Goal: Task Accomplishment & Management: Complete application form

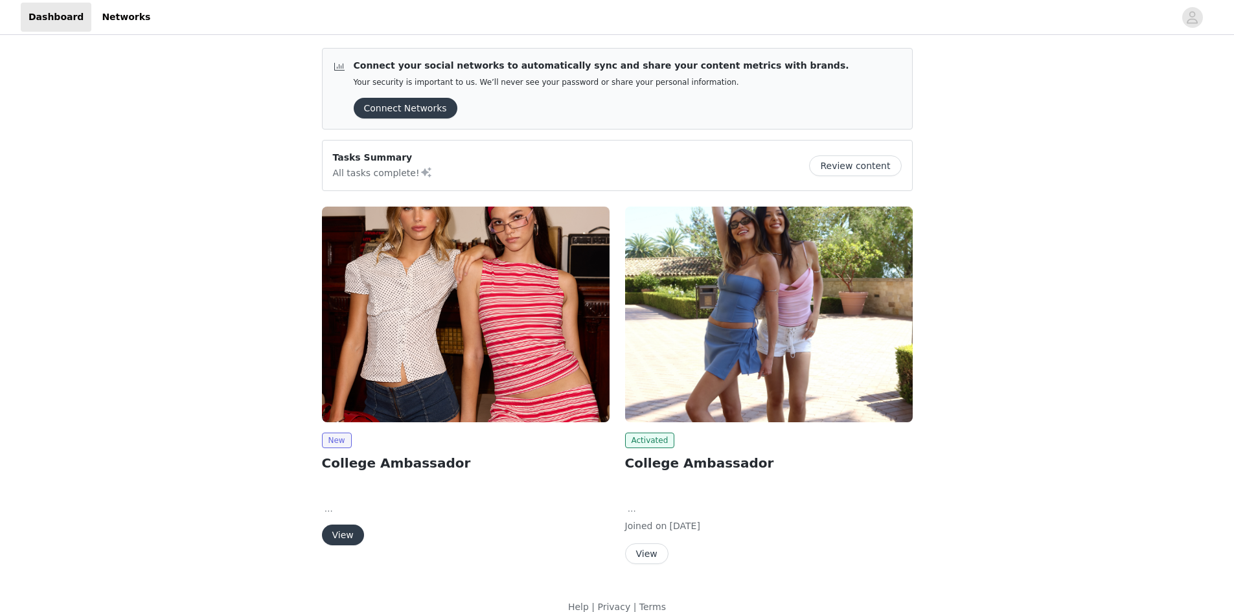
click at [341, 541] on button "View" at bounding box center [343, 535] width 42 height 21
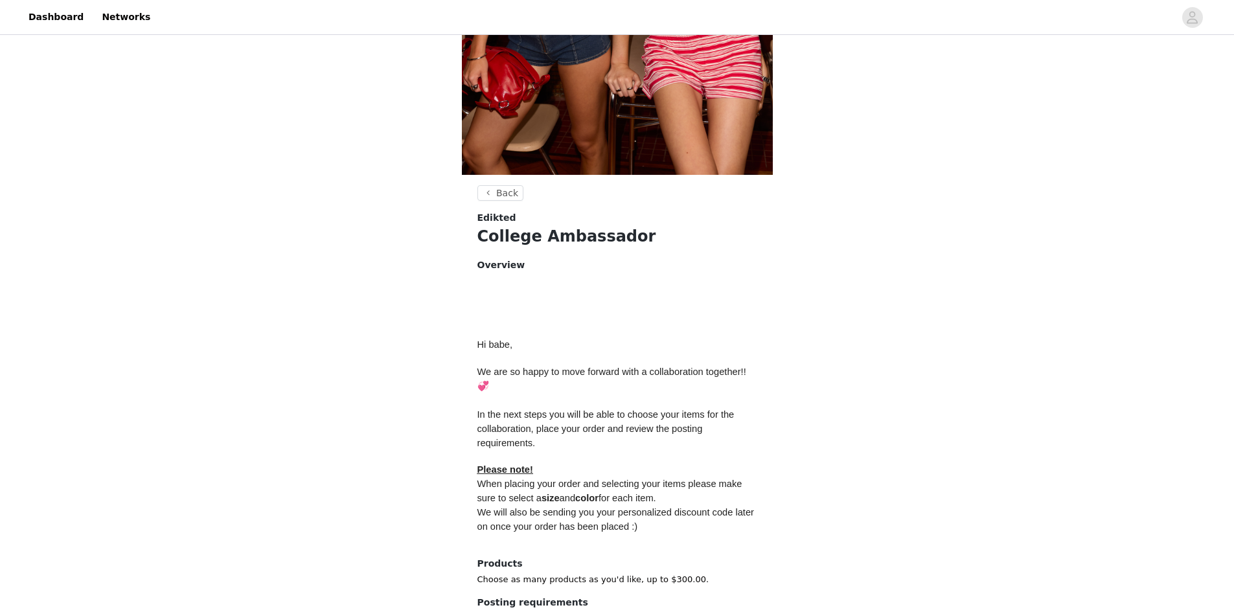
scroll to position [448, 0]
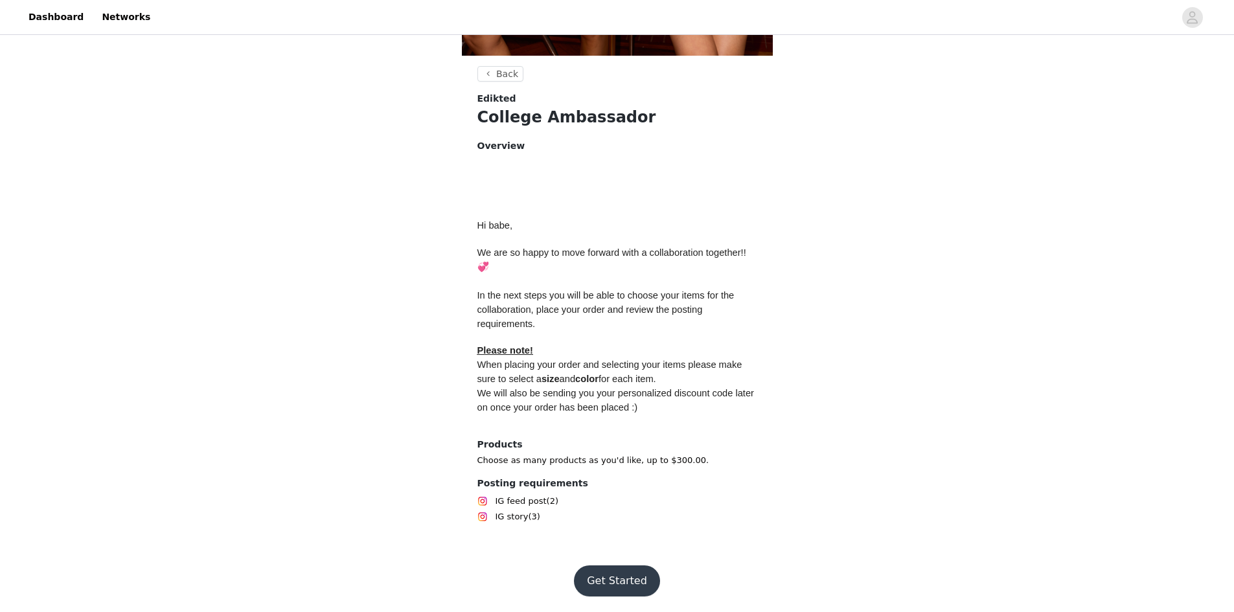
click at [604, 576] on button "Get Started" at bounding box center [617, 580] width 86 height 31
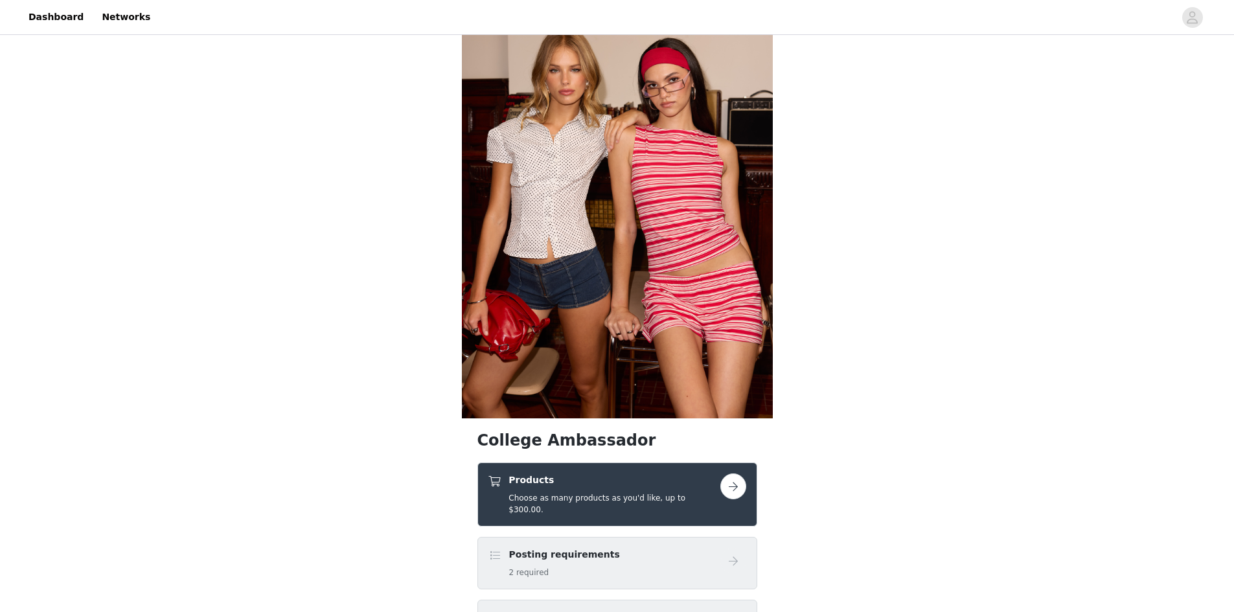
scroll to position [130, 0]
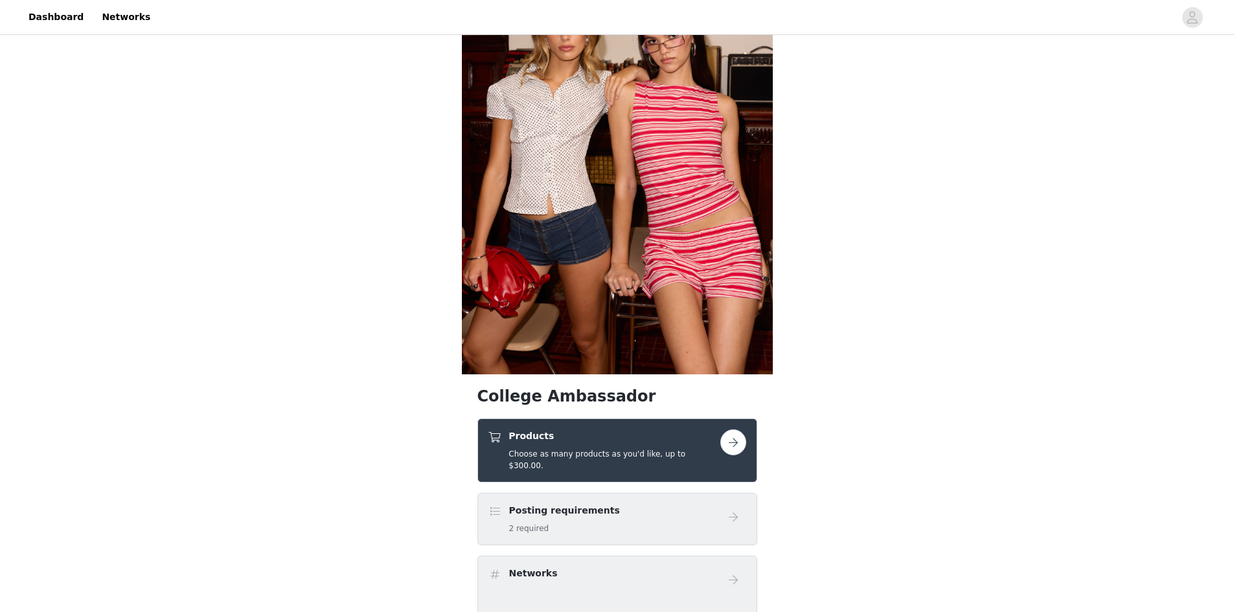
click at [734, 437] on button "button" at bounding box center [733, 442] width 26 height 26
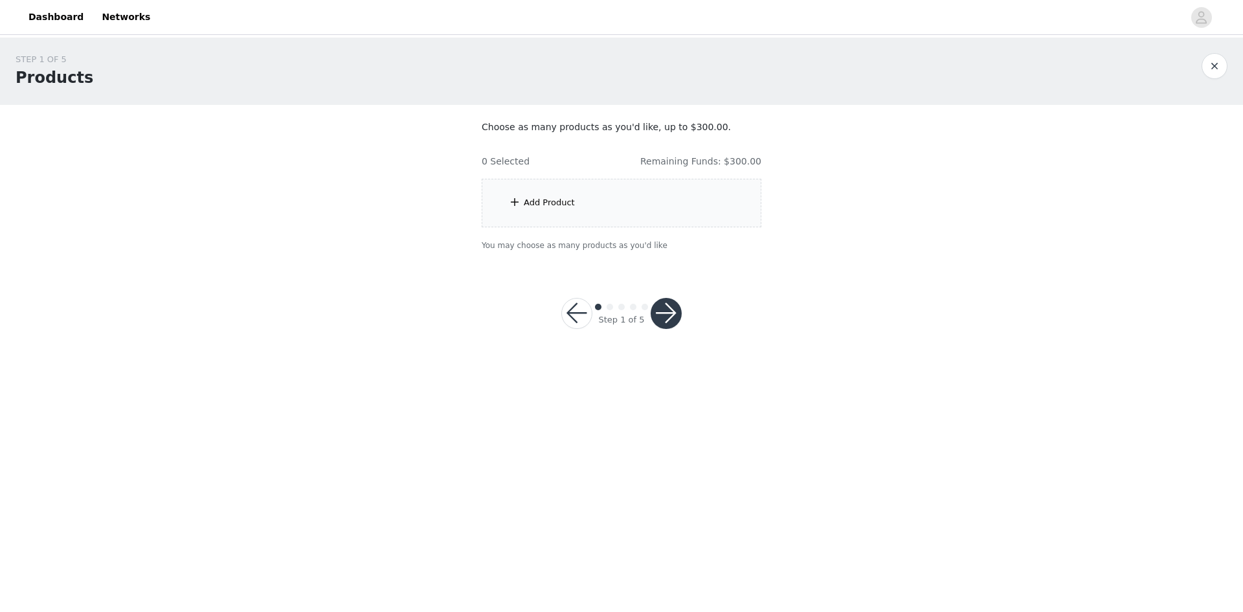
click at [563, 200] on div "Add Product" at bounding box center [549, 202] width 51 height 13
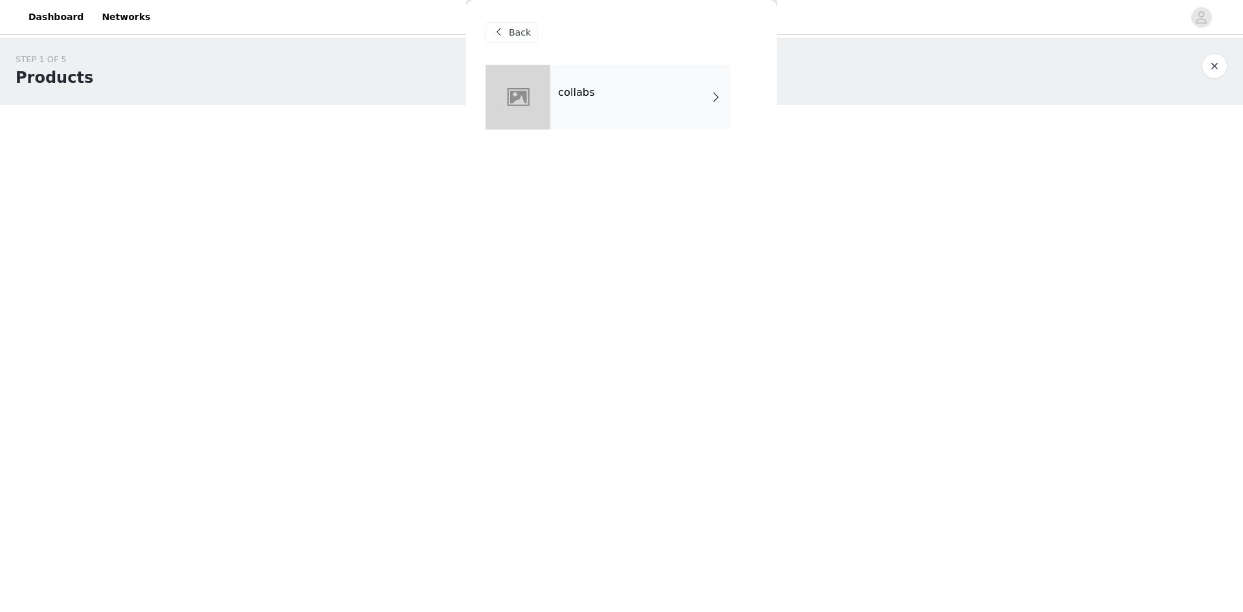
click at [600, 112] on div "collabs" at bounding box center [640, 97] width 180 height 65
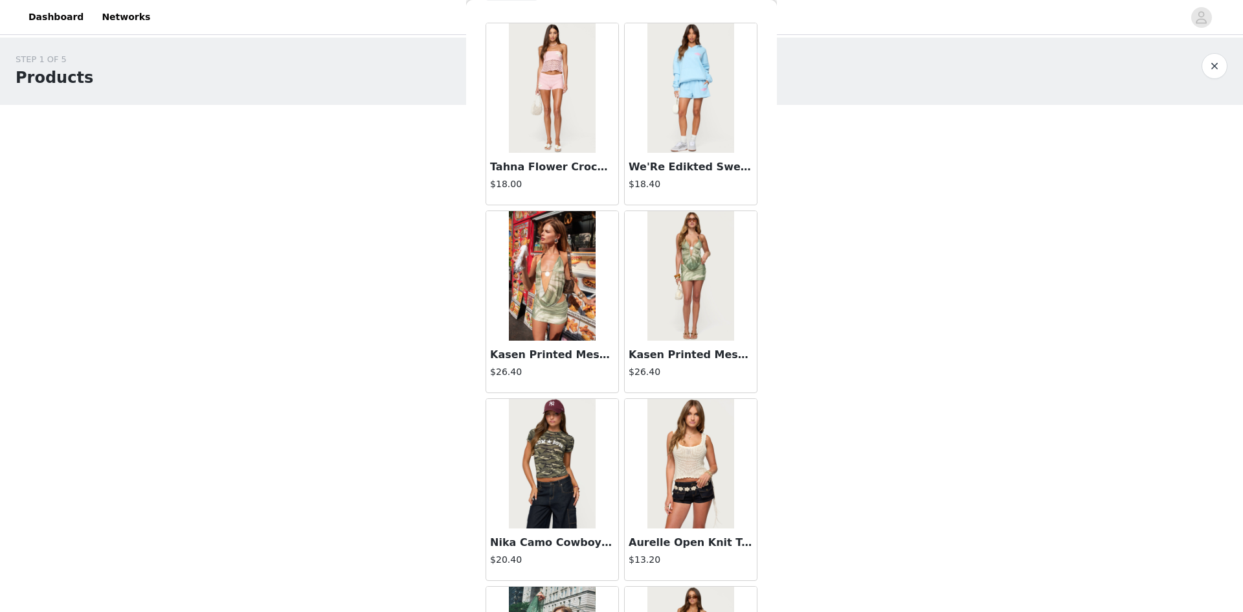
scroll to position [65, 0]
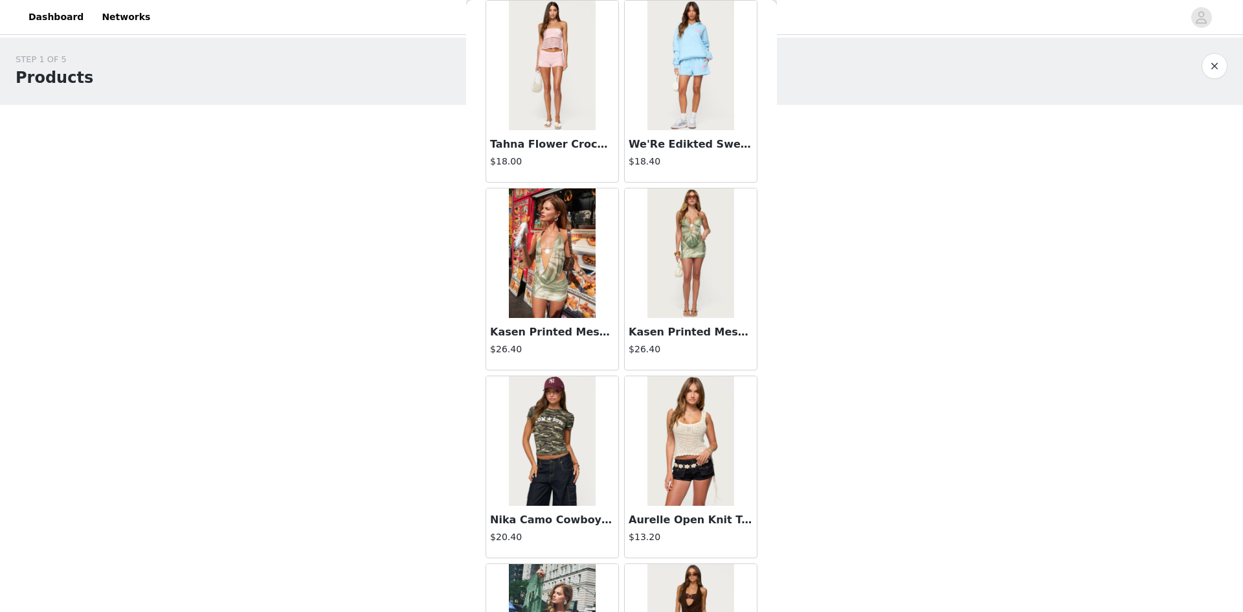
click at [663, 333] on h3 "Kasen Printed Mesh Mini Skirt" at bounding box center [691, 332] width 124 height 16
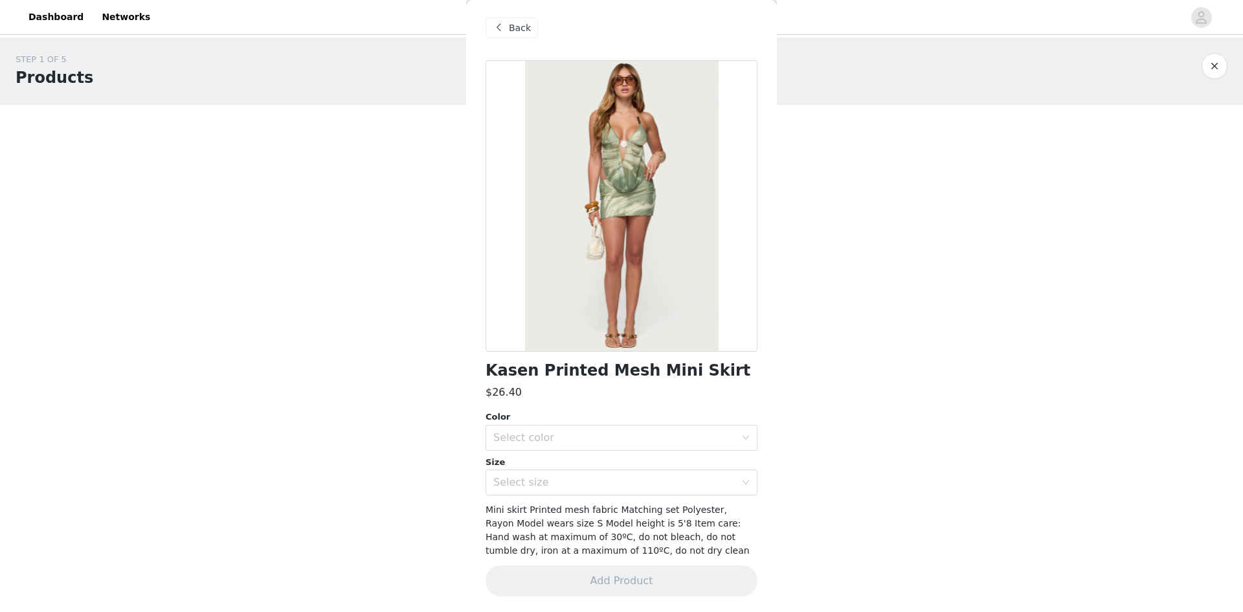
scroll to position [5, 0]
click at [578, 430] on div "Select color" at bounding box center [617, 437] width 248 height 25
click at [566, 466] on li "OLIVE" at bounding box center [617, 466] width 262 height 21
click at [554, 490] on div "Select size" at bounding box center [617, 482] width 248 height 25
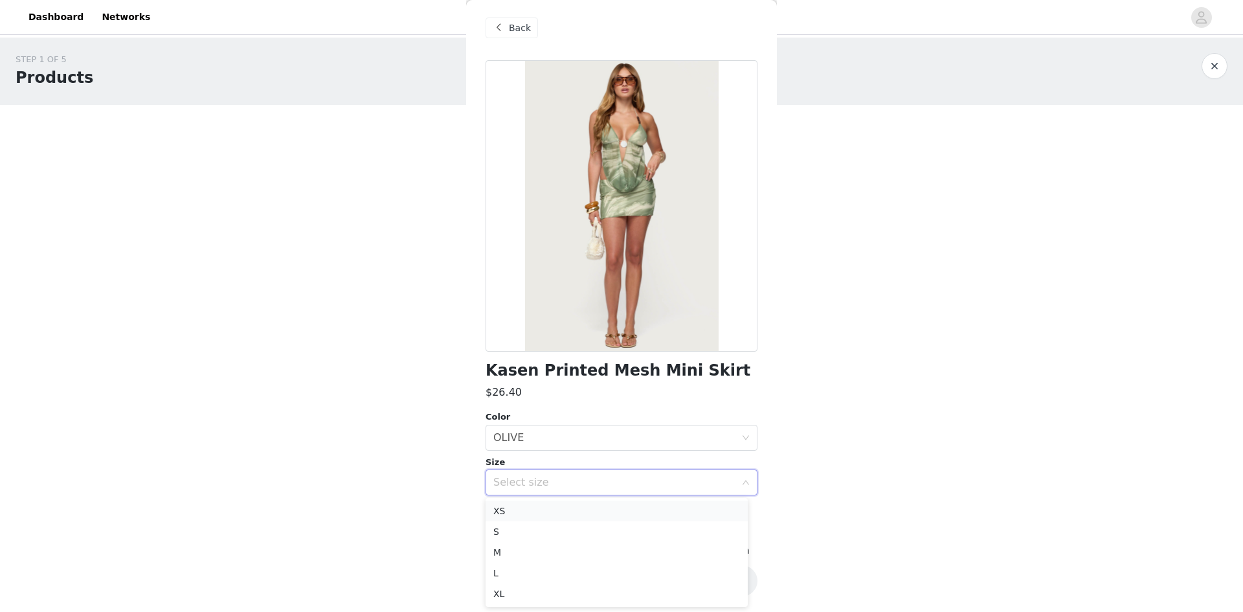
click at [550, 508] on li "XS" at bounding box center [617, 511] width 262 height 21
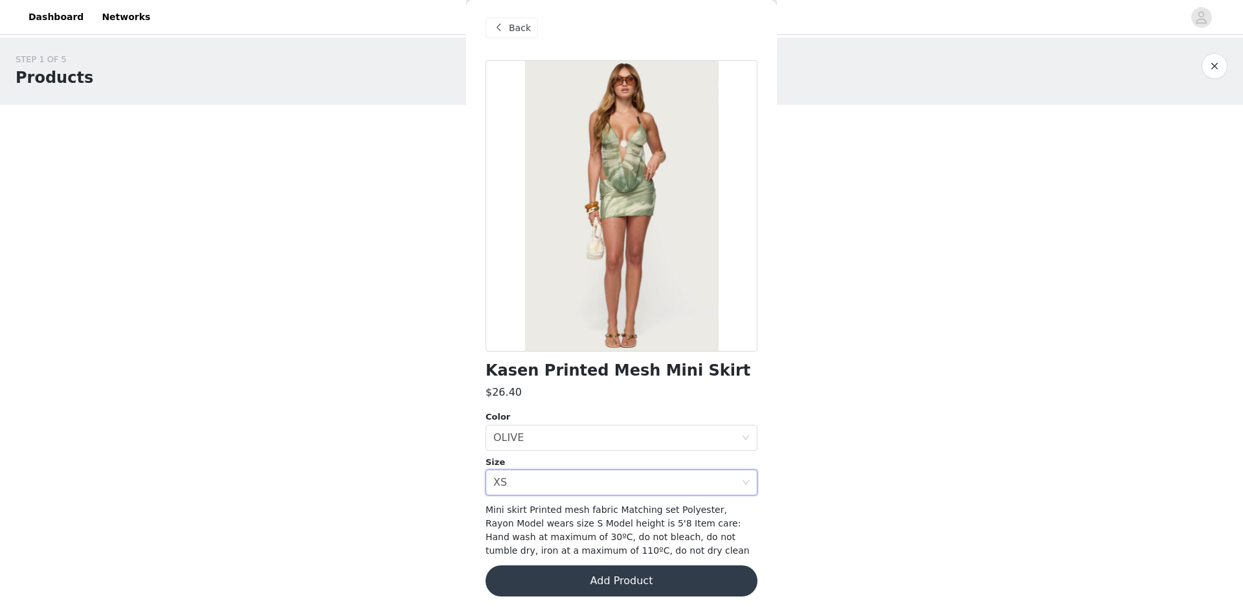
click at [558, 570] on button "Add Product" at bounding box center [622, 580] width 272 height 31
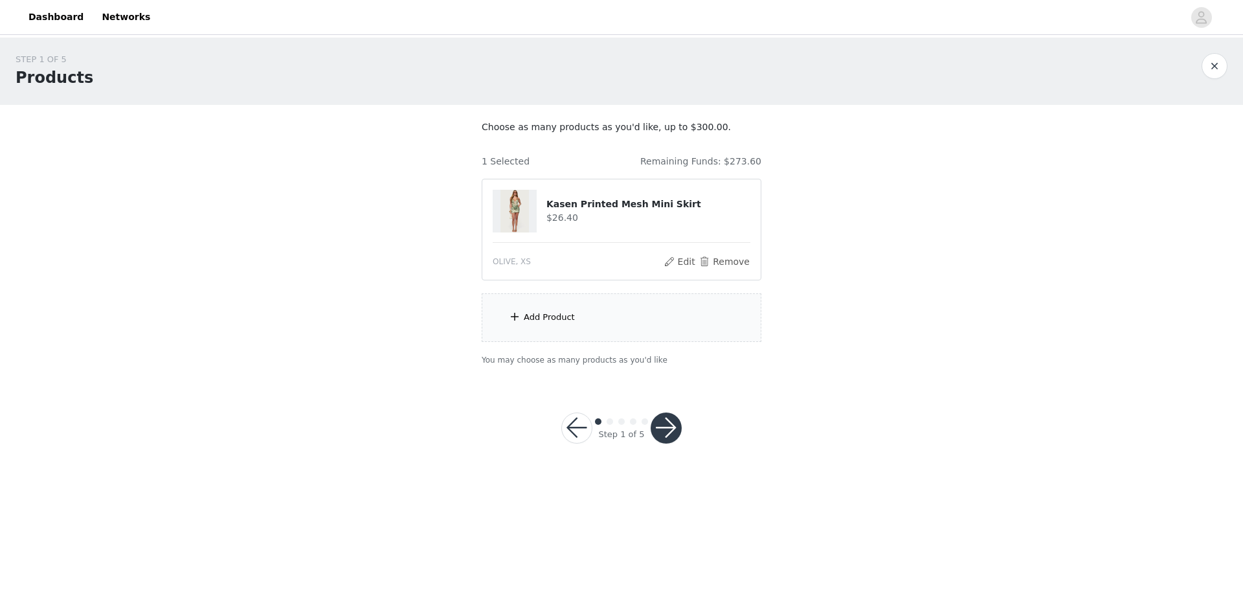
click at [707, 299] on div "Add Product" at bounding box center [622, 317] width 280 height 49
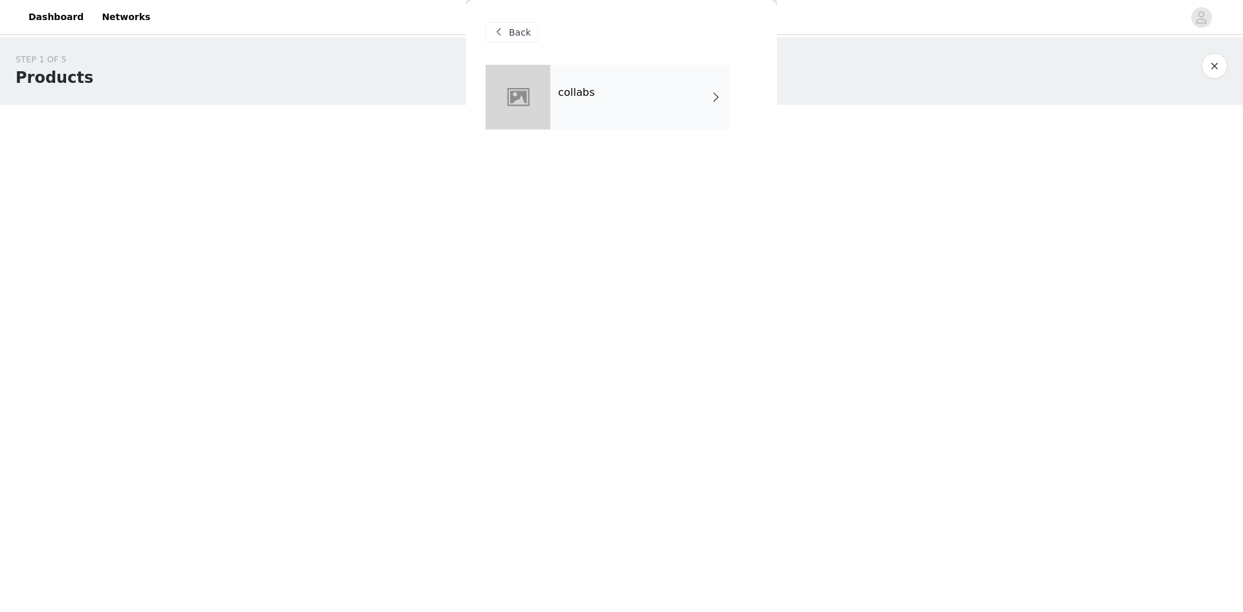
click at [653, 116] on div "collabs" at bounding box center [640, 97] width 180 height 65
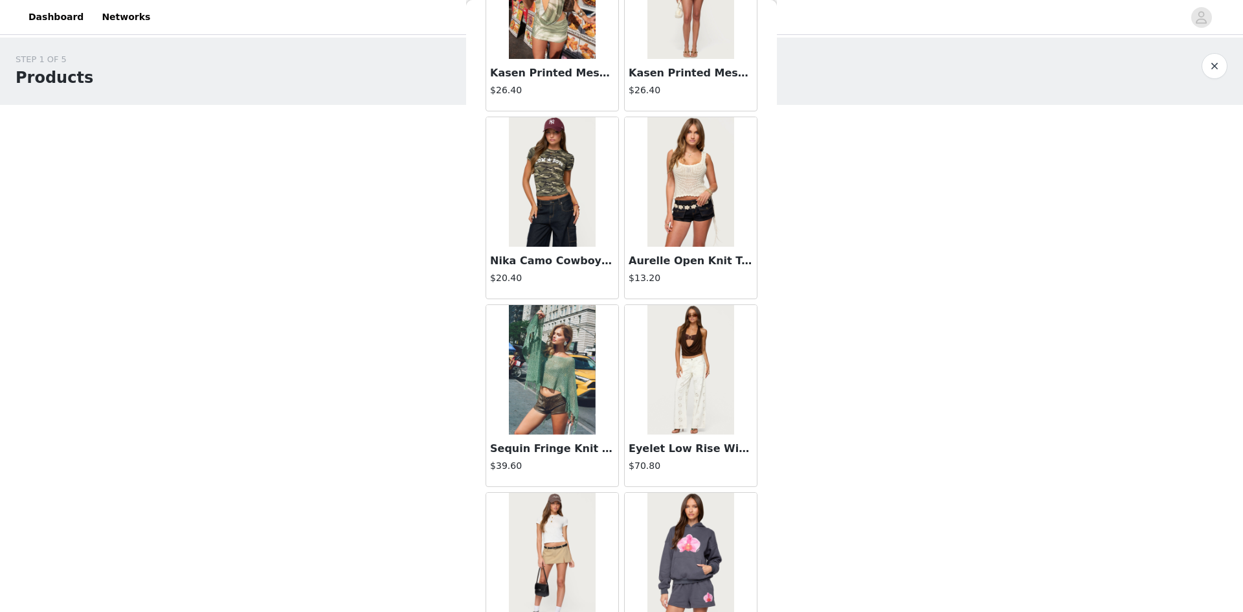
scroll to position [389, 0]
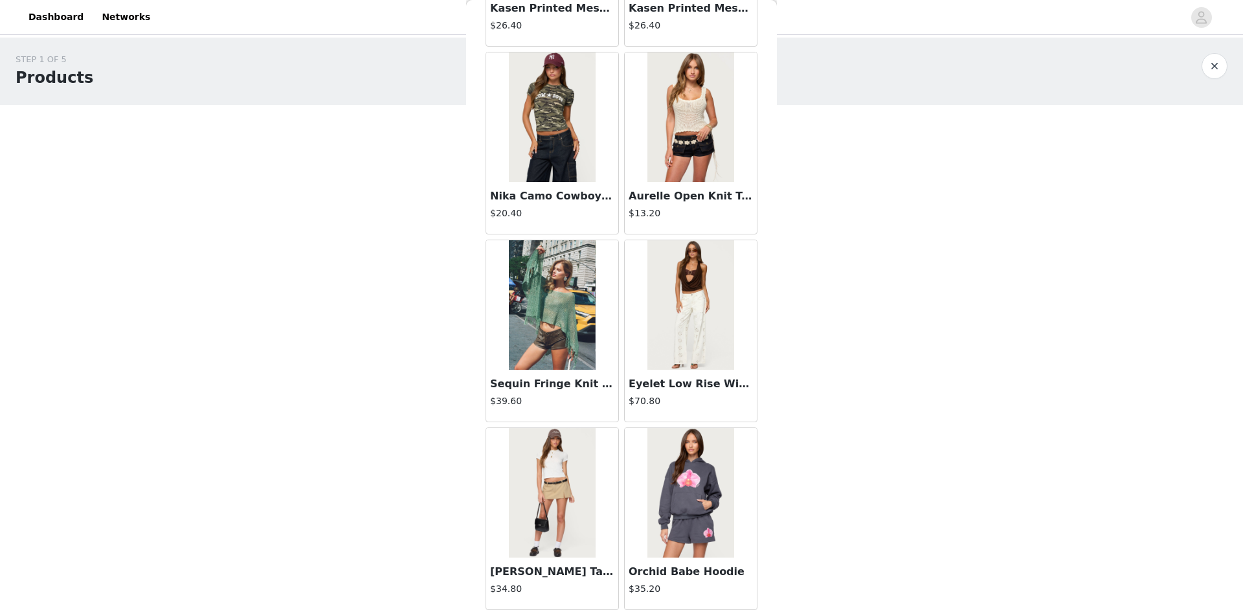
click at [688, 327] on img at bounding box center [691, 305] width 86 height 130
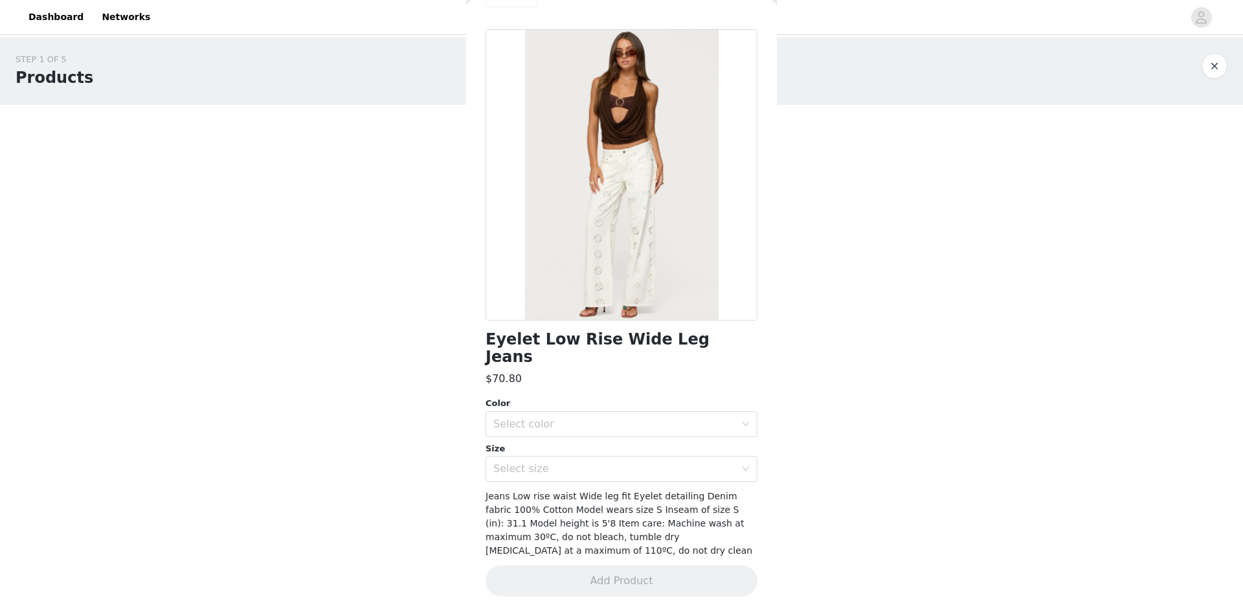
scroll to position [18, 0]
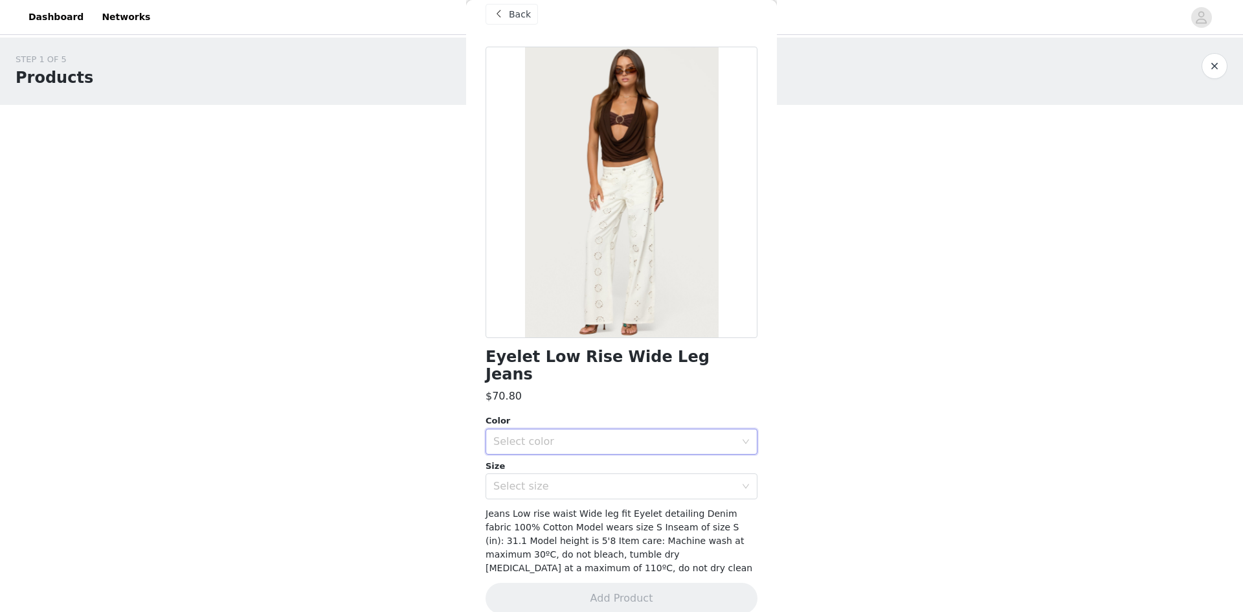
click at [618, 429] on div "Select color" at bounding box center [617, 441] width 248 height 25
click at [532, 459] on li "WHITE" at bounding box center [617, 452] width 262 height 21
click at [508, 19] on div "Back" at bounding box center [512, 14] width 52 height 21
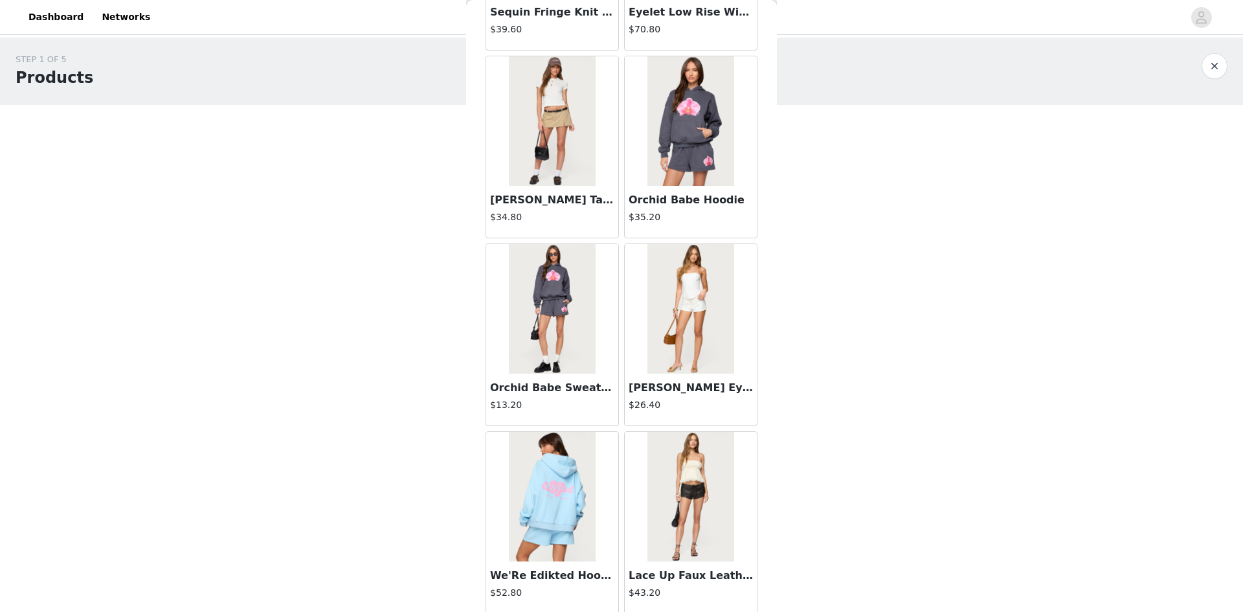
scroll to position [795, 0]
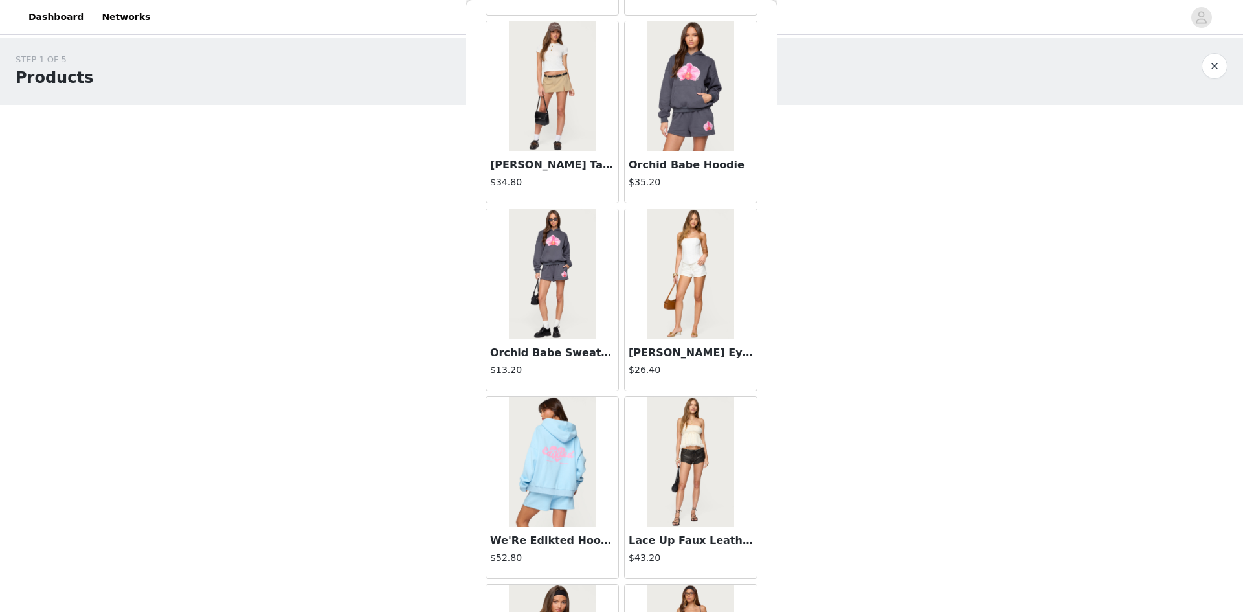
click at [637, 347] on h3 "[PERSON_NAME] Eyelet Shorts" at bounding box center [691, 353] width 124 height 16
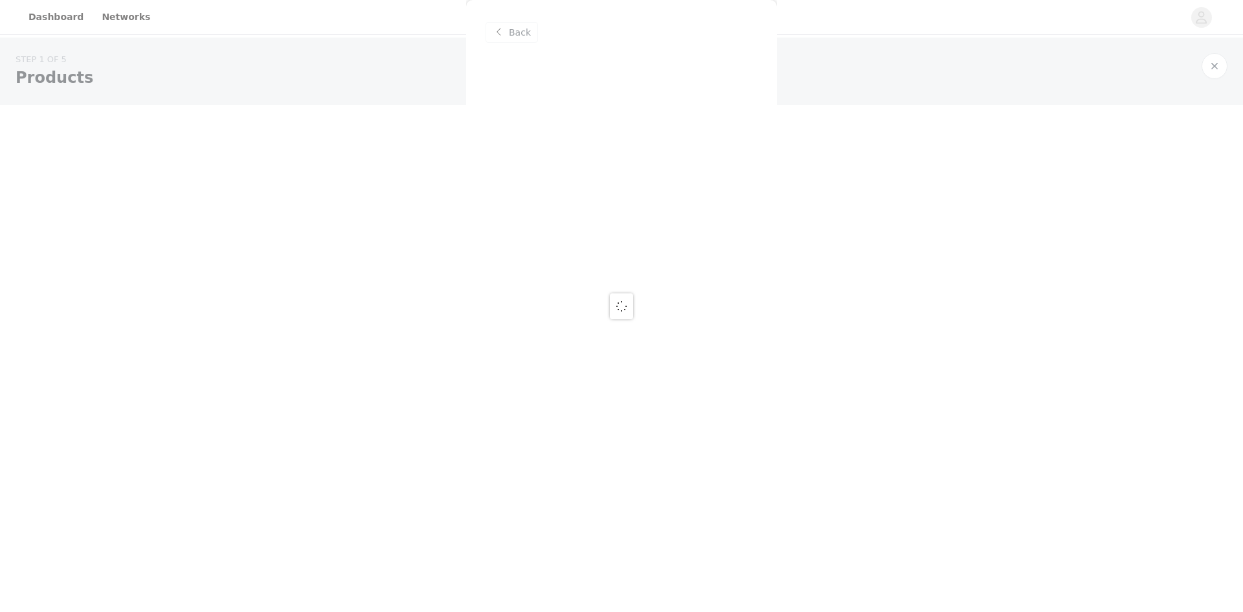
scroll to position [0, 0]
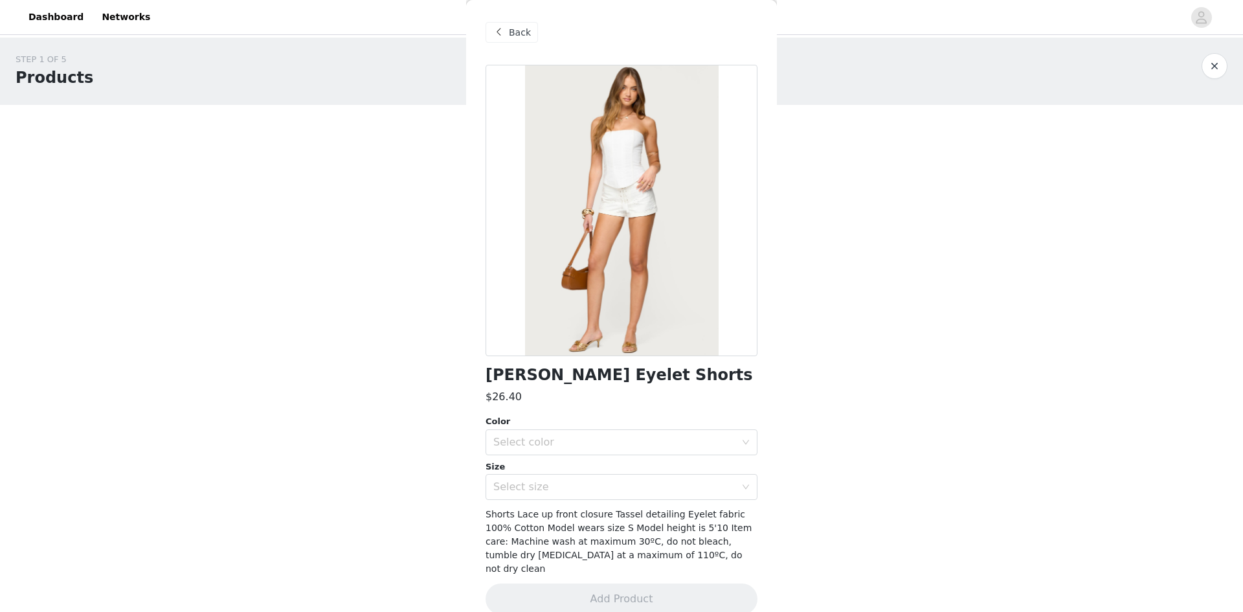
click at [510, 34] on span "Back" at bounding box center [520, 33] width 22 height 14
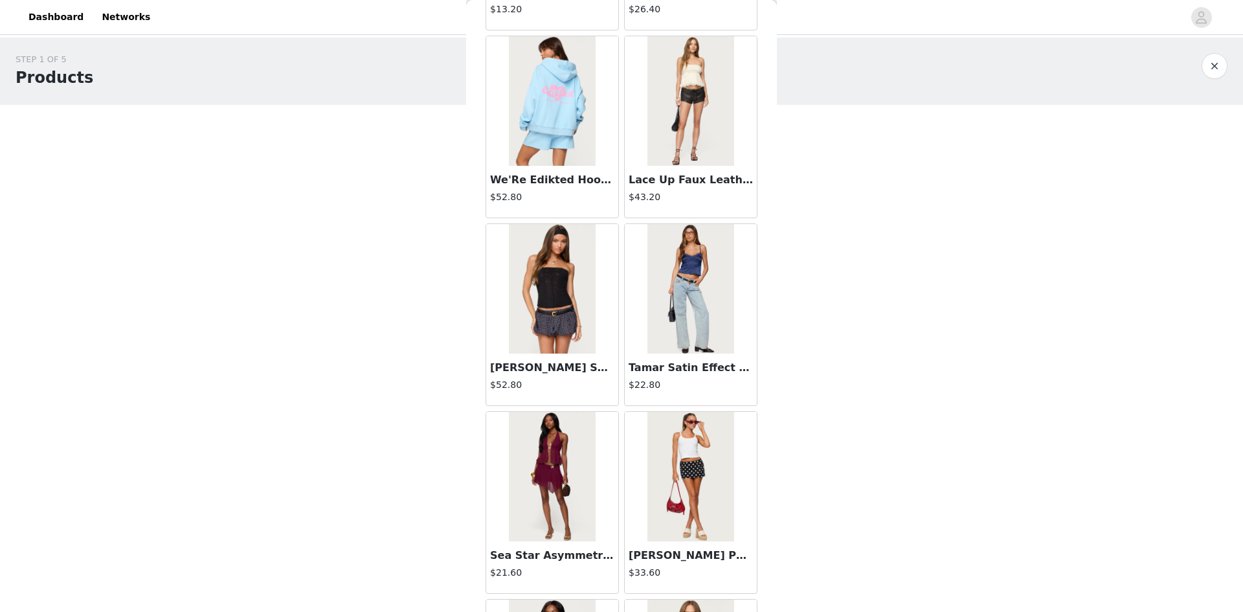
scroll to position [1166, 0]
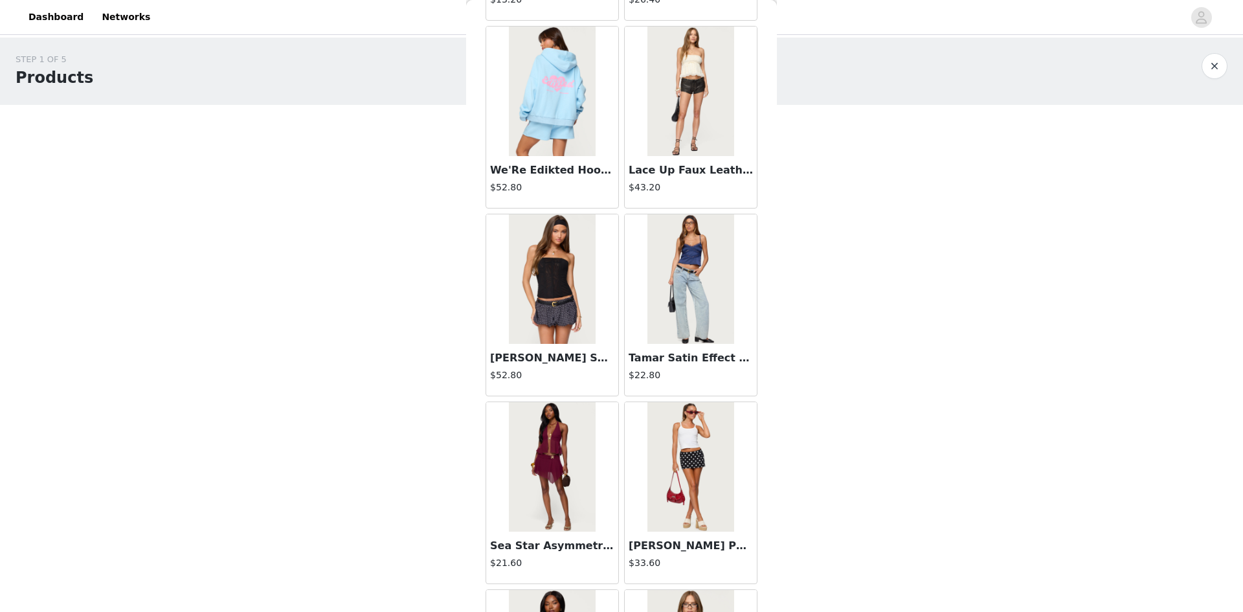
click at [696, 182] on h4 "$43.20" at bounding box center [691, 188] width 124 height 14
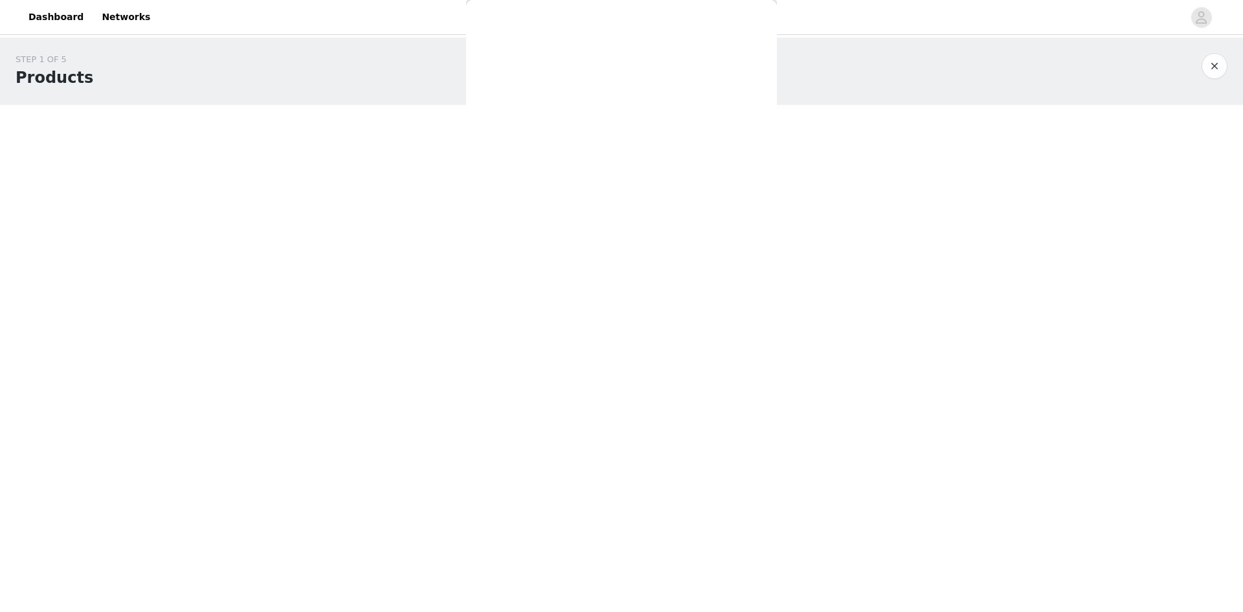
scroll to position [18, 0]
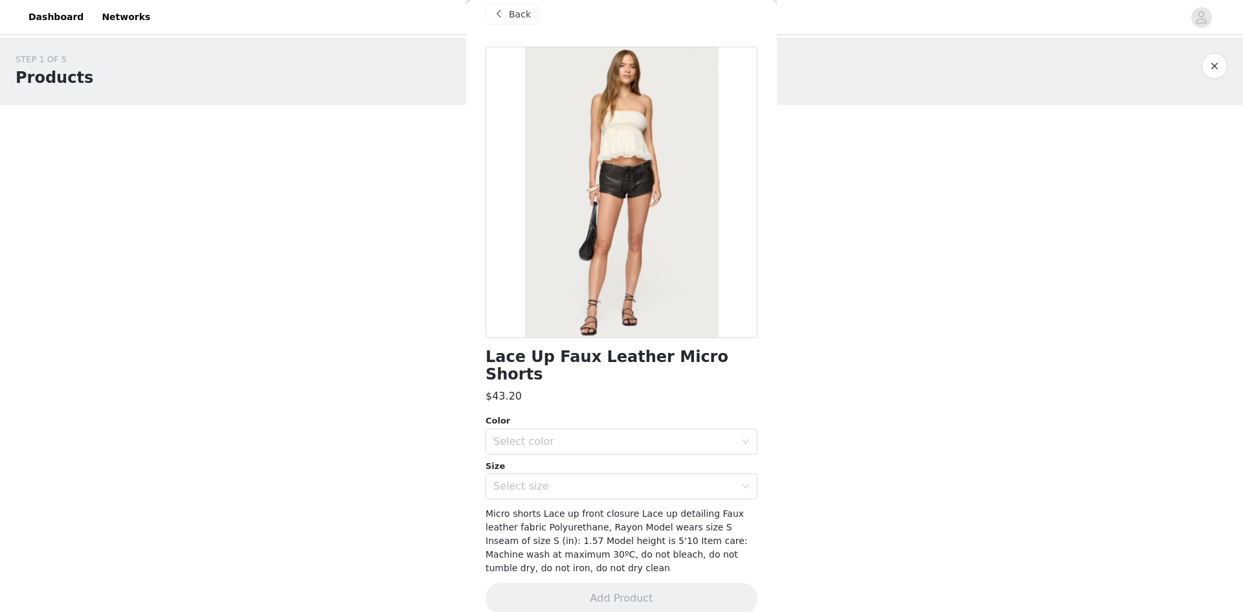
click at [514, 21] on span "Back" at bounding box center [520, 15] width 22 height 14
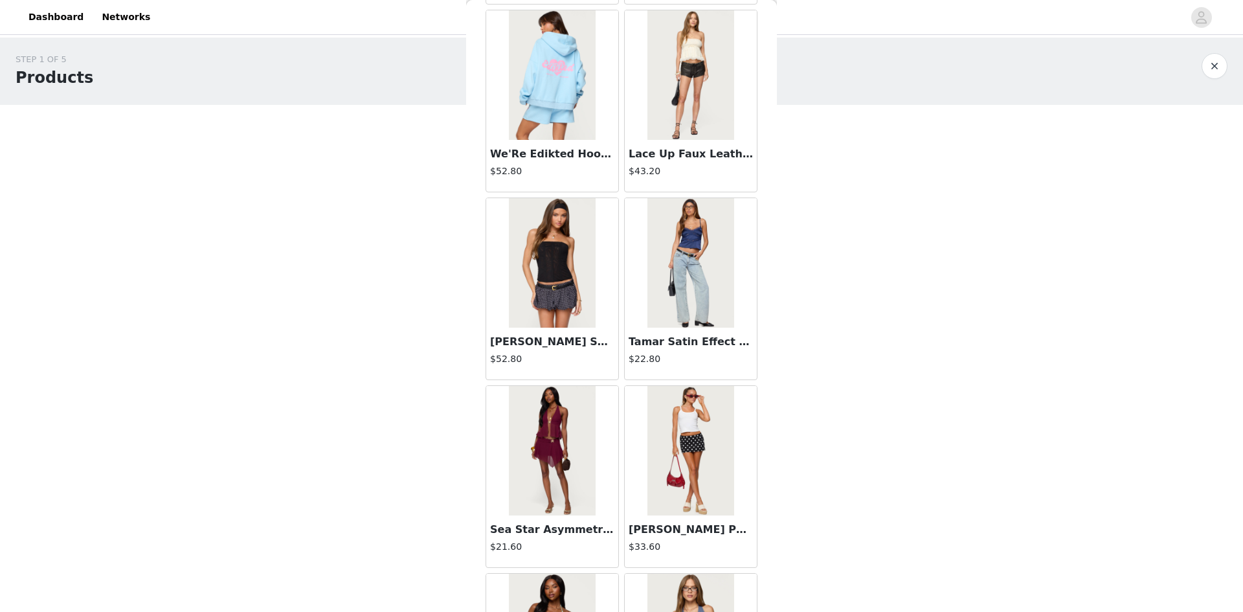
scroll to position [1184, 0]
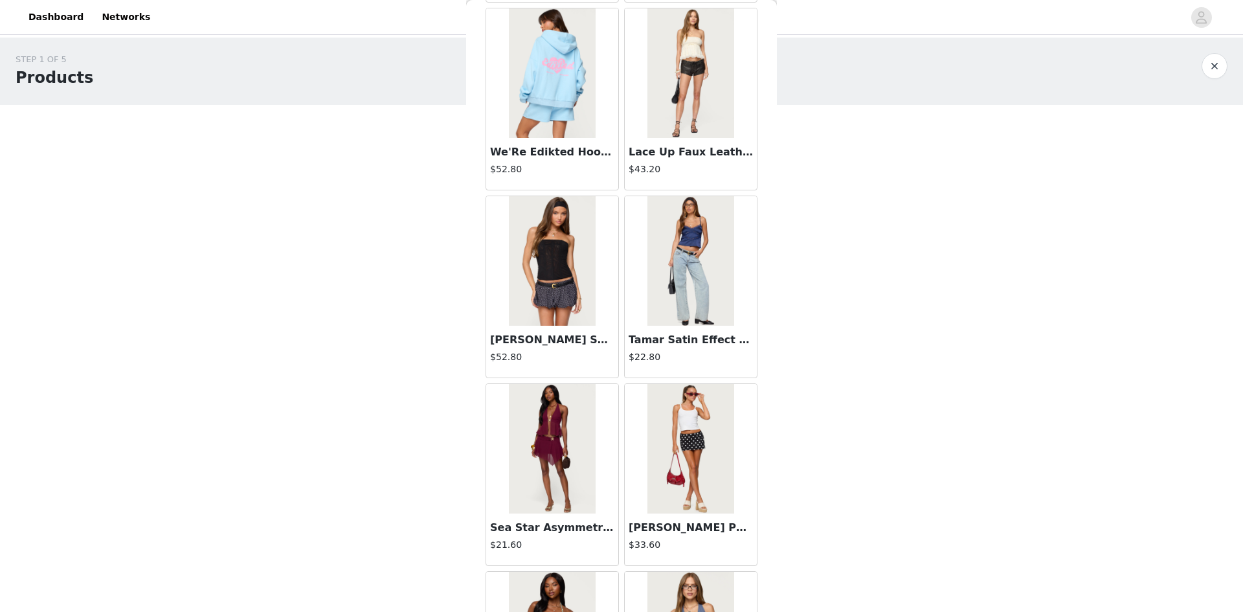
click at [558, 335] on h3 "[PERSON_NAME] Sheer Mesh Corset" at bounding box center [552, 340] width 124 height 16
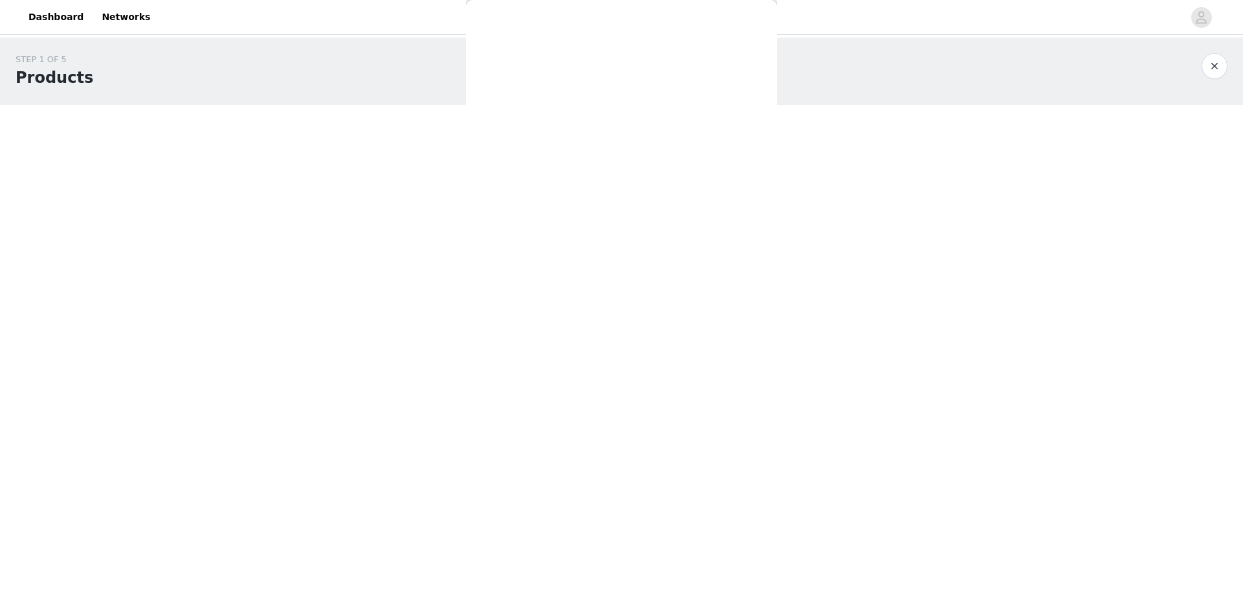
scroll to position [5, 0]
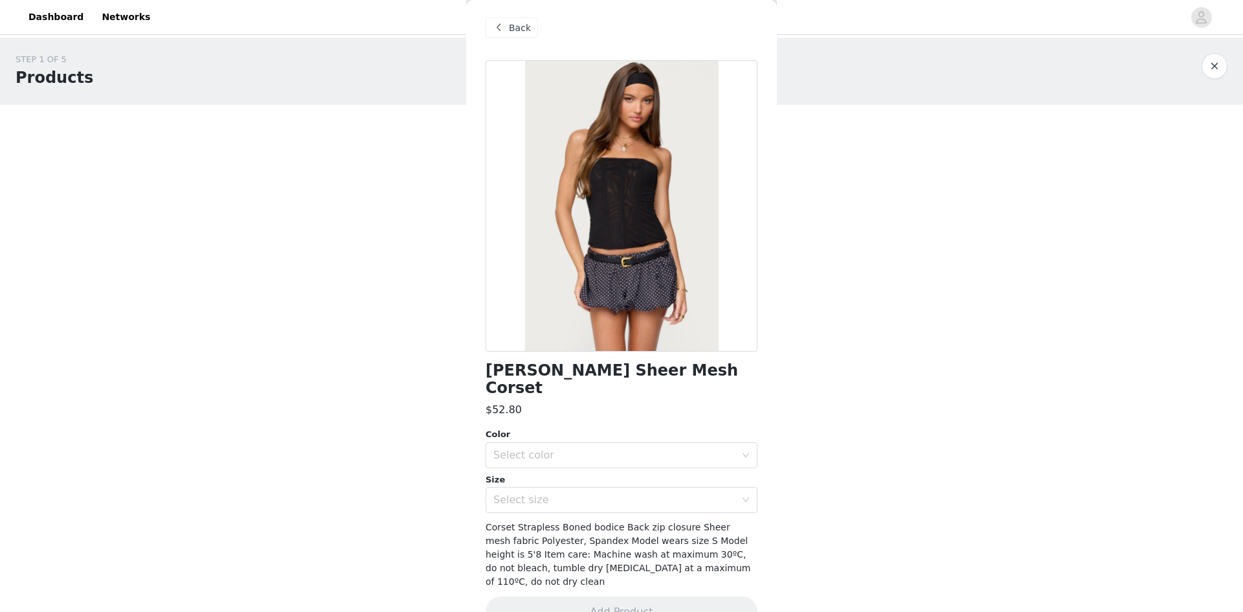
click at [497, 35] on span at bounding box center [499, 28] width 16 height 16
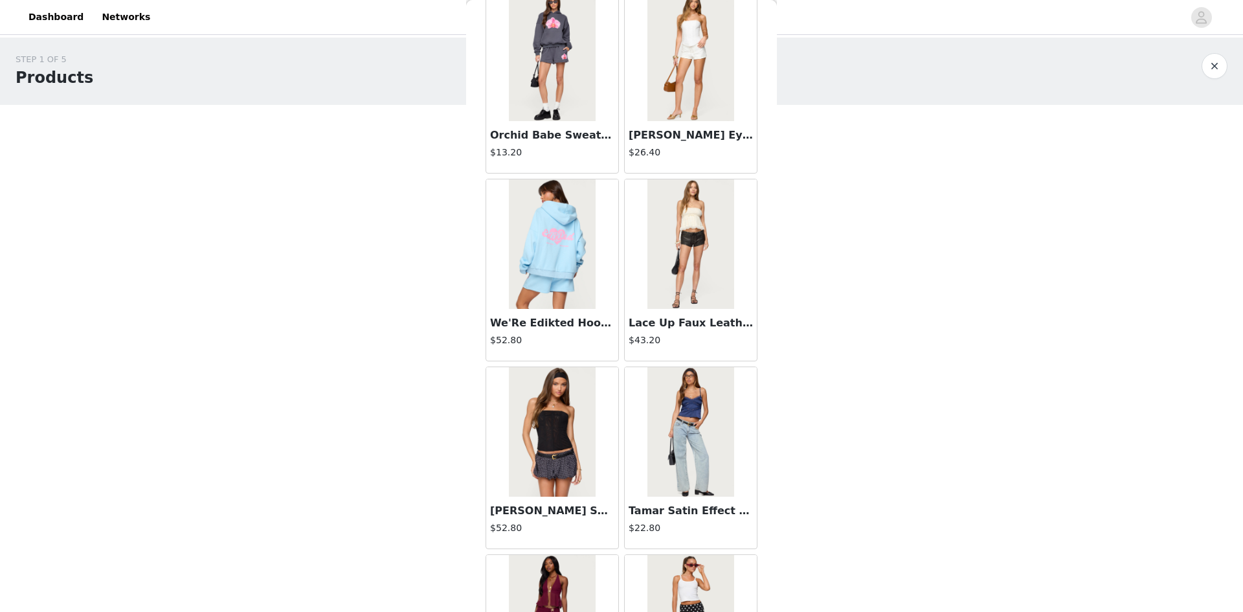
scroll to position [1105, 0]
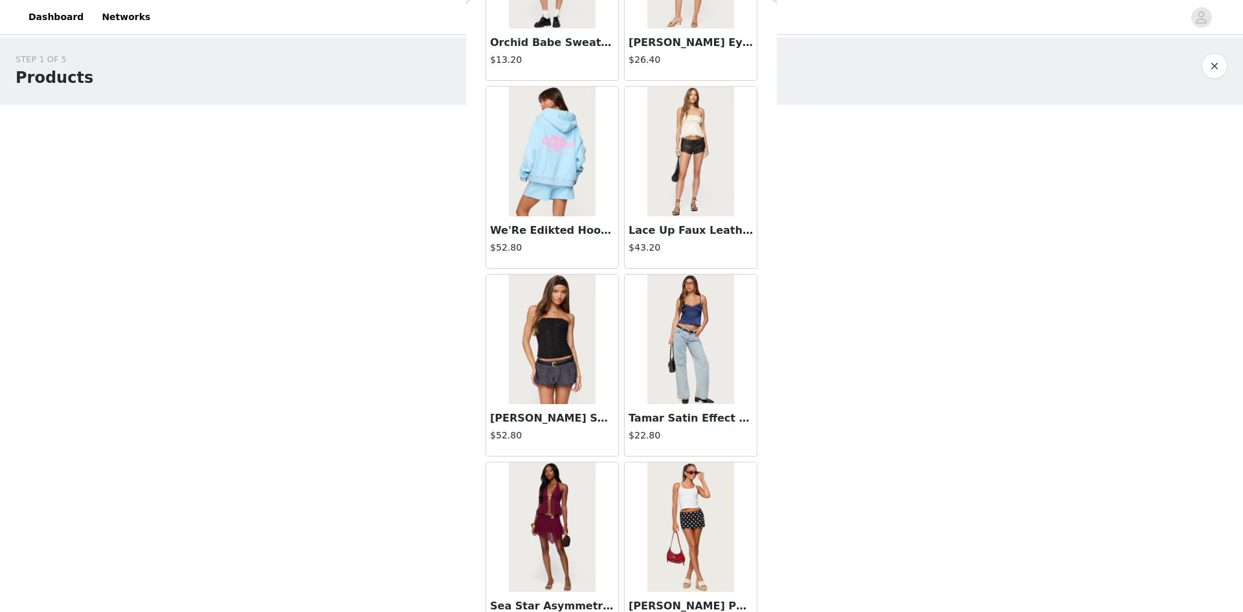
click at [677, 389] on img at bounding box center [691, 340] width 86 height 130
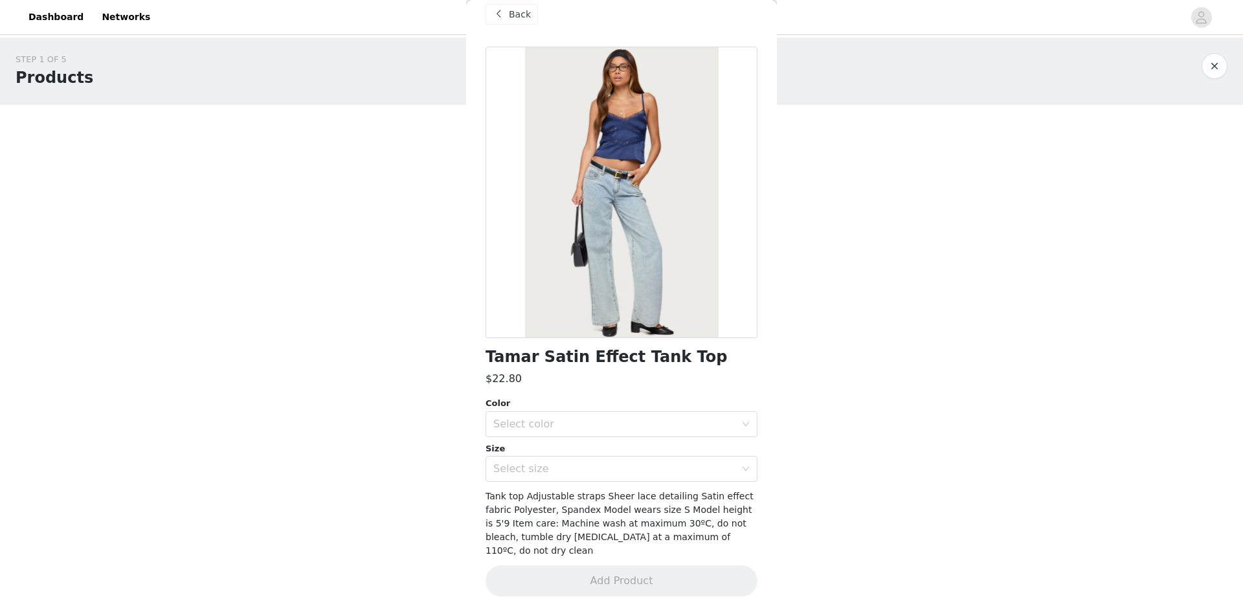
scroll to position [5, 0]
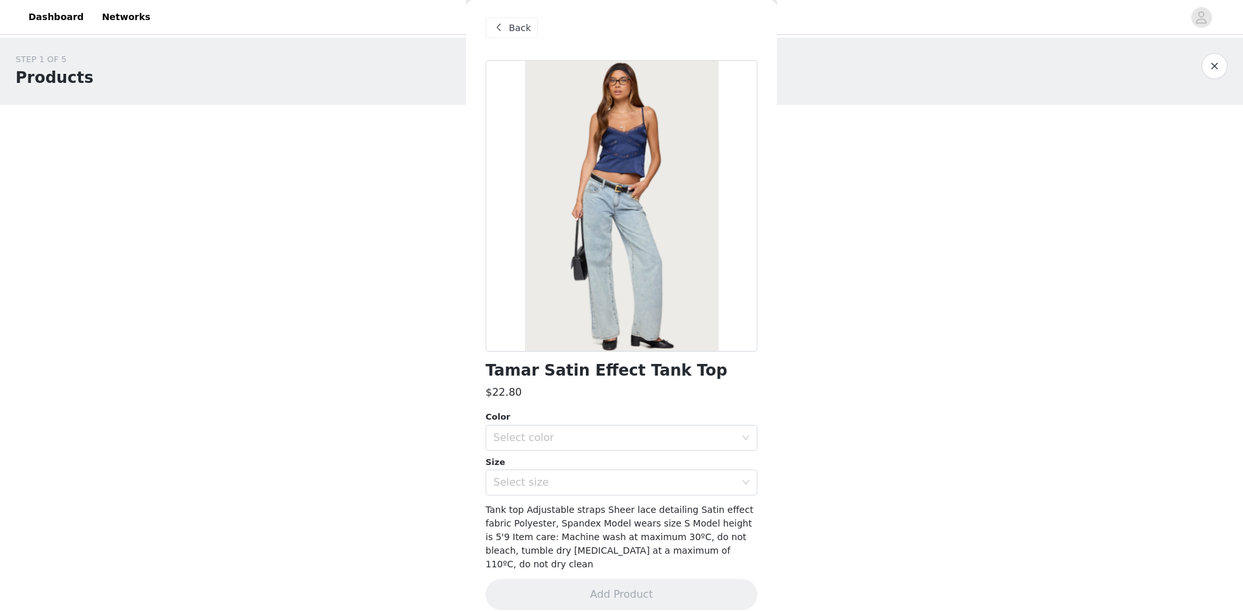
click at [512, 25] on span "Back" at bounding box center [520, 28] width 22 height 14
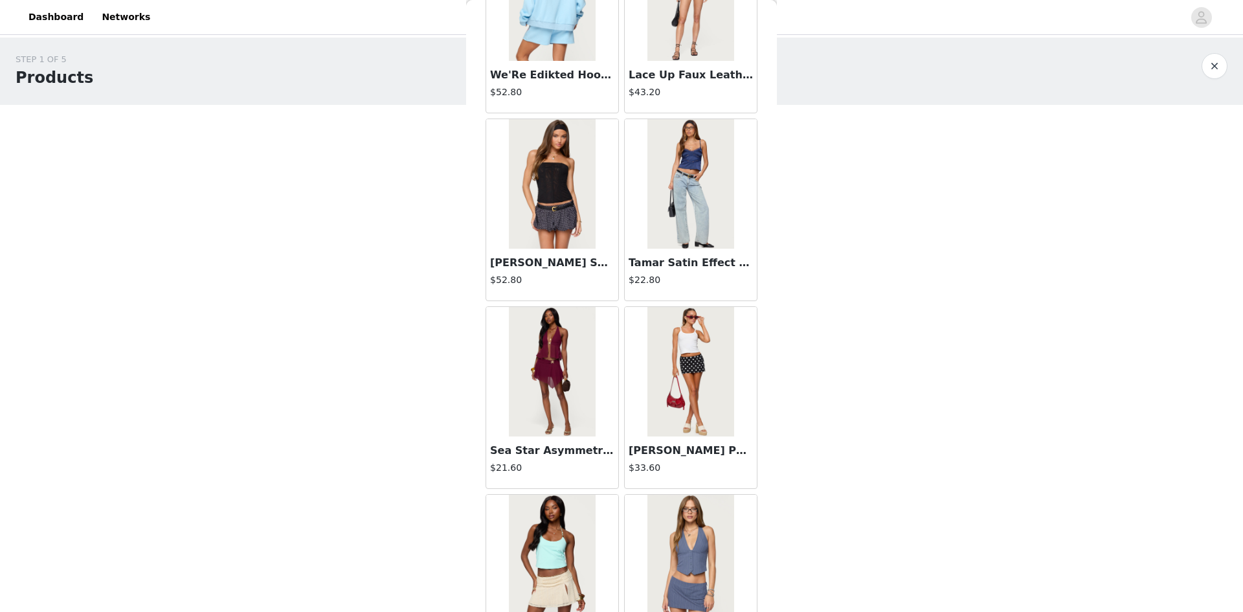
scroll to position [1300, 0]
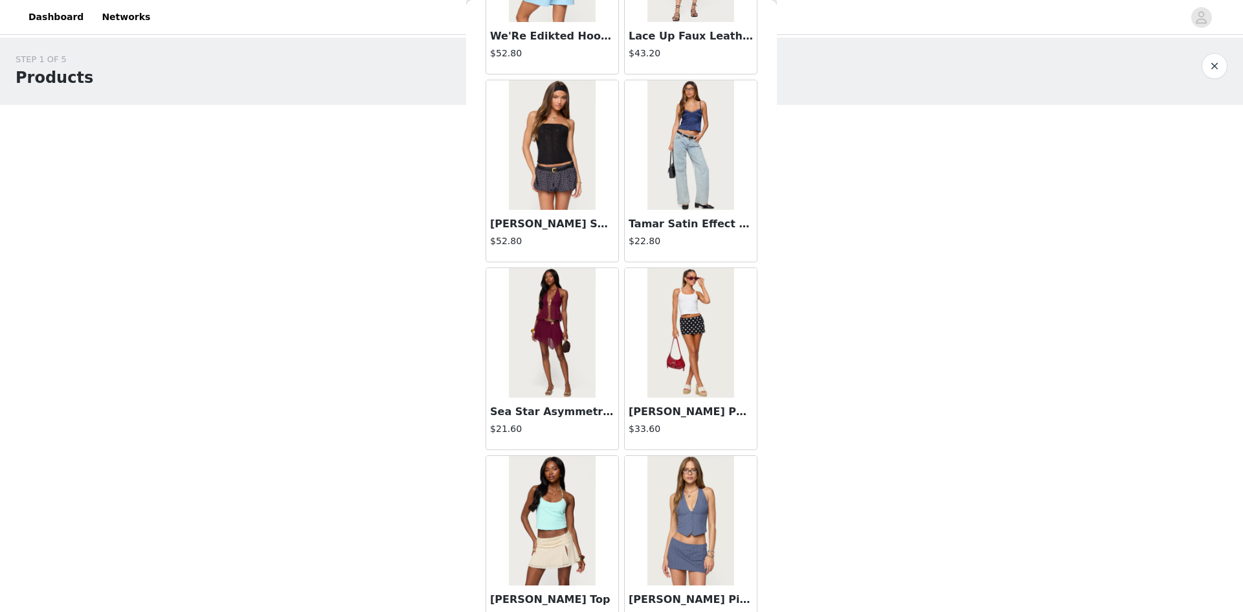
click at [575, 430] on h4 "$21.60" at bounding box center [552, 429] width 124 height 14
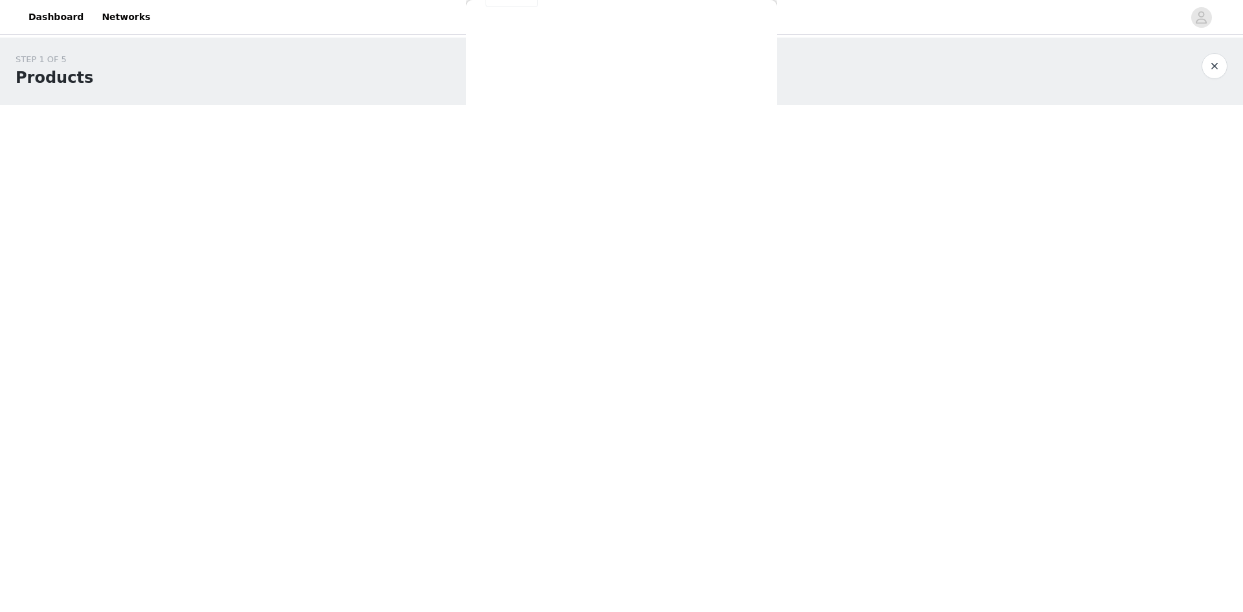
scroll to position [0, 0]
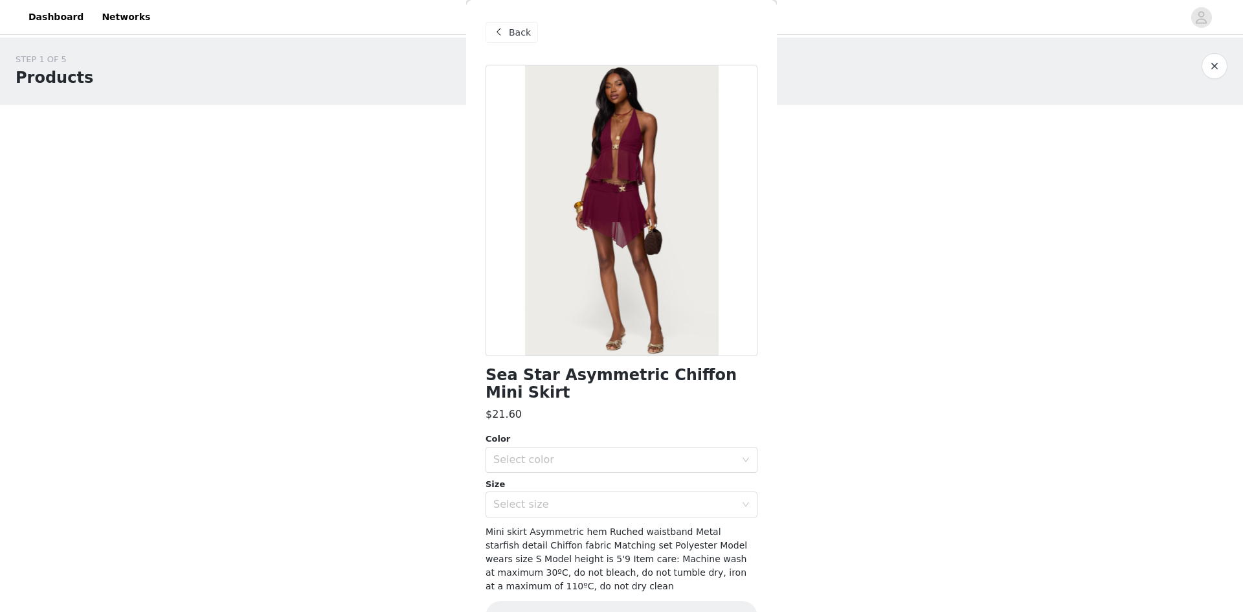
click at [493, 34] on span at bounding box center [499, 33] width 16 height 16
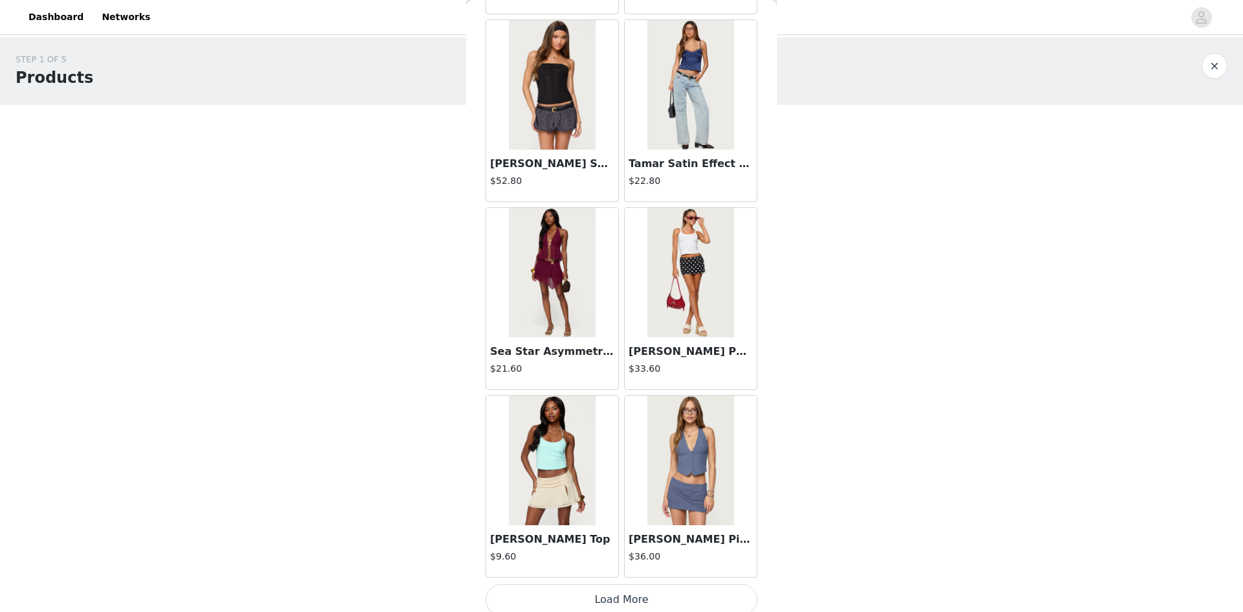
scroll to position [1370, 0]
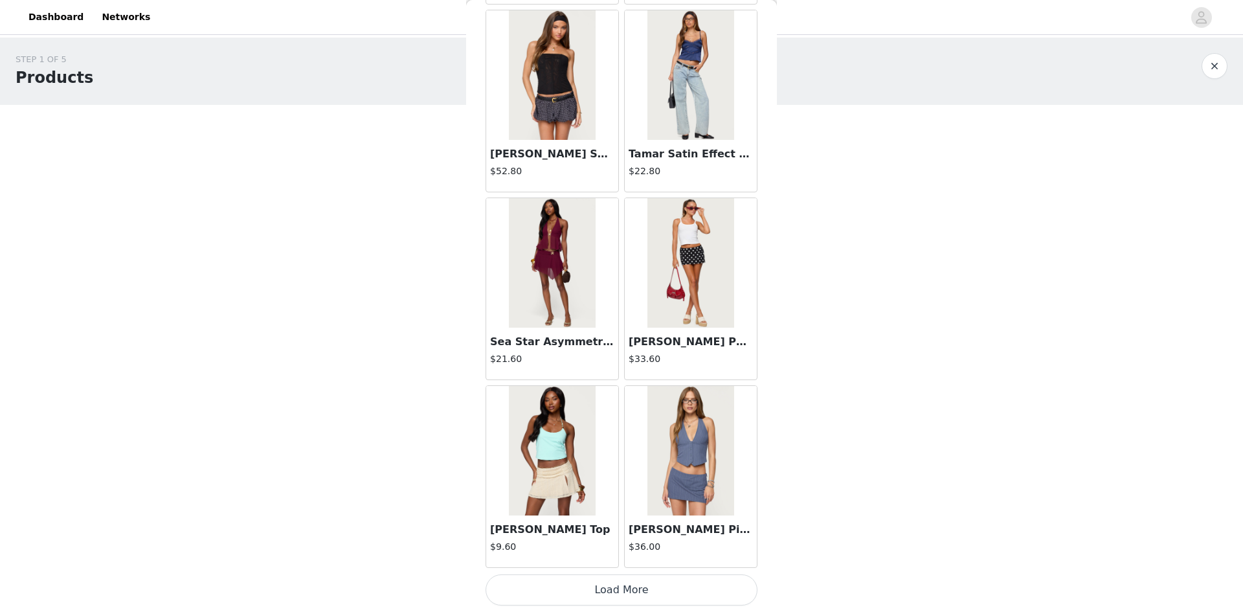
click at [573, 593] on button "Load More" at bounding box center [622, 589] width 272 height 31
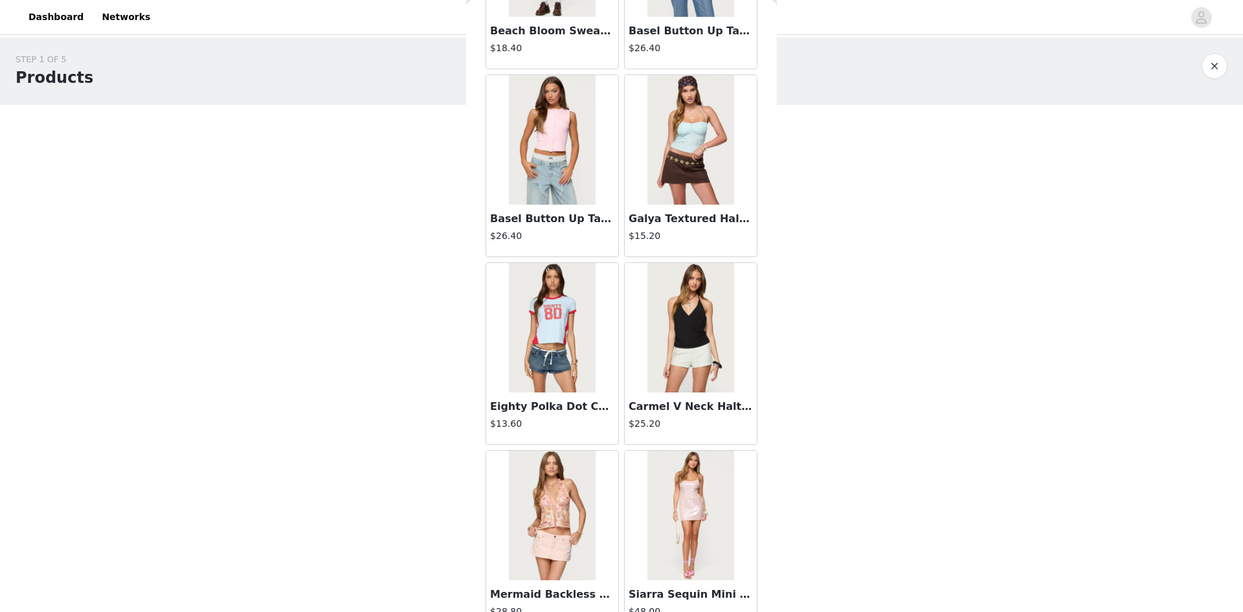
scroll to position [3248, 0]
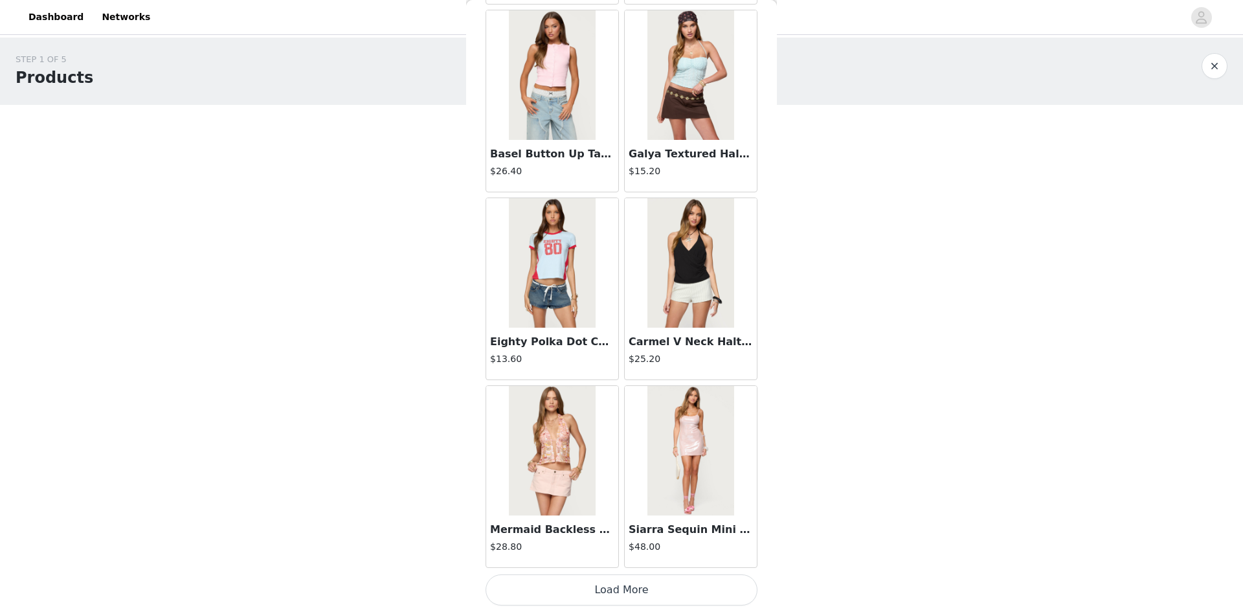
click at [572, 584] on button "Load More" at bounding box center [622, 589] width 272 height 31
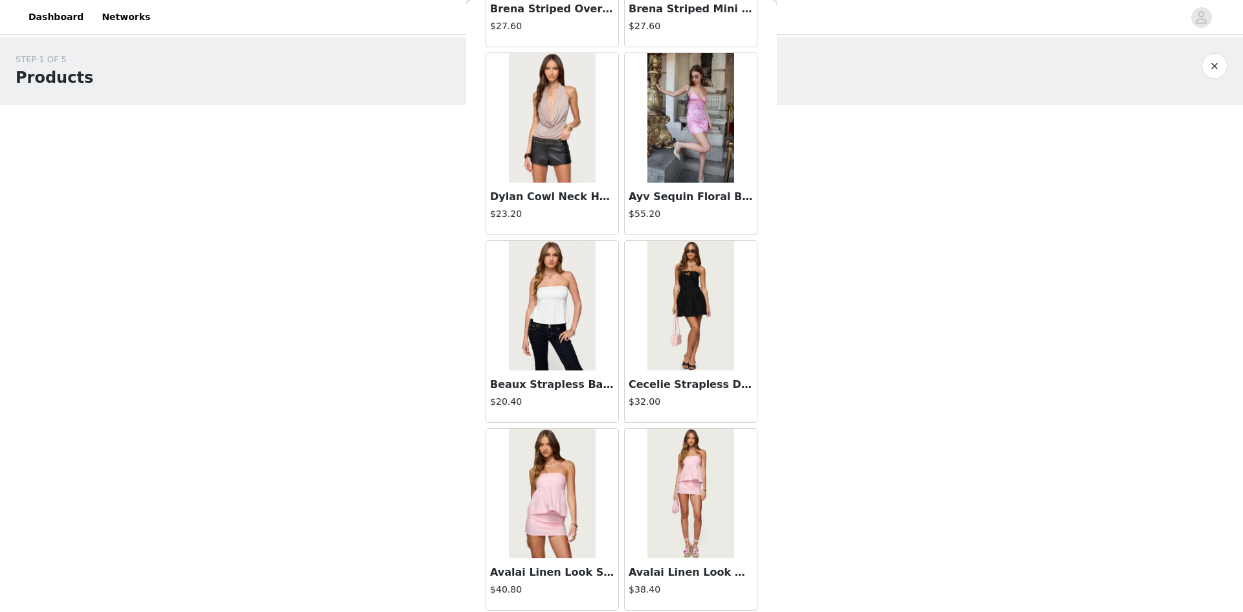
scroll to position [5126, 0]
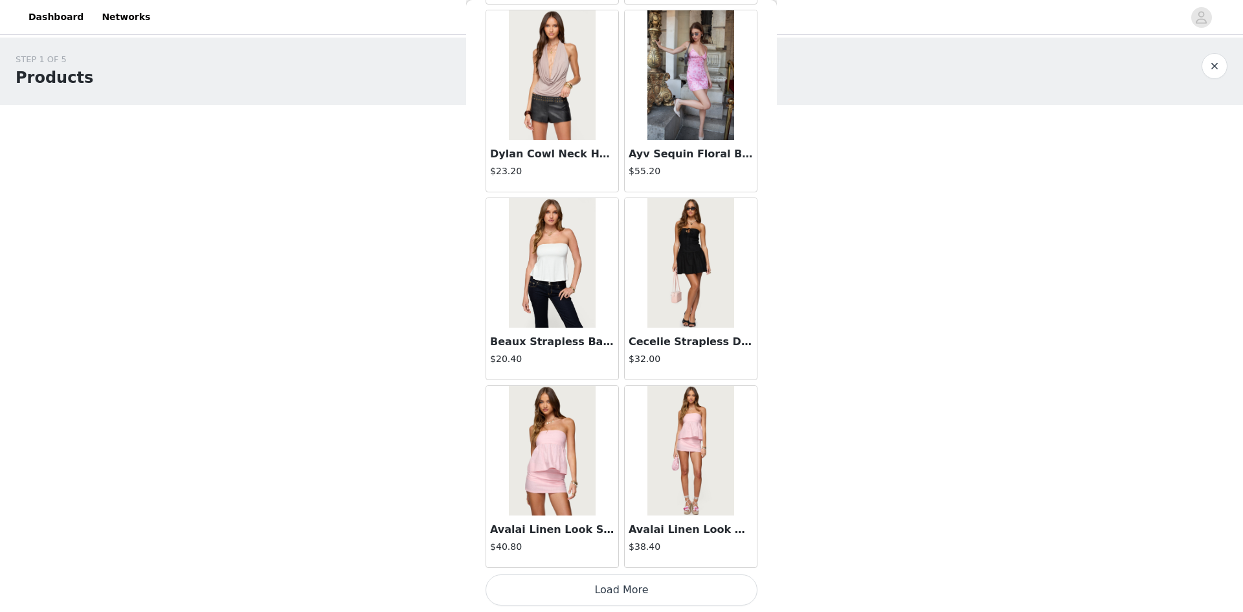
click at [545, 589] on button "Load More" at bounding box center [622, 589] width 272 height 31
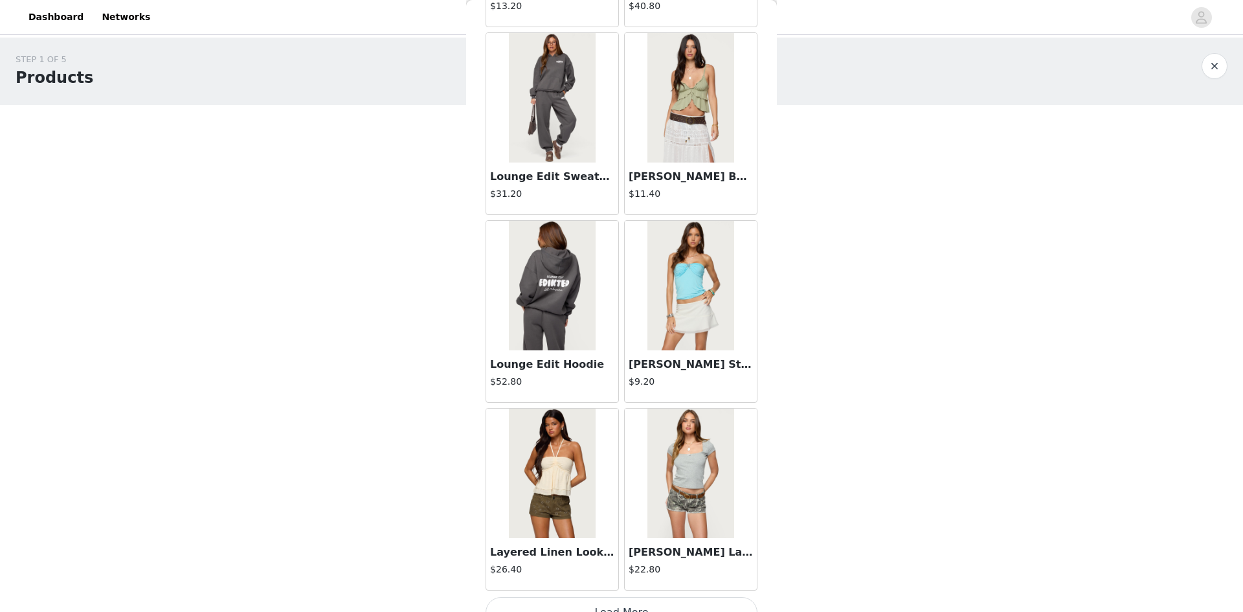
scroll to position [7004, 0]
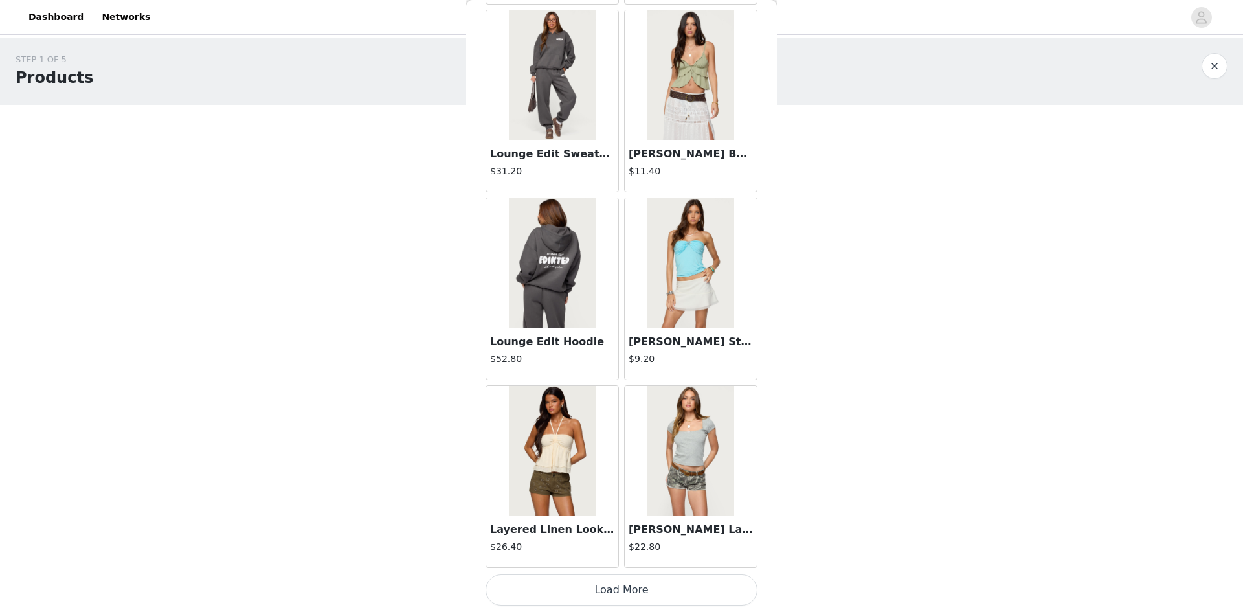
click at [569, 592] on button "Load More" at bounding box center [622, 589] width 272 height 31
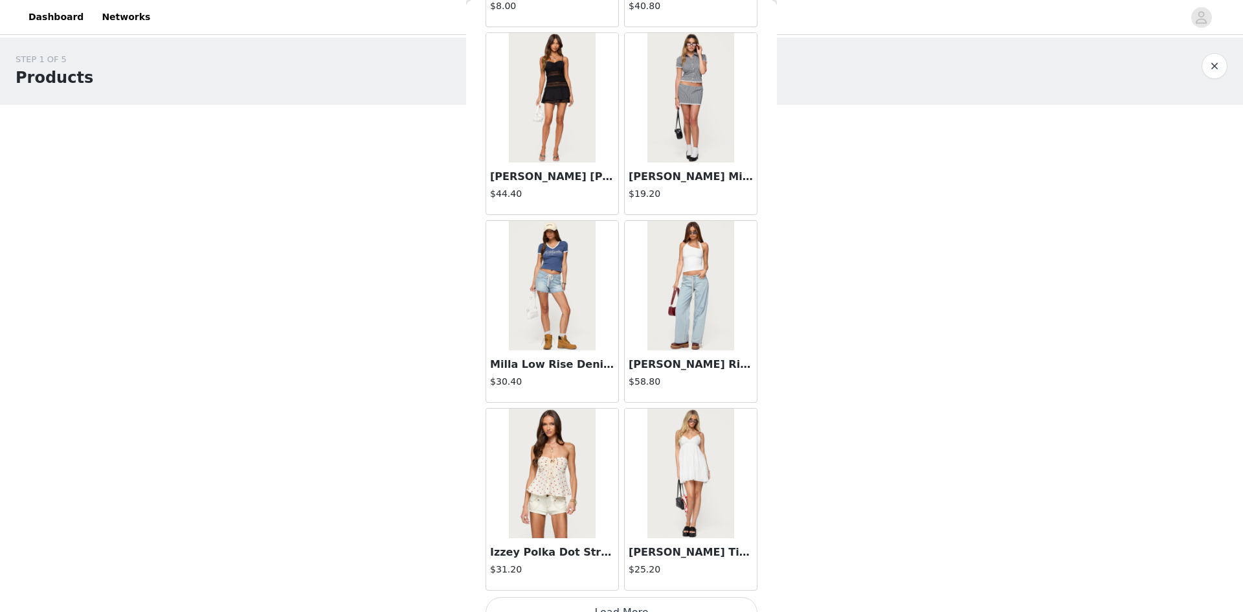
scroll to position [8882, 0]
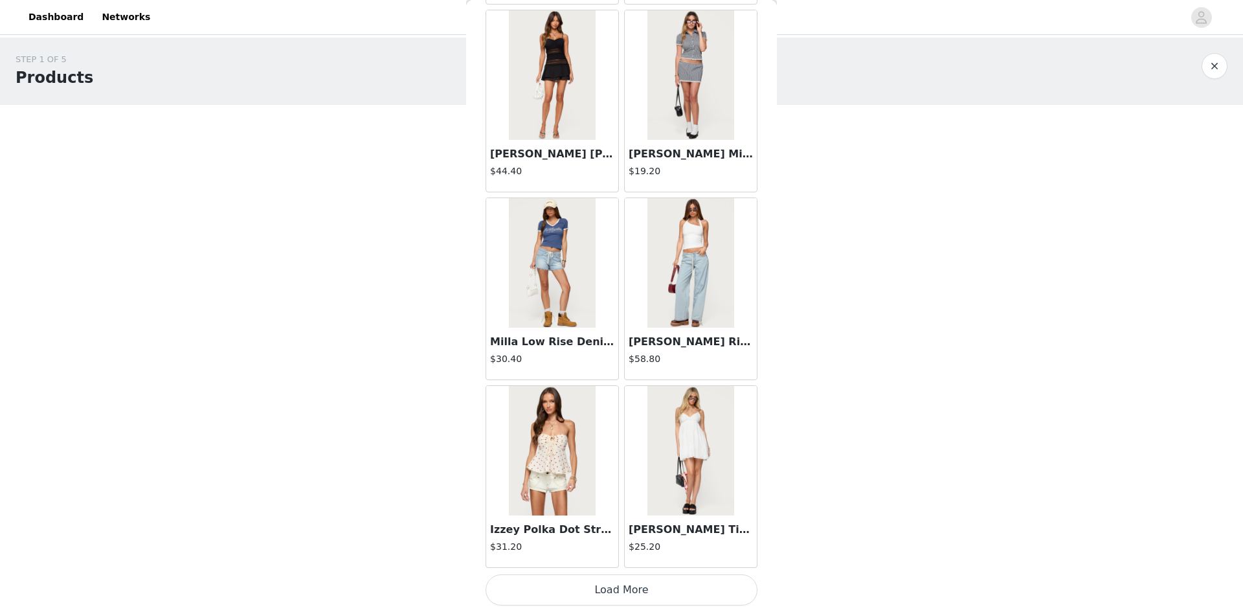
click at [631, 592] on button "Load More" at bounding box center [622, 589] width 272 height 31
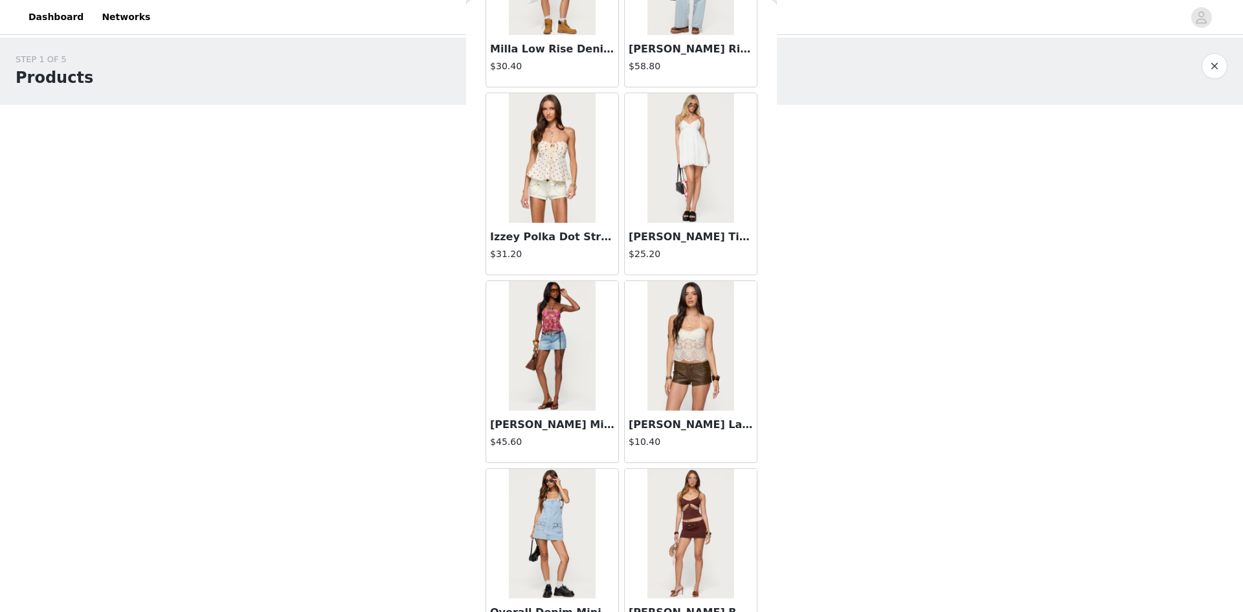
scroll to position [9206, 0]
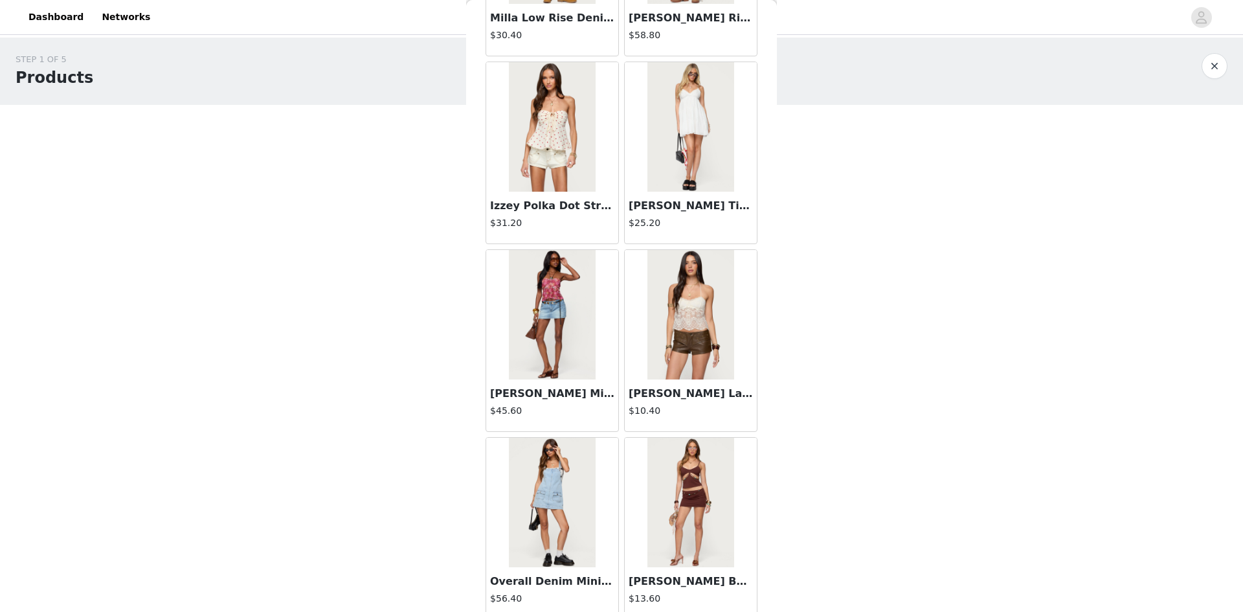
click at [696, 397] on h3 "[PERSON_NAME] Lace Halter Top" at bounding box center [691, 394] width 124 height 16
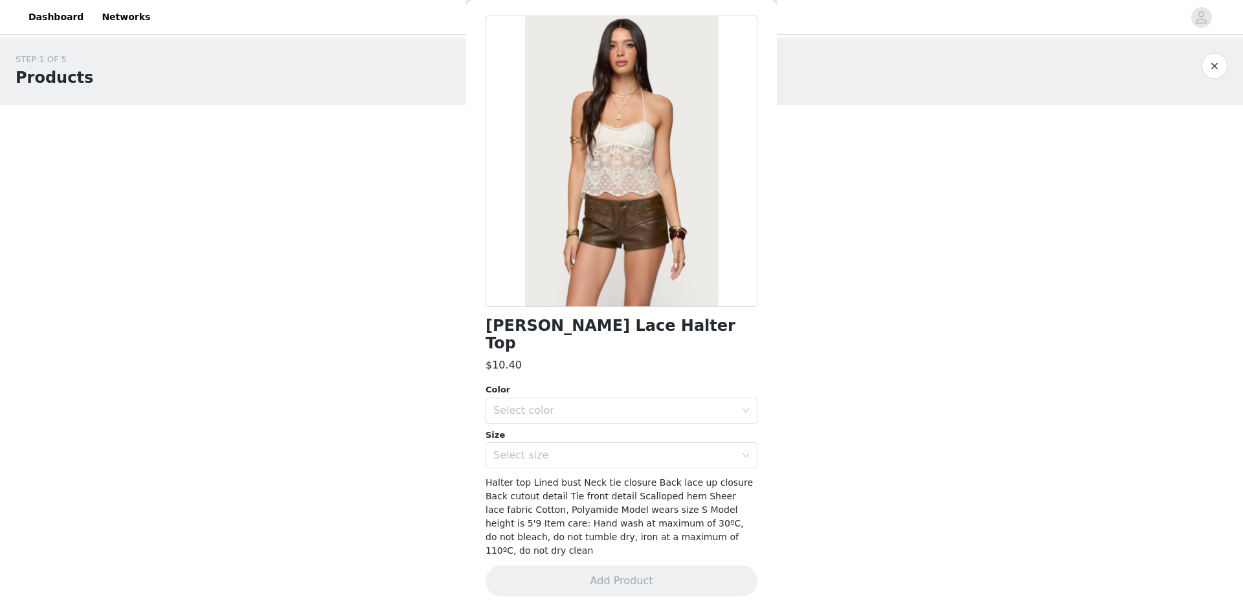
scroll to position [18, 0]
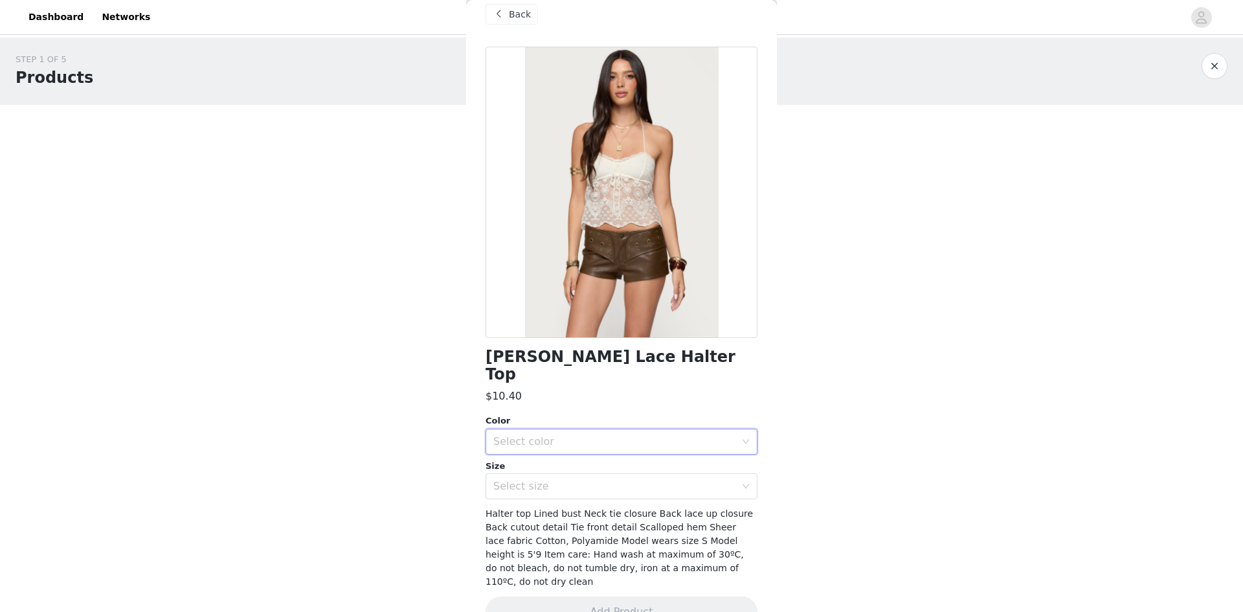
click at [561, 429] on div "Select color" at bounding box center [617, 441] width 248 height 25
click at [561, 449] on li "CREAM" at bounding box center [617, 452] width 262 height 21
click at [561, 480] on div "Select size" at bounding box center [614, 486] width 242 height 13
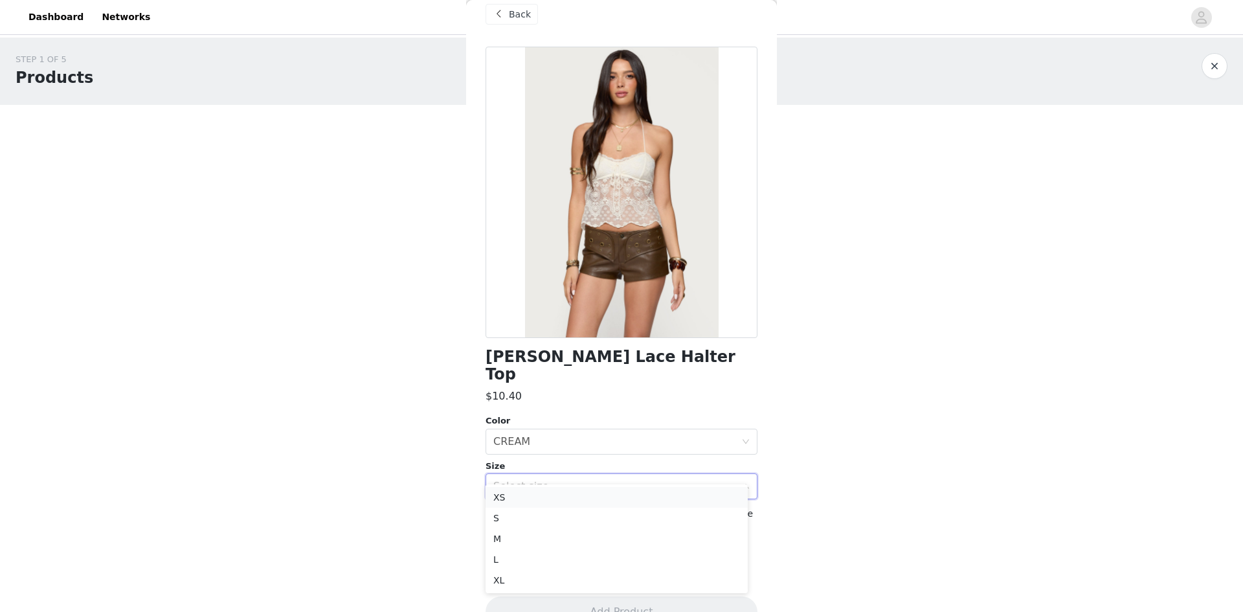
click at [558, 492] on li "XS" at bounding box center [617, 497] width 262 height 21
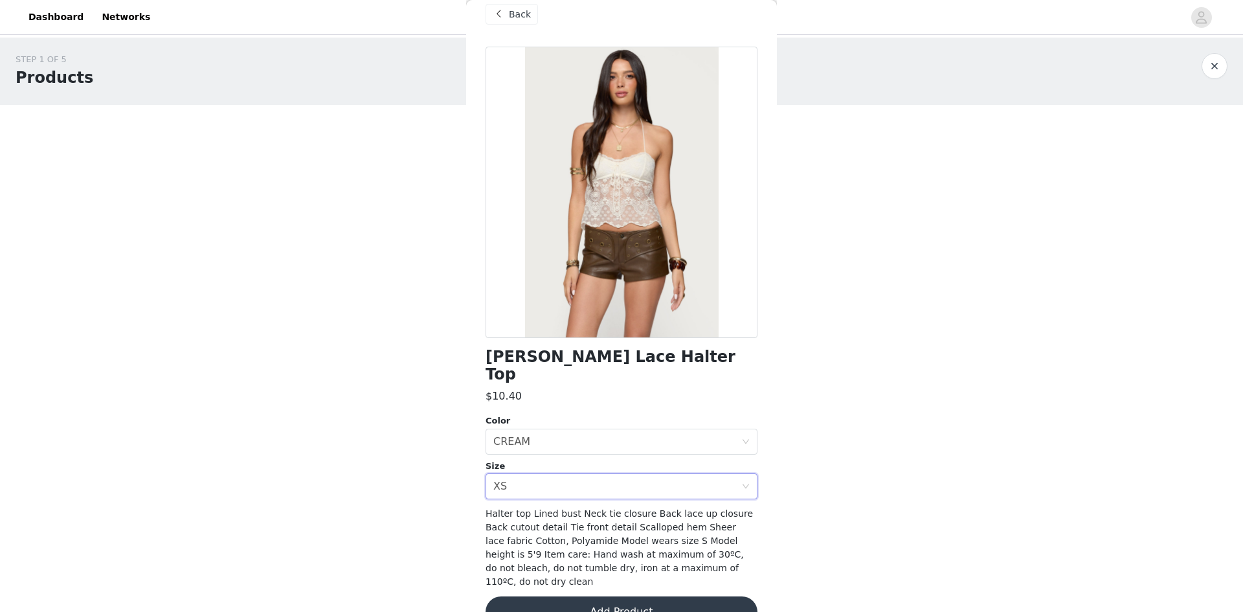
click at [552, 596] on button "Add Product" at bounding box center [622, 611] width 272 height 31
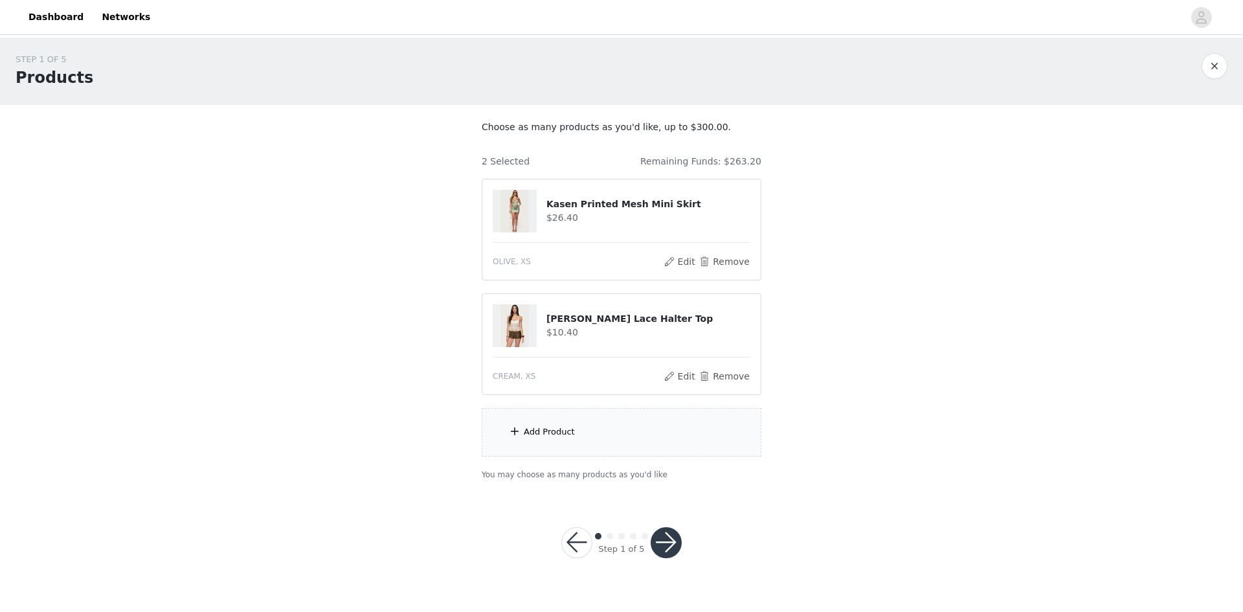
click at [626, 420] on div "Add Product" at bounding box center [622, 432] width 280 height 49
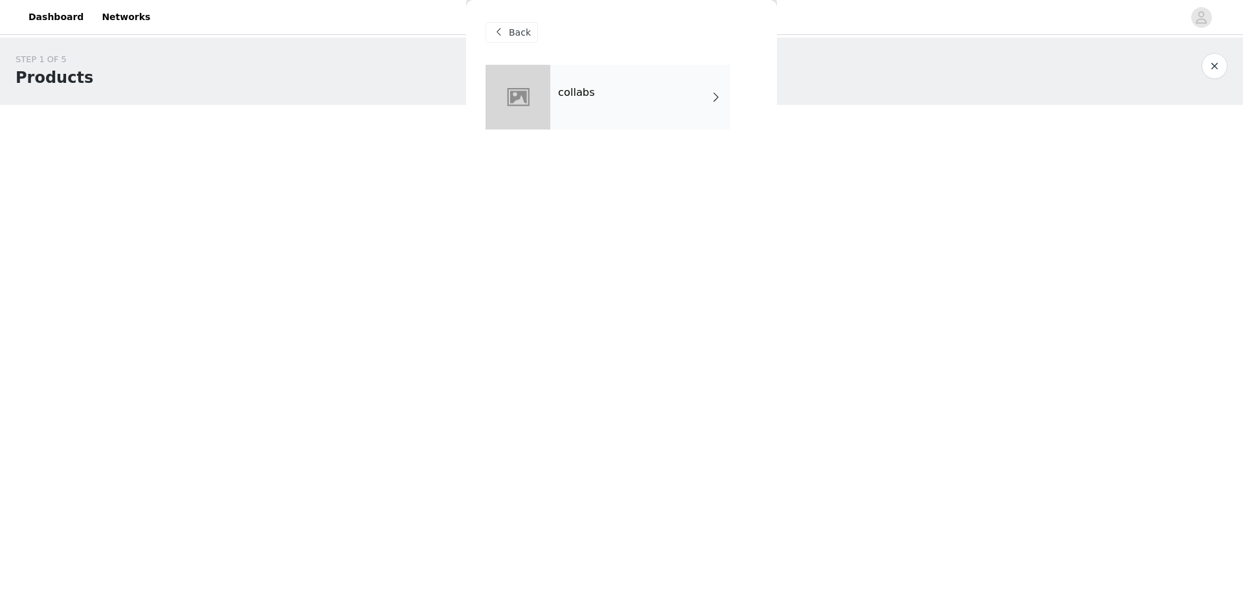
click at [591, 101] on div "collabs" at bounding box center [640, 97] width 180 height 65
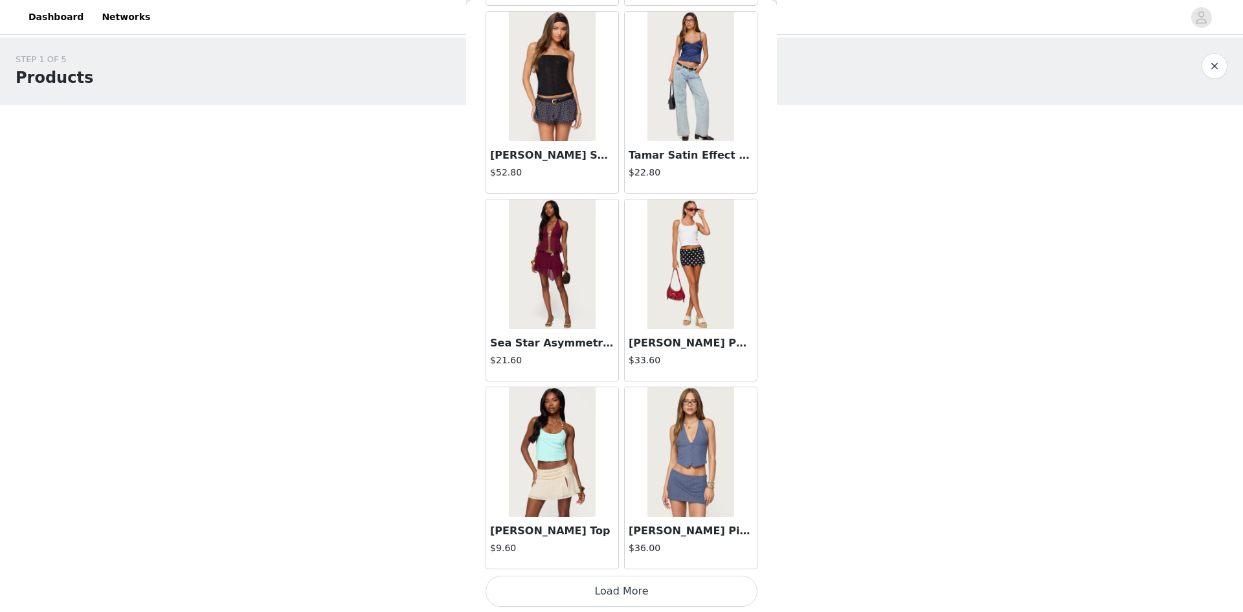
scroll to position [1370, 0]
click at [647, 595] on button "Load More" at bounding box center [622, 589] width 272 height 31
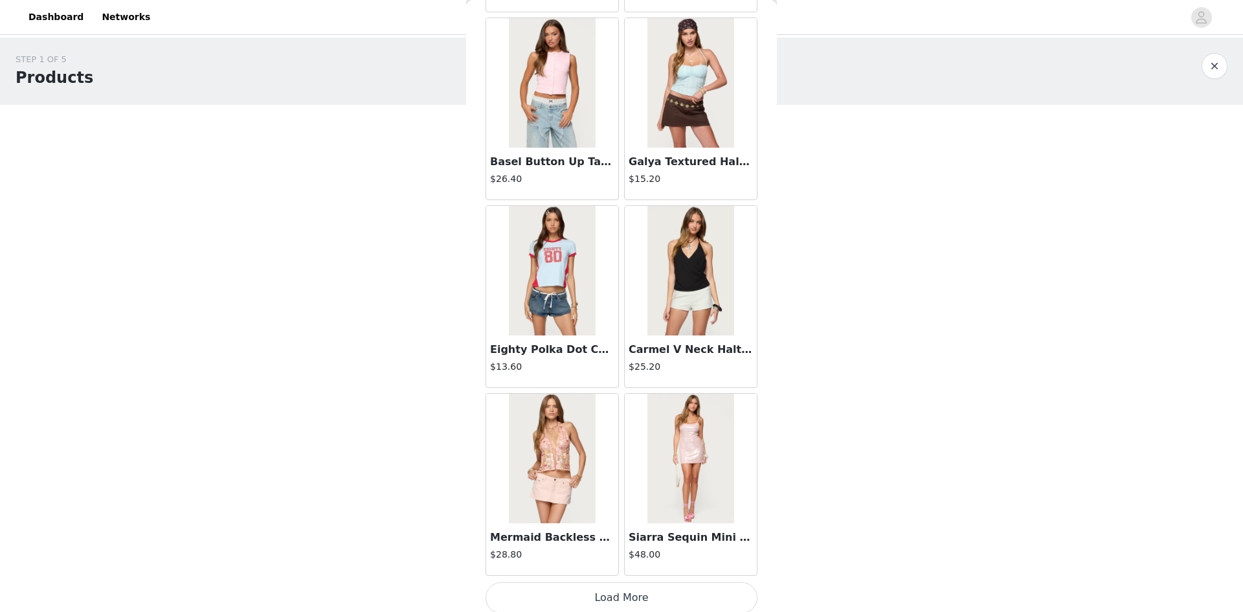
scroll to position [3248, 0]
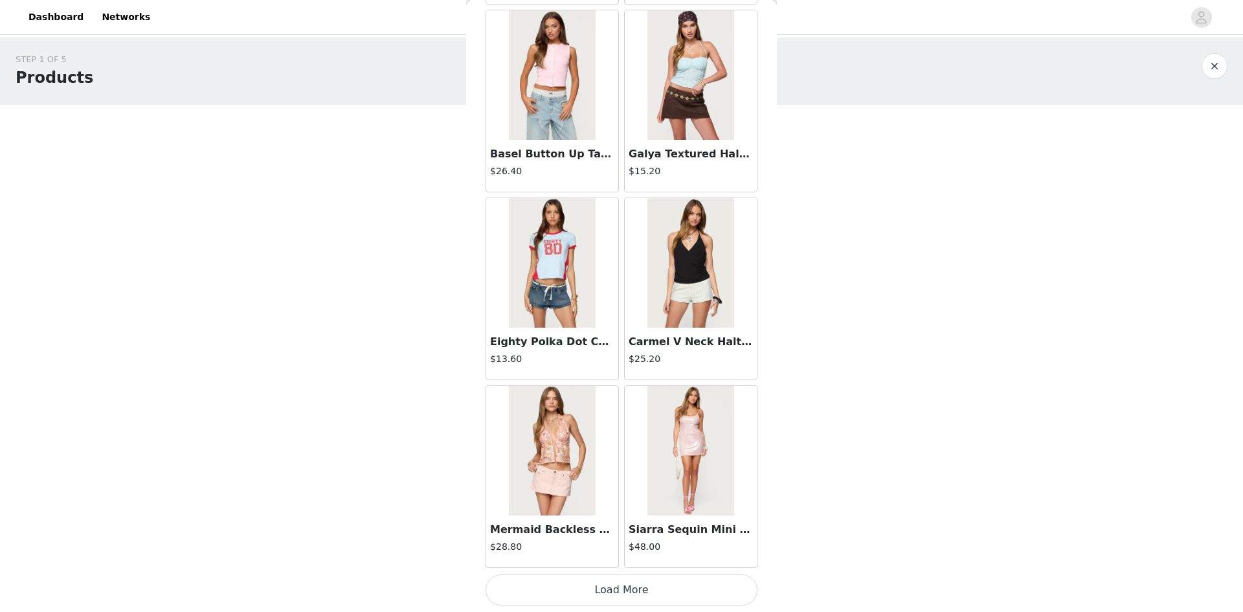
click at [584, 587] on button "Load More" at bounding box center [622, 589] width 272 height 31
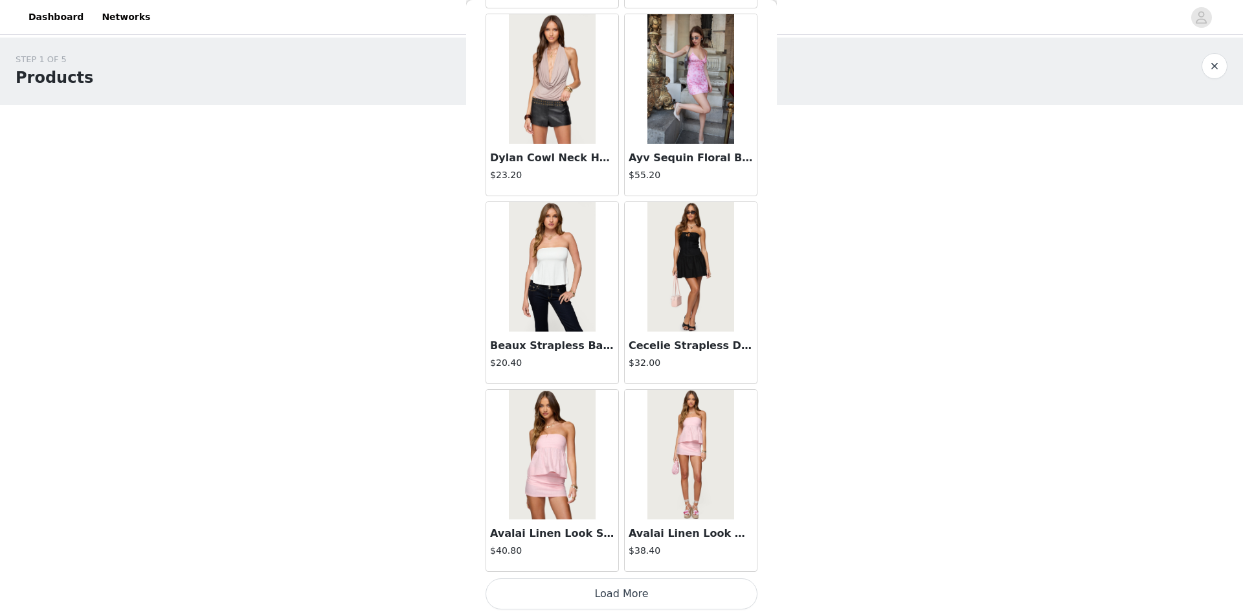
scroll to position [5126, 0]
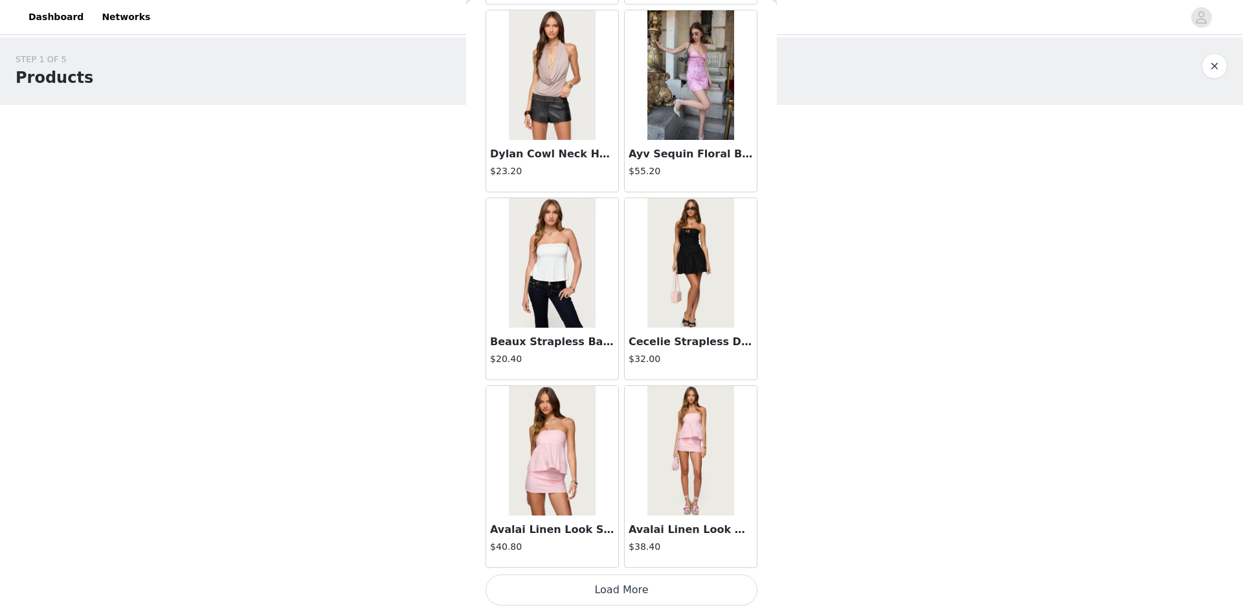
click at [571, 583] on button "Load More" at bounding box center [622, 589] width 272 height 31
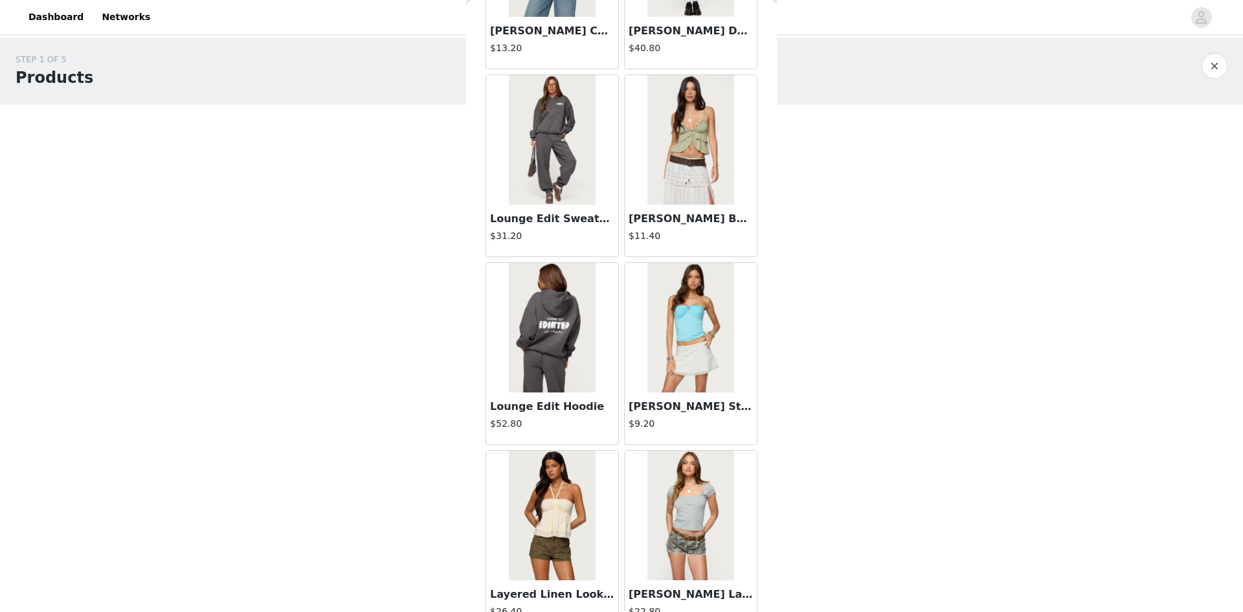
scroll to position [7004, 0]
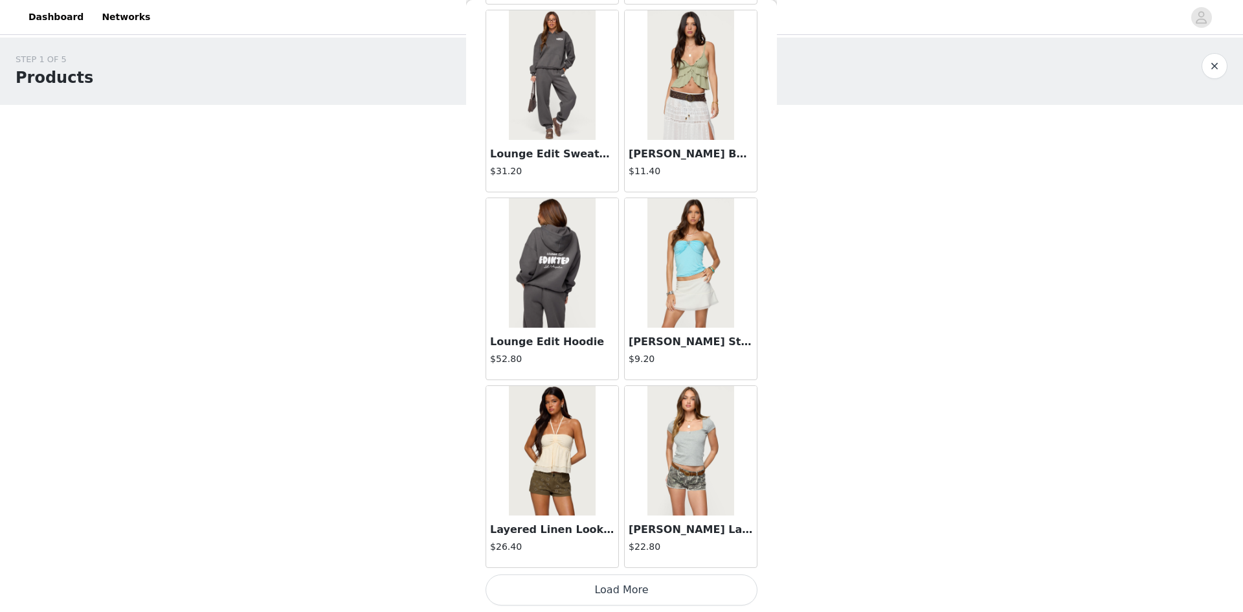
click at [683, 598] on button "Load More" at bounding box center [622, 589] width 272 height 31
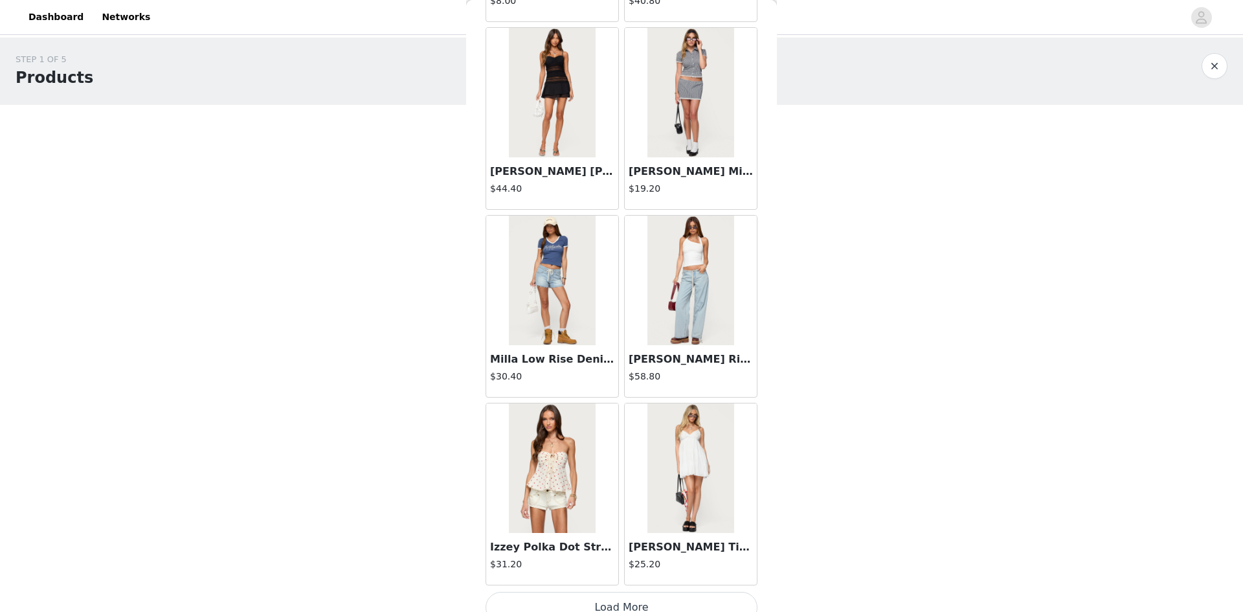
scroll to position [8882, 0]
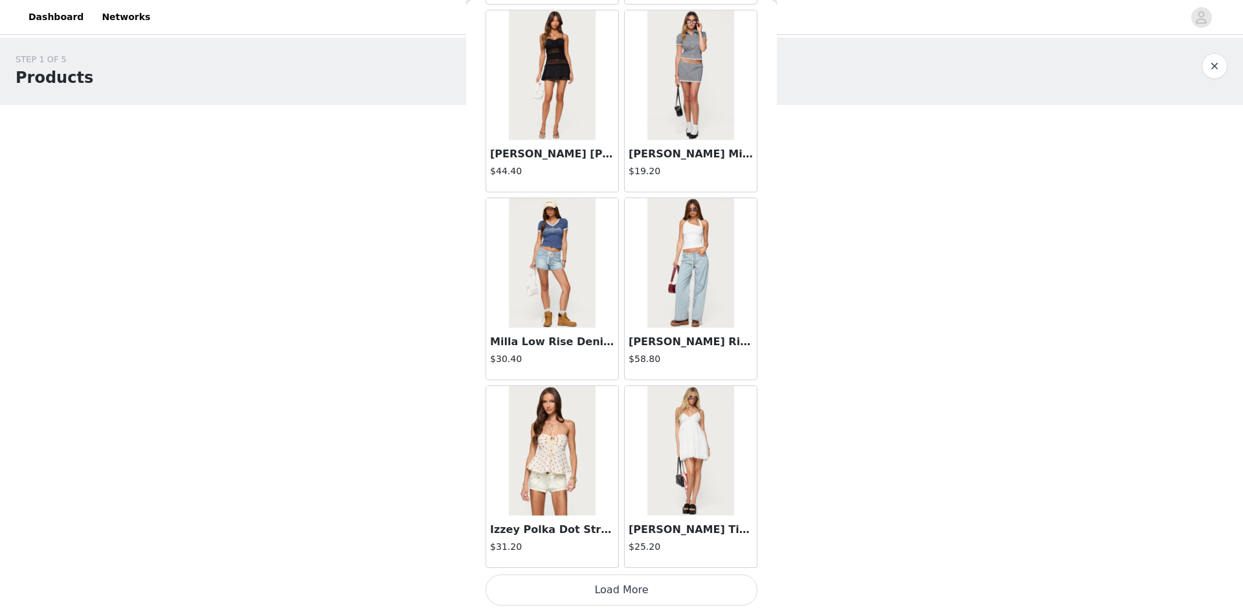
click at [672, 589] on button "Load More" at bounding box center [622, 589] width 272 height 31
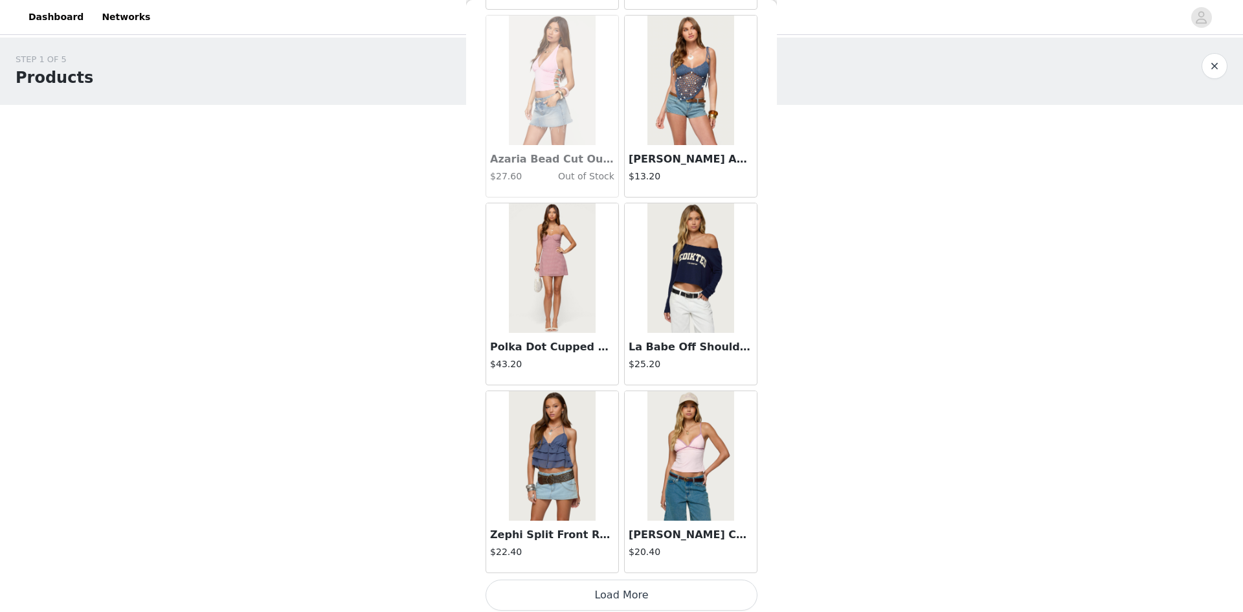
scroll to position [10760, 0]
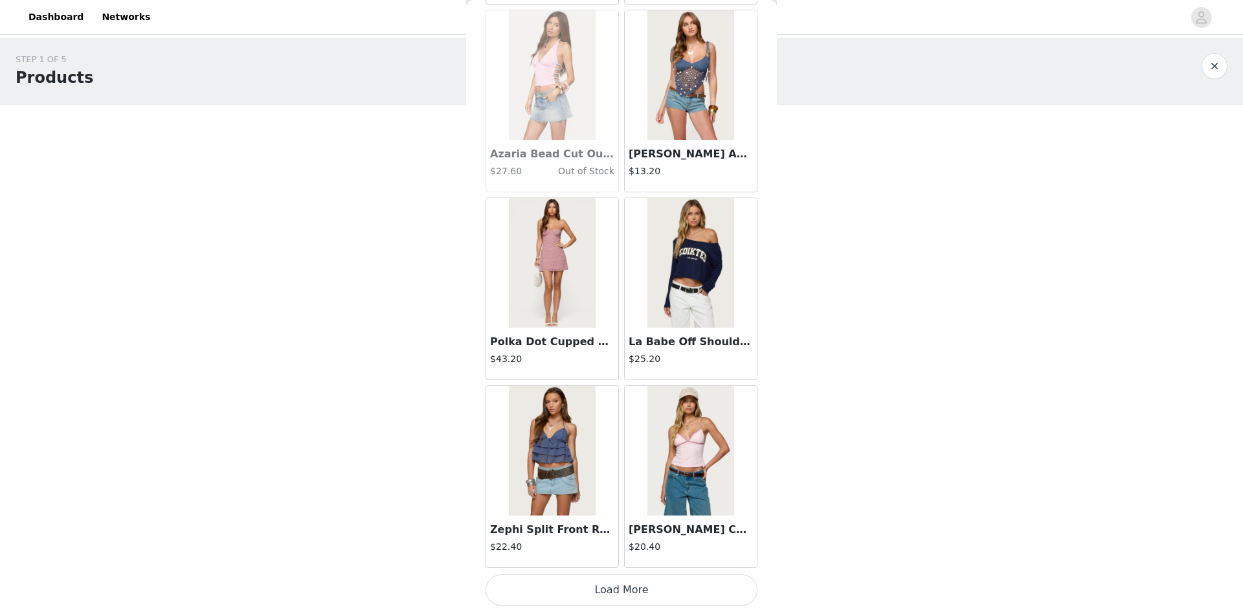
click at [633, 591] on button "Load More" at bounding box center [622, 589] width 272 height 31
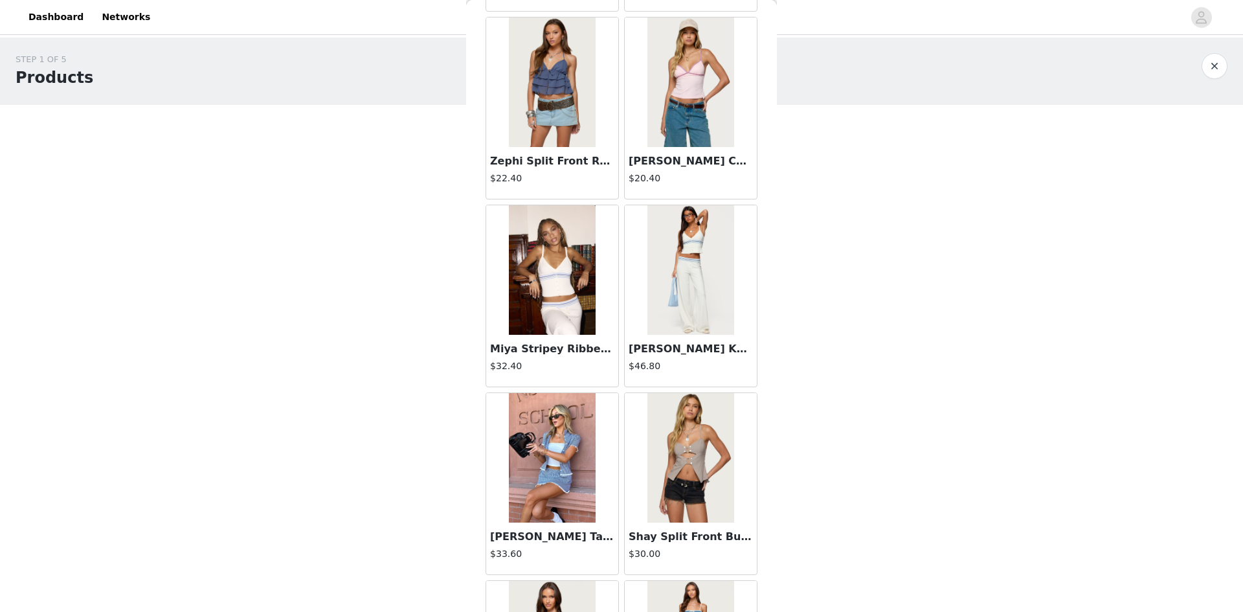
scroll to position [11084, 0]
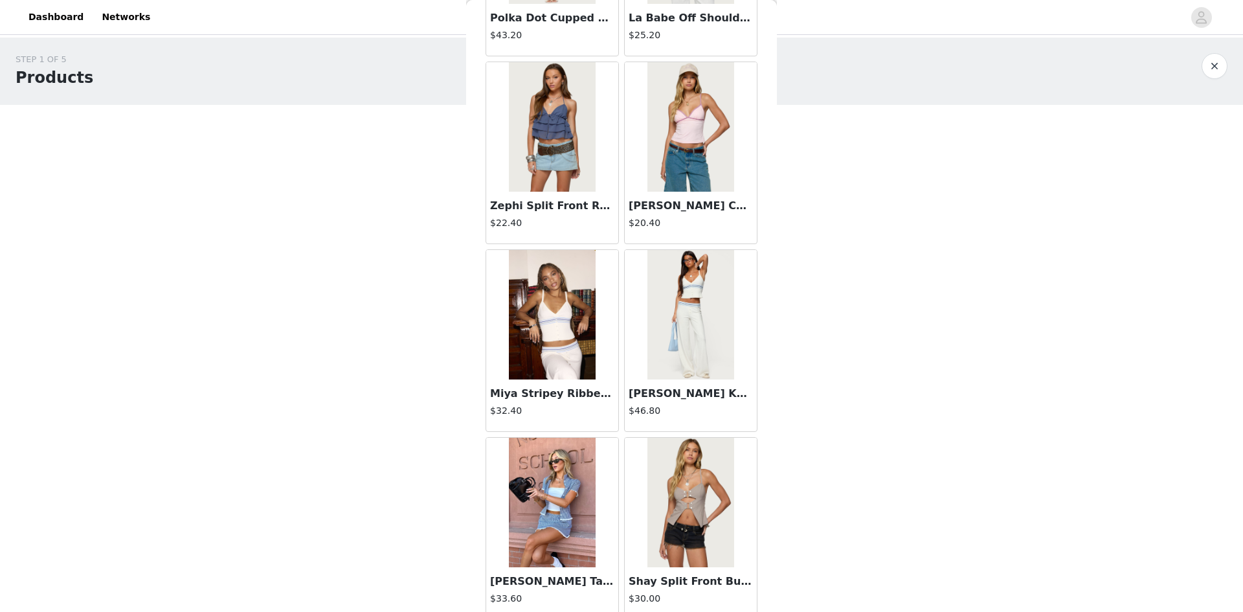
click at [583, 372] on img at bounding box center [552, 315] width 86 height 130
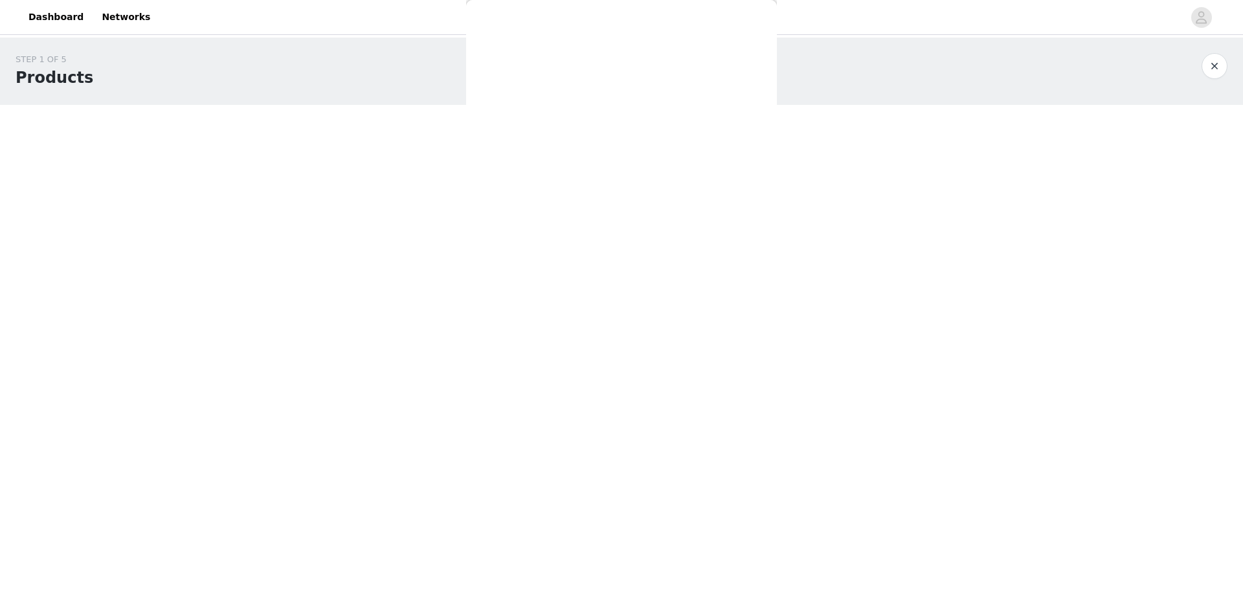
scroll to position [0, 0]
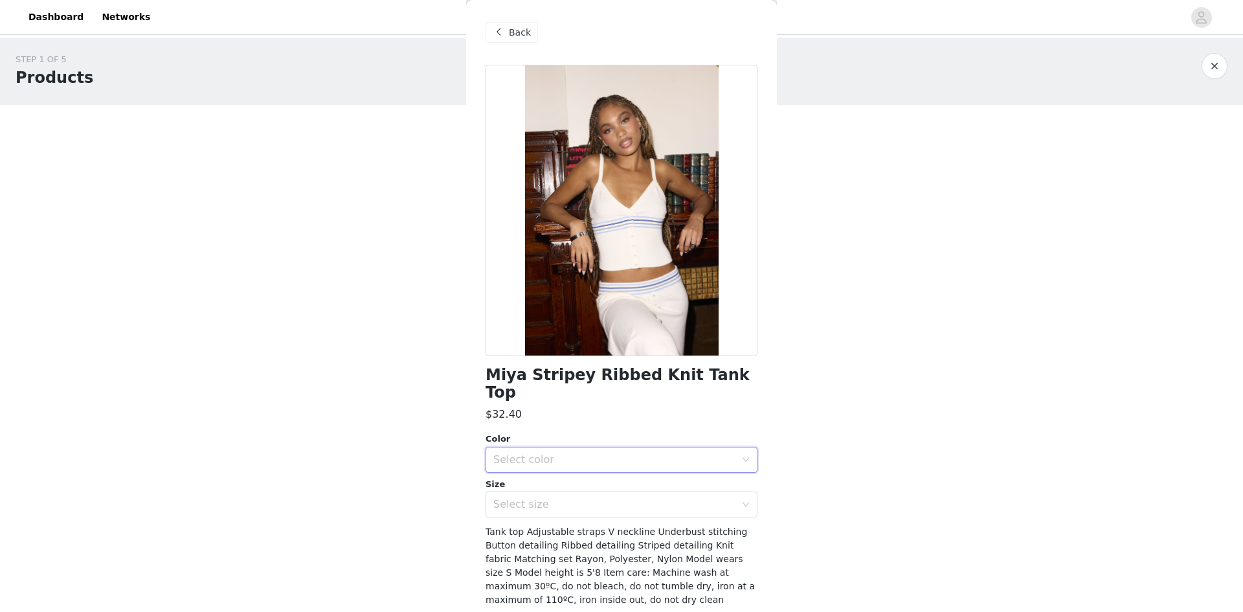
click at [608, 448] on div "Select color" at bounding box center [617, 460] width 248 height 25
click at [596, 472] on li "WHITE" at bounding box center [617, 470] width 262 height 21
click at [593, 498] on div "Select size" at bounding box center [614, 504] width 242 height 13
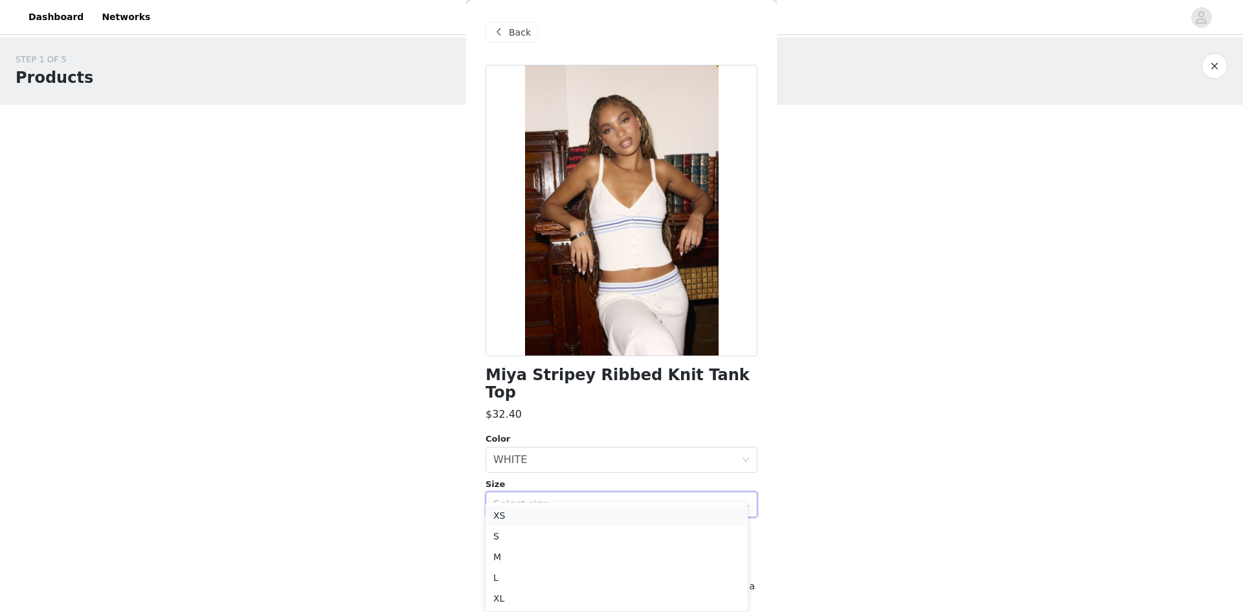
click at [552, 519] on li "XS" at bounding box center [617, 515] width 262 height 21
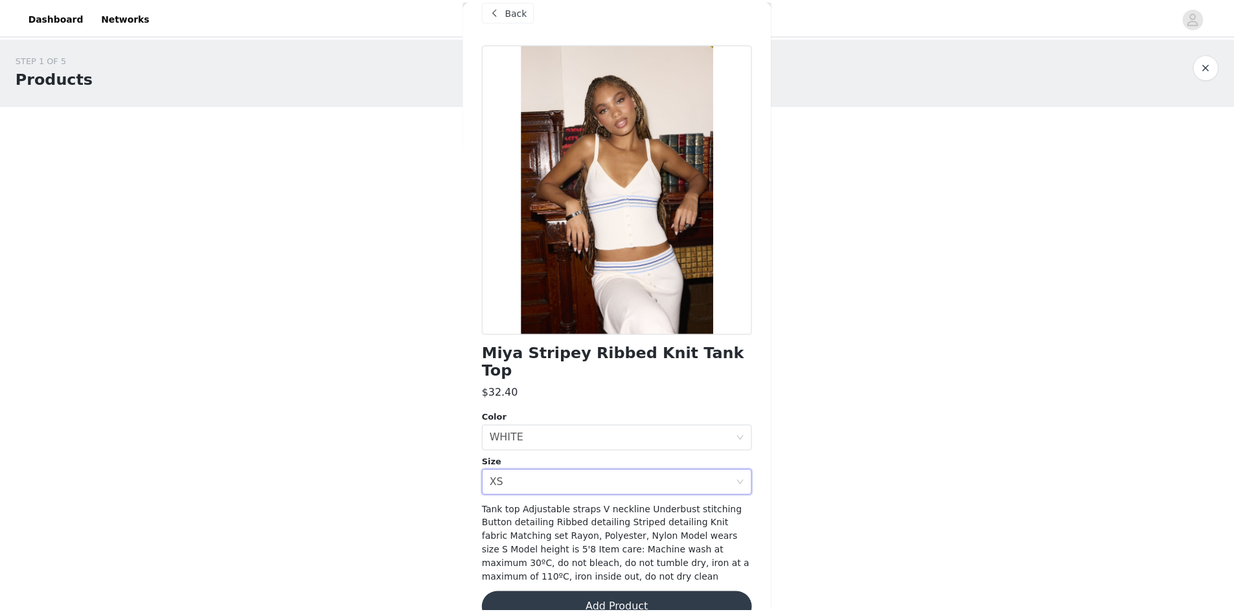
scroll to position [32, 0]
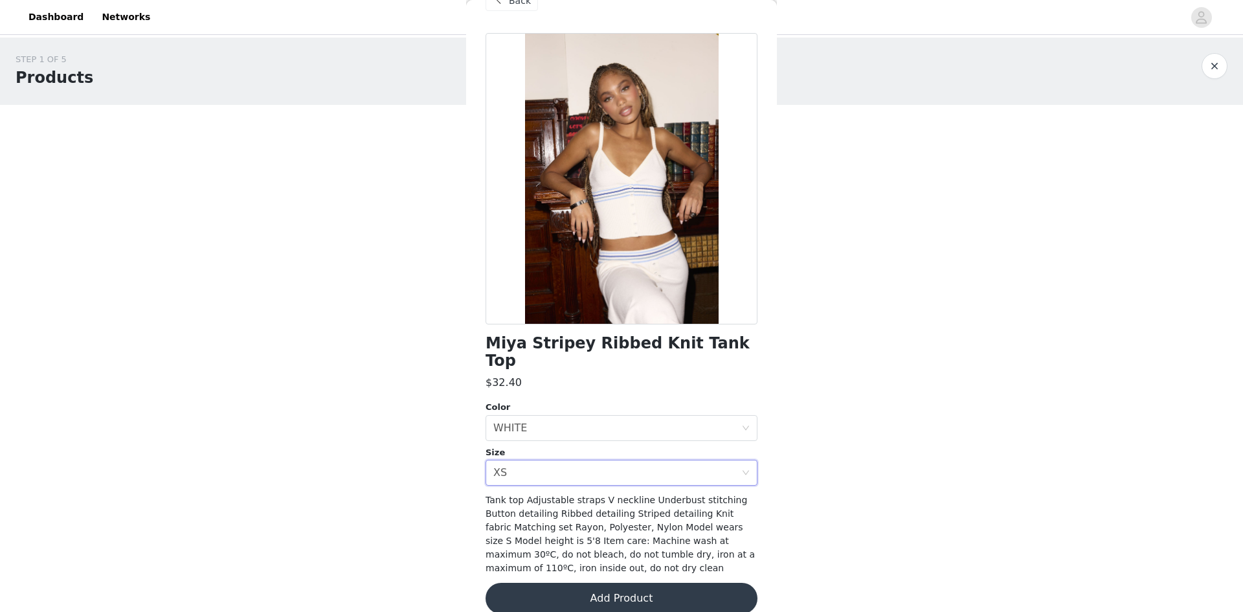
click at [605, 583] on button "Add Product" at bounding box center [622, 598] width 272 height 31
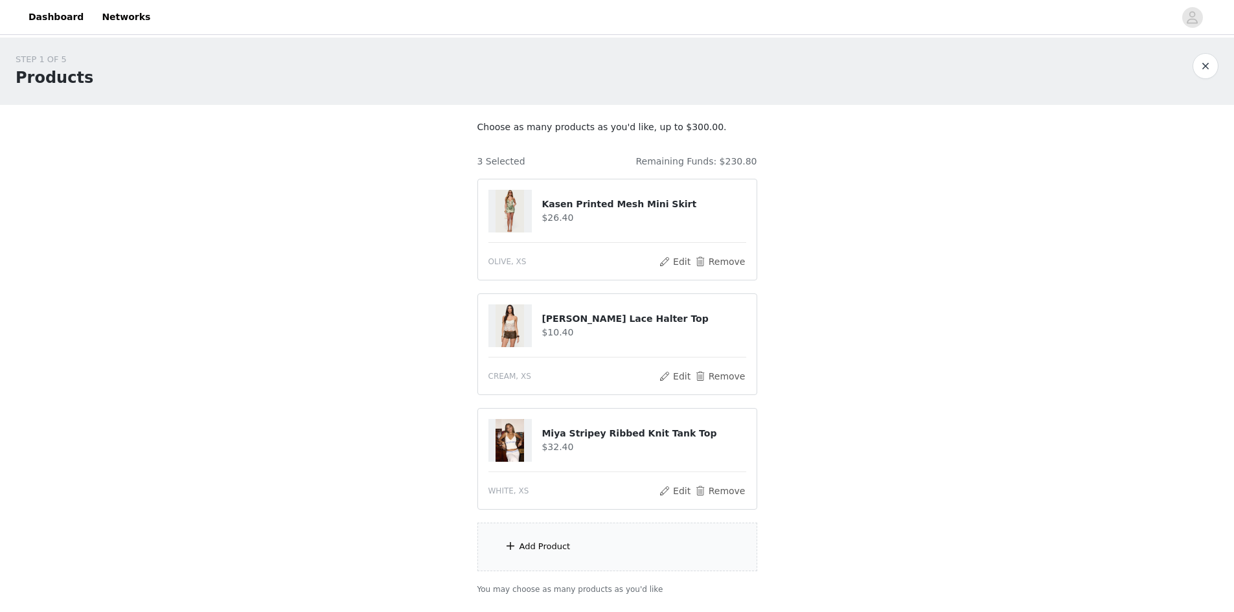
click at [605, 542] on div "Add Product" at bounding box center [617, 547] width 280 height 49
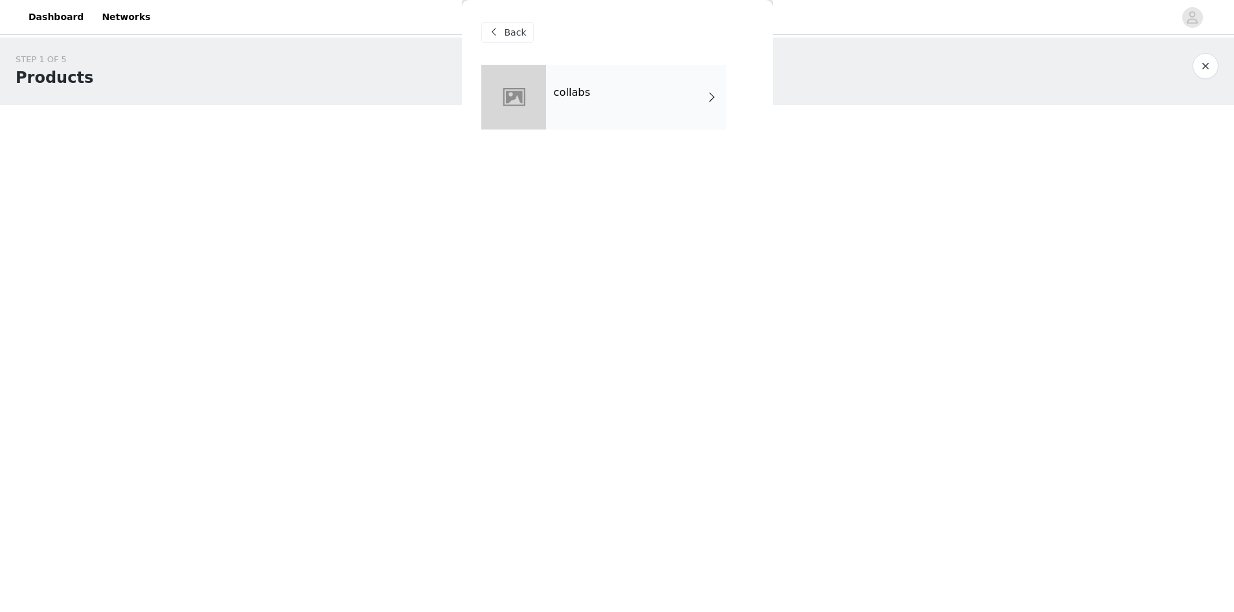
click at [660, 75] on div "collabs" at bounding box center [636, 97] width 180 height 65
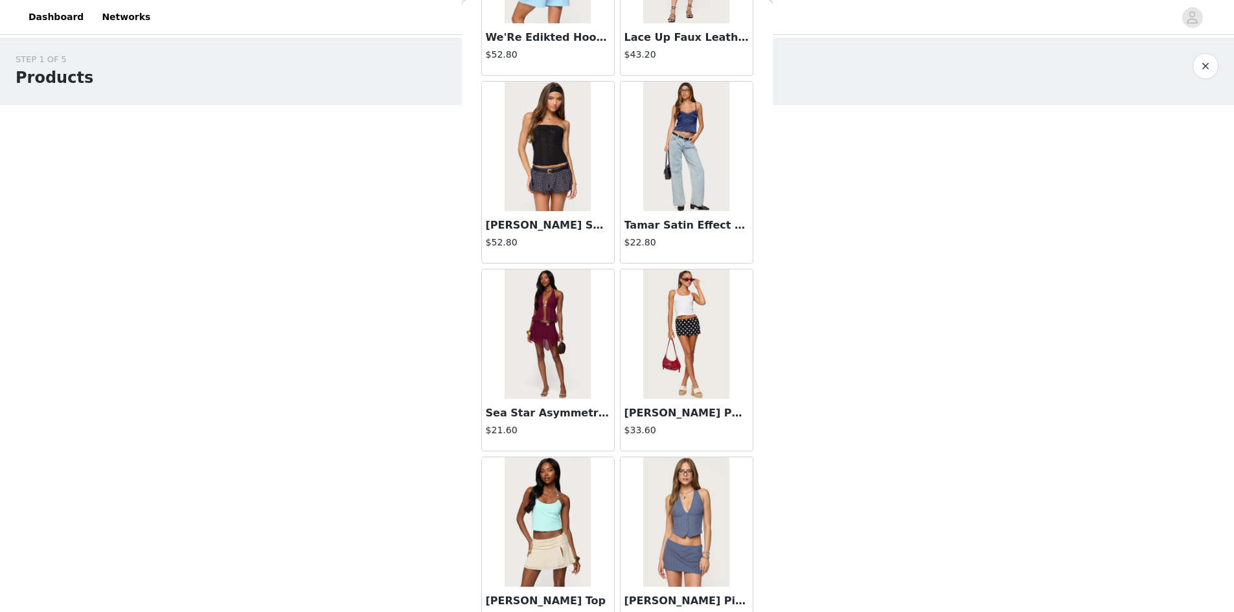
scroll to position [1370, 0]
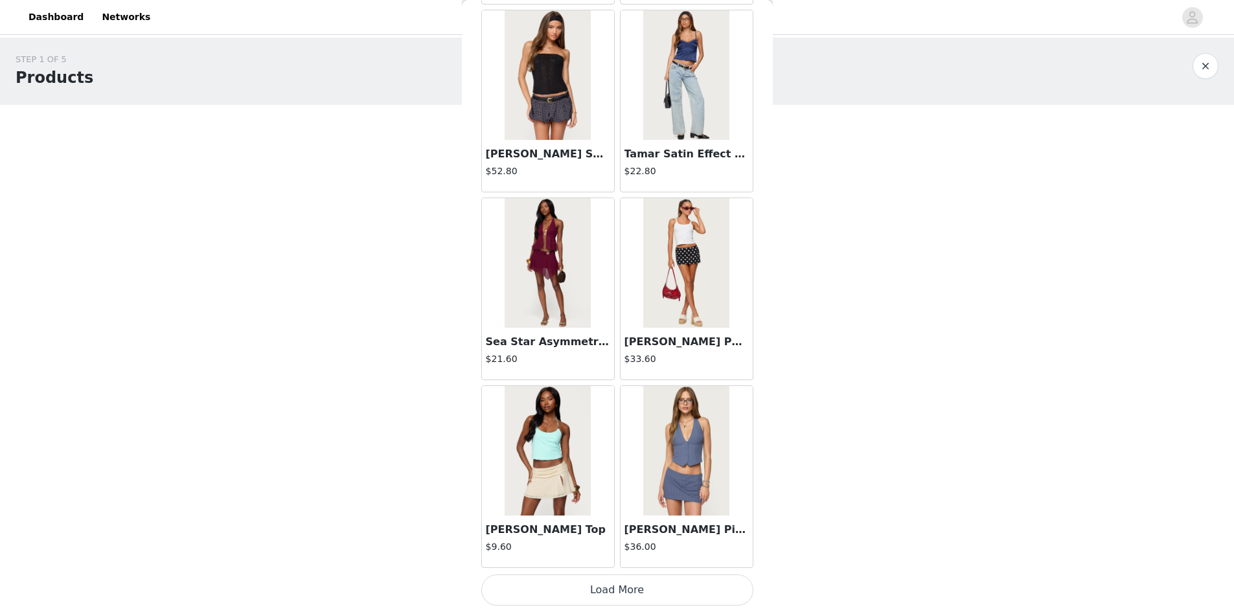
click at [654, 577] on button "Load More" at bounding box center [617, 589] width 272 height 31
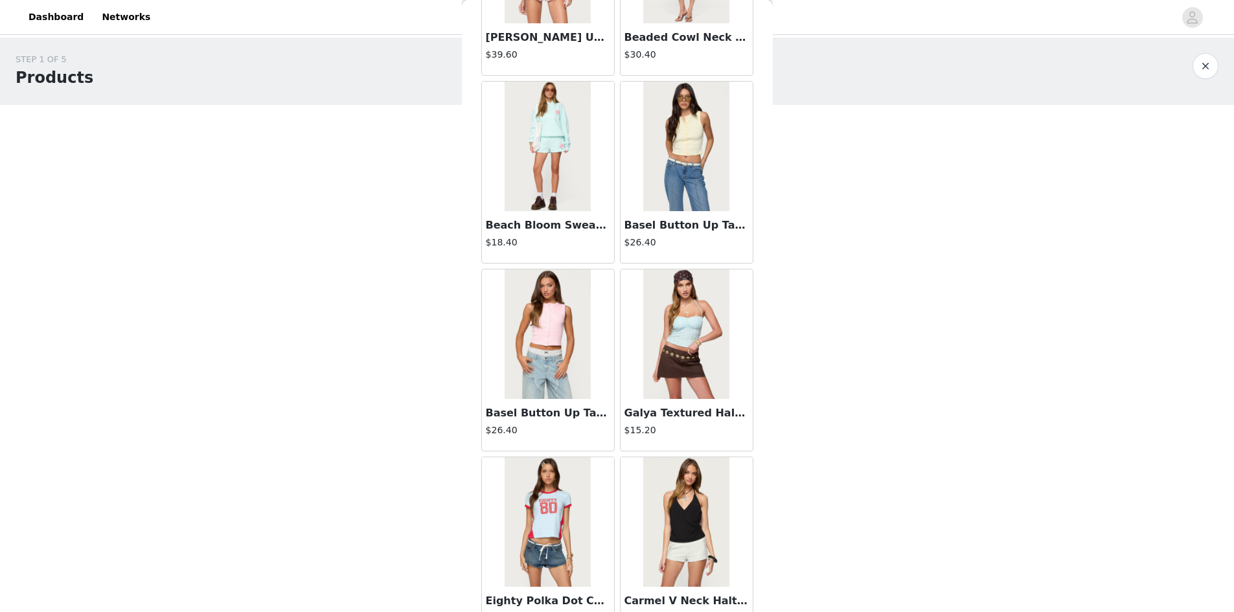
scroll to position [3248, 0]
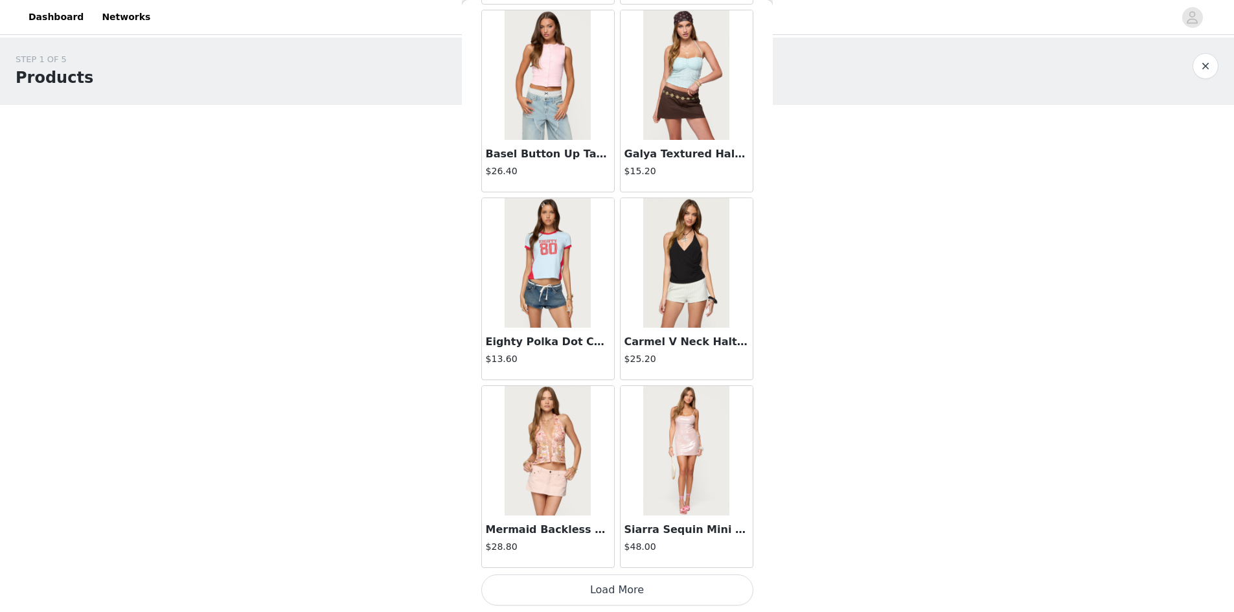
click at [566, 589] on button "Load More" at bounding box center [617, 589] width 272 height 31
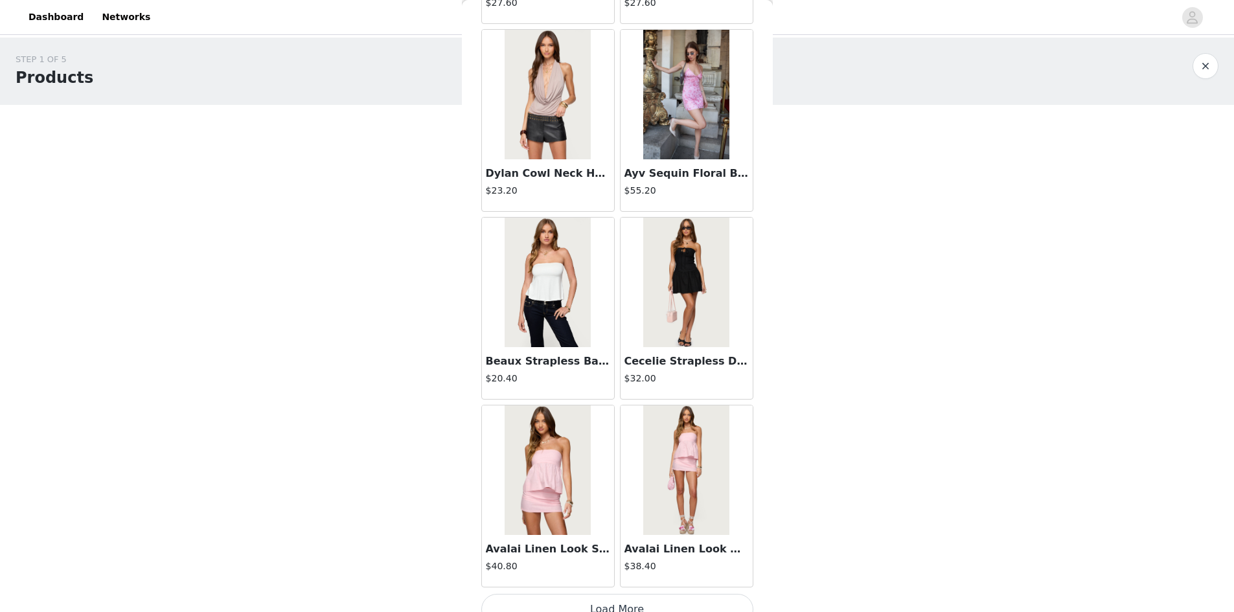
scroll to position [5126, 0]
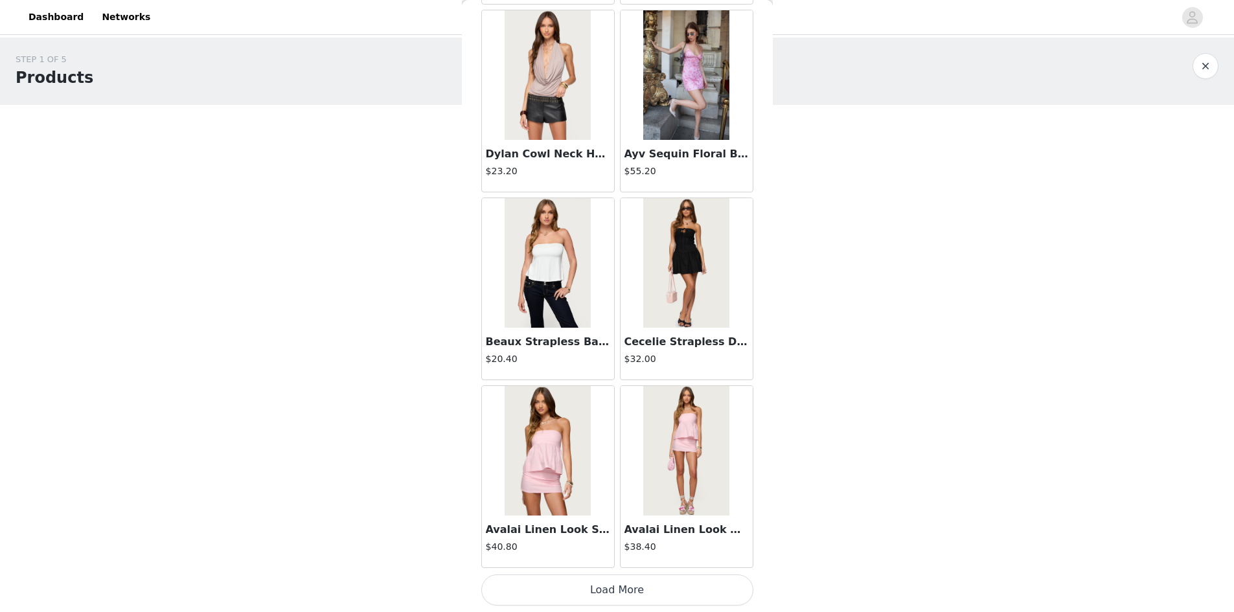
click at [644, 595] on button "Load More" at bounding box center [617, 589] width 272 height 31
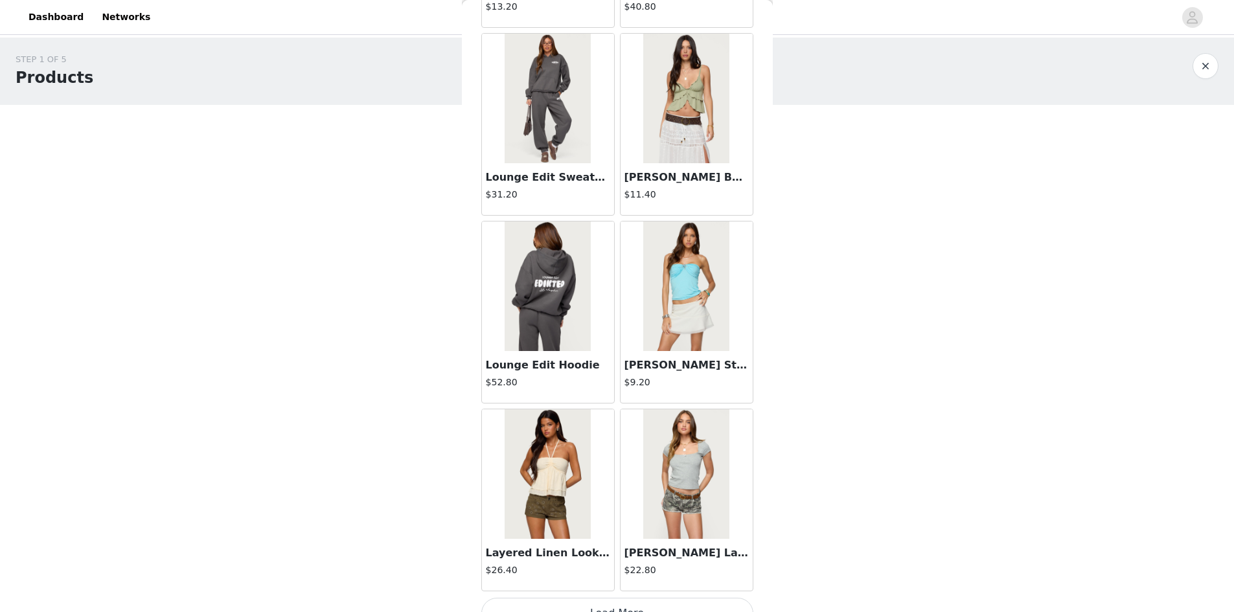
scroll to position [7004, 0]
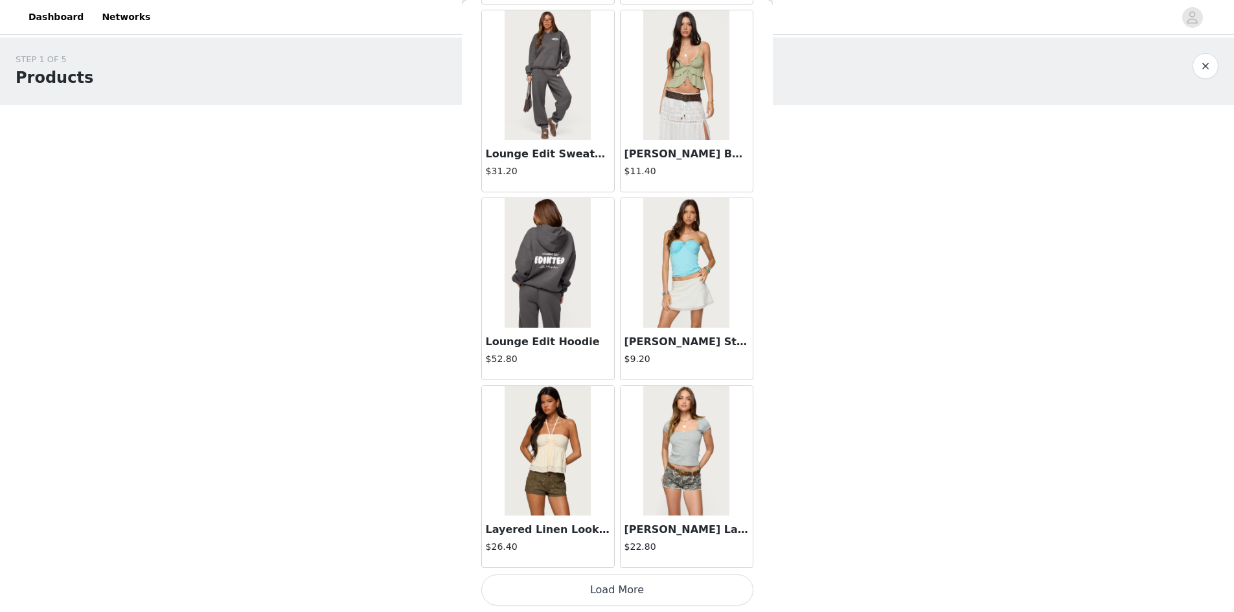
click at [585, 585] on button "Load More" at bounding box center [617, 589] width 272 height 31
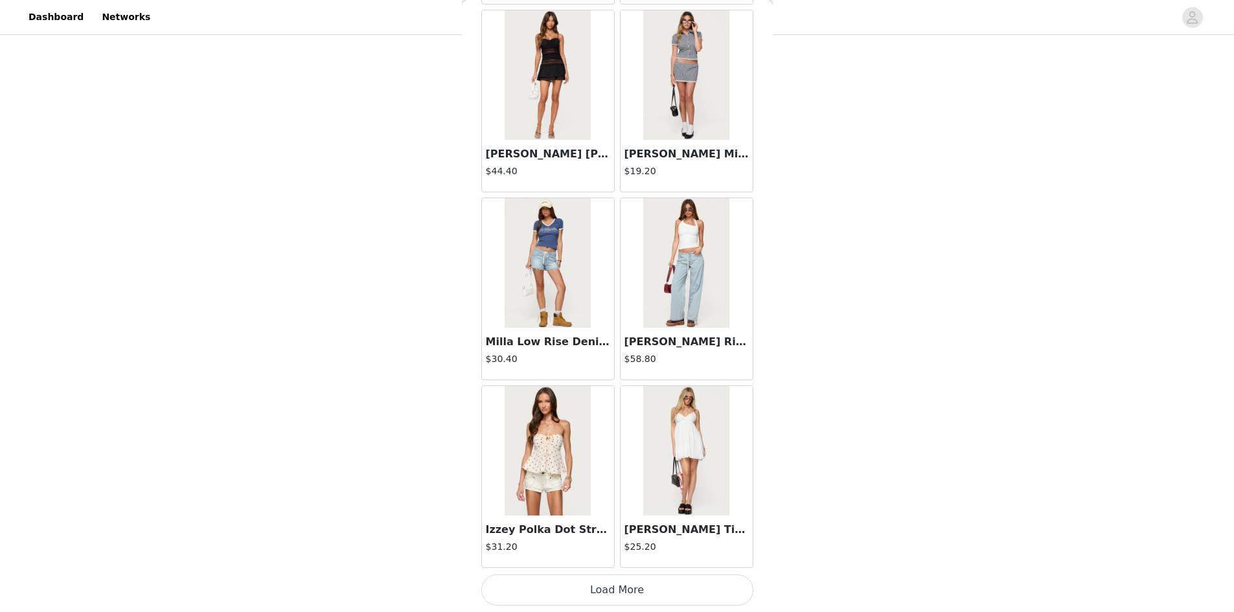
scroll to position [92, 0]
click at [652, 595] on button "Load More" at bounding box center [617, 589] width 272 height 31
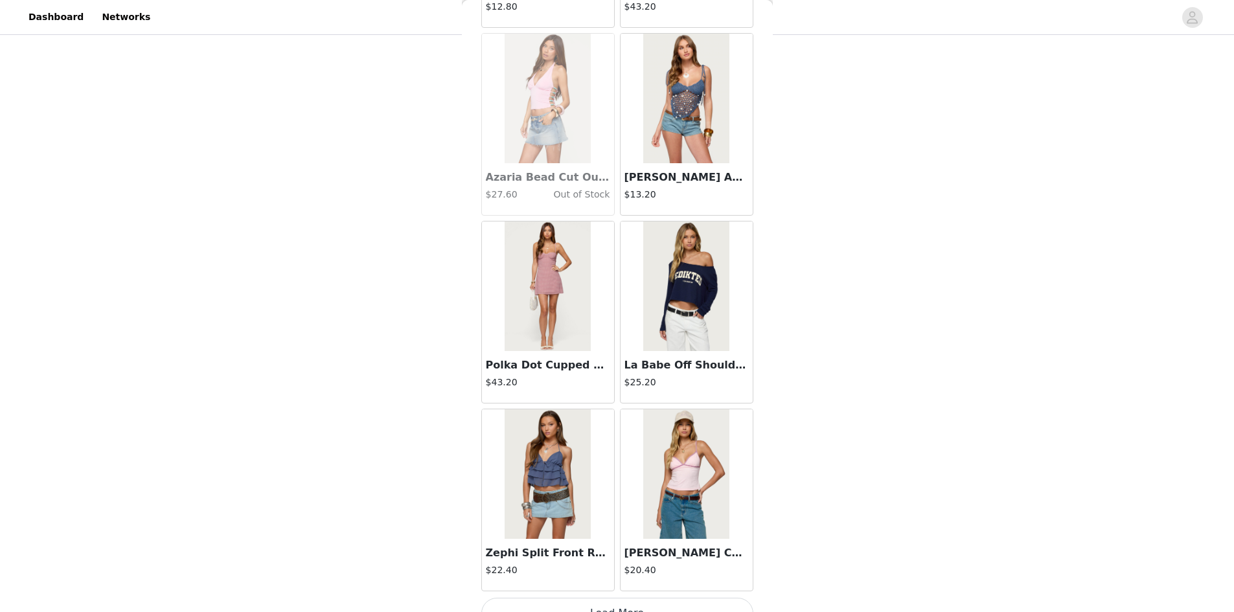
scroll to position [10760, 0]
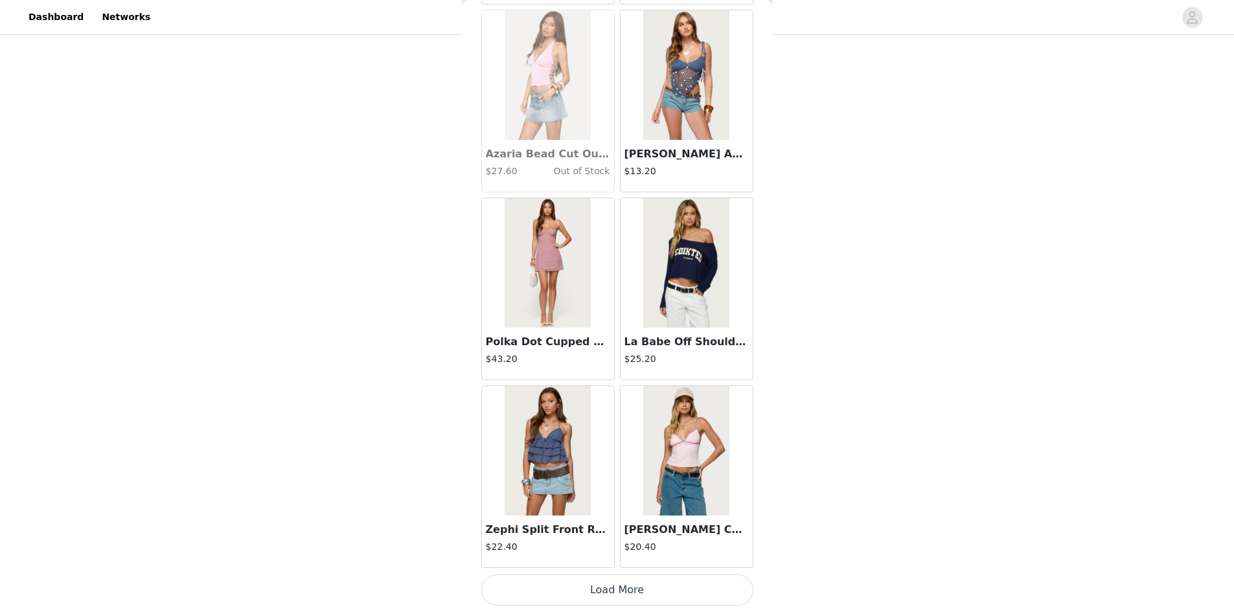
click at [640, 582] on button "Load More" at bounding box center [617, 589] width 272 height 31
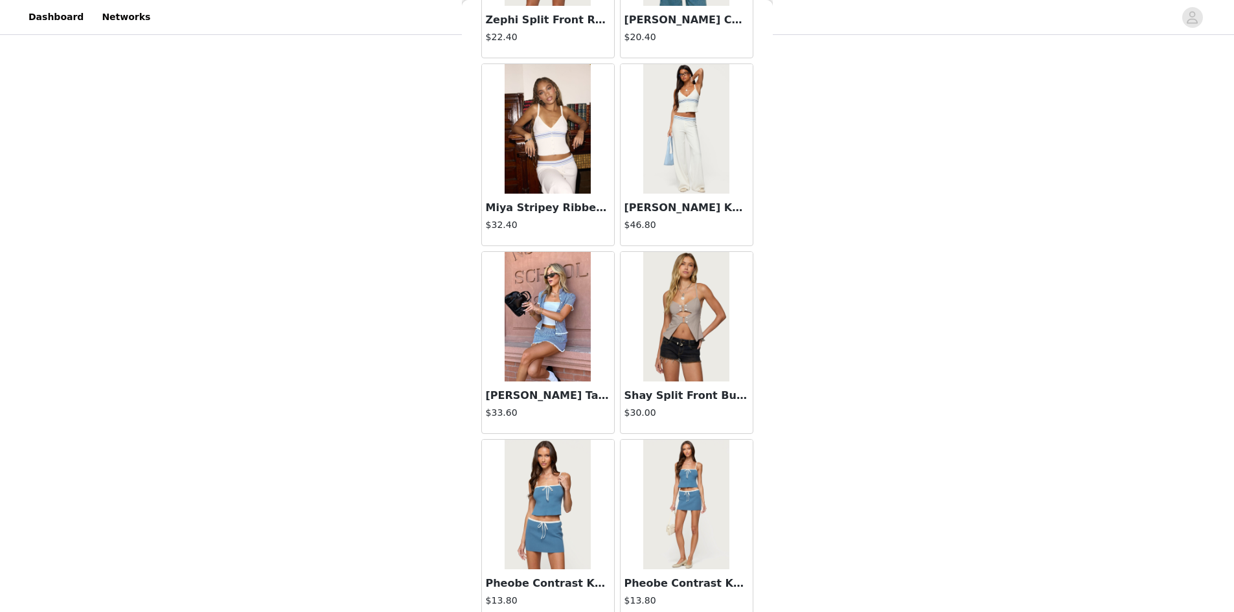
scroll to position [11278, 0]
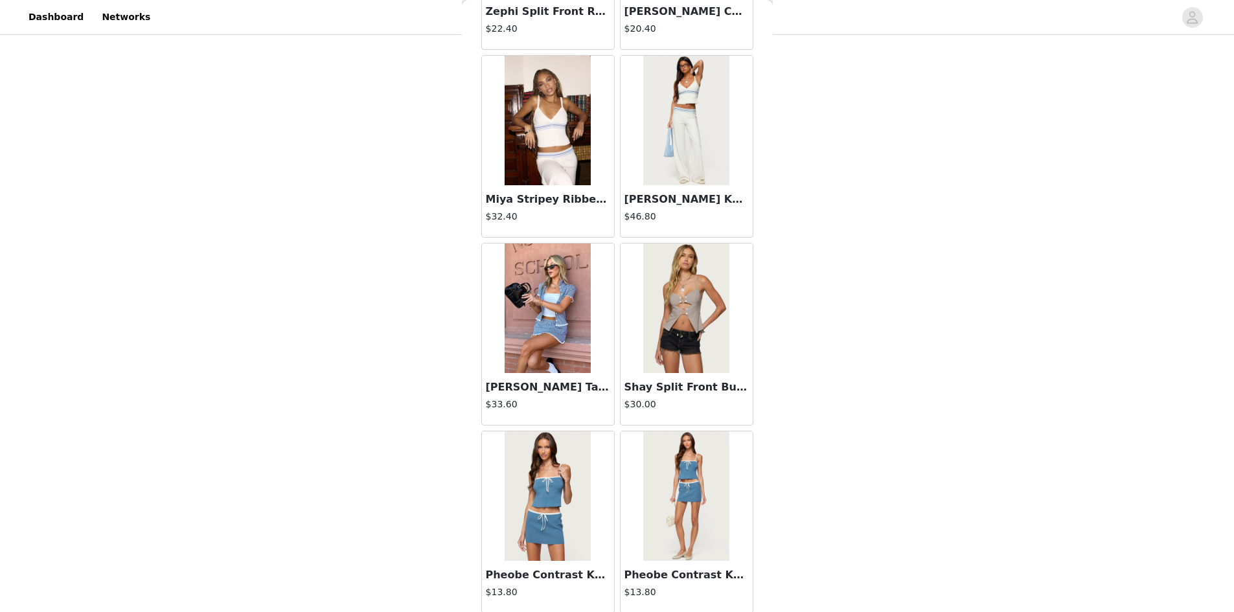
click at [685, 211] on h4 "$46.80" at bounding box center [686, 217] width 124 height 14
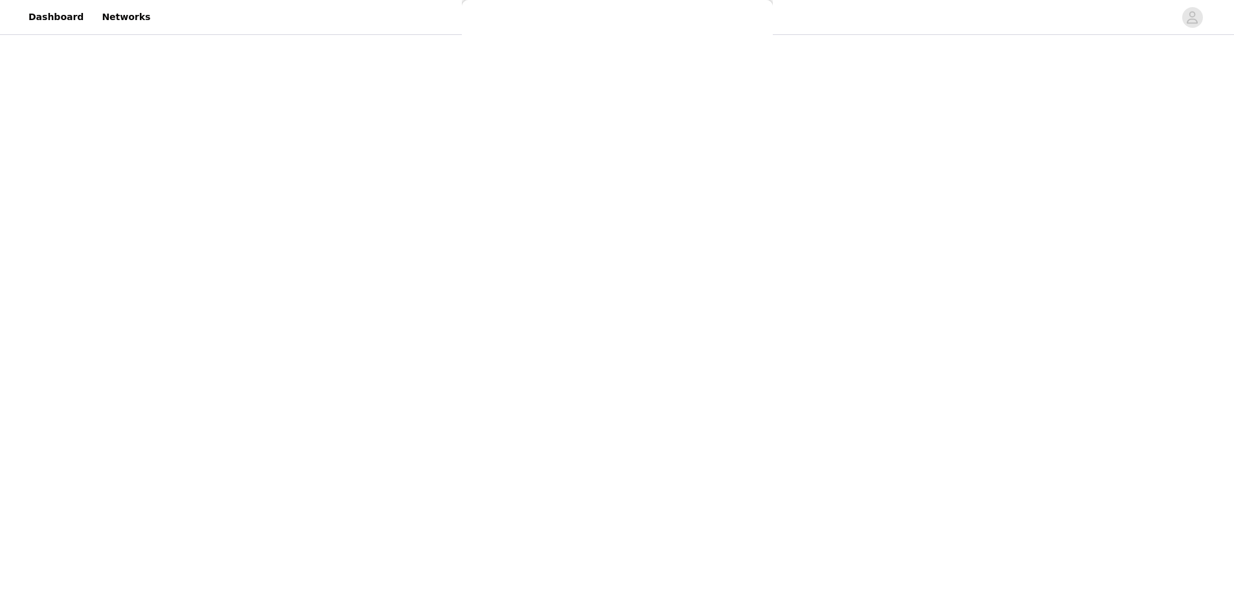
scroll to position [18, 0]
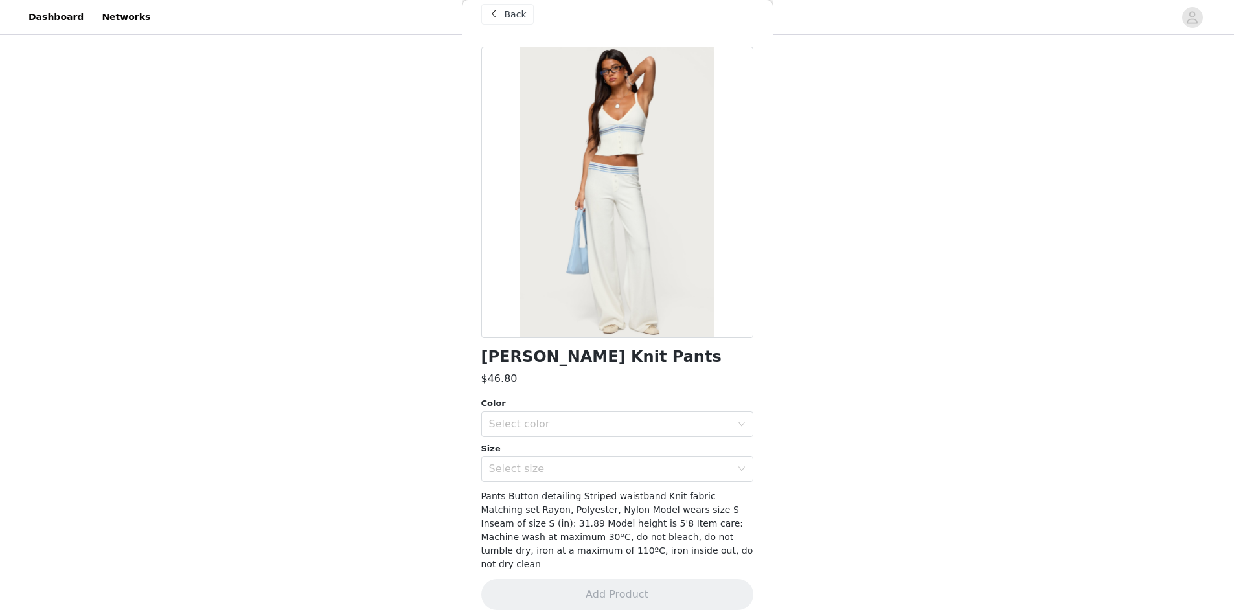
click at [658, 408] on div "Color" at bounding box center [617, 403] width 272 height 13
click at [653, 409] on div "Color" at bounding box center [617, 403] width 272 height 13
click at [647, 435] on div "Select color" at bounding box center [613, 424] width 248 height 25
click at [593, 454] on li "WHITE" at bounding box center [612, 452] width 262 height 21
click at [576, 473] on div "Select size" at bounding box center [610, 468] width 242 height 13
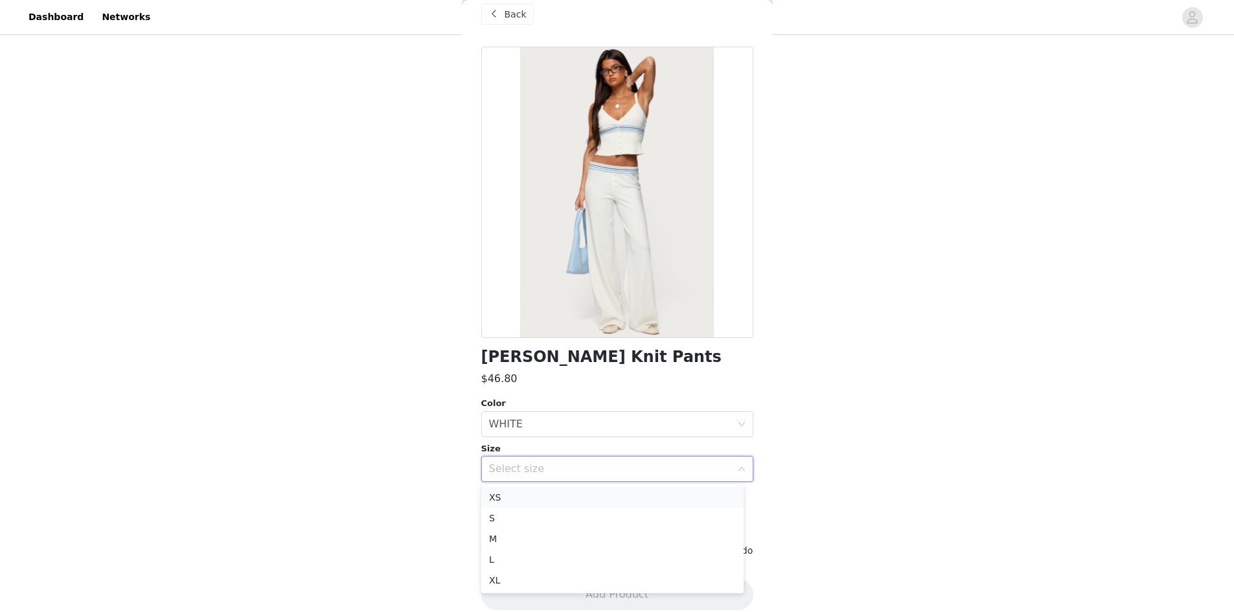
click at [583, 495] on li "XS" at bounding box center [612, 497] width 262 height 21
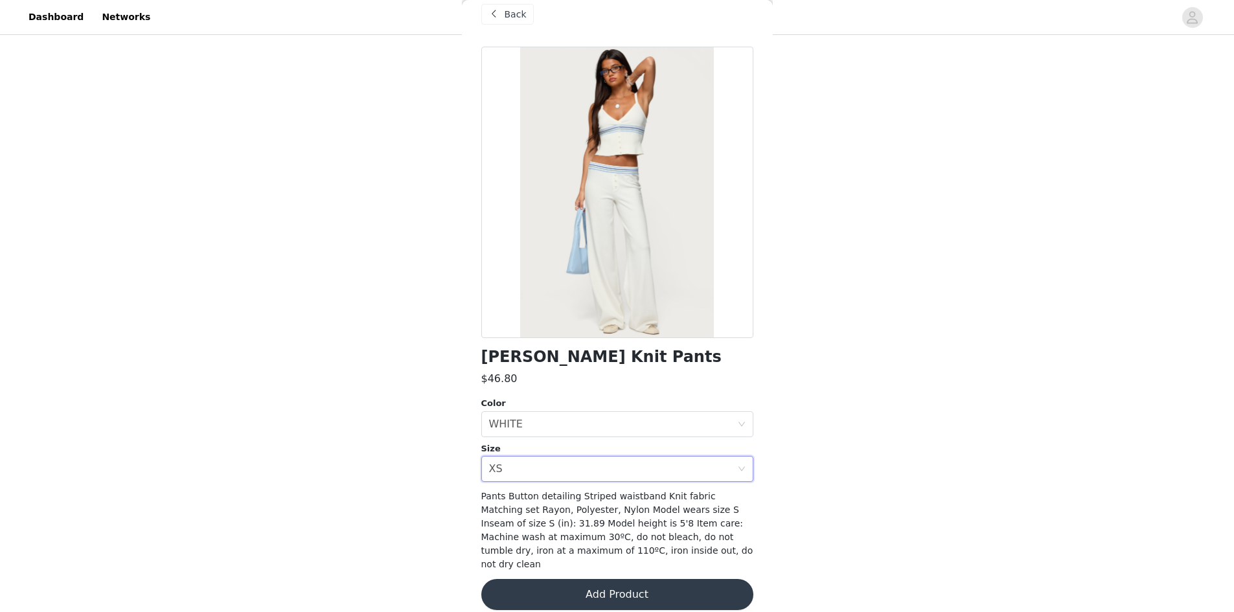
click at [576, 582] on button "Add Product" at bounding box center [617, 594] width 272 height 31
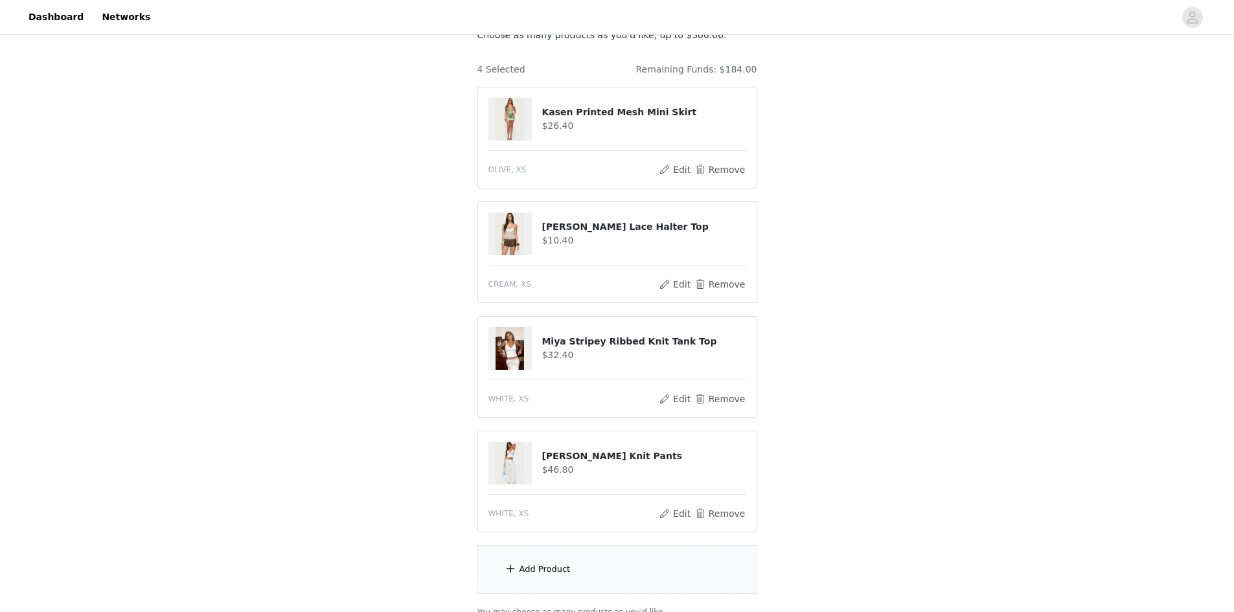
click at [582, 573] on div "Add Product" at bounding box center [617, 569] width 280 height 49
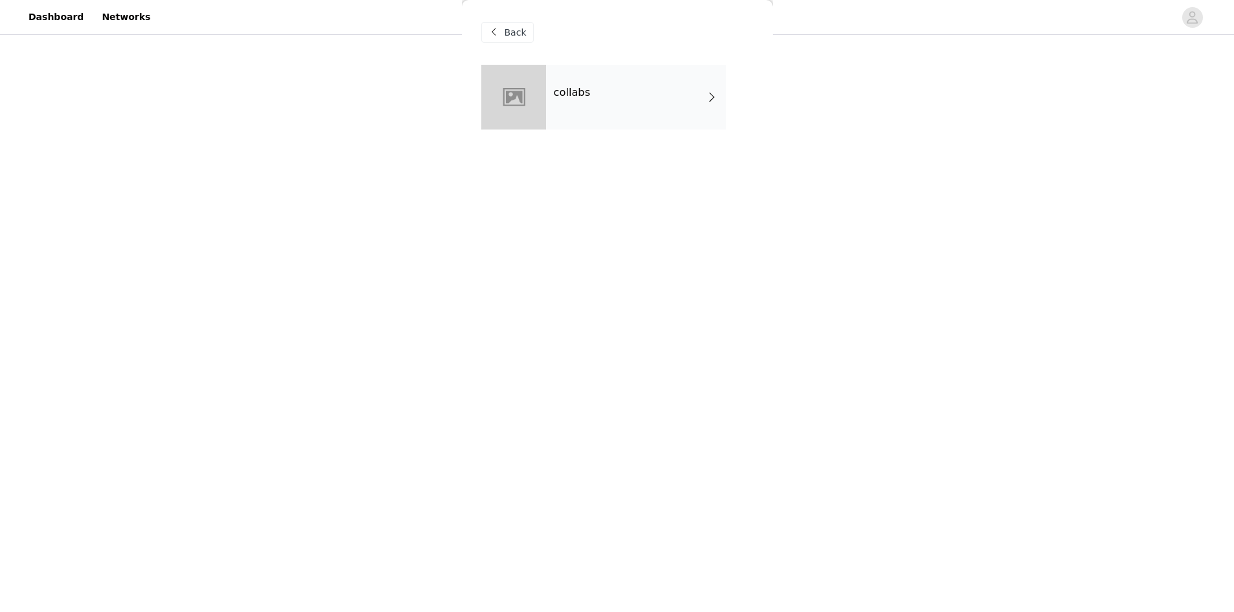
click at [662, 83] on div "collabs" at bounding box center [636, 97] width 180 height 65
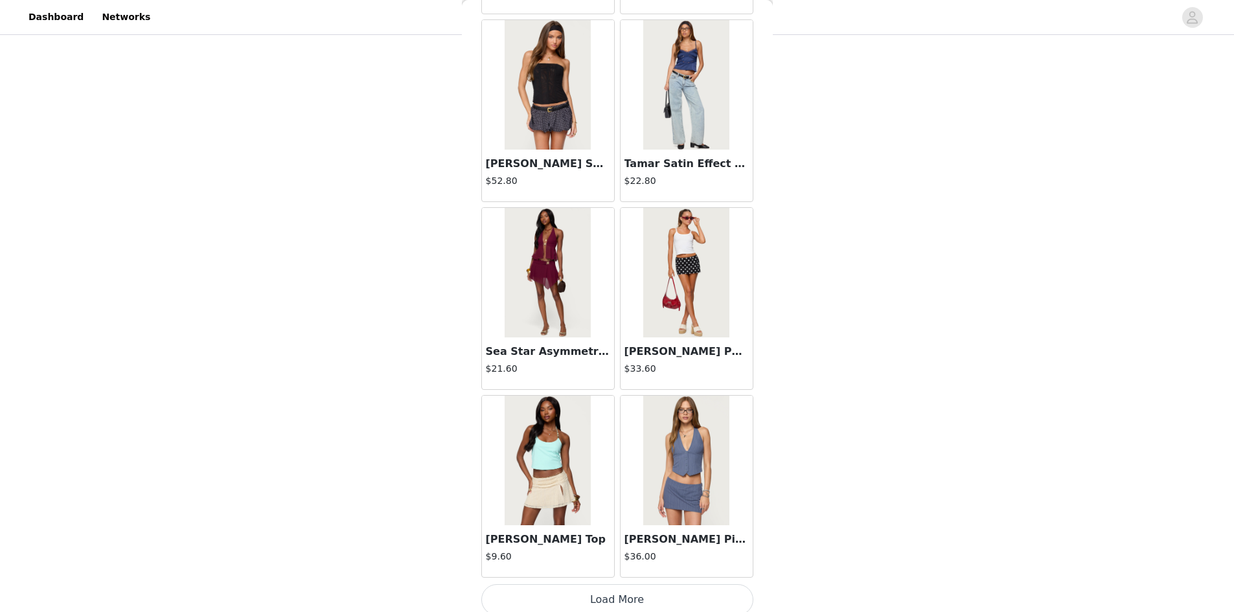
scroll to position [1370, 0]
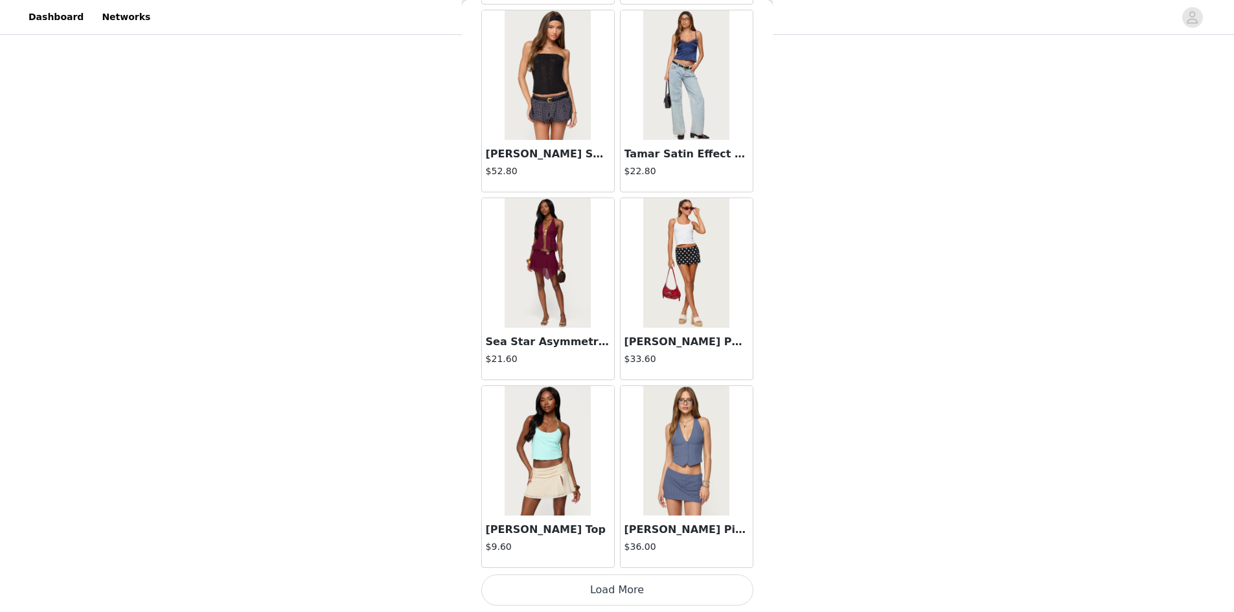
click at [622, 587] on button "Load More" at bounding box center [617, 589] width 272 height 31
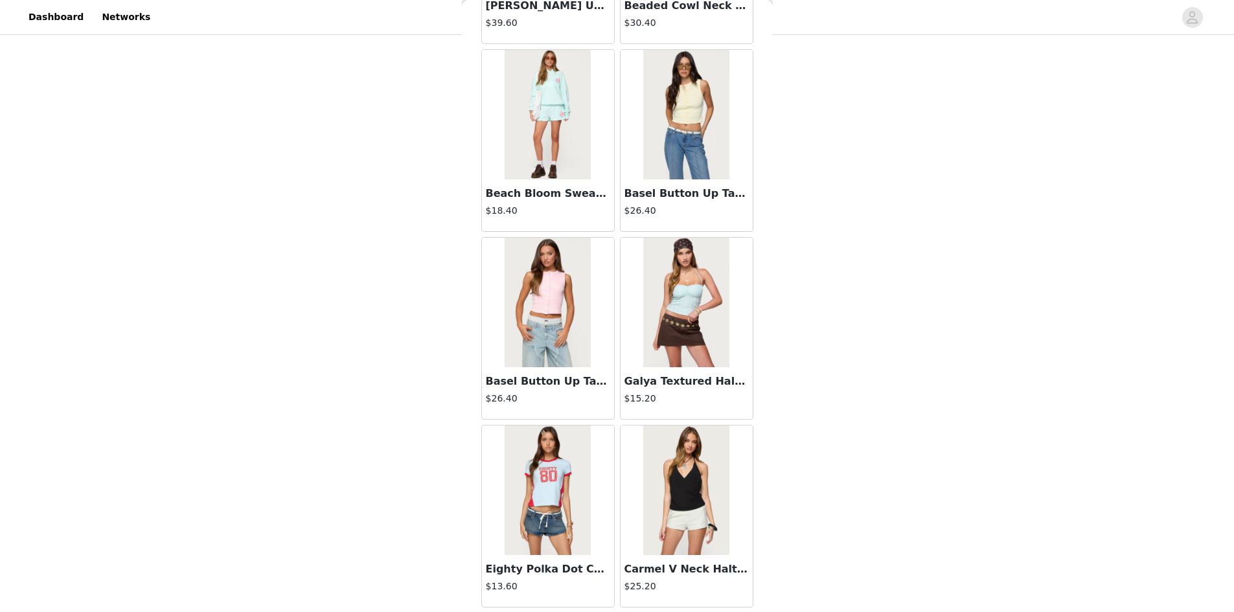
scroll to position [3248, 0]
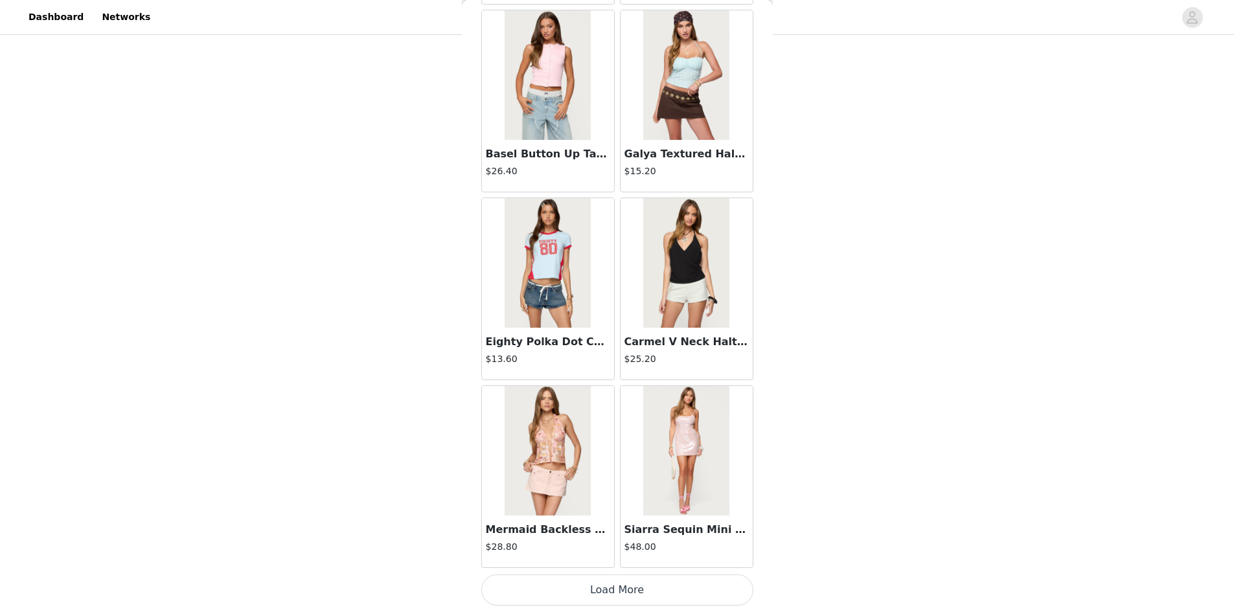
click at [579, 580] on button "Load More" at bounding box center [617, 589] width 272 height 31
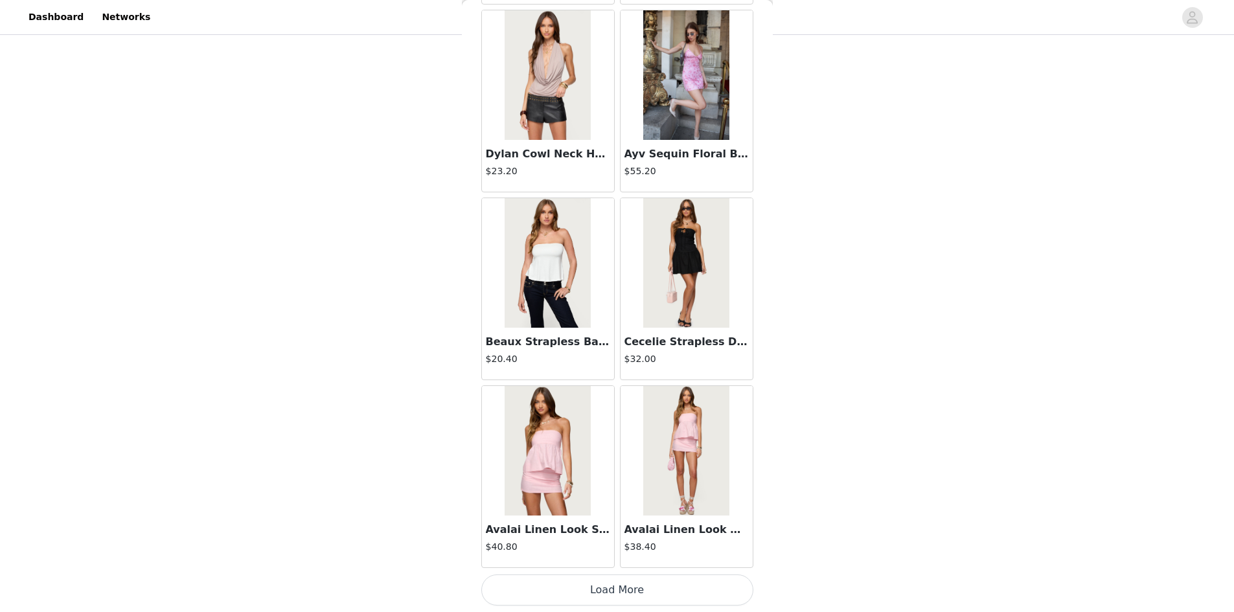
scroll to position [207, 0]
click at [581, 588] on button "Load More" at bounding box center [617, 589] width 272 height 31
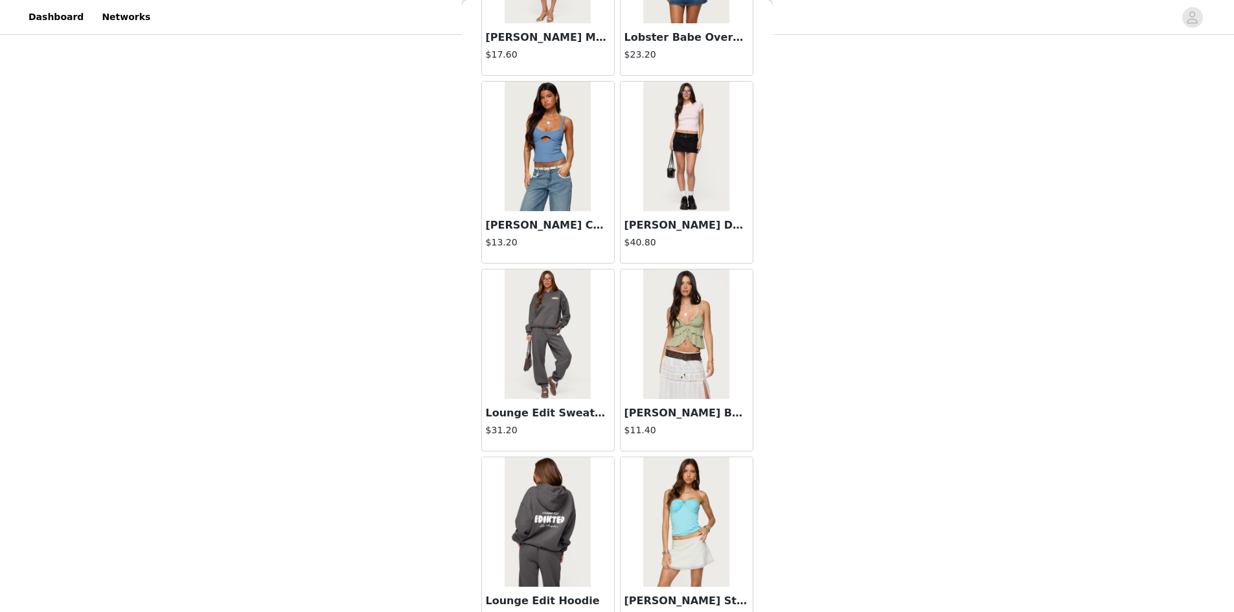
scroll to position [7004, 0]
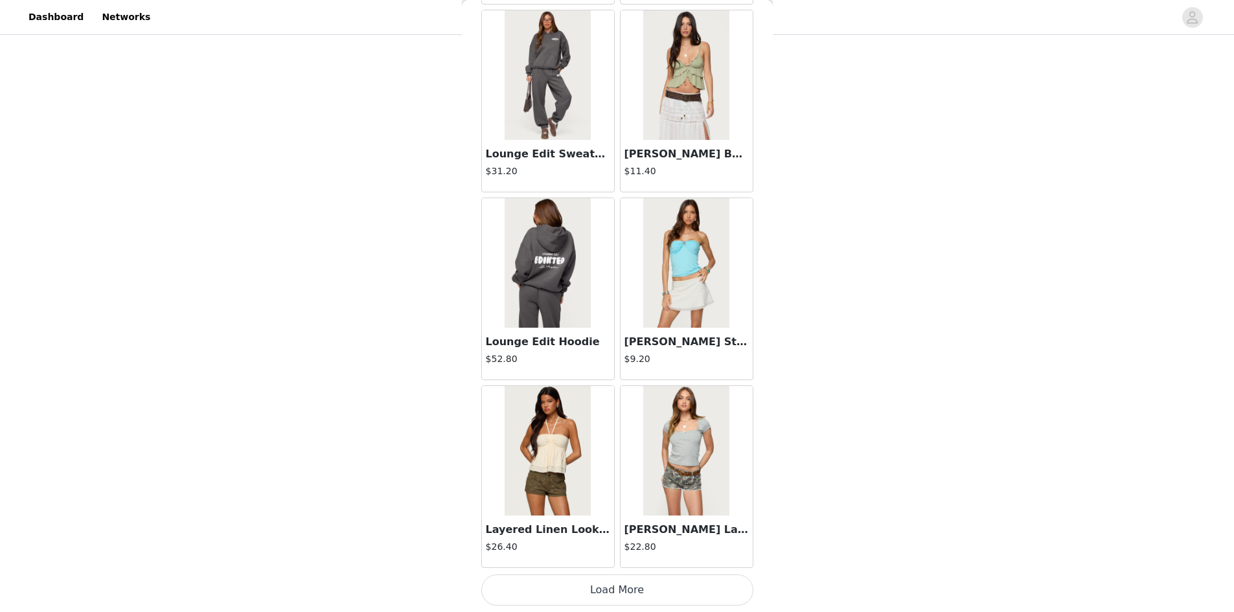
click at [589, 582] on button "Load More" at bounding box center [617, 589] width 272 height 31
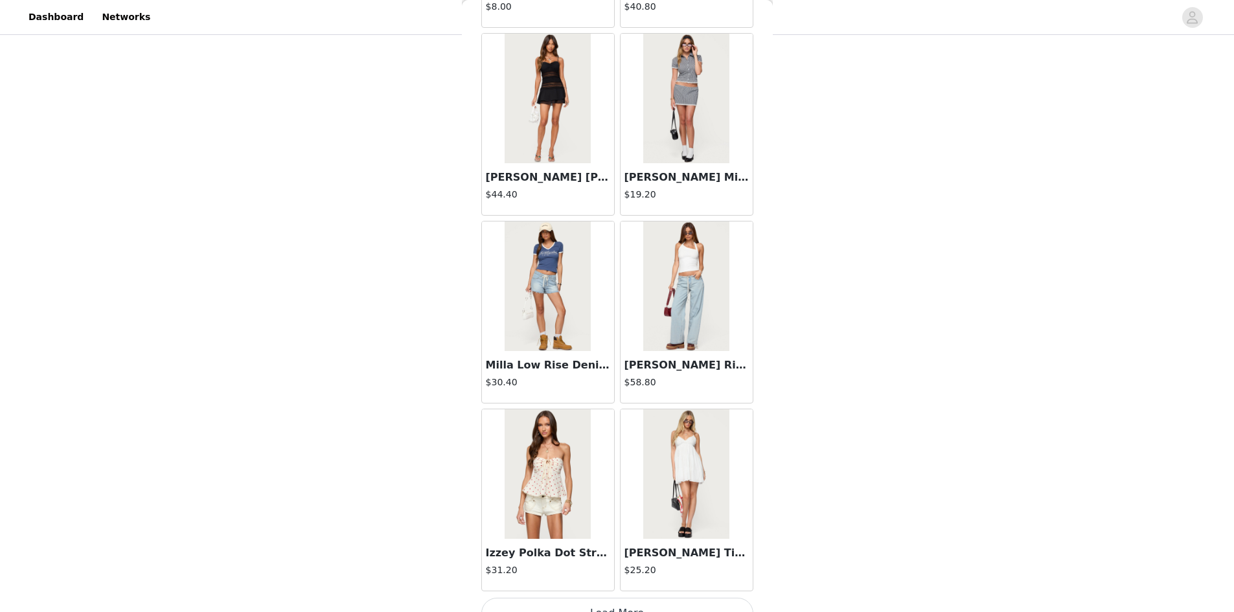
scroll to position [8882, 0]
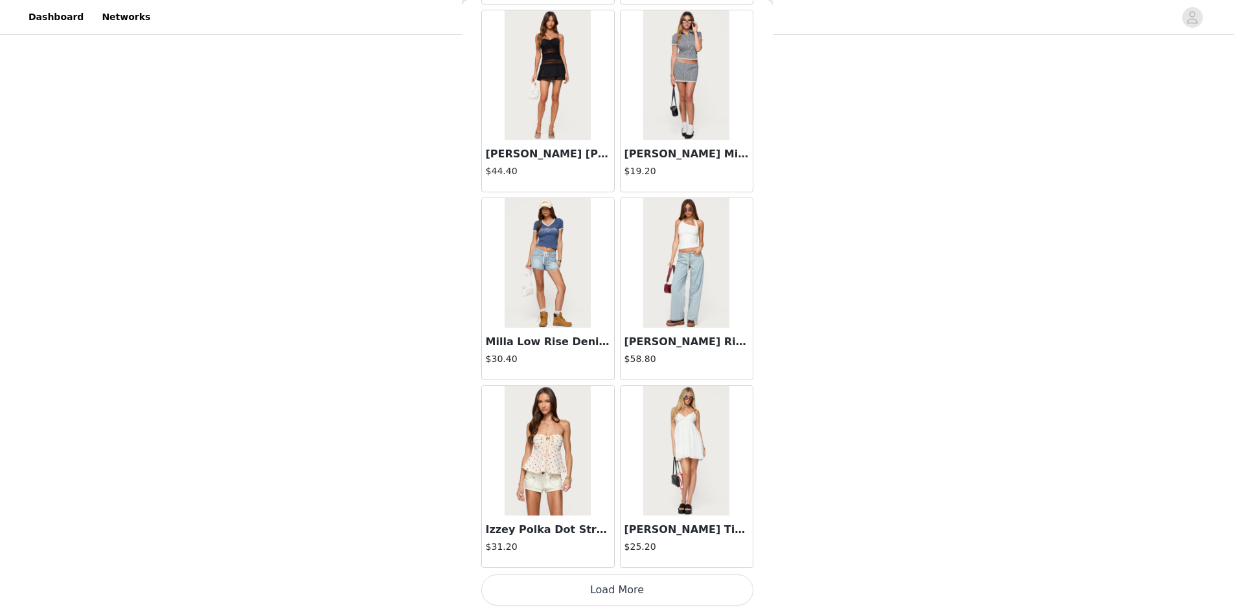
click at [681, 596] on button "Load More" at bounding box center [617, 589] width 272 height 31
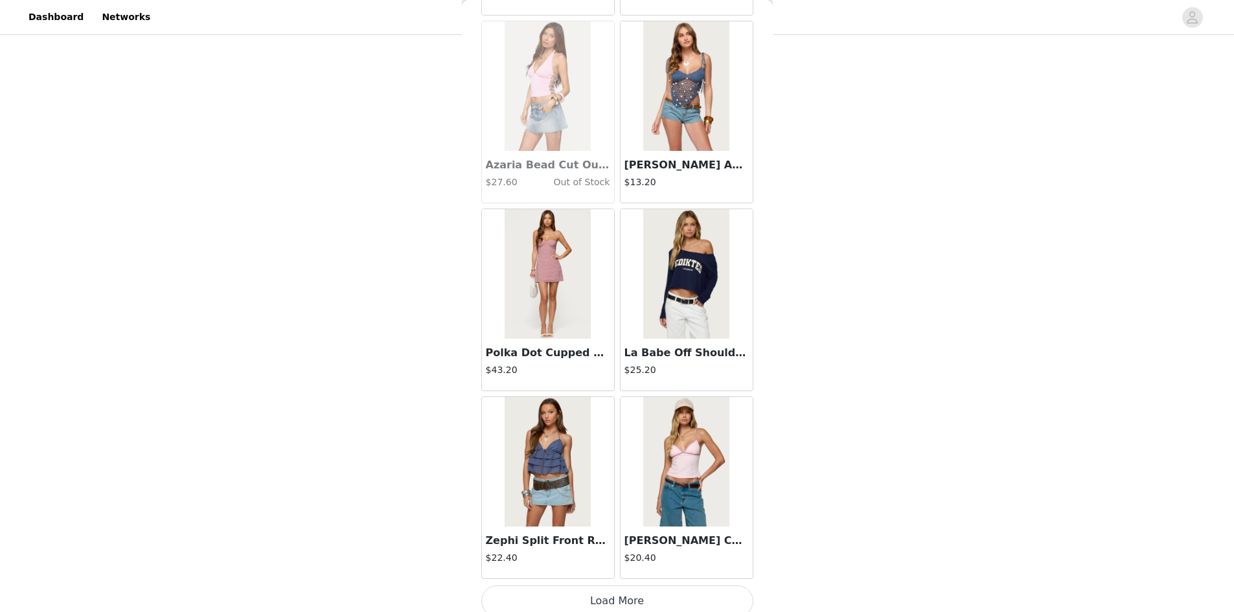
scroll to position [10760, 0]
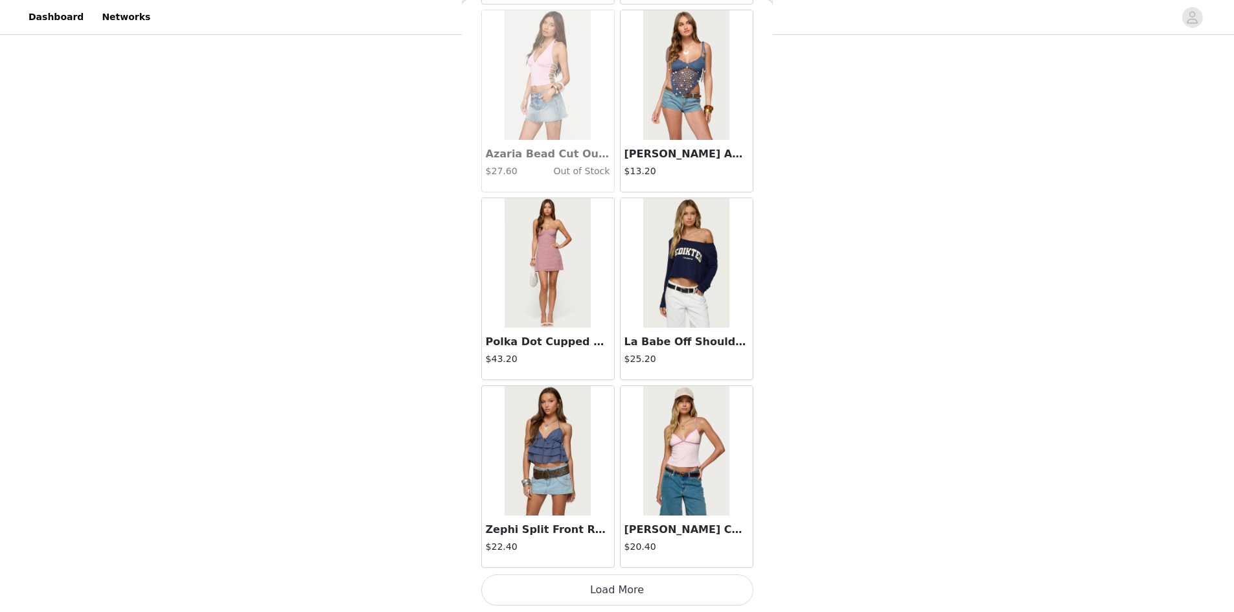
click at [617, 593] on button "Load More" at bounding box center [617, 589] width 272 height 31
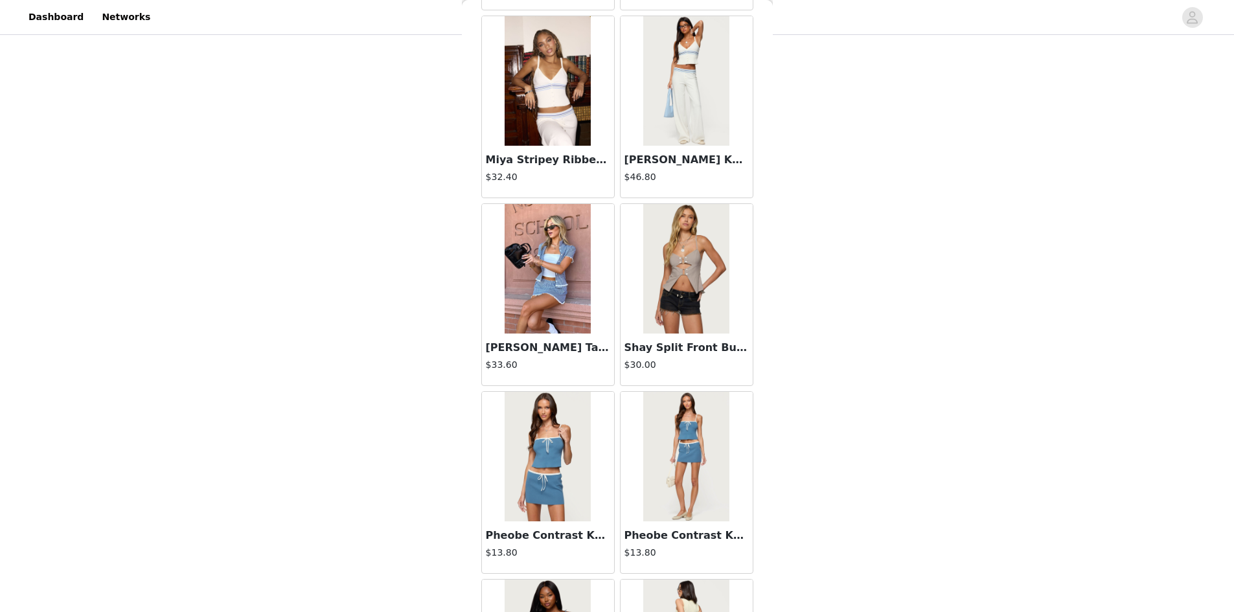
scroll to position [11343, 0]
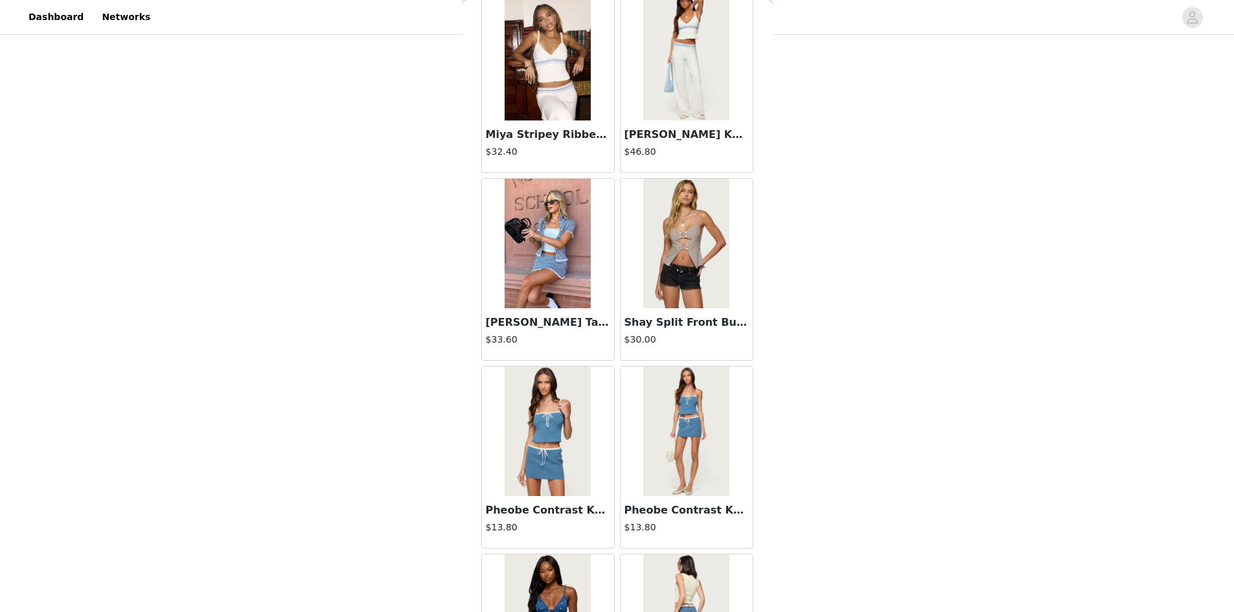
click at [677, 337] on h4 "$30.00" at bounding box center [686, 340] width 124 height 14
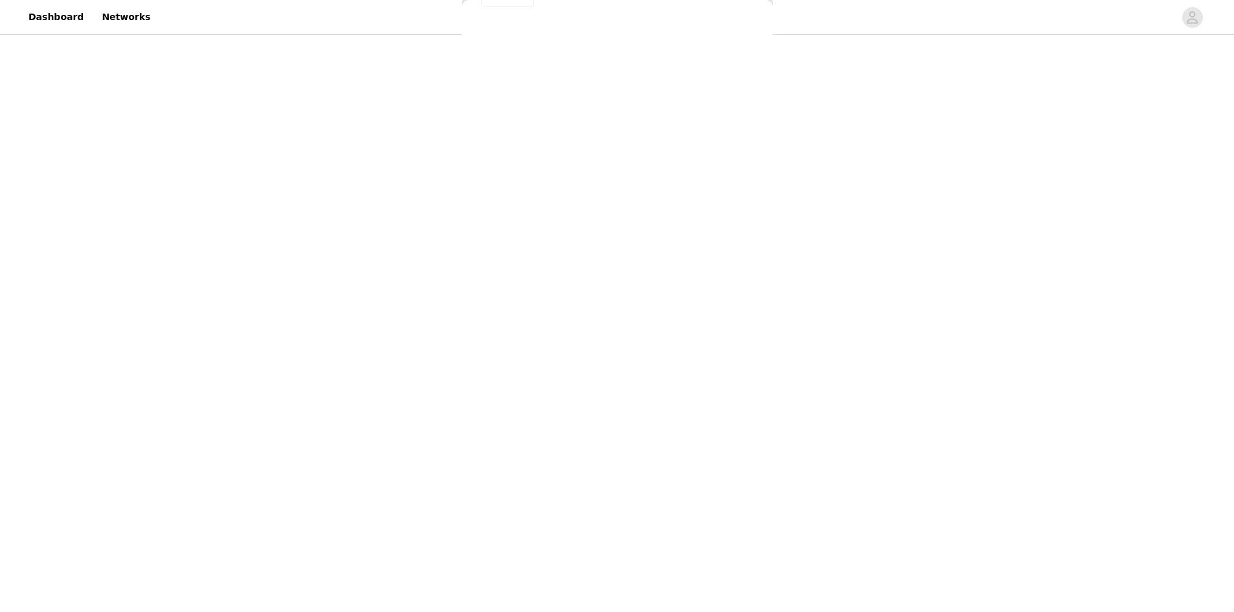
scroll to position [0, 0]
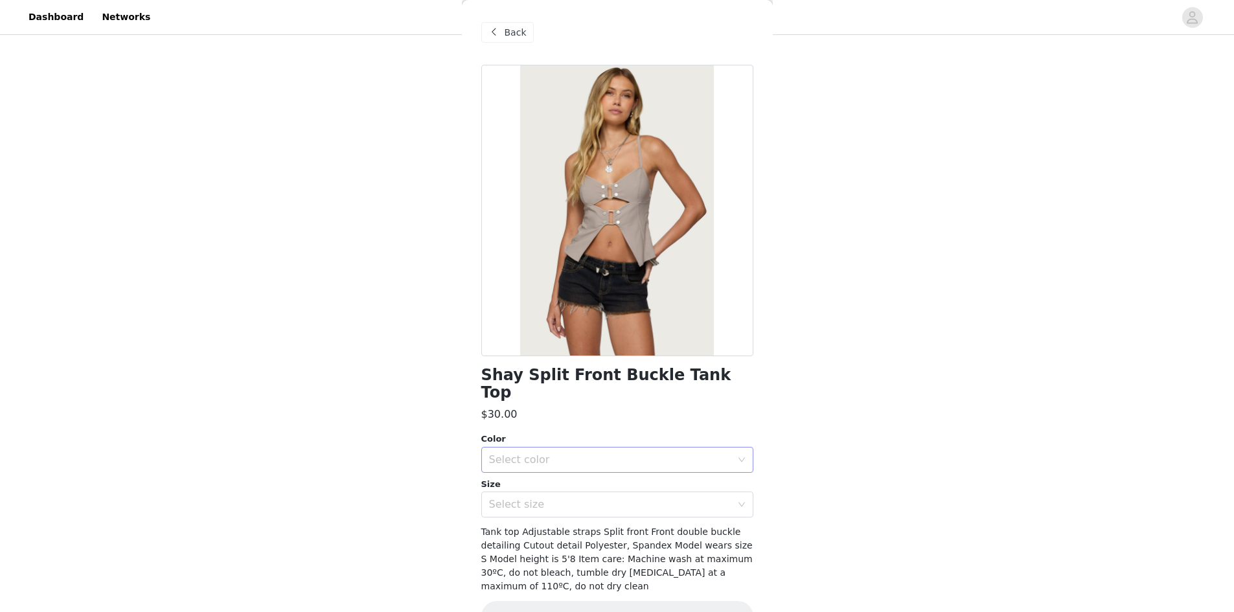
click at [572, 451] on div "Select color" at bounding box center [613, 460] width 248 height 25
click at [532, 472] on li "LIGHT GRAY" at bounding box center [612, 470] width 262 height 21
click at [532, 498] on div "Select size" at bounding box center [610, 504] width 242 height 13
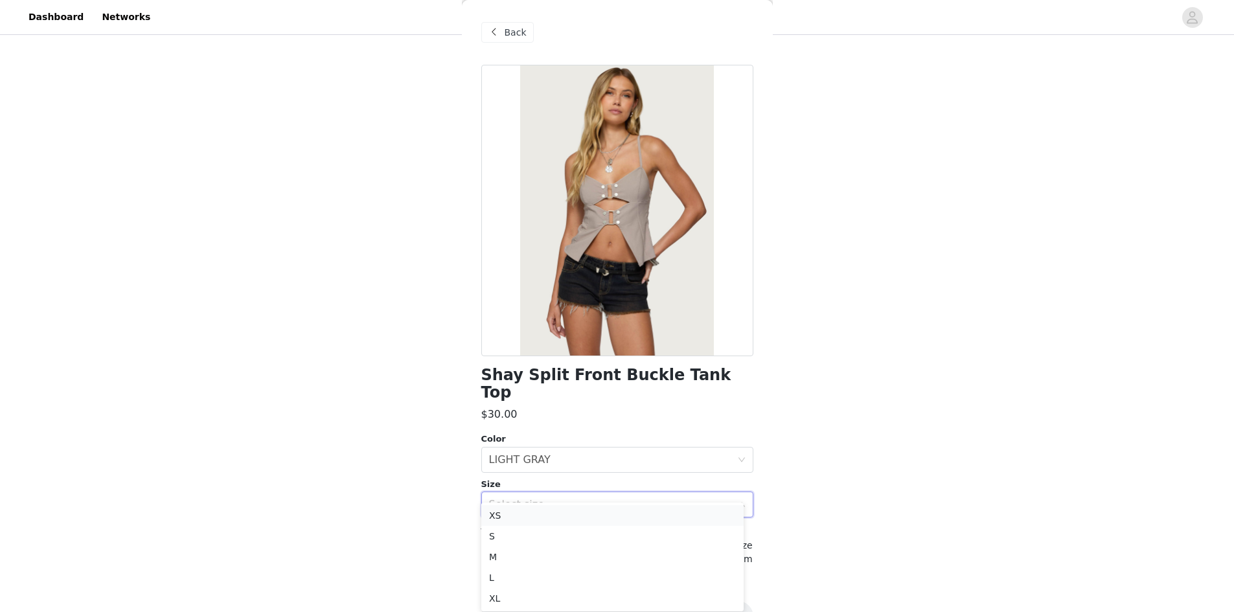
click at [530, 515] on li "XS" at bounding box center [612, 515] width 262 height 21
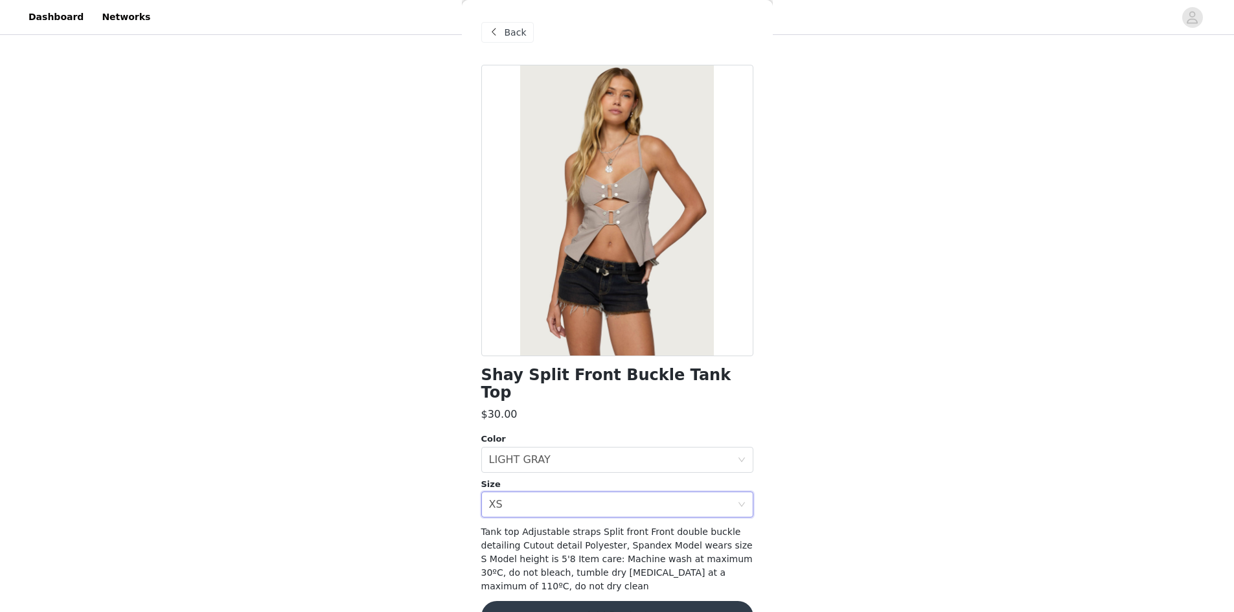
scroll to position [18, 0]
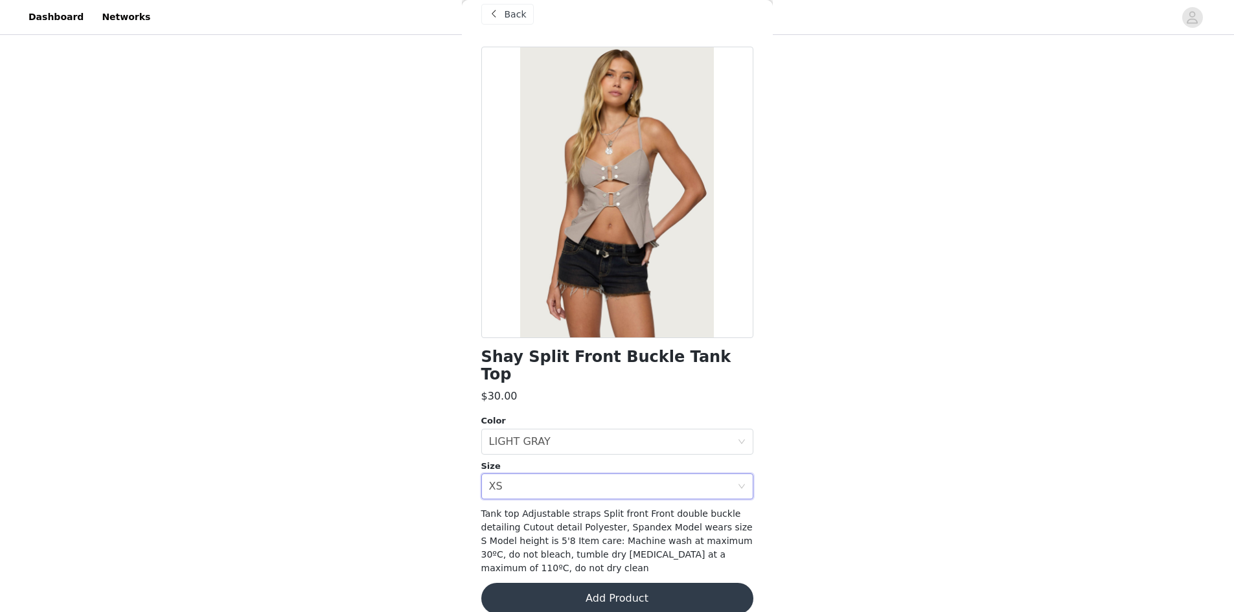
click at [580, 587] on button "Add Product" at bounding box center [617, 598] width 272 height 31
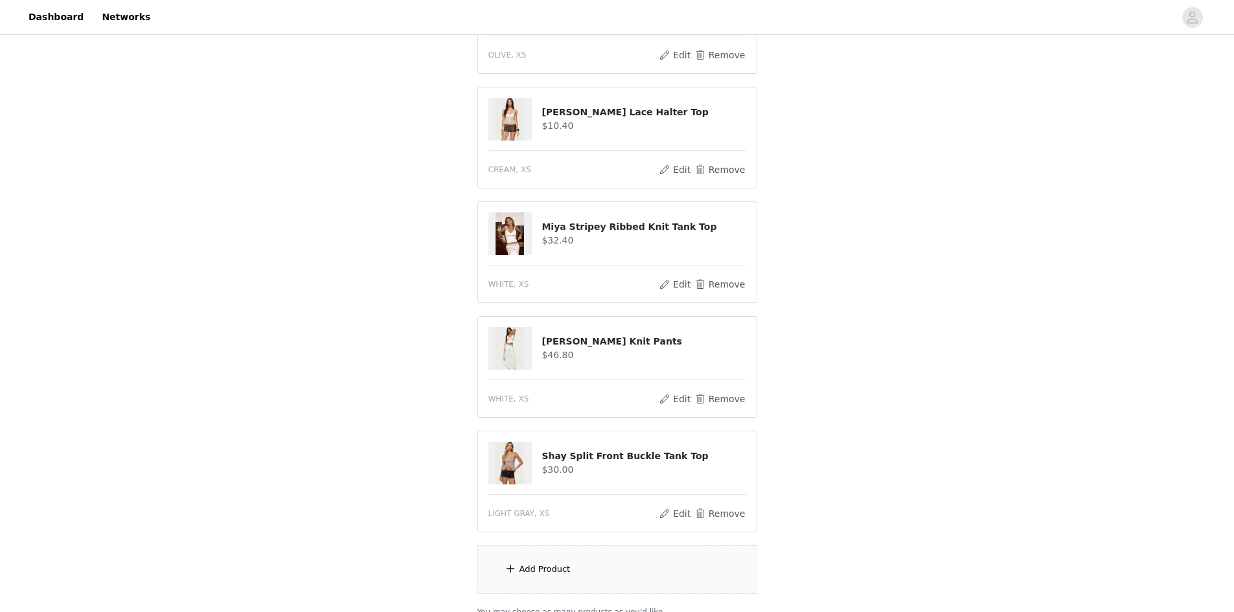
click at [552, 580] on div "Add Product" at bounding box center [617, 569] width 280 height 49
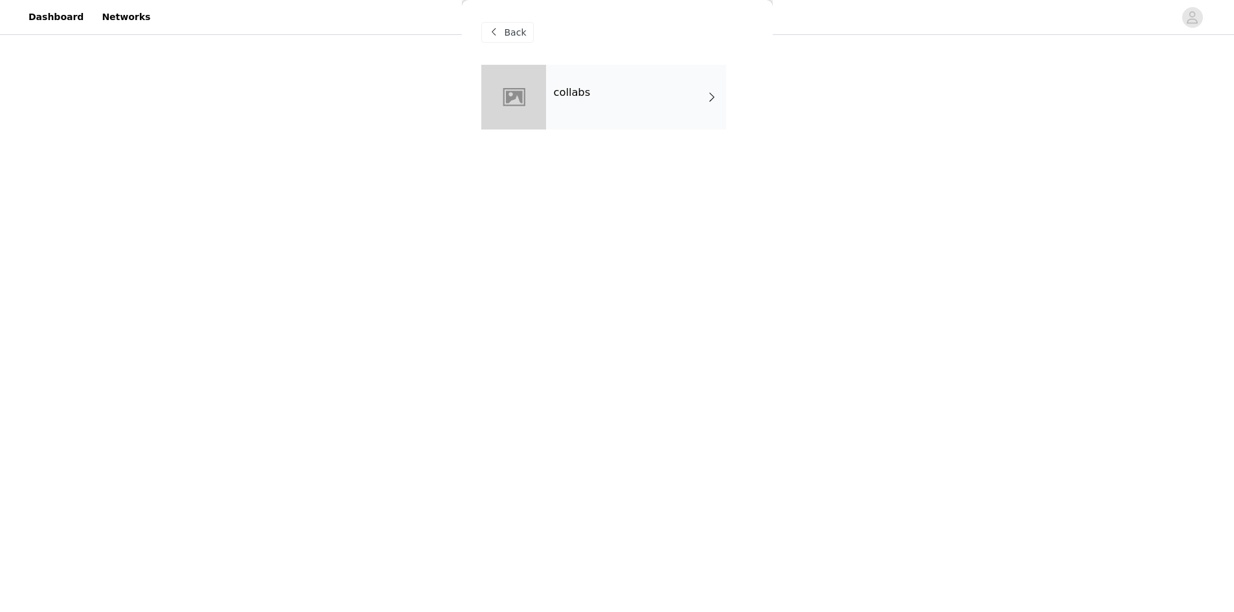
click at [589, 113] on div "collabs" at bounding box center [636, 97] width 180 height 65
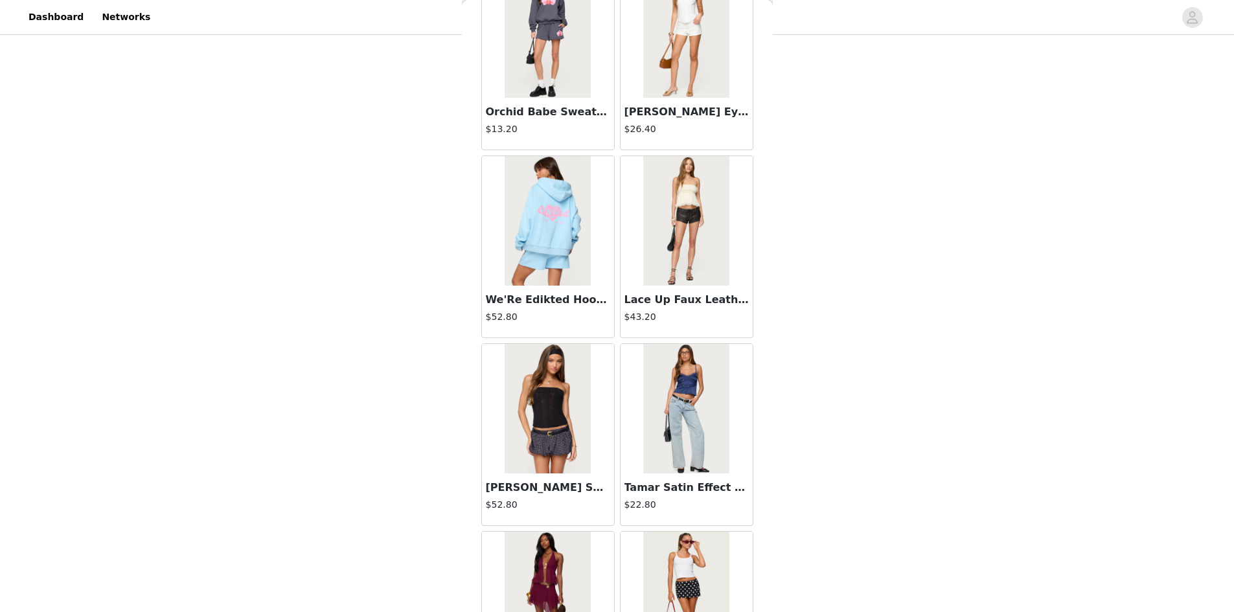
scroll to position [1370, 0]
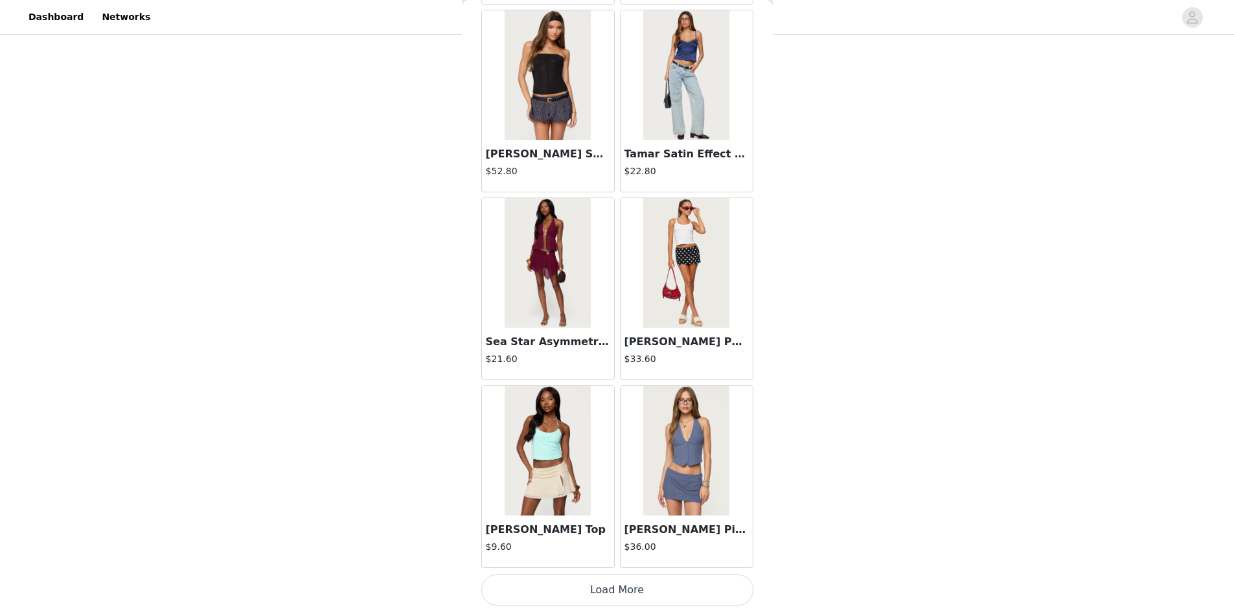
click at [683, 596] on button "Load More" at bounding box center [617, 589] width 272 height 31
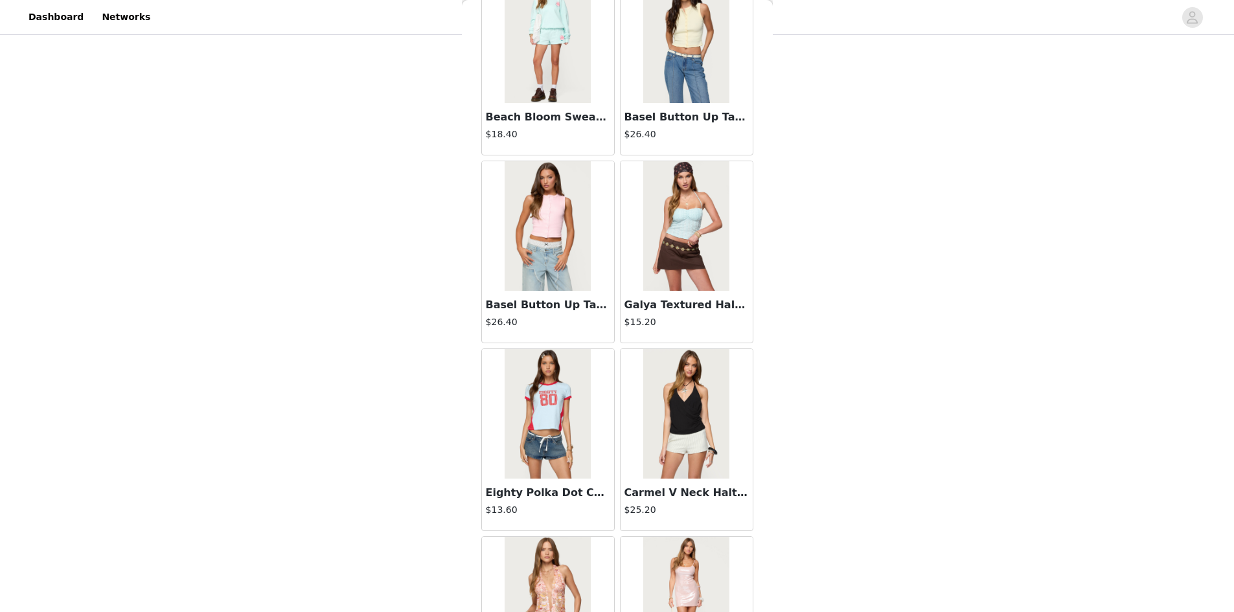
scroll to position [3248, 0]
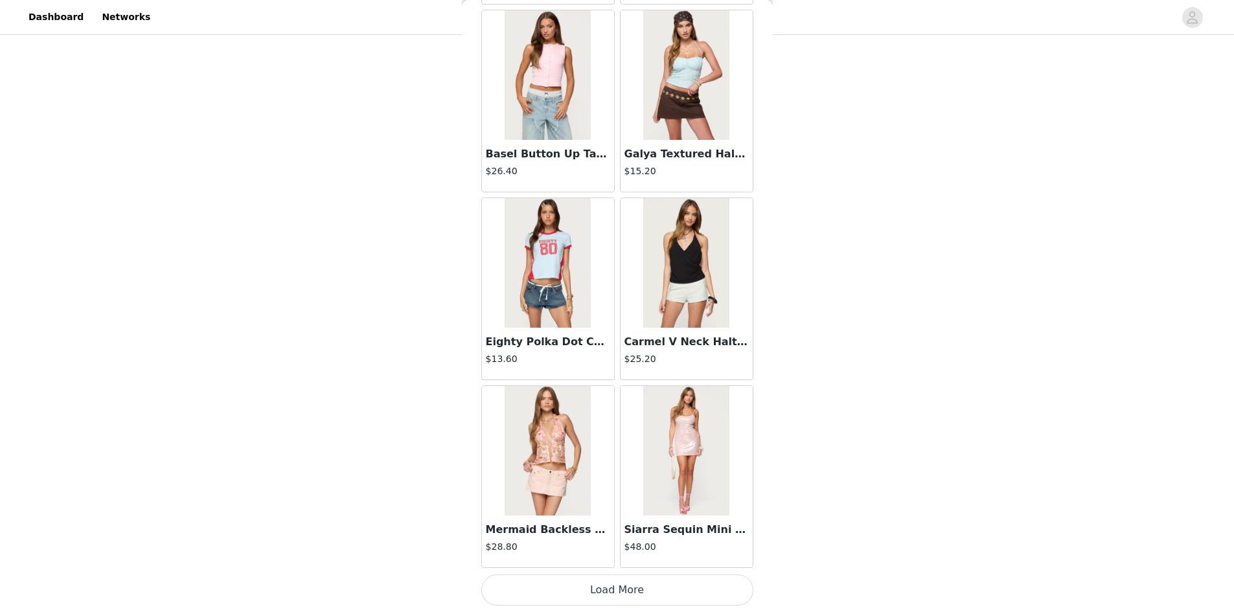
click at [580, 595] on button "Load More" at bounding box center [617, 589] width 272 height 31
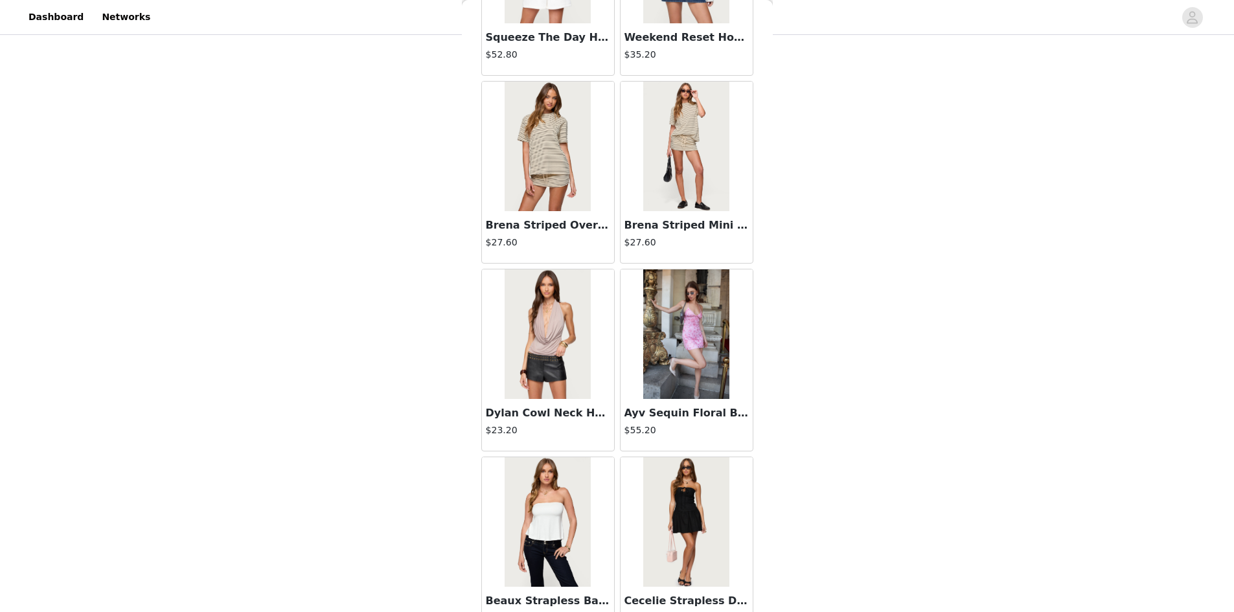
scroll to position [5126, 0]
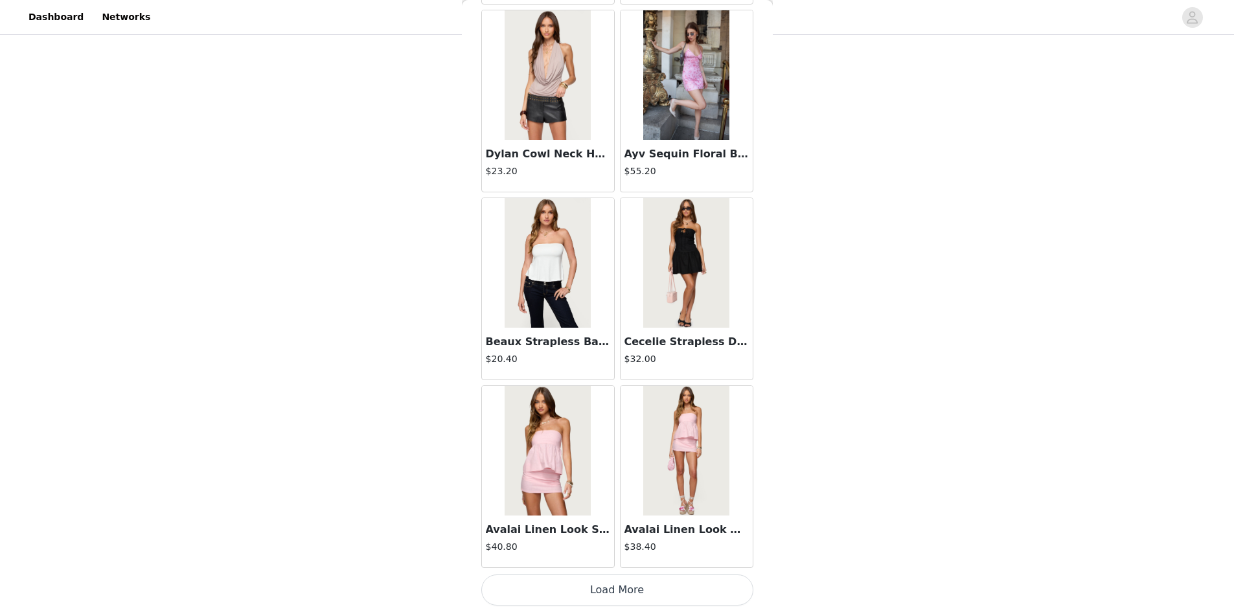
click at [564, 587] on button "Load More" at bounding box center [617, 589] width 272 height 31
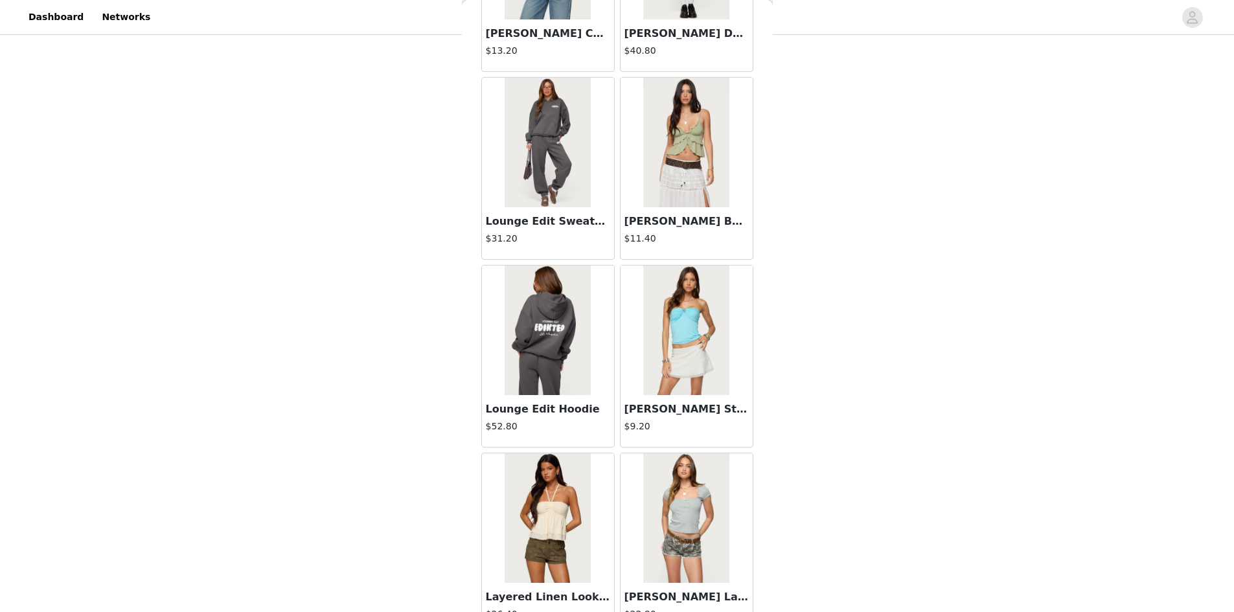
scroll to position [7004, 0]
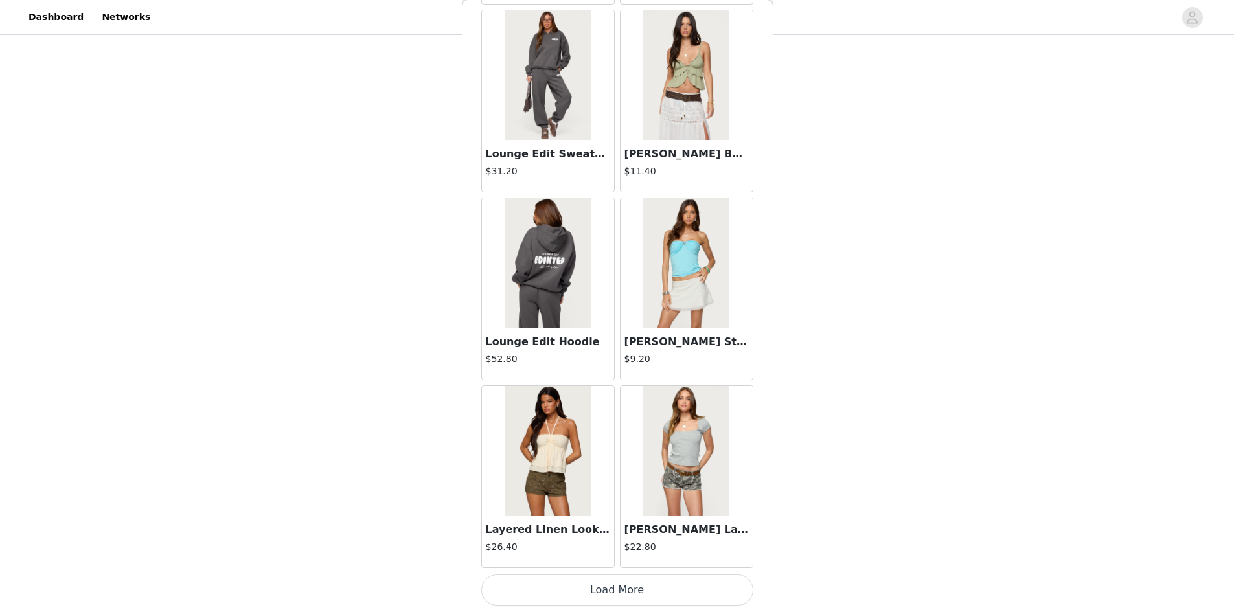
click at [573, 584] on button "Load More" at bounding box center [617, 589] width 272 height 31
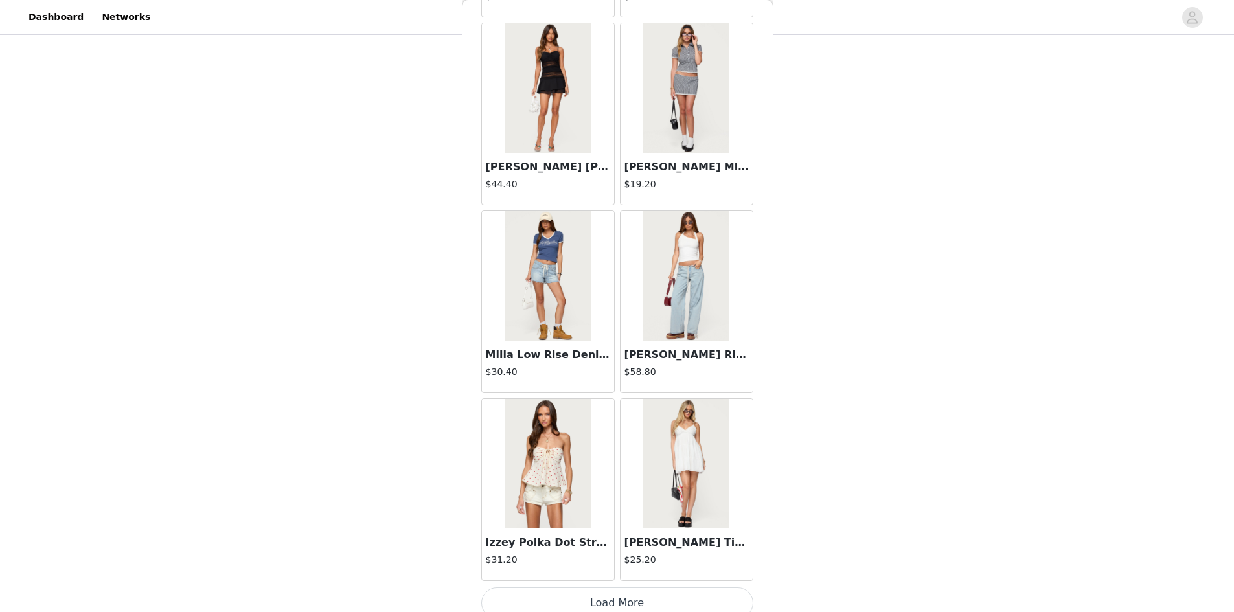
scroll to position [8882, 0]
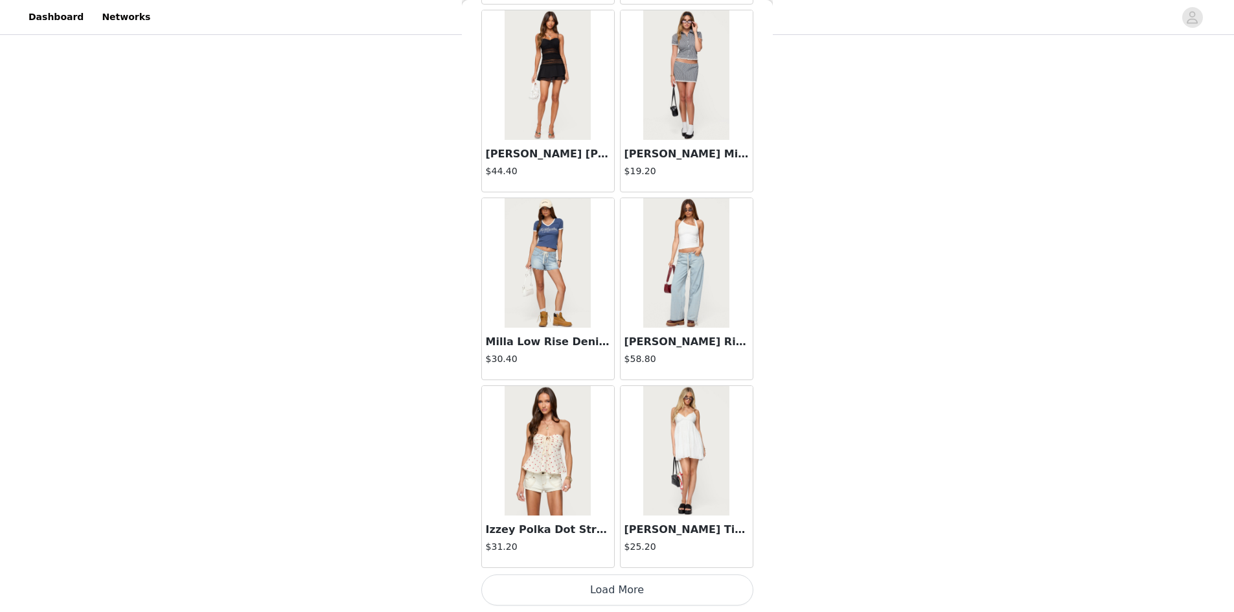
click at [517, 584] on button "Load More" at bounding box center [617, 589] width 272 height 31
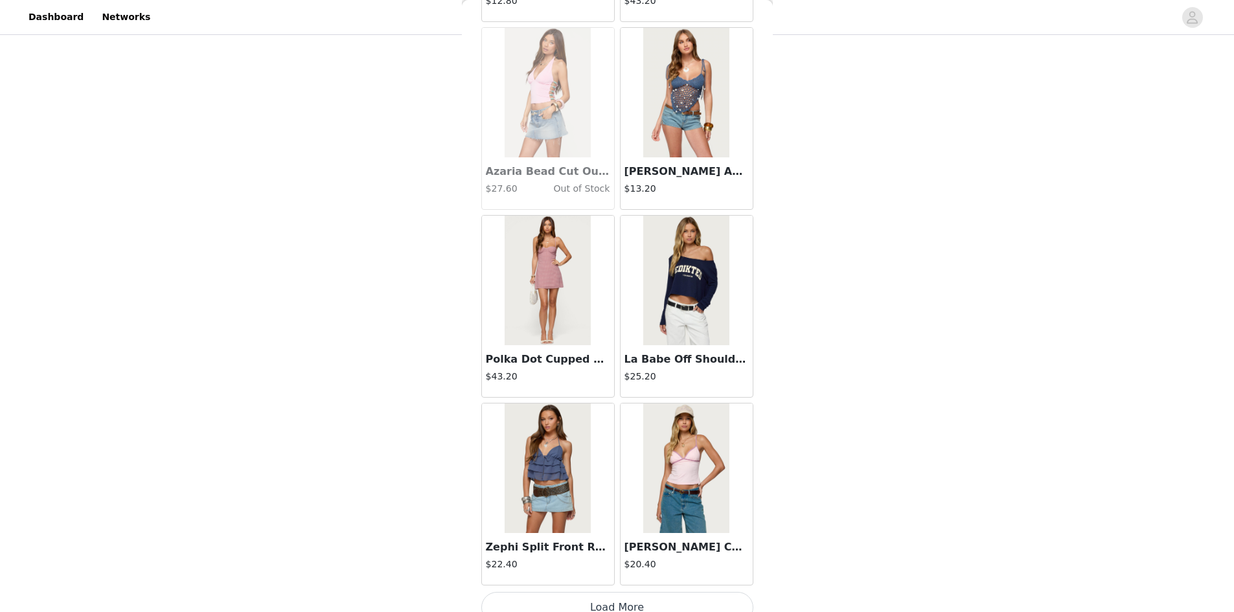
scroll to position [10760, 0]
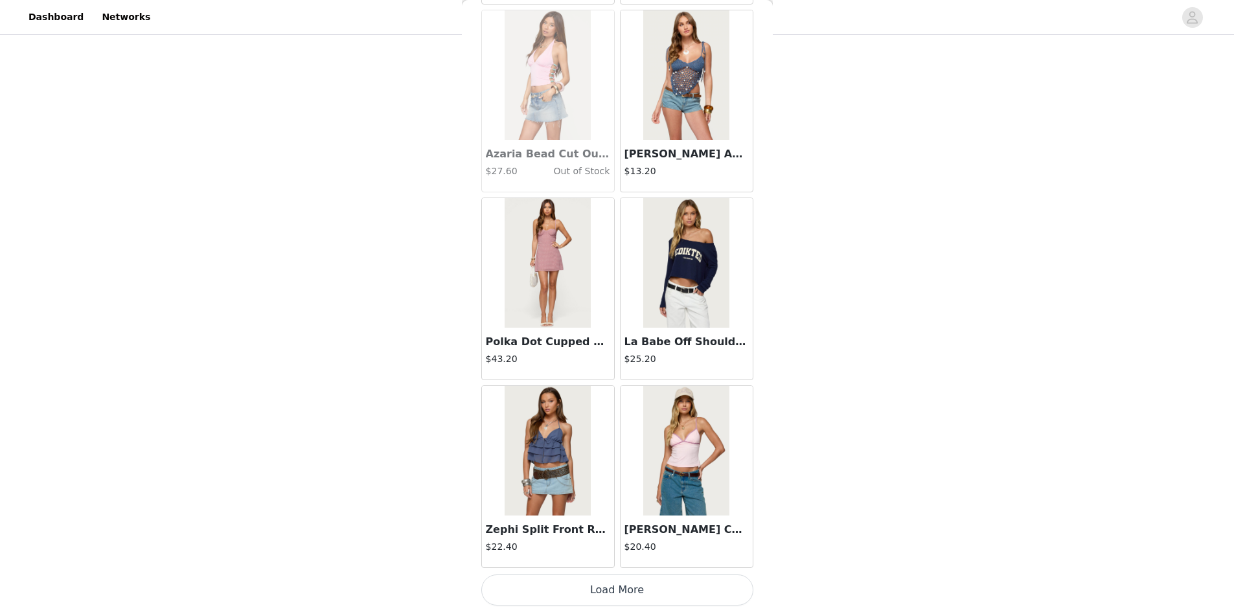
click at [594, 589] on button "Load More" at bounding box center [617, 589] width 272 height 31
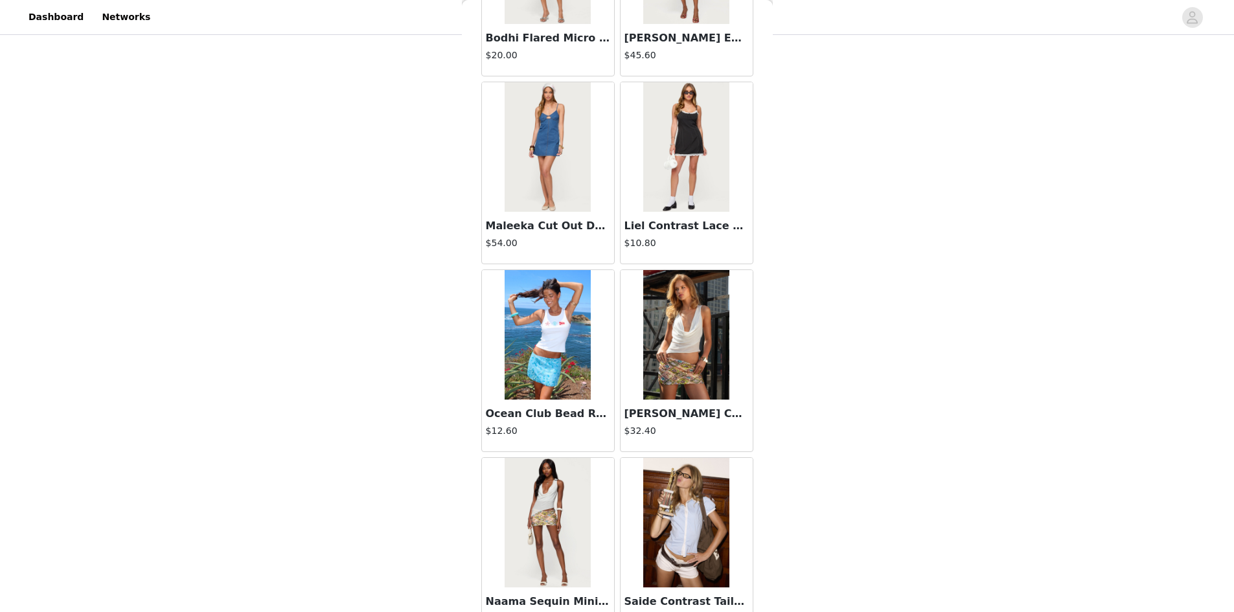
scroll to position [12638, 0]
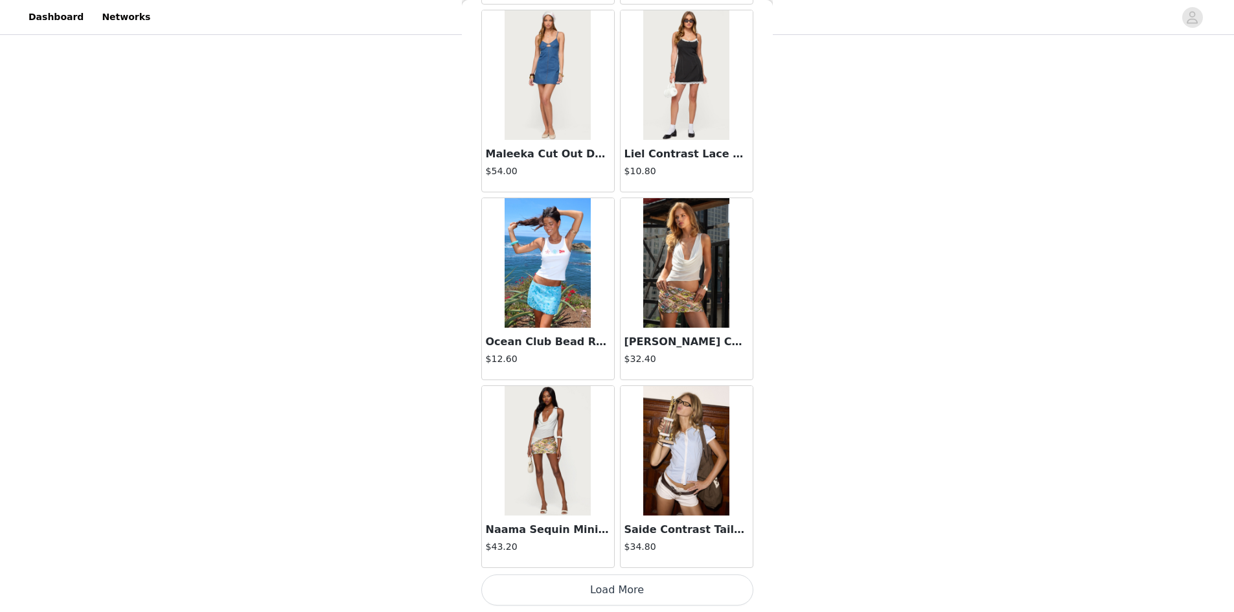
click at [602, 590] on button "Load More" at bounding box center [617, 589] width 272 height 31
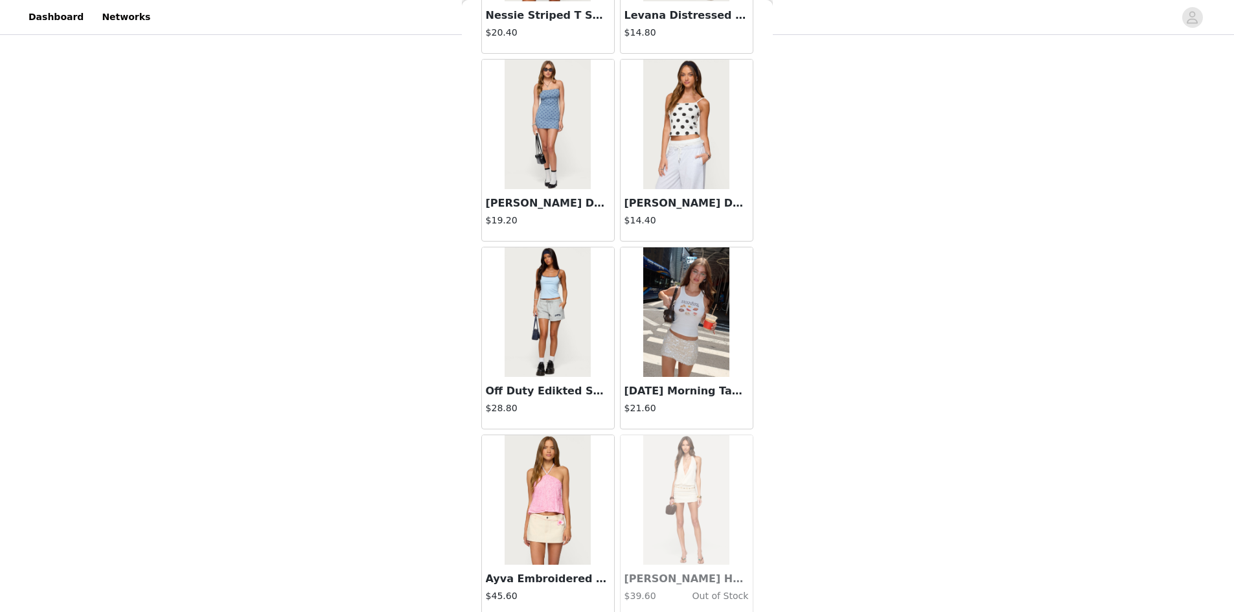
scroll to position [14516, 0]
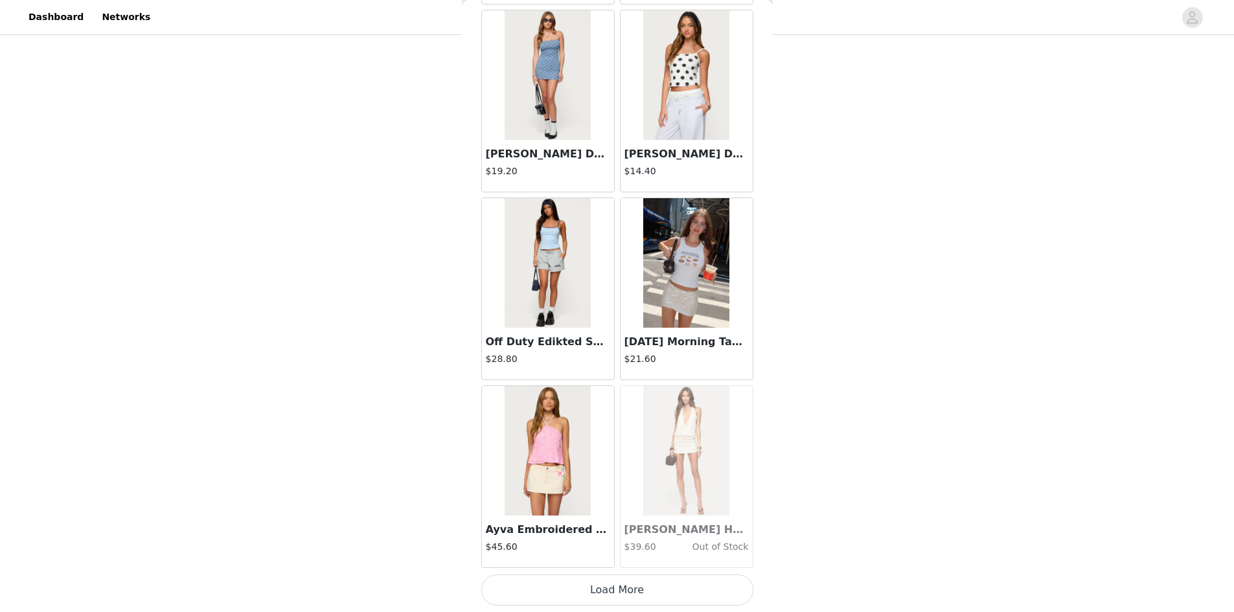
click at [597, 594] on button "Load More" at bounding box center [617, 589] width 272 height 31
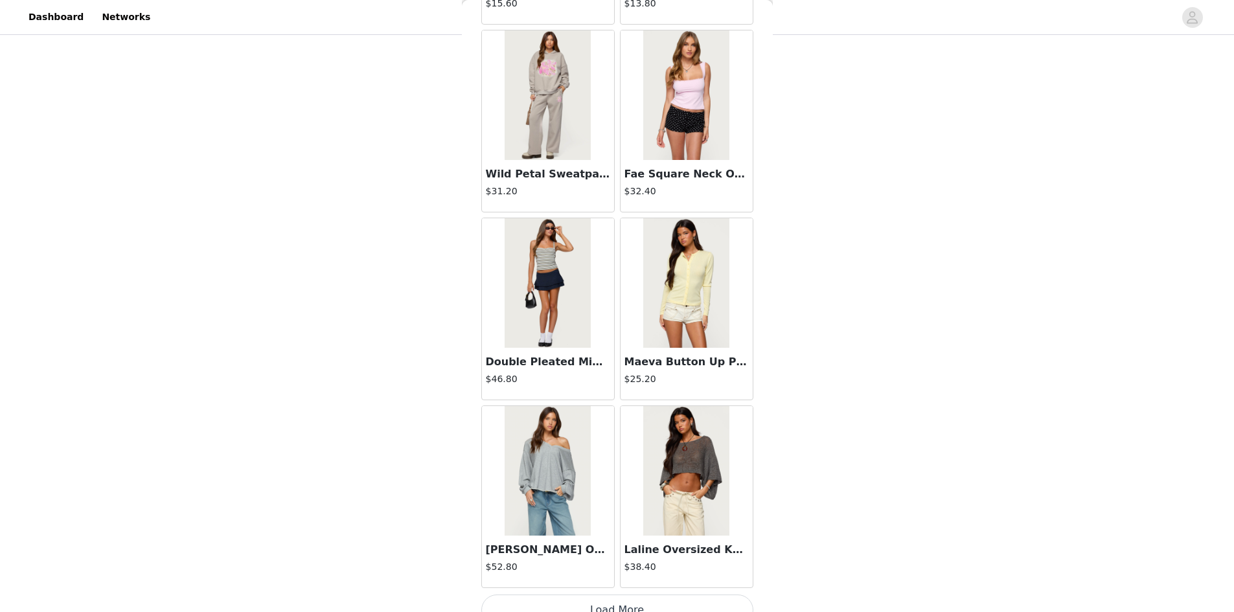
scroll to position [16394, 0]
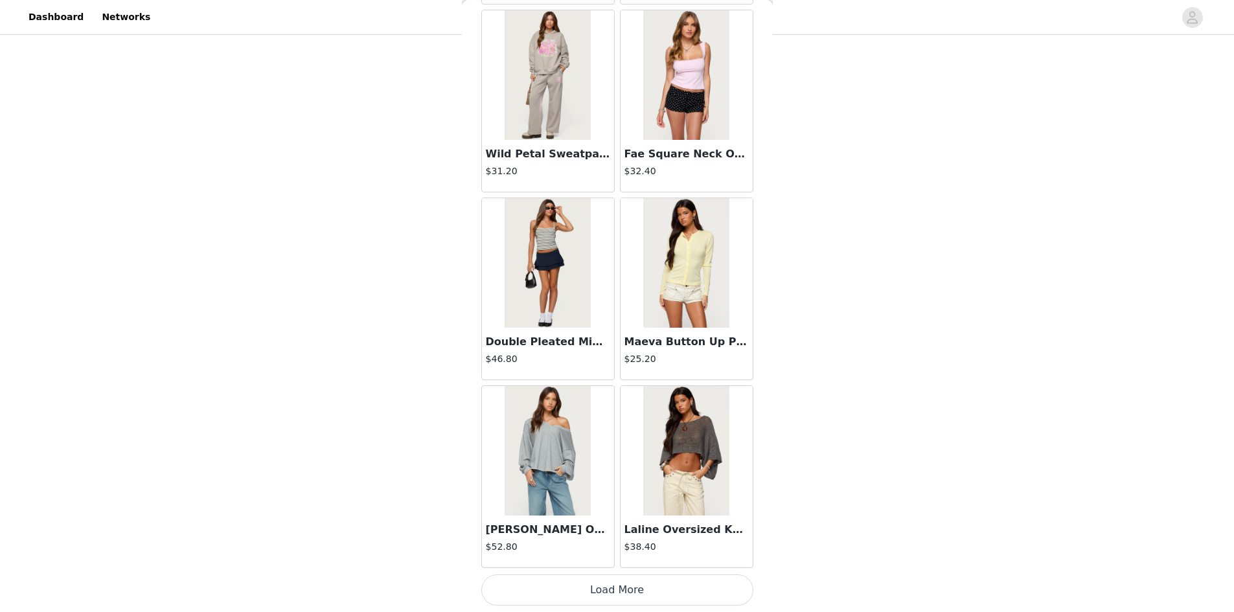
click at [659, 580] on button "Load More" at bounding box center [617, 589] width 272 height 31
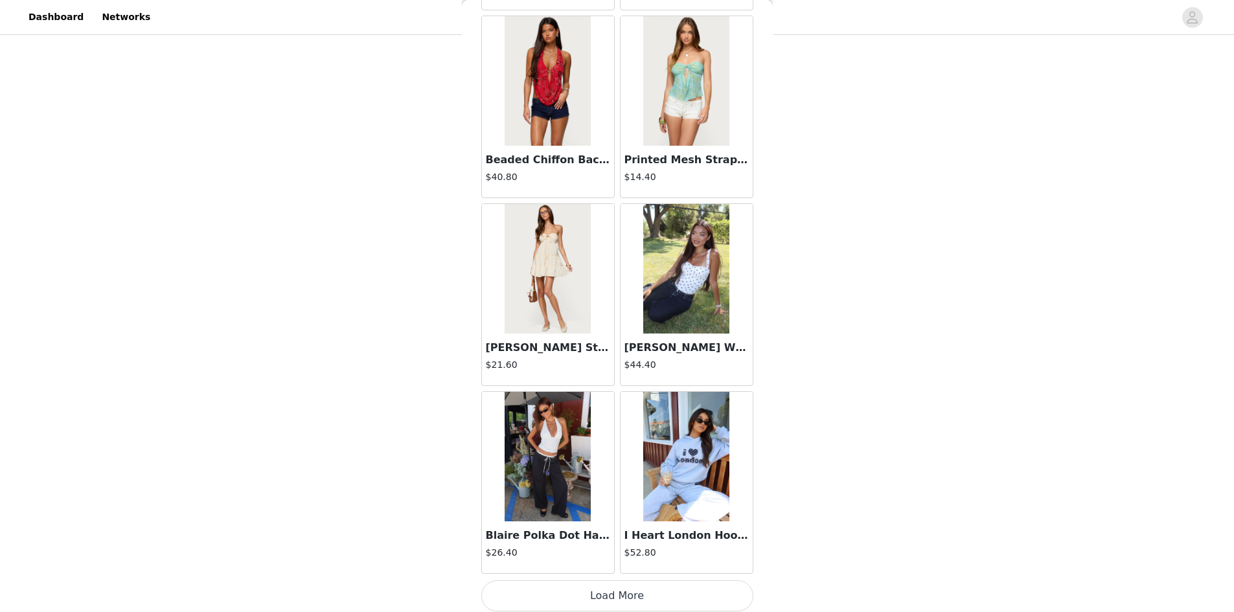
scroll to position [18272, 0]
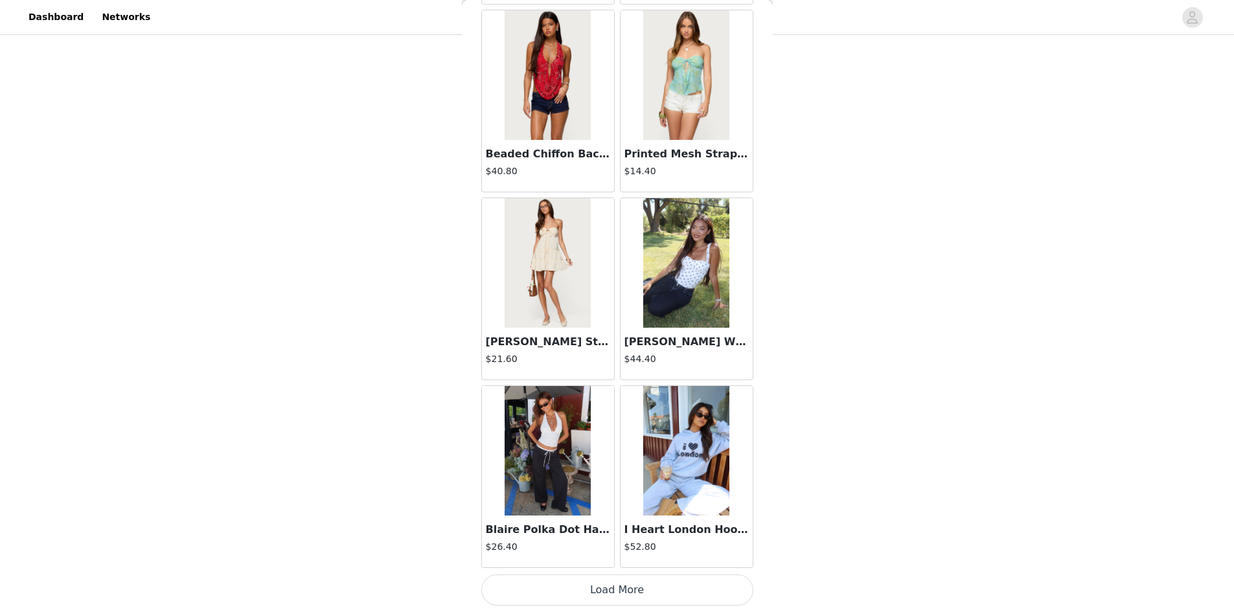
click at [635, 595] on button "Load More" at bounding box center [617, 589] width 272 height 31
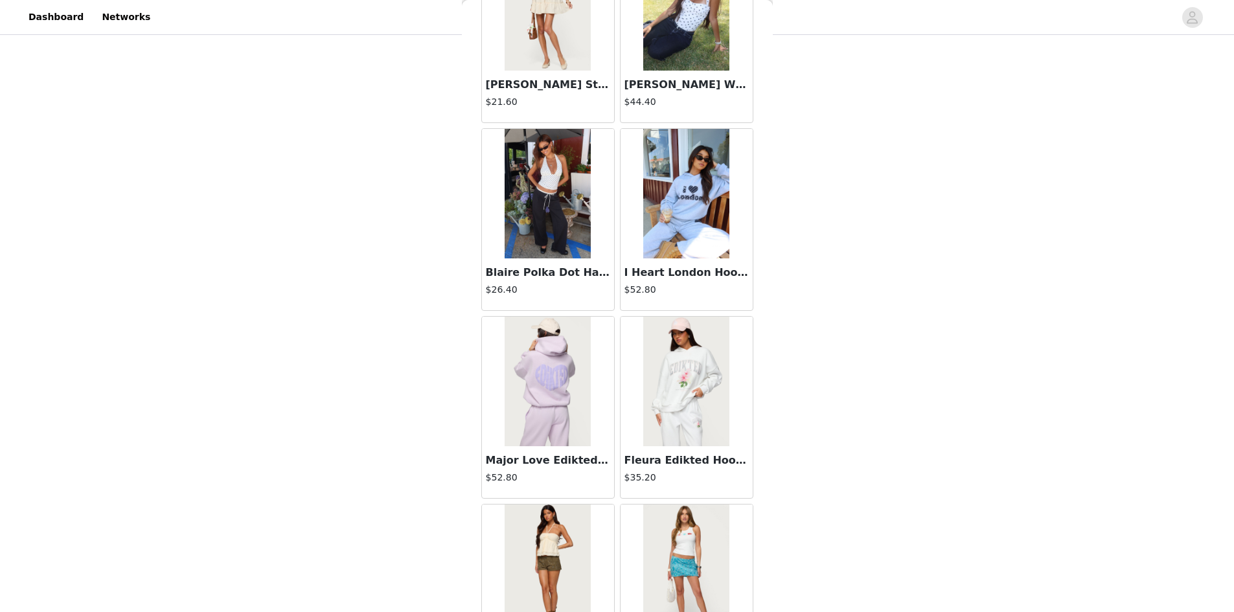
scroll to position [18661, 0]
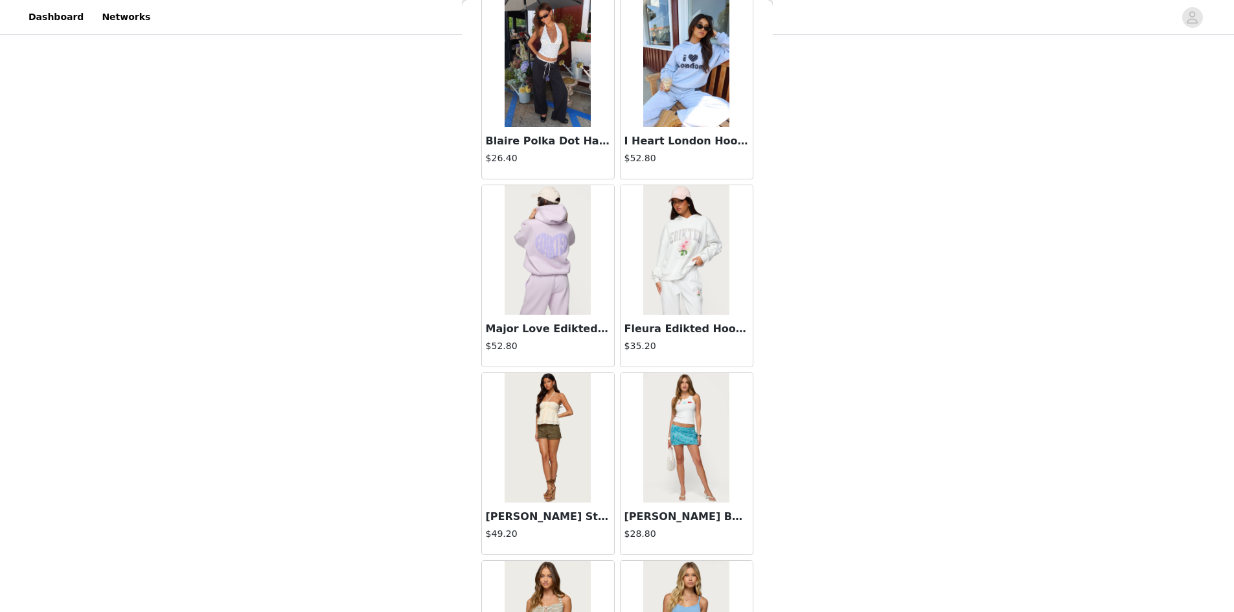
click at [571, 150] on div "Blaire Polka Dot Halter Top $26.40" at bounding box center [548, 153] width 132 height 52
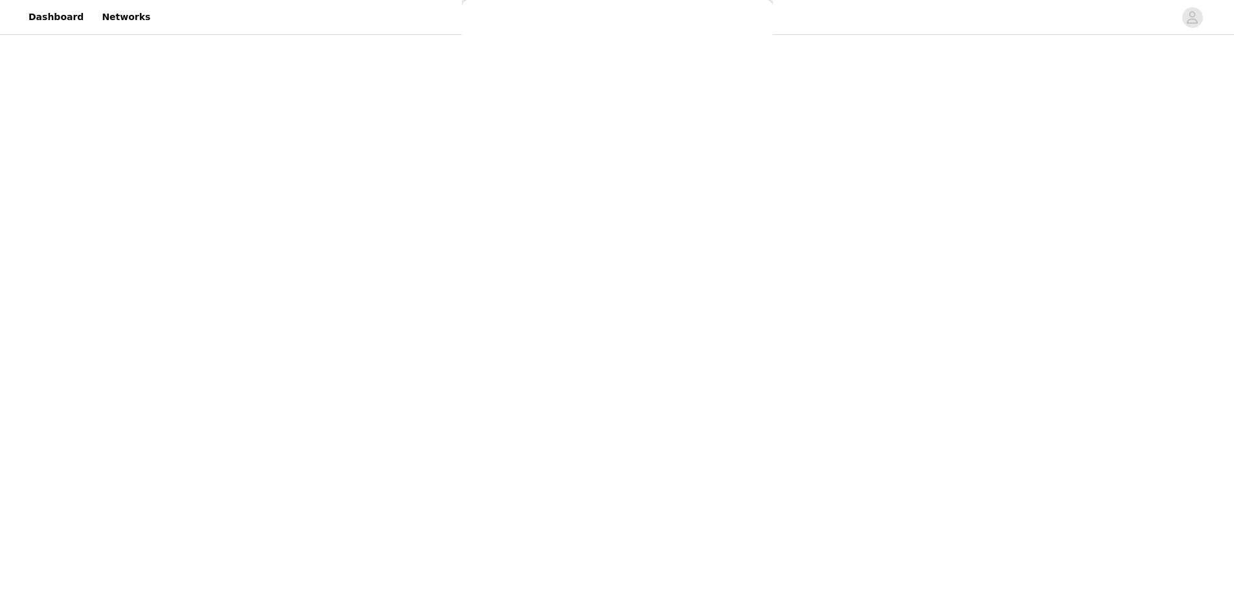
scroll to position [5, 0]
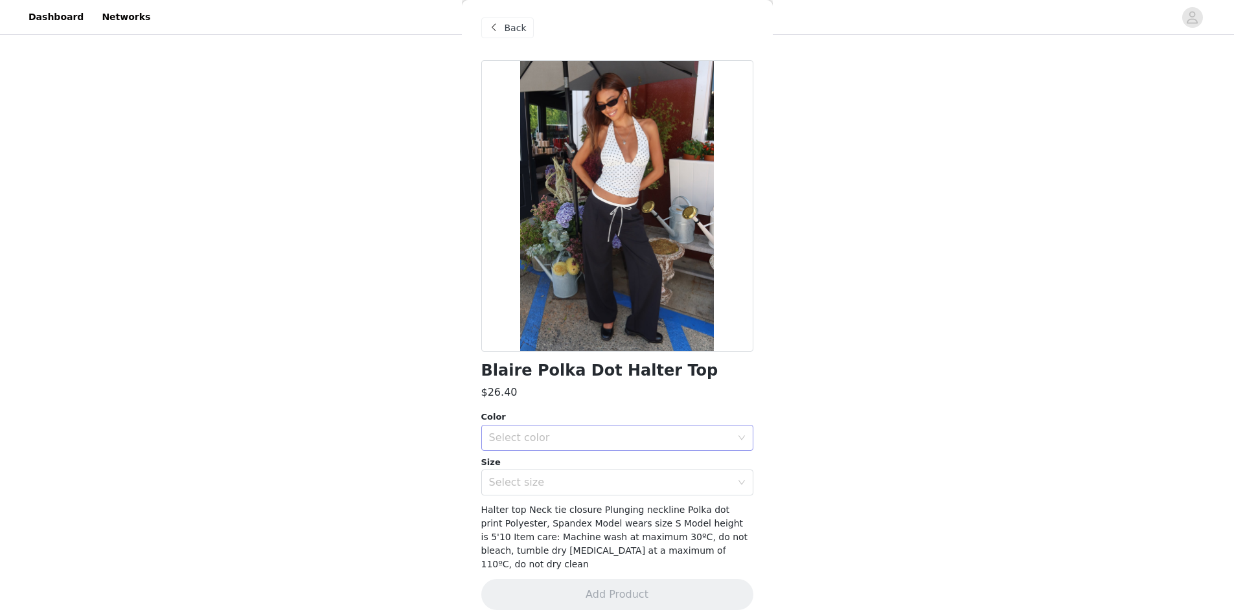
click at [528, 434] on div "Select color" at bounding box center [610, 437] width 242 height 13
click at [534, 466] on li "WHITE AND BLACK" at bounding box center [612, 466] width 262 height 21
click at [519, 487] on div "Select size" at bounding box center [610, 482] width 242 height 13
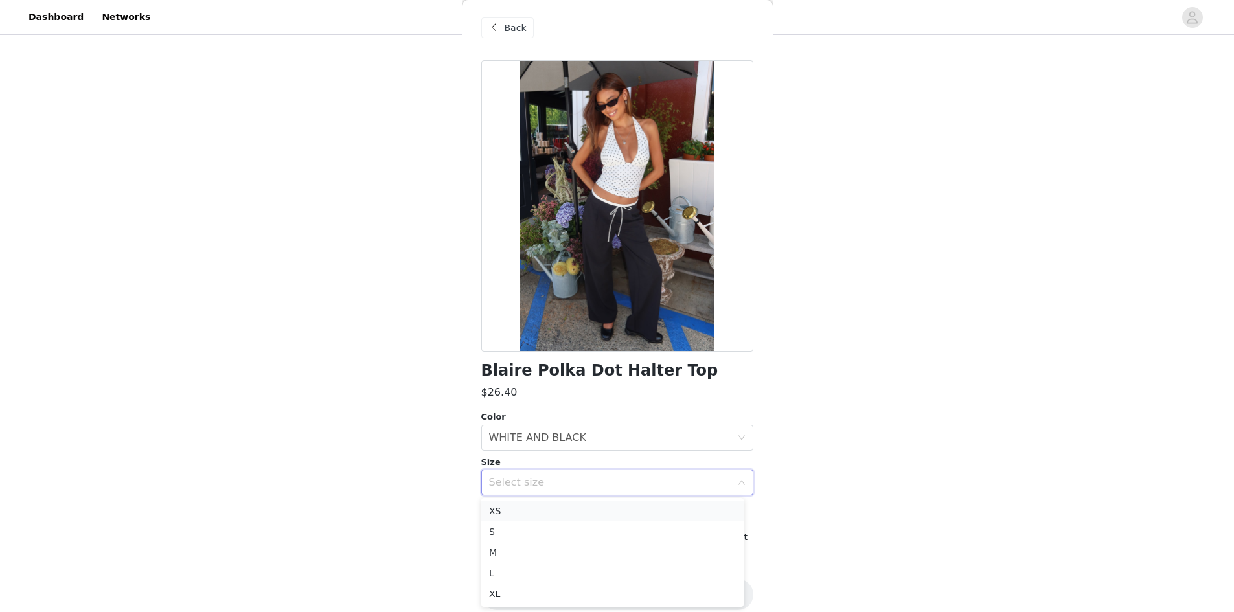
click at [517, 508] on li "XS" at bounding box center [612, 511] width 262 height 21
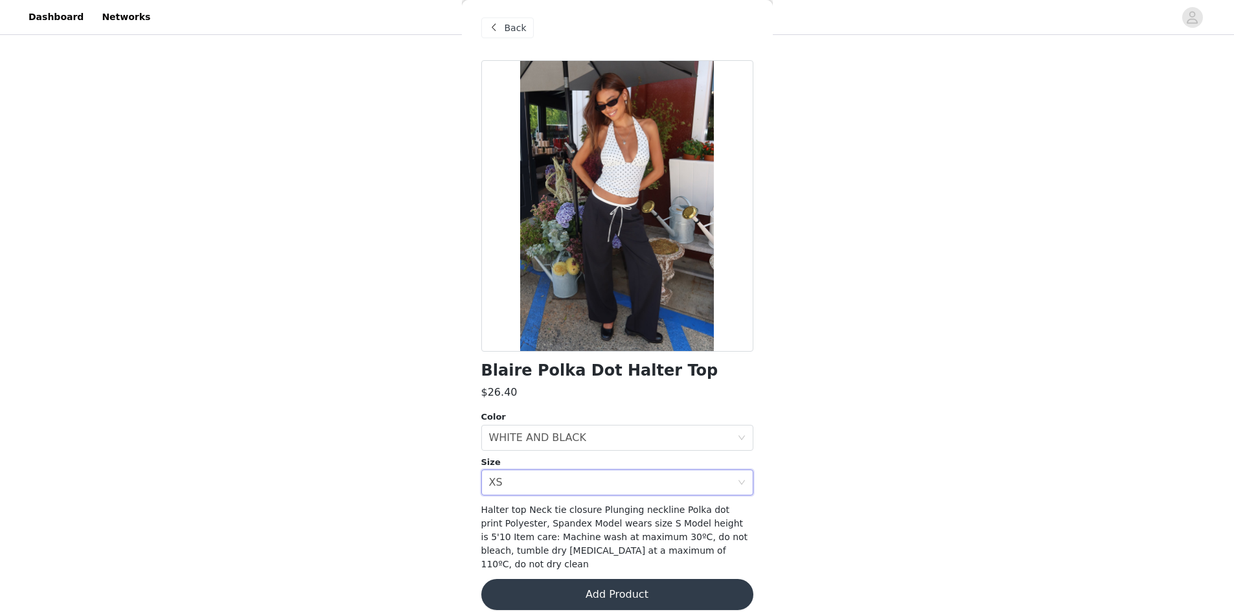
click at [528, 579] on button "Add Product" at bounding box center [617, 594] width 272 height 31
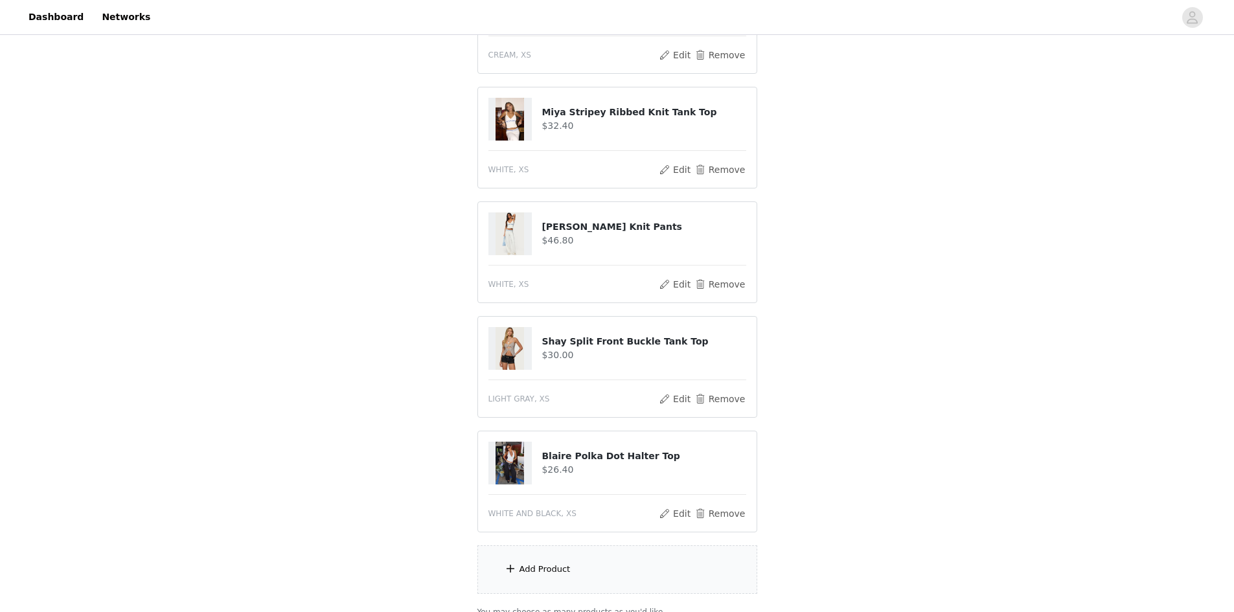
click at [657, 565] on div "Add Product" at bounding box center [617, 569] width 280 height 49
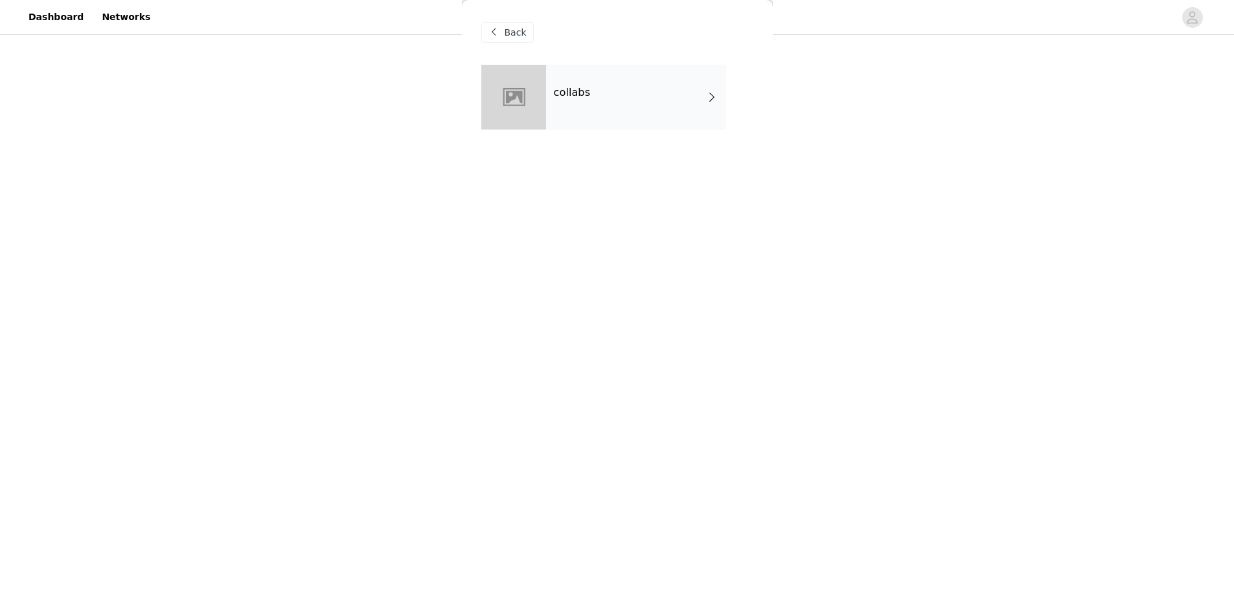
click at [606, 90] on div "collabs" at bounding box center [636, 97] width 180 height 65
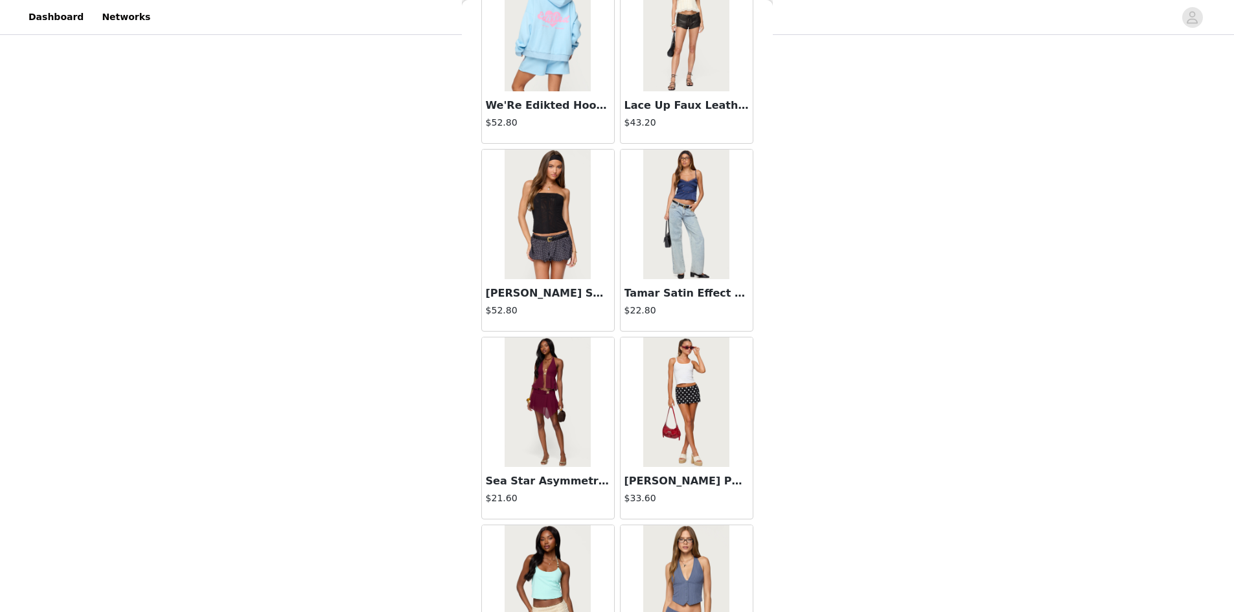
scroll to position [1370, 0]
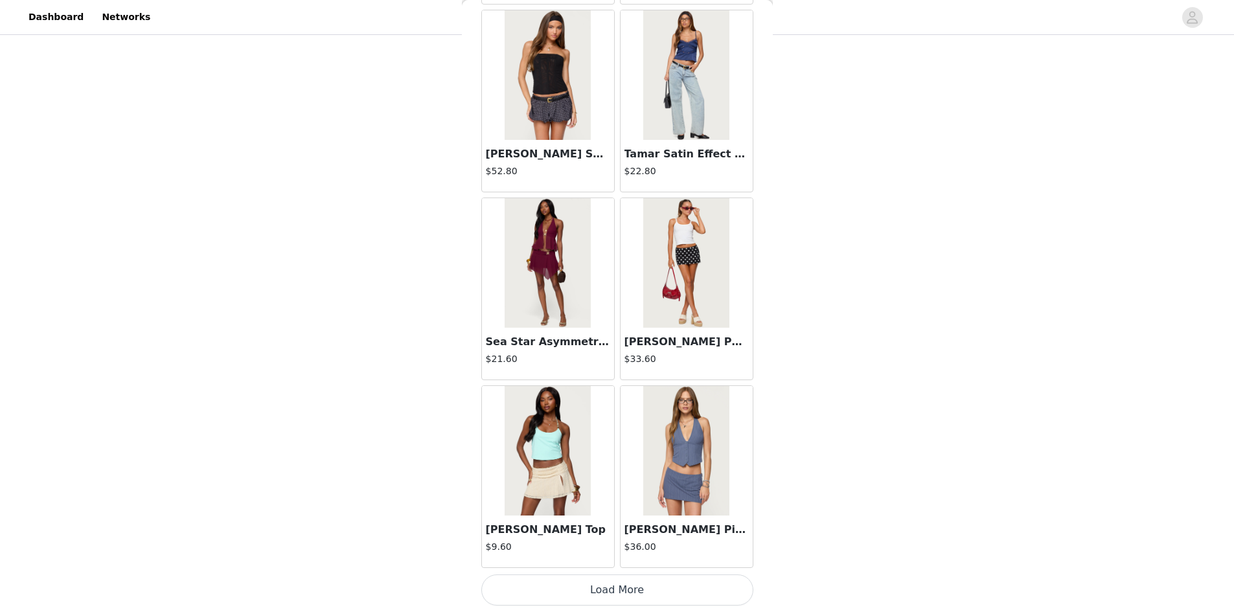
click at [629, 584] on button "Load More" at bounding box center [617, 589] width 272 height 31
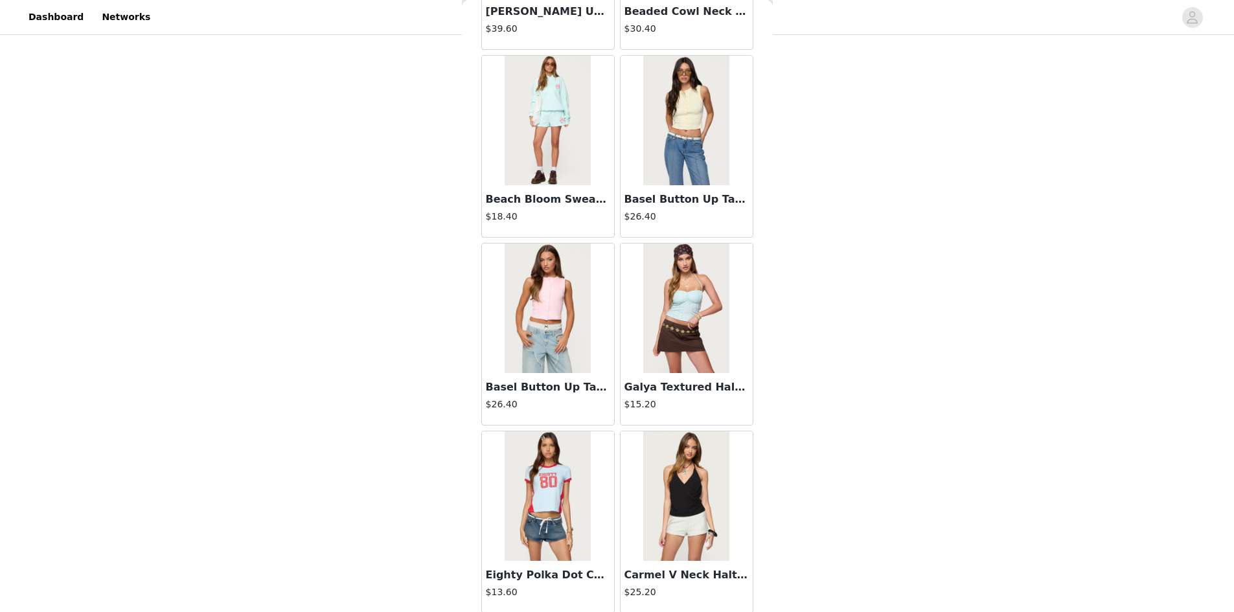
scroll to position [3248, 0]
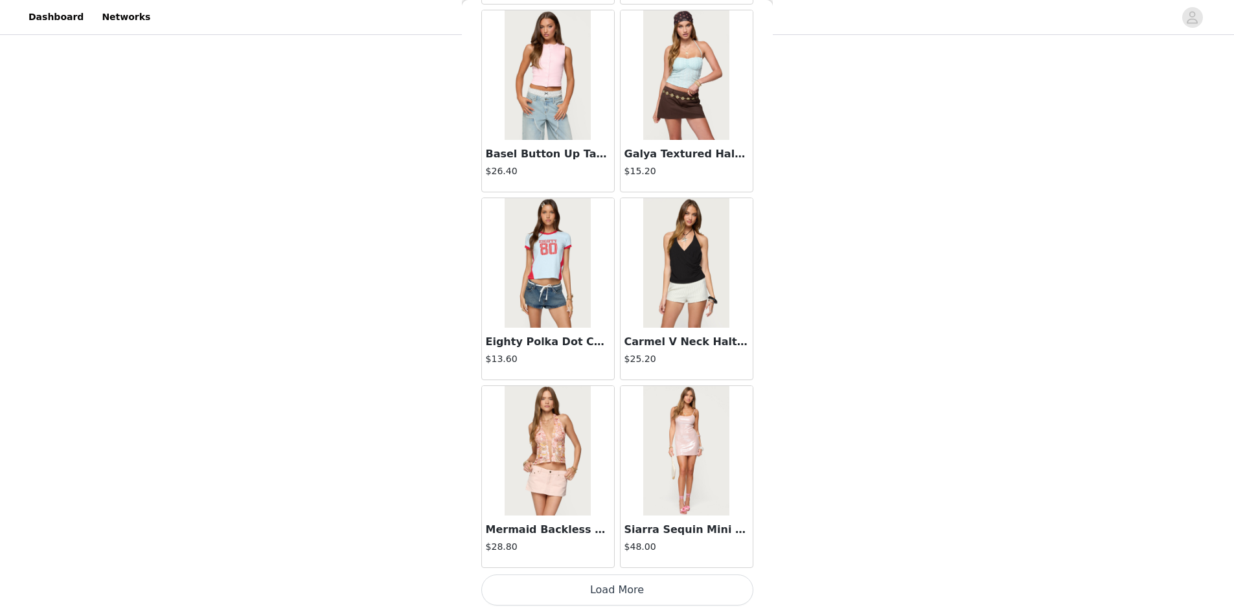
click at [593, 588] on button "Load More" at bounding box center [617, 589] width 272 height 31
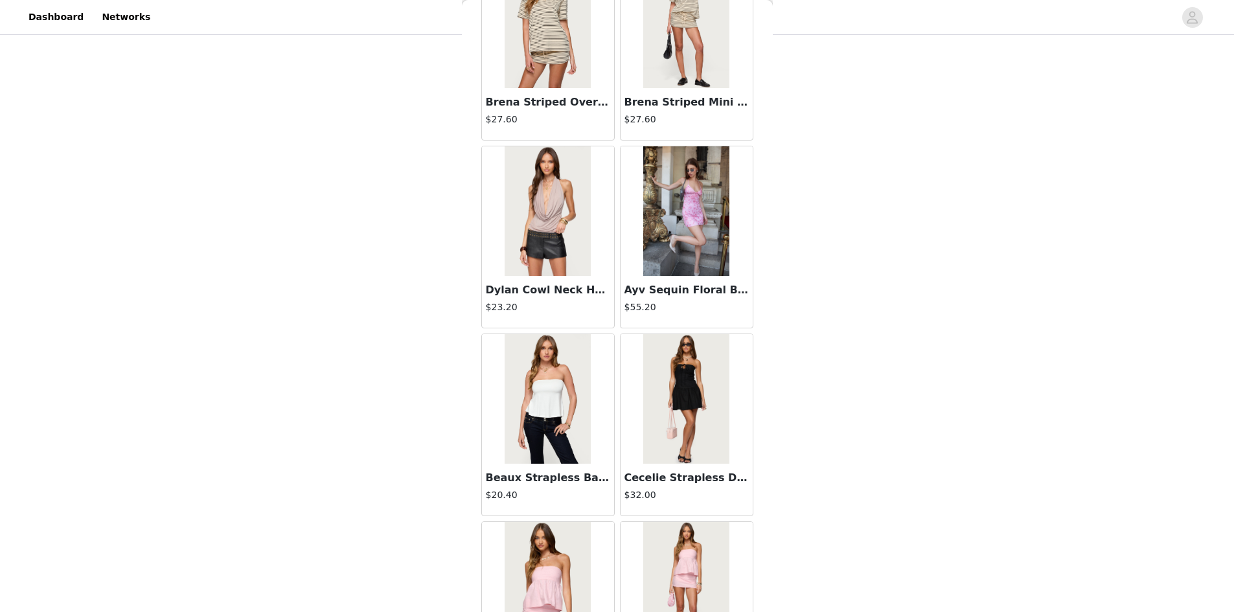
scroll to position [5126, 0]
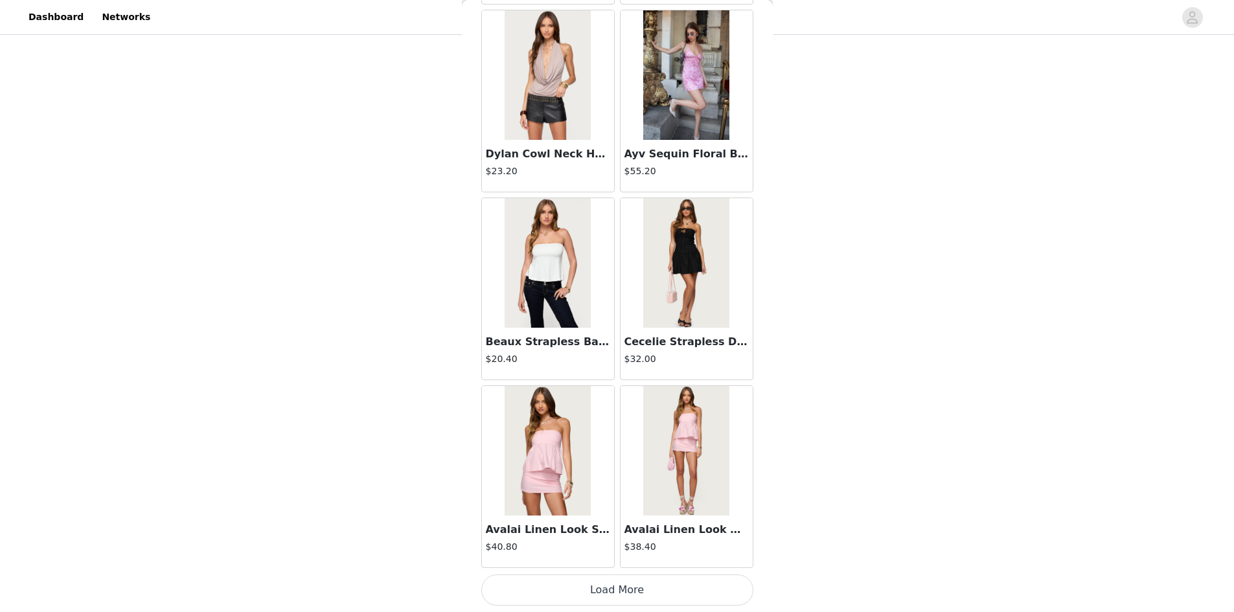
click at [587, 579] on button "Load More" at bounding box center [617, 589] width 272 height 31
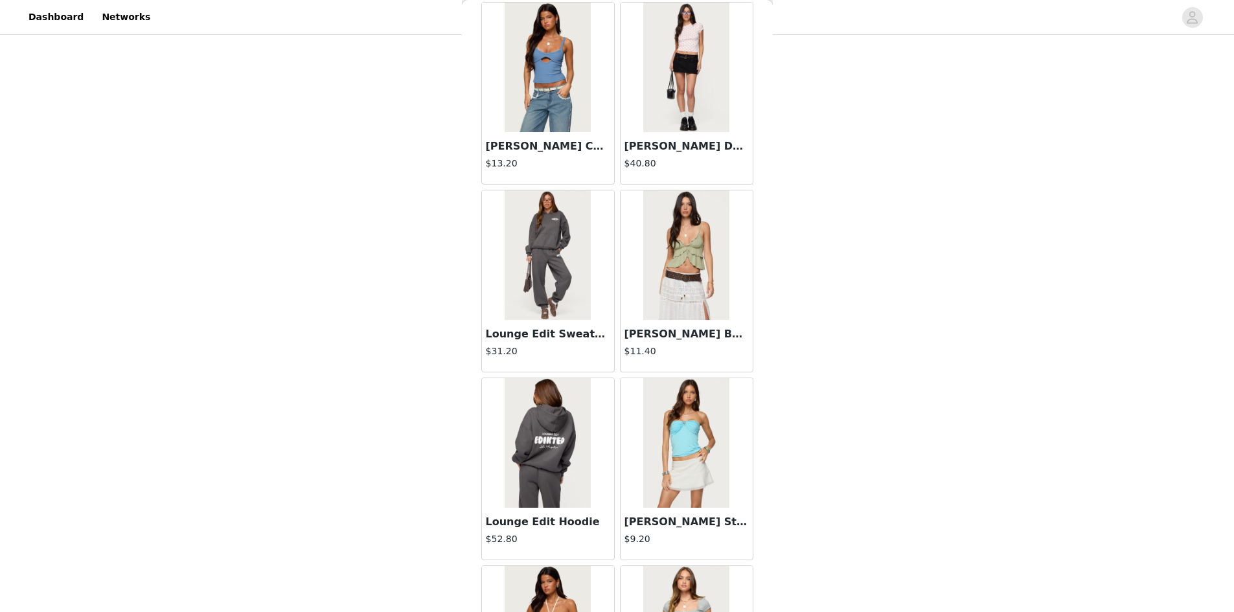
scroll to position [7004, 0]
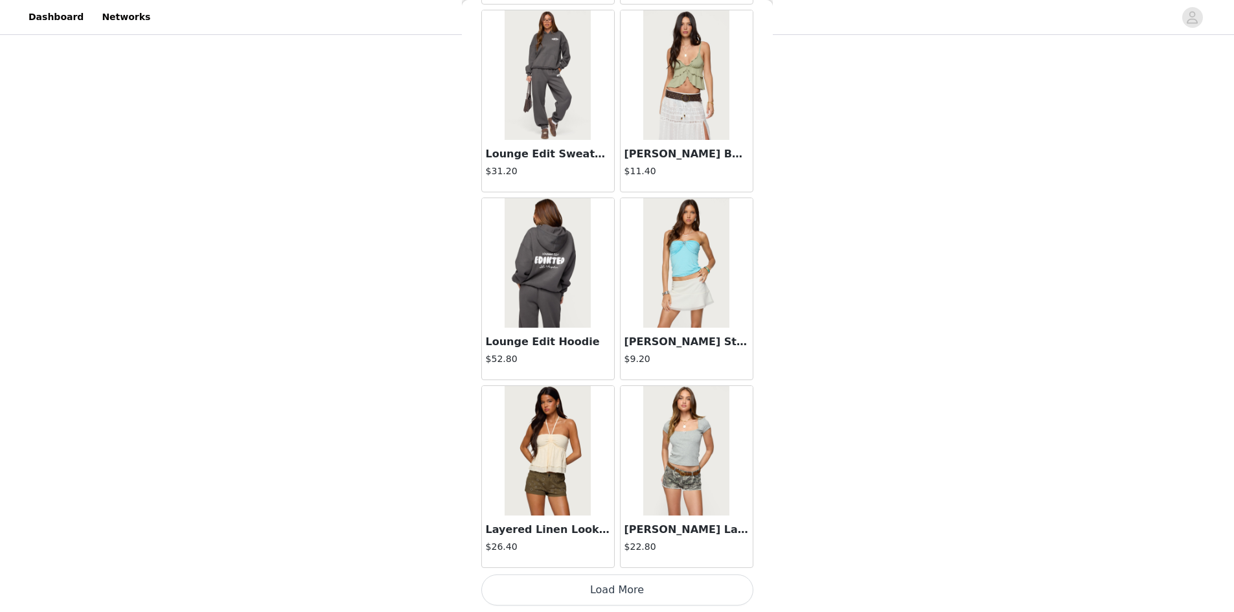
click at [592, 584] on button "Load More" at bounding box center [617, 589] width 272 height 31
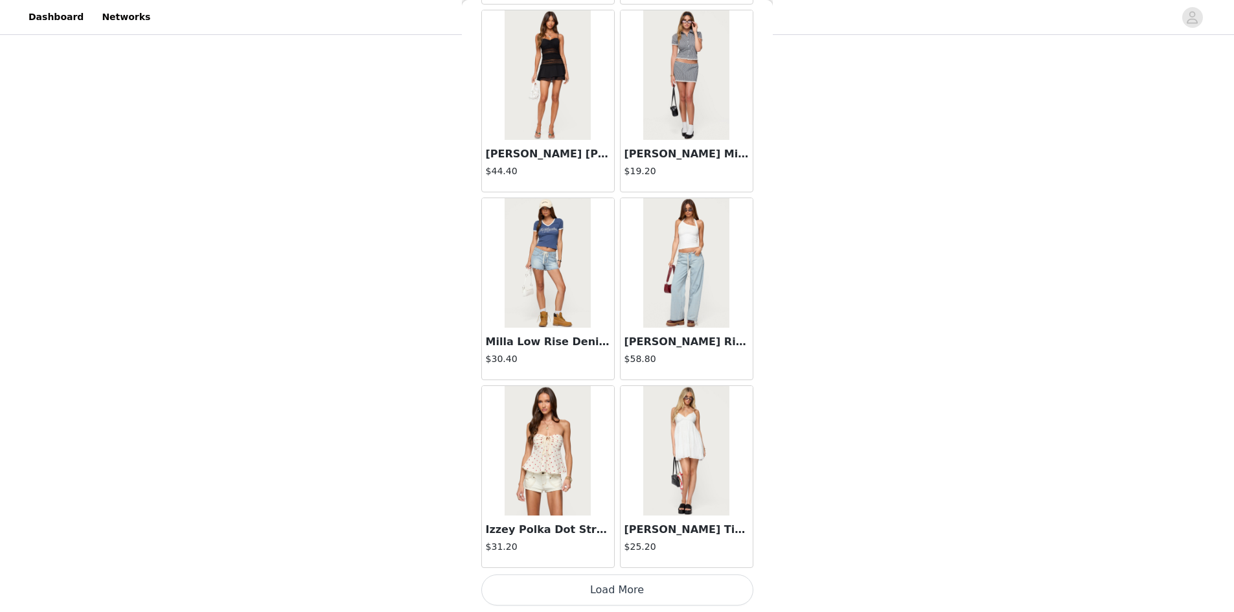
scroll to position [436, 0]
click at [639, 581] on button "Load More" at bounding box center [617, 589] width 272 height 31
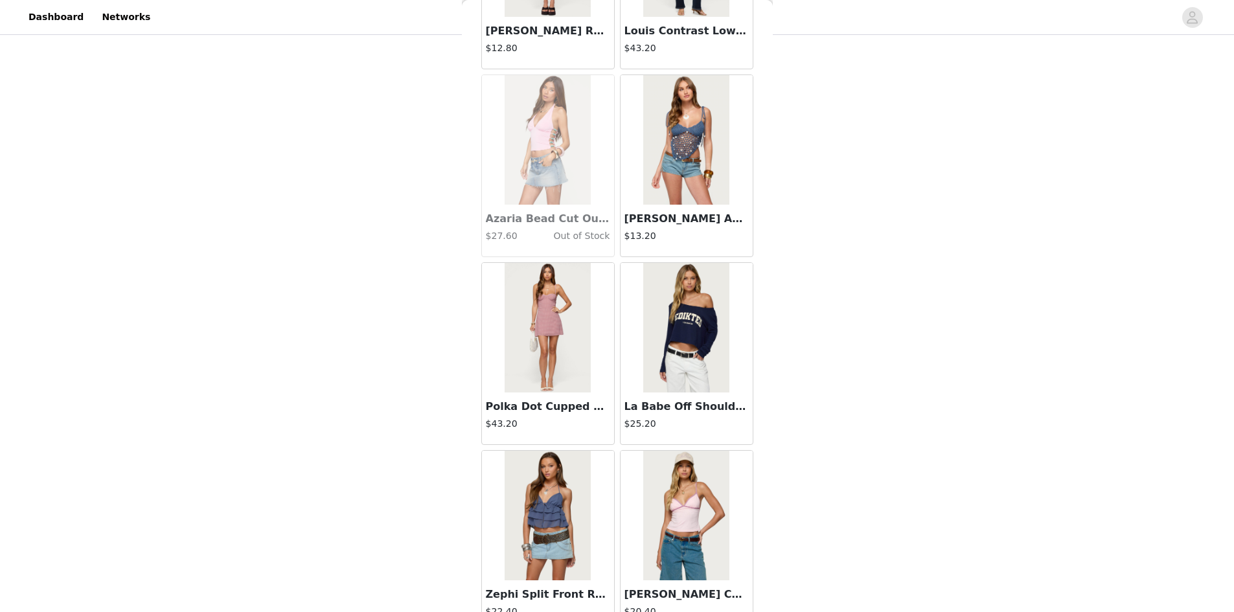
scroll to position [10760, 0]
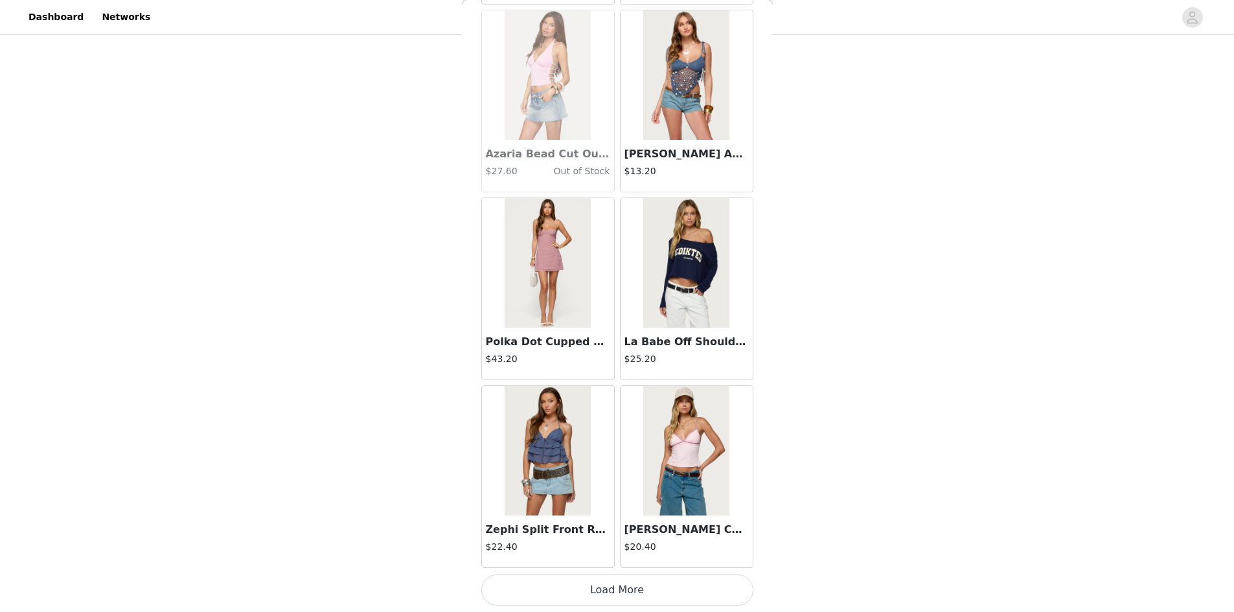
click at [606, 588] on button "Load More" at bounding box center [617, 589] width 272 height 31
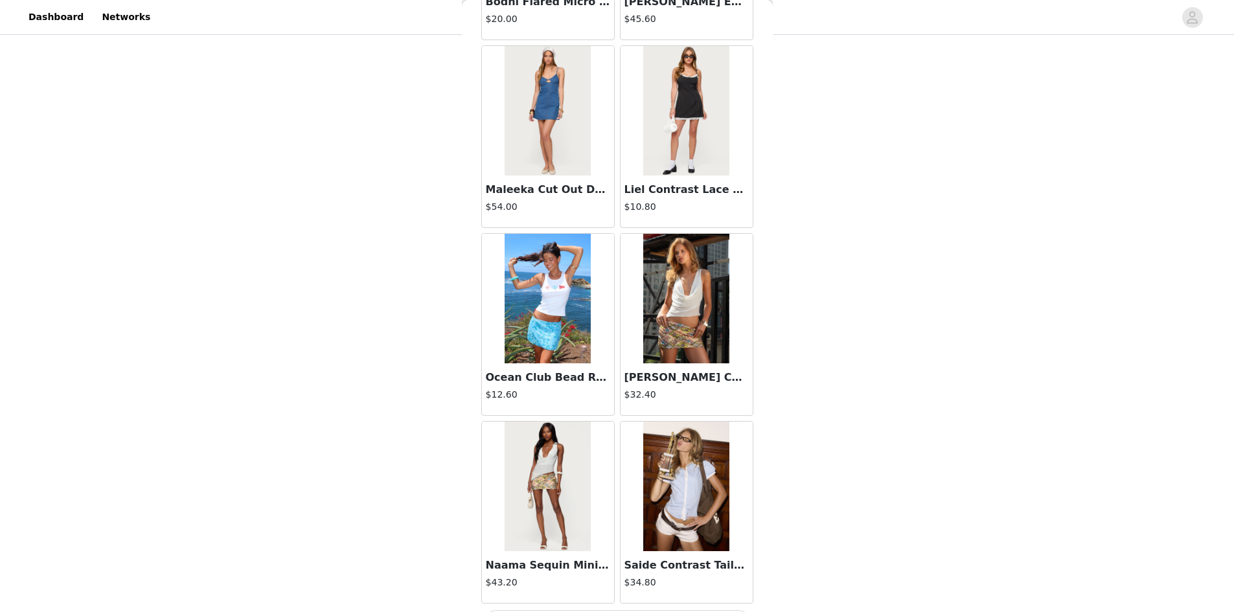
scroll to position [12638, 0]
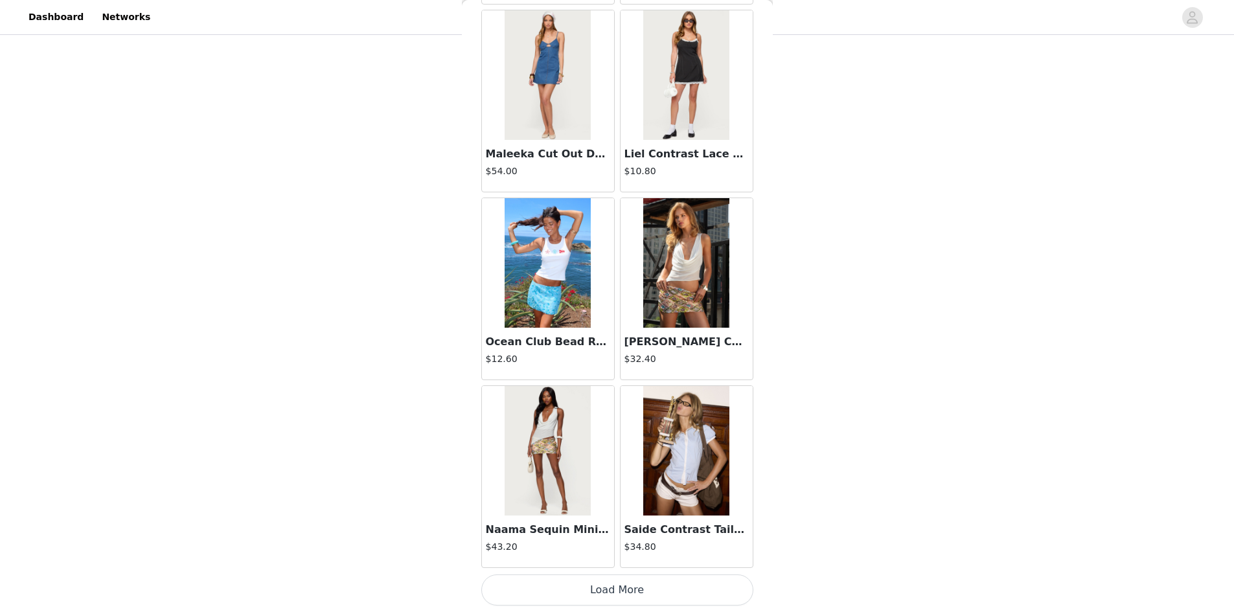
click at [567, 587] on button "Load More" at bounding box center [617, 589] width 272 height 31
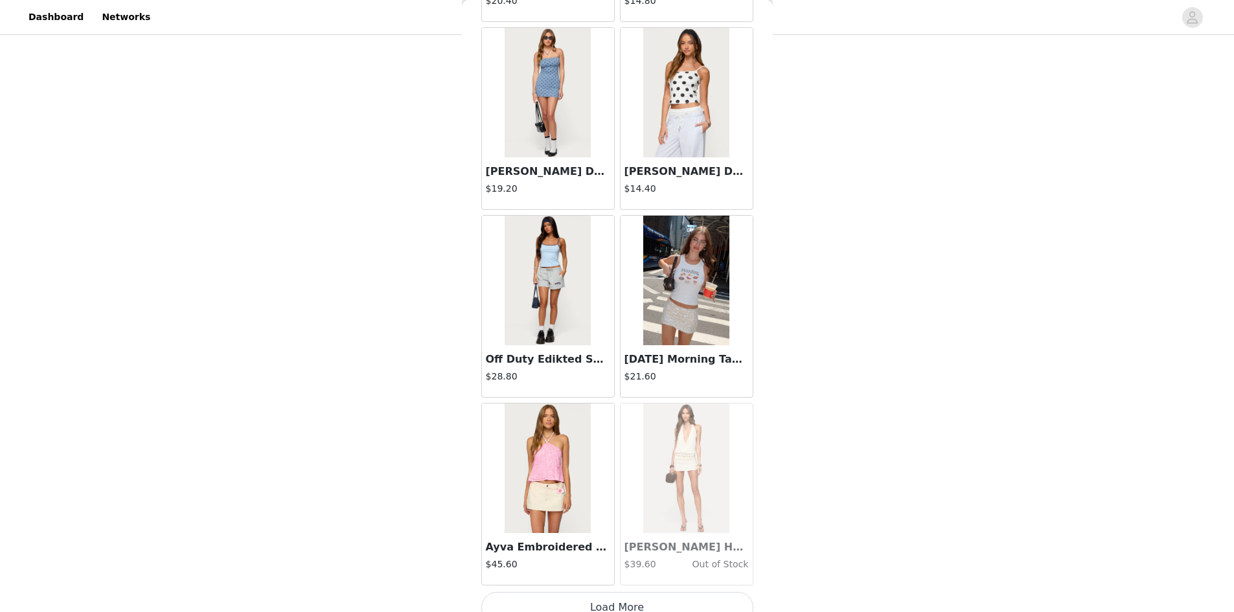
scroll to position [14516, 0]
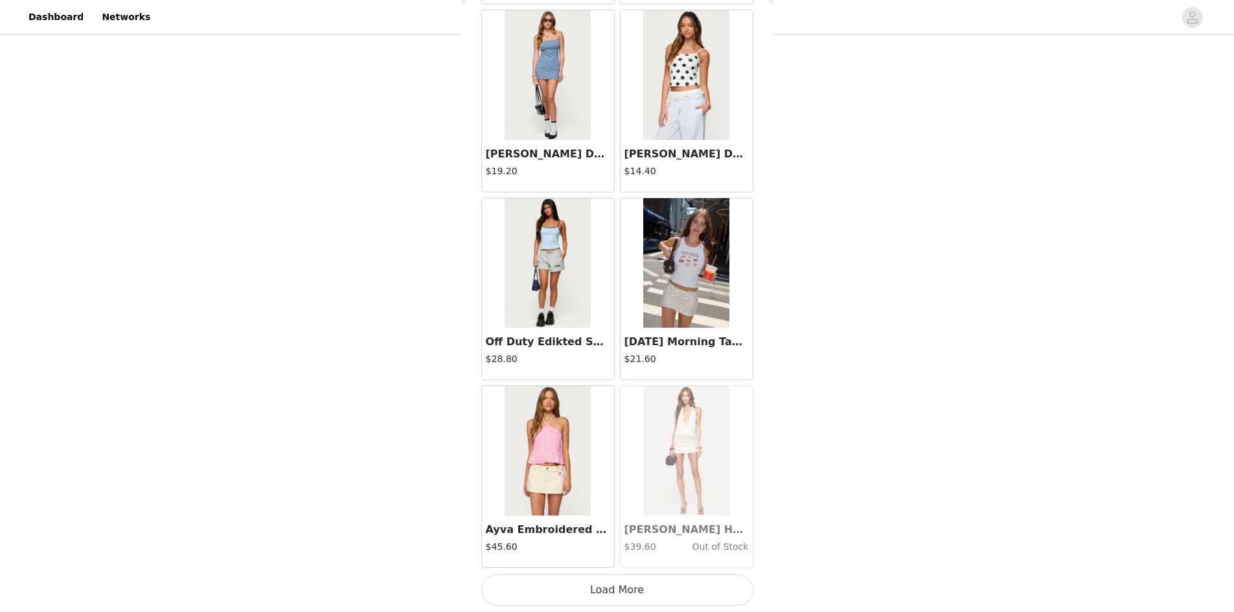
click at [639, 585] on button "Load More" at bounding box center [617, 589] width 272 height 31
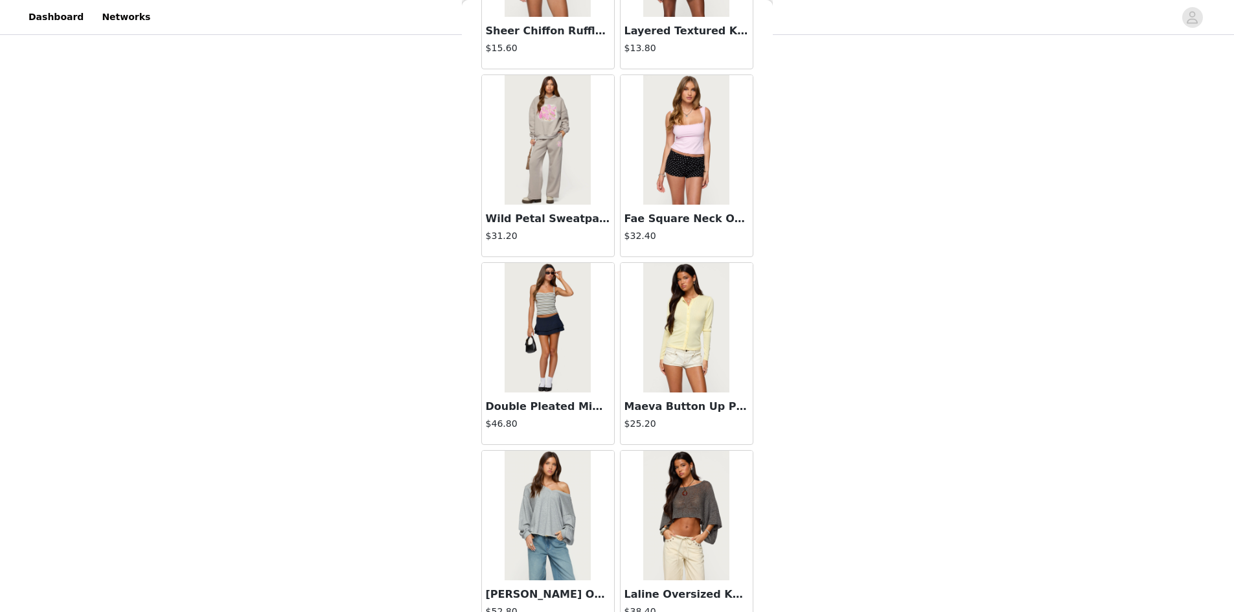
scroll to position [16394, 0]
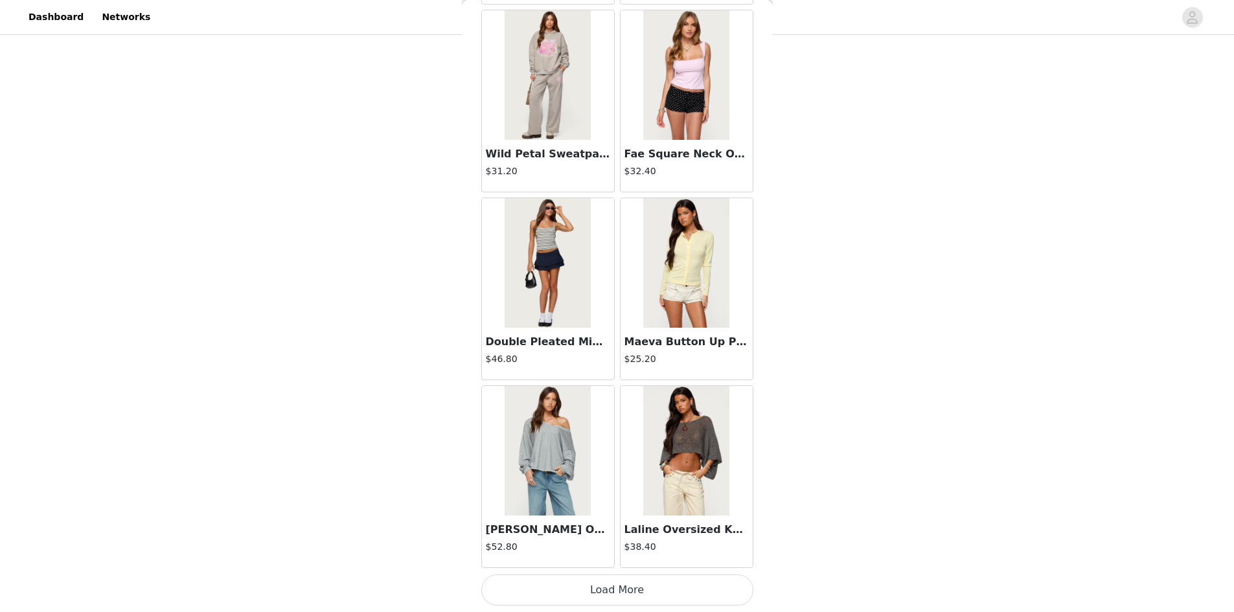
click at [545, 585] on button "Load More" at bounding box center [617, 589] width 272 height 31
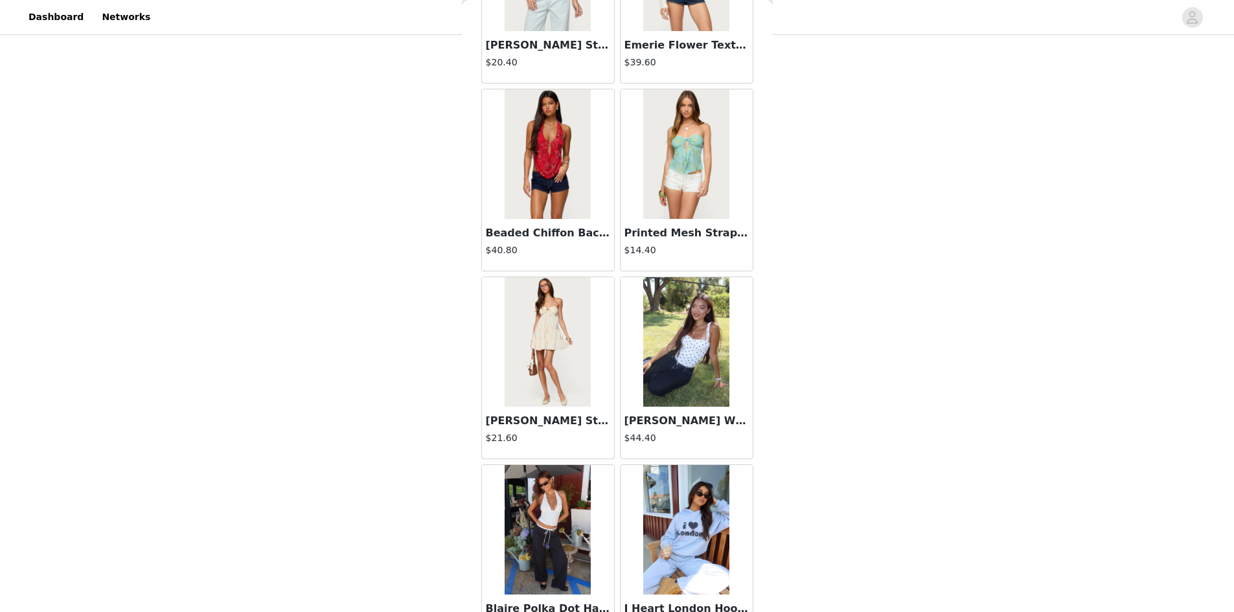
scroll to position [18272, 0]
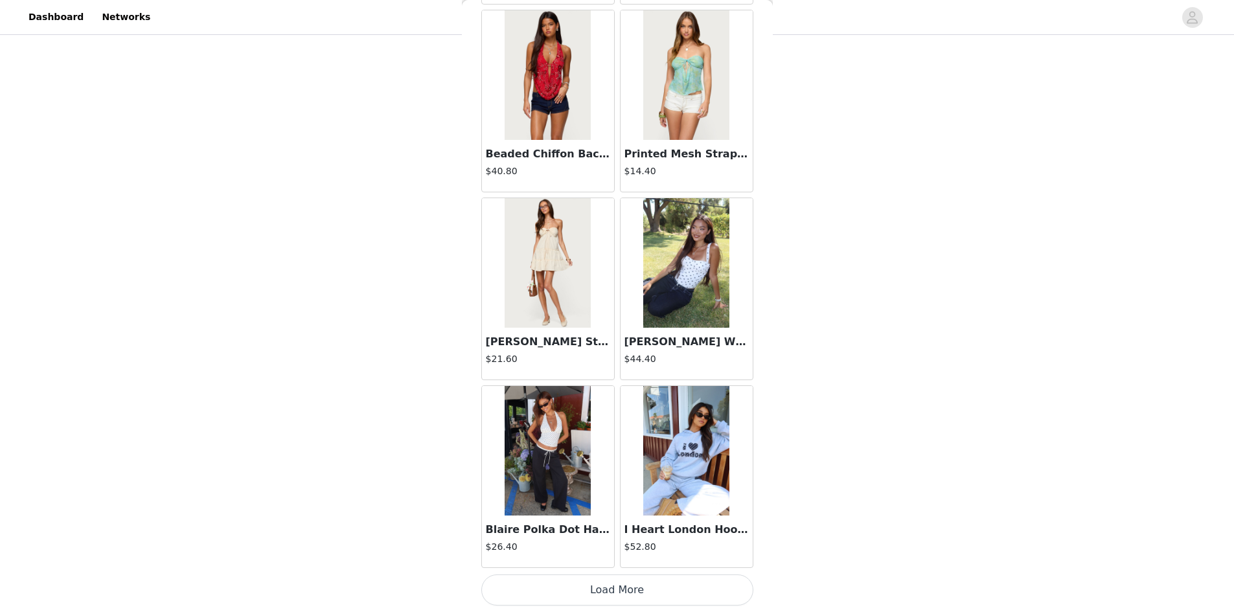
click at [556, 585] on button "Load More" at bounding box center [617, 589] width 272 height 31
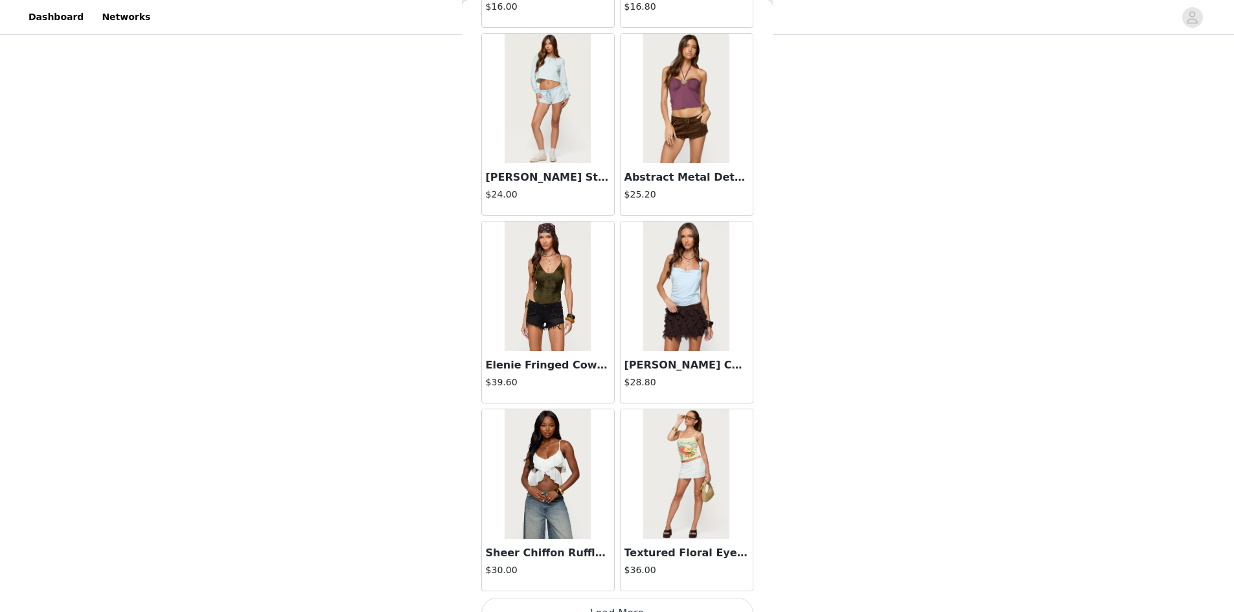
scroll to position [20151, 0]
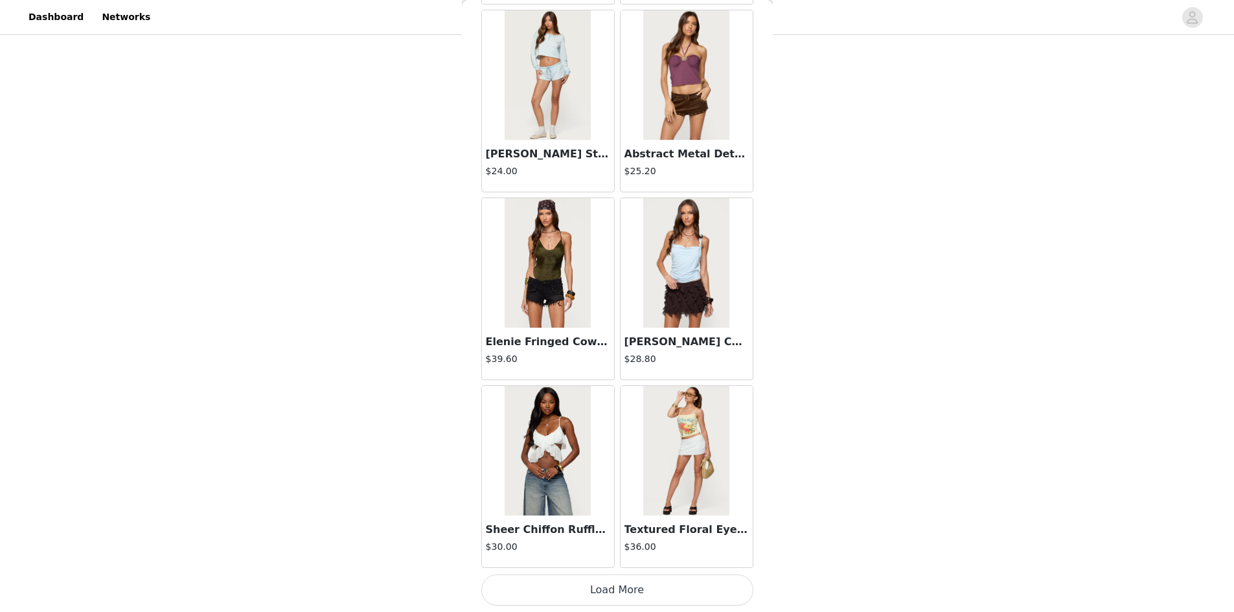
click at [618, 587] on button "Load More" at bounding box center [617, 589] width 272 height 31
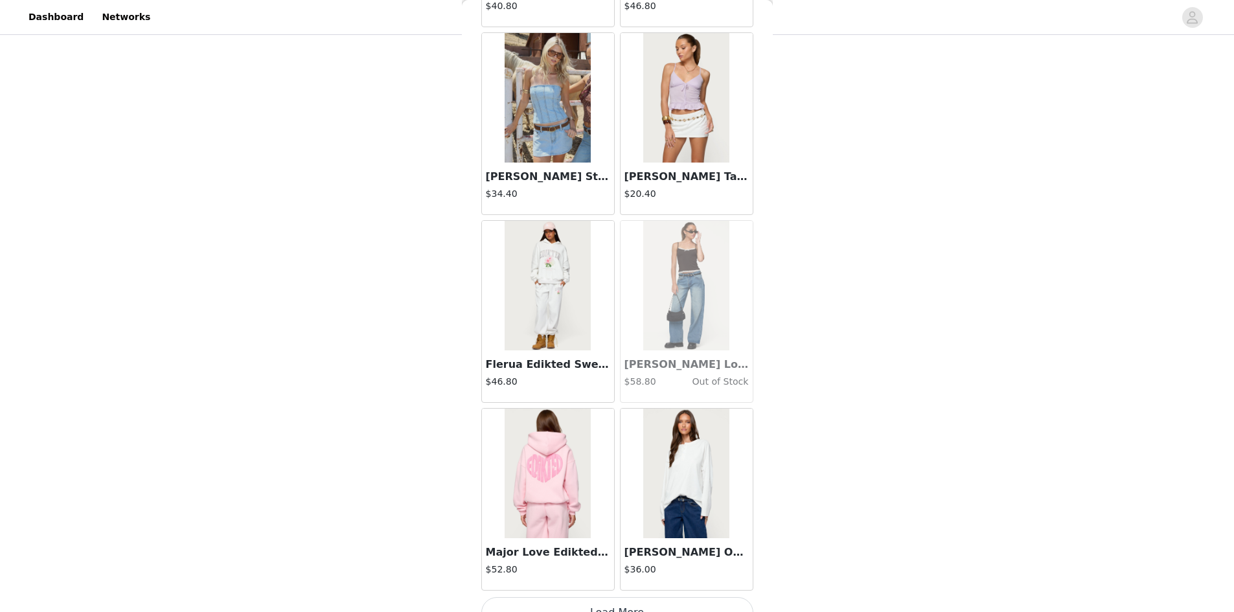
scroll to position [22029, 0]
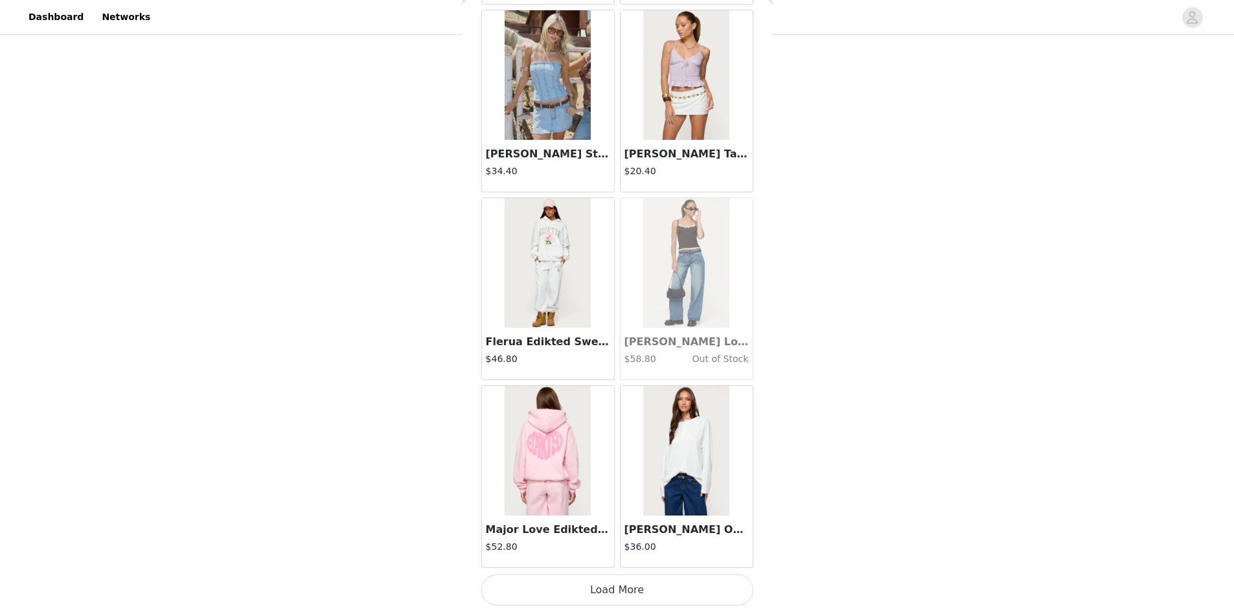
click at [626, 580] on button "Load More" at bounding box center [617, 589] width 272 height 31
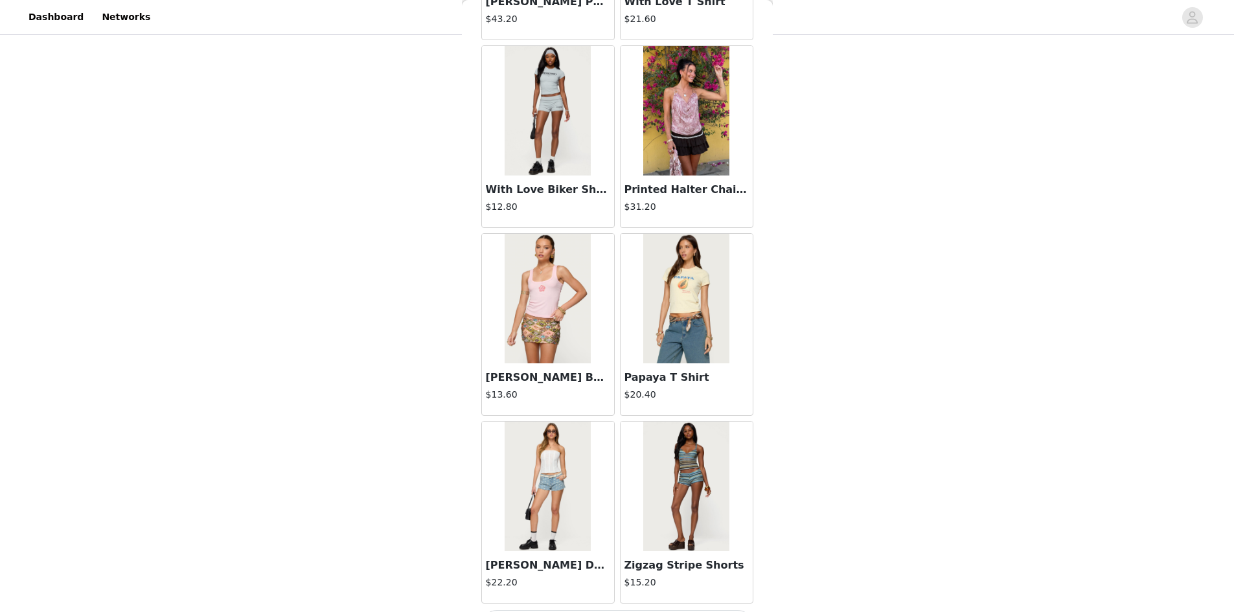
scroll to position [23907, 0]
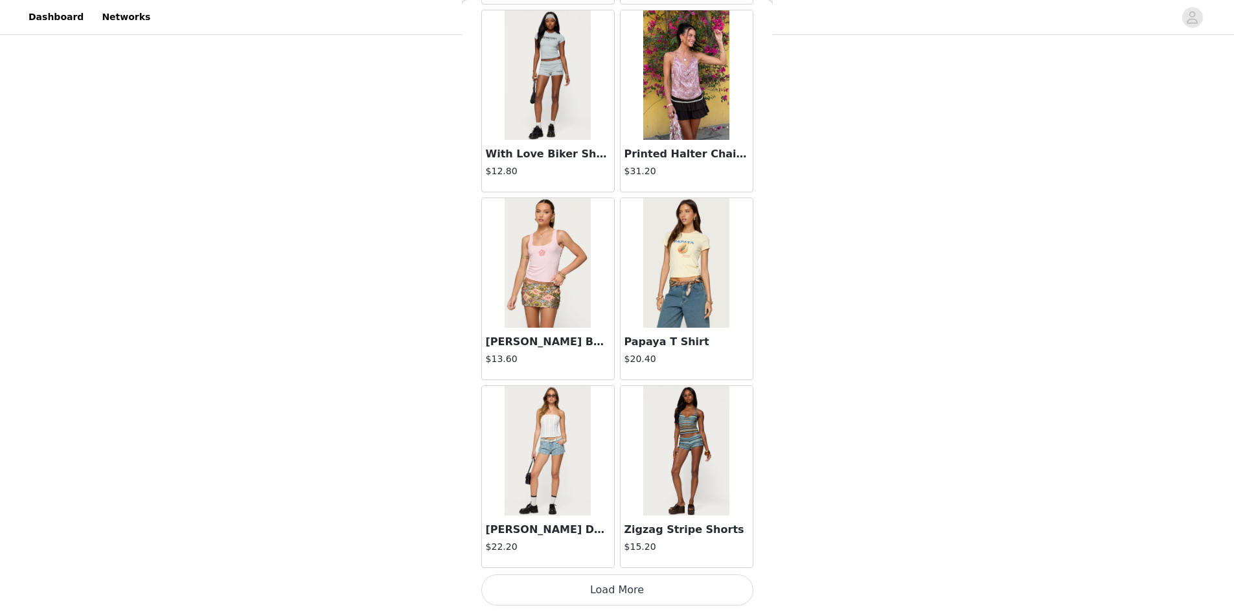
click at [605, 587] on button "Load More" at bounding box center [617, 589] width 272 height 31
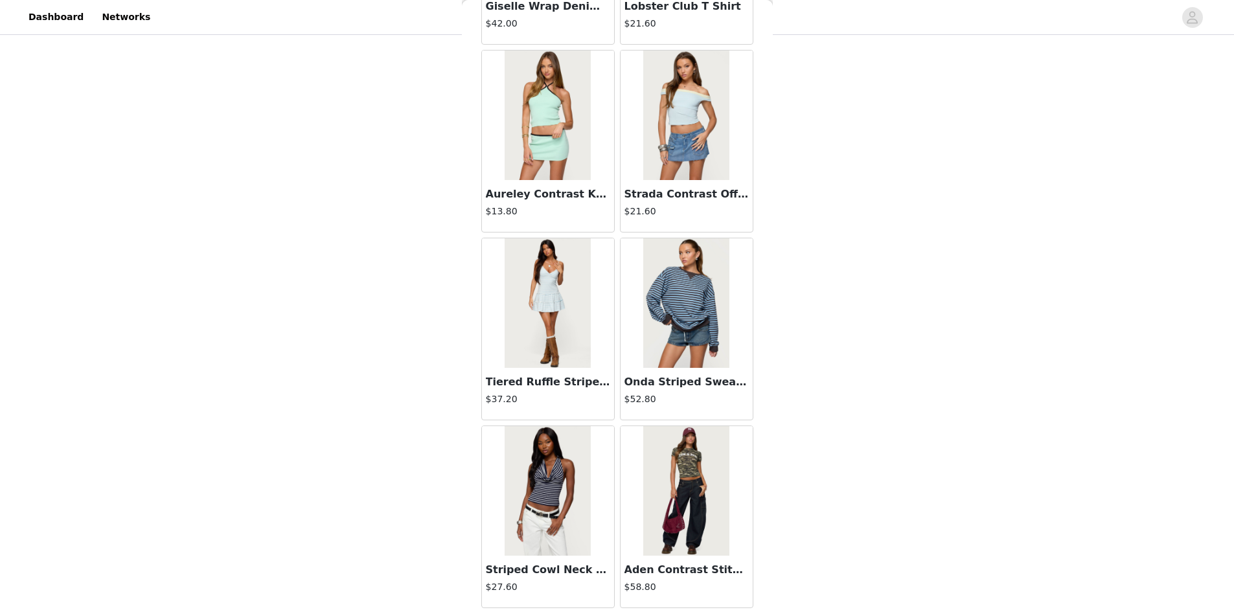
scroll to position [25785, 0]
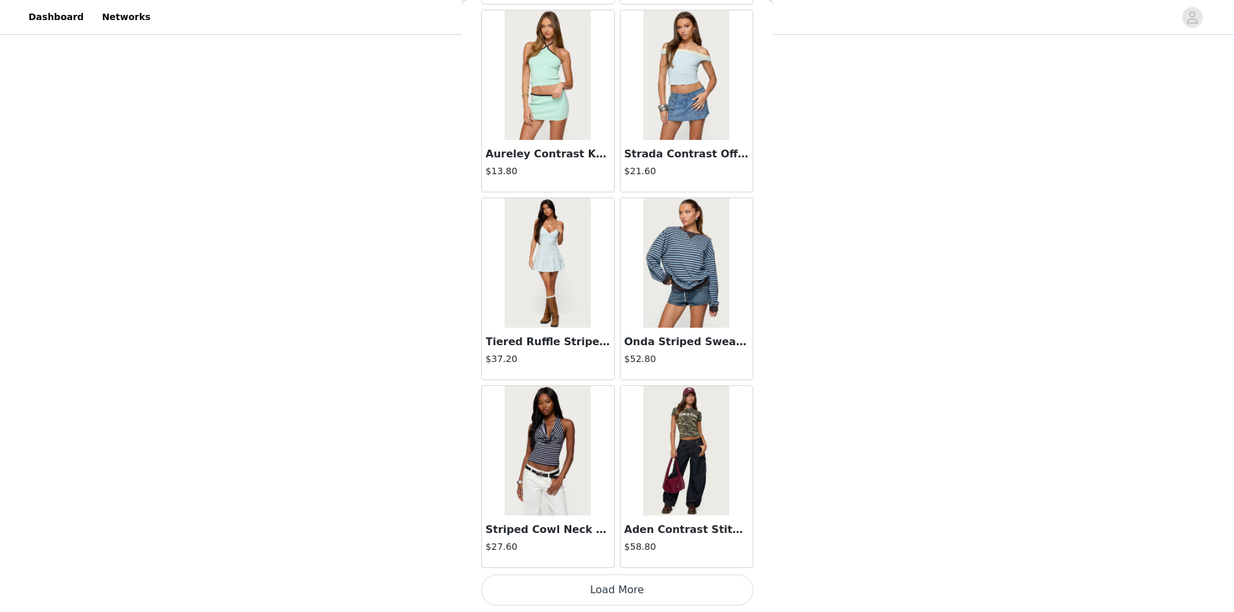
click at [610, 595] on button "Load More" at bounding box center [617, 589] width 272 height 31
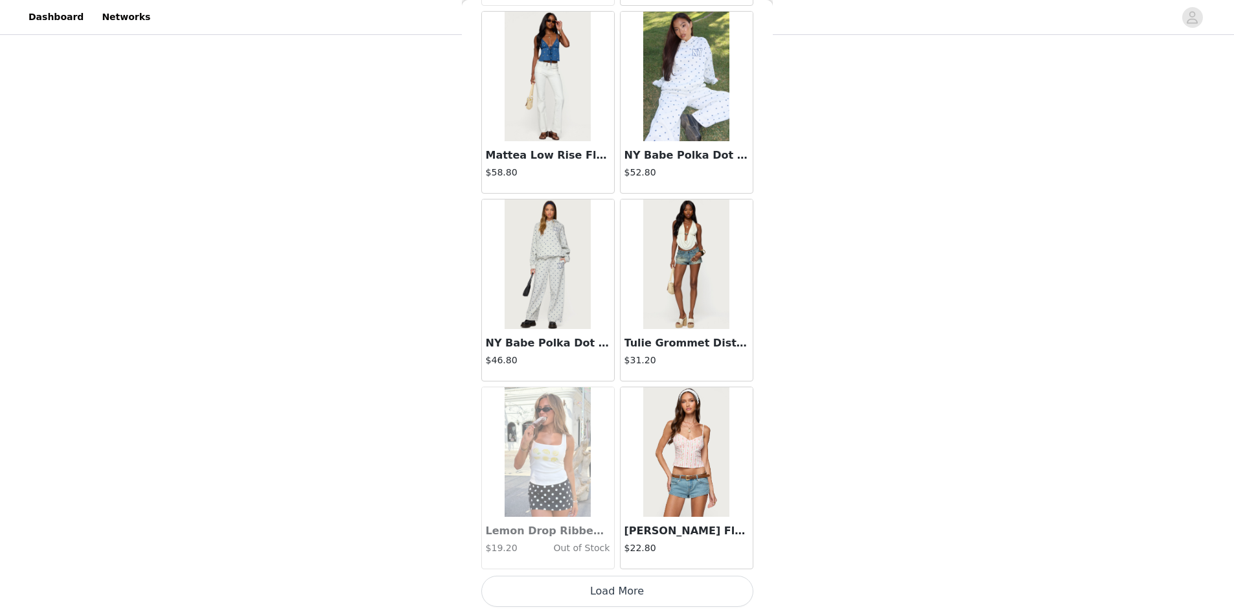
scroll to position [27663, 0]
click at [619, 585] on button "Load More" at bounding box center [617, 589] width 272 height 31
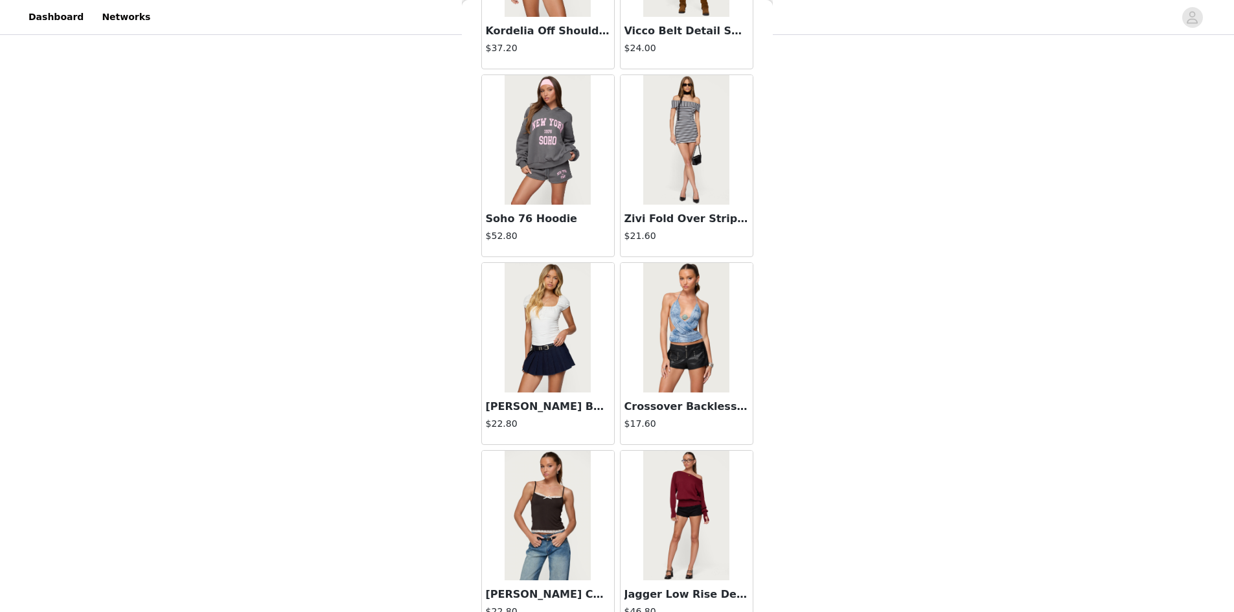
scroll to position [29541, 0]
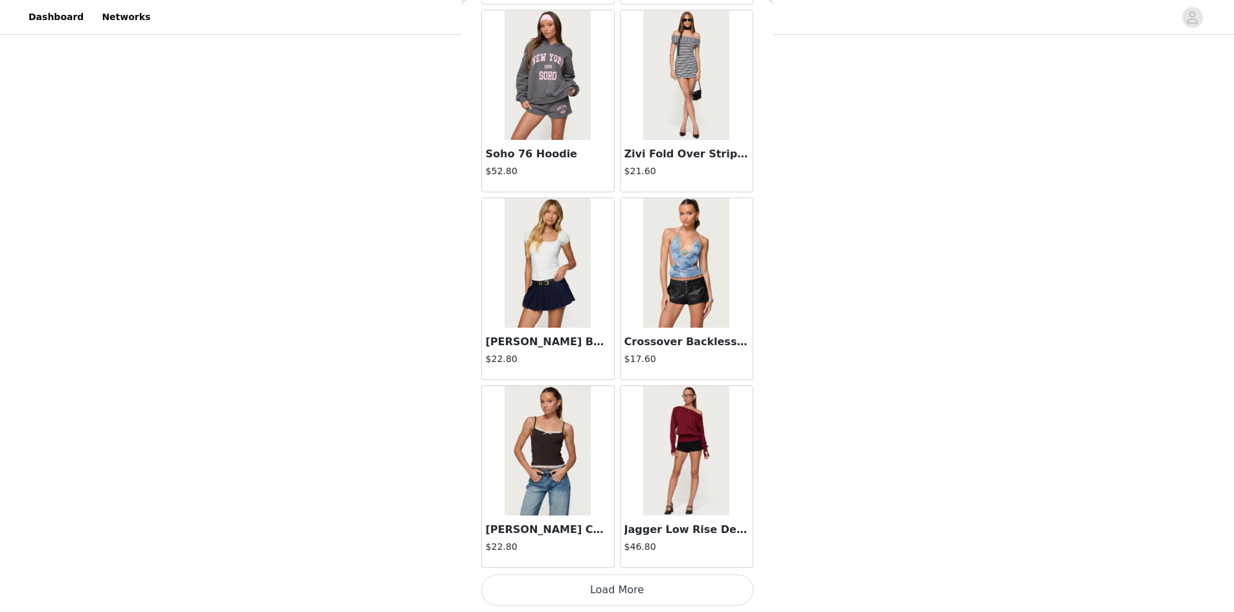
click at [670, 588] on button "Load More" at bounding box center [617, 589] width 272 height 31
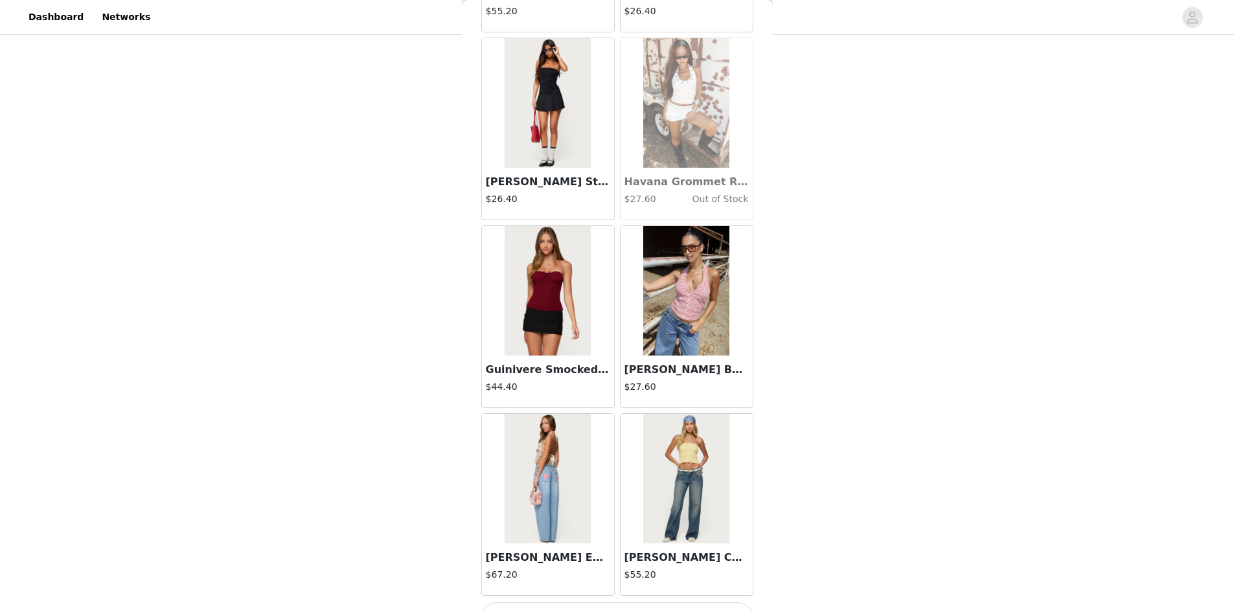
scroll to position [31419, 0]
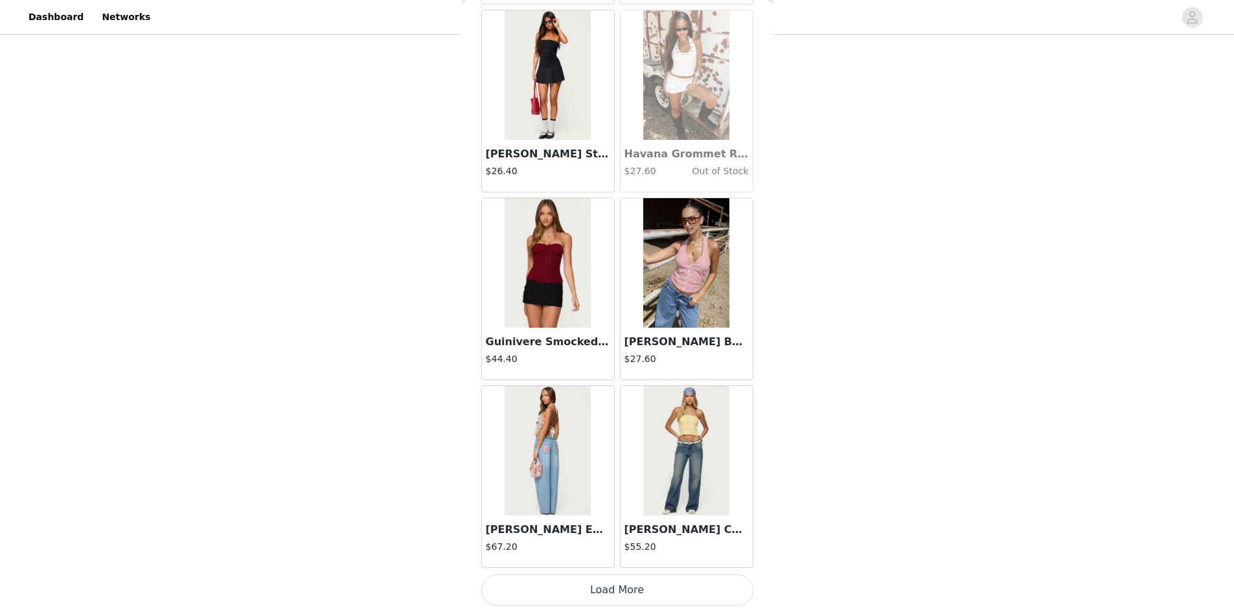
click at [602, 587] on button "Load More" at bounding box center [617, 589] width 272 height 31
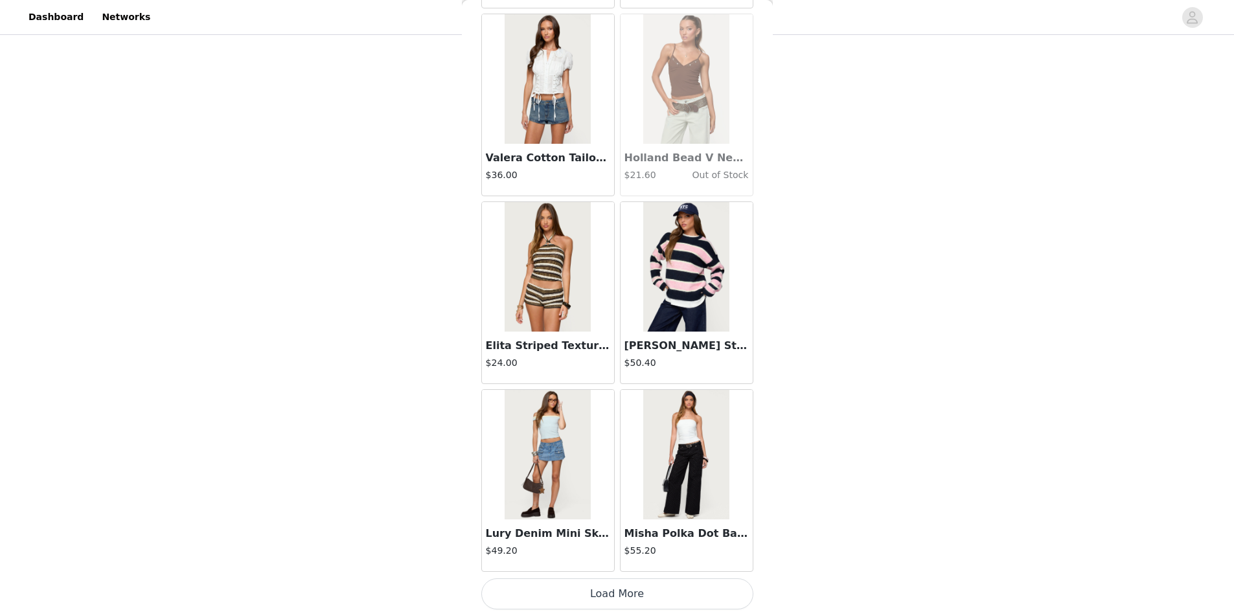
scroll to position [33297, 0]
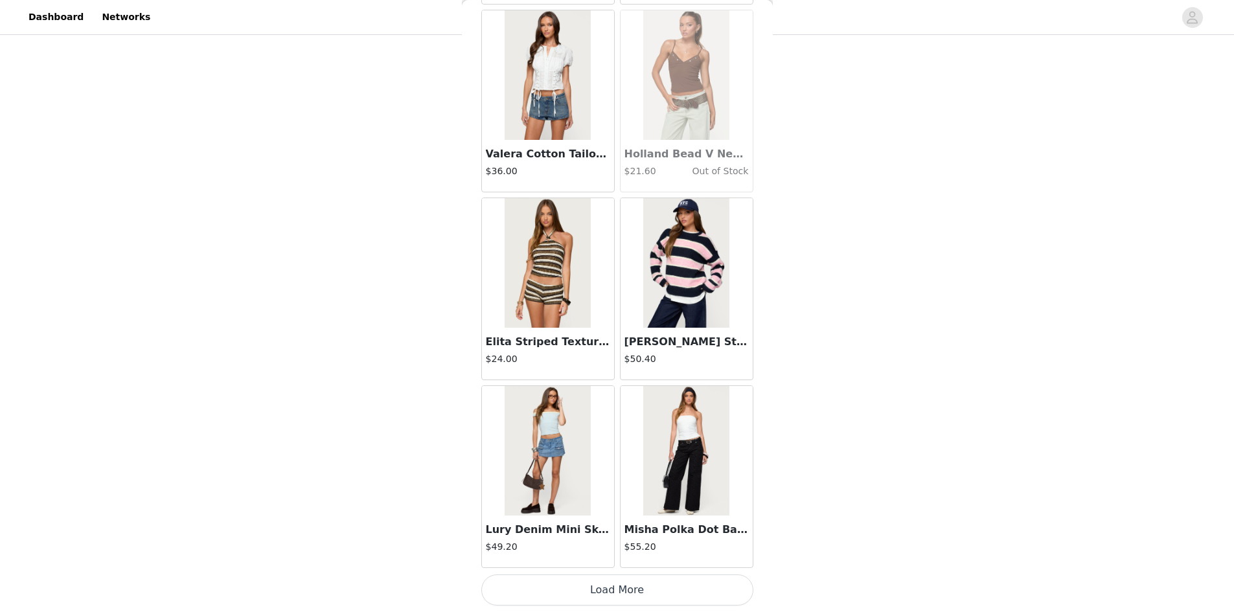
click at [622, 584] on button "Load More" at bounding box center [617, 589] width 272 height 31
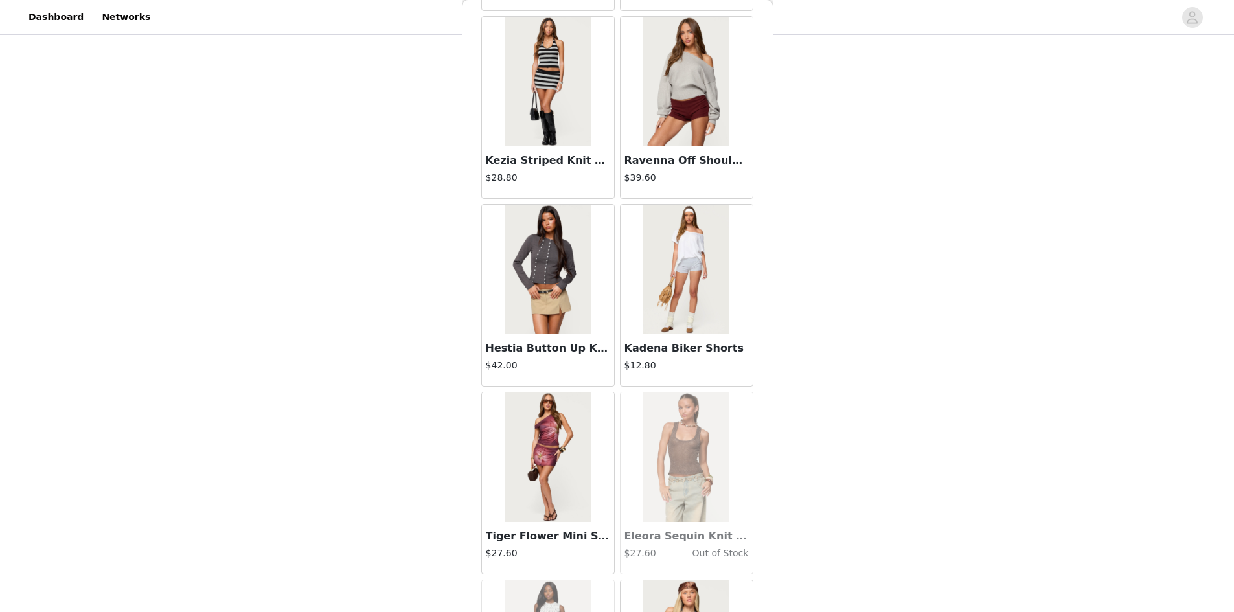
scroll to position [35175, 0]
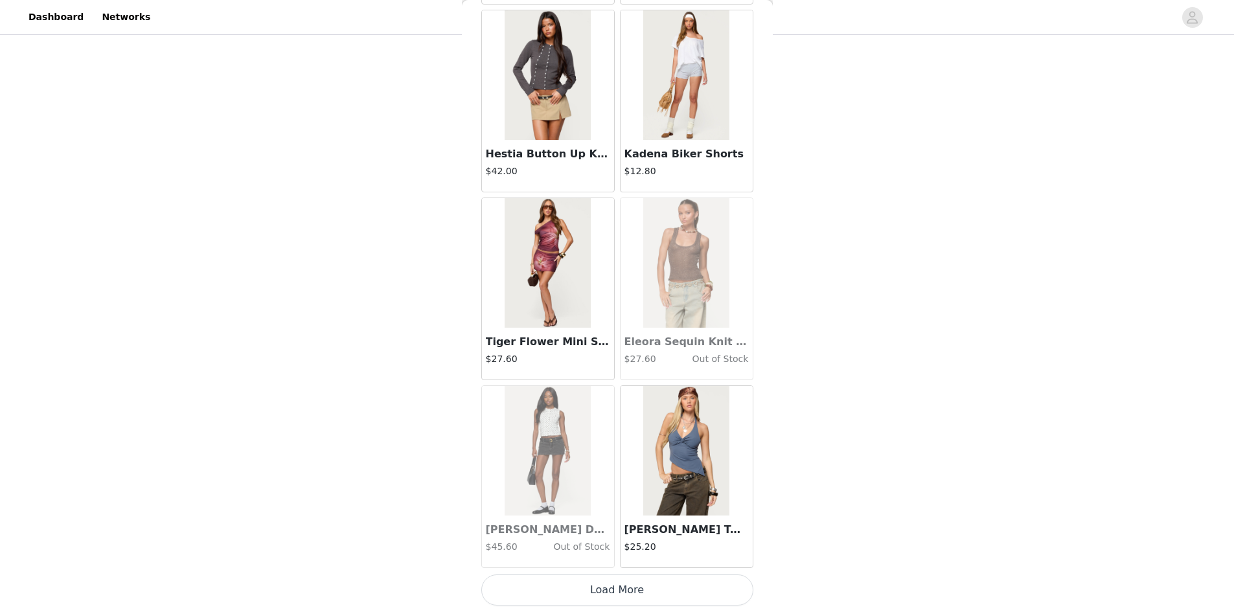
click at [603, 584] on button "Load More" at bounding box center [617, 589] width 272 height 31
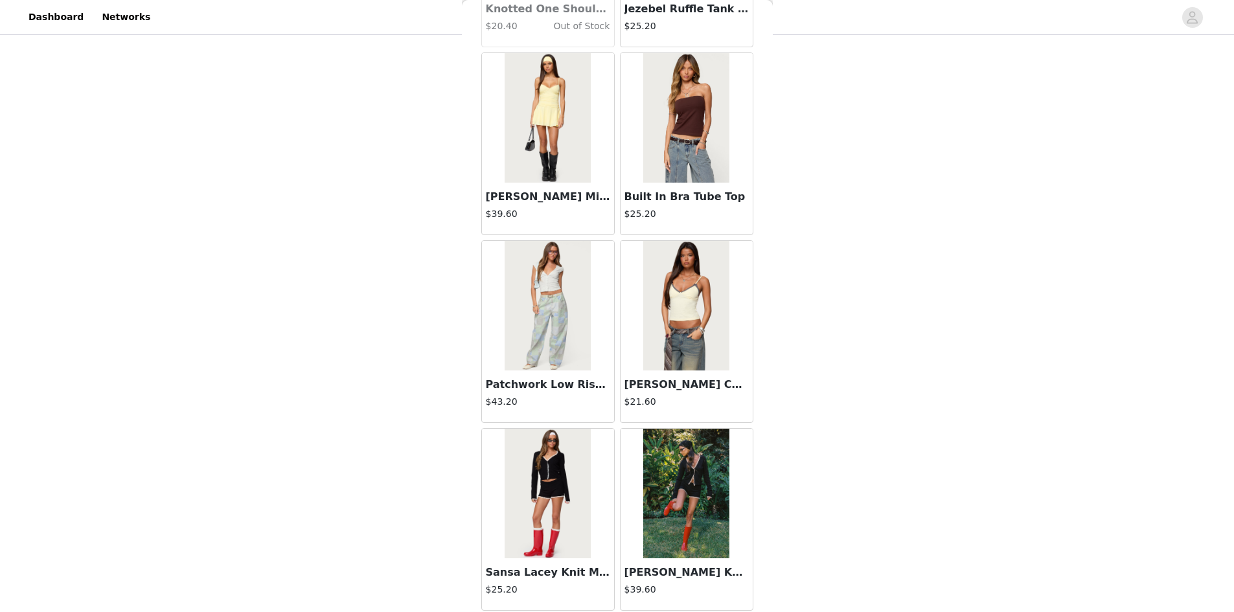
scroll to position [37053, 0]
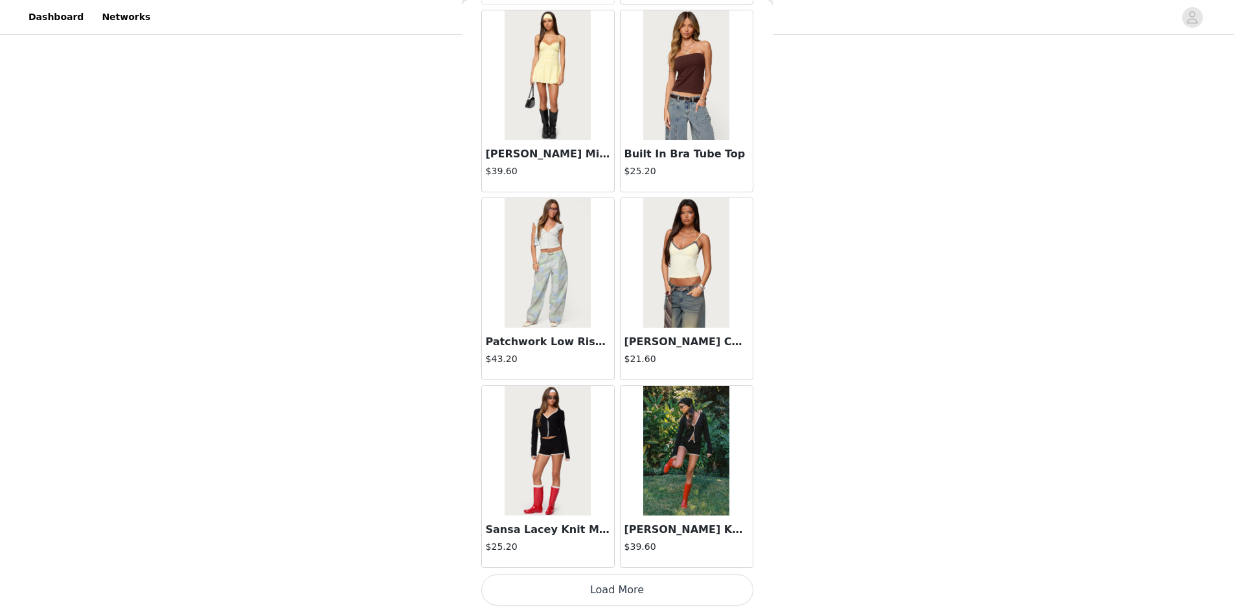
click at [598, 596] on button "Load More" at bounding box center [617, 589] width 272 height 31
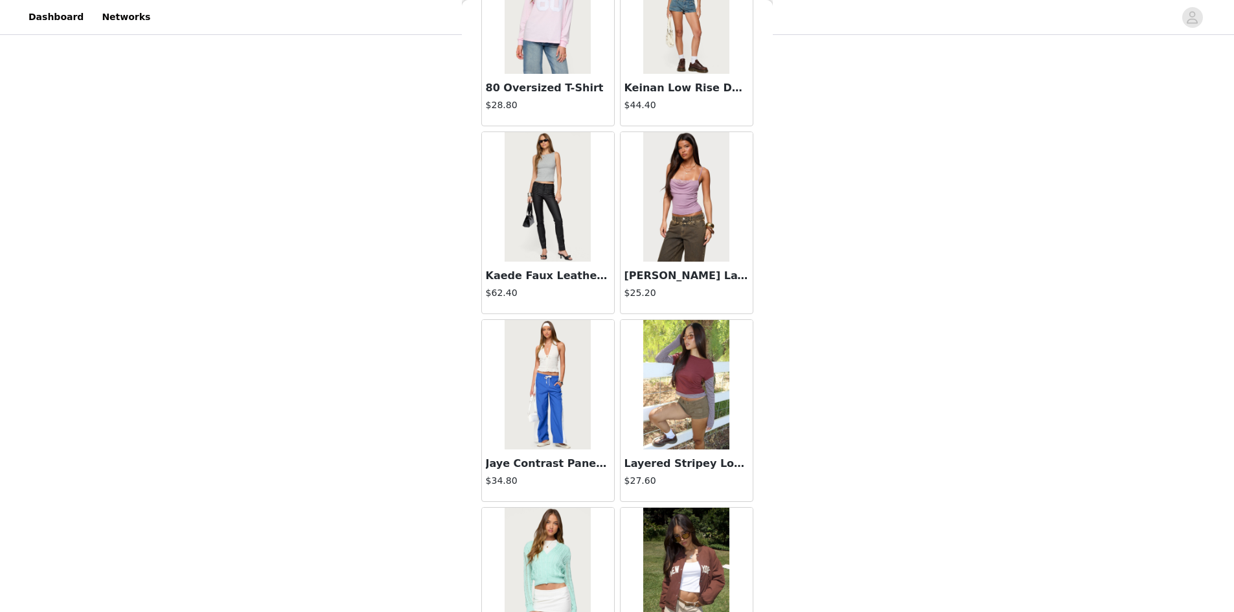
scroll to position [38931, 0]
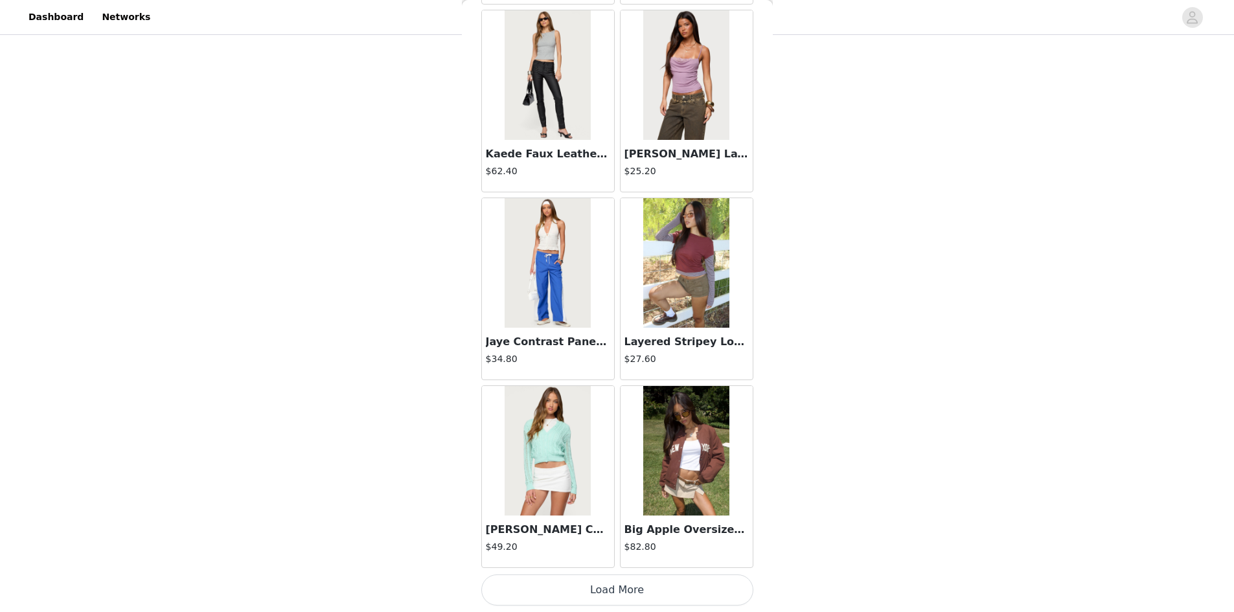
click at [611, 589] on button "Load More" at bounding box center [617, 589] width 272 height 31
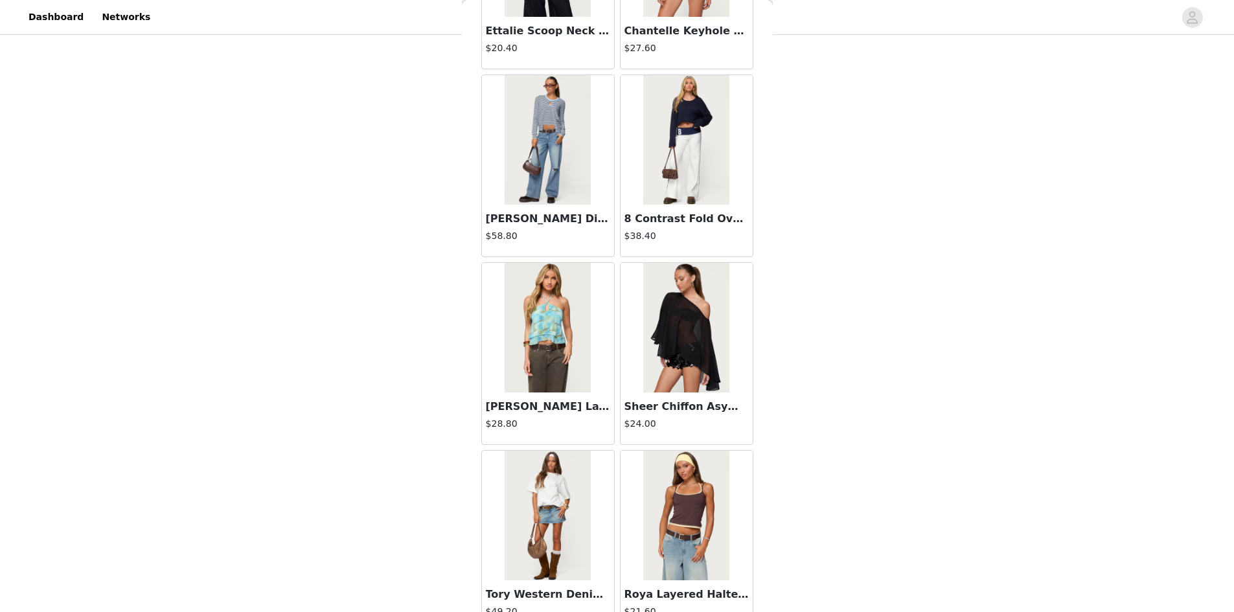
scroll to position [40809, 0]
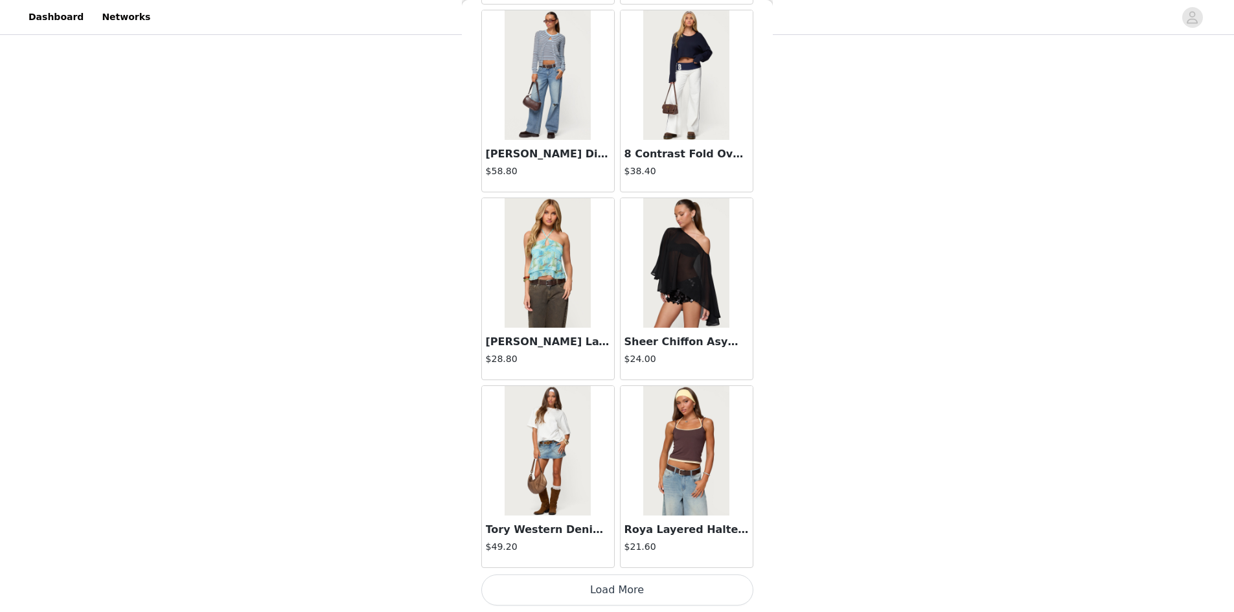
click at [602, 580] on button "Load More" at bounding box center [617, 589] width 272 height 31
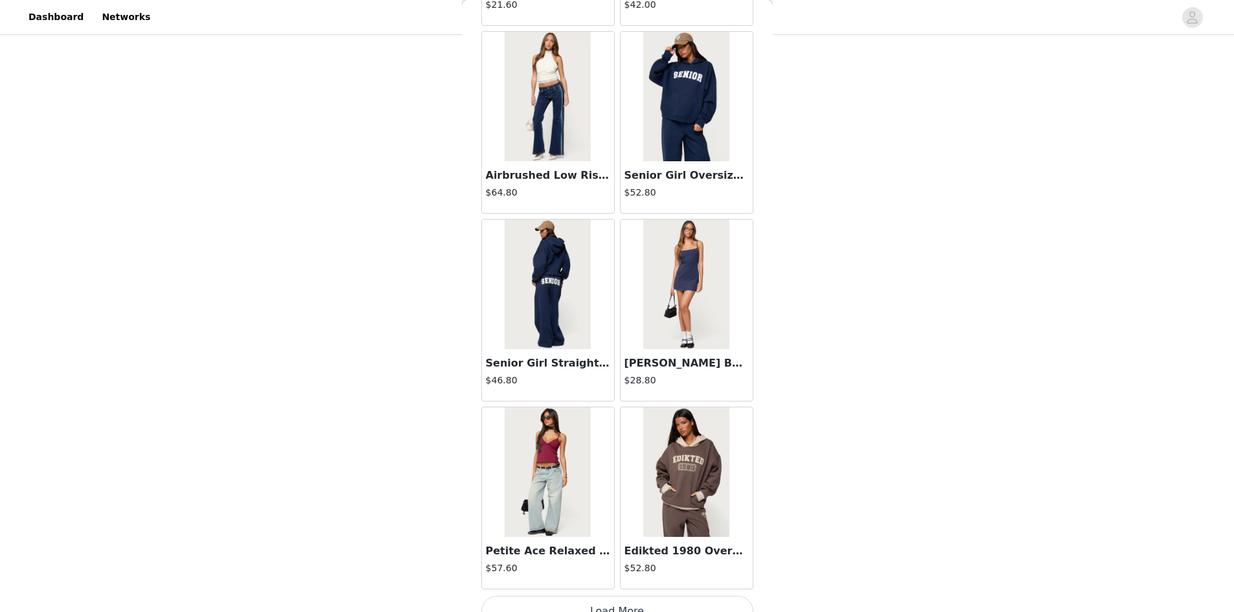
scroll to position [42688, 0]
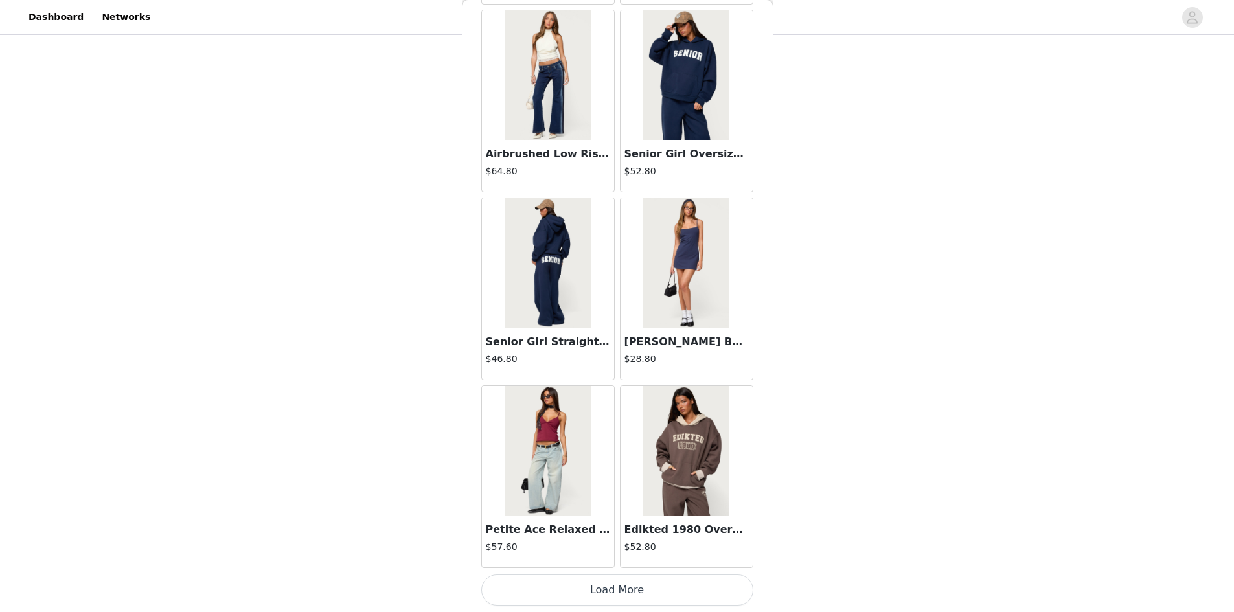
click at [599, 587] on button "Load More" at bounding box center [617, 589] width 272 height 31
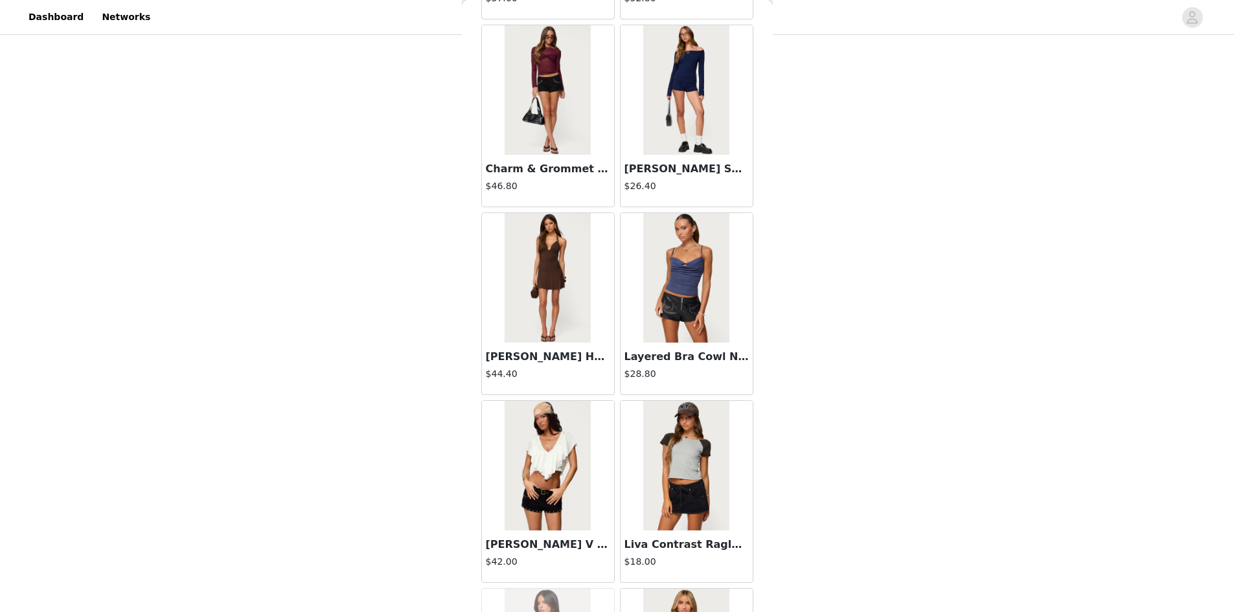
scroll to position [43270, 0]
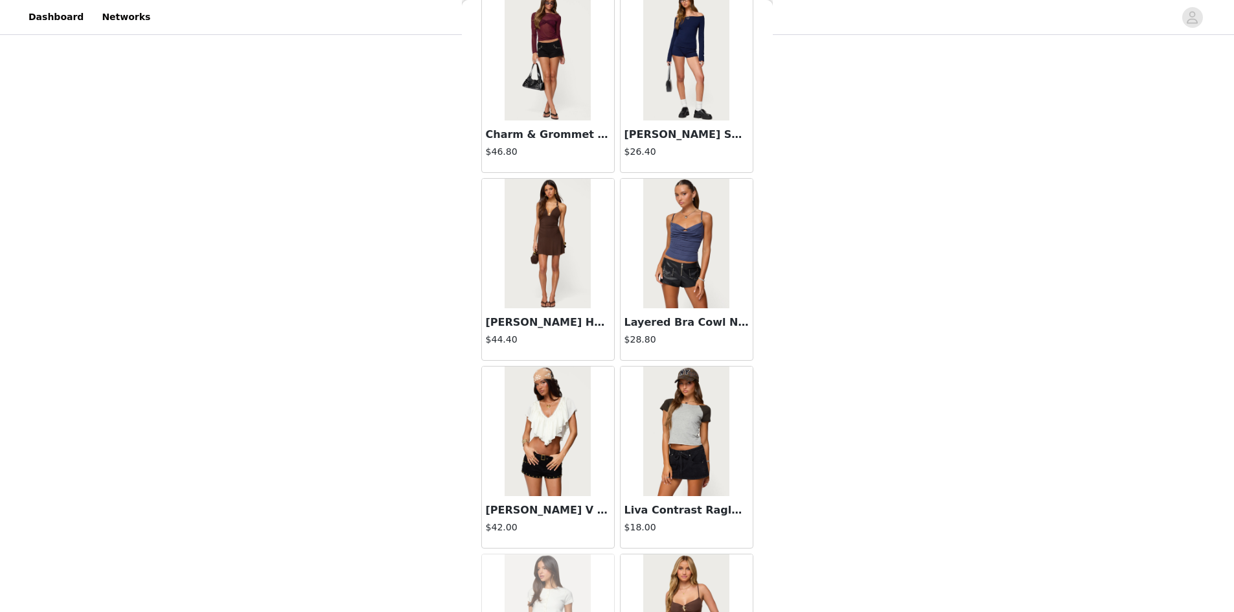
click at [663, 322] on h3 "Layered Bra Cowl Neck Top" at bounding box center [686, 323] width 124 height 16
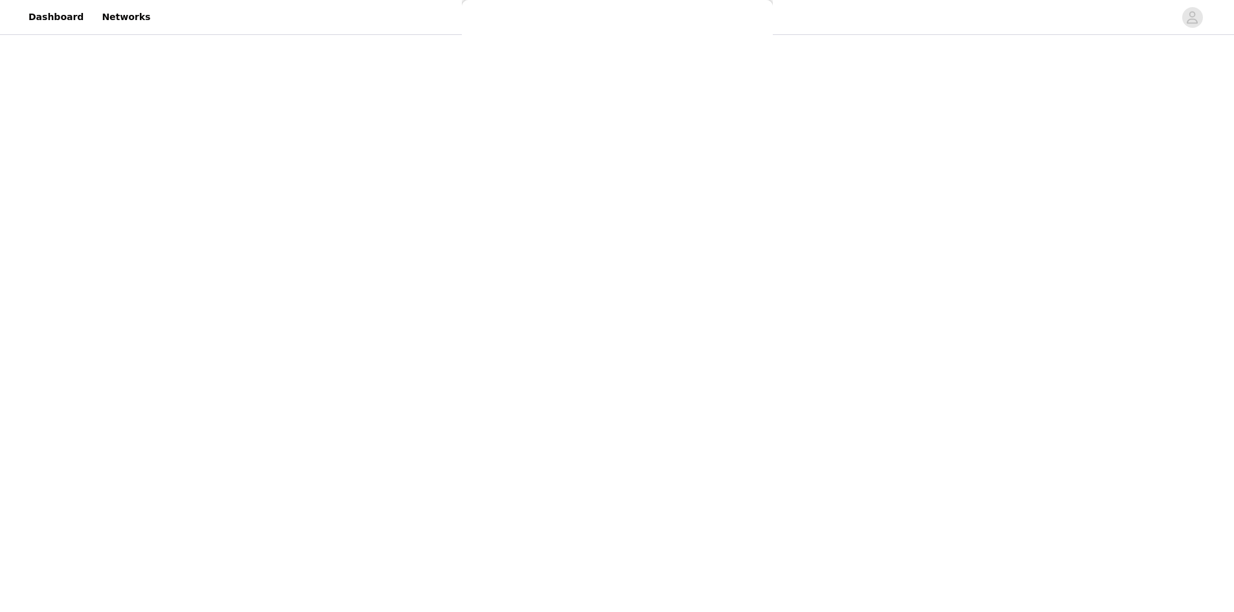
scroll to position [18, 0]
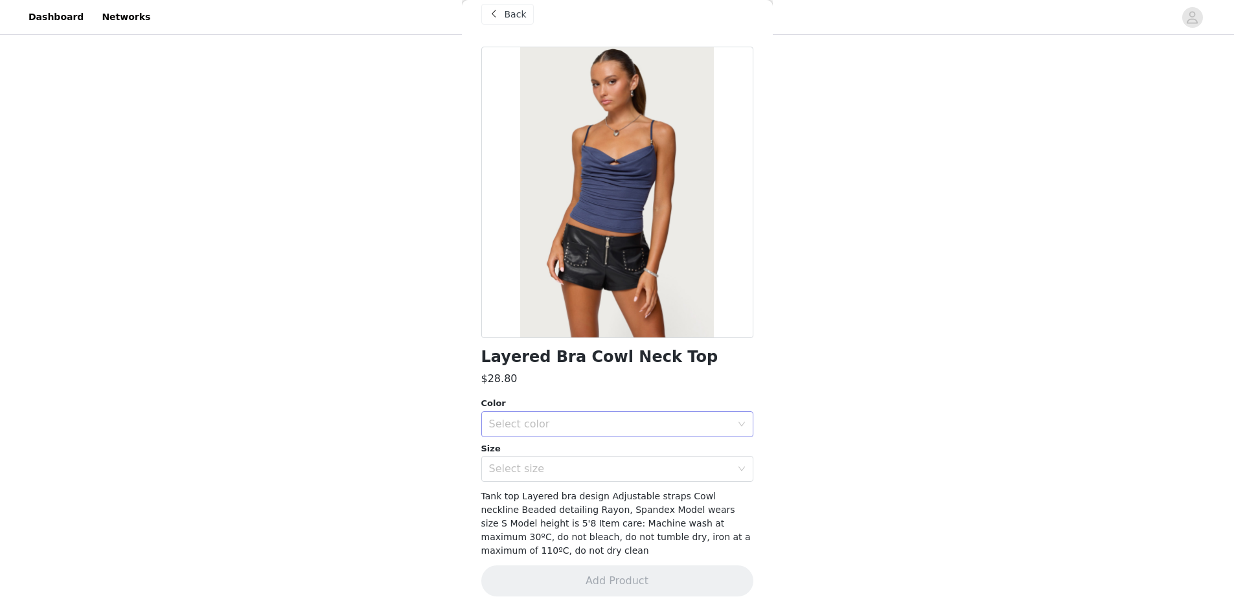
click at [584, 416] on div "Select color" at bounding box center [613, 424] width 248 height 25
click at [560, 449] on li "DARK BLUE" at bounding box center [612, 452] width 262 height 21
click at [531, 470] on div "Select size" at bounding box center [610, 468] width 242 height 13
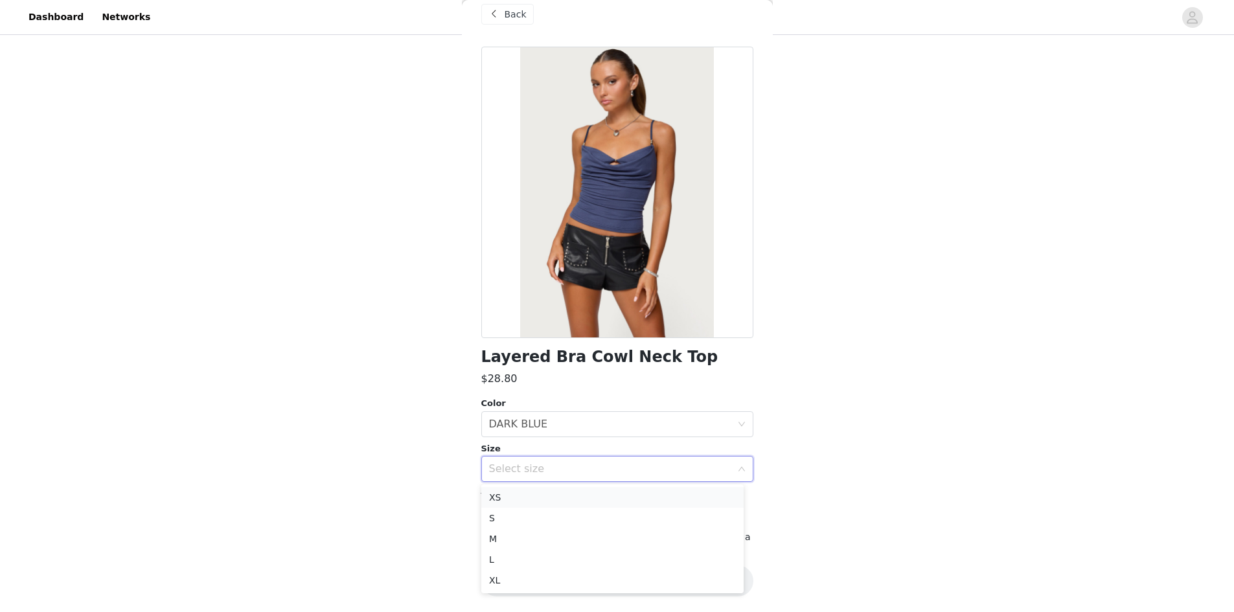
click at [519, 499] on li "XS" at bounding box center [612, 497] width 262 height 21
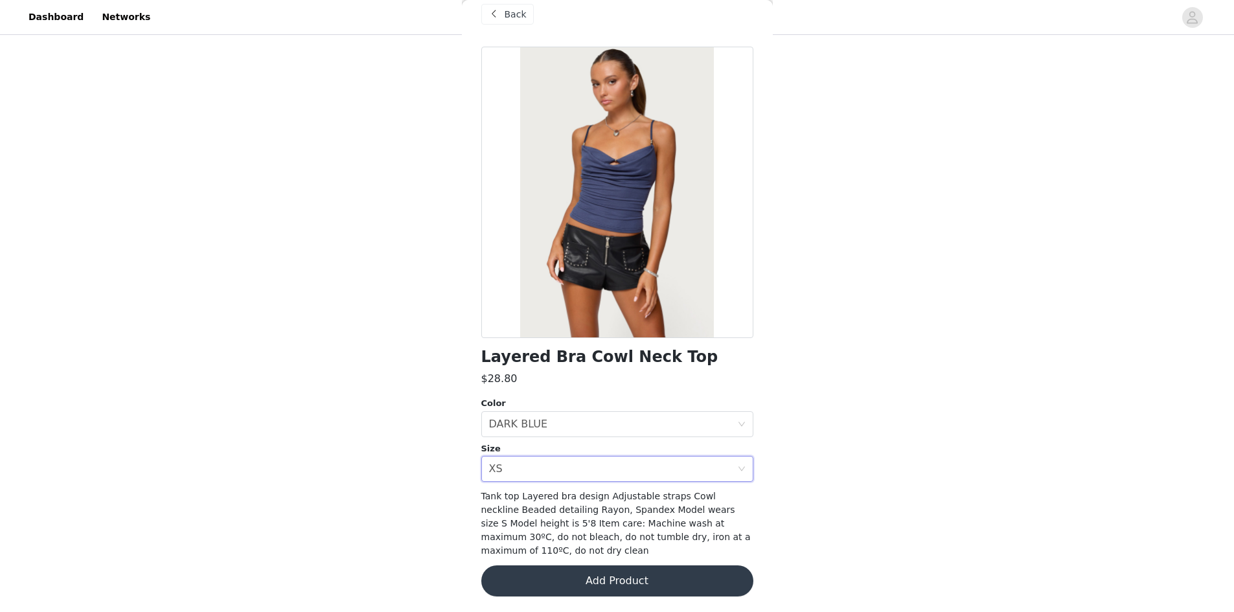
click at [549, 574] on button "Add Product" at bounding box center [617, 580] width 272 height 31
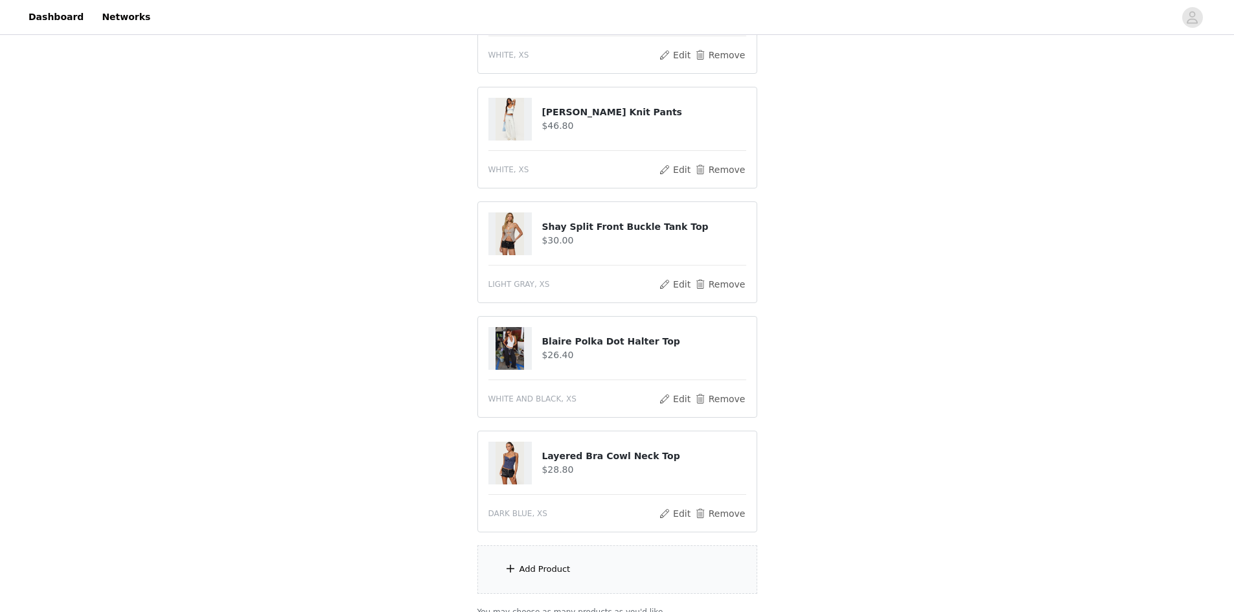
click at [561, 572] on div "Add Product" at bounding box center [544, 569] width 51 height 13
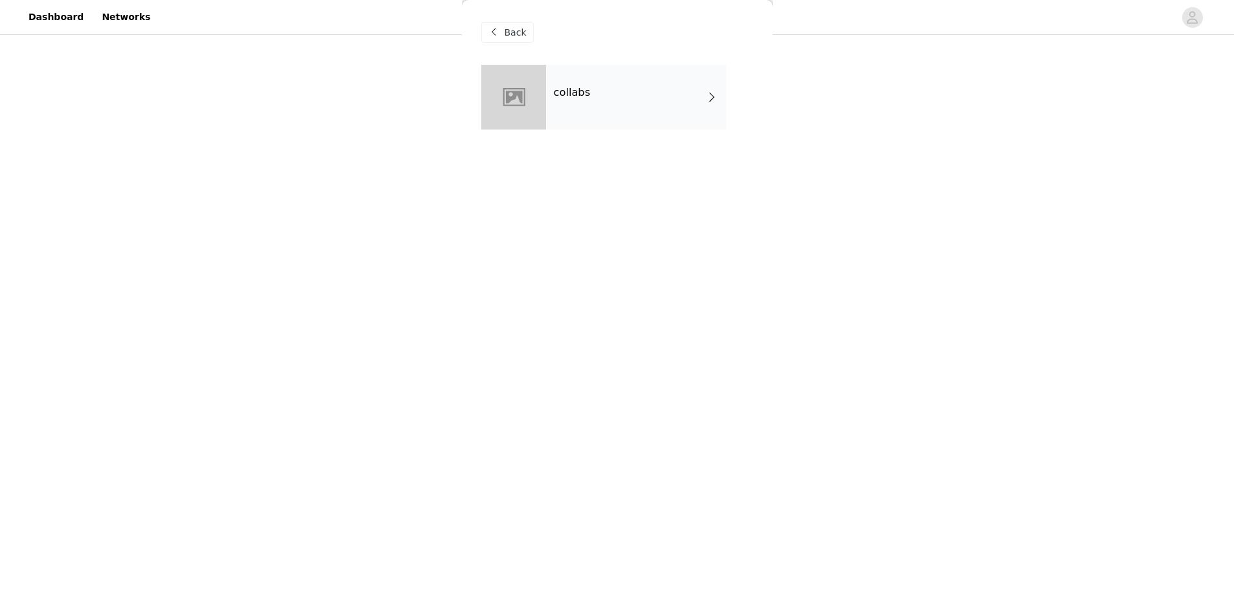
click at [604, 99] on div "collabs" at bounding box center [636, 97] width 180 height 65
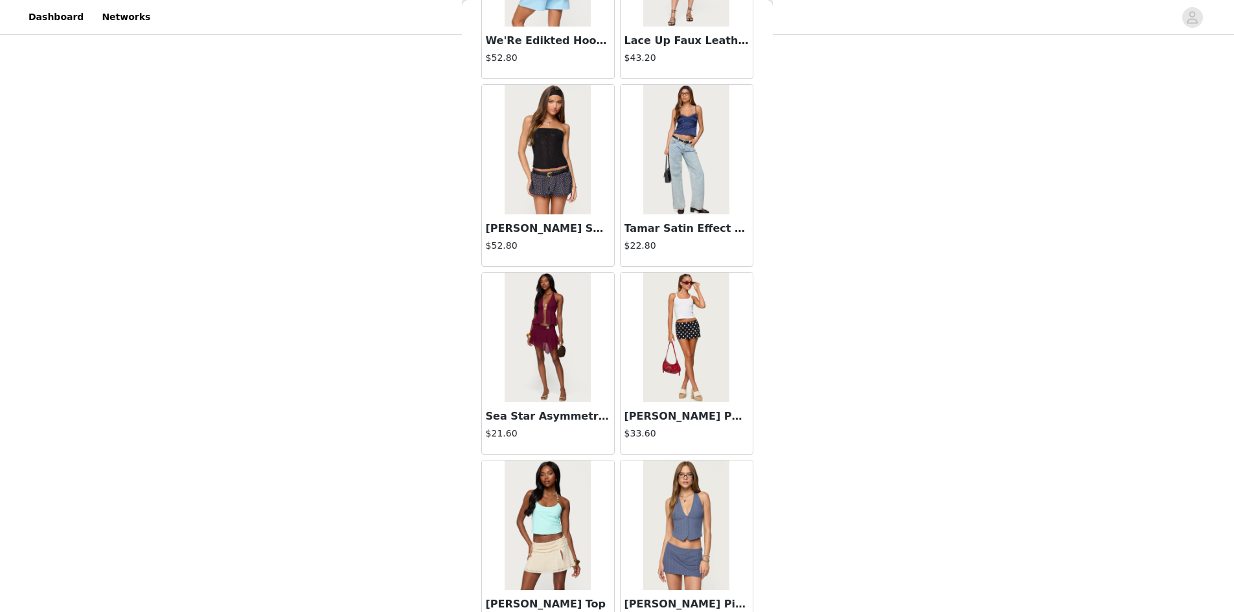
scroll to position [1370, 0]
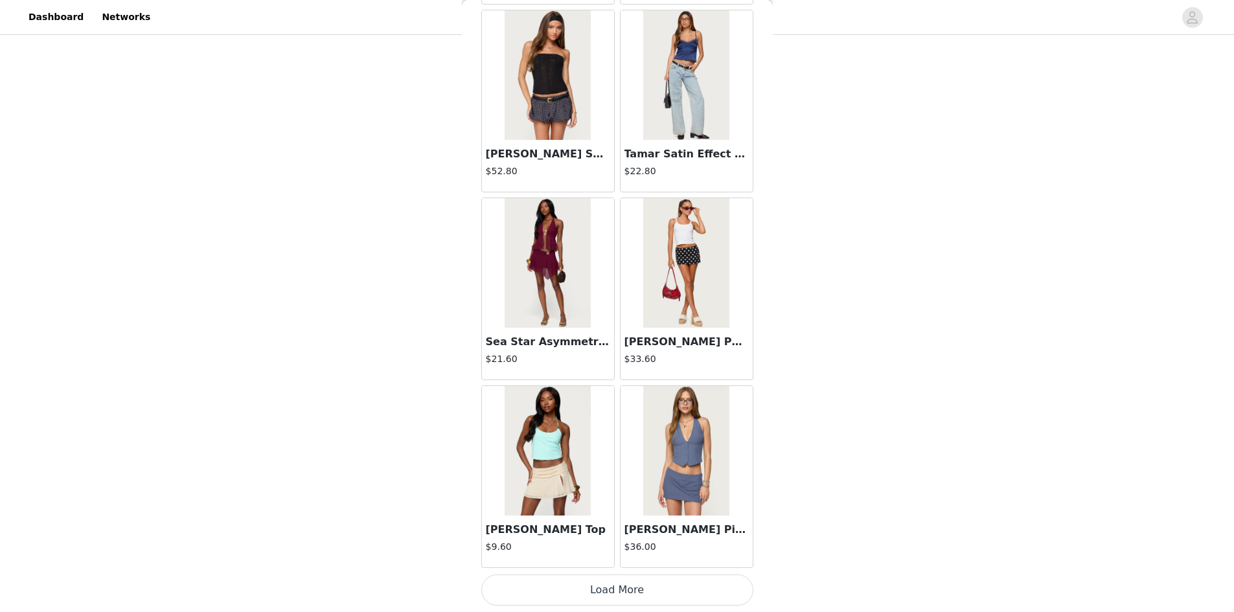
click at [638, 582] on button "Load More" at bounding box center [617, 589] width 272 height 31
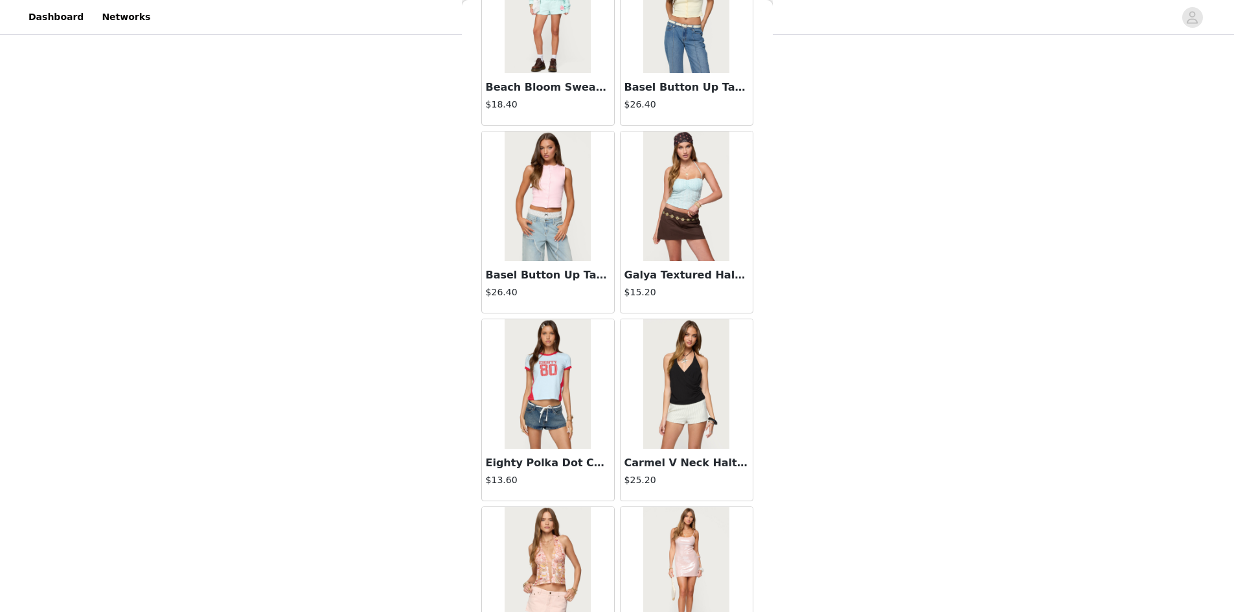
scroll to position [3248, 0]
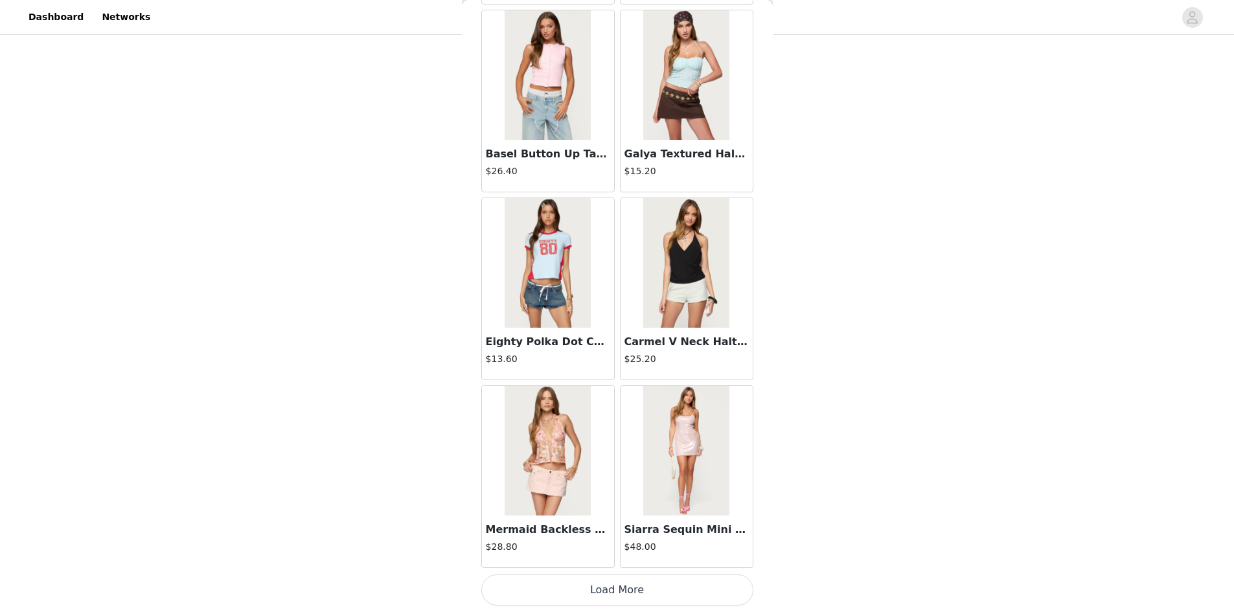
click at [639, 578] on button "Load More" at bounding box center [617, 589] width 272 height 31
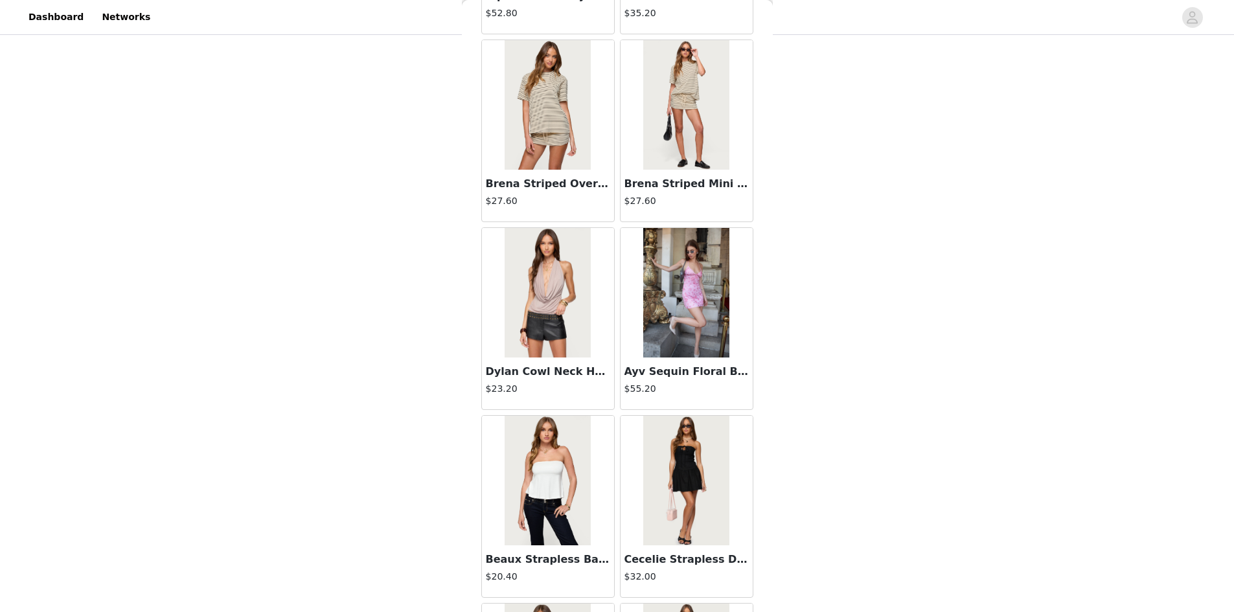
scroll to position [5126, 0]
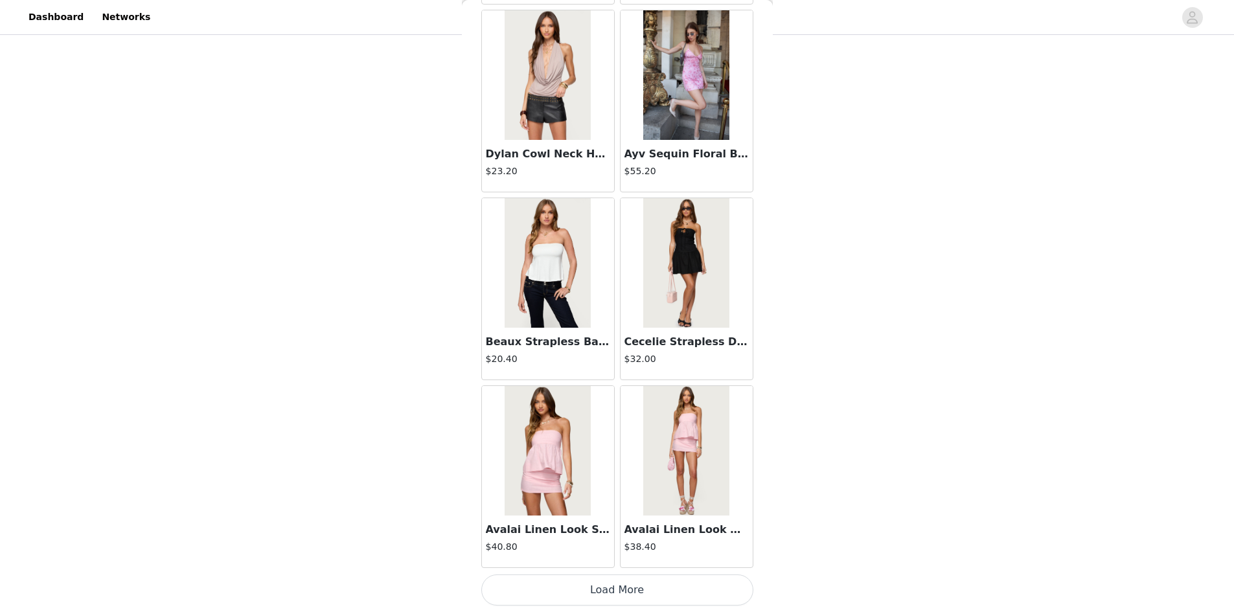
click at [664, 585] on button "Load More" at bounding box center [617, 589] width 272 height 31
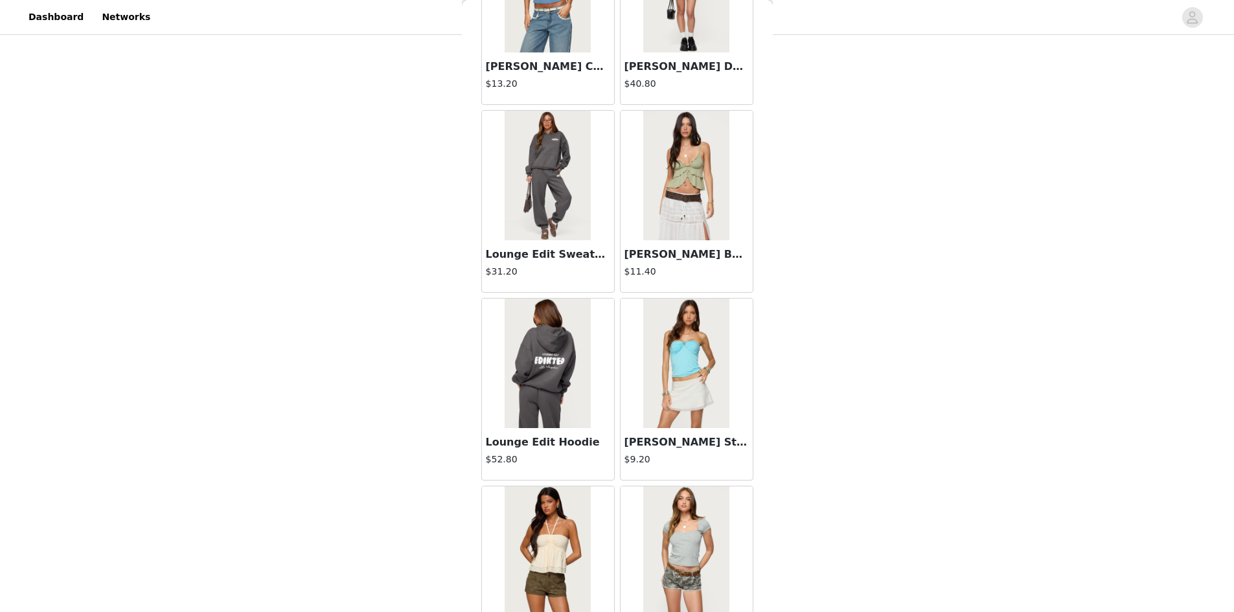
scroll to position [7004, 0]
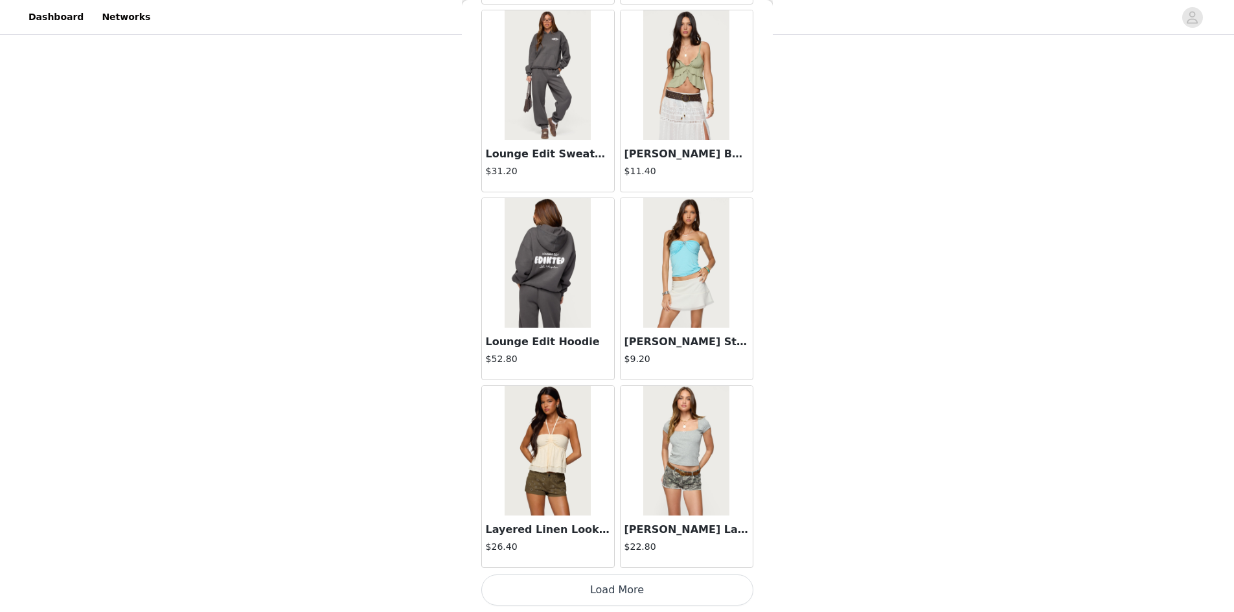
click at [613, 589] on button "Load More" at bounding box center [617, 589] width 272 height 31
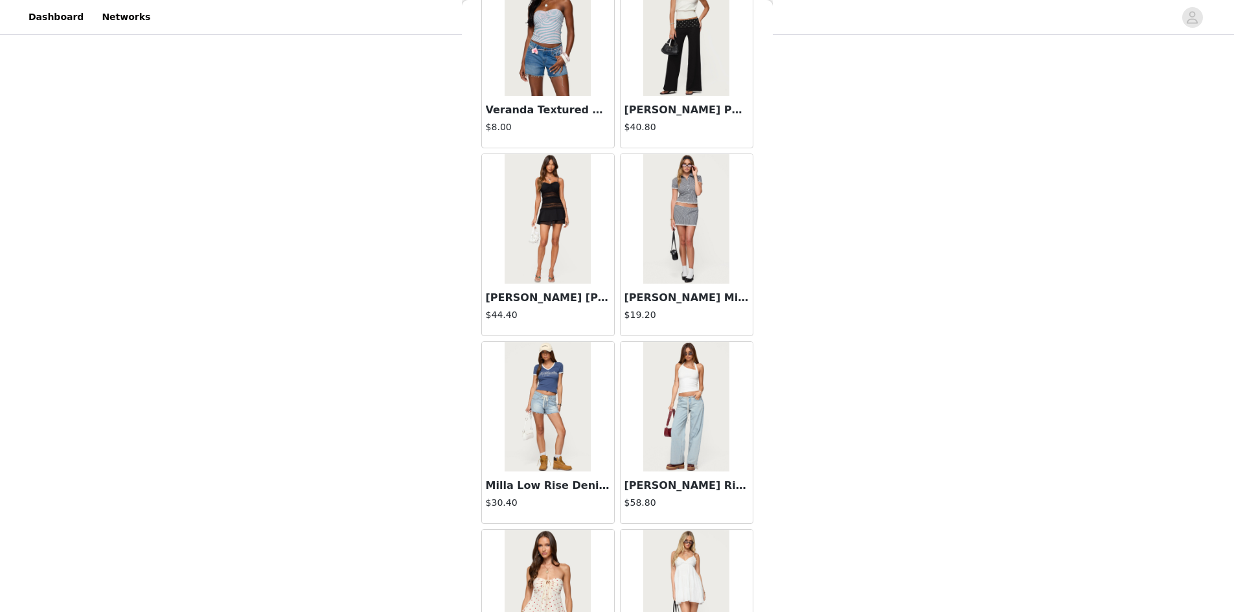
scroll to position [8882, 0]
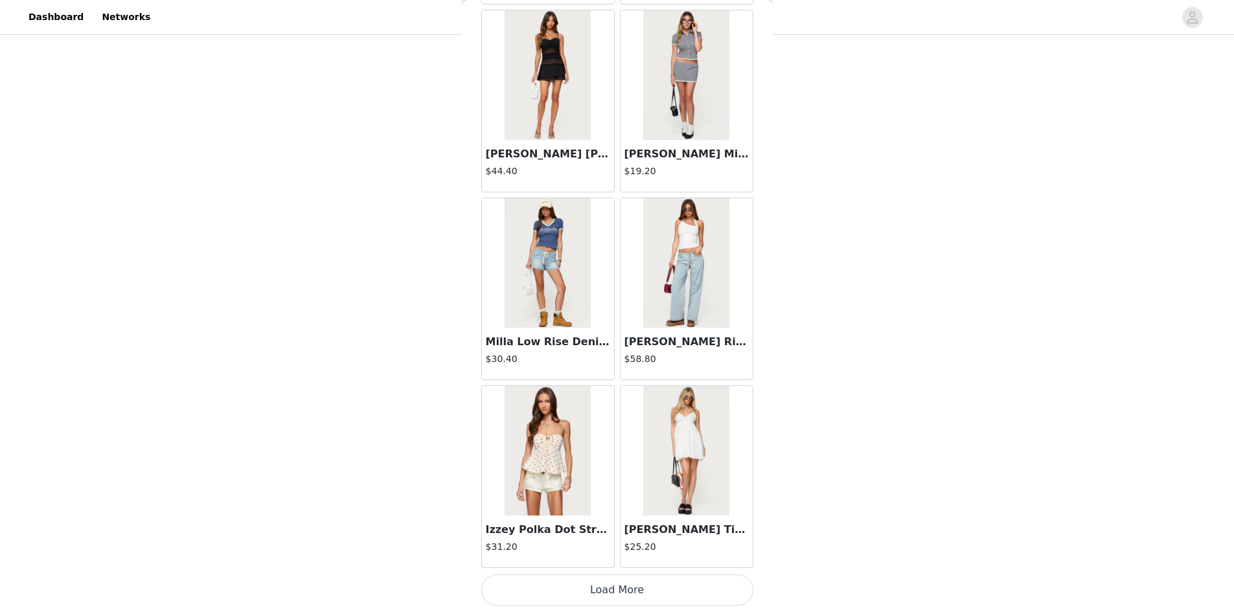
click at [604, 592] on button "Load More" at bounding box center [617, 589] width 272 height 31
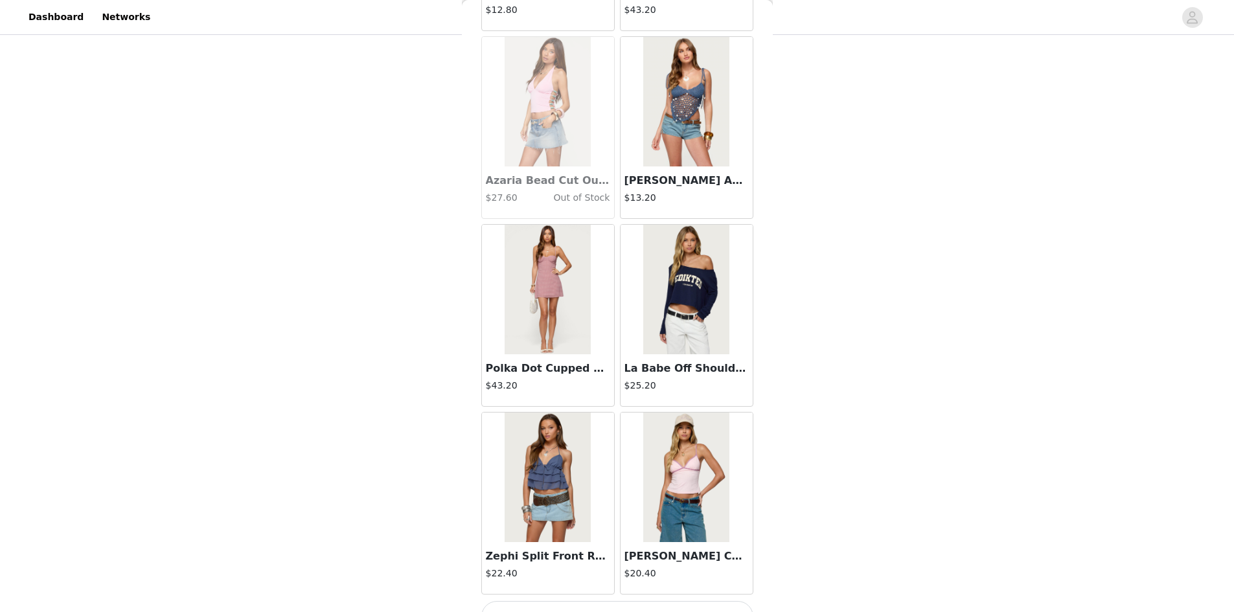
scroll to position [10760, 0]
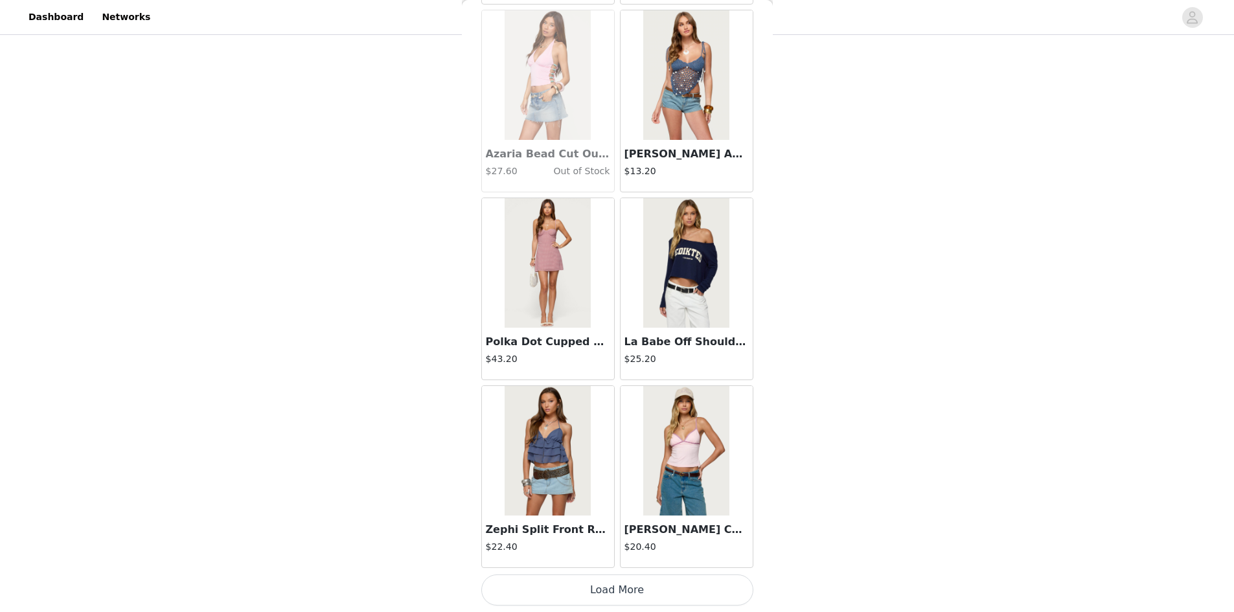
click at [606, 582] on button "Load More" at bounding box center [617, 589] width 272 height 31
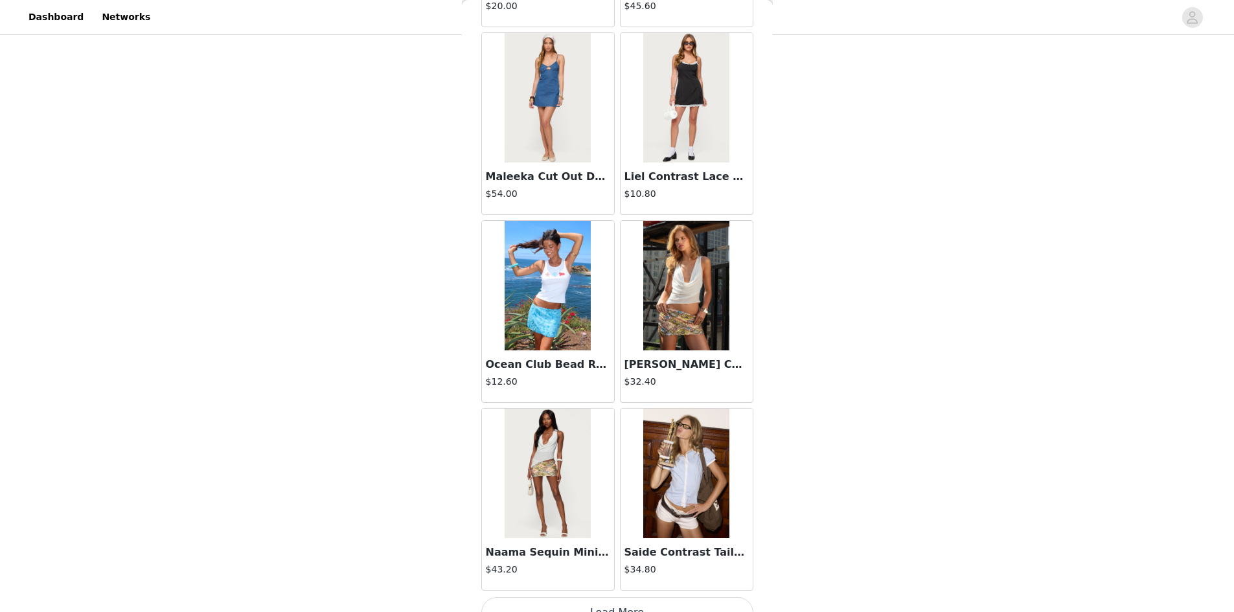
scroll to position [12638, 0]
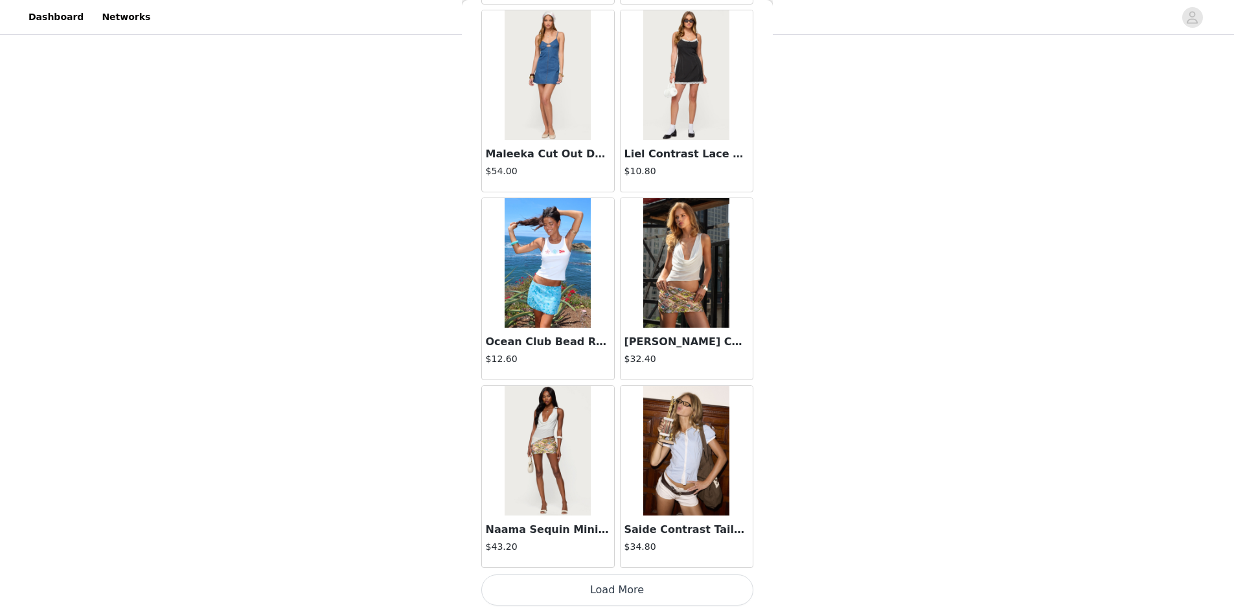
click at [615, 586] on button "Load More" at bounding box center [617, 589] width 272 height 31
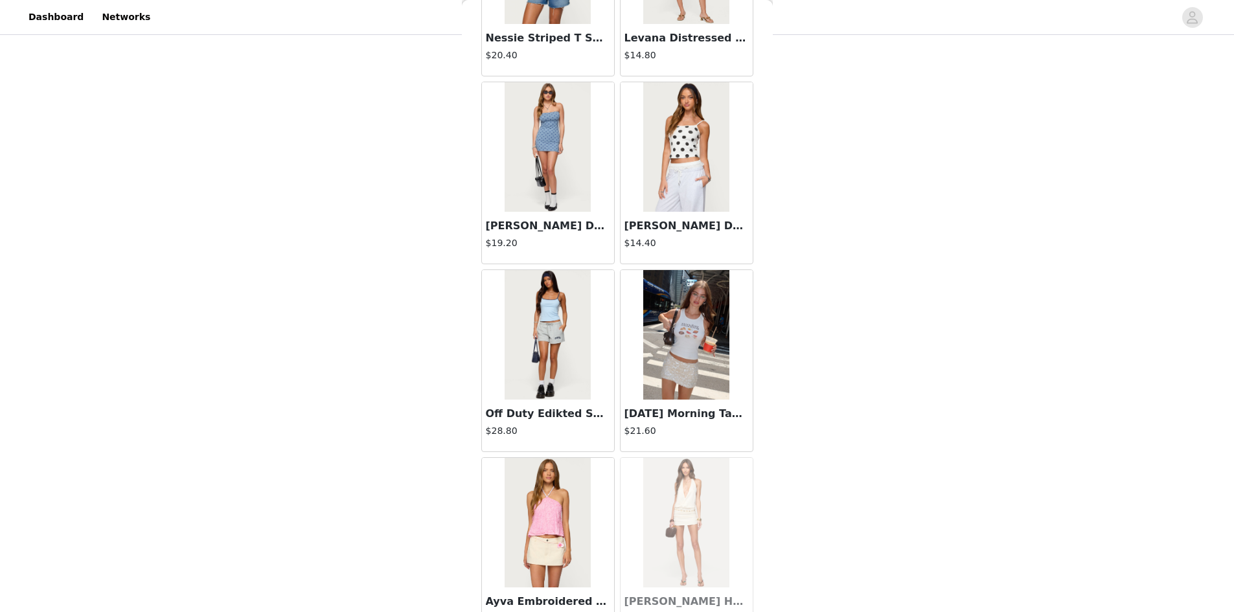
scroll to position [14516, 0]
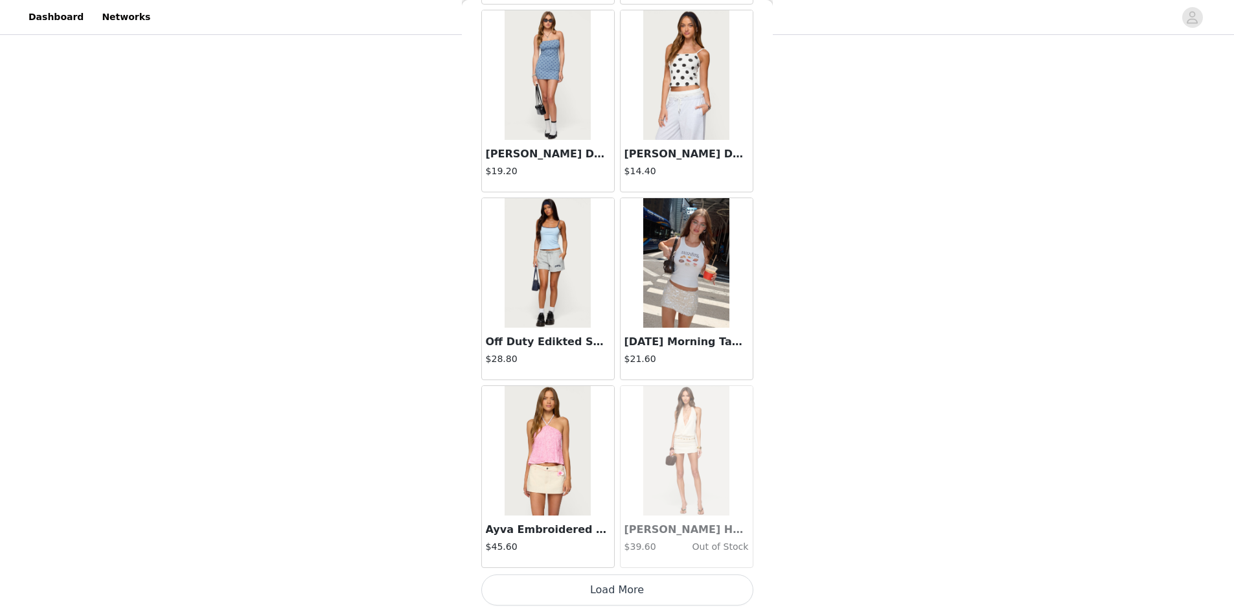
click at [620, 588] on button "Load More" at bounding box center [617, 589] width 272 height 31
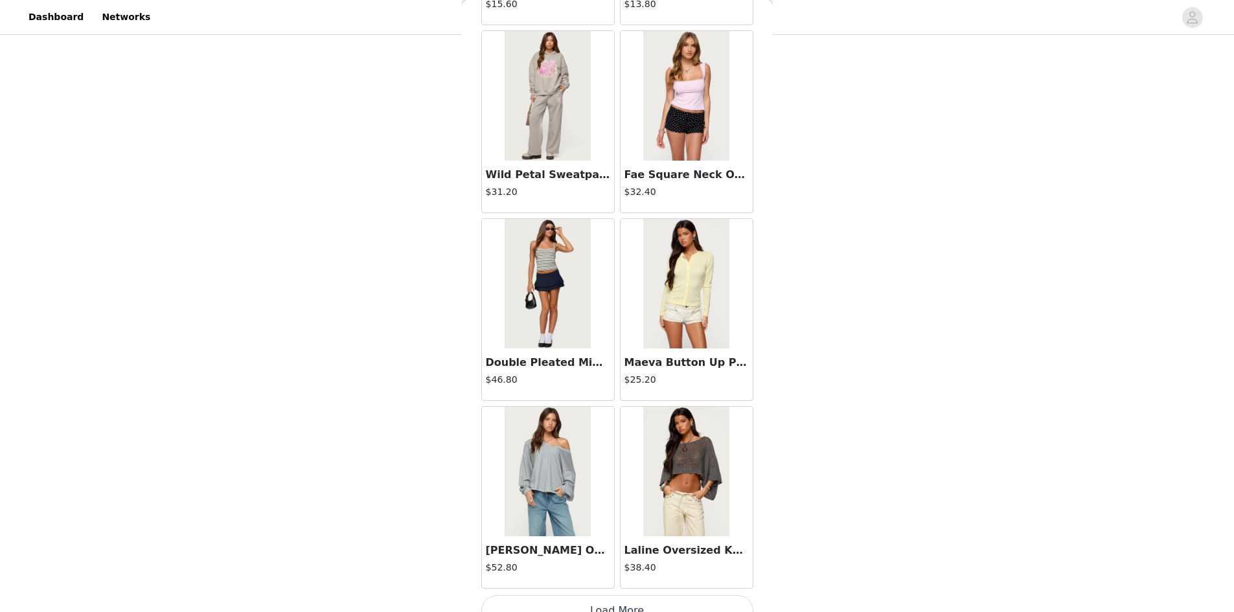
scroll to position [16394, 0]
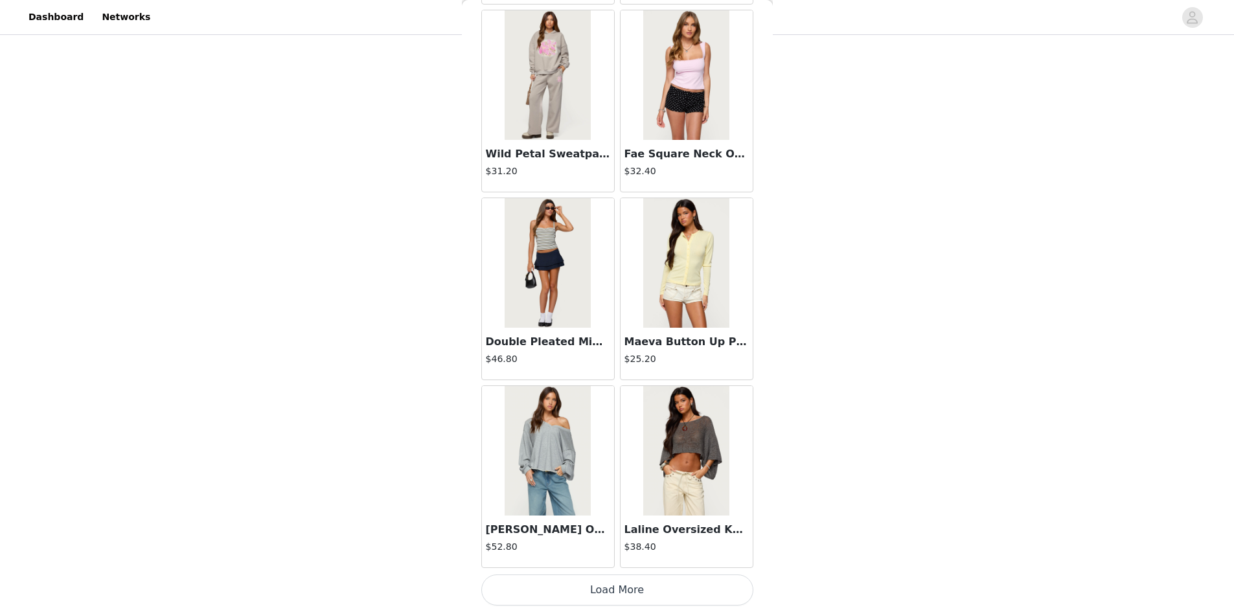
click at [603, 593] on button "Load More" at bounding box center [617, 589] width 272 height 31
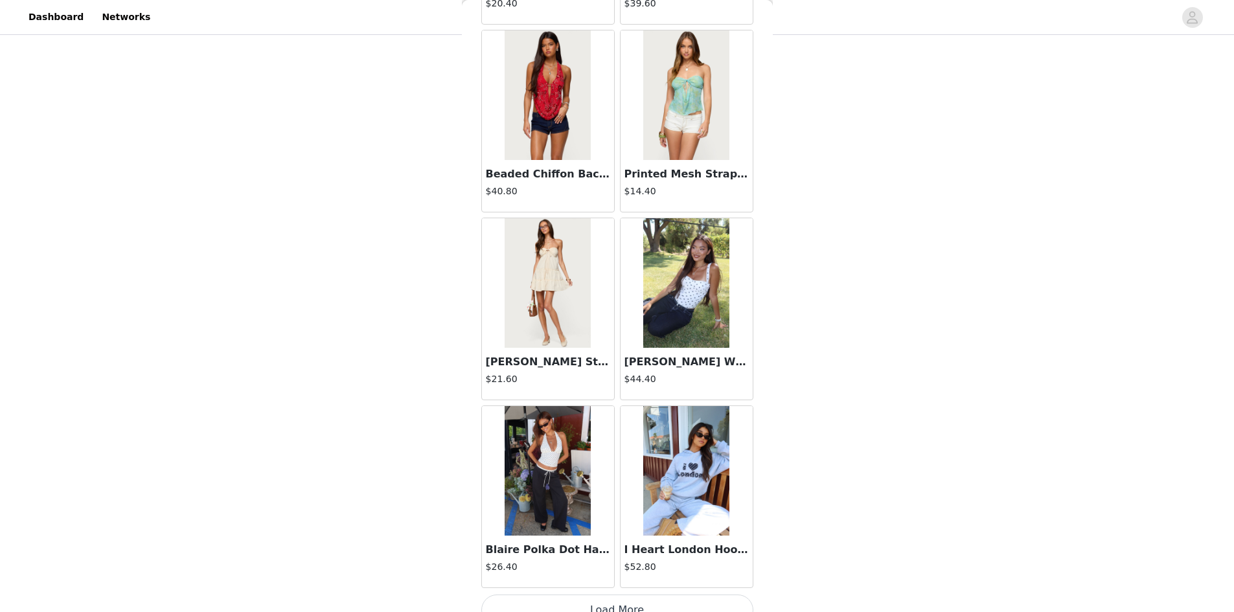
scroll to position [18272, 0]
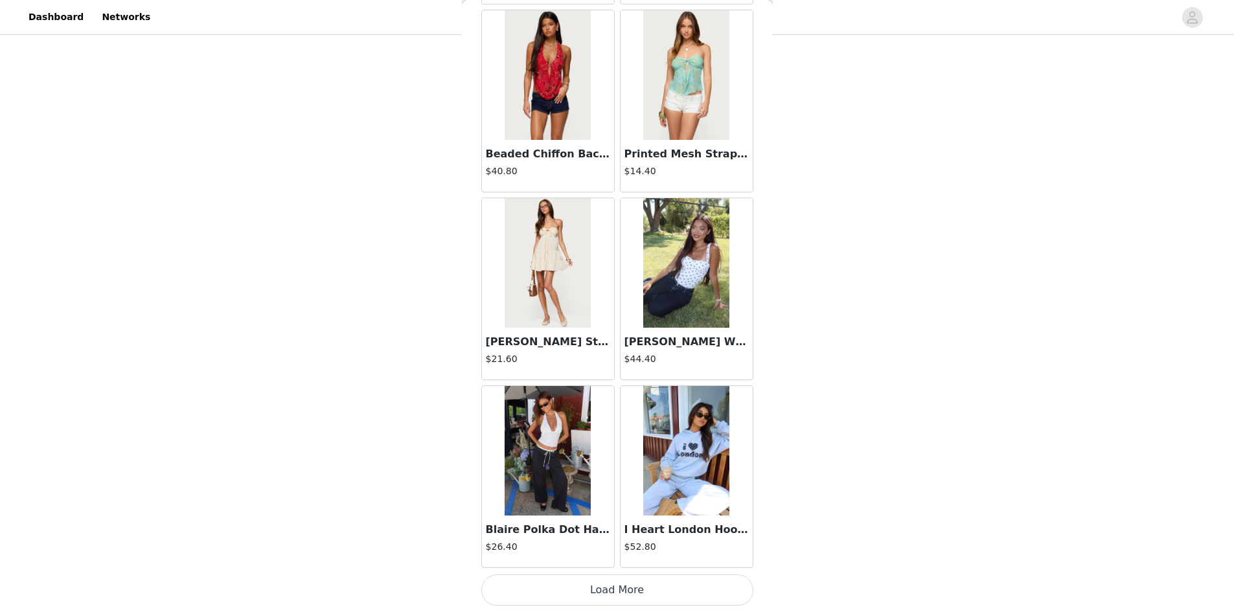
click at [604, 584] on button "Load More" at bounding box center [617, 589] width 272 height 31
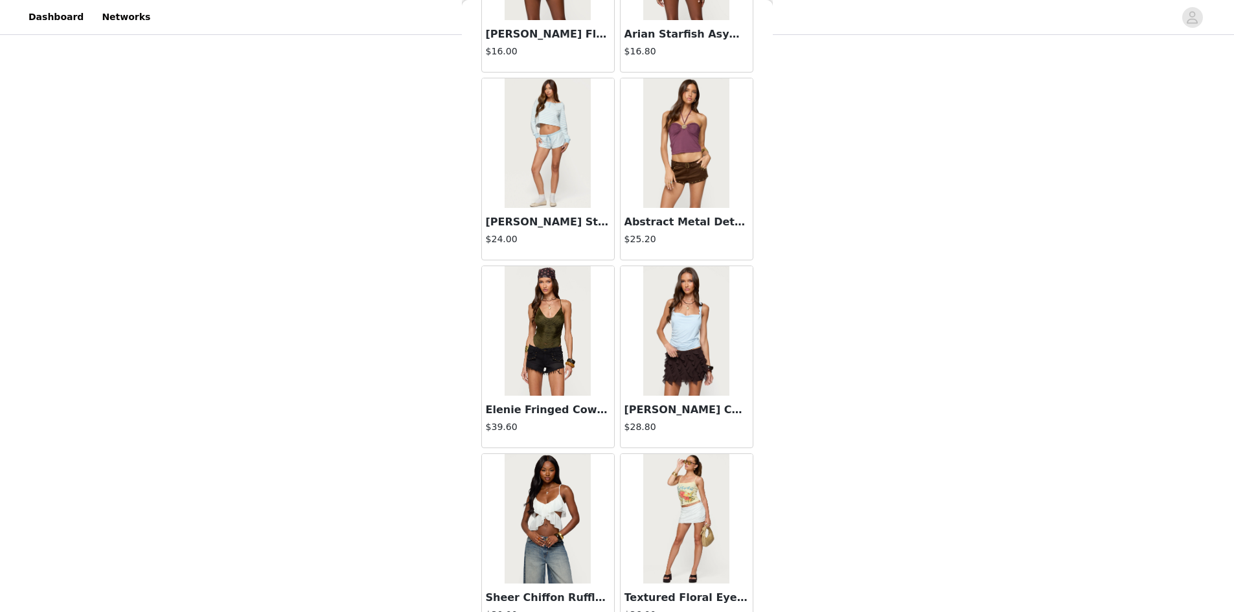
scroll to position [20151, 0]
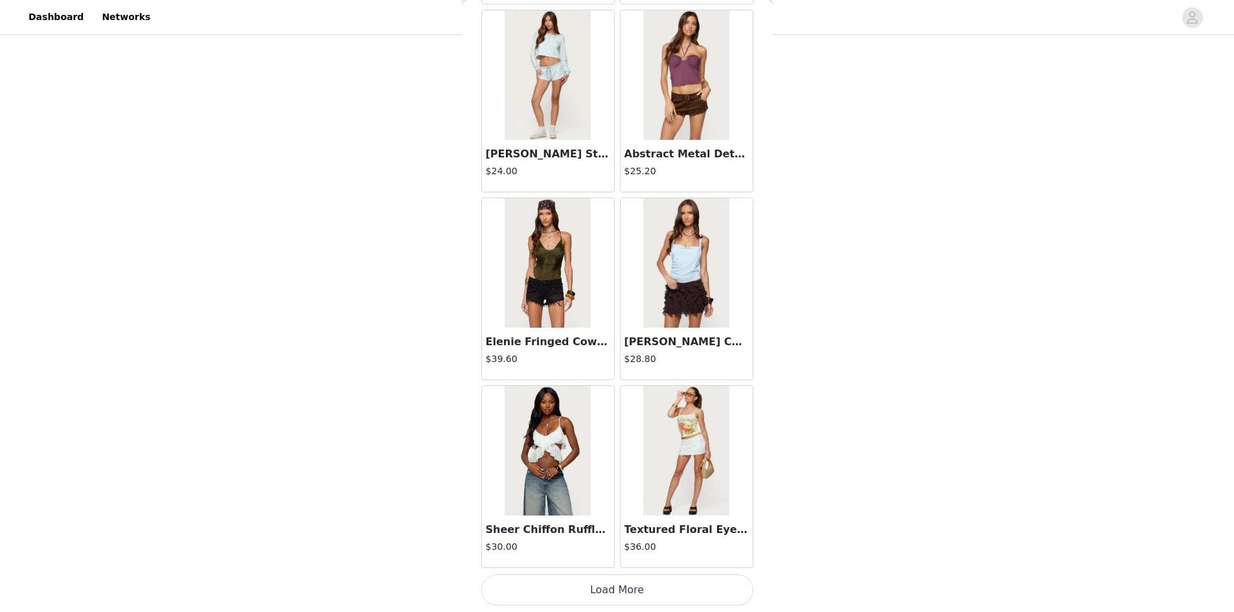
click at [607, 589] on button "Load More" at bounding box center [617, 589] width 272 height 31
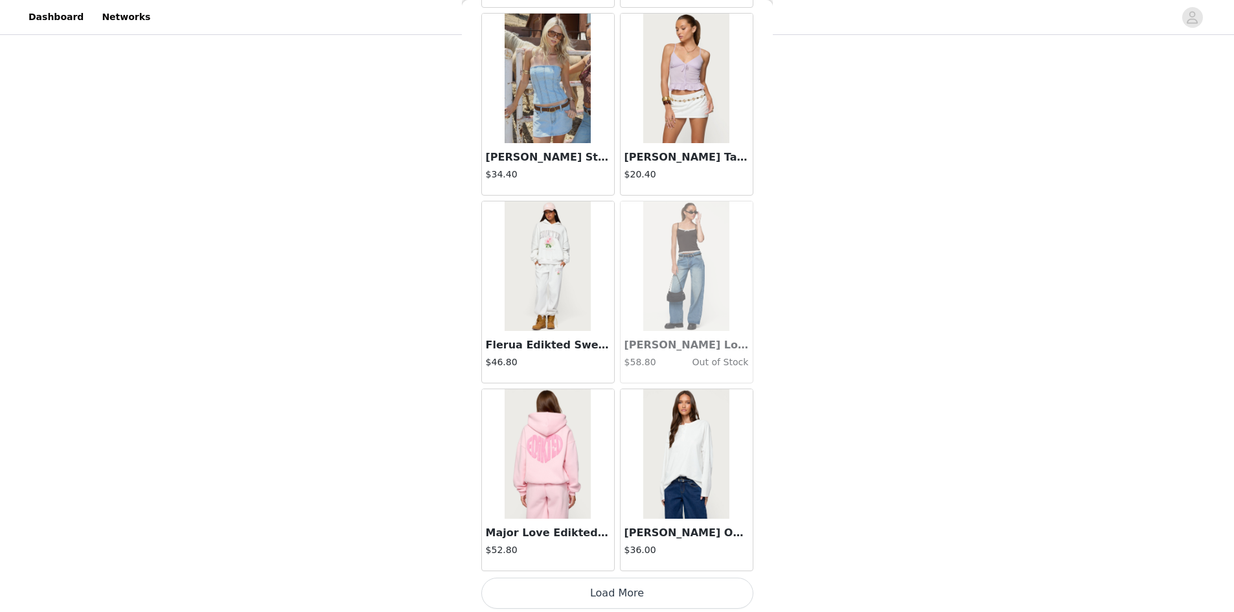
scroll to position [22029, 0]
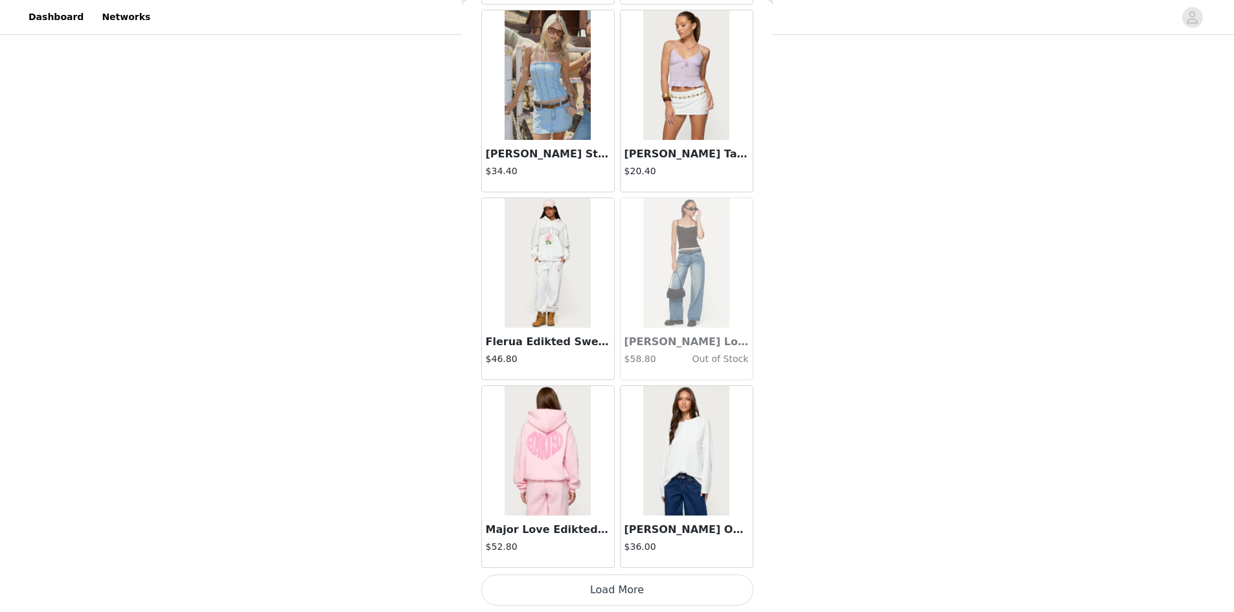
click at [622, 587] on button "Load More" at bounding box center [617, 589] width 272 height 31
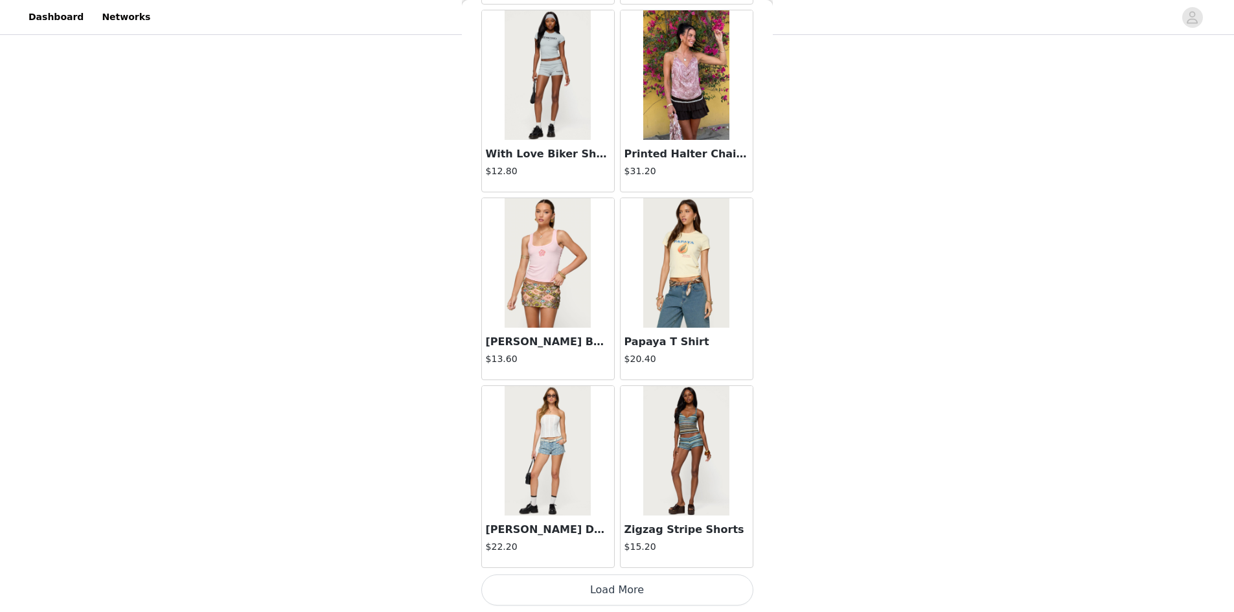
scroll to position [421, 0]
click at [630, 589] on button "Load More" at bounding box center [617, 589] width 272 height 31
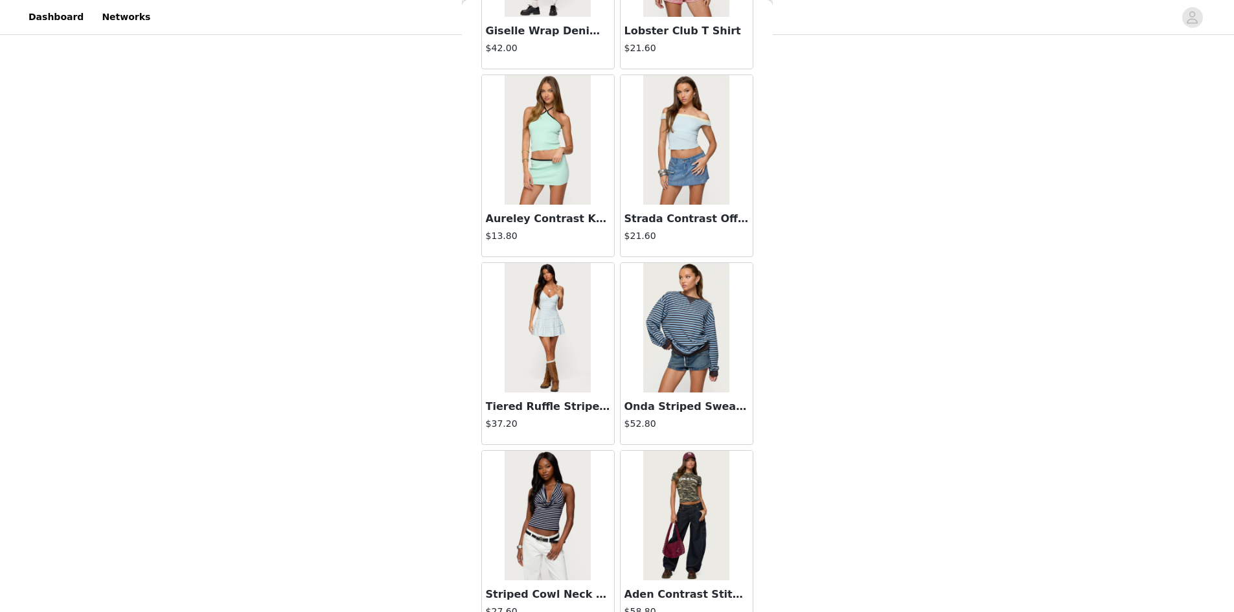
scroll to position [25785, 0]
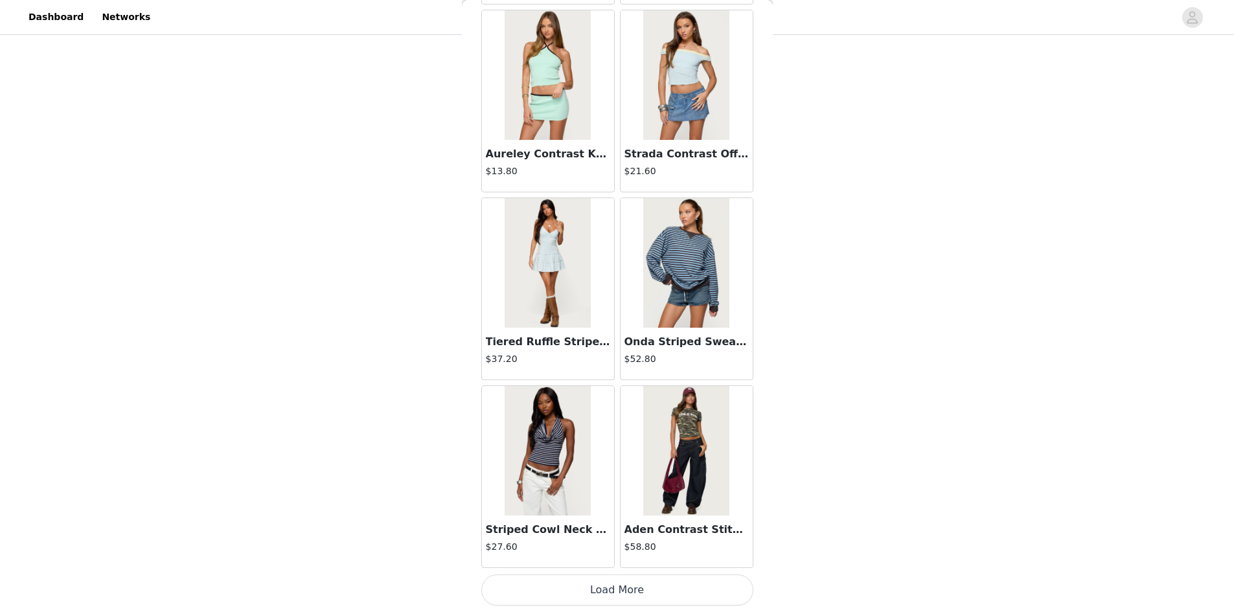
click at [614, 595] on button "Load More" at bounding box center [617, 589] width 272 height 31
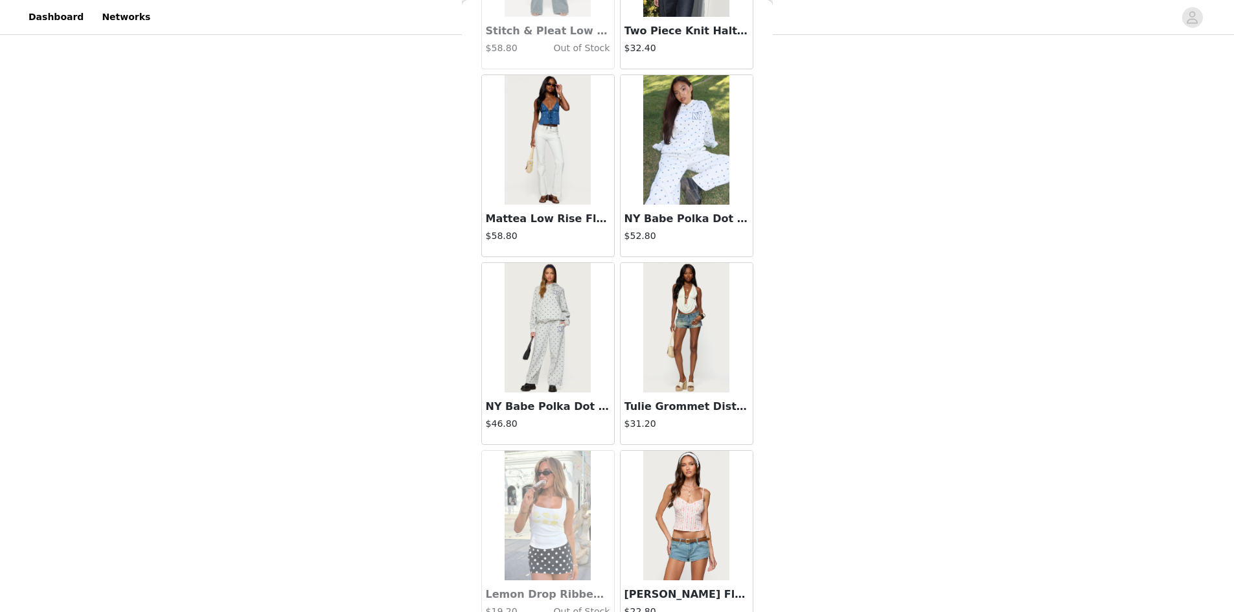
scroll to position [27663, 0]
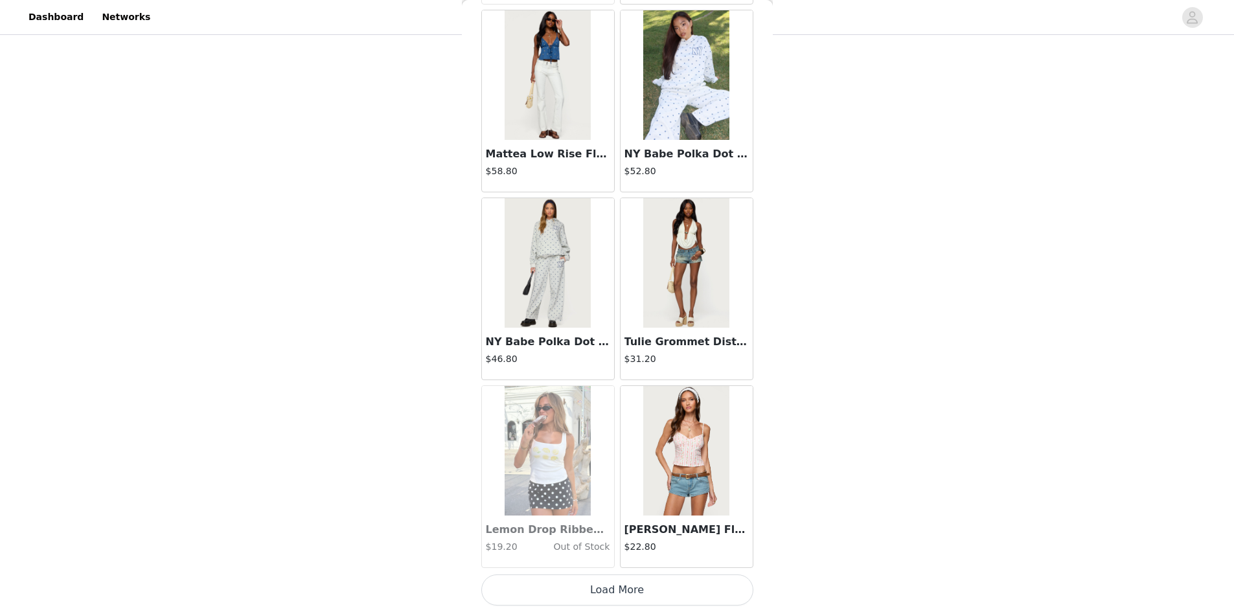
click at [615, 585] on button "Load More" at bounding box center [617, 589] width 272 height 31
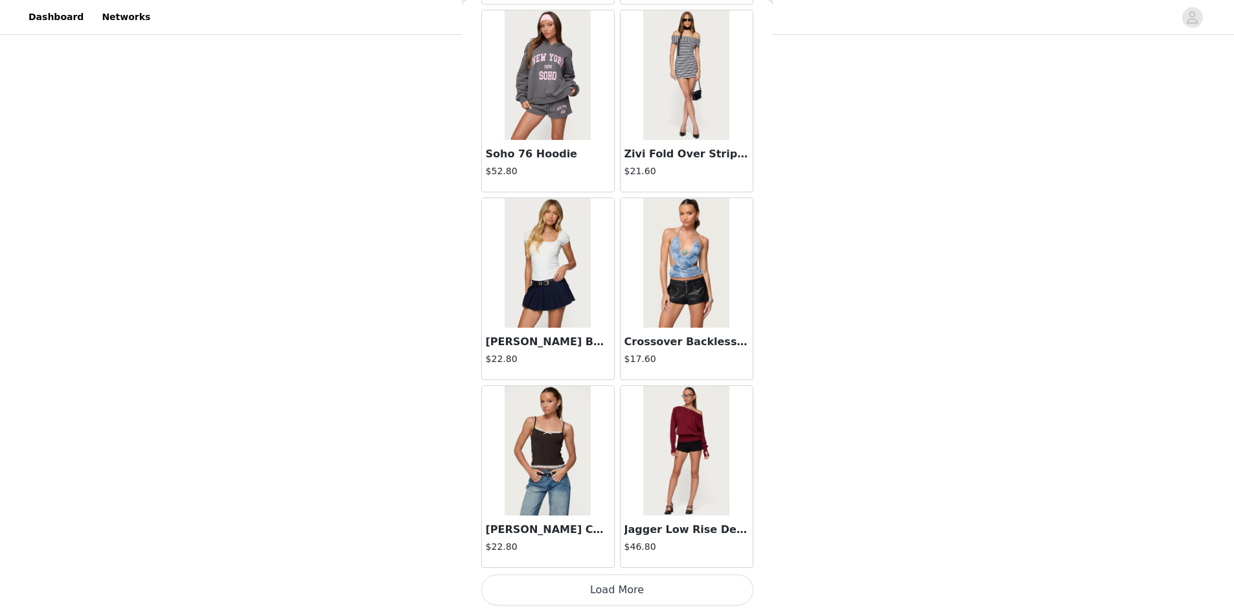
scroll to position [550, 0]
click at [609, 592] on button "Load More" at bounding box center [617, 589] width 272 height 31
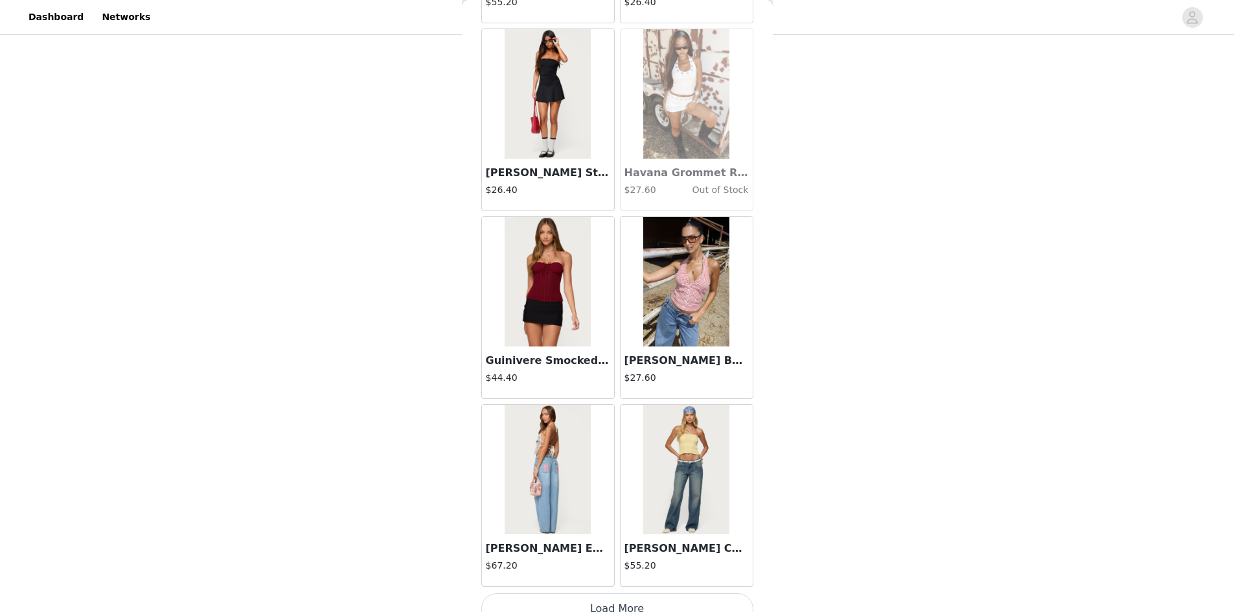
scroll to position [31419, 0]
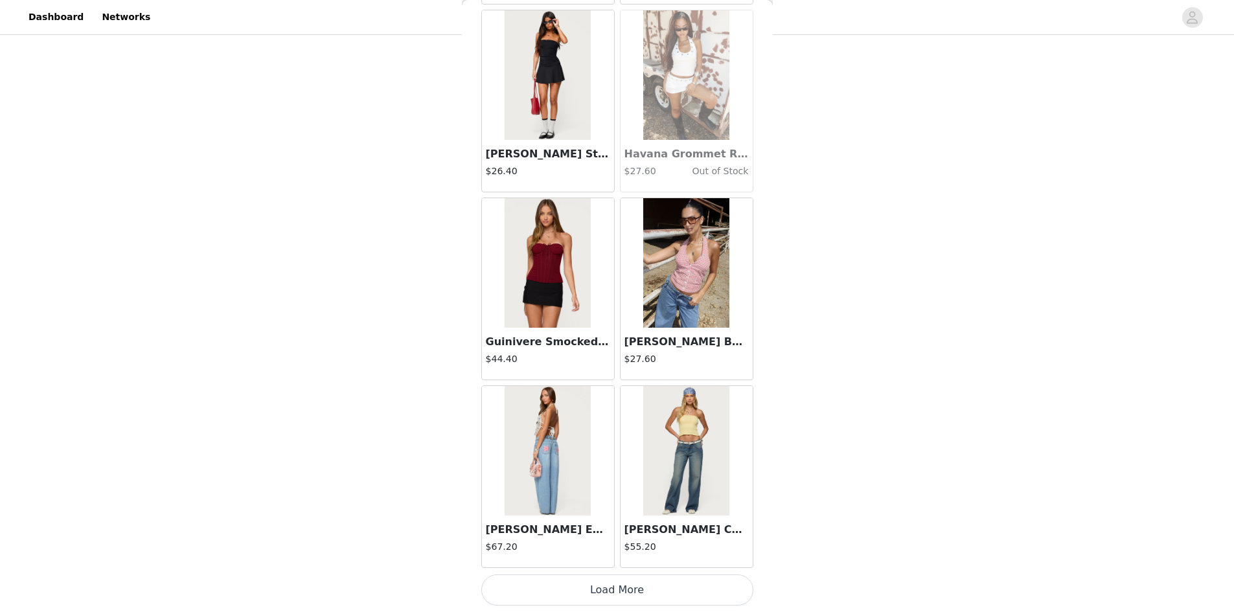
click at [606, 590] on button "Load More" at bounding box center [617, 589] width 272 height 31
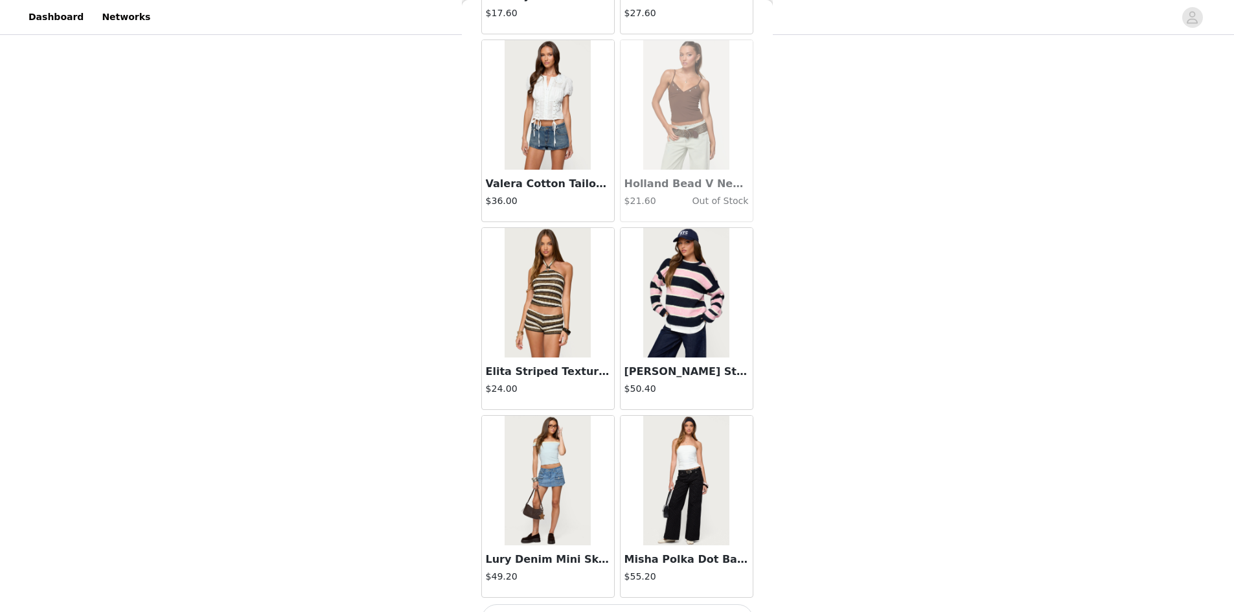
scroll to position [33297, 0]
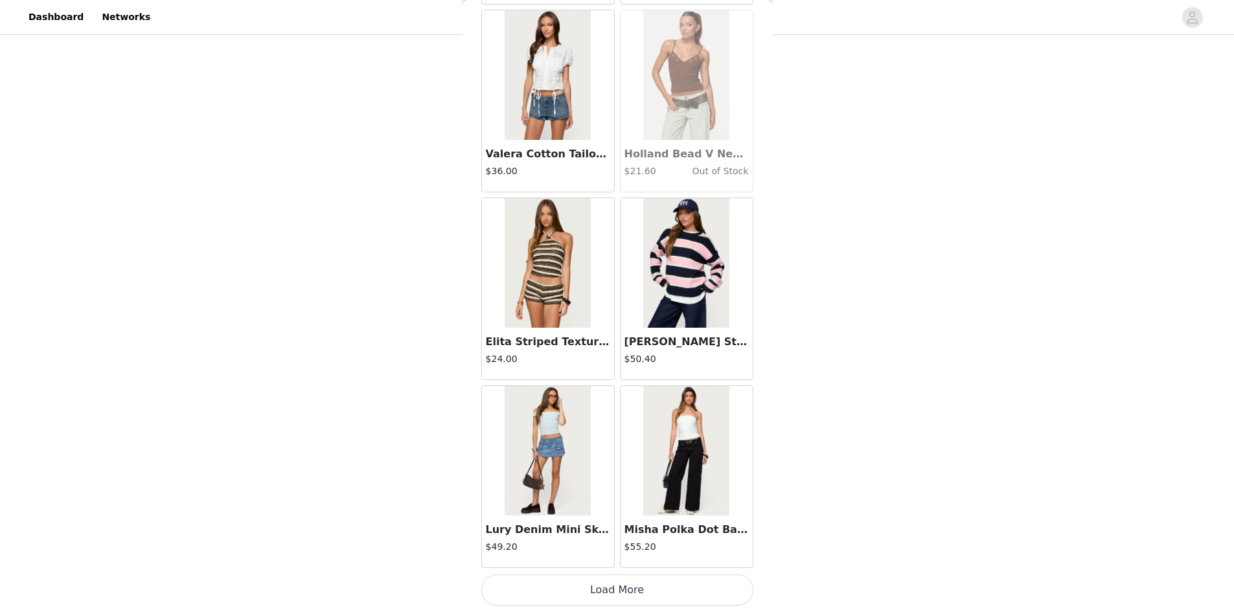
click at [615, 578] on button "Load More" at bounding box center [617, 589] width 272 height 31
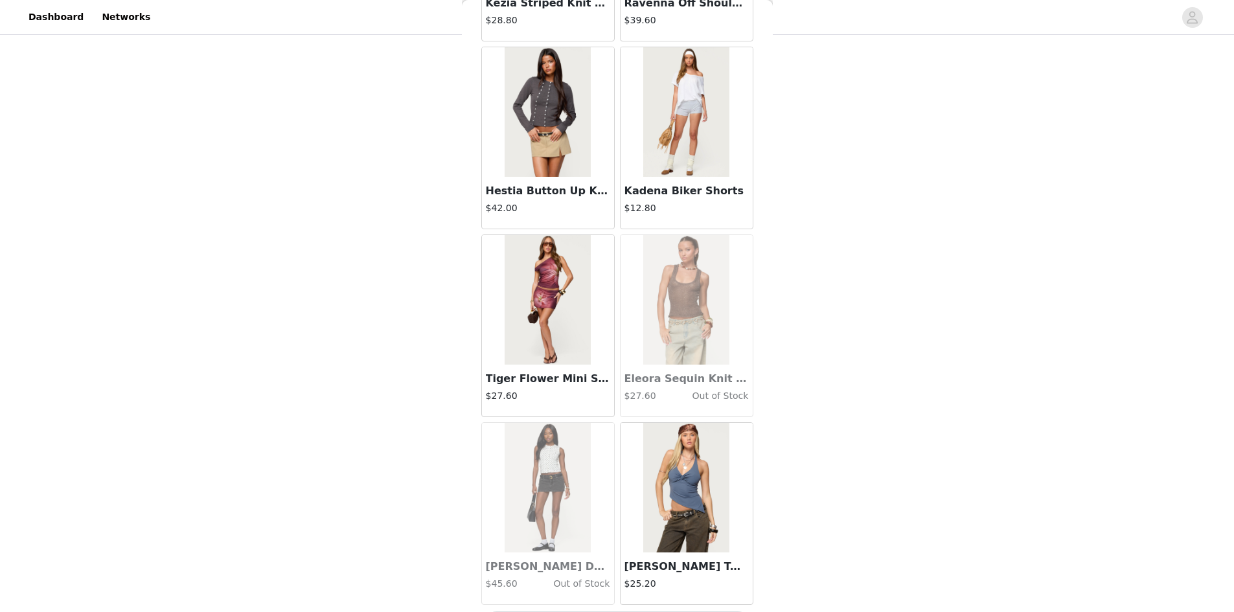
scroll to position [35175, 0]
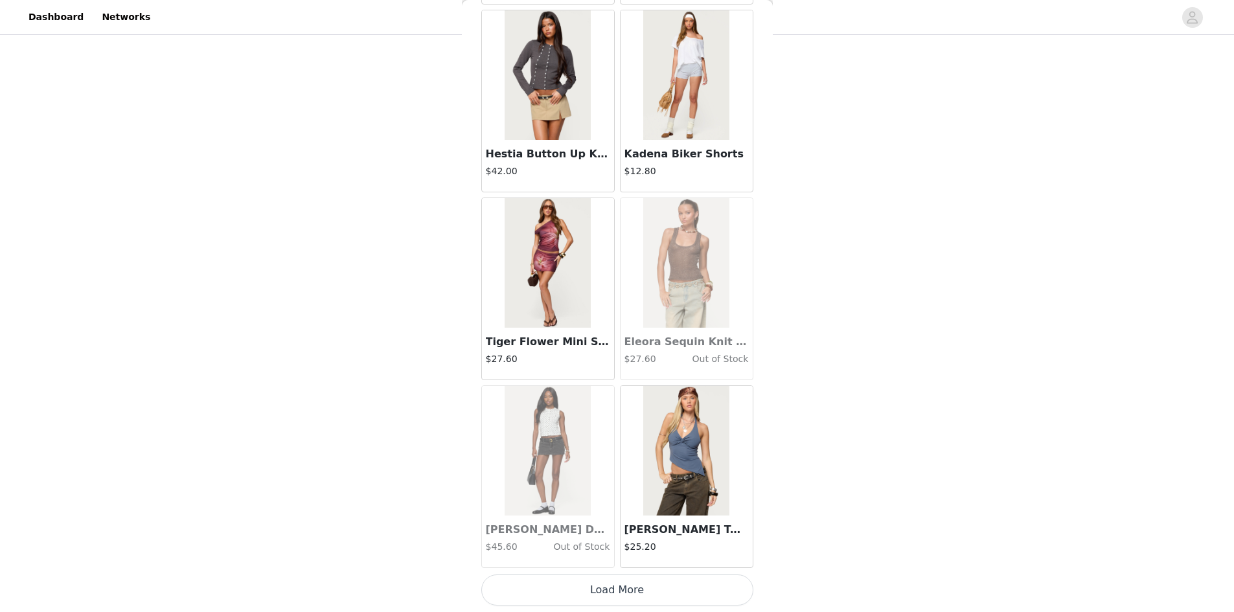
click at [610, 585] on button "Load More" at bounding box center [617, 589] width 272 height 31
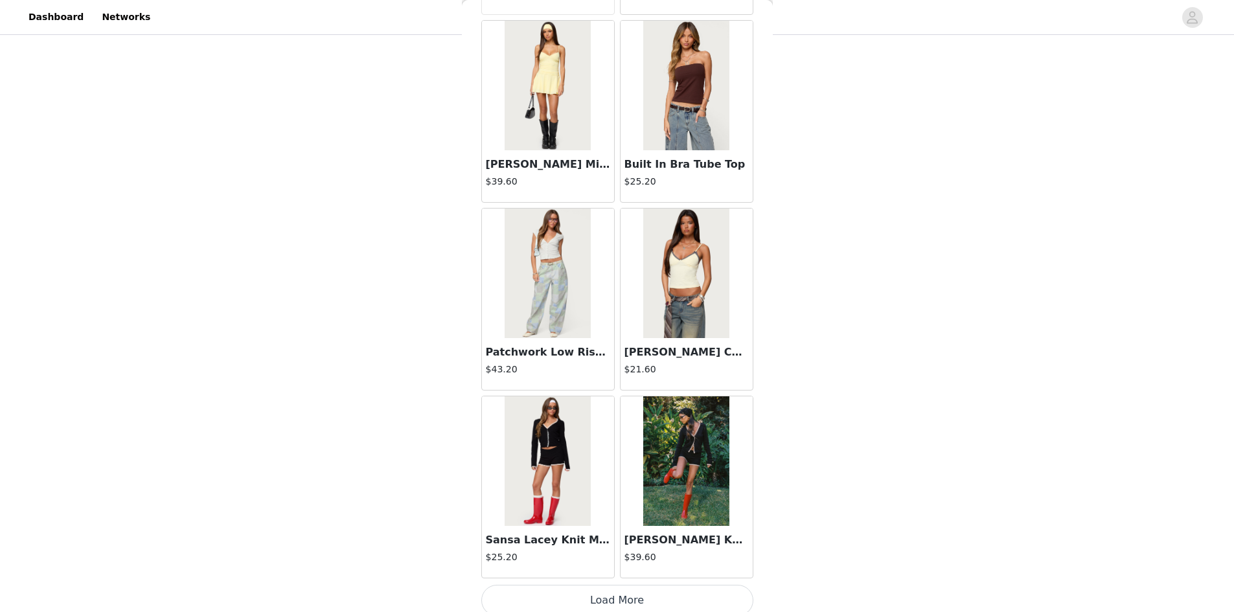
scroll to position [37053, 0]
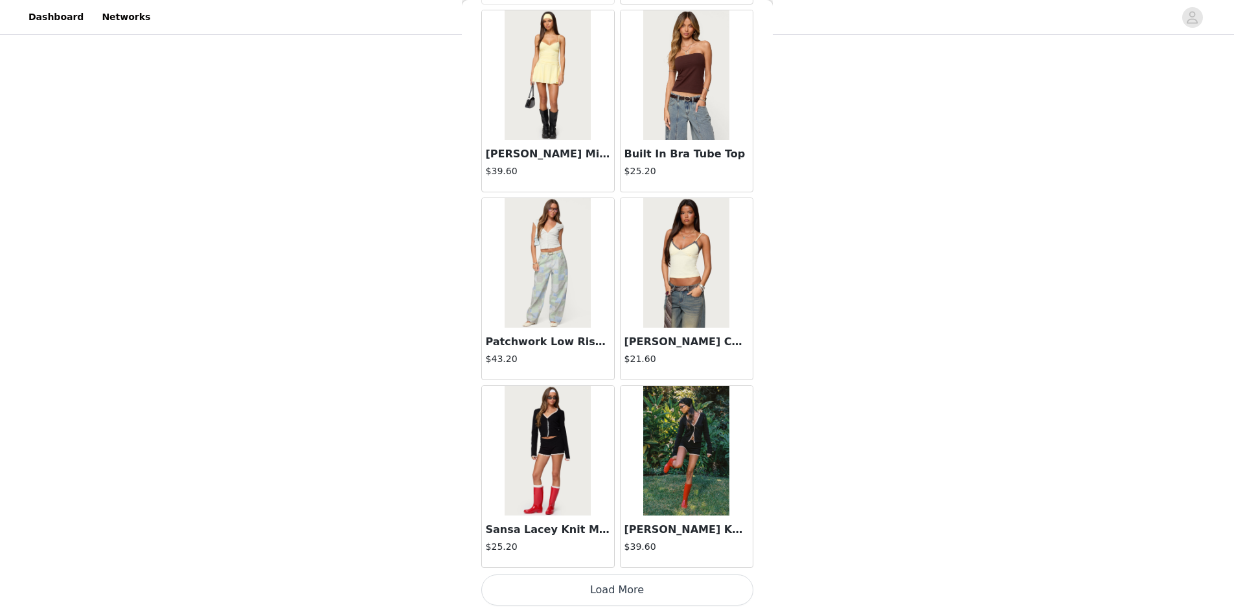
click at [613, 582] on button "Load More" at bounding box center [617, 589] width 272 height 31
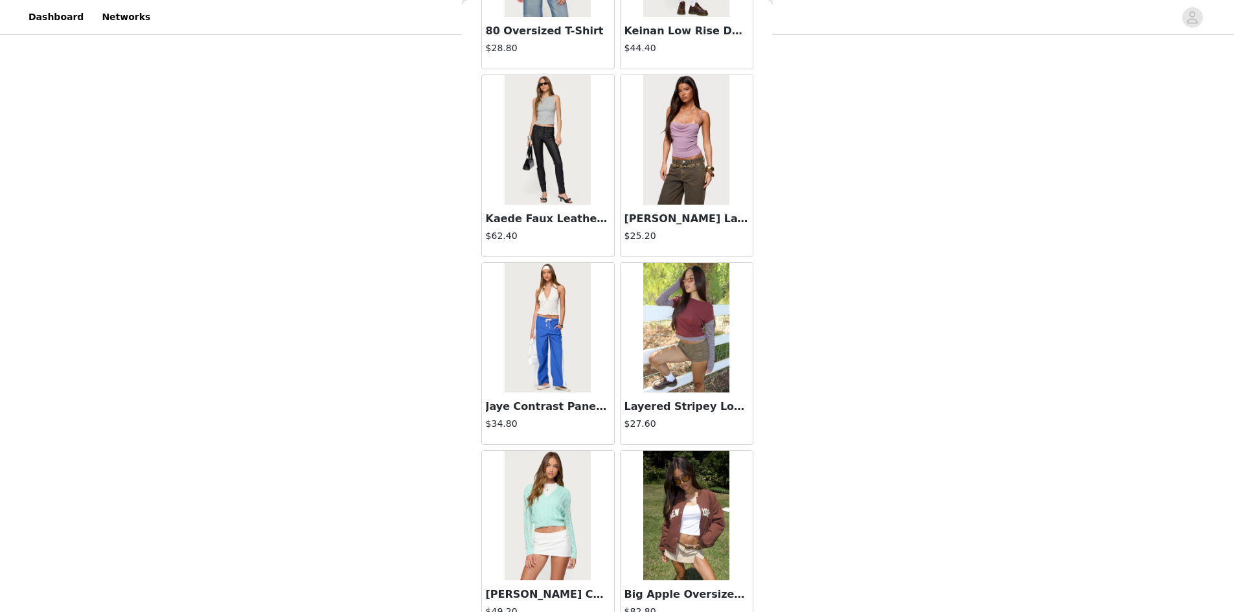
scroll to position [38931, 0]
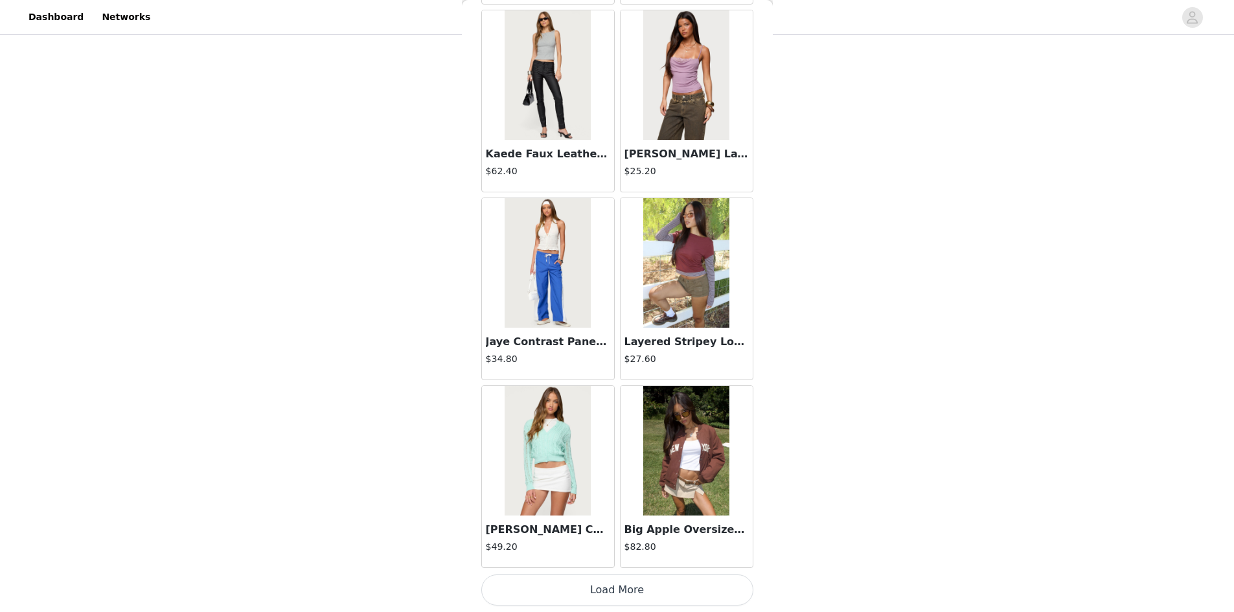
click at [593, 586] on button "Load More" at bounding box center [617, 589] width 272 height 31
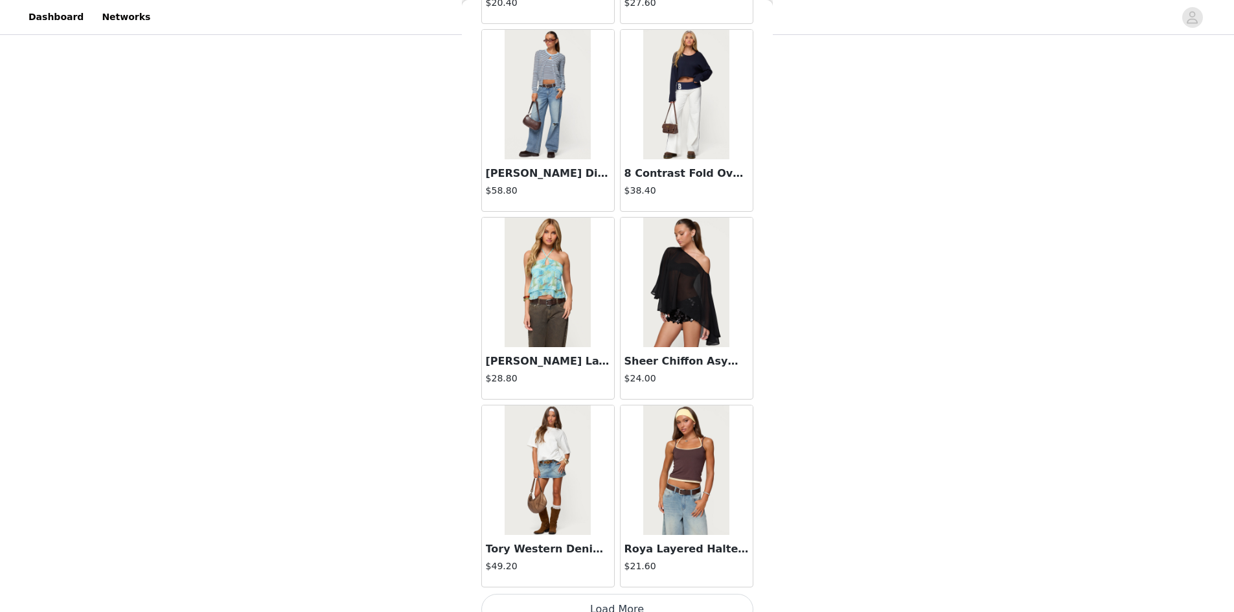
scroll to position [40809, 0]
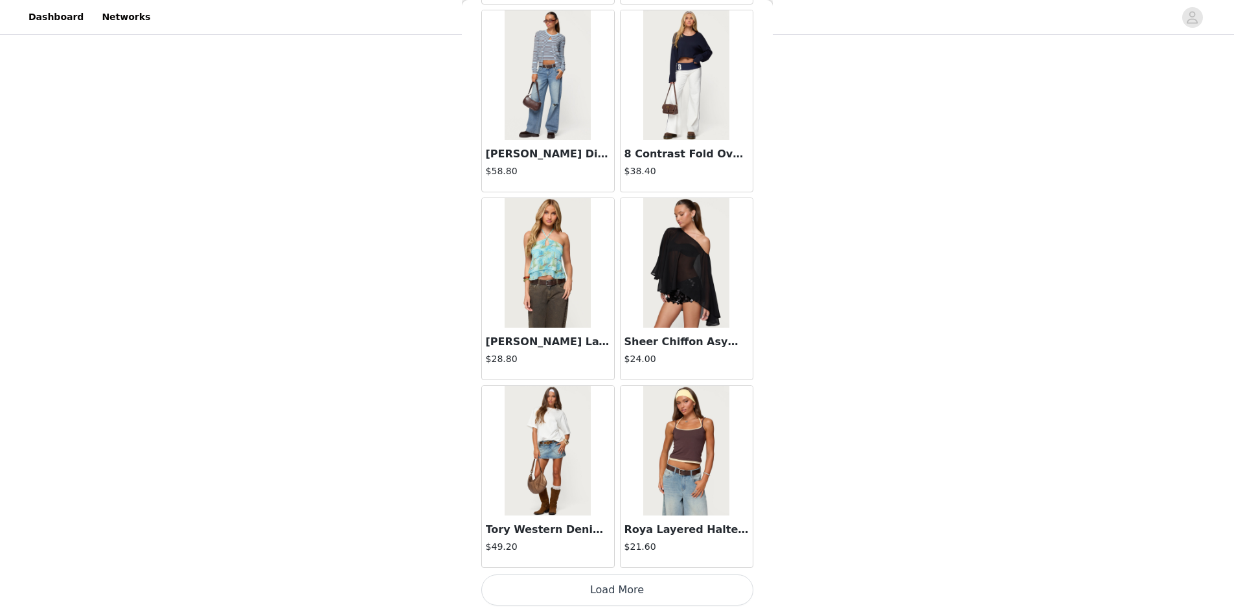
click at [613, 591] on button "Load More" at bounding box center [617, 589] width 272 height 31
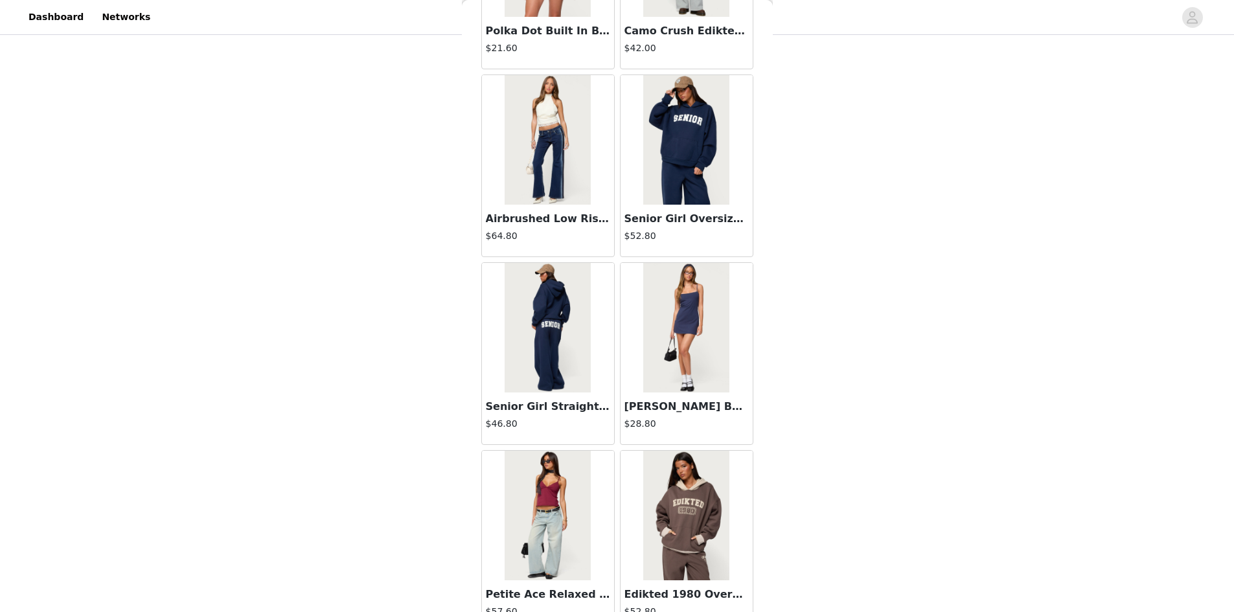
scroll to position [42688, 0]
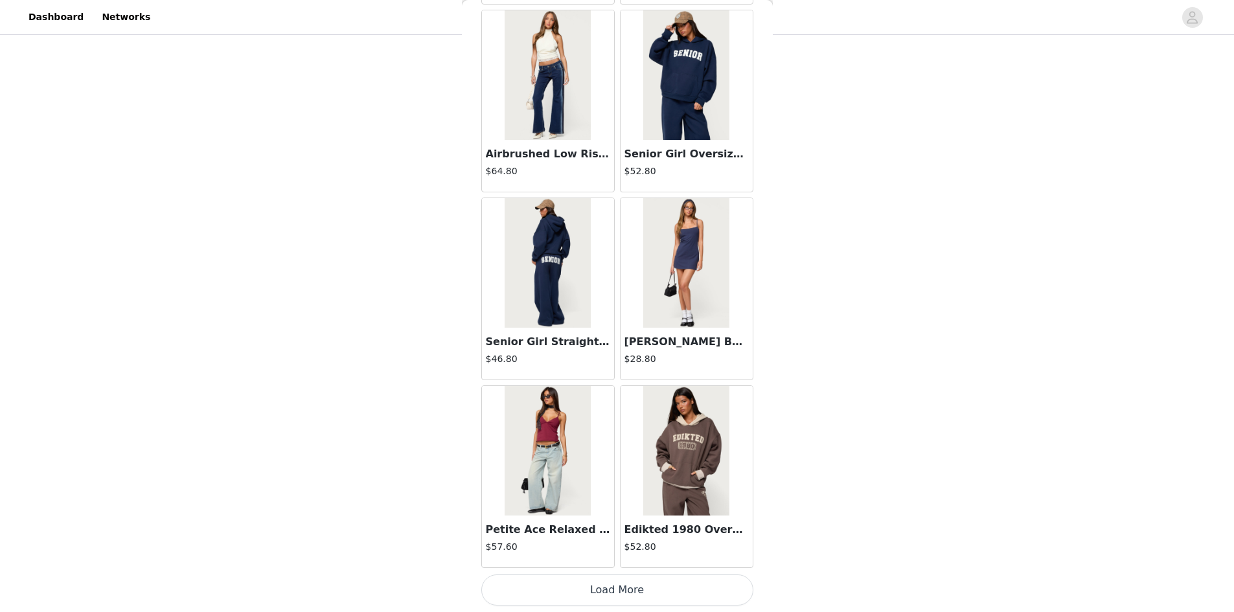
click at [622, 582] on button "Load More" at bounding box center [617, 589] width 272 height 31
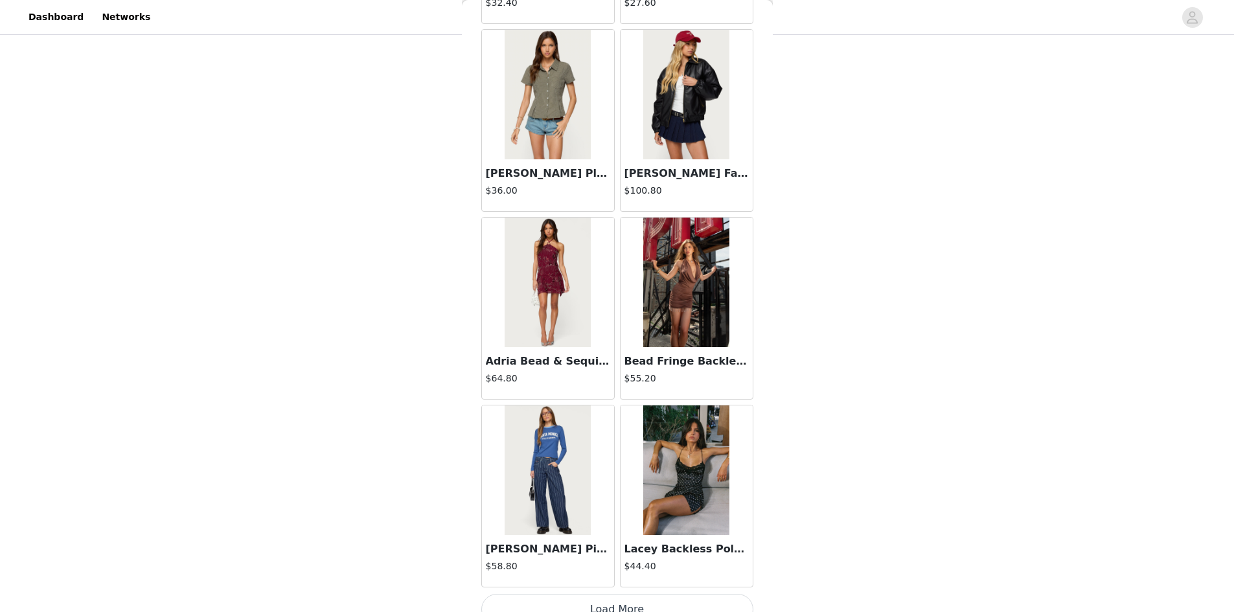
scroll to position [44566, 0]
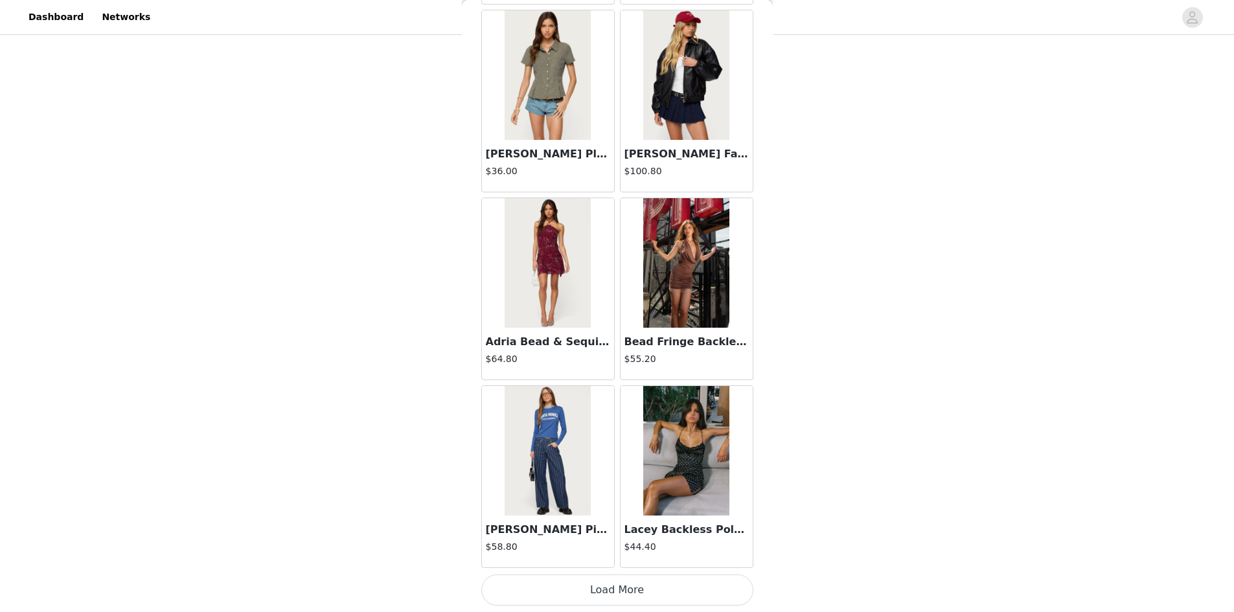
click at [610, 582] on button "Load More" at bounding box center [617, 589] width 272 height 31
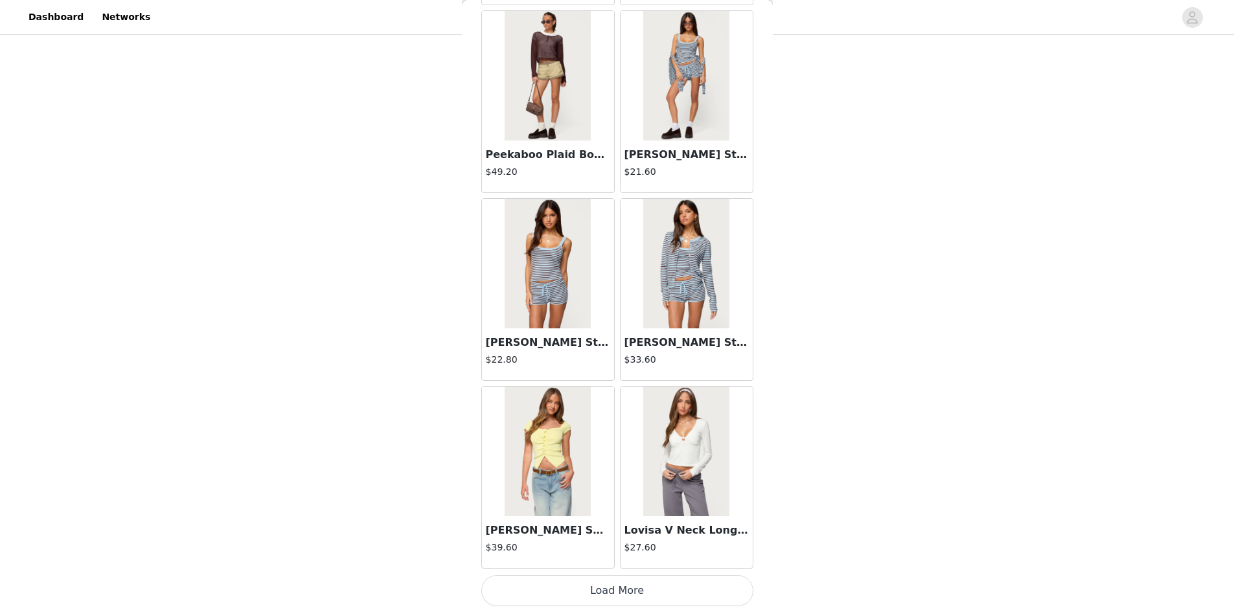
scroll to position [46444, 0]
click at [619, 583] on button "Load More" at bounding box center [617, 589] width 272 height 31
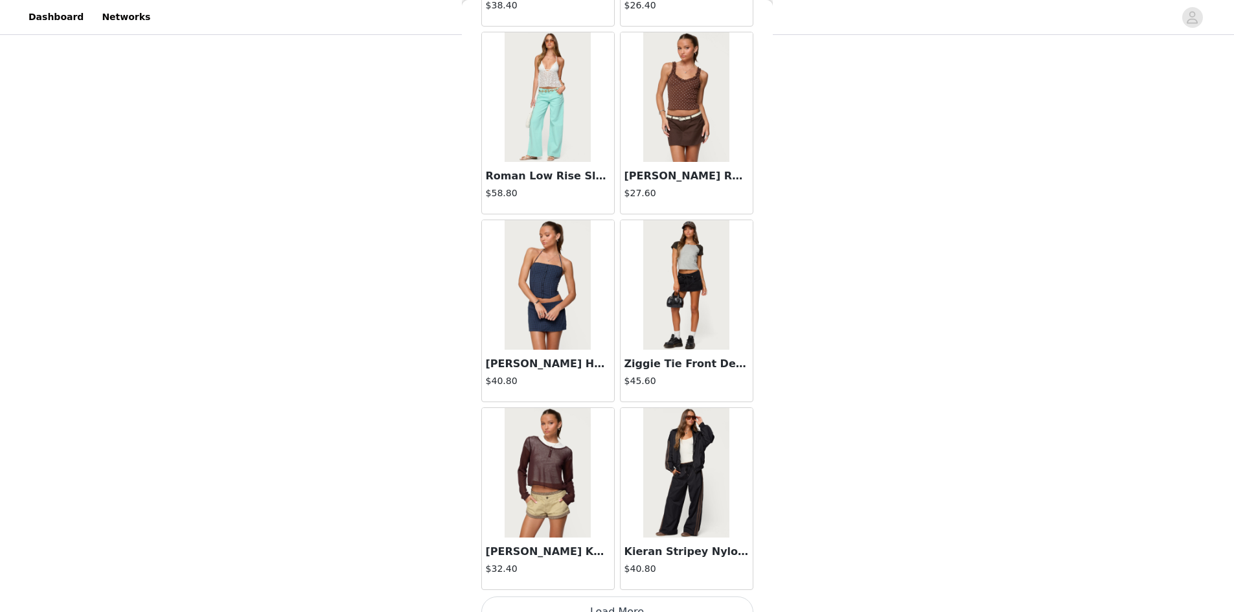
scroll to position [48322, 0]
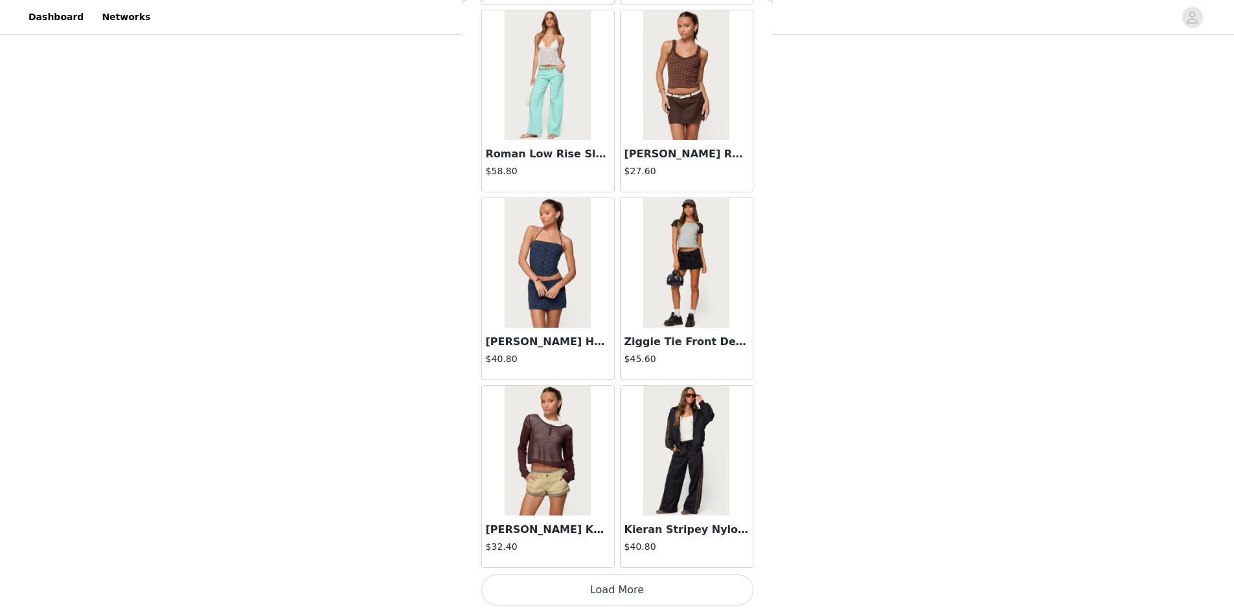
click at [615, 588] on button "Load More" at bounding box center [617, 589] width 272 height 31
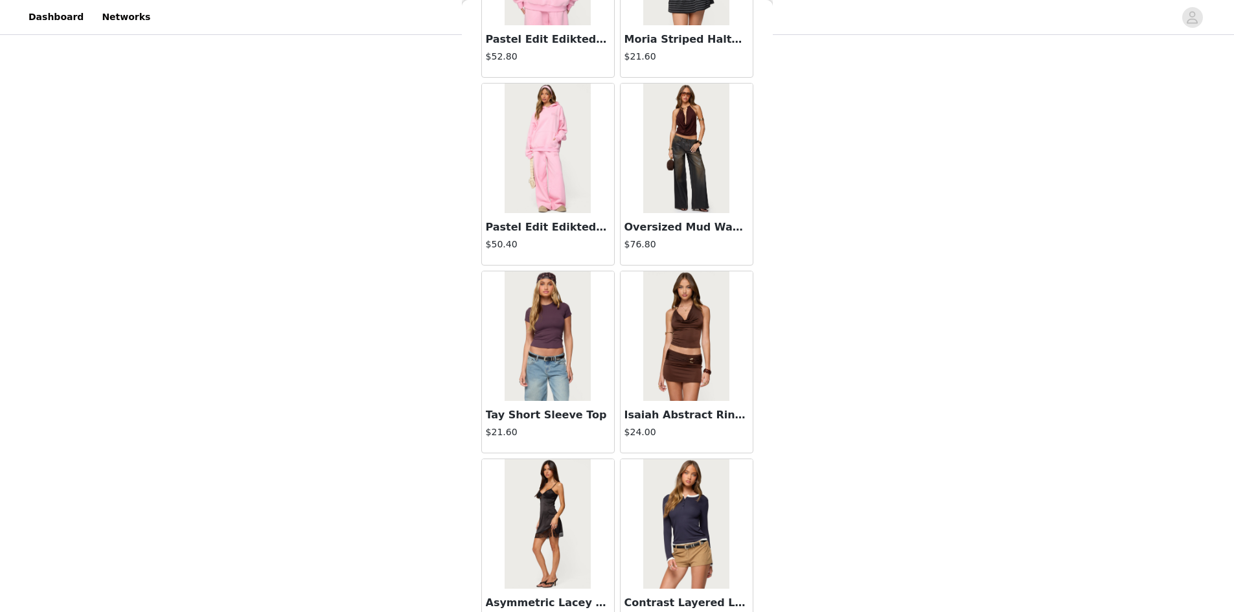
scroll to position [50200, 0]
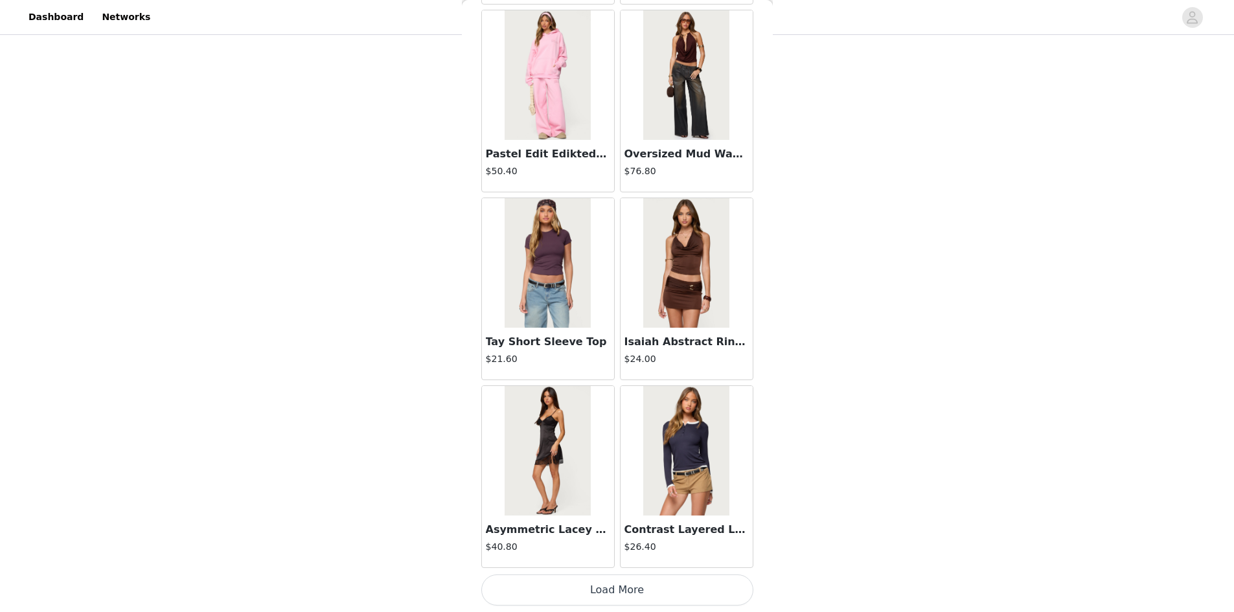
click at [611, 578] on button "Load More" at bounding box center [617, 589] width 272 height 31
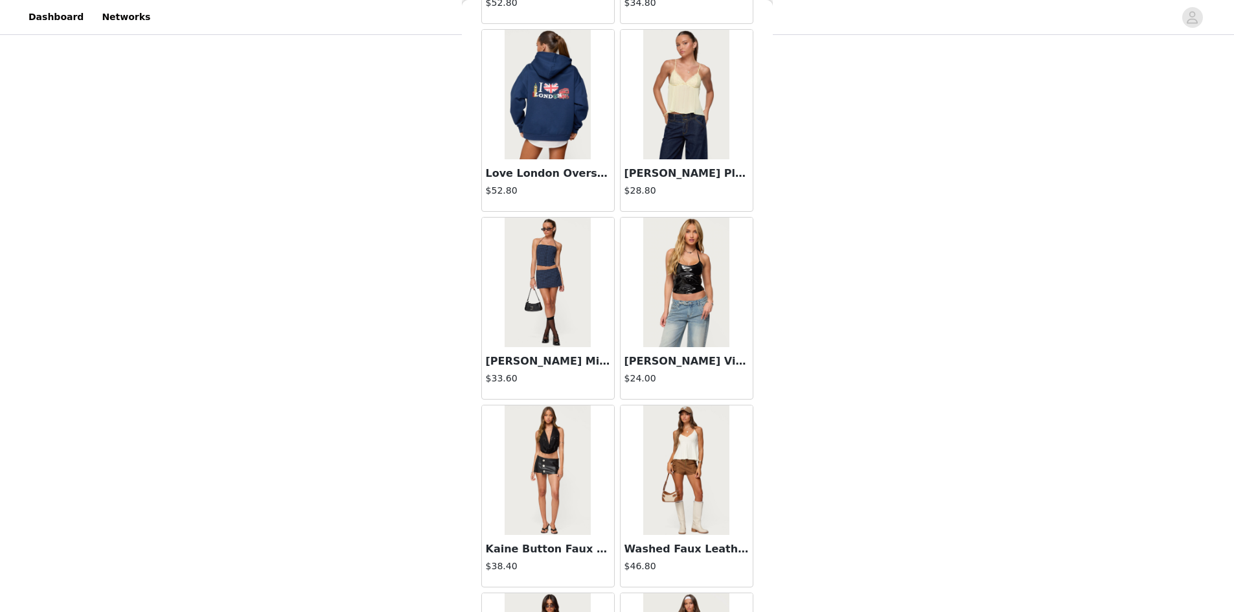
scroll to position [51560, 0]
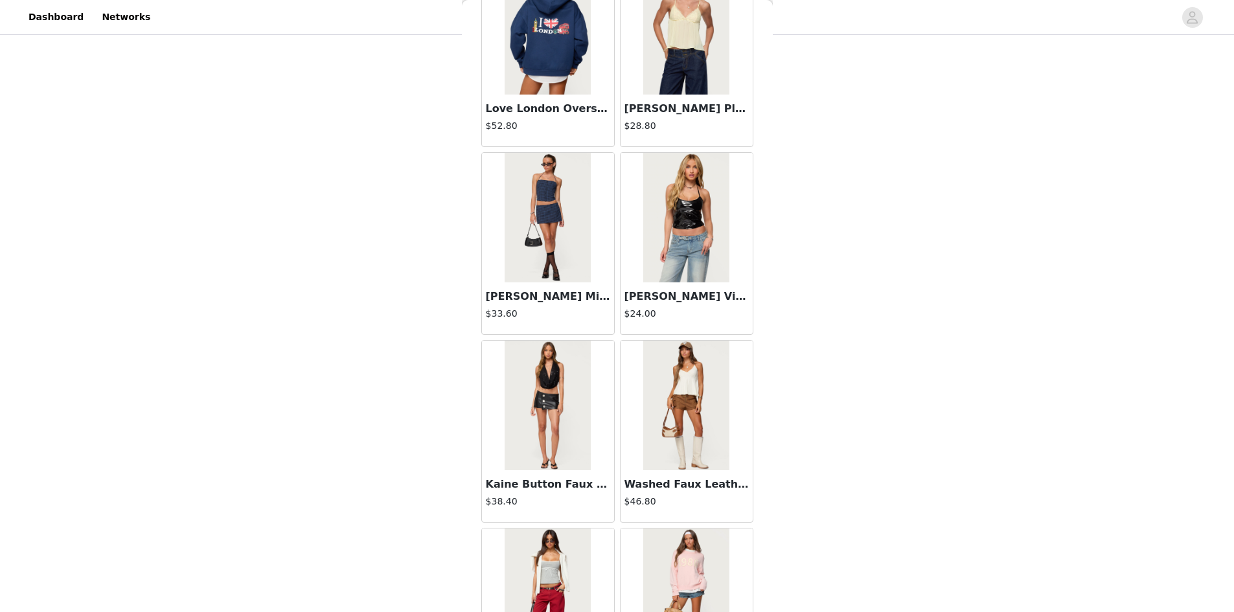
click at [671, 300] on h3 "[PERSON_NAME] Vinyl Halter Top" at bounding box center [686, 297] width 124 height 16
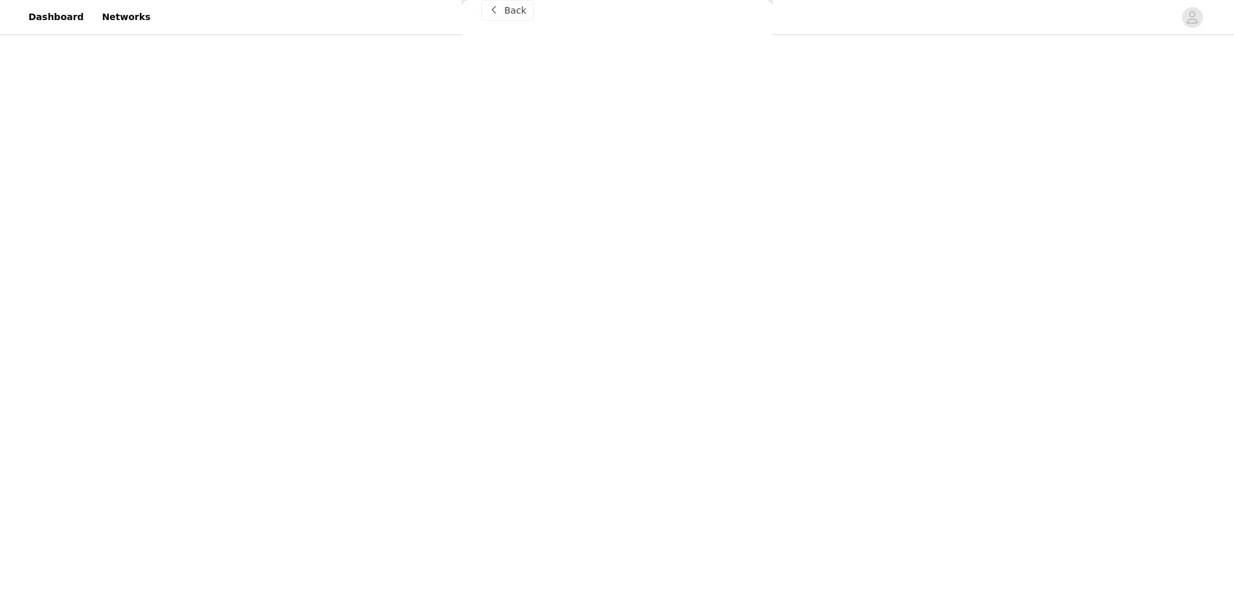
scroll to position [5, 0]
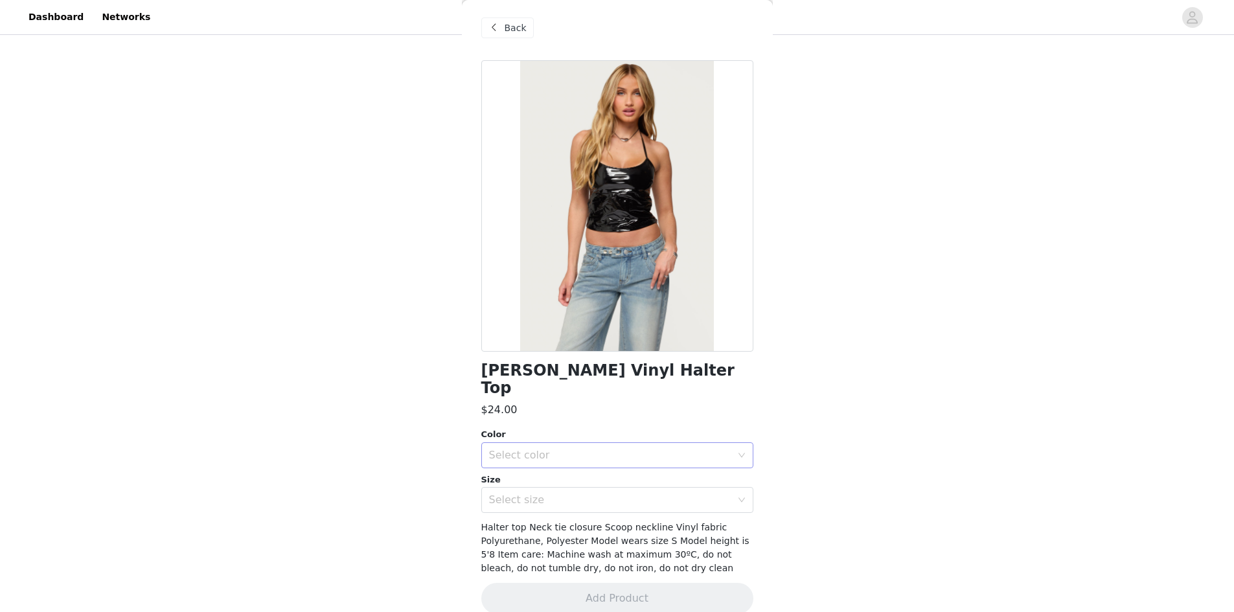
click at [614, 449] on div "Select color" at bounding box center [610, 455] width 242 height 13
click at [595, 469] on li "BLACK" at bounding box center [612, 466] width 262 height 21
click at [603, 493] on div "Select size" at bounding box center [610, 499] width 242 height 13
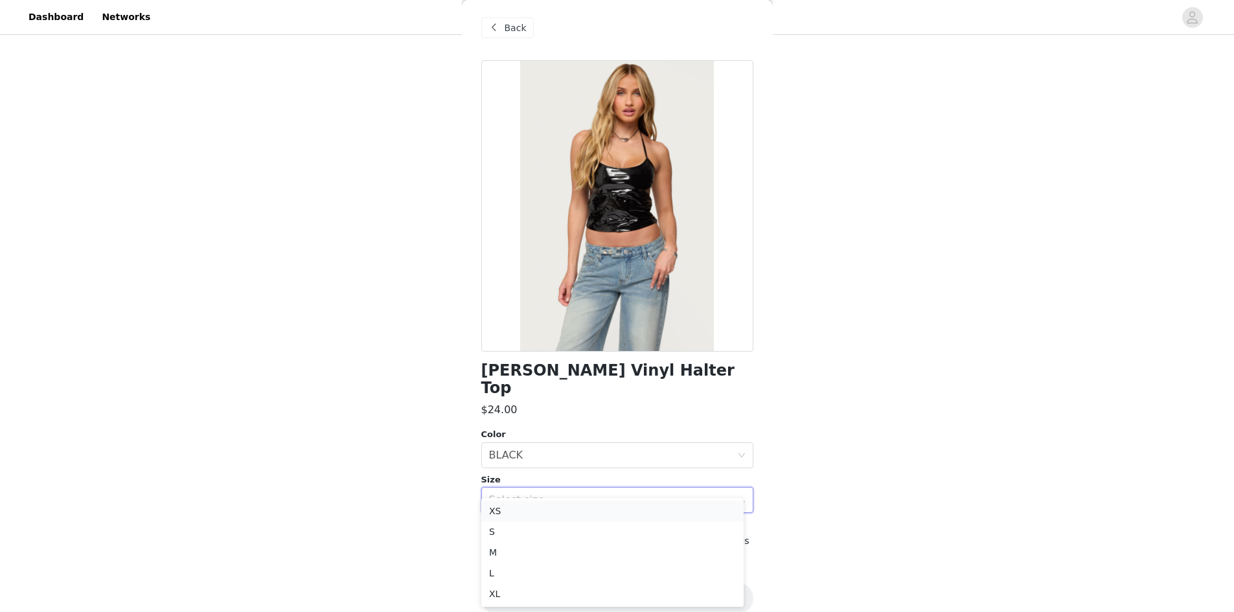
click at [590, 506] on li "XS" at bounding box center [612, 511] width 262 height 21
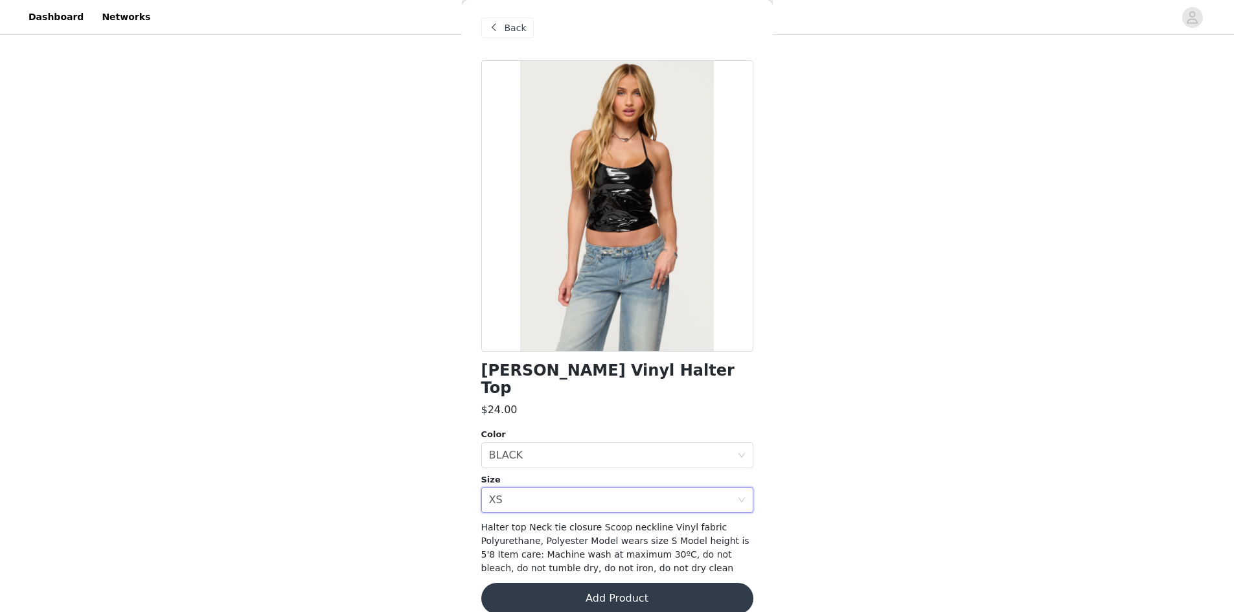
click at [583, 583] on button "Add Product" at bounding box center [617, 598] width 272 height 31
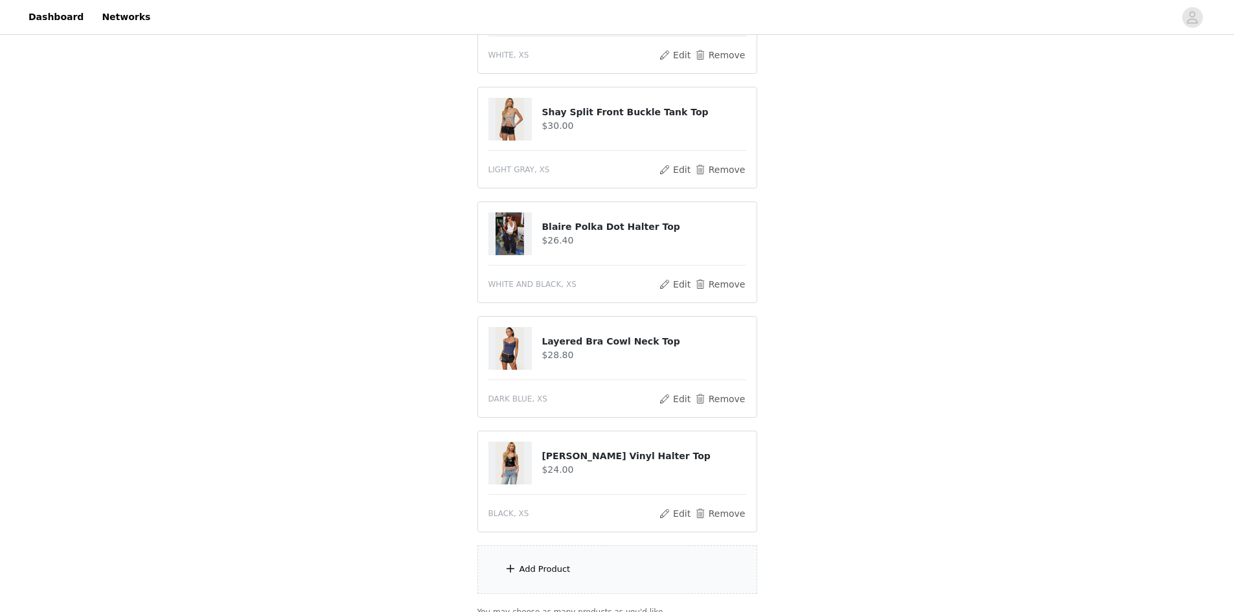
click at [583, 575] on div "Add Product" at bounding box center [617, 569] width 280 height 49
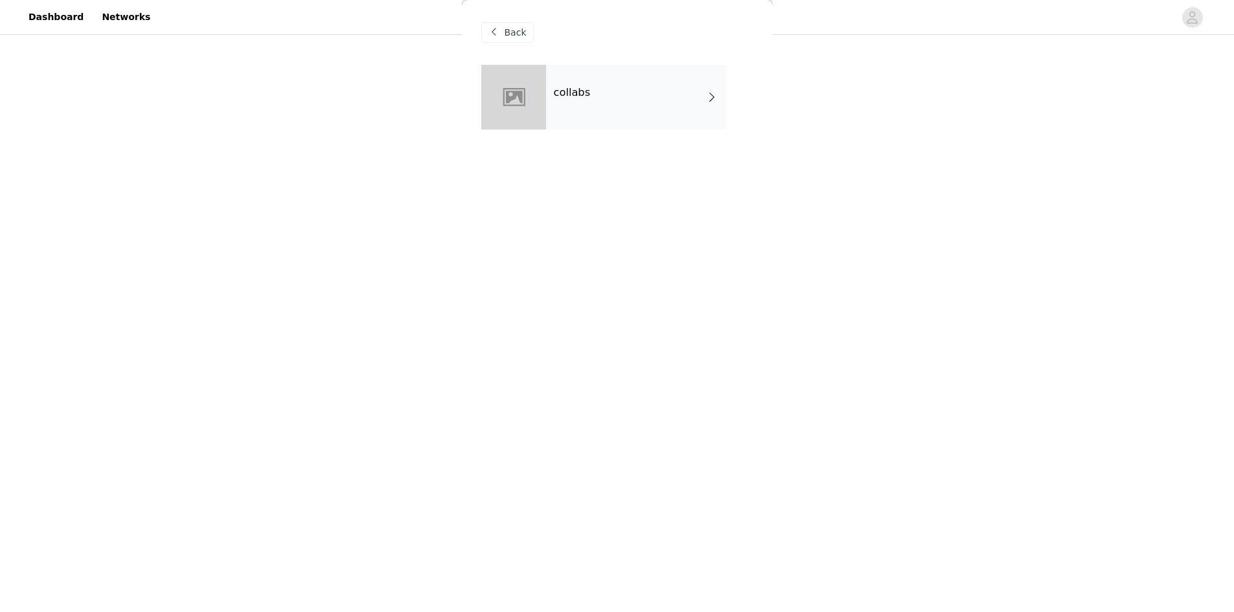
click at [684, 100] on div "collabs" at bounding box center [636, 97] width 180 height 65
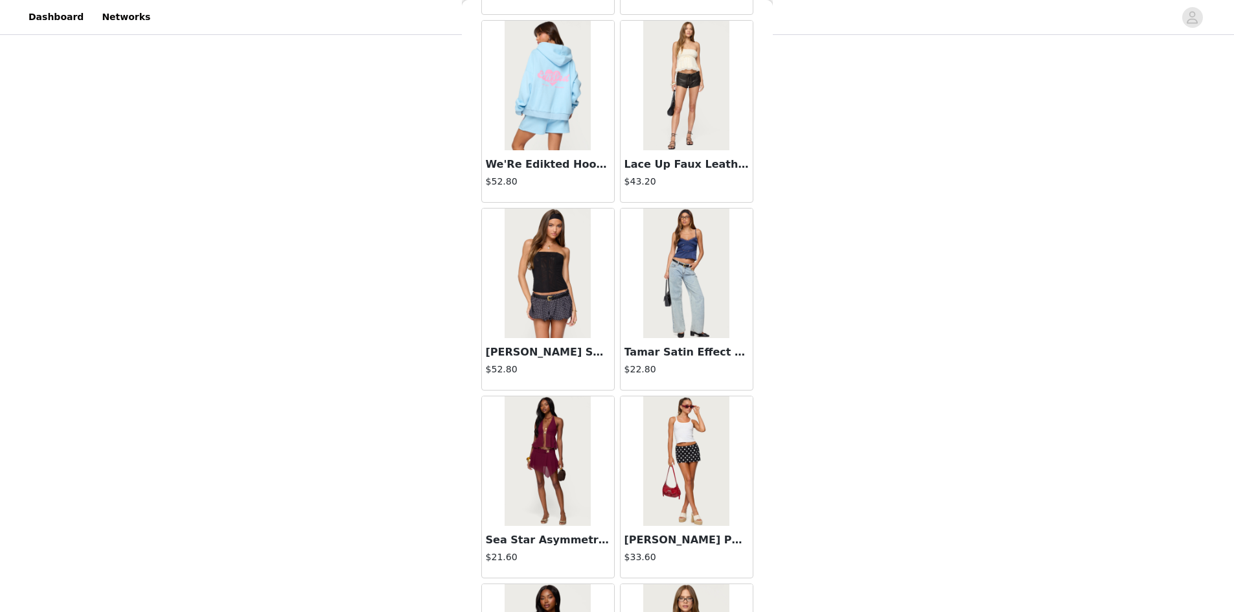
scroll to position [1370, 0]
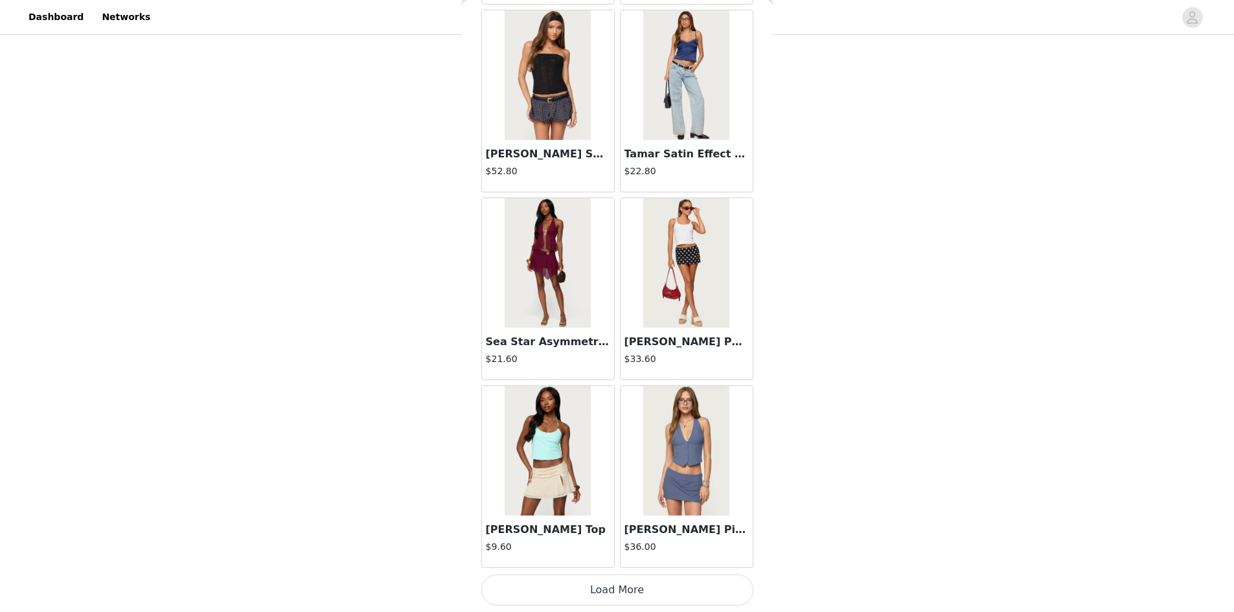
click at [610, 587] on button "Load More" at bounding box center [617, 589] width 272 height 31
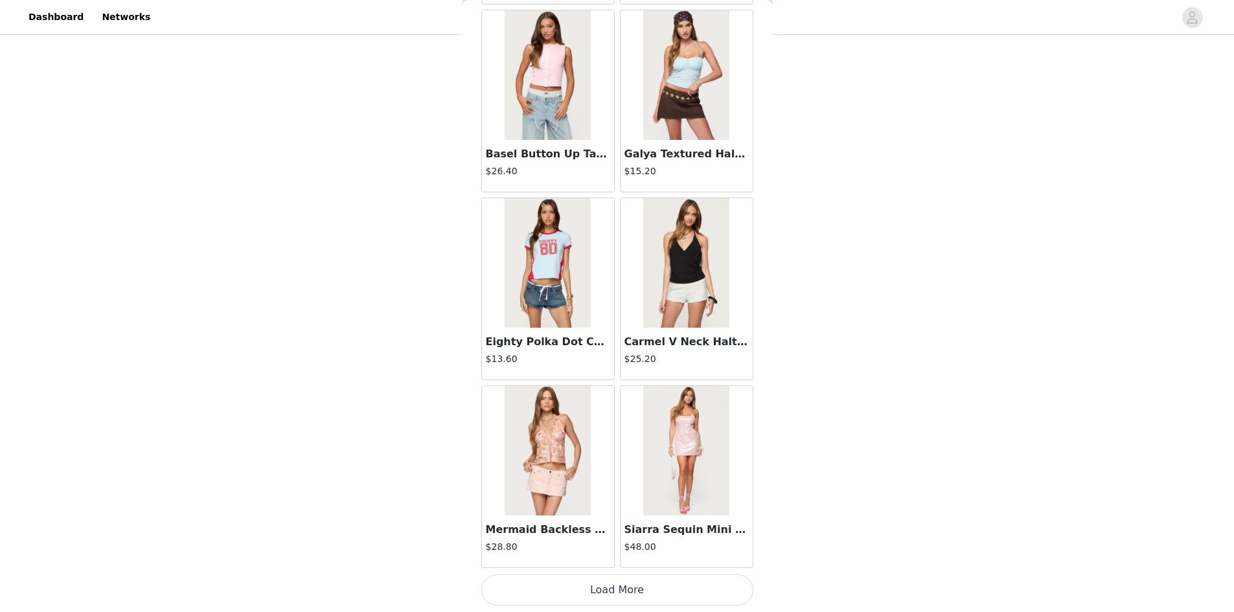
click at [700, 590] on button "Load More" at bounding box center [617, 589] width 272 height 31
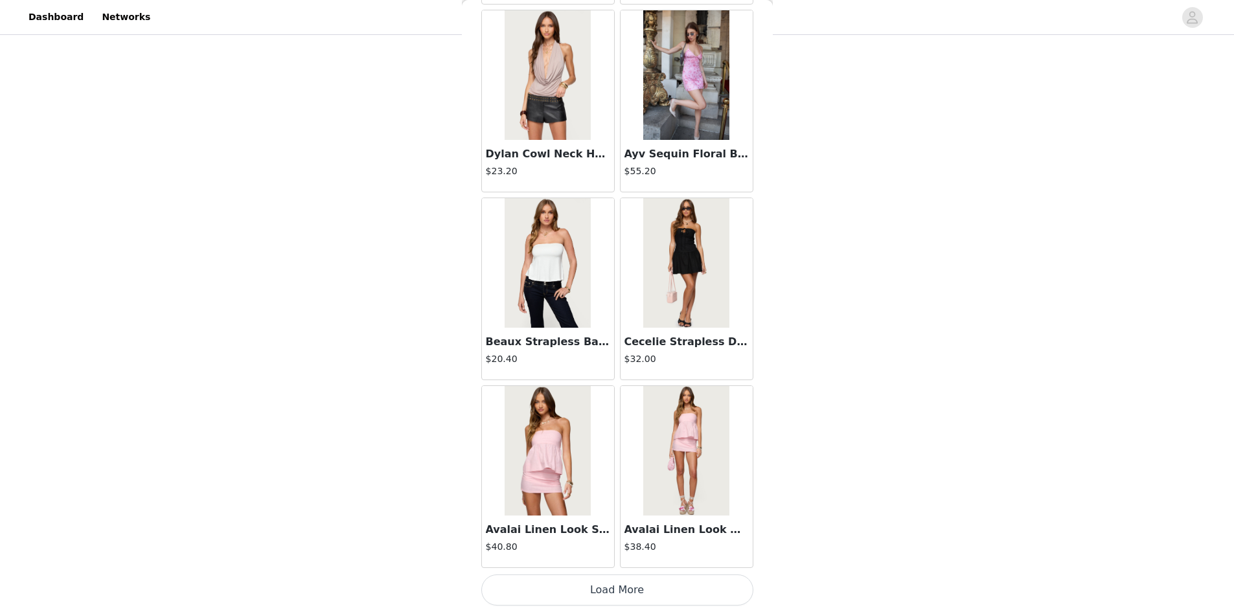
click at [684, 588] on button "Load More" at bounding box center [617, 589] width 272 height 31
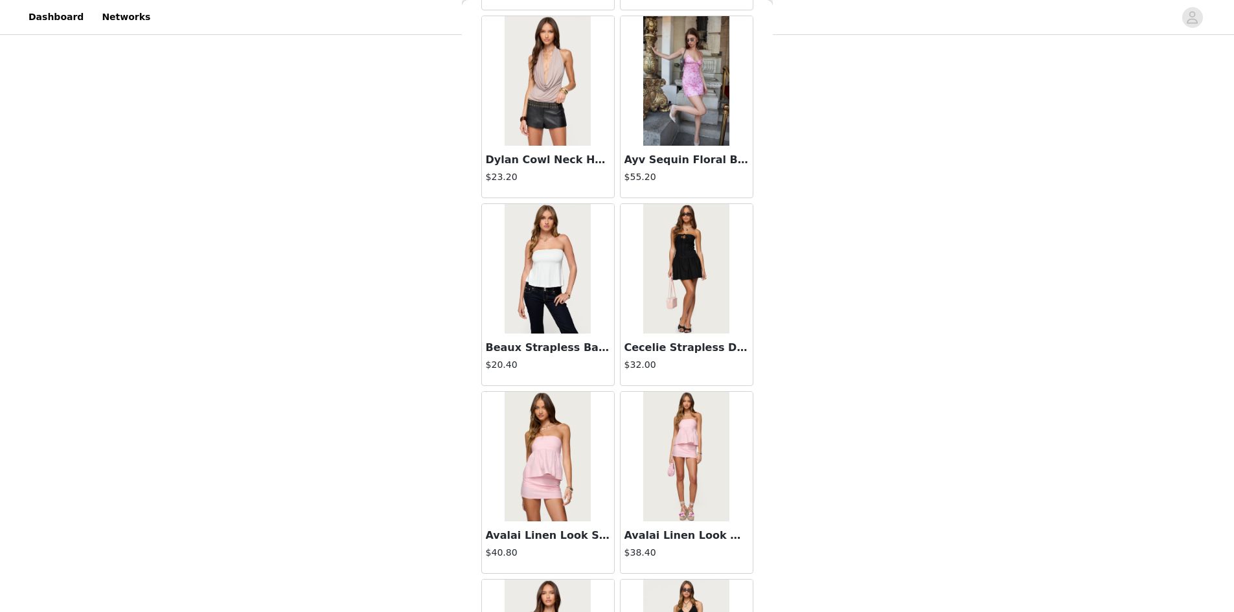
scroll to position [5126, 0]
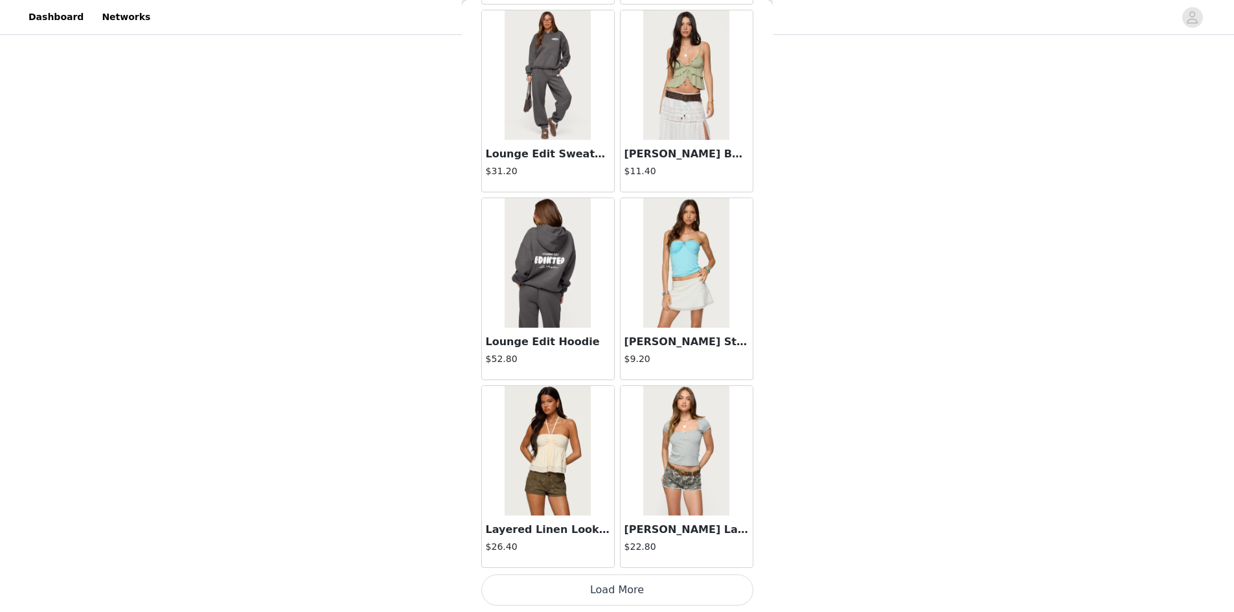
click at [707, 589] on button "Load More" at bounding box center [617, 589] width 272 height 31
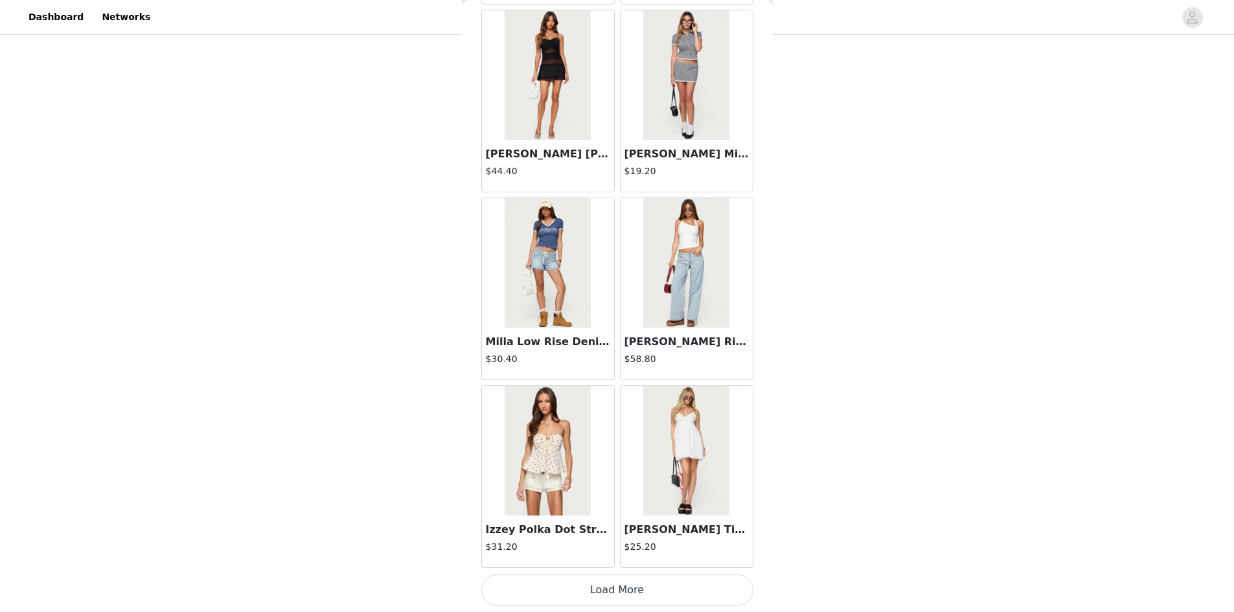
click at [637, 578] on button "Load More" at bounding box center [617, 589] width 272 height 31
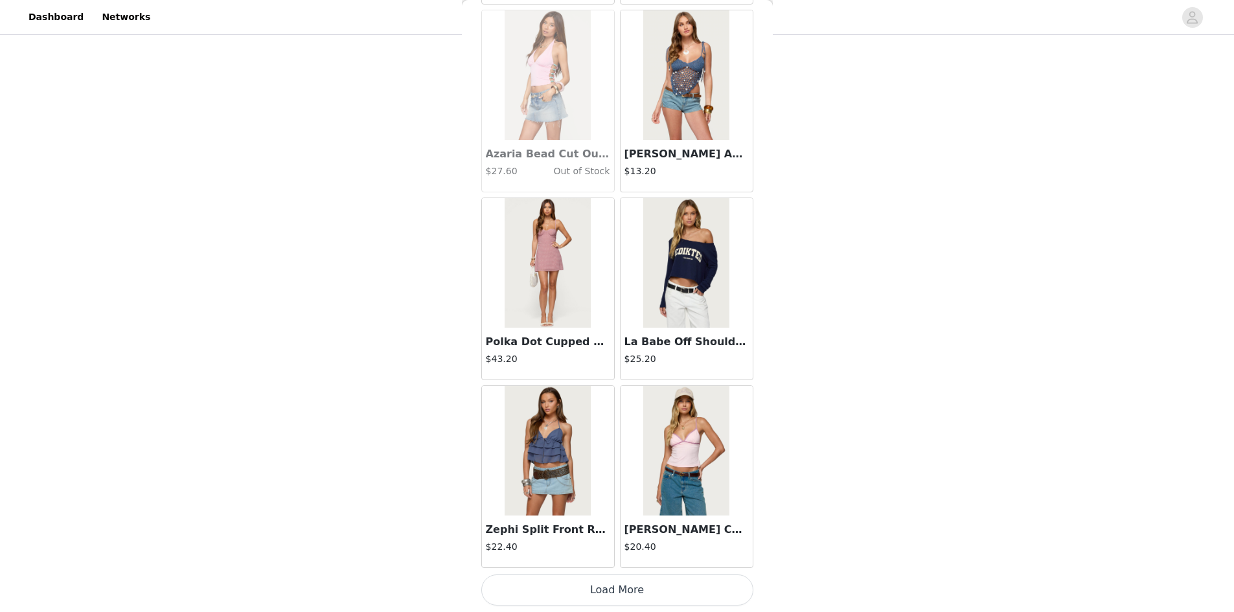
click at [669, 582] on button "Load More" at bounding box center [617, 589] width 272 height 31
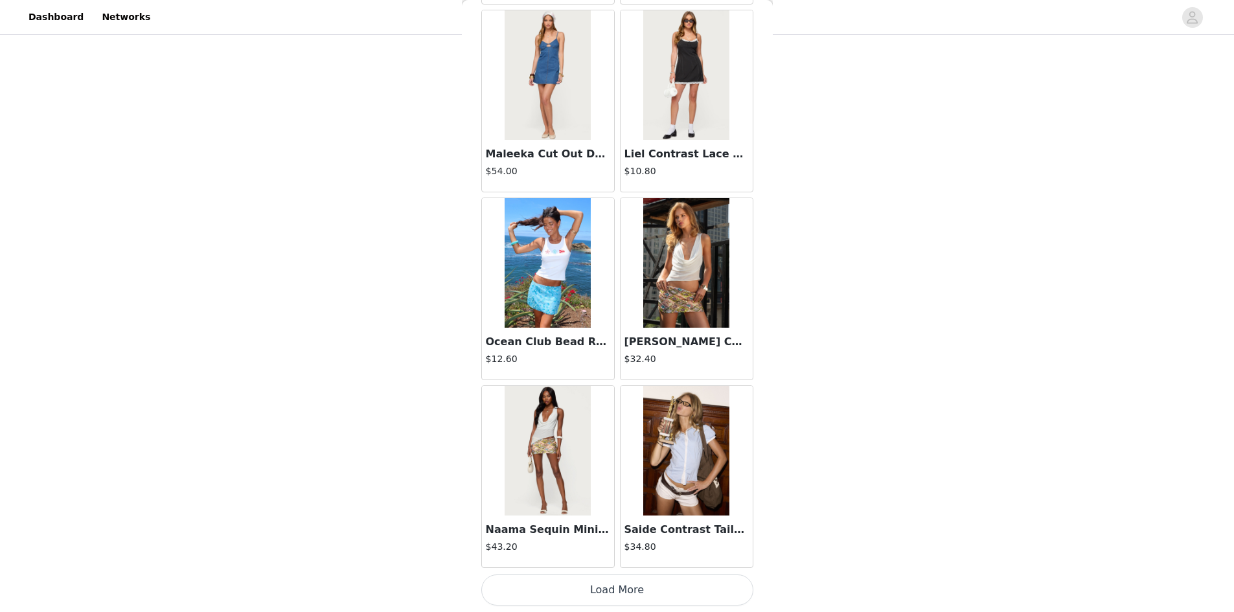
scroll to position [665, 0]
click at [607, 587] on button "Load More" at bounding box center [617, 589] width 272 height 31
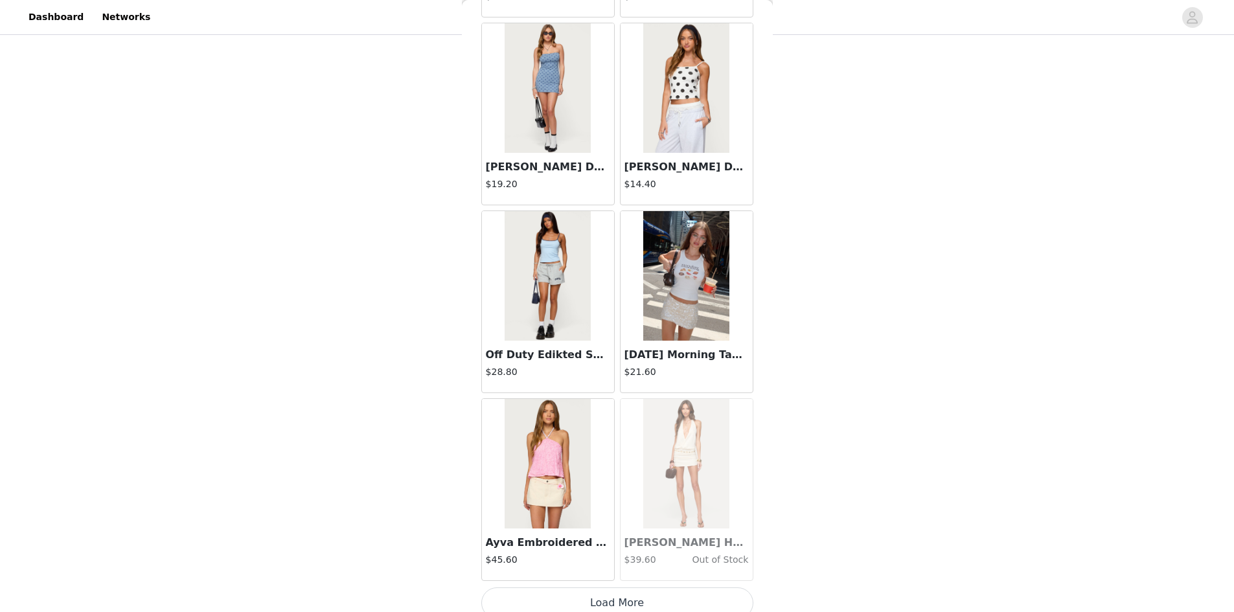
scroll to position [14516, 0]
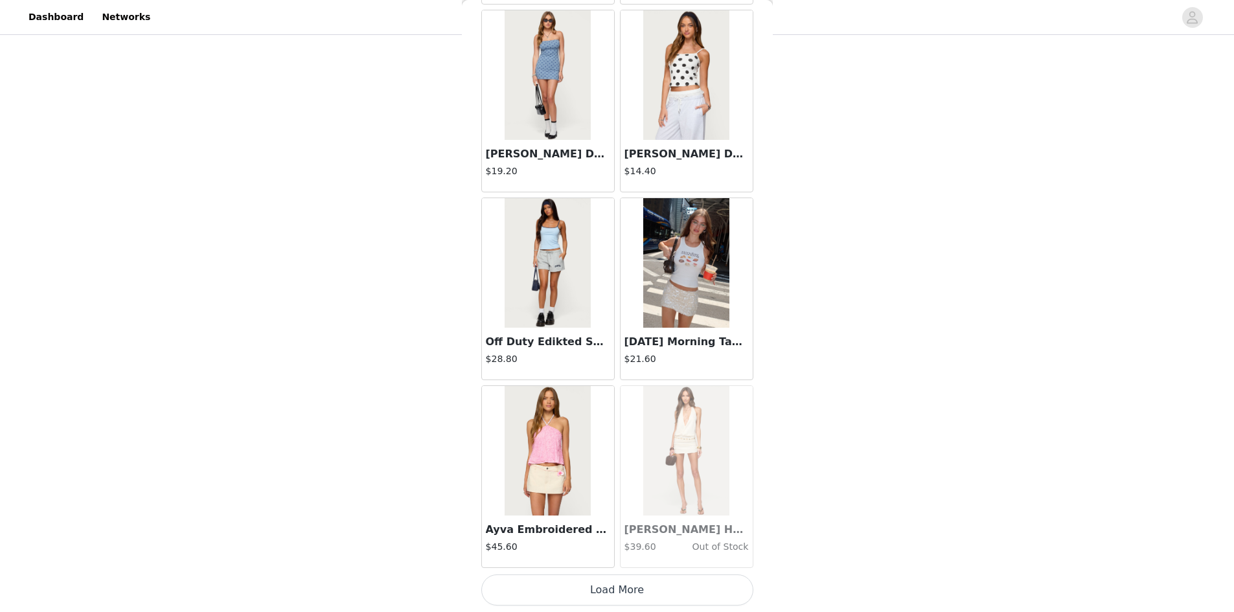
click at [606, 590] on button "Load More" at bounding box center [617, 589] width 272 height 31
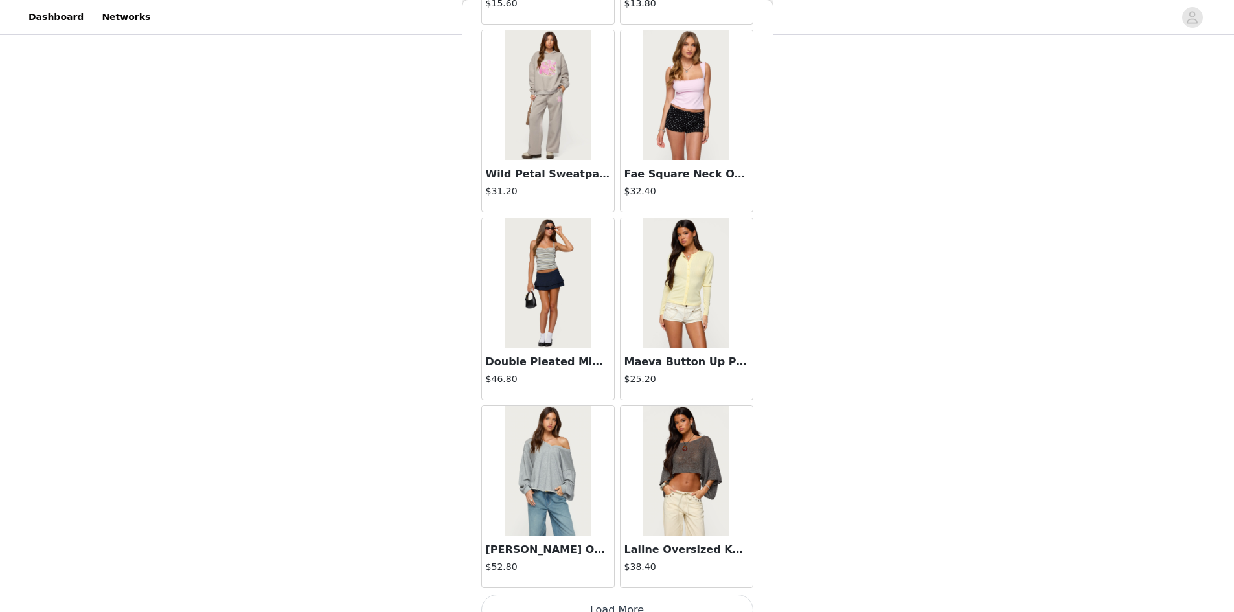
scroll to position [16394, 0]
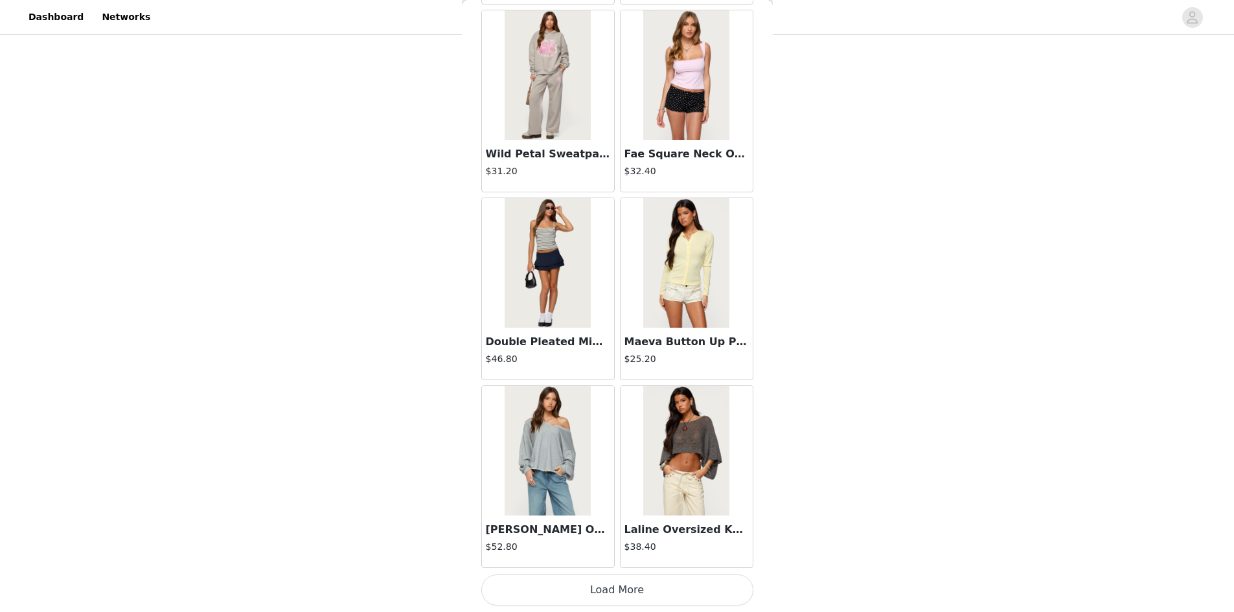
click at [602, 588] on button "Load More" at bounding box center [617, 589] width 272 height 31
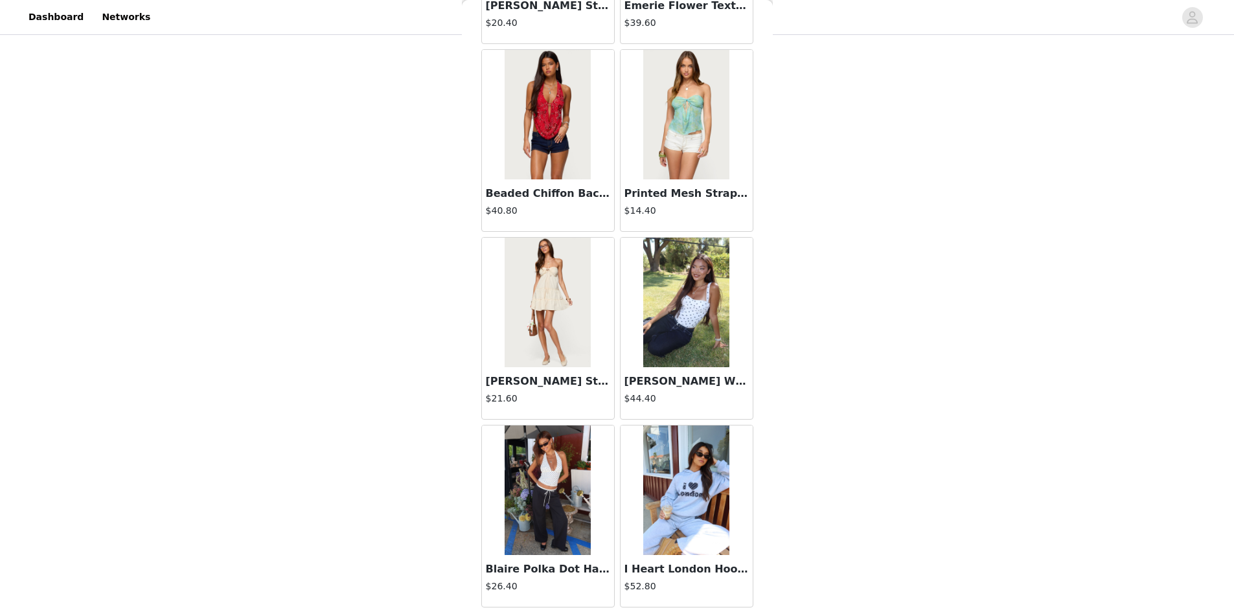
scroll to position [18272, 0]
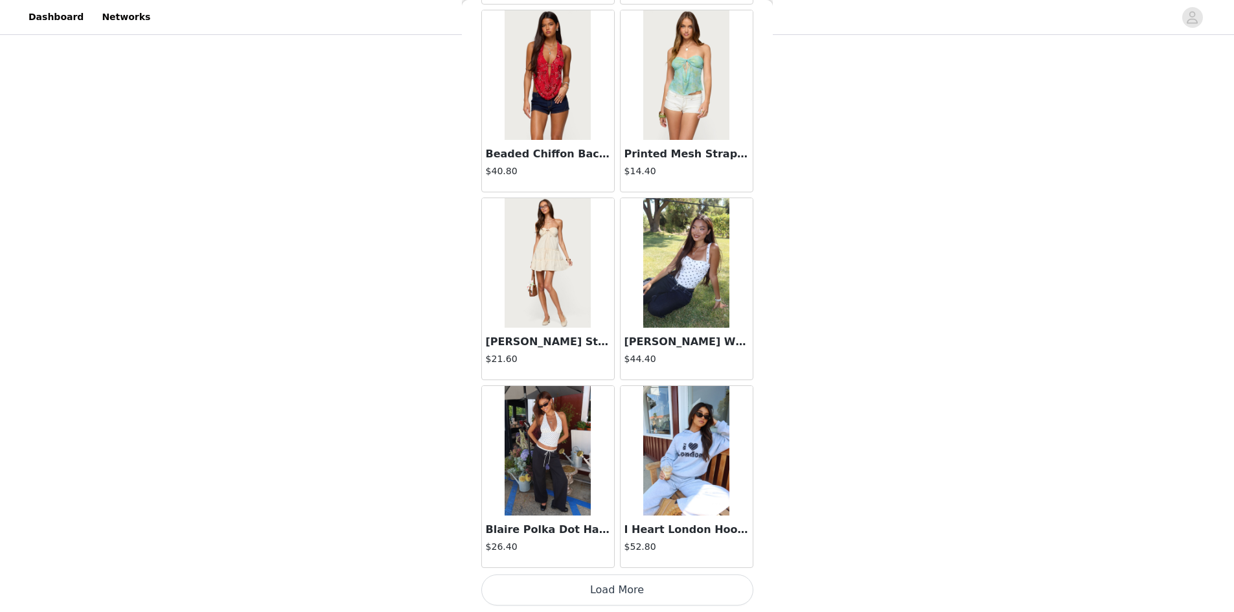
click at [614, 591] on button "Load More" at bounding box center [617, 589] width 272 height 31
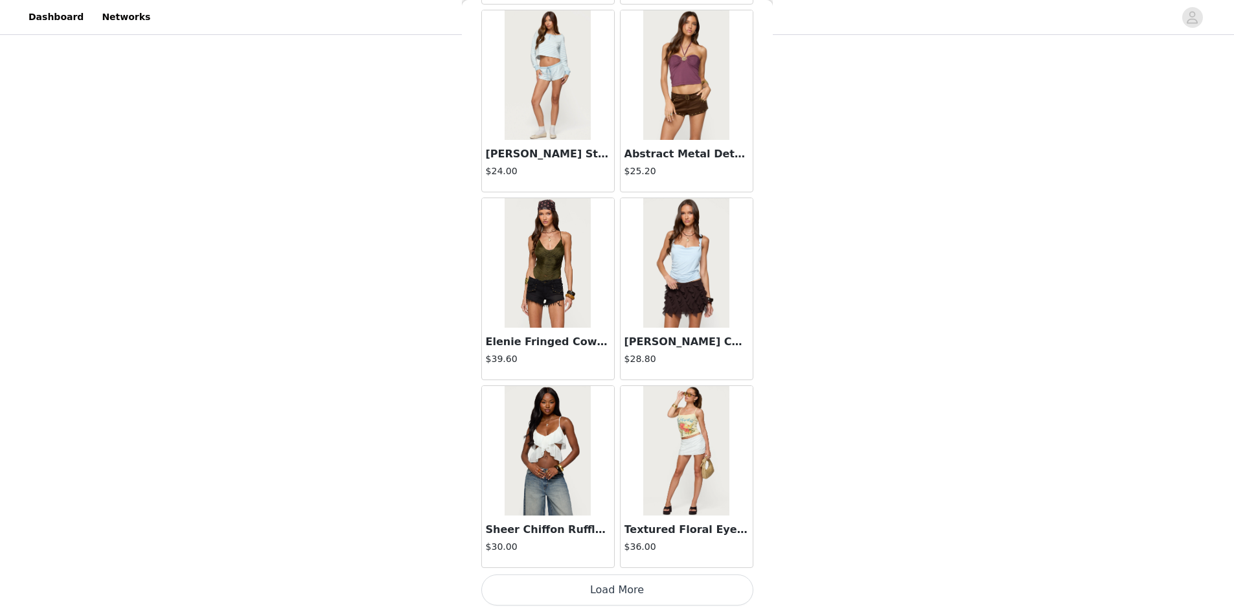
click at [598, 587] on button "Load More" at bounding box center [617, 589] width 272 height 31
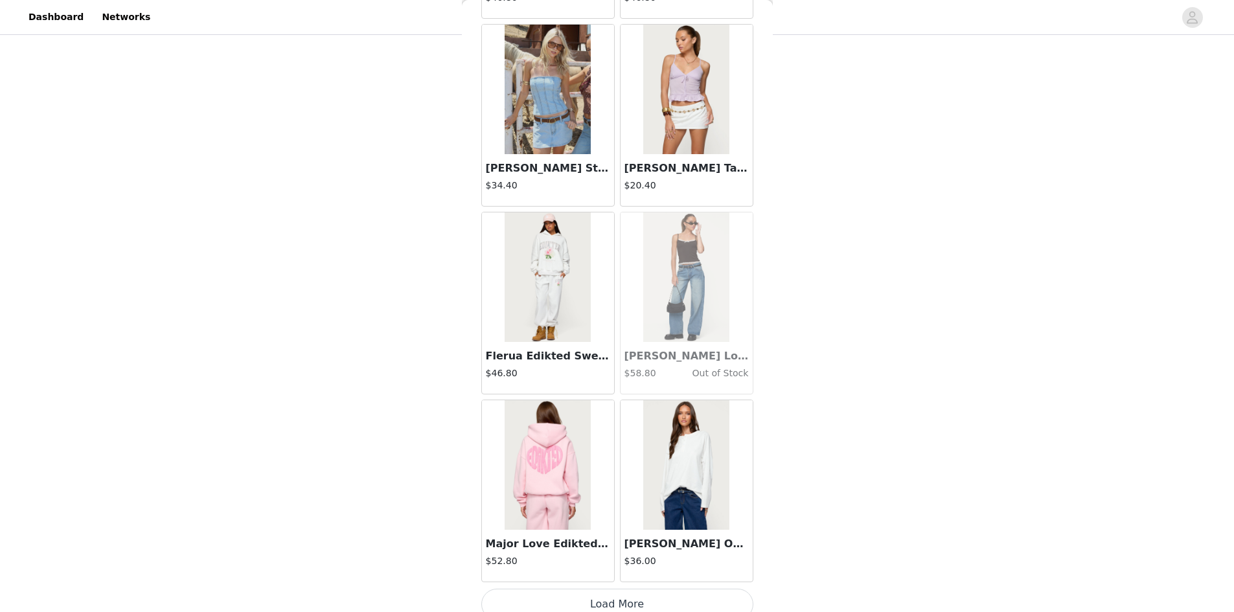
scroll to position [22029, 0]
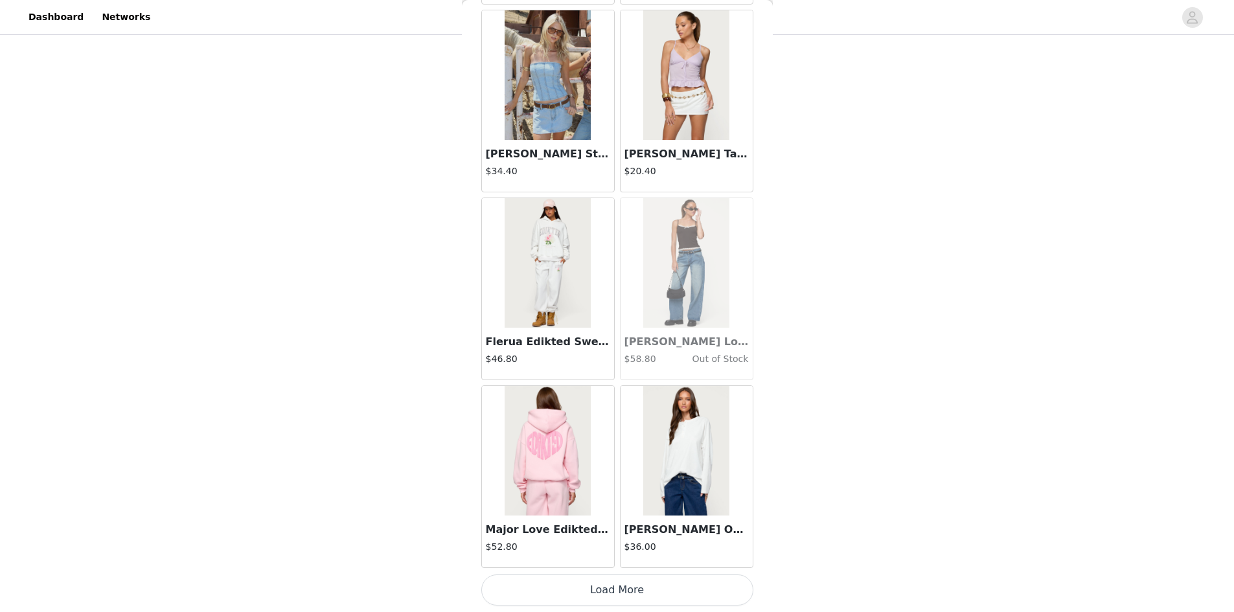
click at [601, 588] on button "Load More" at bounding box center [617, 589] width 272 height 31
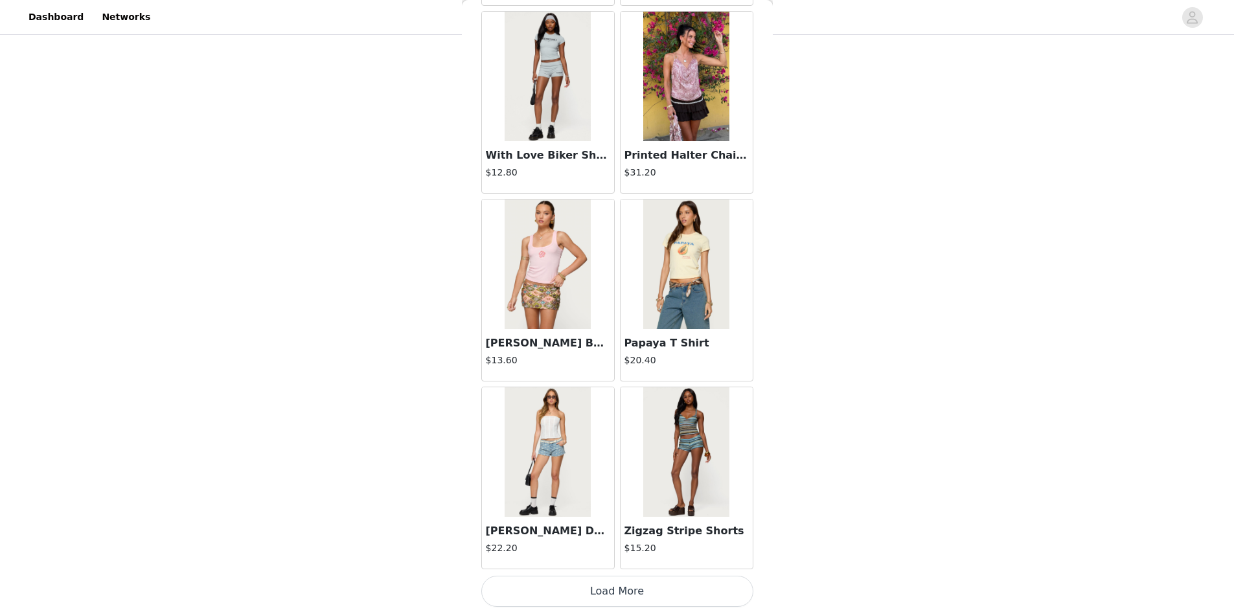
scroll to position [23907, 0]
click at [594, 587] on button "Load More" at bounding box center [617, 589] width 272 height 31
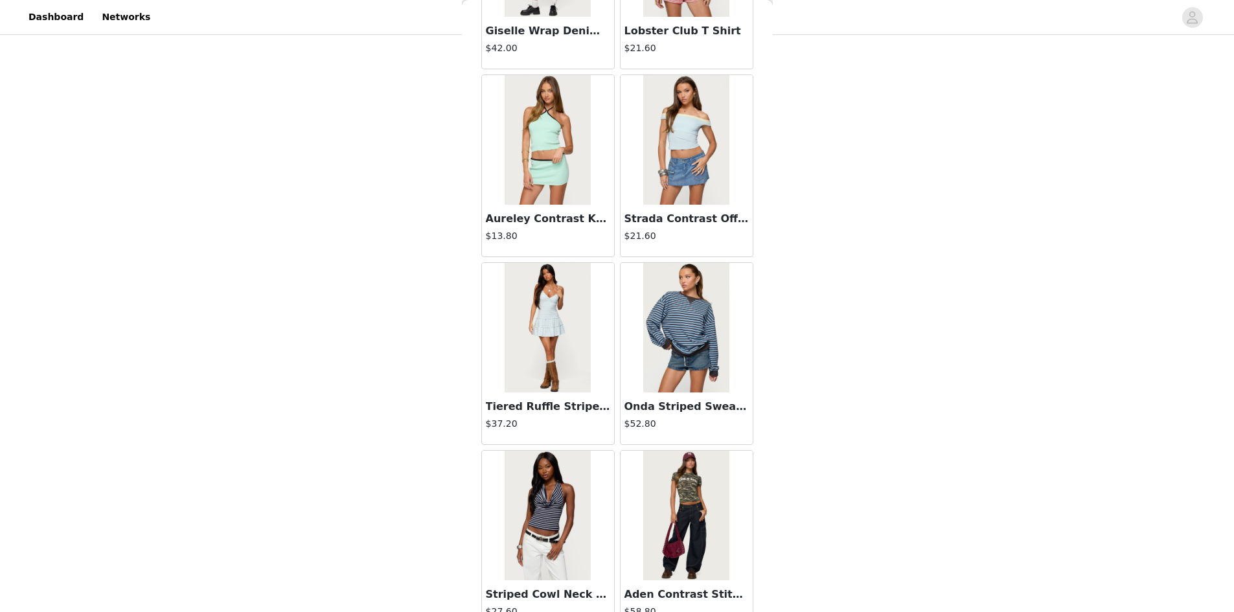
scroll to position [25785, 0]
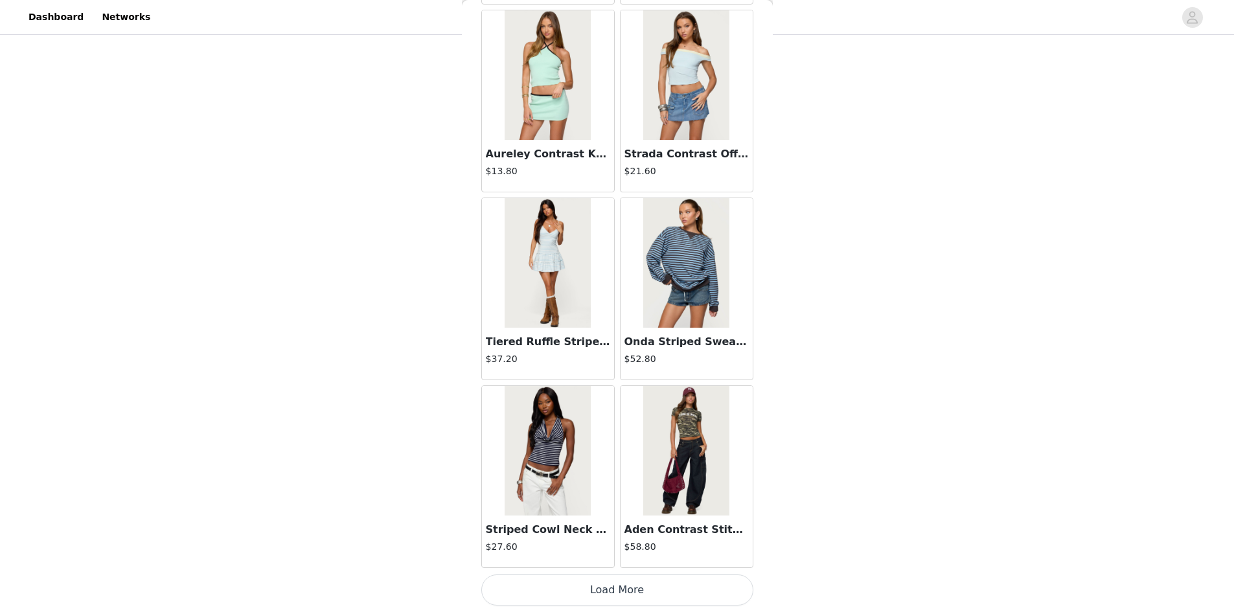
click at [617, 591] on button "Load More" at bounding box center [617, 589] width 272 height 31
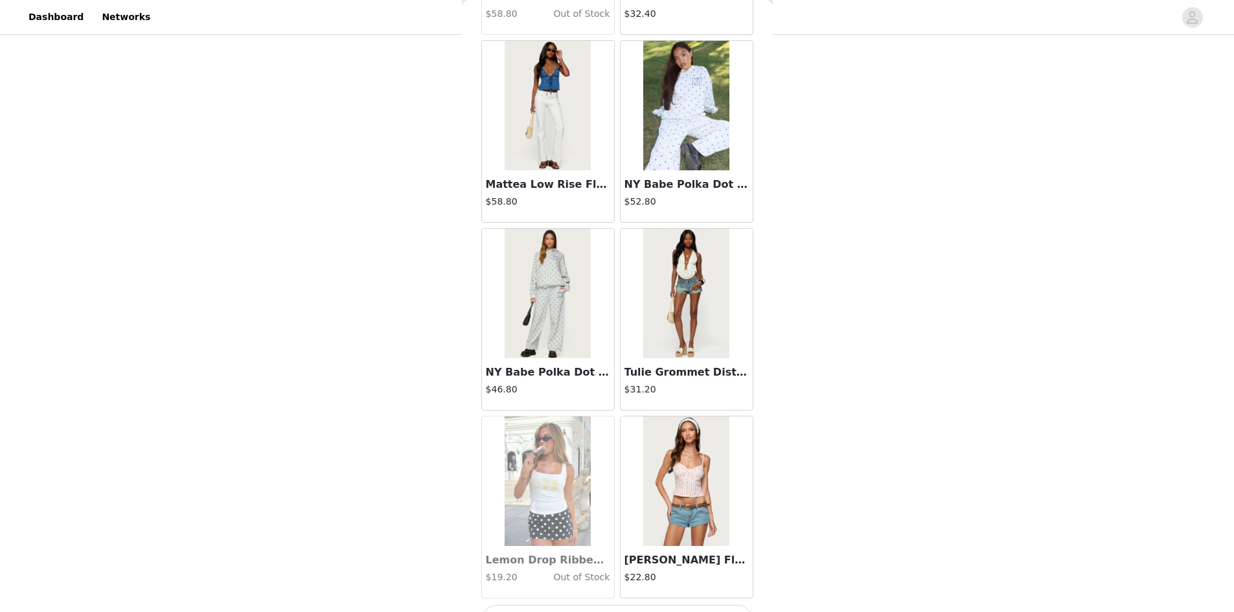
scroll to position [27663, 0]
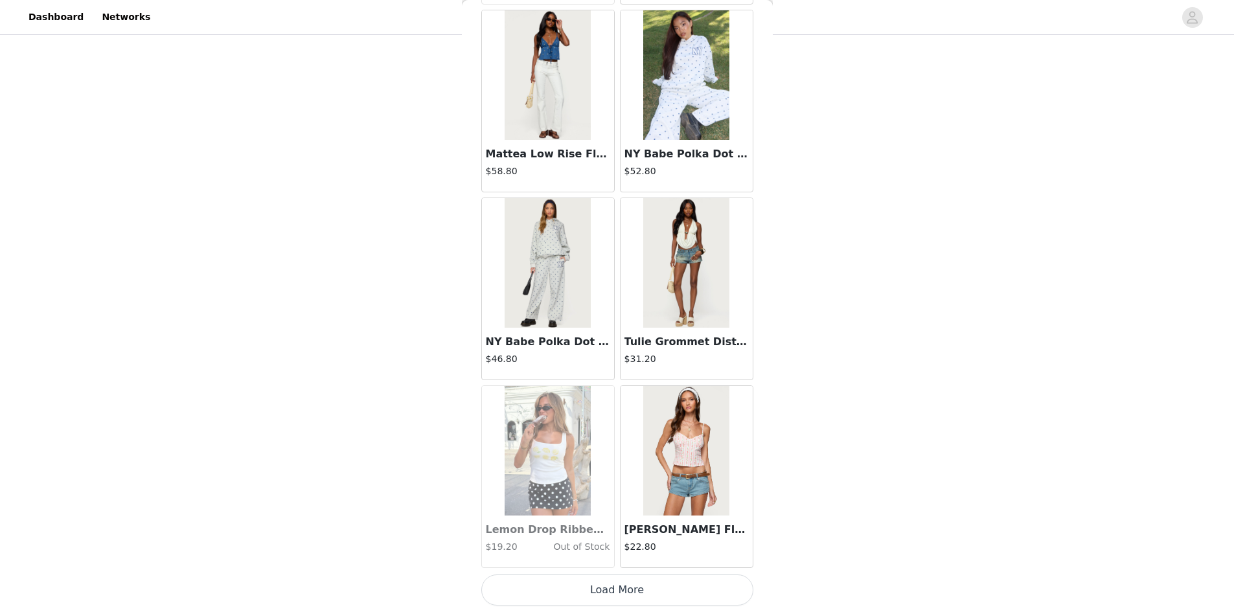
click at [589, 579] on button "Load More" at bounding box center [617, 589] width 272 height 31
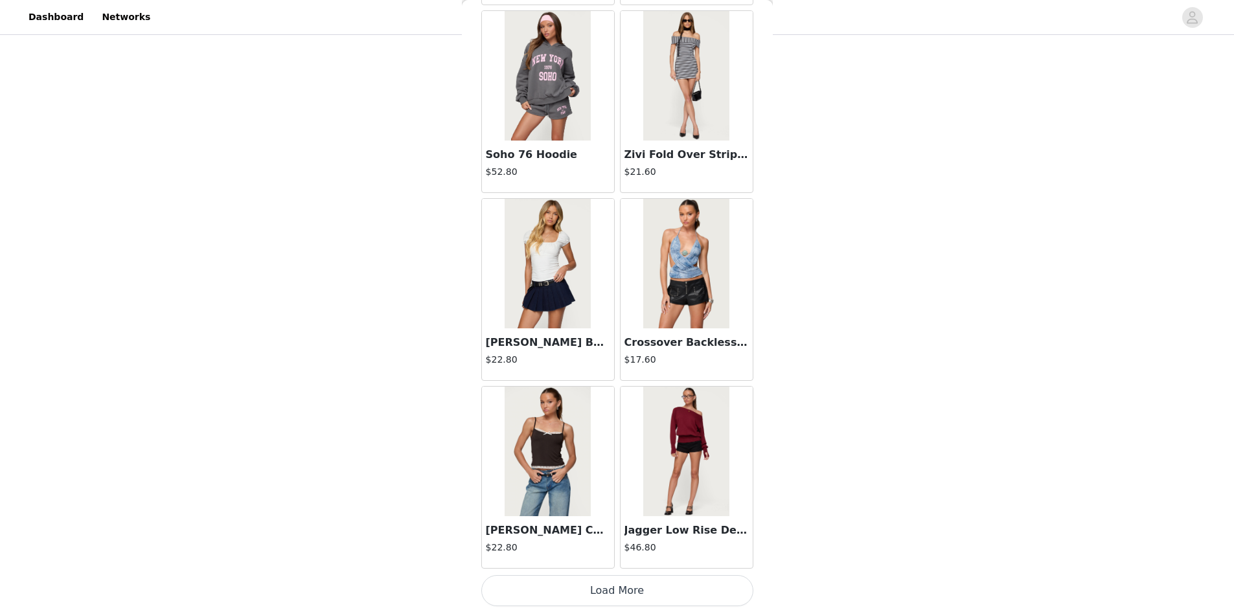
scroll to position [29541, 0]
click at [589, 588] on button "Load More" at bounding box center [617, 589] width 272 height 31
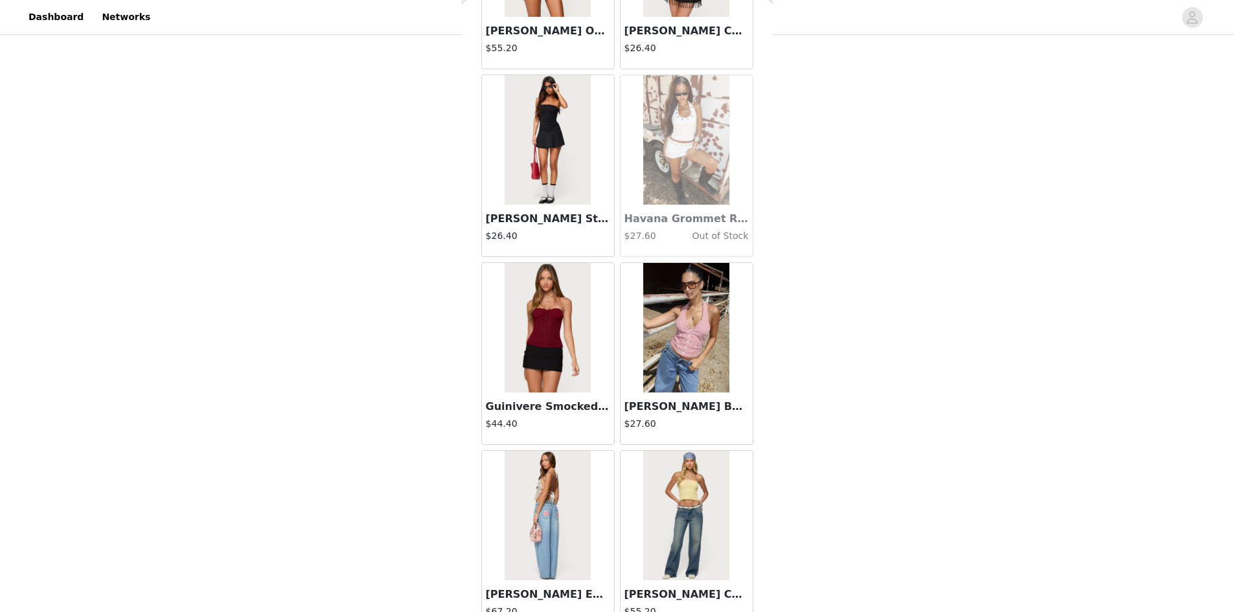
scroll to position [31419, 0]
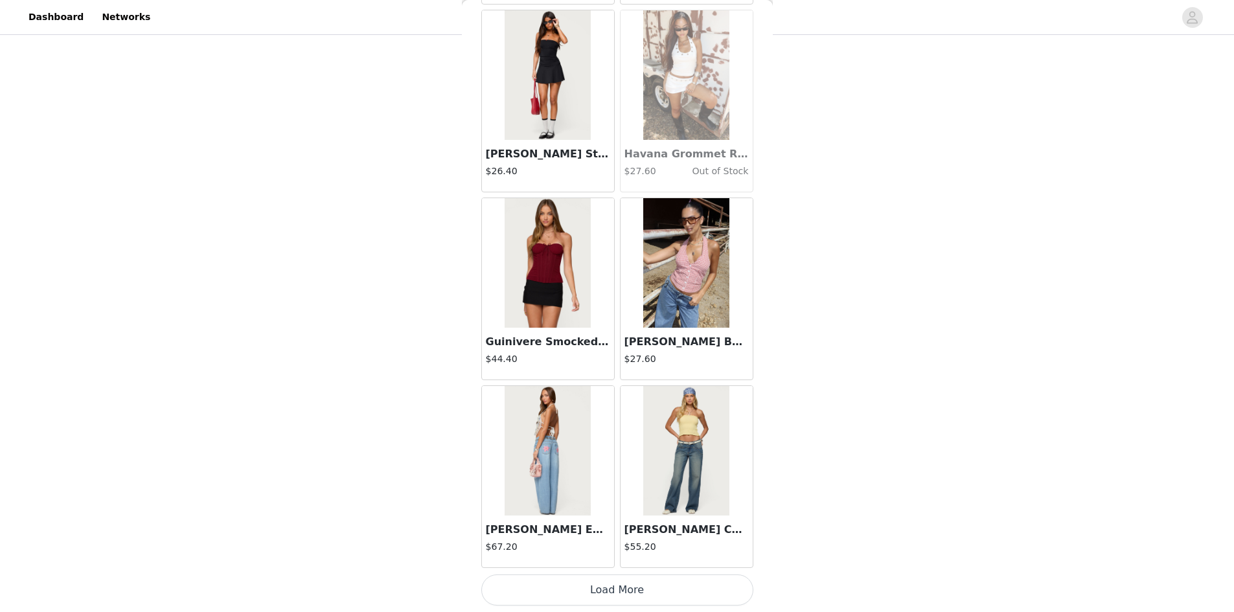
click at [602, 588] on button "Load More" at bounding box center [617, 589] width 272 height 31
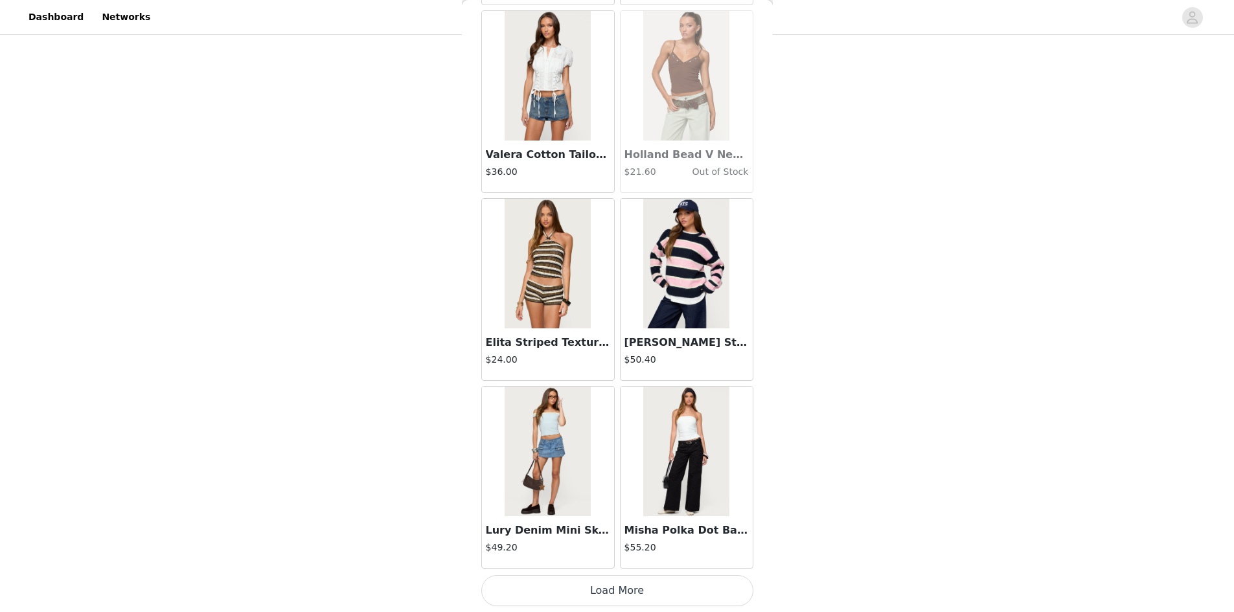
scroll to position [33297, 0]
click at [589, 587] on button "Load More" at bounding box center [617, 589] width 272 height 31
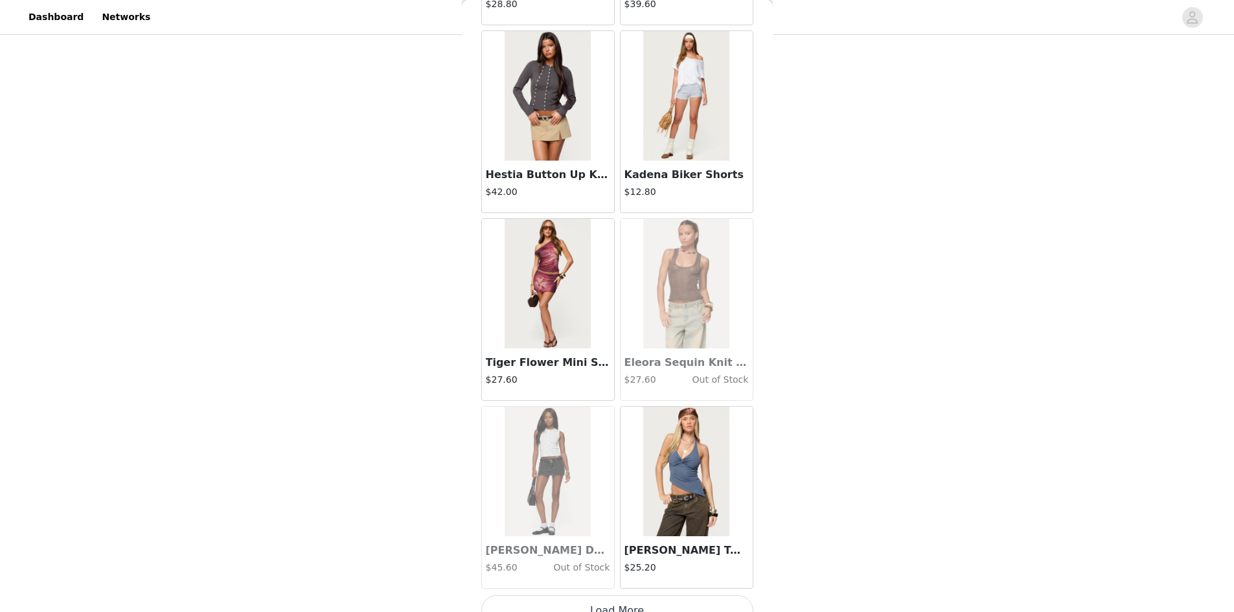
scroll to position [35175, 0]
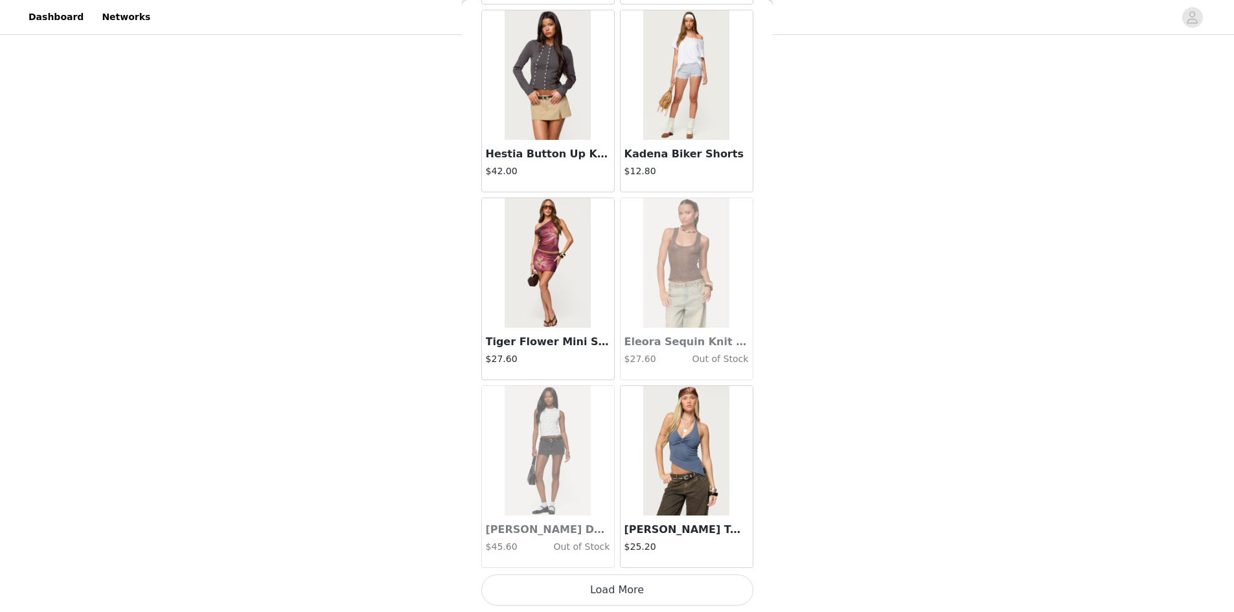
click at [609, 588] on button "Load More" at bounding box center [617, 589] width 272 height 31
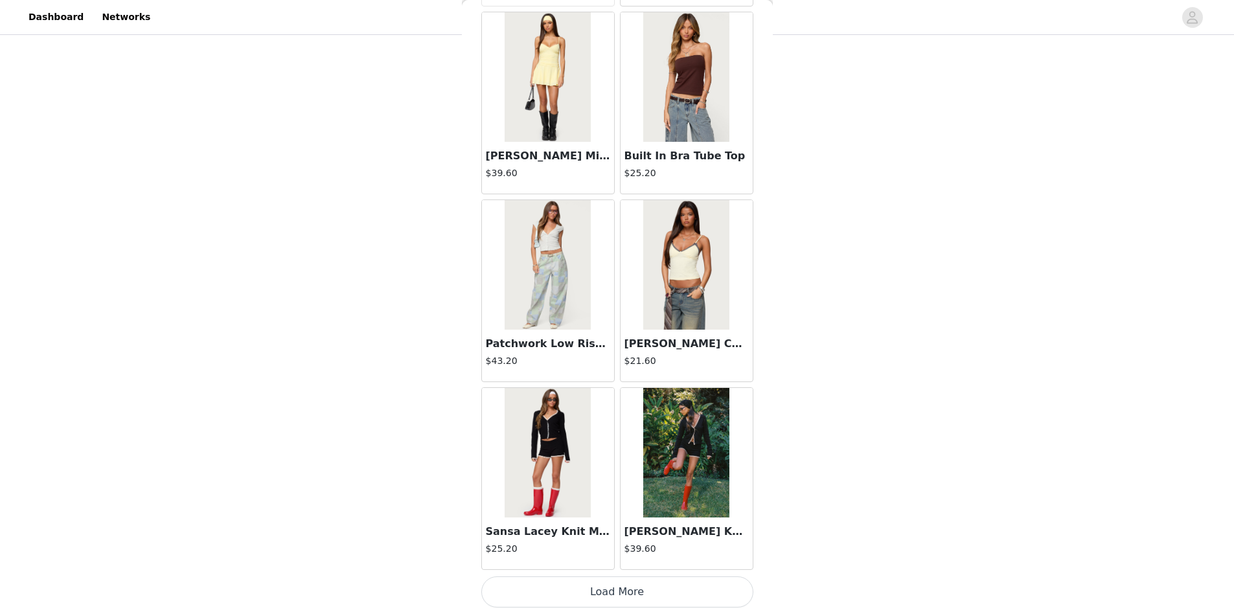
scroll to position [37053, 0]
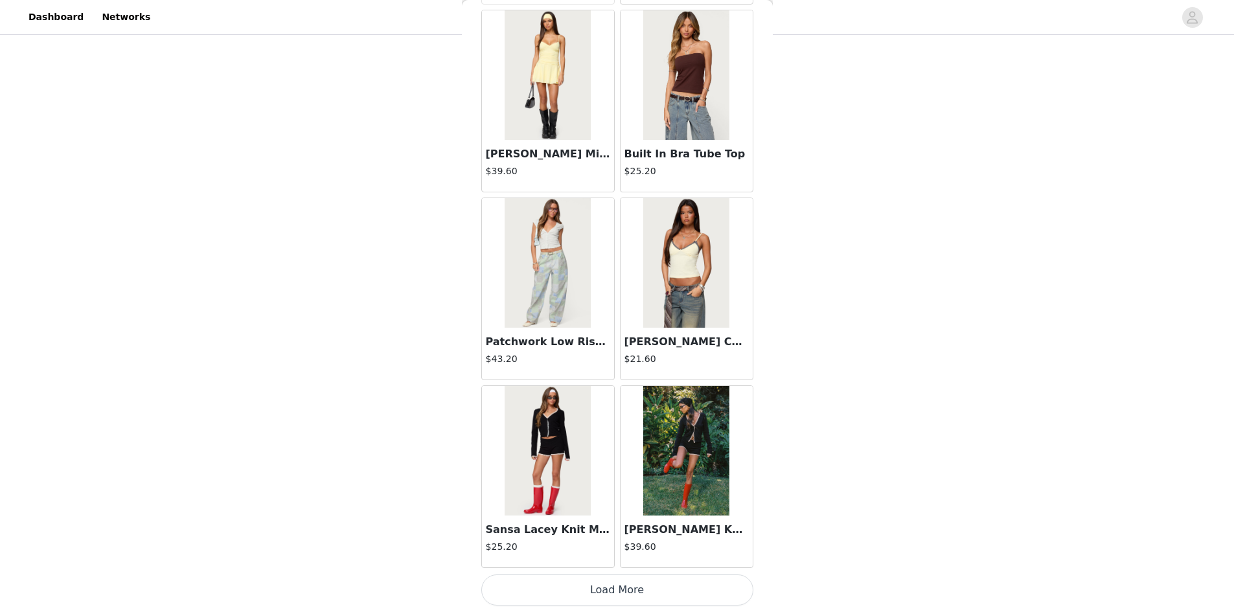
click at [616, 586] on button "Load More" at bounding box center [617, 589] width 272 height 31
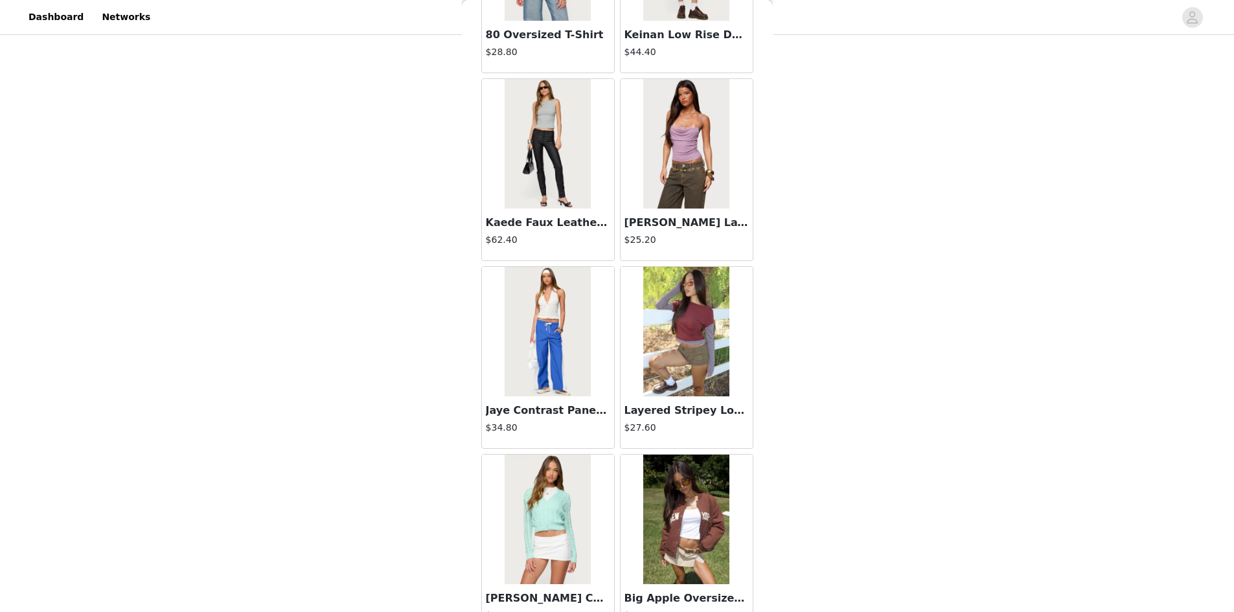
scroll to position [38931, 0]
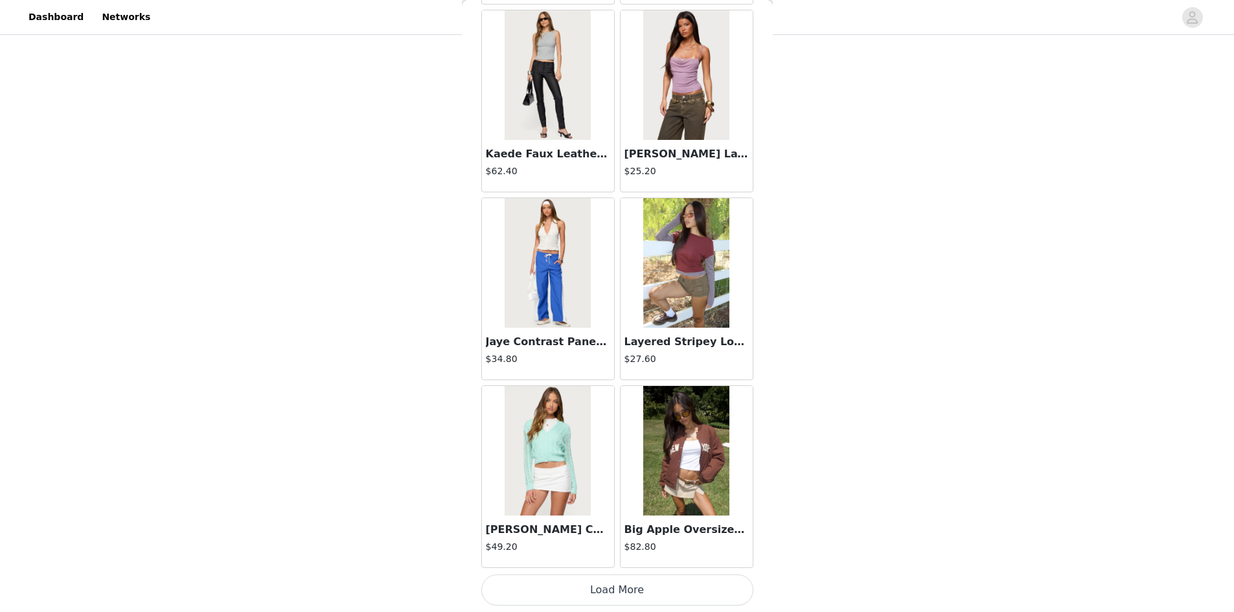
click at [618, 584] on button "Load More" at bounding box center [617, 589] width 272 height 31
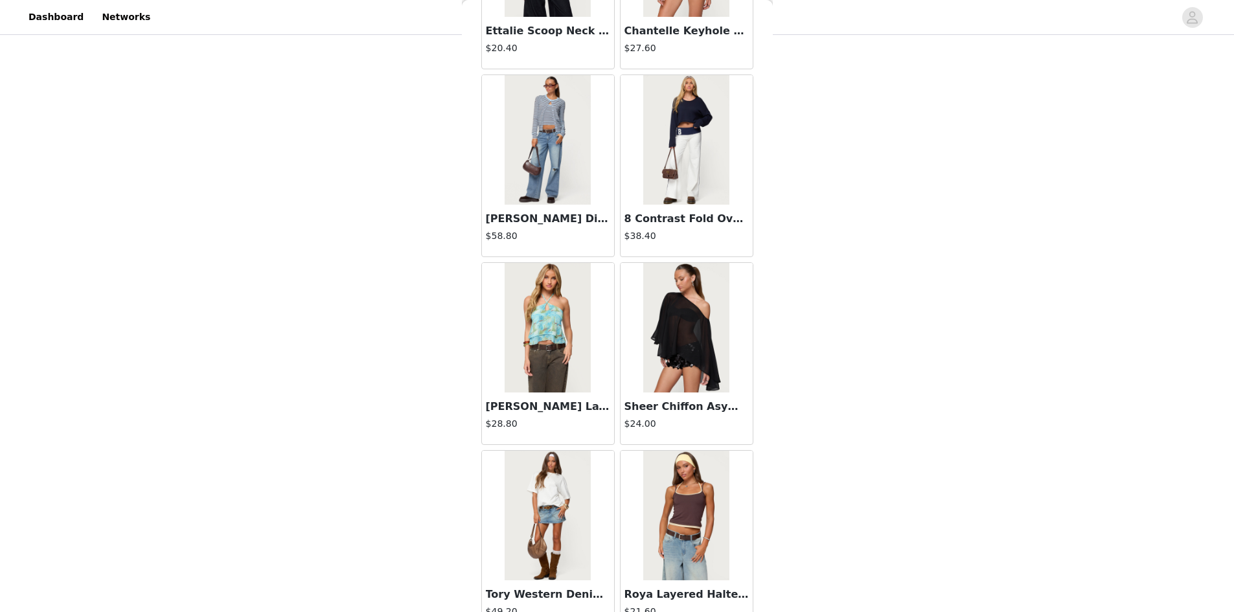
scroll to position [40809, 0]
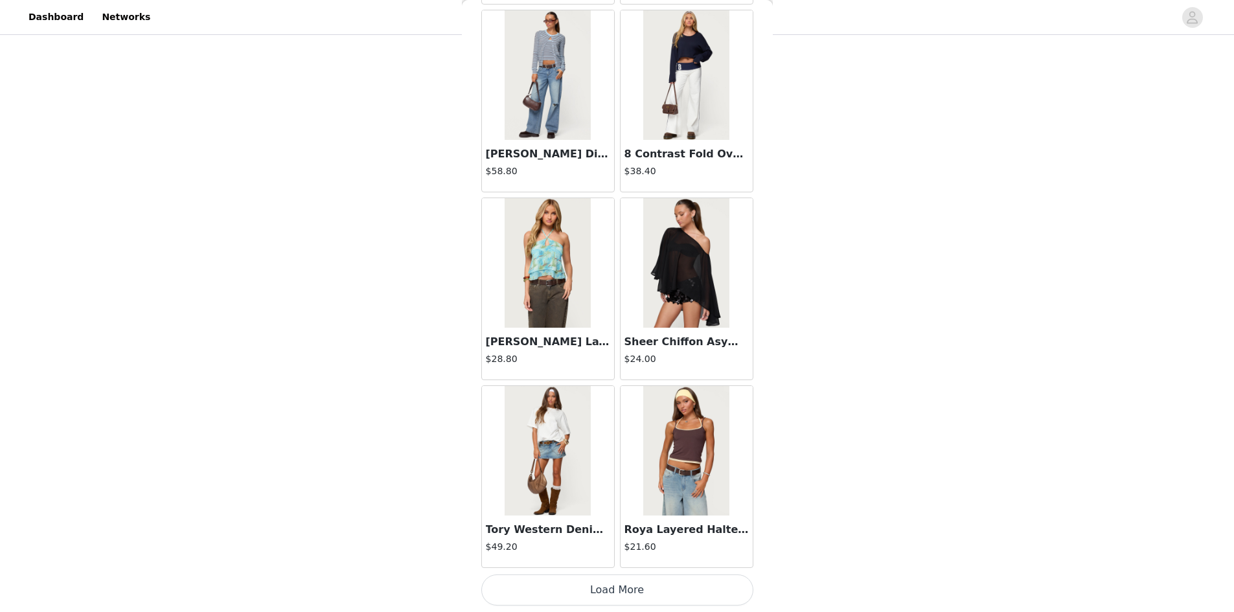
click at [594, 586] on button "Load More" at bounding box center [617, 589] width 272 height 31
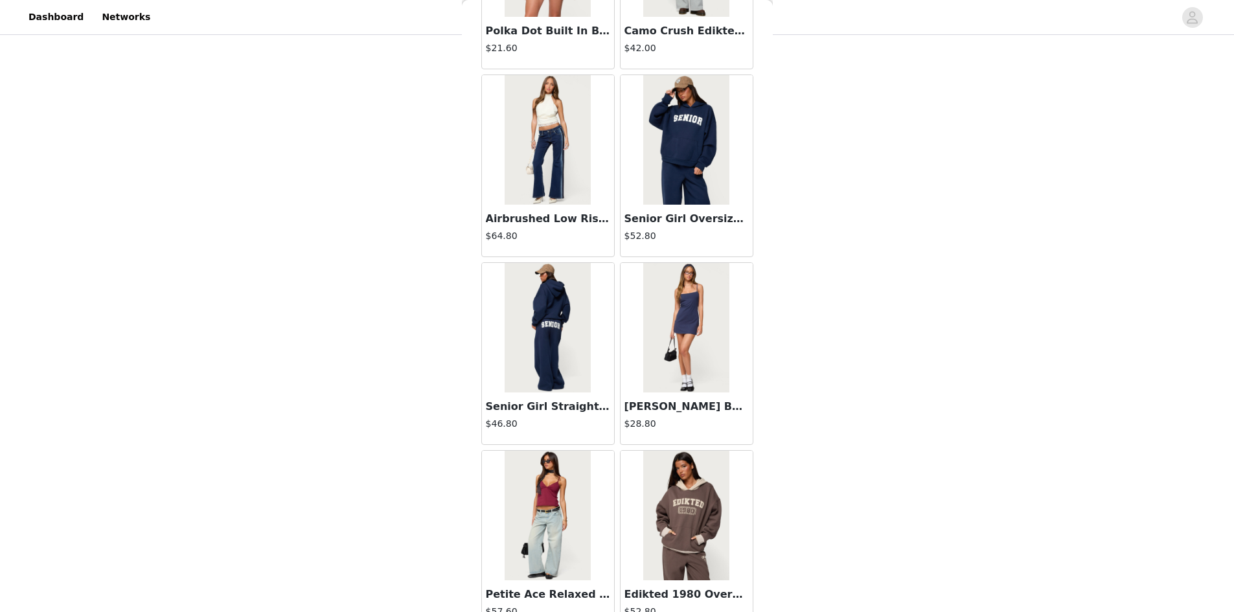
scroll to position [42688, 0]
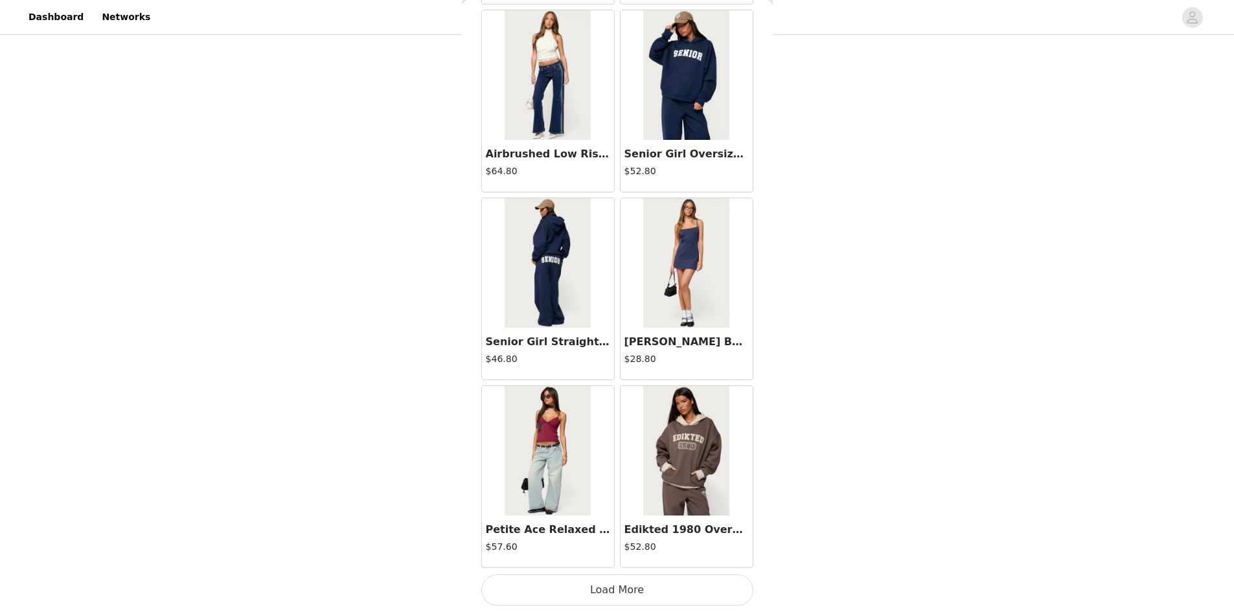
click at [622, 586] on button "Load More" at bounding box center [617, 589] width 272 height 31
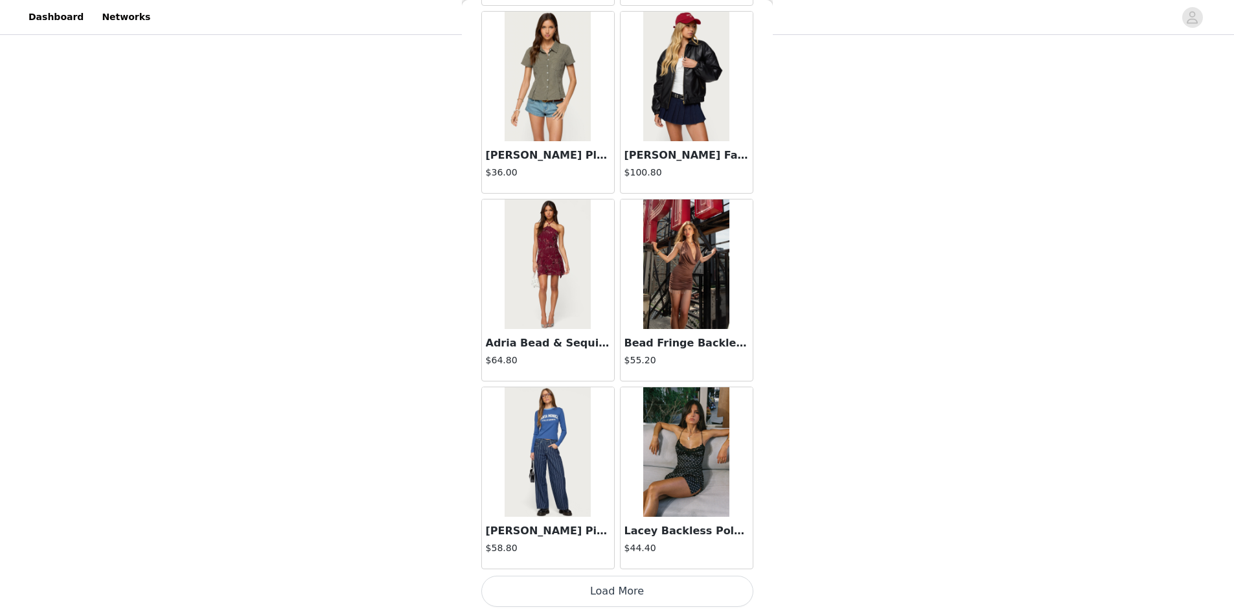
scroll to position [44566, 0]
click at [604, 582] on button "Load More" at bounding box center [617, 589] width 272 height 31
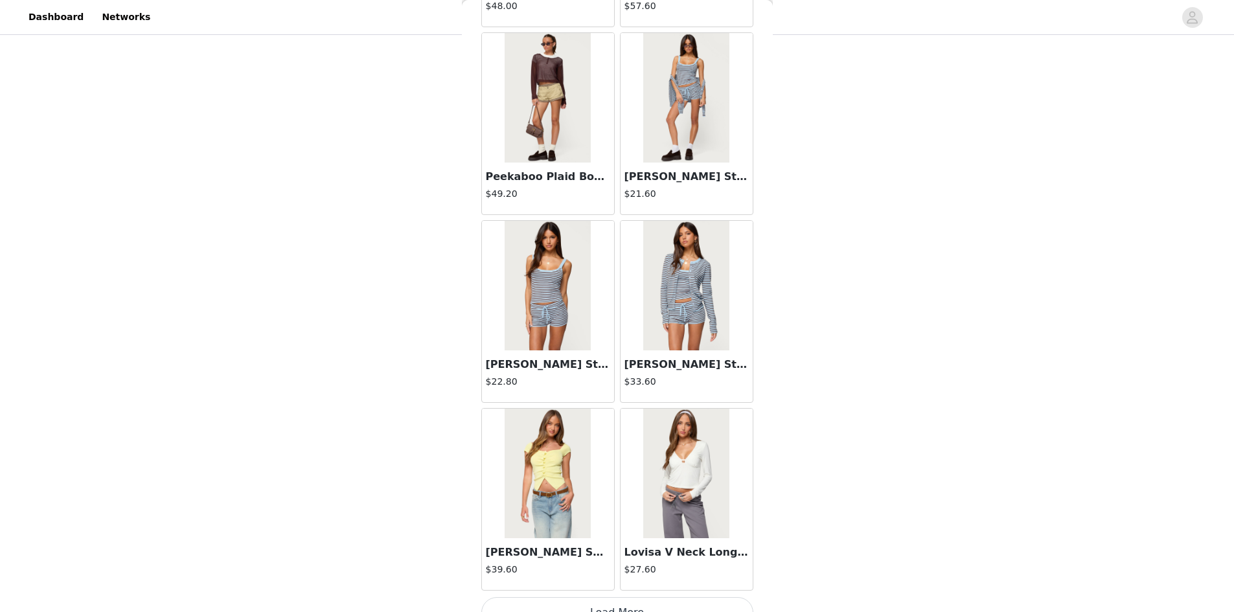
scroll to position [46444, 0]
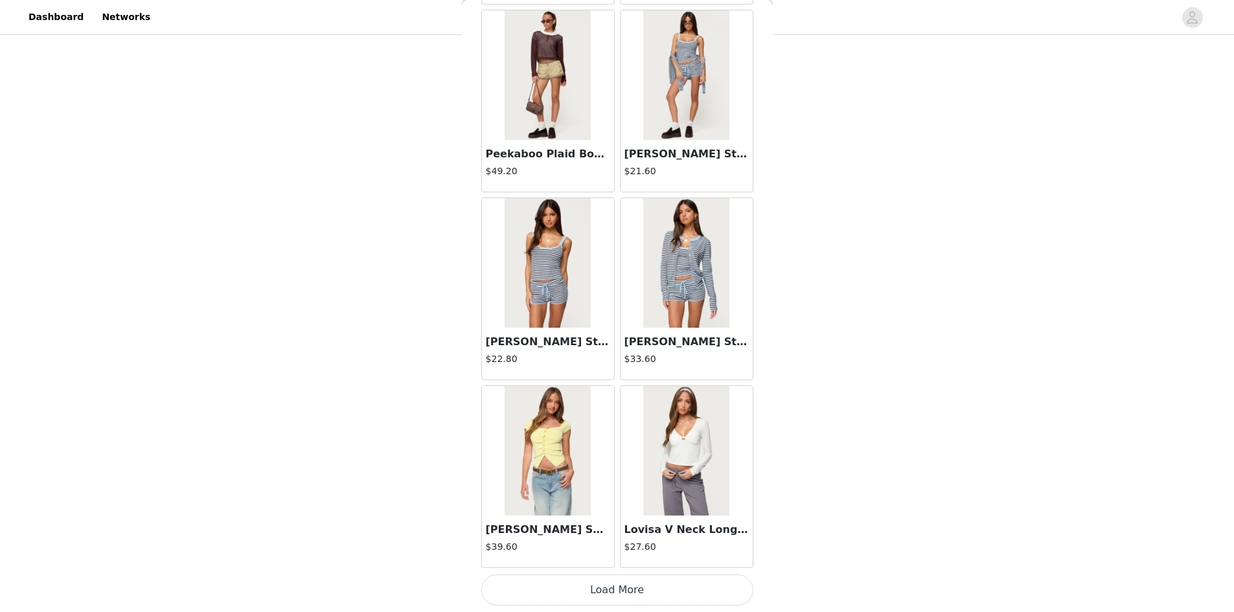
click at [610, 578] on button "Load More" at bounding box center [617, 589] width 272 height 31
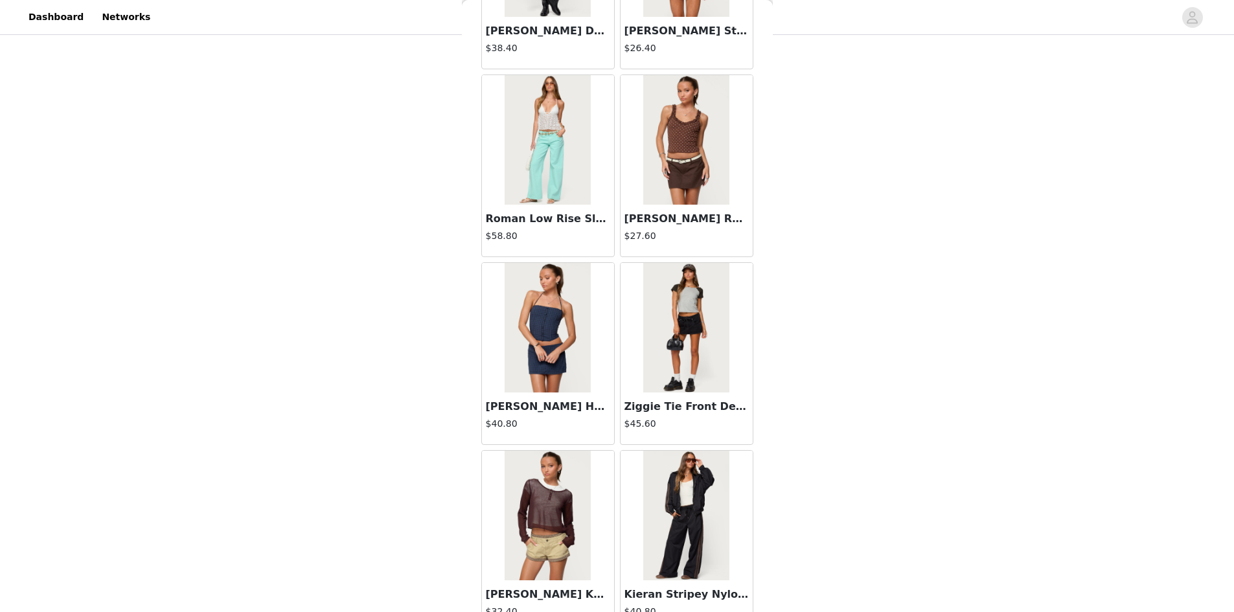
scroll to position [48322, 0]
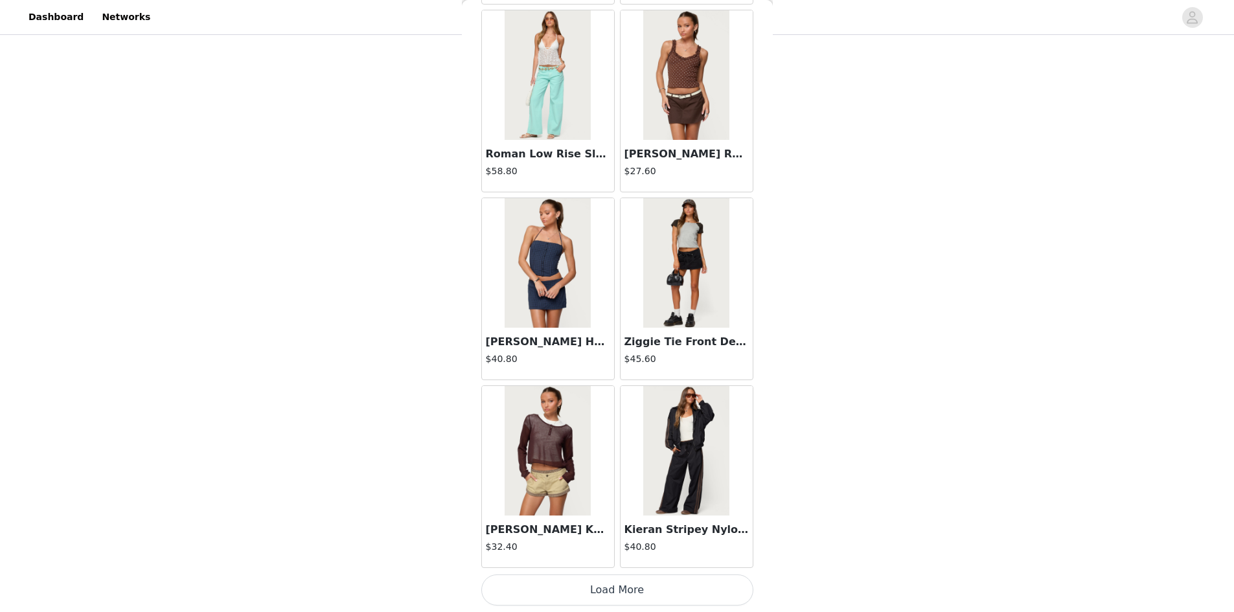
click at [603, 600] on button "Load More" at bounding box center [617, 589] width 272 height 31
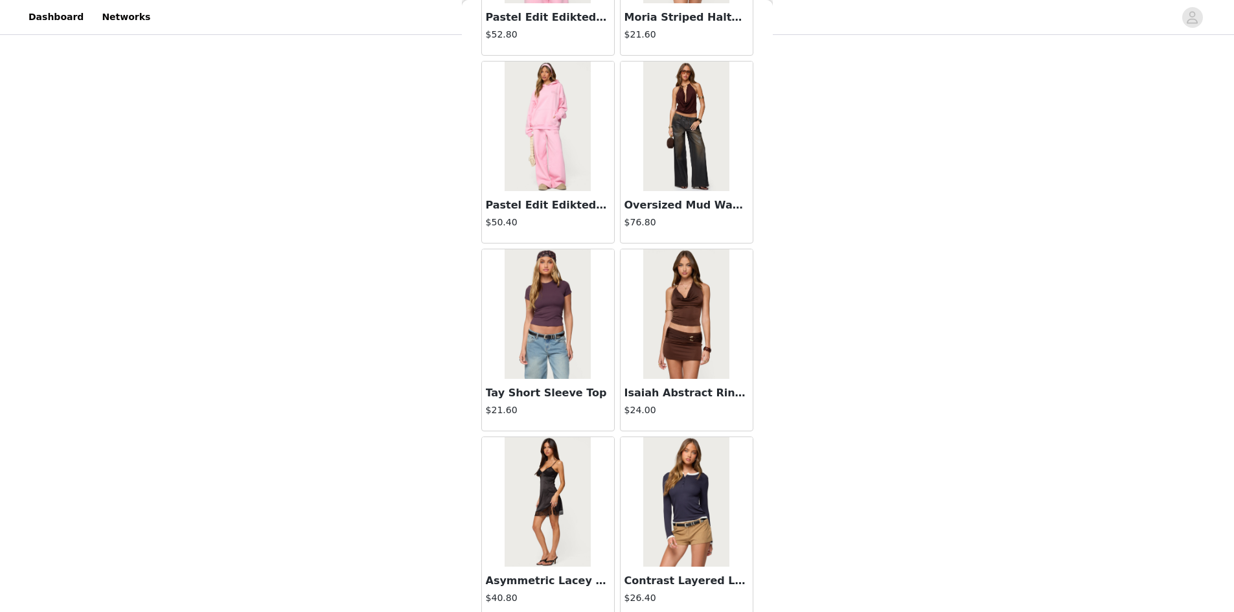
scroll to position [50200, 0]
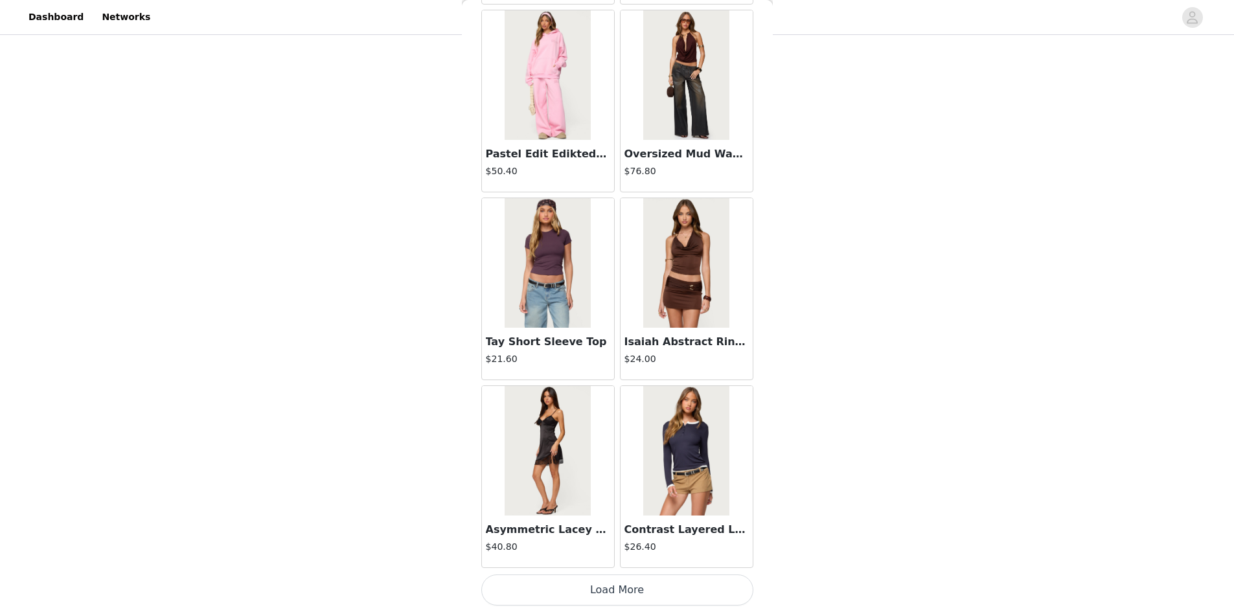
click at [615, 581] on button "Load More" at bounding box center [617, 589] width 272 height 31
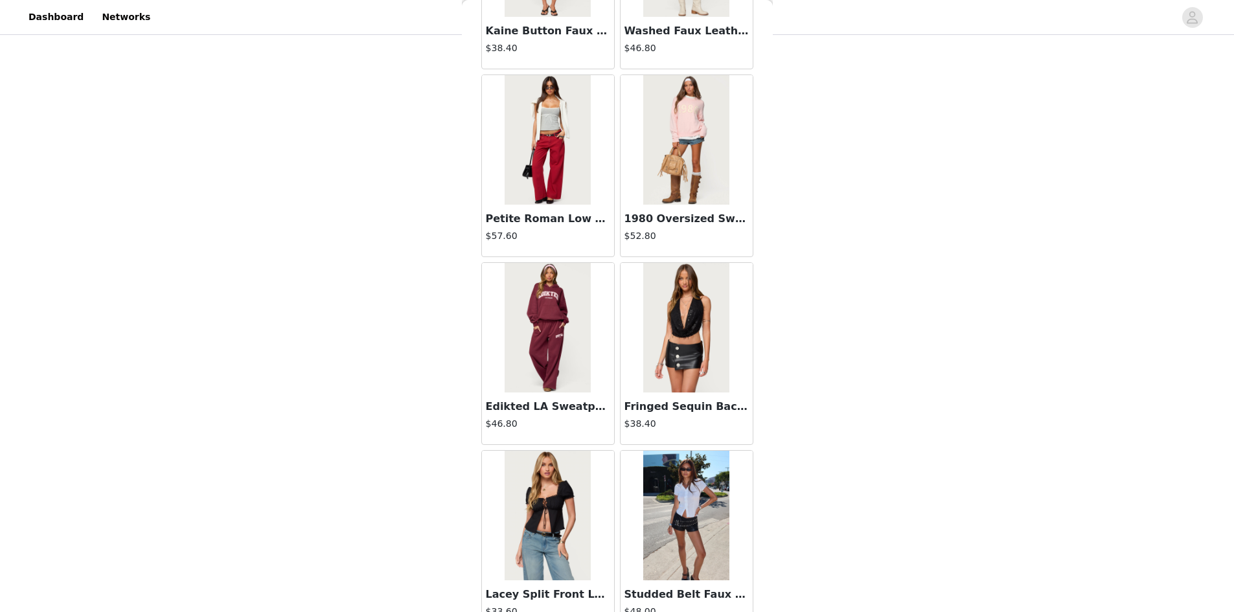
scroll to position [52078, 0]
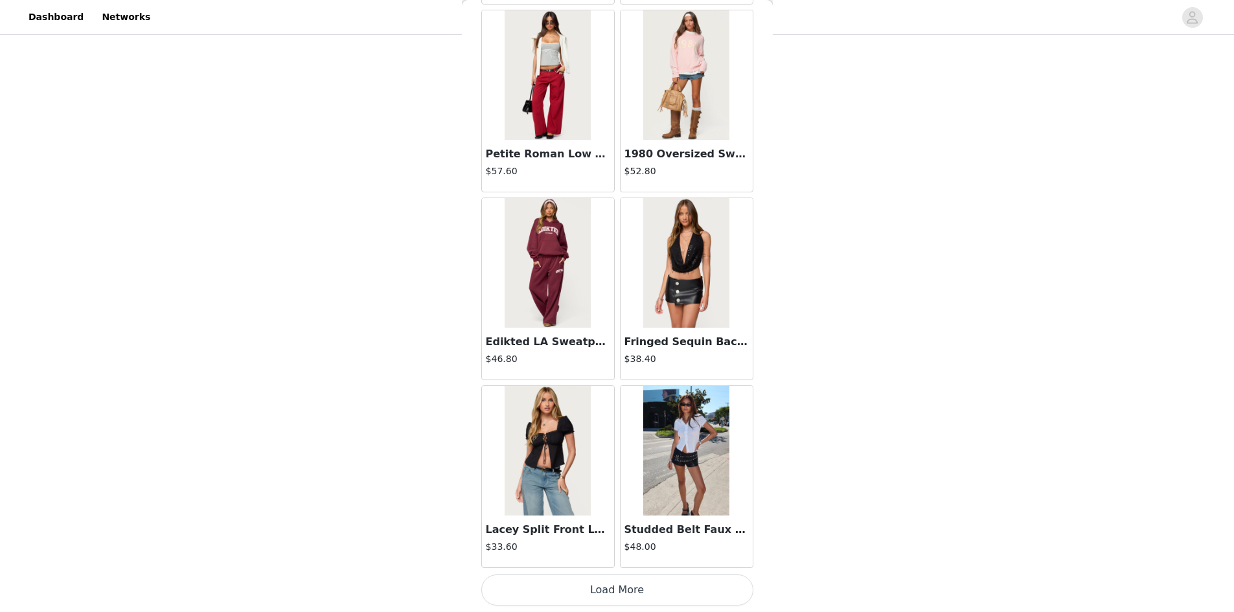
click at [628, 578] on button "Load More" at bounding box center [617, 589] width 272 height 31
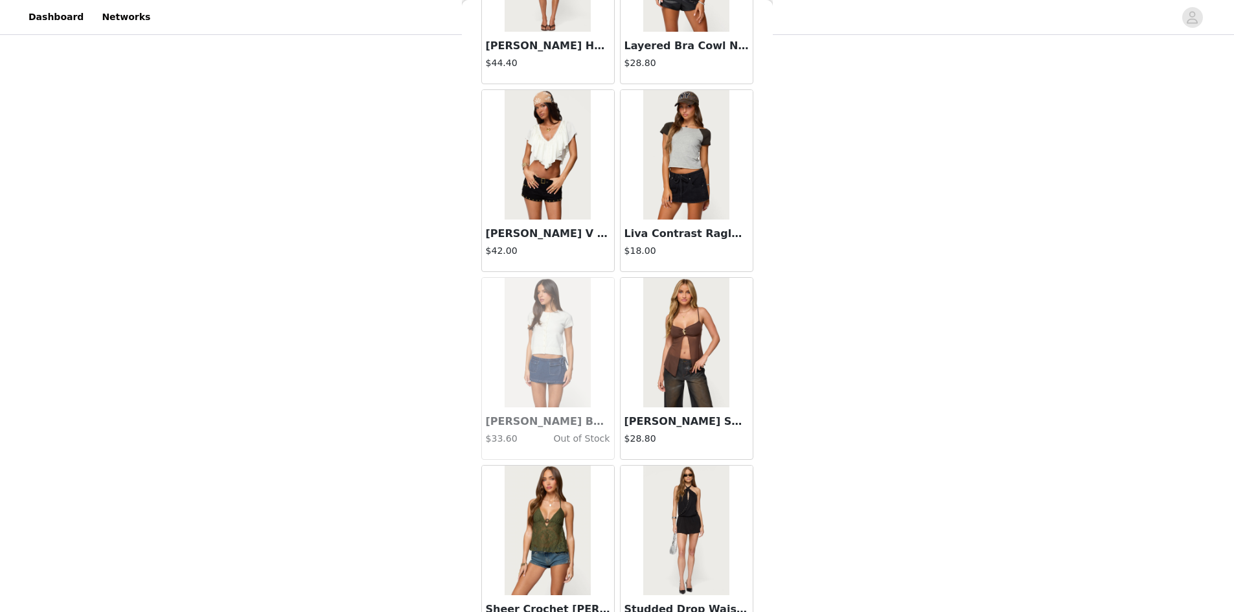
scroll to position [43546, 0]
click at [666, 435] on h4 "$28.80" at bounding box center [686, 440] width 124 height 14
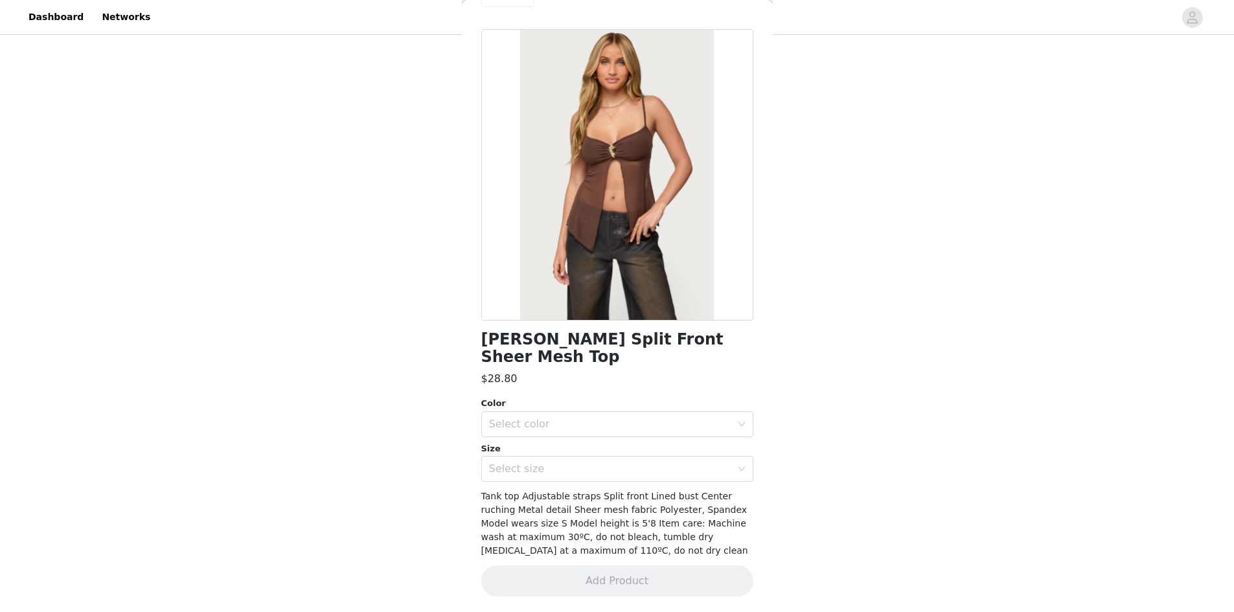
scroll to position [18, 0]
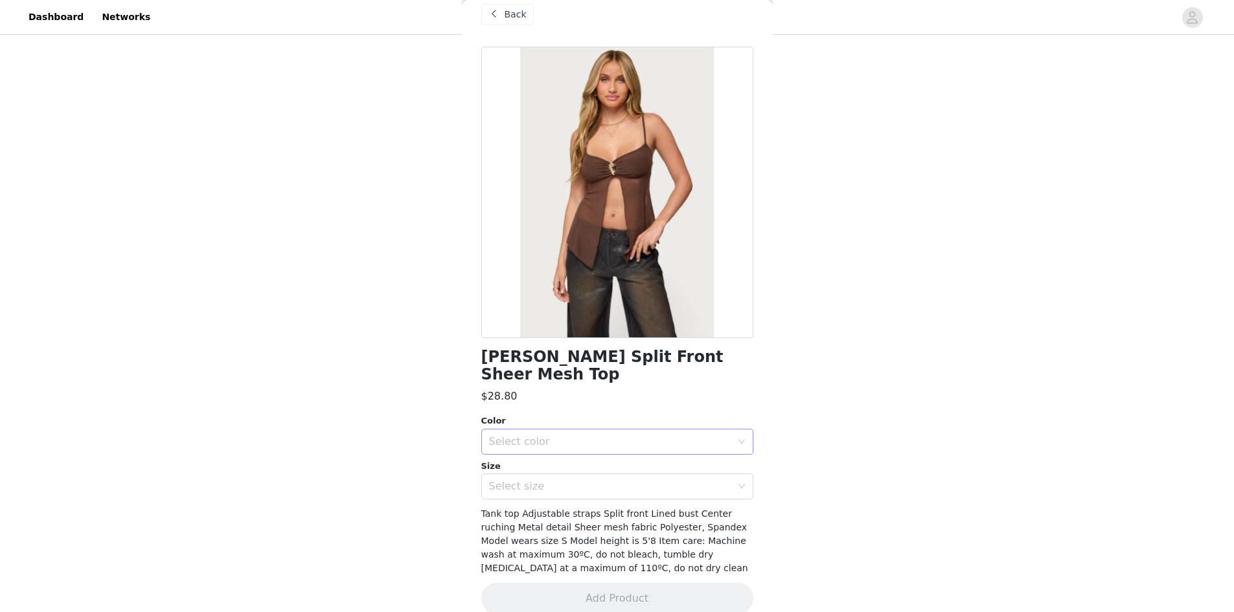
click at [637, 435] on div "Select color" at bounding box center [610, 441] width 242 height 13
click at [585, 451] on li "BROWN" at bounding box center [612, 452] width 262 height 21
click at [584, 480] on div "Select size" at bounding box center [610, 486] width 242 height 13
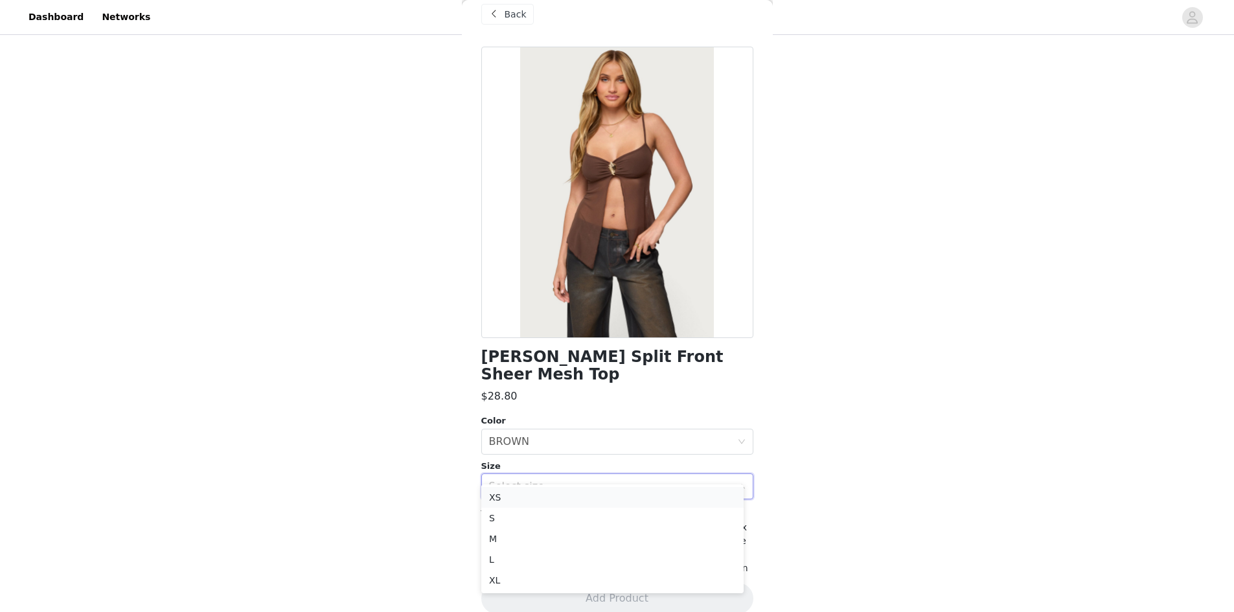
click at [576, 489] on li "XS" at bounding box center [612, 497] width 262 height 21
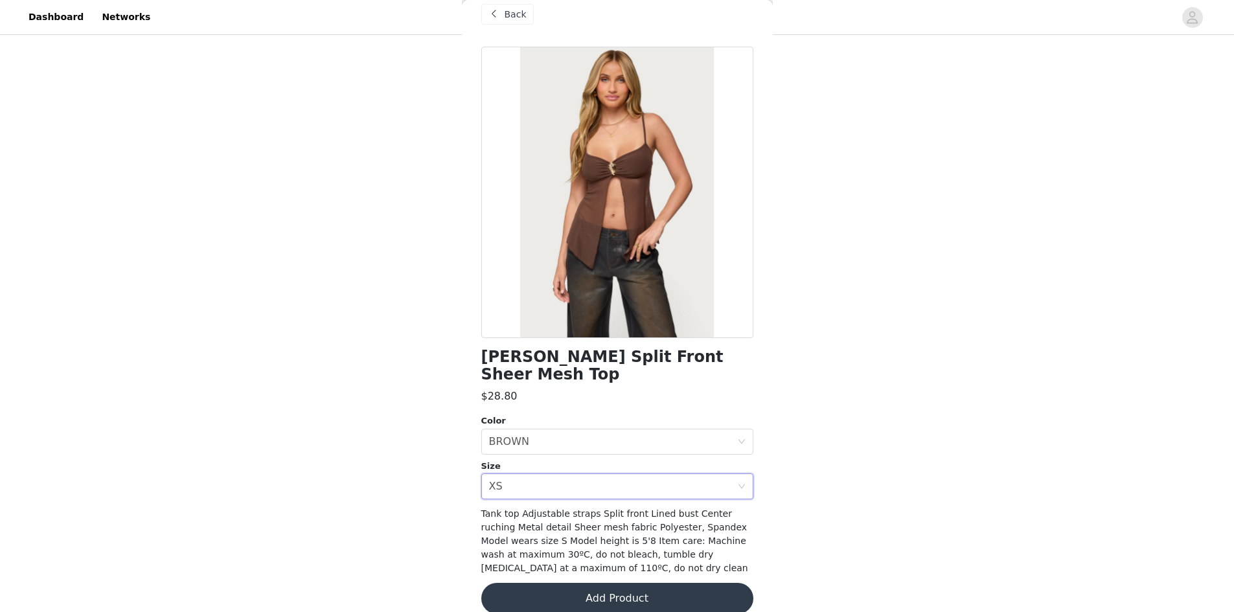
click at [603, 583] on button "Add Product" at bounding box center [617, 598] width 272 height 31
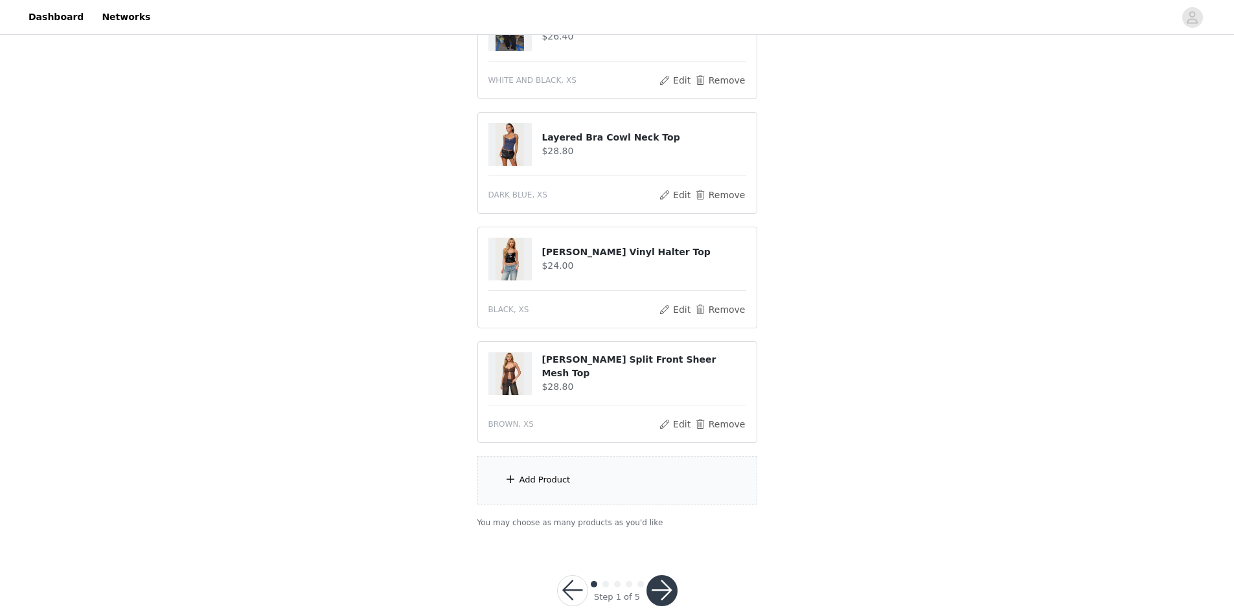
scroll to position [777, 0]
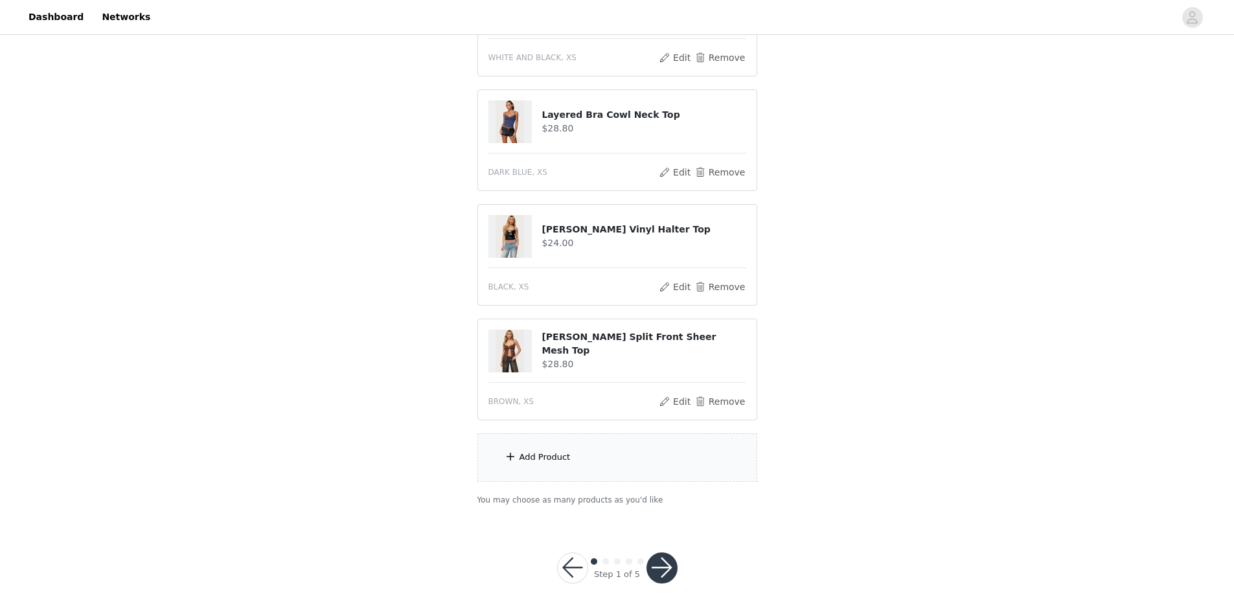
click at [637, 460] on div "Add Product" at bounding box center [617, 457] width 280 height 49
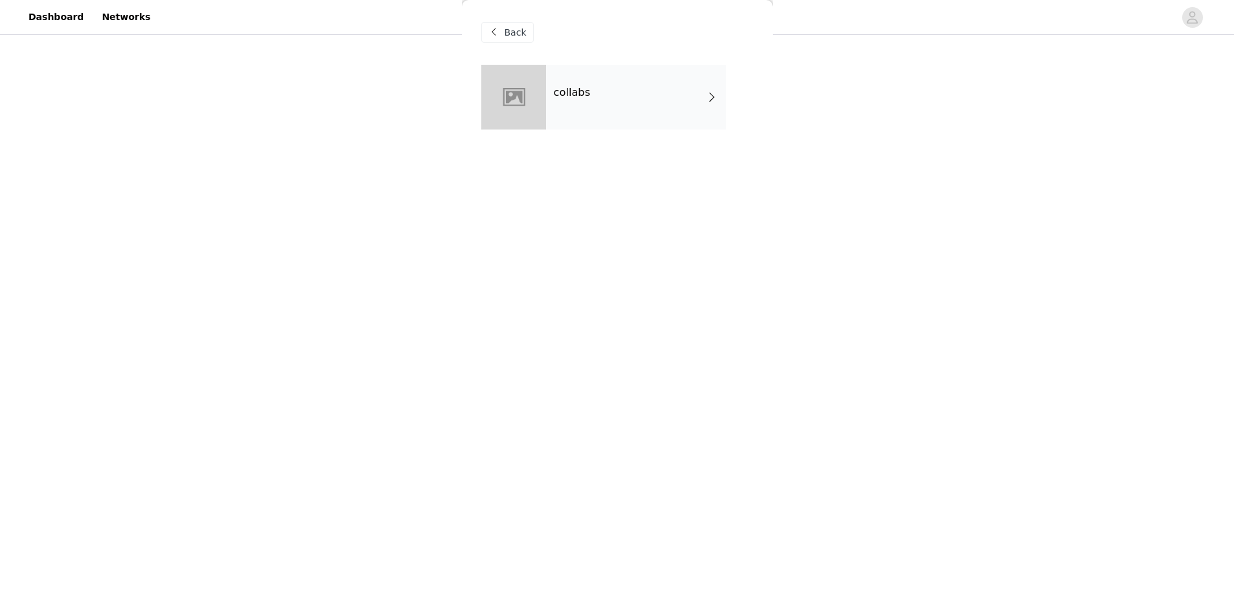
click at [712, 87] on div "collabs" at bounding box center [636, 97] width 180 height 65
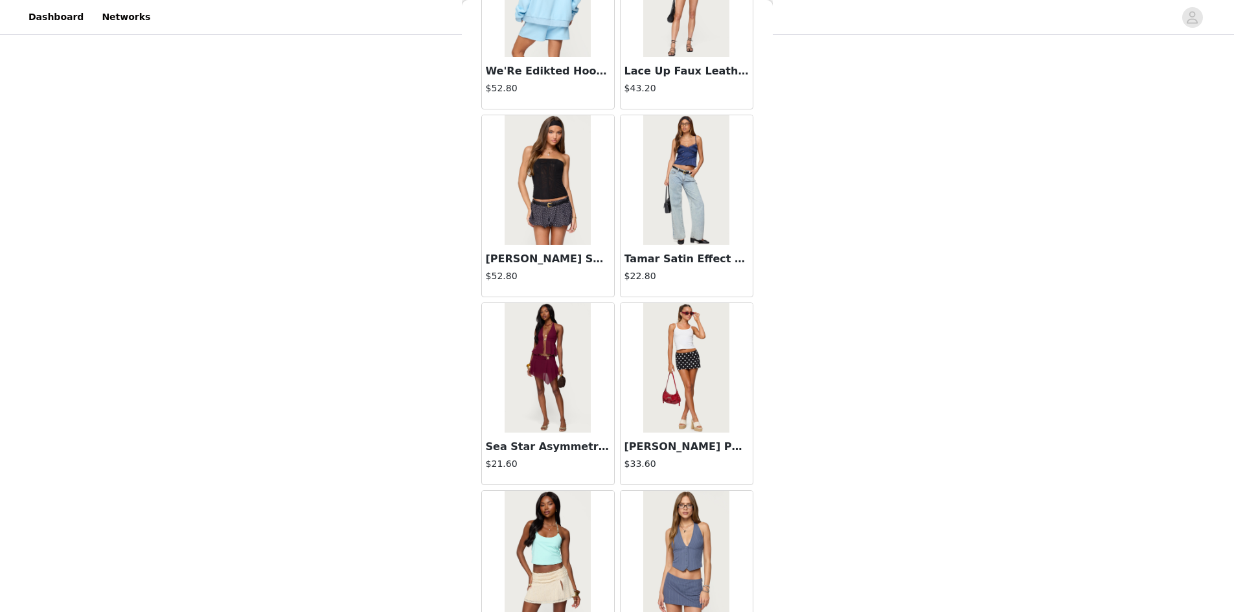
scroll to position [1295, 0]
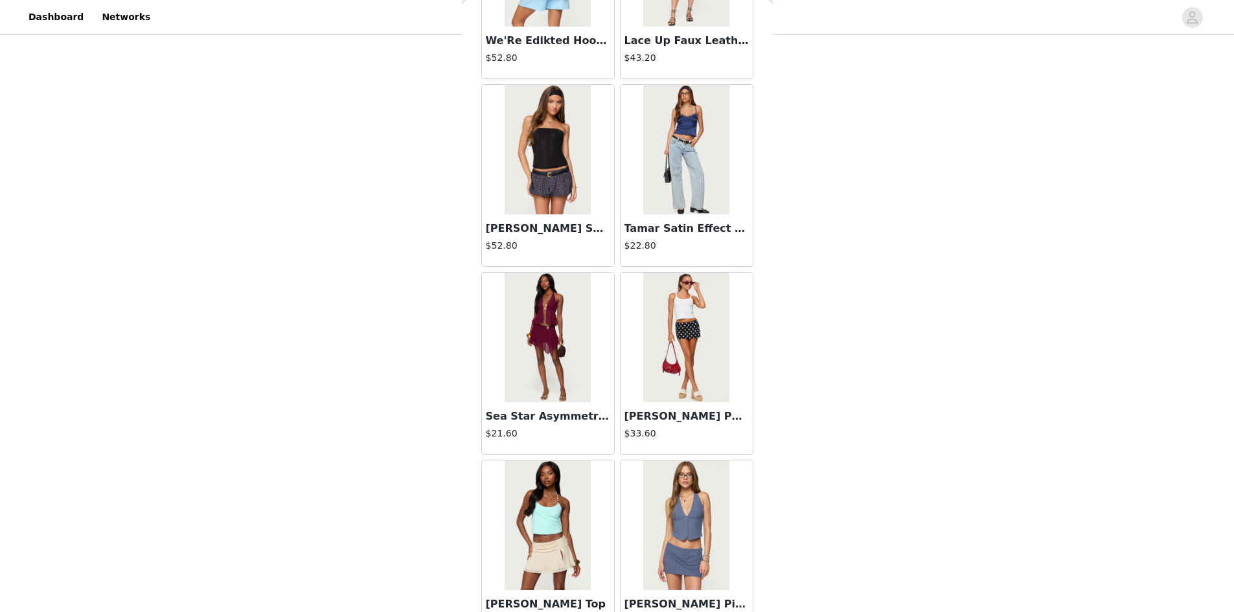
click at [545, 245] on h4 "$52.80" at bounding box center [548, 246] width 124 height 14
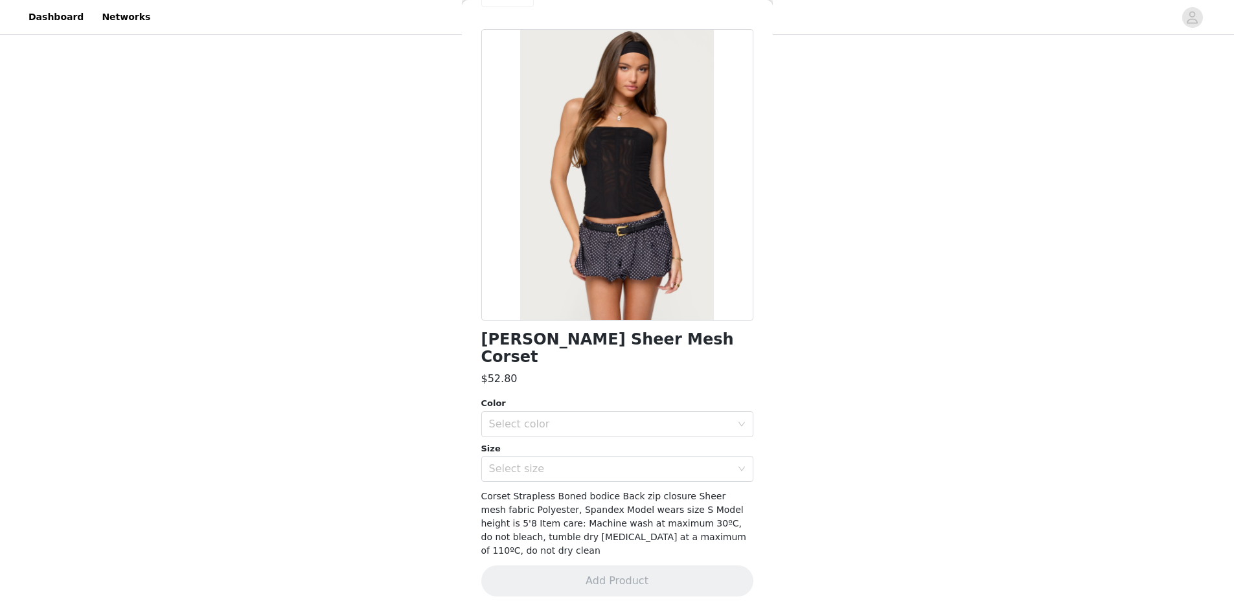
scroll to position [5, 0]
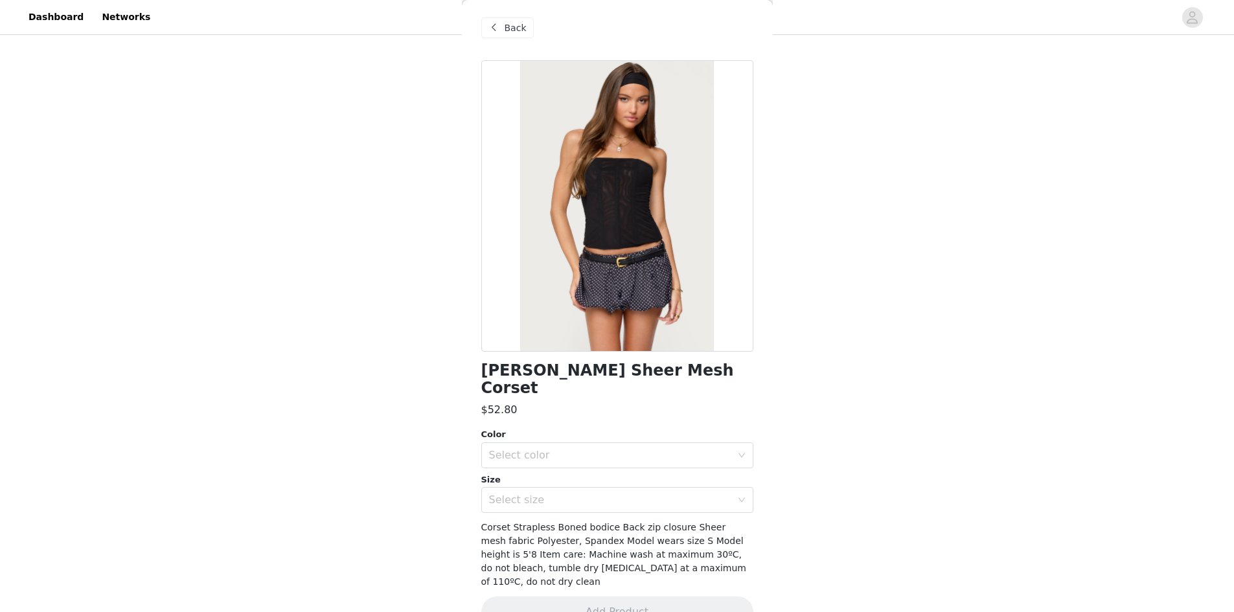
click at [561, 454] on div "Color Select color Size Select size" at bounding box center [617, 470] width 272 height 85
click at [561, 445] on div "Select color" at bounding box center [613, 455] width 248 height 25
click at [510, 19] on div "Back" at bounding box center [507, 27] width 52 height 21
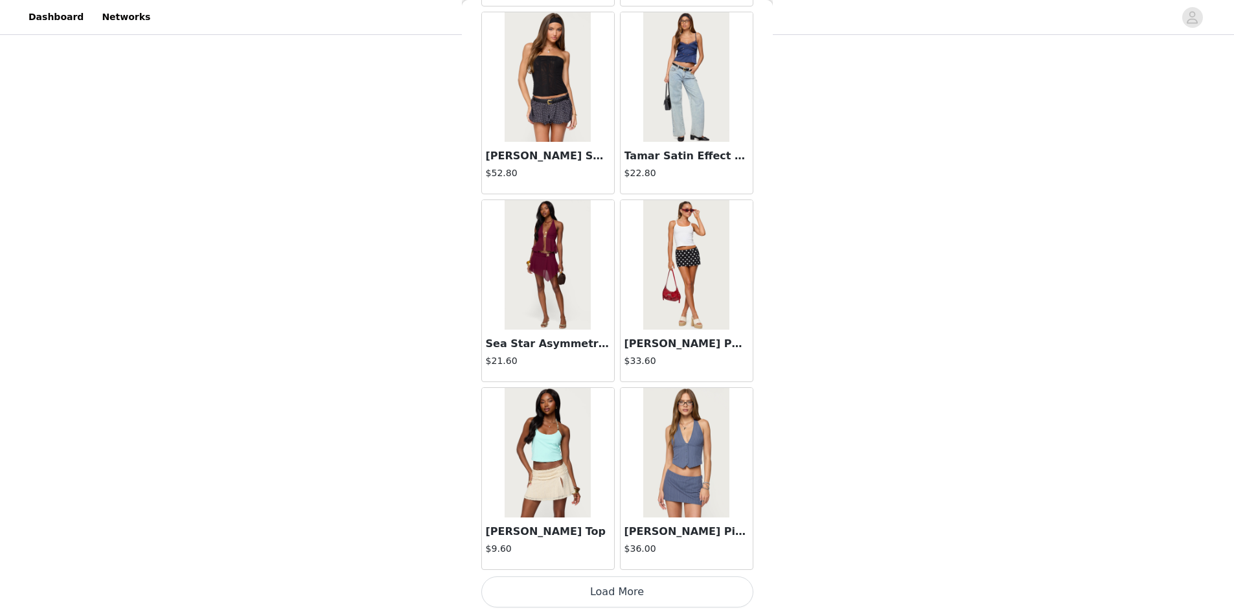
scroll to position [1370, 0]
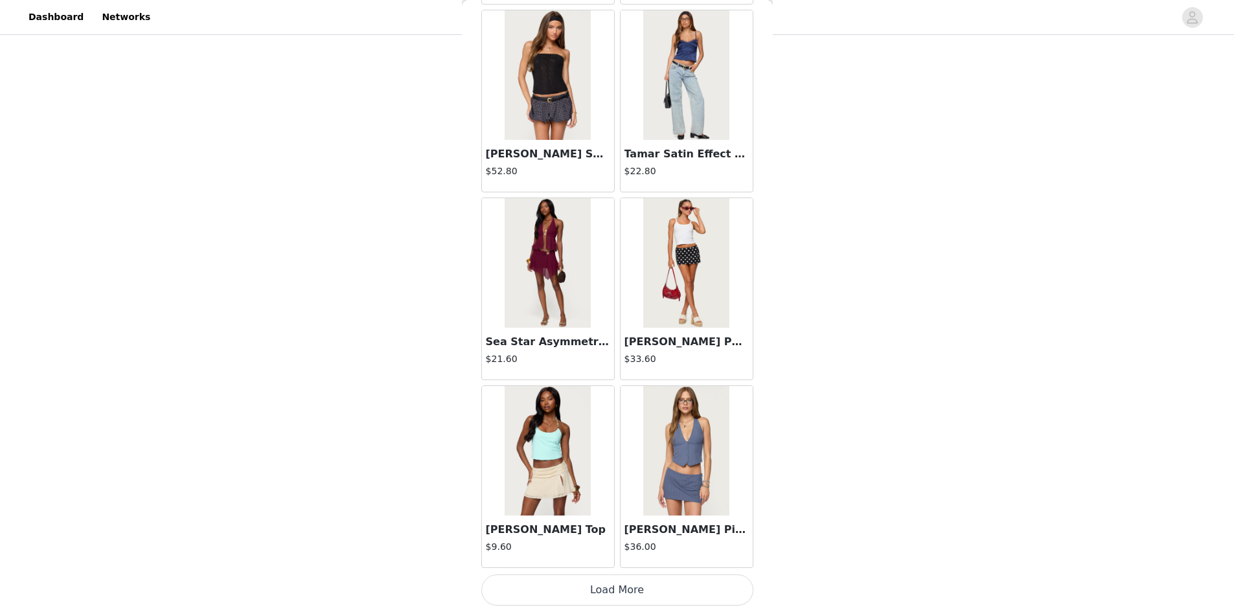
click at [589, 589] on button "Load More" at bounding box center [617, 589] width 272 height 31
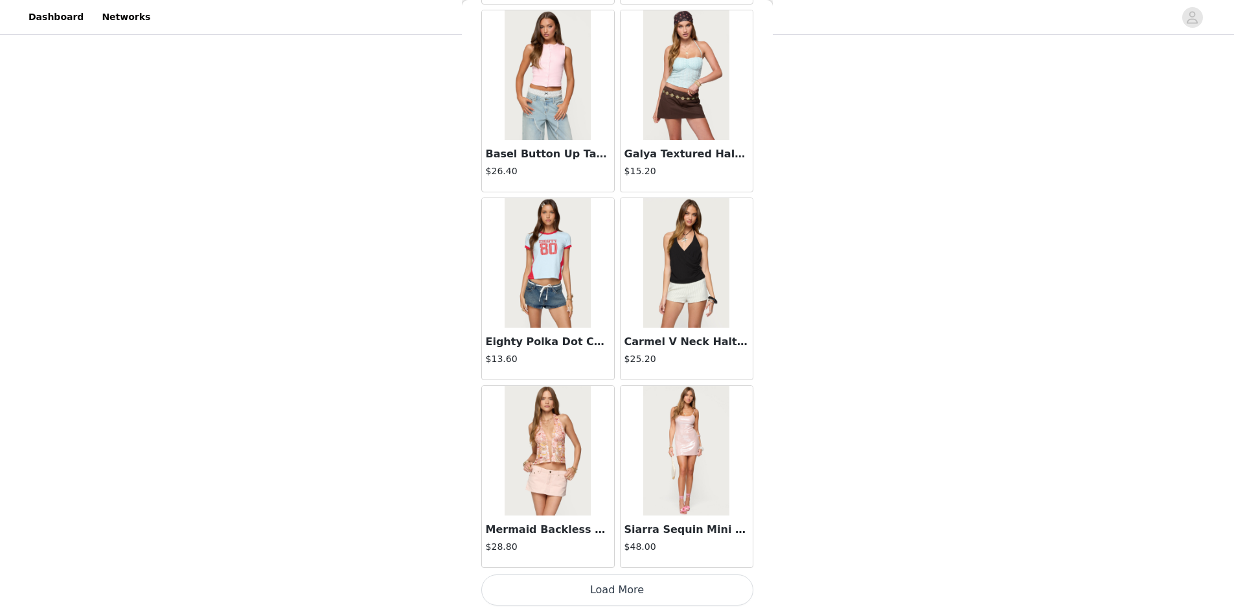
scroll to position [780, 0]
click at [606, 584] on button "Load More" at bounding box center [617, 589] width 272 height 31
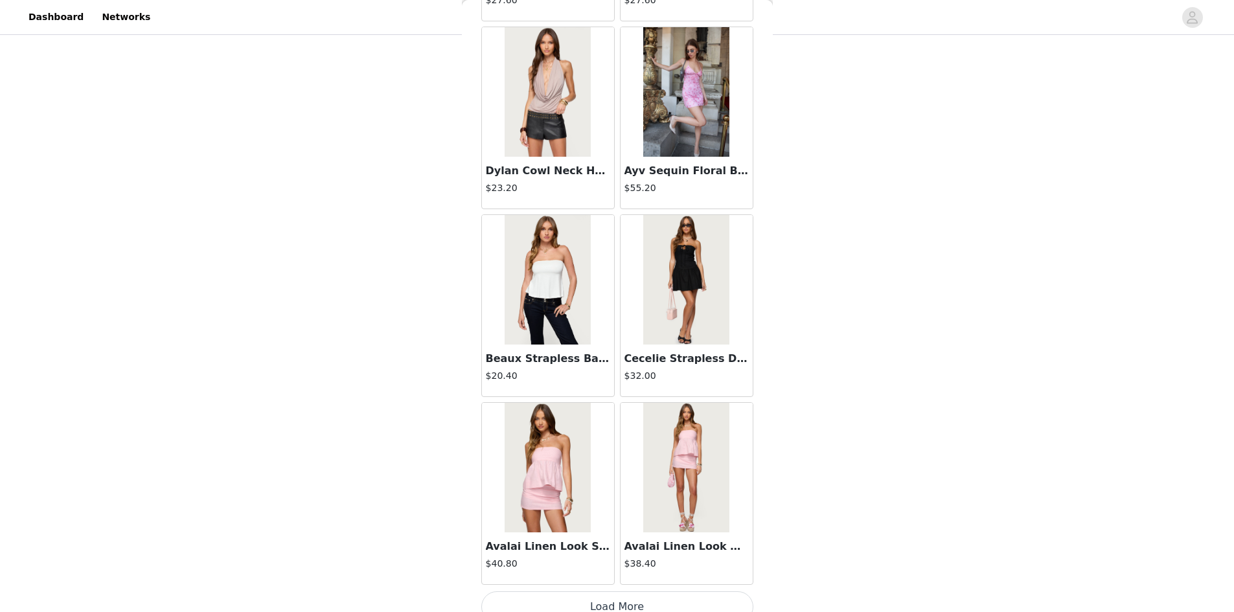
scroll to position [5126, 0]
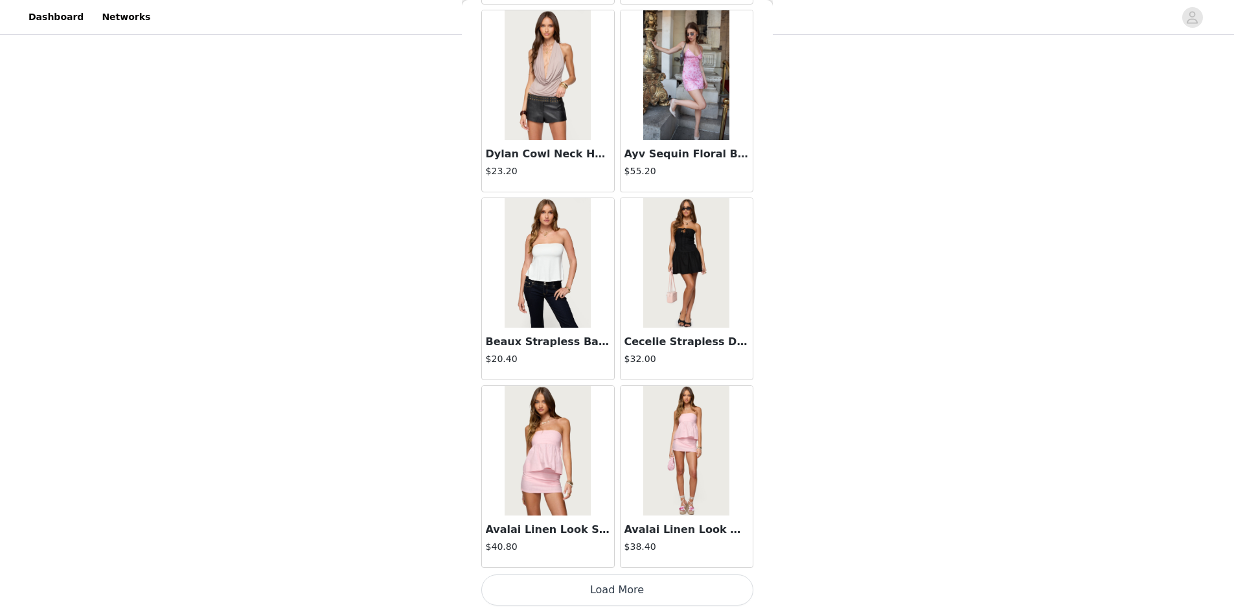
click at [610, 580] on button "Load More" at bounding box center [617, 589] width 272 height 31
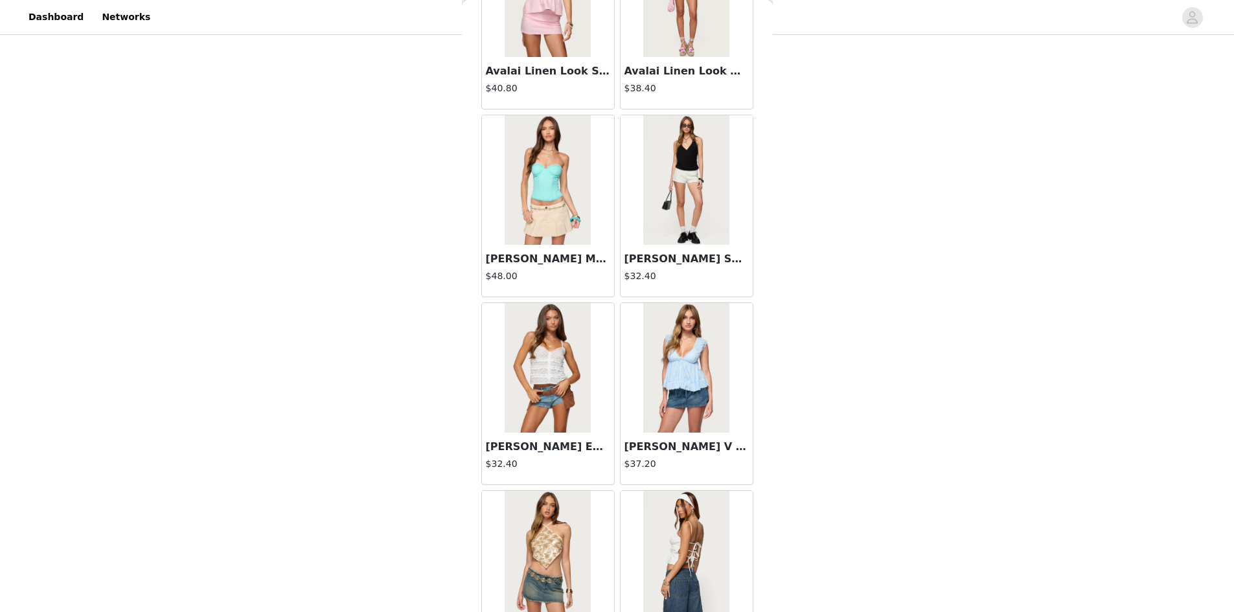
scroll to position [5579, 0]
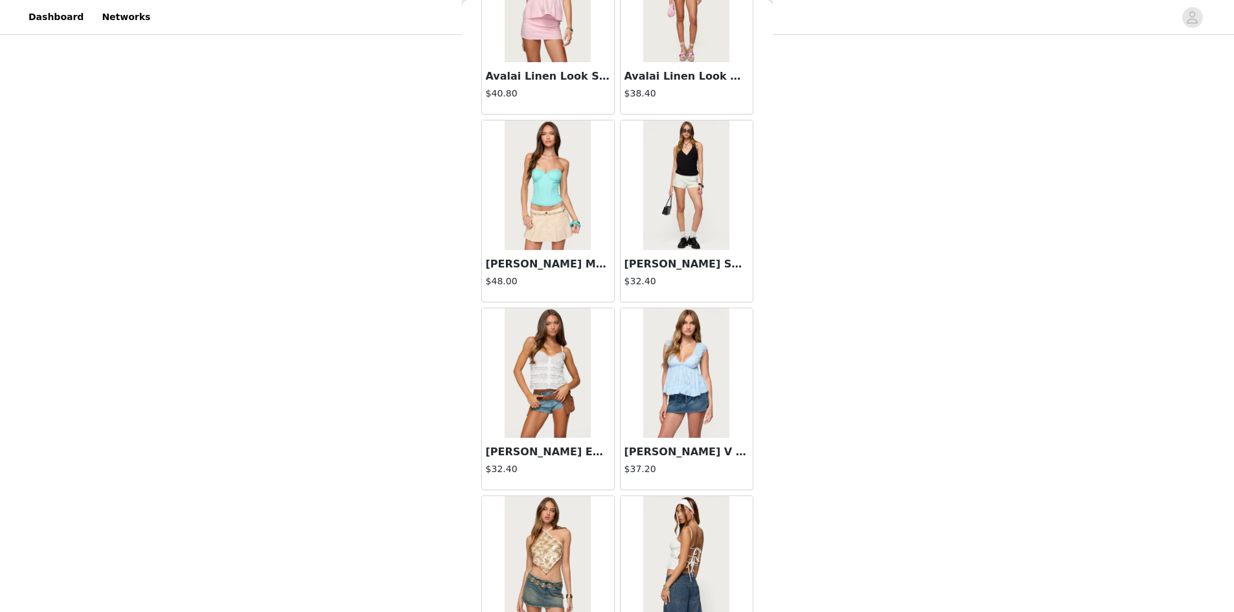
click at [547, 255] on div "[PERSON_NAME] Mesh Lace Up Corset $48.00" at bounding box center [548, 276] width 132 height 52
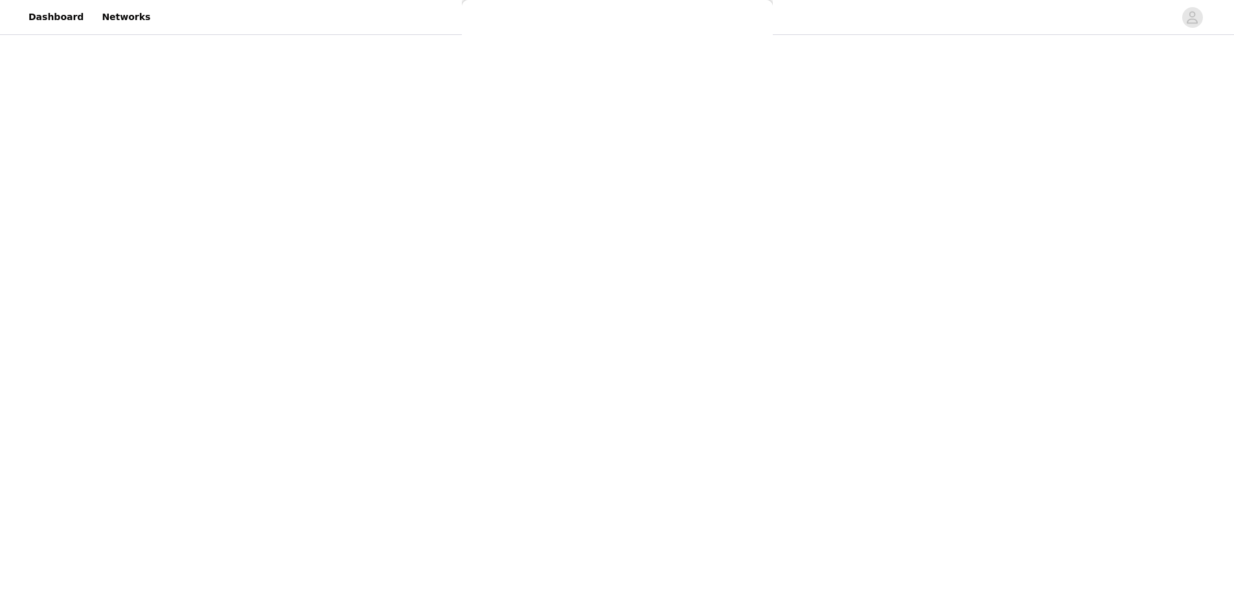
scroll to position [5, 0]
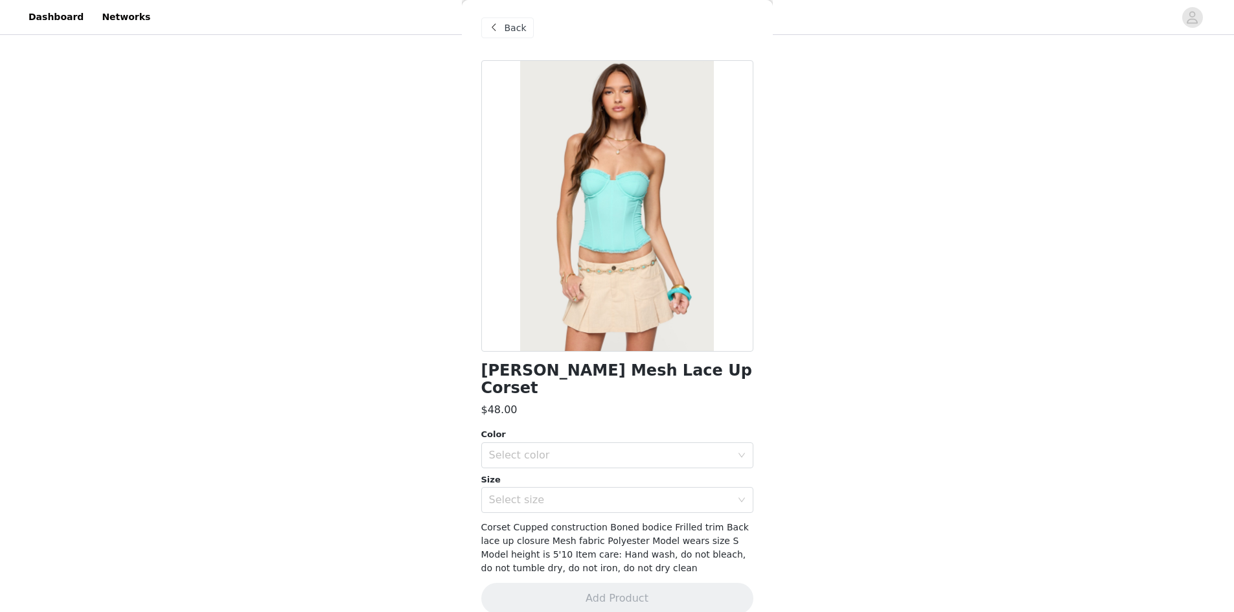
click at [524, 33] on div "Back" at bounding box center [507, 27] width 52 height 21
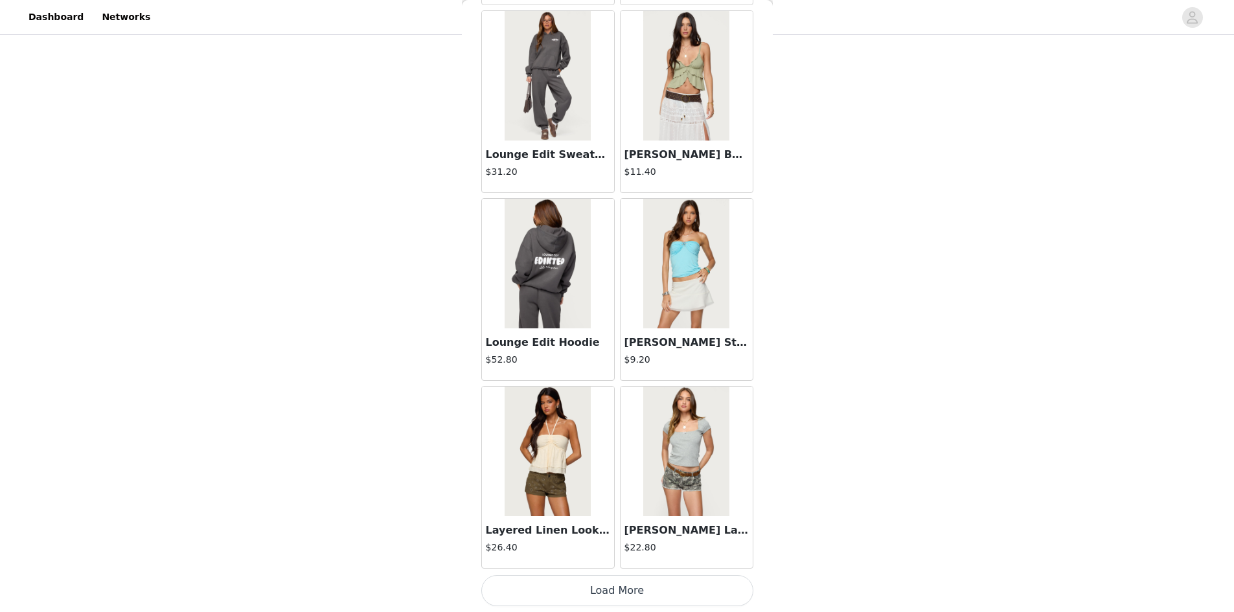
scroll to position [7004, 0]
click at [620, 588] on button "Load More" at bounding box center [617, 589] width 272 height 31
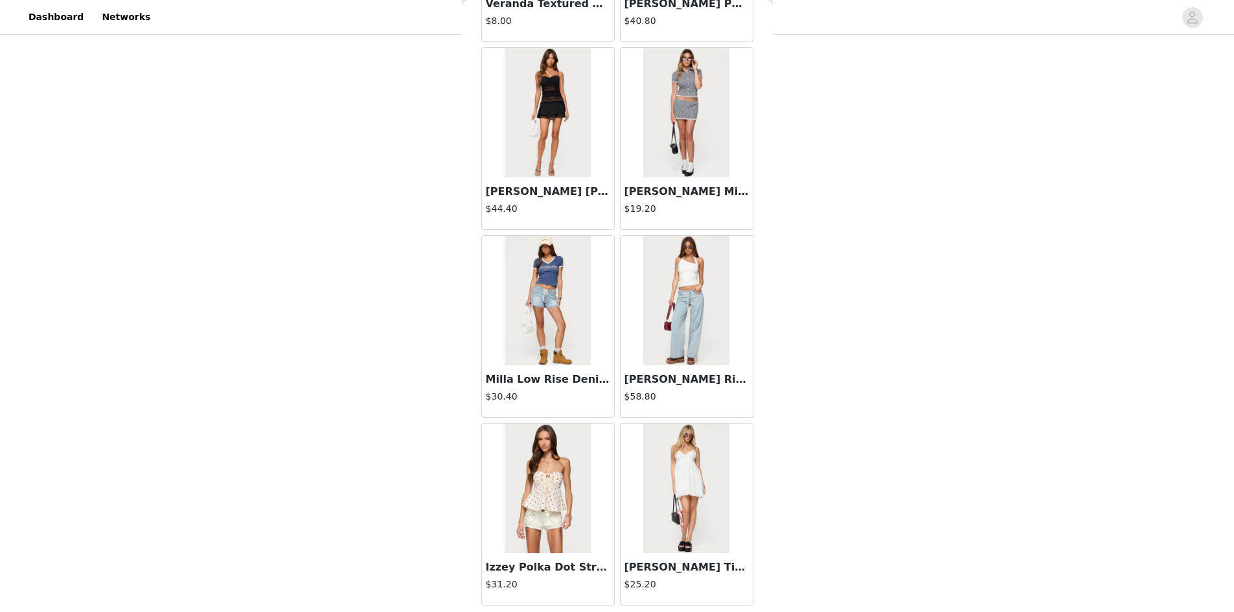
scroll to position [8882, 0]
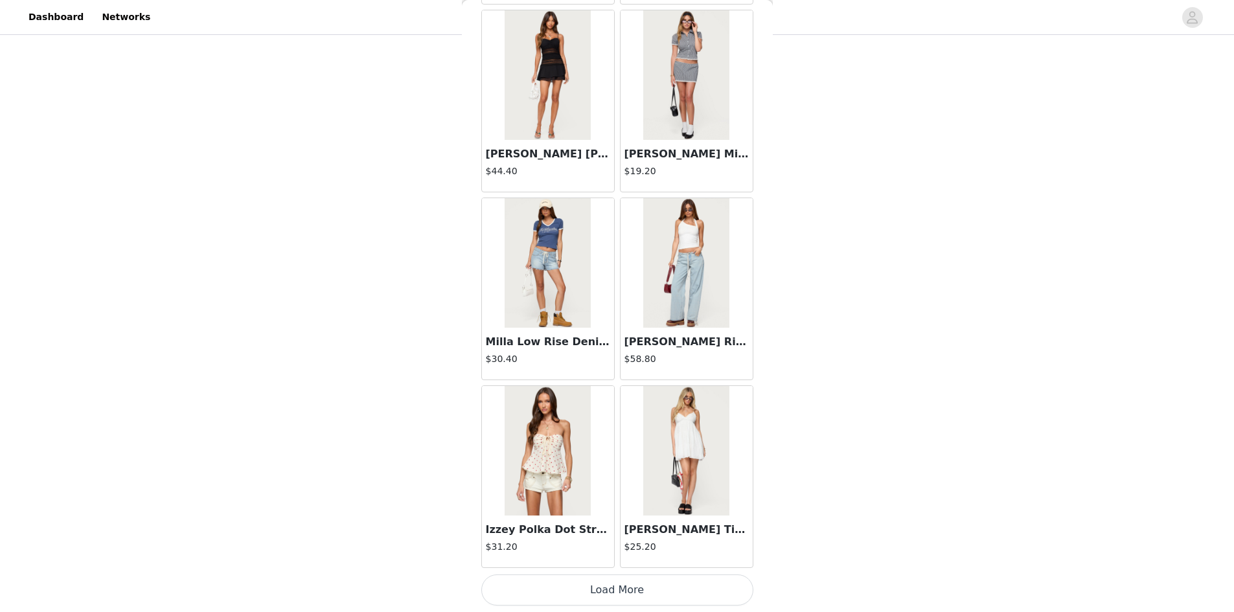
click at [617, 585] on button "Load More" at bounding box center [617, 589] width 272 height 31
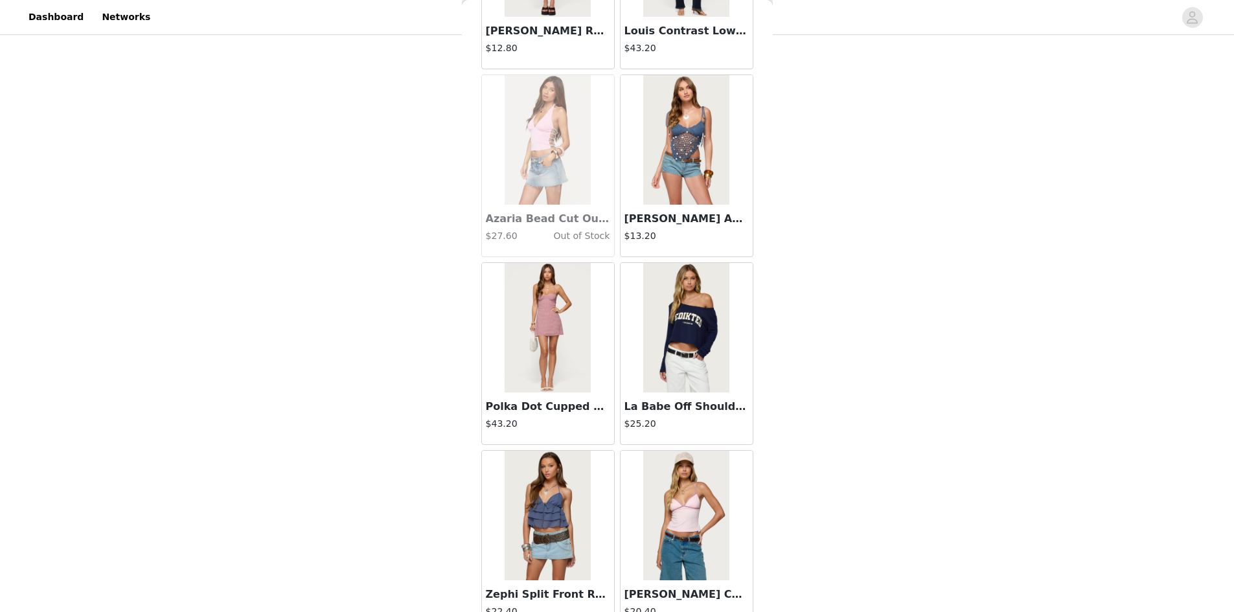
scroll to position [10760, 0]
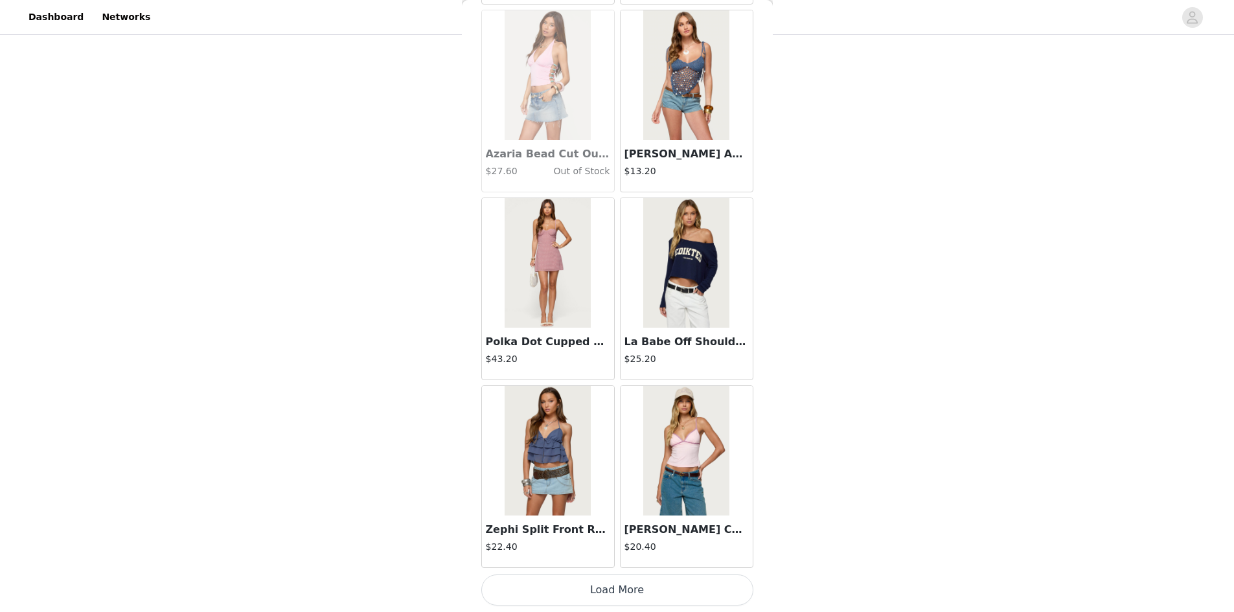
click at [616, 590] on button "Load More" at bounding box center [617, 589] width 272 height 31
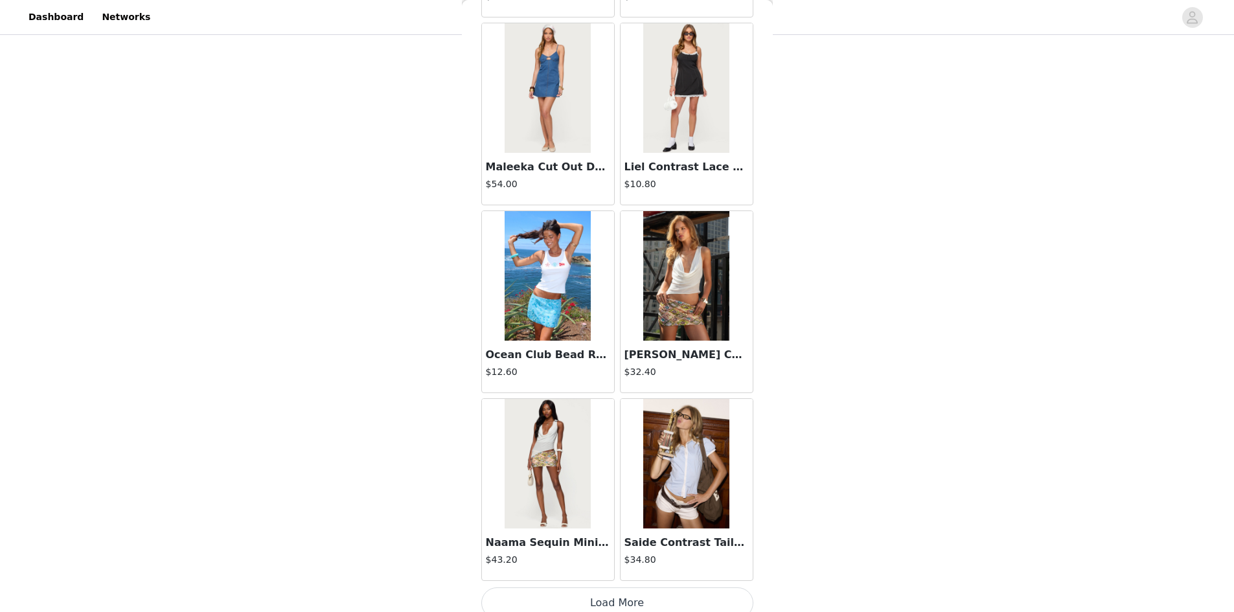
scroll to position [12638, 0]
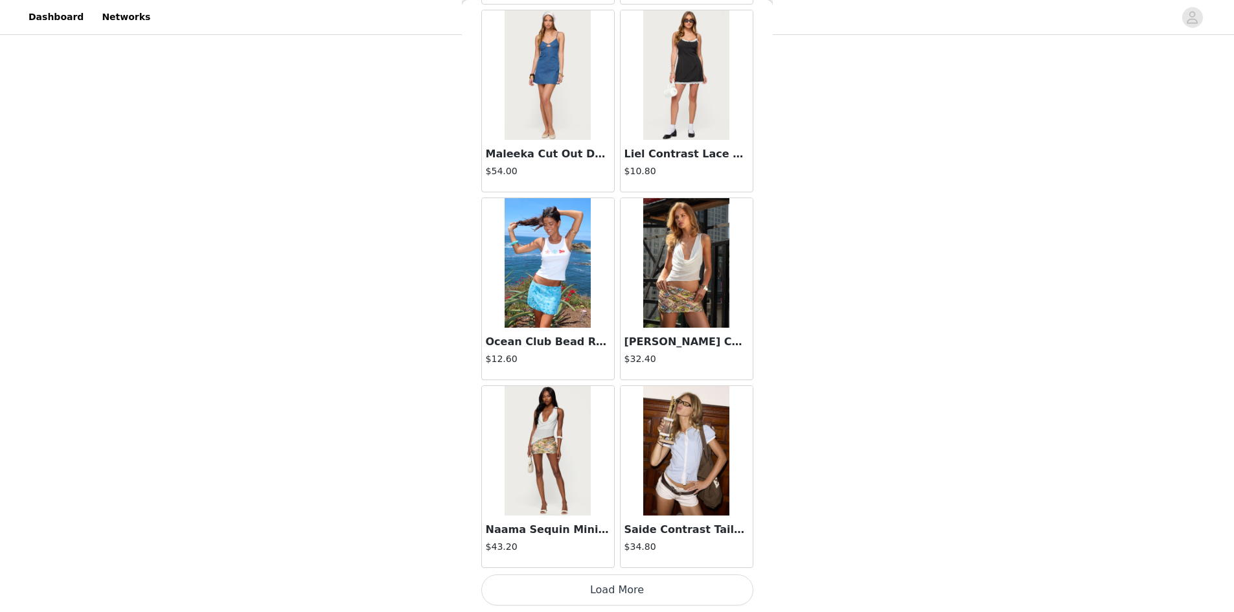
click at [611, 586] on button "Load More" at bounding box center [617, 589] width 272 height 31
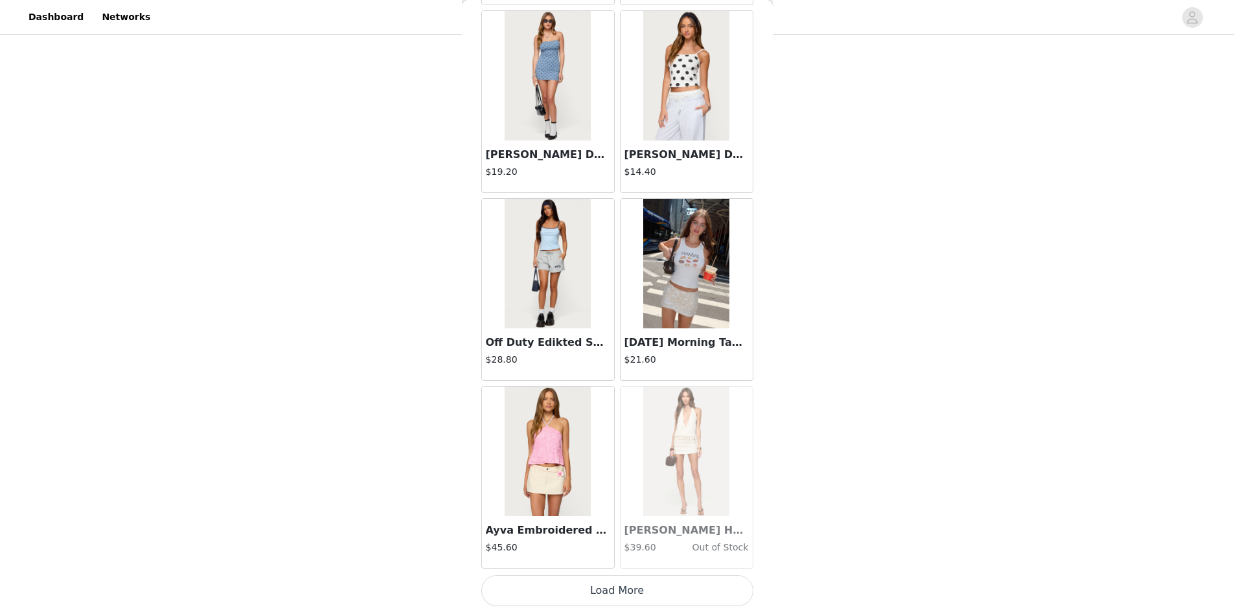
scroll to position [14516, 0]
click at [604, 587] on button "Load More" at bounding box center [617, 589] width 272 height 31
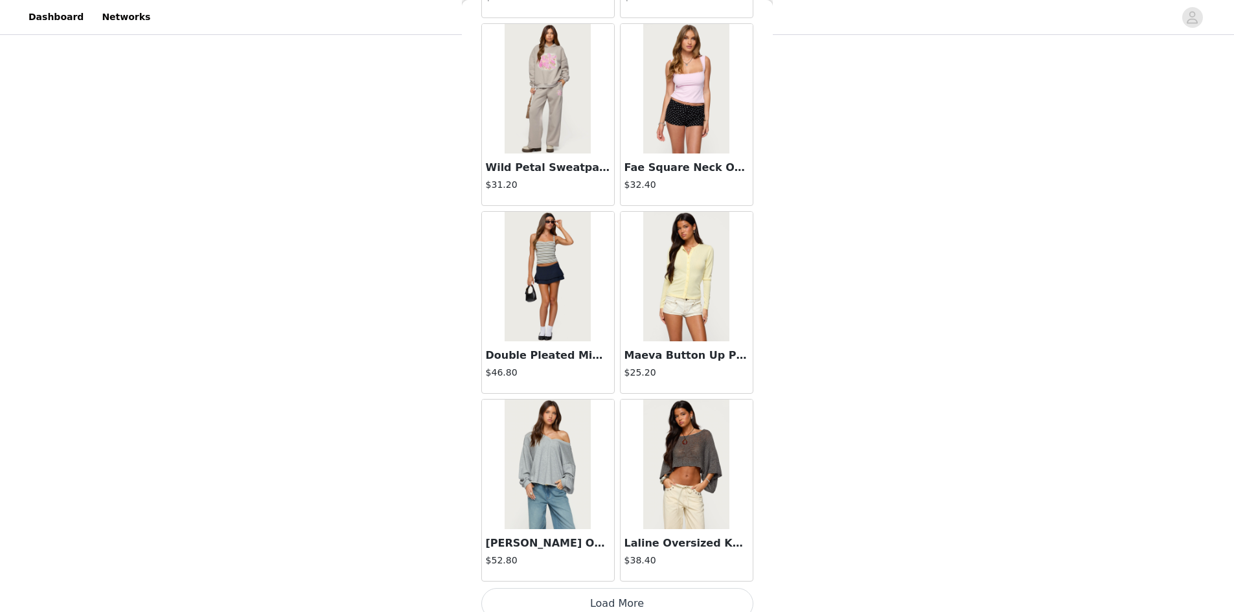
scroll to position [16394, 0]
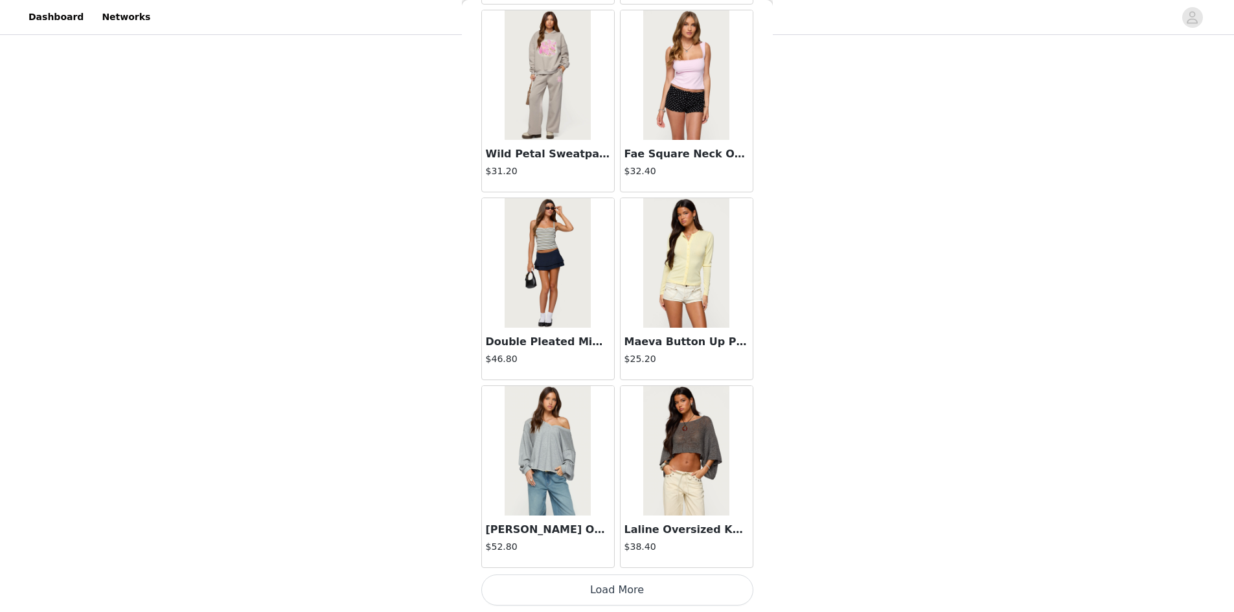
click at [605, 587] on button "Load More" at bounding box center [617, 589] width 272 height 31
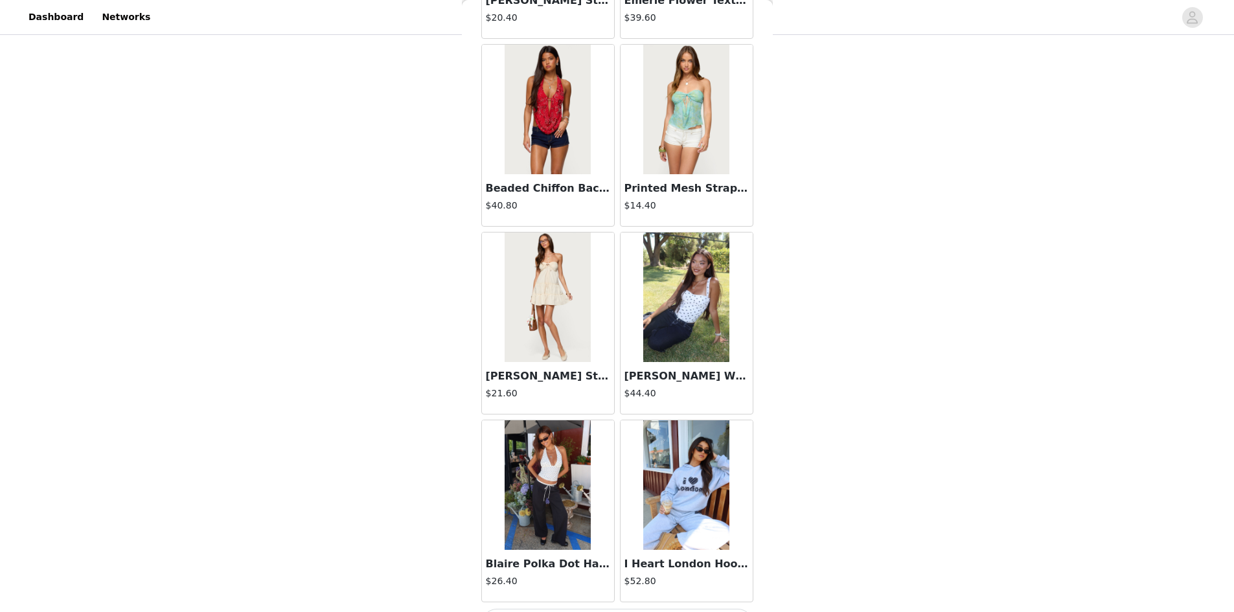
scroll to position [18272, 0]
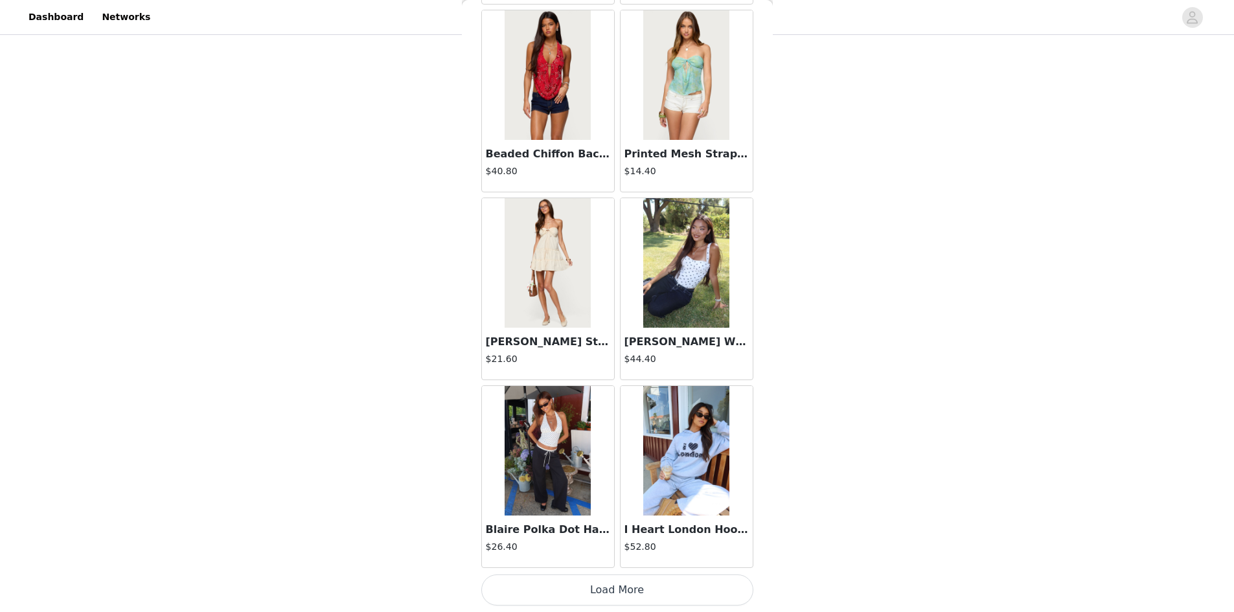
click at [615, 585] on button "Load More" at bounding box center [617, 589] width 272 height 31
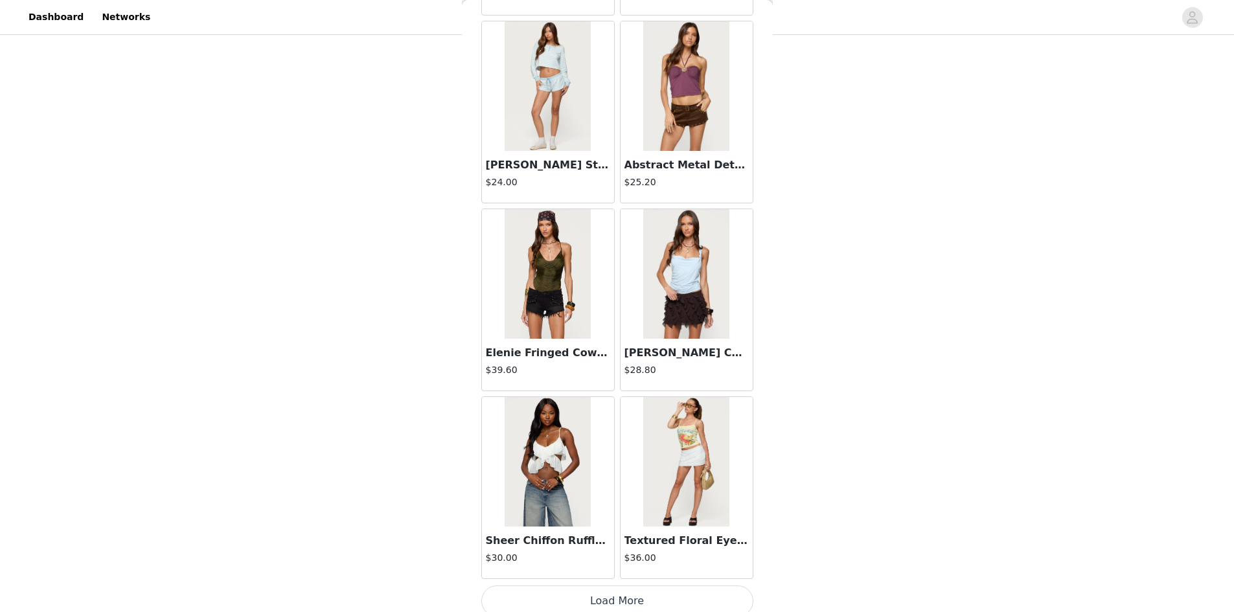
scroll to position [20151, 0]
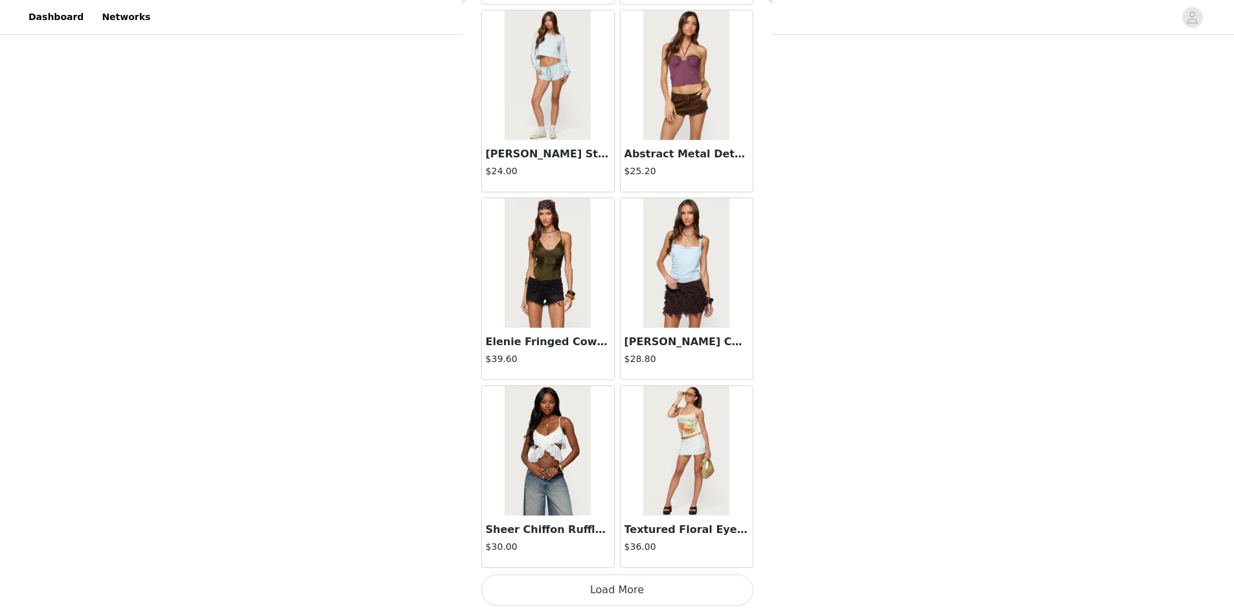
click at [617, 593] on button "Load More" at bounding box center [617, 589] width 272 height 31
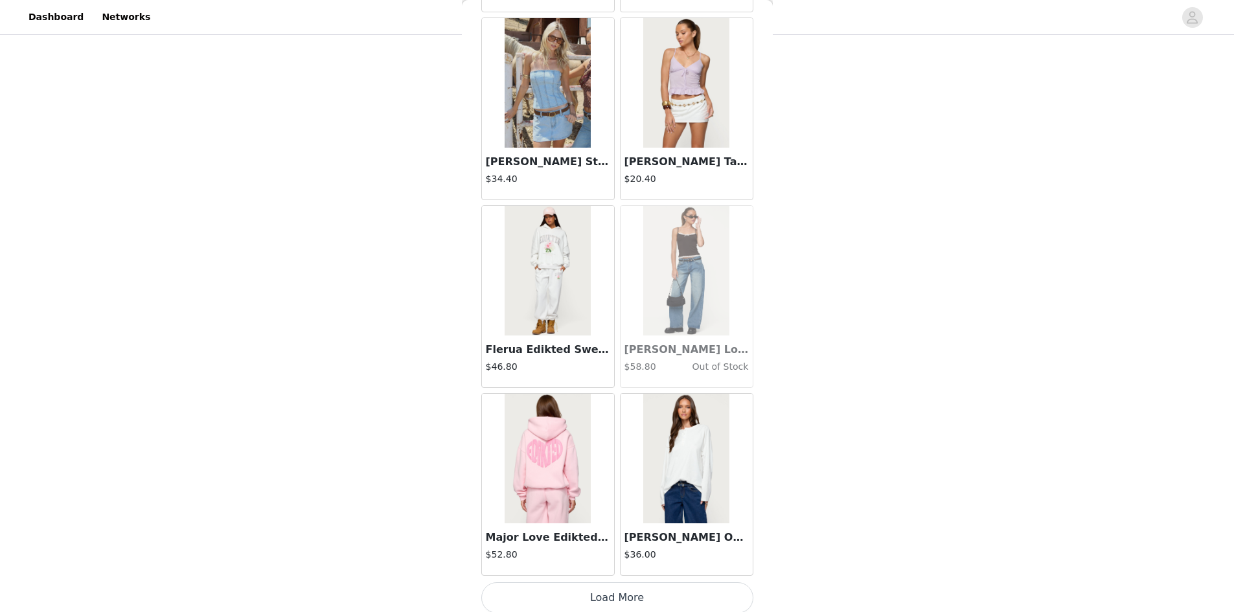
scroll to position [22029, 0]
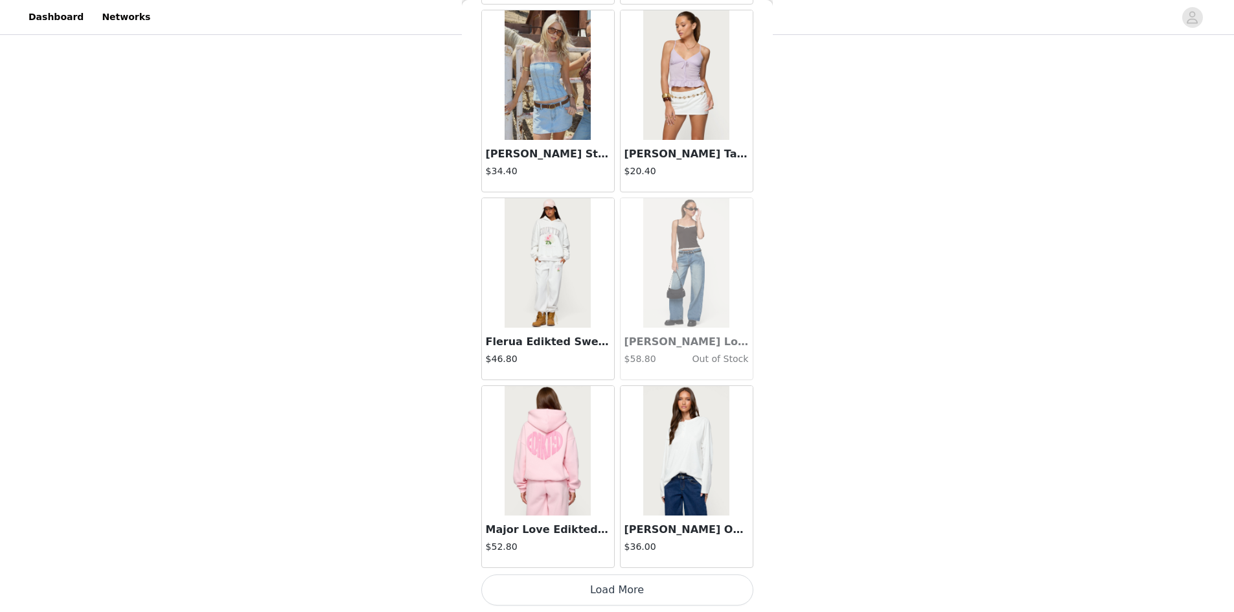
click at [607, 589] on button "Load More" at bounding box center [617, 589] width 272 height 31
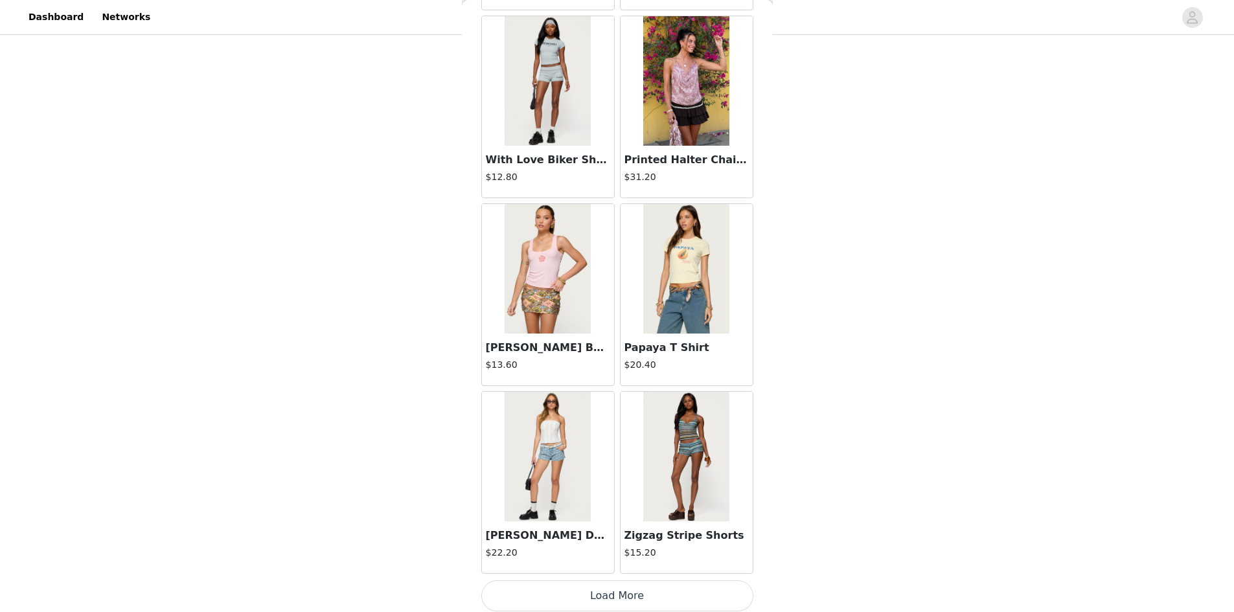
scroll to position [23907, 0]
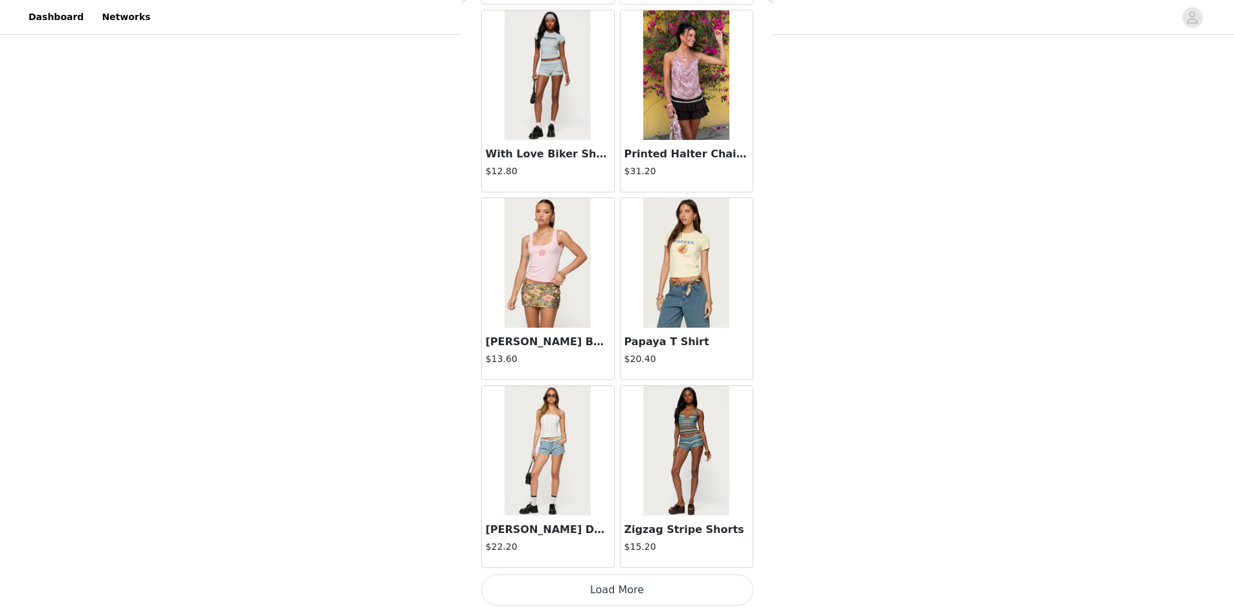
click at [602, 584] on button "Load More" at bounding box center [617, 589] width 272 height 31
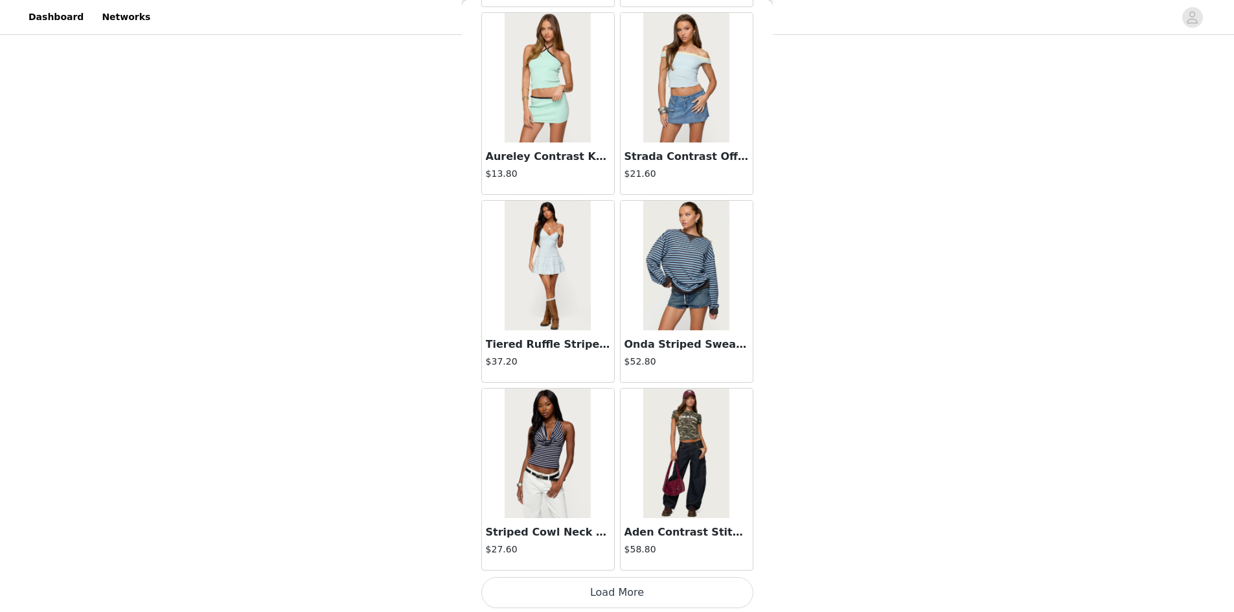
scroll to position [25785, 0]
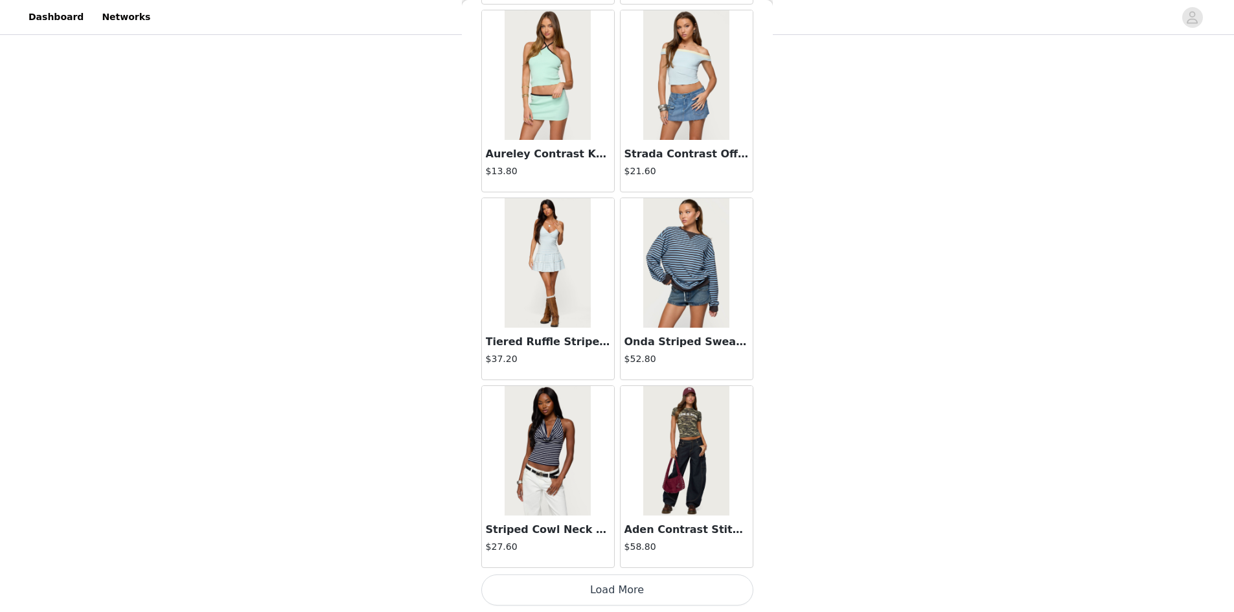
click at [620, 587] on button "Load More" at bounding box center [617, 589] width 272 height 31
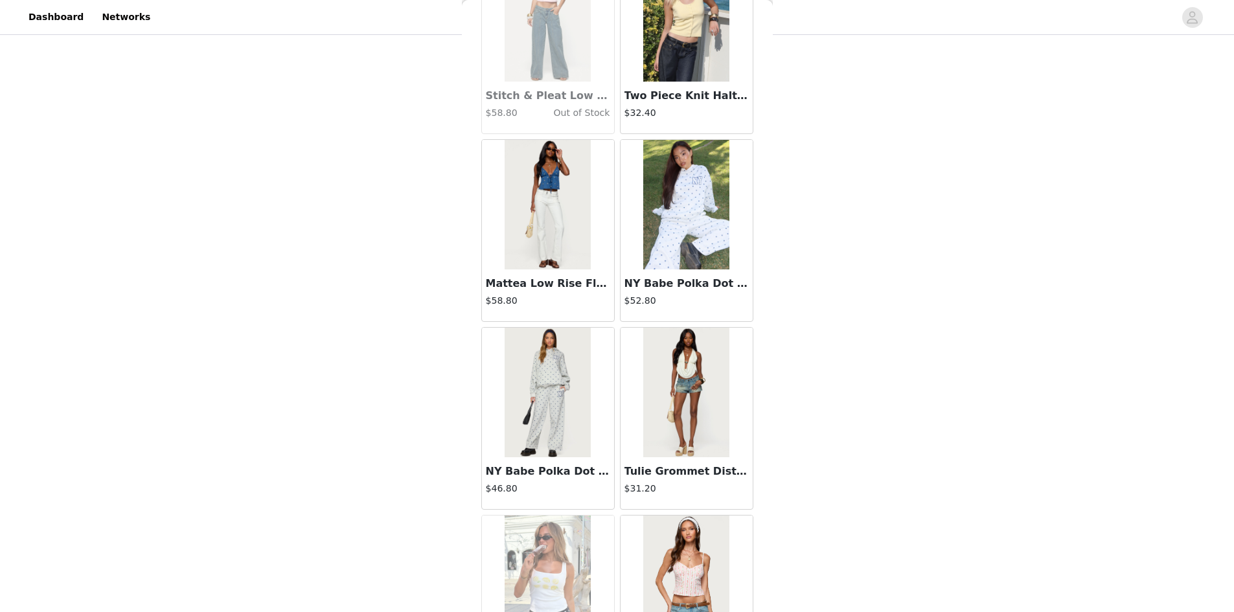
scroll to position [27663, 0]
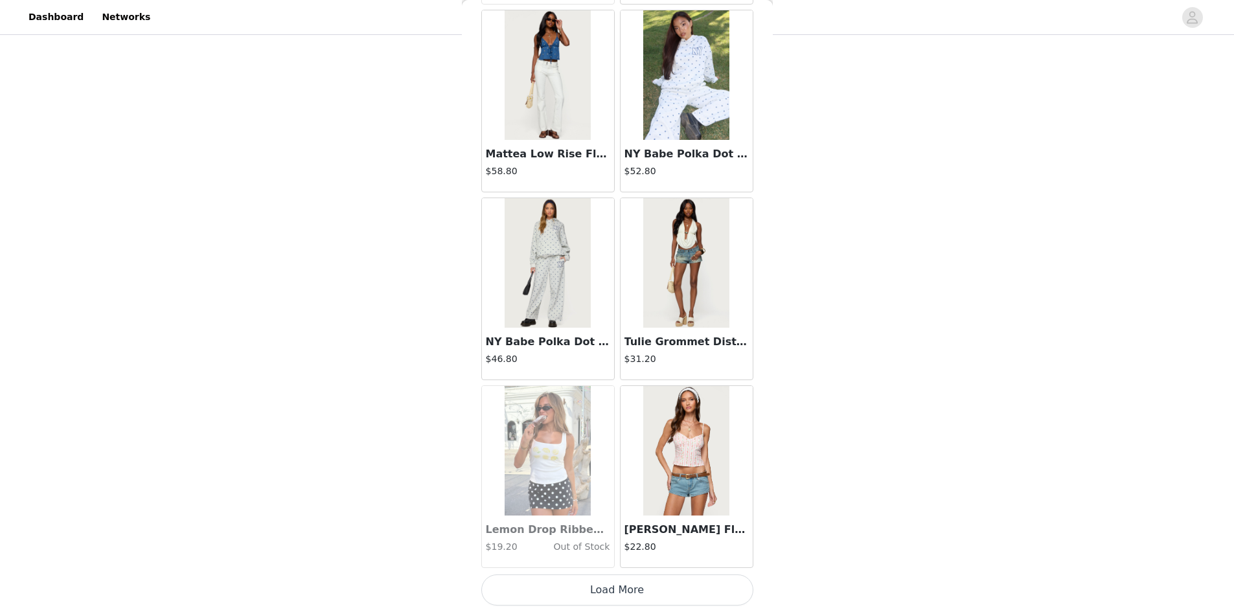
click at [617, 580] on button "Load More" at bounding box center [617, 589] width 272 height 31
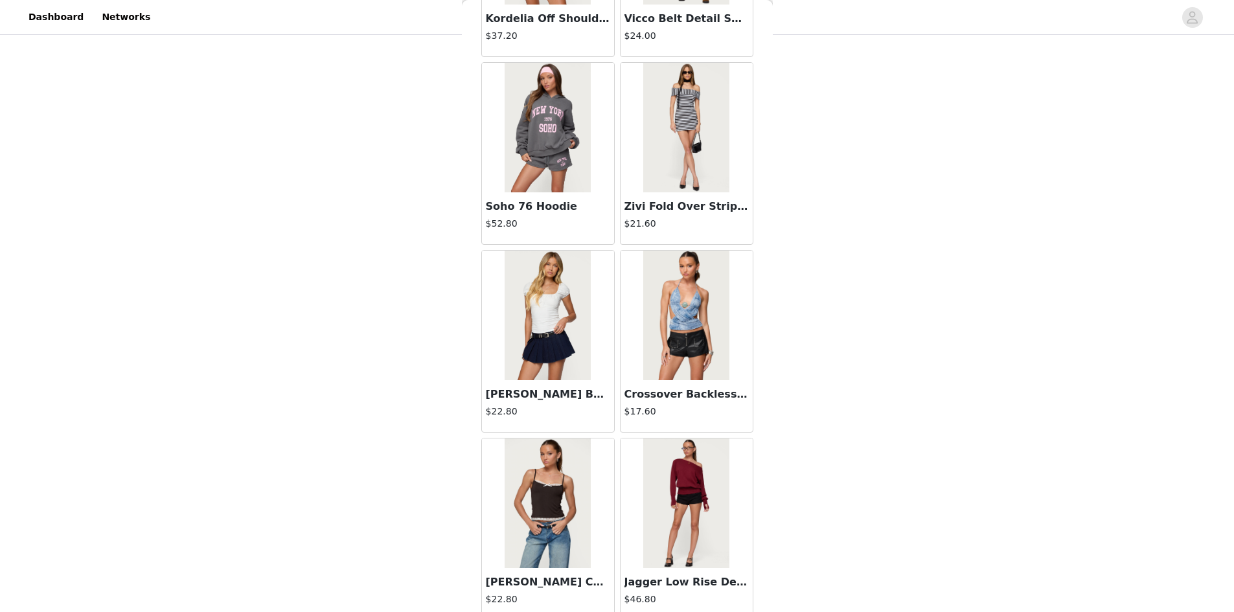
scroll to position [29541, 0]
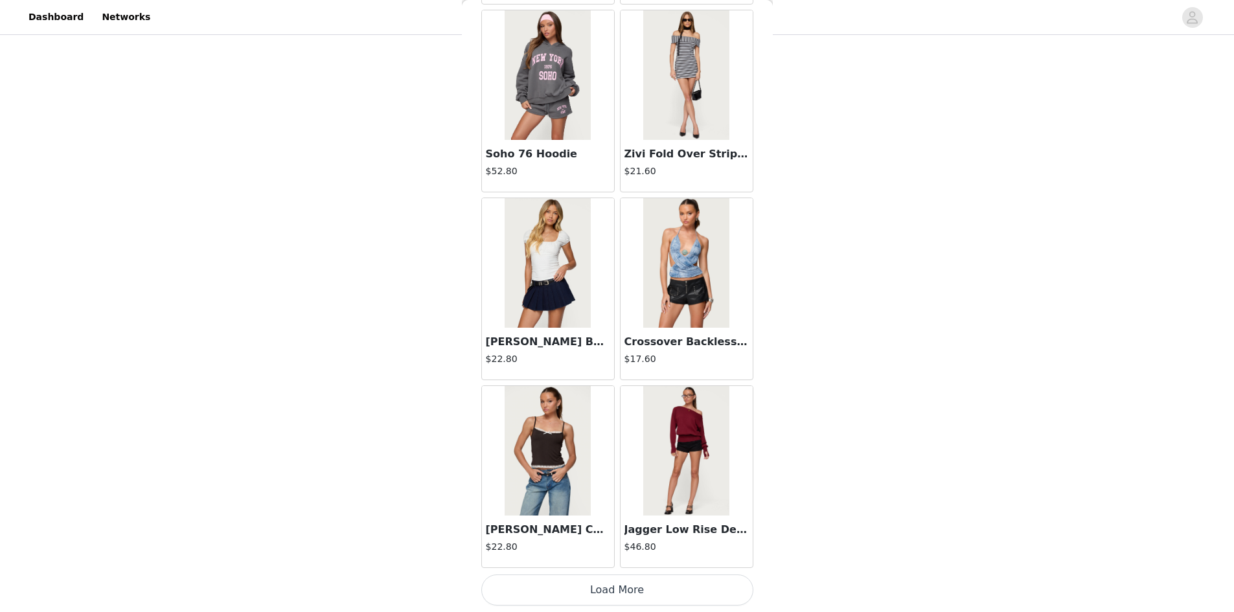
click at [607, 584] on button "Load More" at bounding box center [617, 589] width 272 height 31
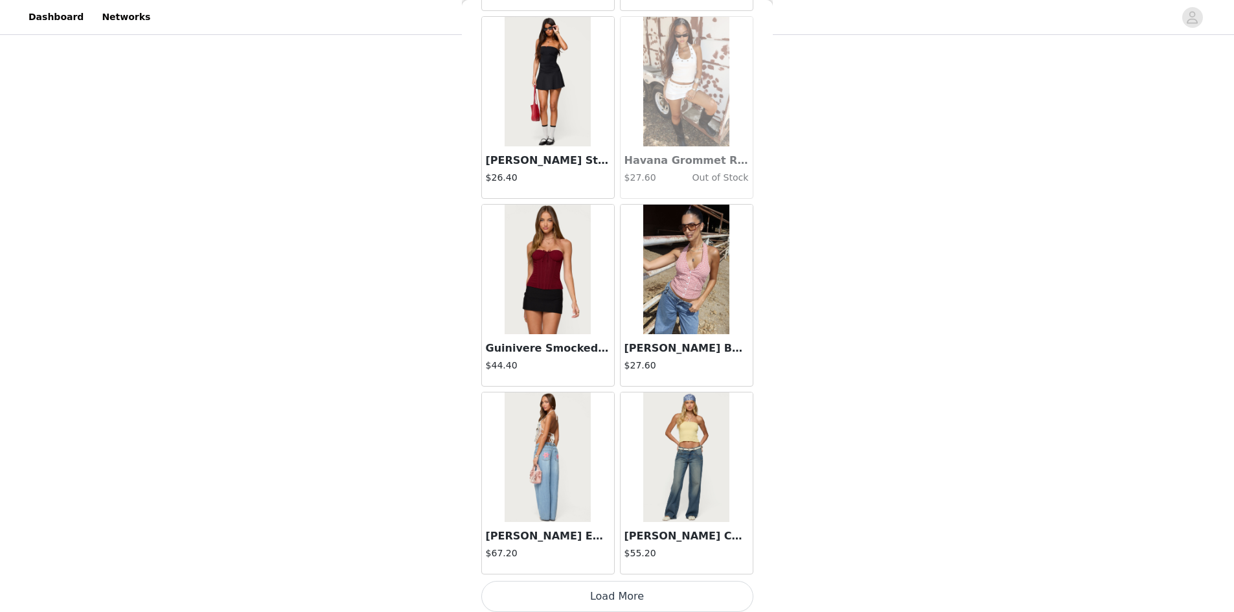
scroll to position [31419, 0]
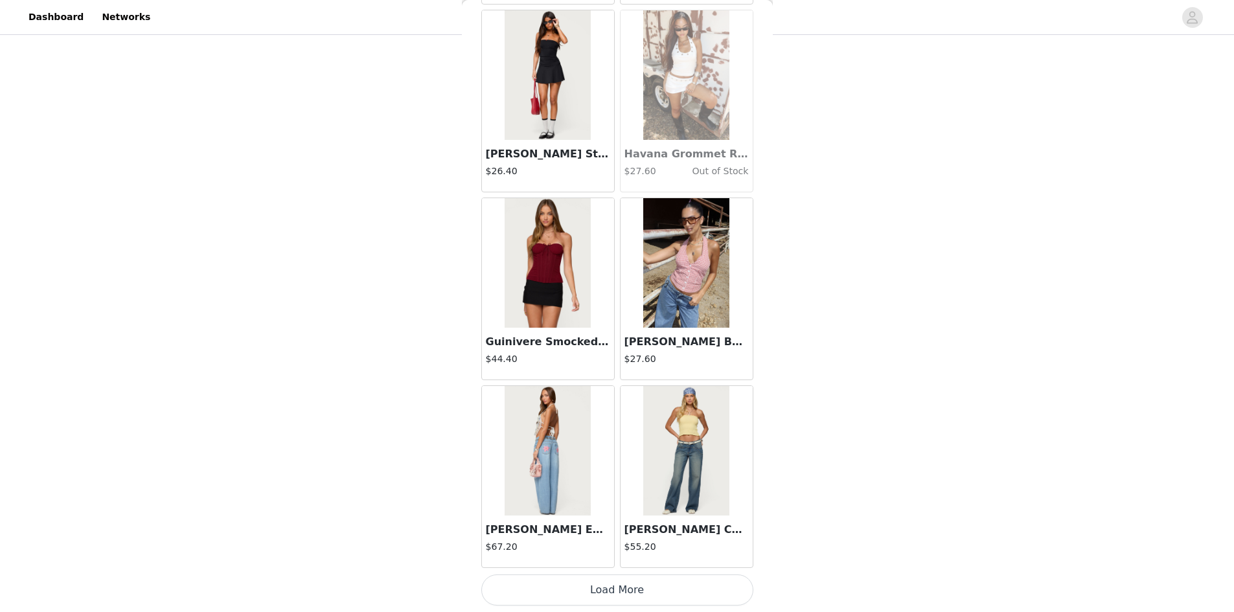
click at [556, 341] on h3 "Guinivere Smocked Strapless Corset" at bounding box center [548, 342] width 124 height 16
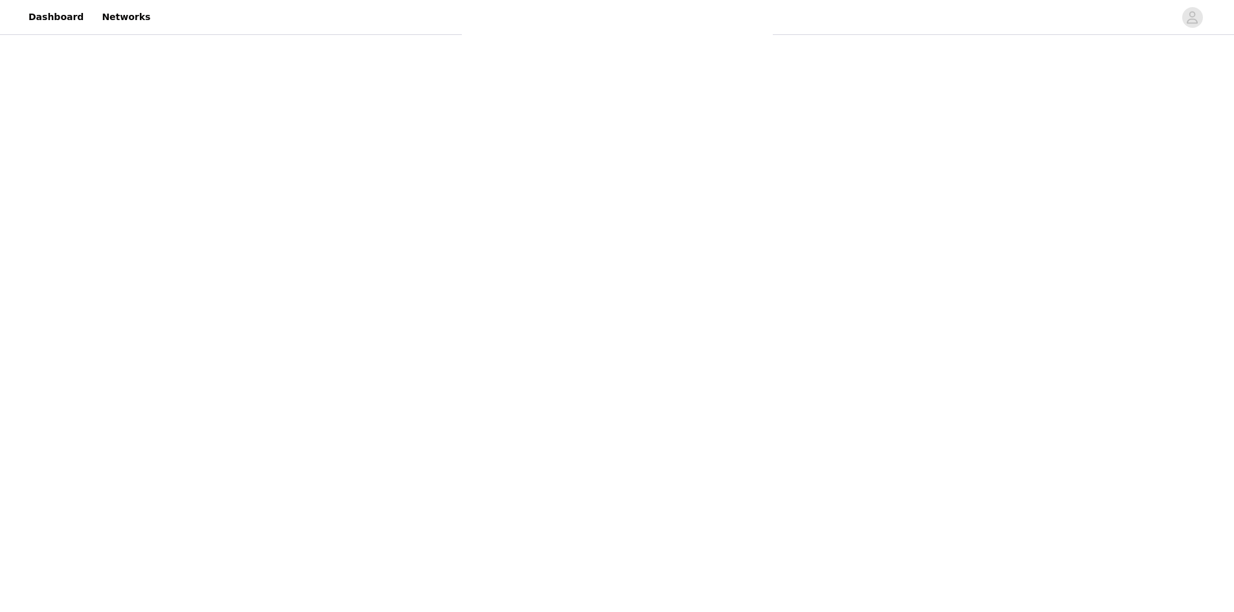
scroll to position [18, 0]
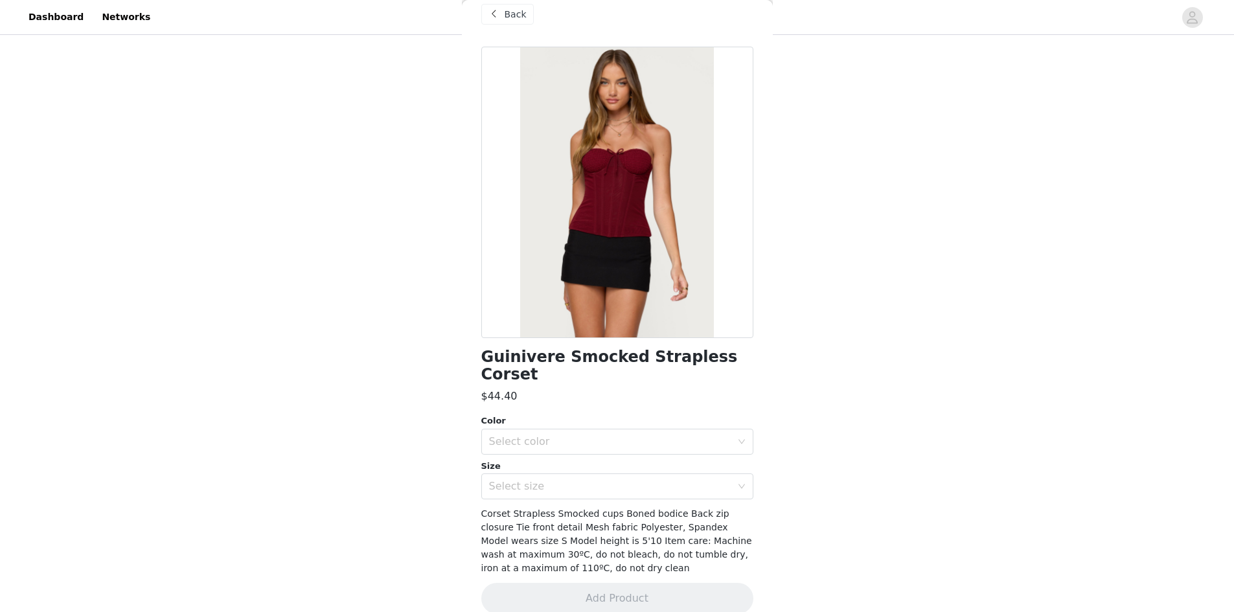
drag, startPoint x: 672, startPoint y: 274, endPoint x: 602, endPoint y: 284, distance: 71.3
click at [602, 284] on div at bounding box center [617, 192] width 272 height 291
click at [617, 435] on div "Select color" at bounding box center [610, 441] width 242 height 13
click at [598, 448] on li "BURGUNDY" at bounding box center [612, 452] width 262 height 21
click at [590, 474] on div "Select size" at bounding box center [613, 486] width 248 height 25
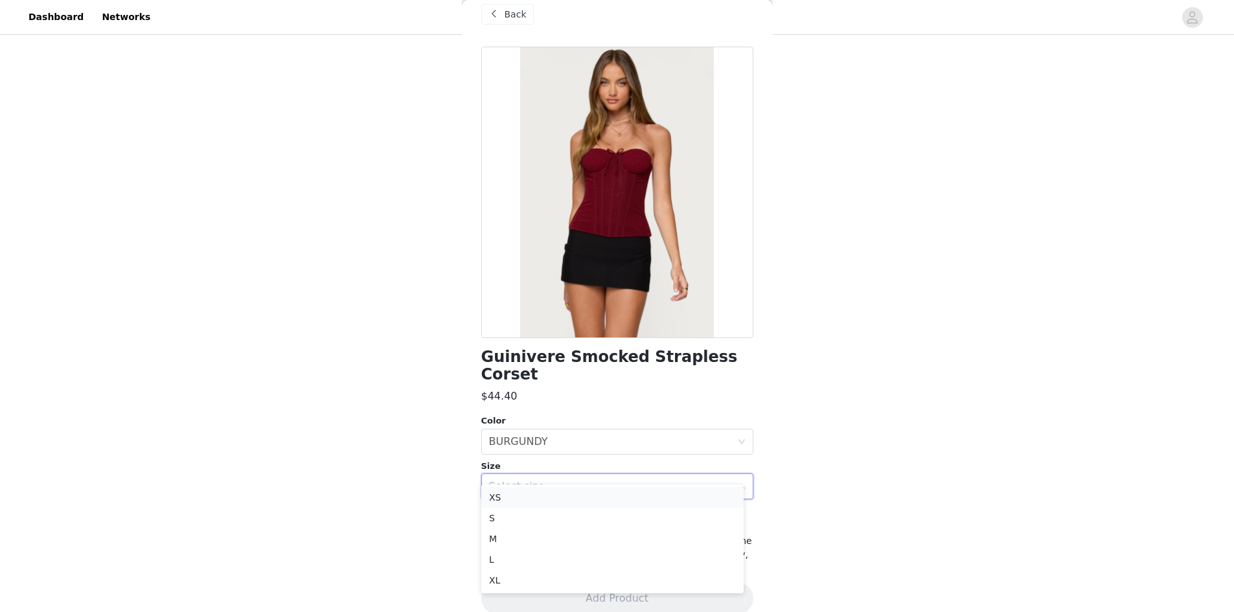
click at [538, 497] on li "XS" at bounding box center [612, 497] width 262 height 21
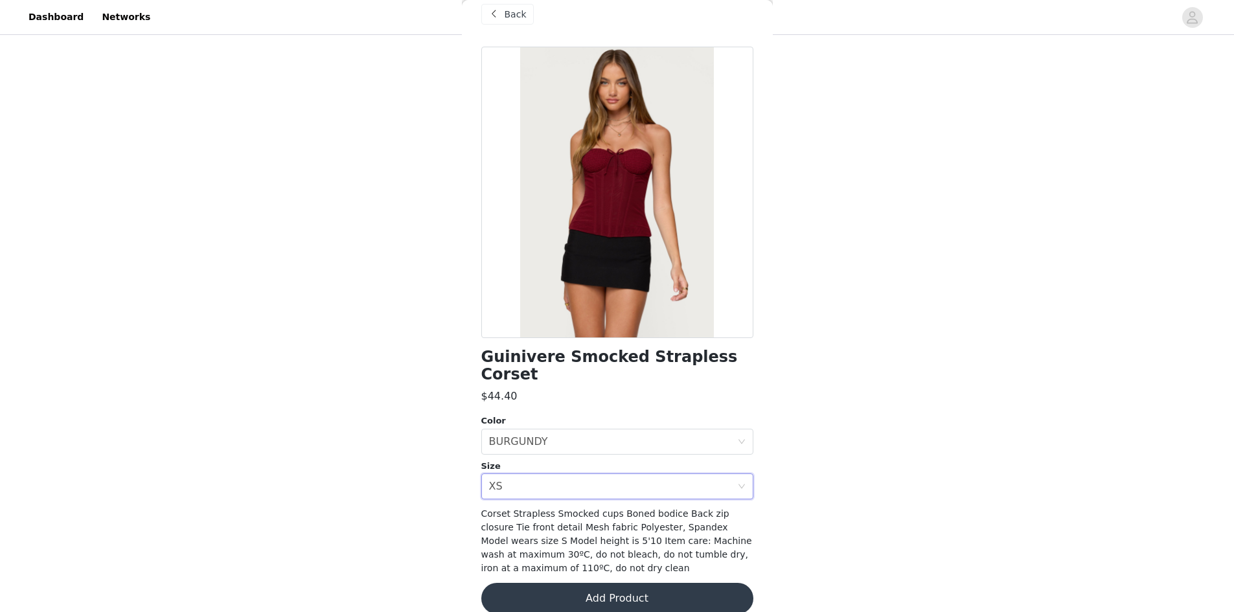
click at [550, 583] on button "Add Product" at bounding box center [617, 598] width 272 height 31
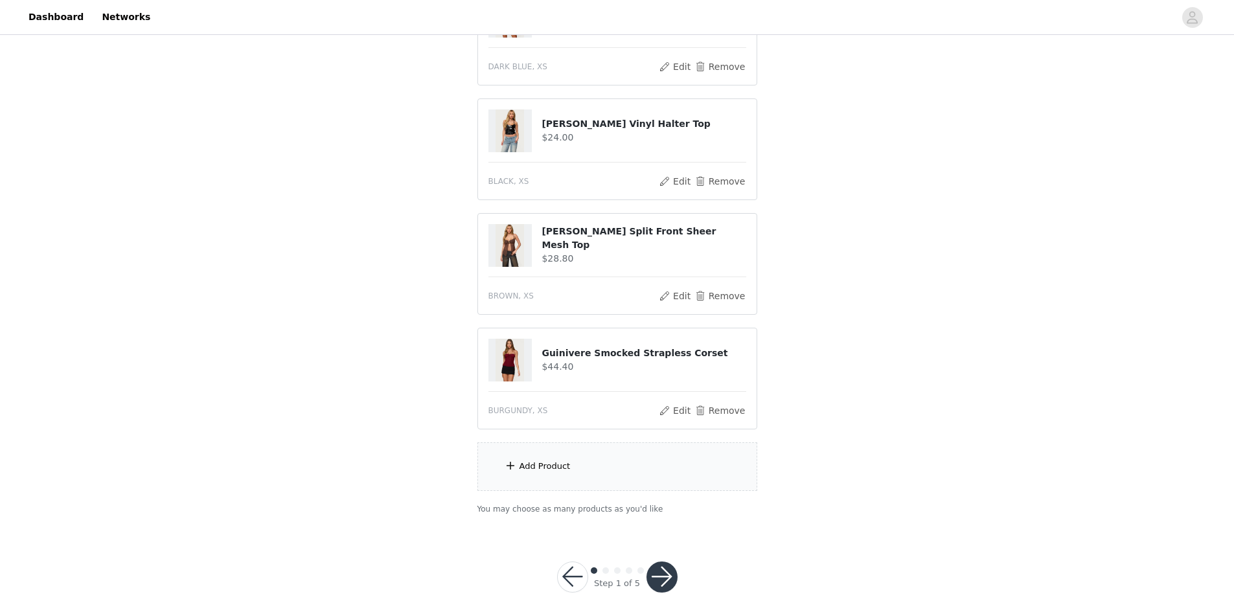
scroll to position [894, 0]
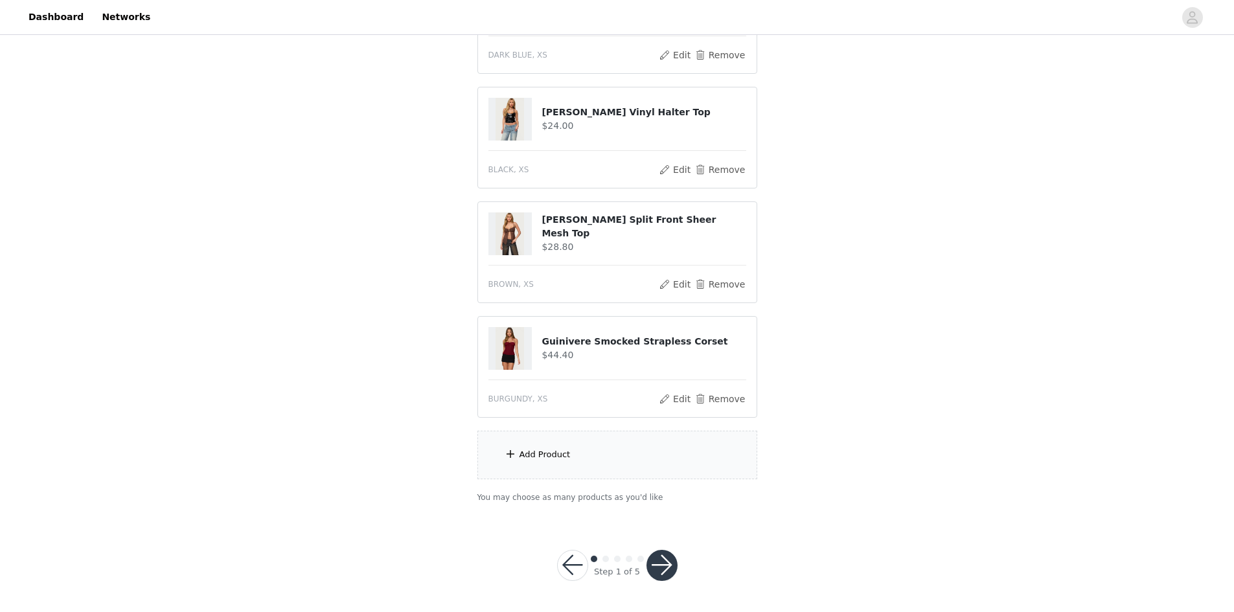
click at [667, 563] on button "button" at bounding box center [661, 565] width 31 height 31
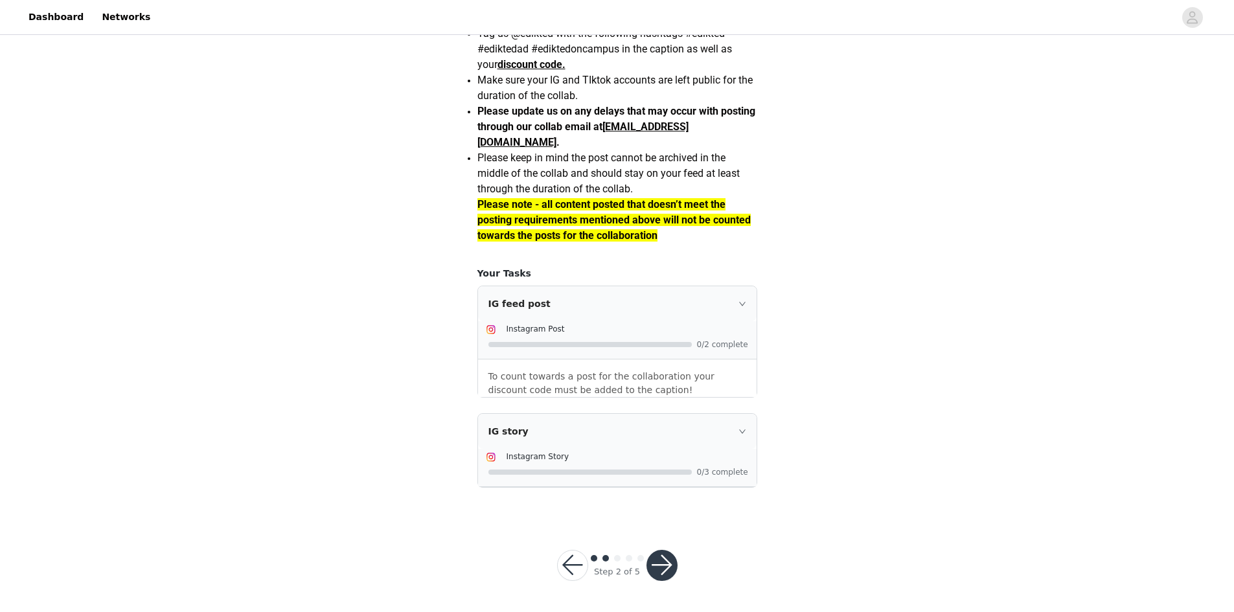
scroll to position [1017, 0]
click at [669, 552] on button "button" at bounding box center [661, 565] width 31 height 31
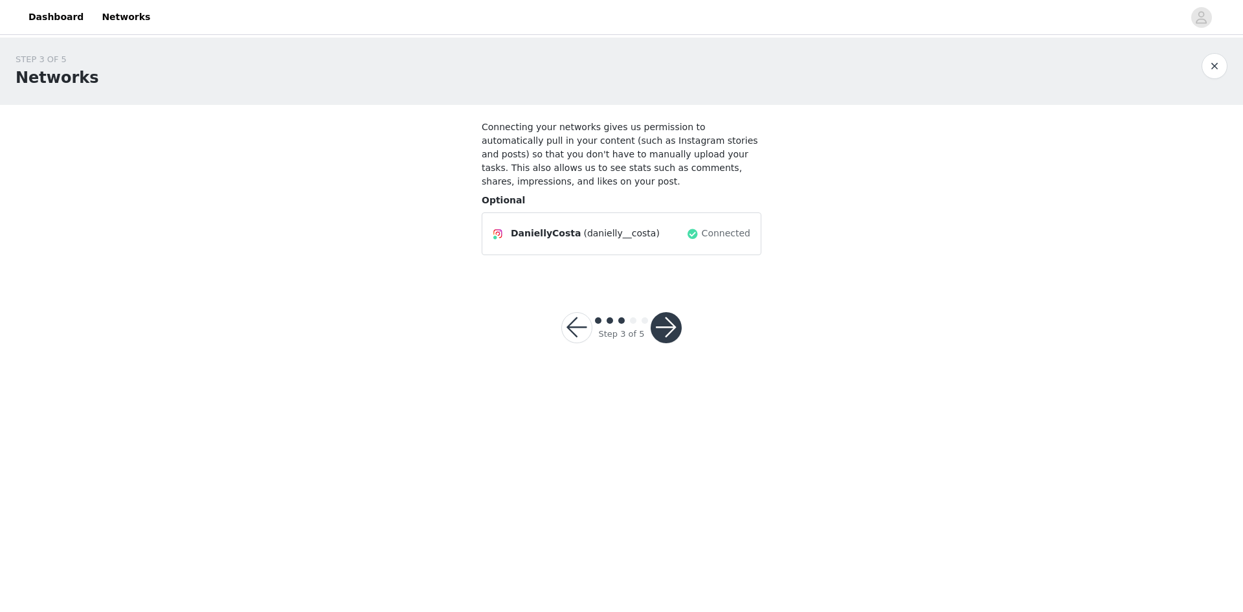
click at [663, 319] on button "button" at bounding box center [666, 327] width 31 height 31
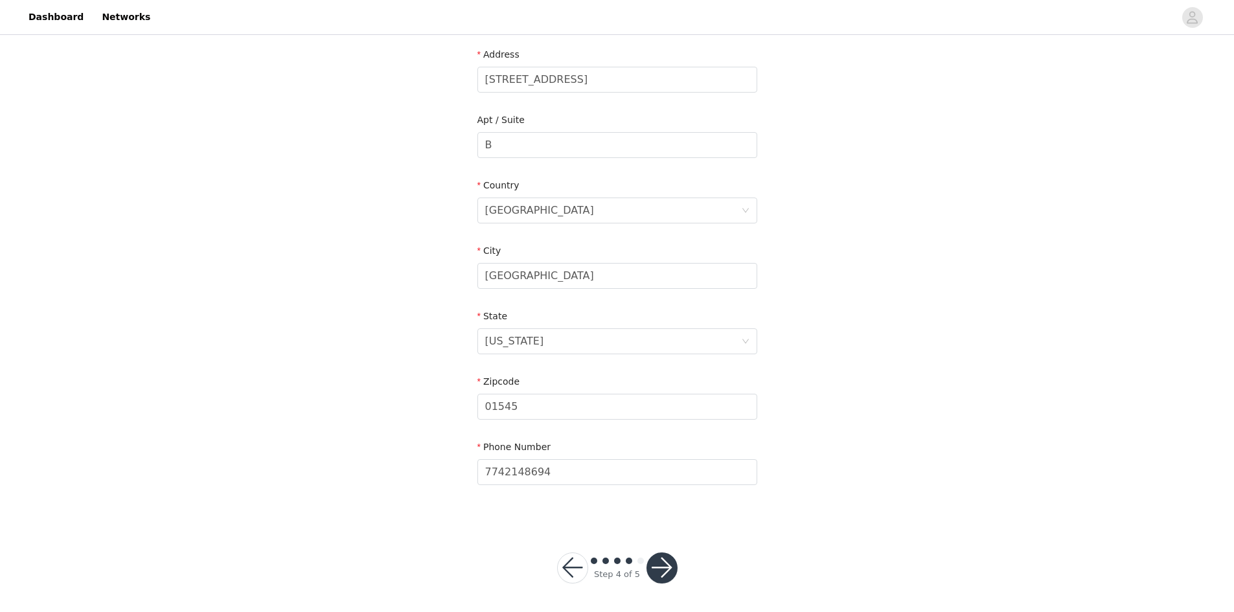
scroll to position [271, 0]
click at [657, 573] on button "button" at bounding box center [661, 565] width 31 height 31
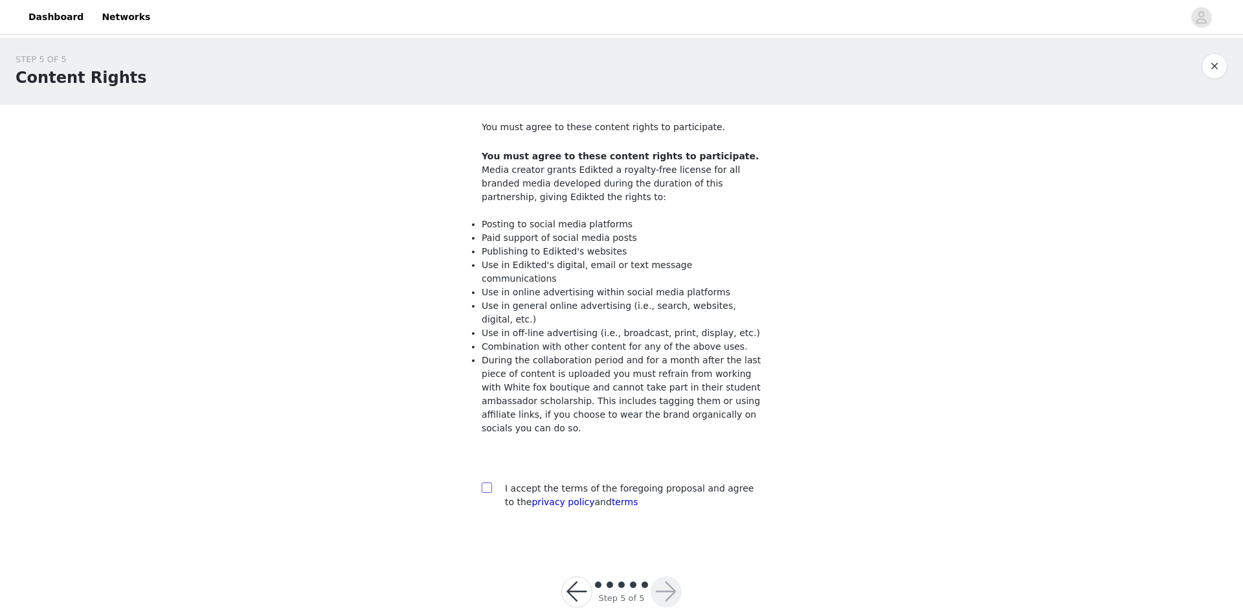
click at [490, 482] on input "checkbox" at bounding box center [486, 486] width 9 height 9
checkbox input "true"
click at [665, 576] on button "button" at bounding box center [666, 591] width 31 height 31
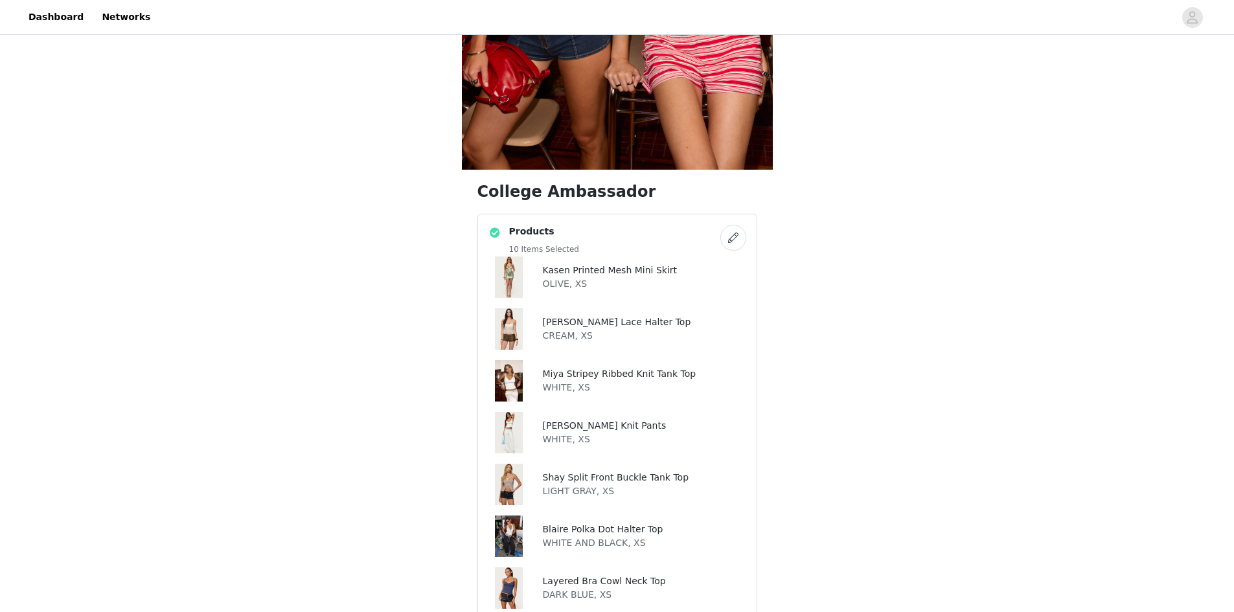
scroll to position [453, 0]
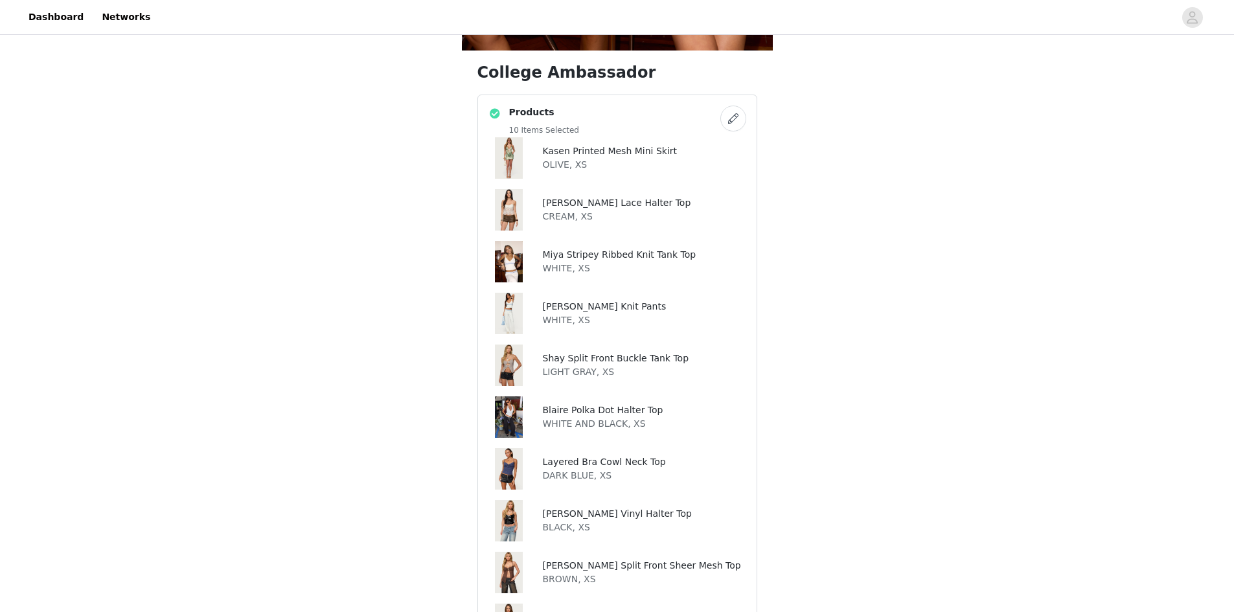
click at [508, 154] on img at bounding box center [509, 157] width 28 height 41
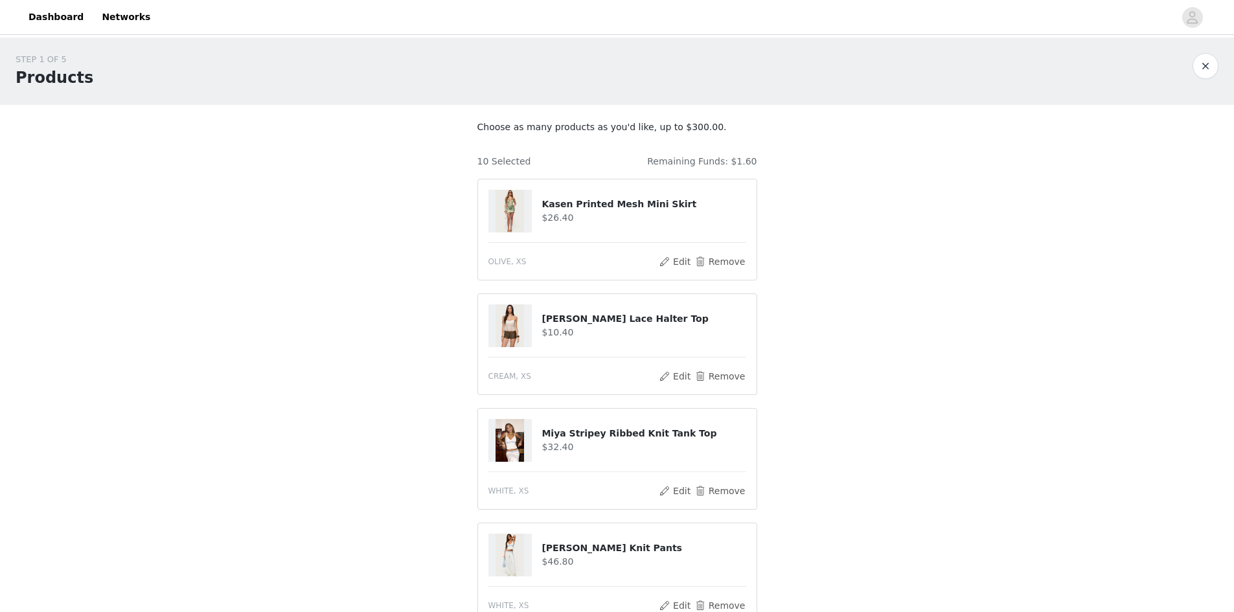
click at [515, 207] on img at bounding box center [509, 211] width 28 height 43
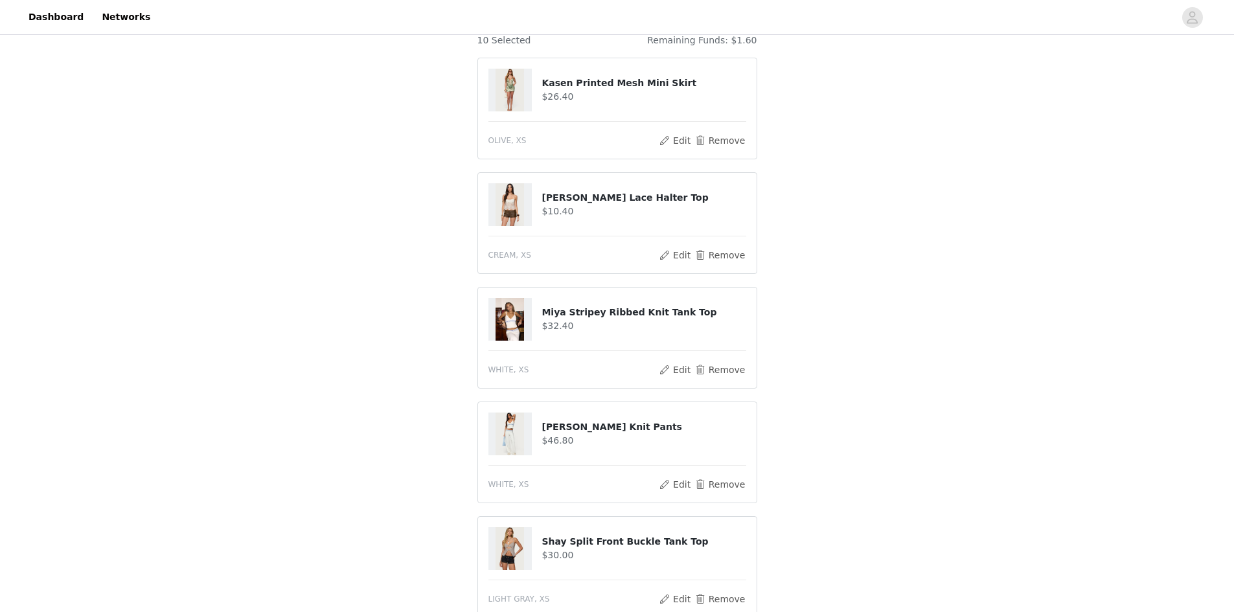
scroll to position [130, 0]
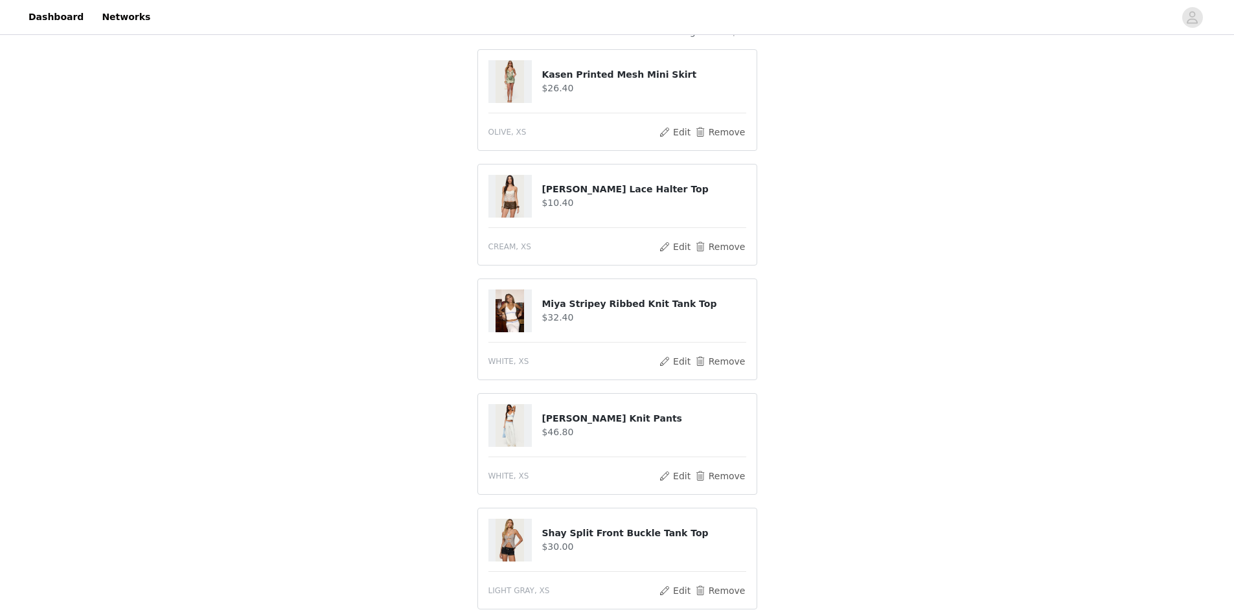
click at [521, 81] on img at bounding box center [509, 81] width 28 height 43
click at [621, 82] on h4 "$26.40" at bounding box center [643, 89] width 204 height 14
click at [624, 81] on h4 "Kasen Printed Mesh Mini Skirt" at bounding box center [643, 75] width 204 height 14
click at [637, 76] on h4 "Kasen Printed Mesh Mini Skirt" at bounding box center [643, 75] width 204 height 14
drag, startPoint x: 567, startPoint y: 77, endPoint x: 513, endPoint y: 84, distance: 54.2
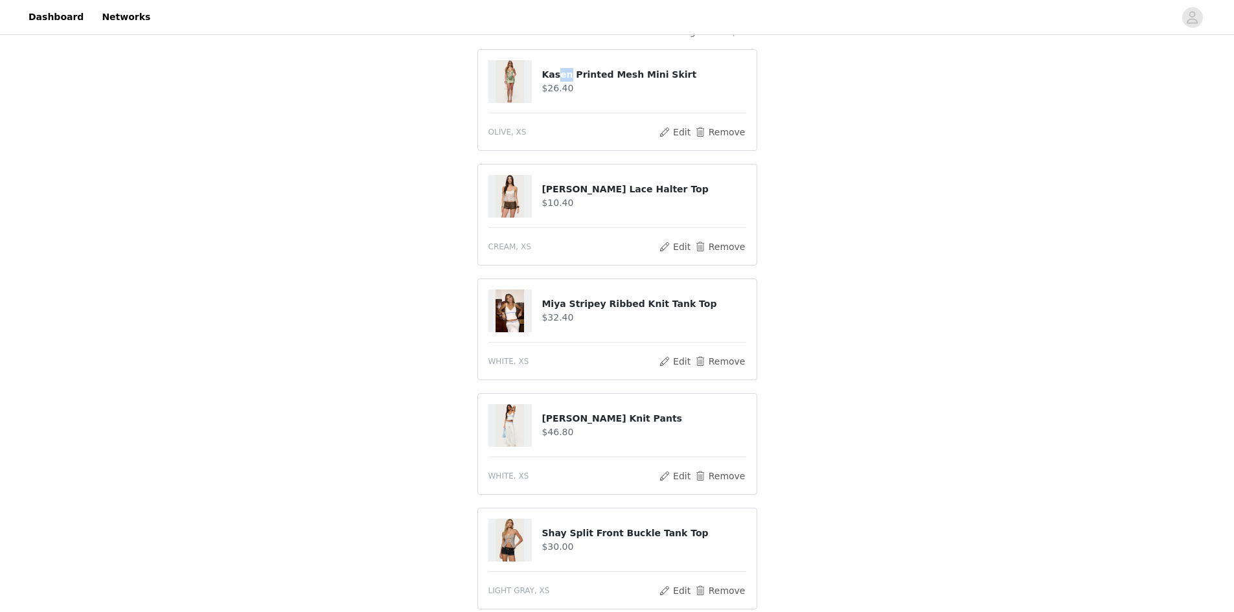
click at [520, 84] on div "Kasen Printed Mesh Mini Skirt $26.40" at bounding box center [617, 81] width 258 height 43
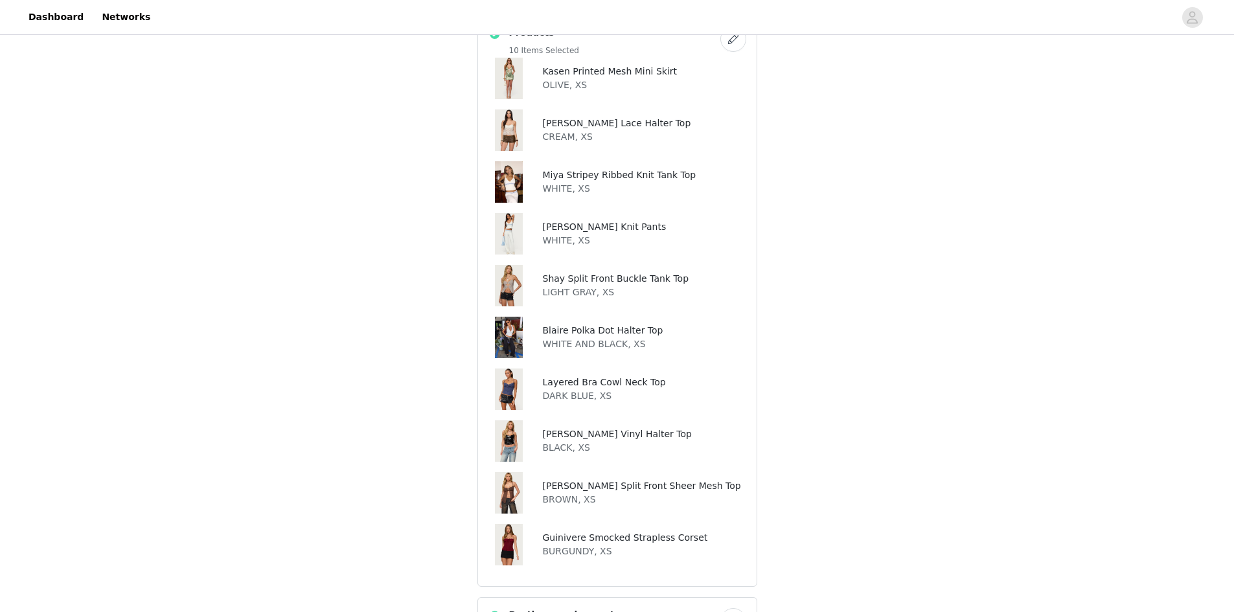
scroll to position [518, 0]
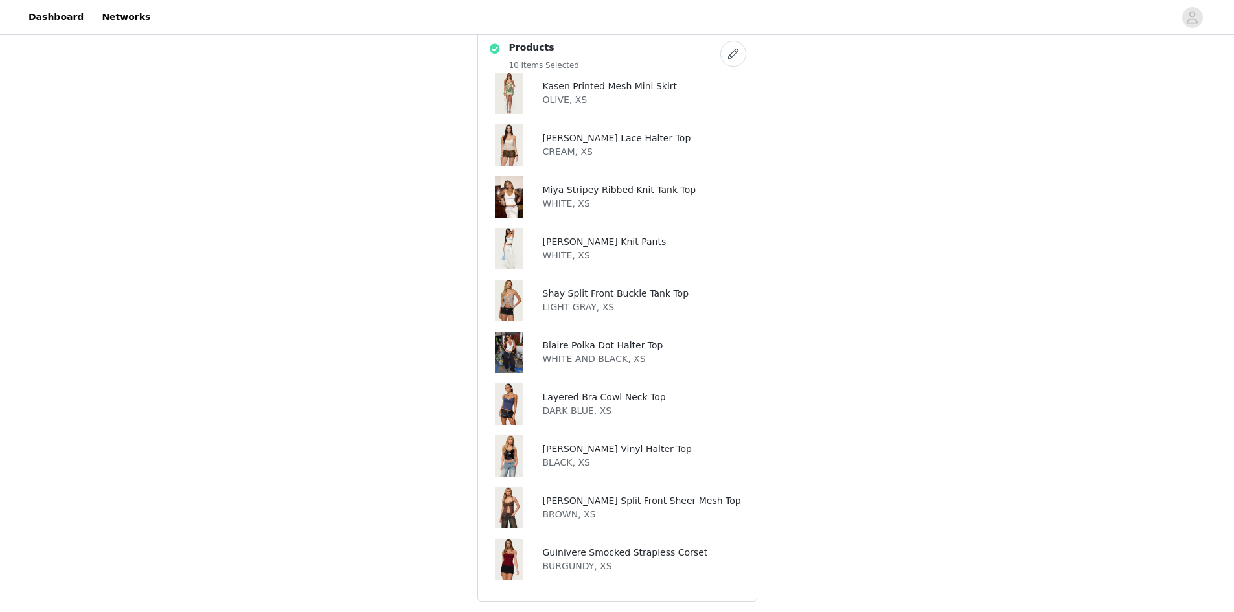
click at [508, 293] on img at bounding box center [509, 300] width 28 height 41
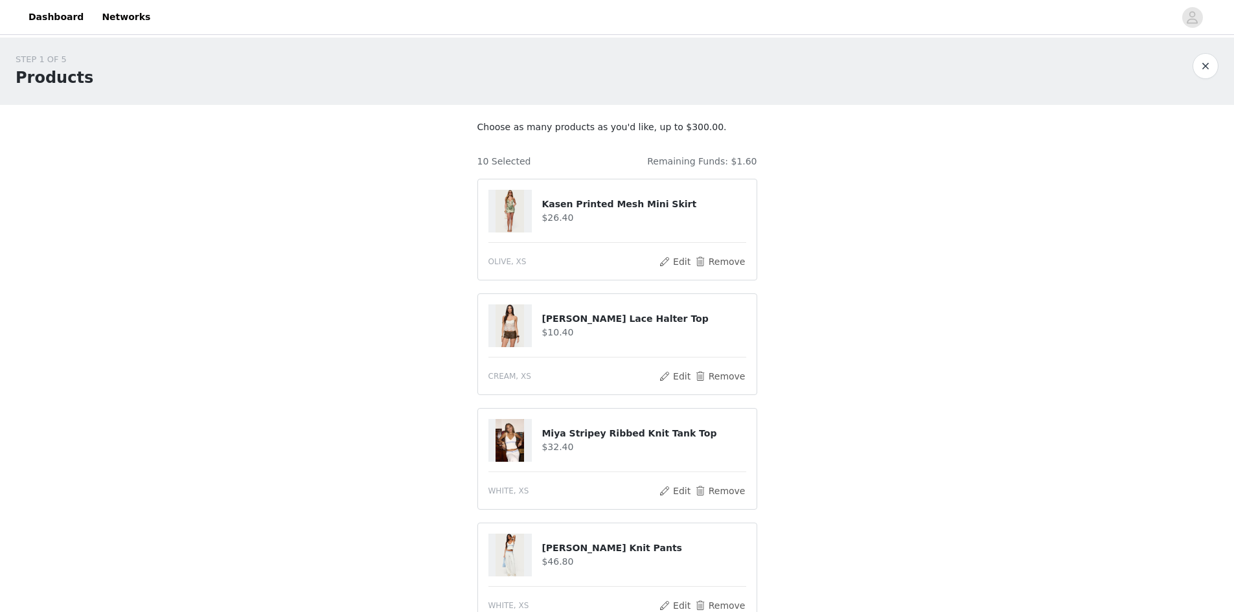
click at [497, 302] on article "[PERSON_NAME] Lace Halter Top $10.40 CREAM, XS Edit Remove" at bounding box center [617, 344] width 280 height 102
click at [520, 325] on img at bounding box center [509, 325] width 28 height 43
